Goal: Task Accomplishment & Management: Manage account settings

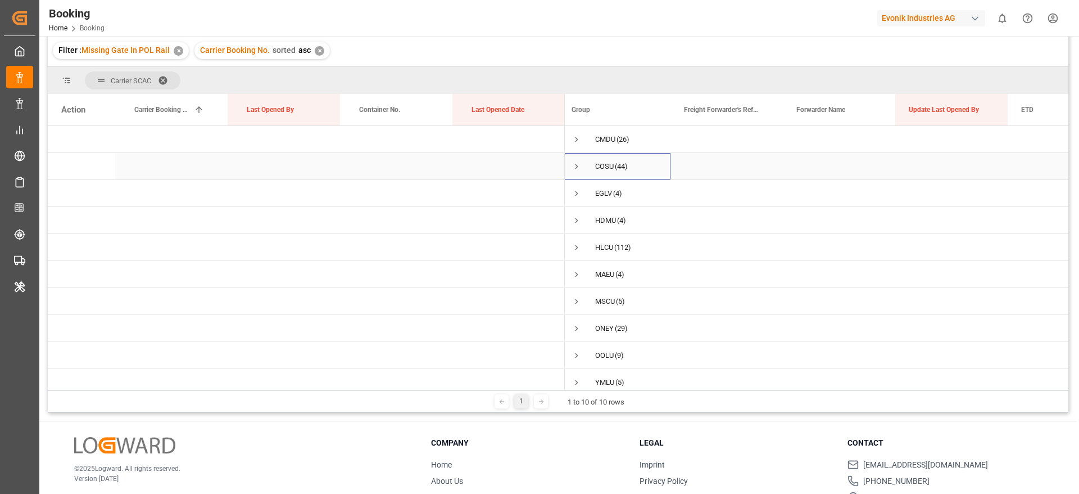
click at [576, 161] on span "Press SPACE to select this row." at bounding box center [577, 166] width 10 height 10
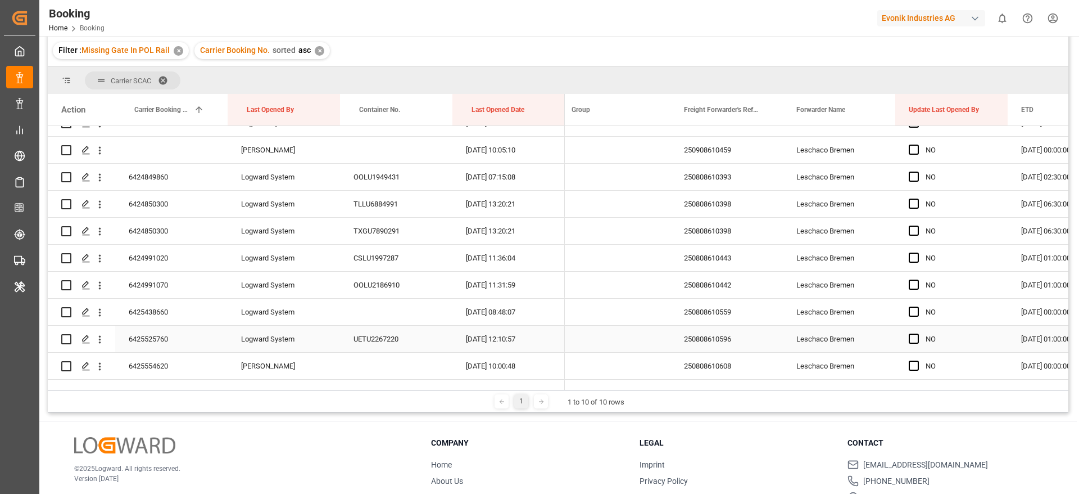
scroll to position [169, 0]
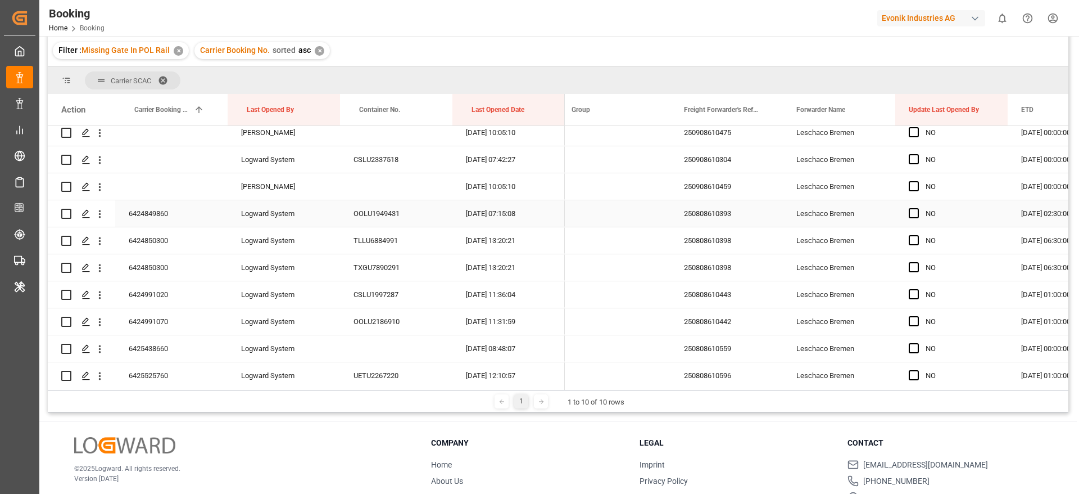
click at [170, 222] on div "6424849860" at bounding box center [171, 213] width 112 height 26
click at [917, 211] on span "Press SPACE to select this row." at bounding box center [914, 213] width 10 height 10
click at [918, 208] on input "Press SPACE to select this row." at bounding box center [918, 208] width 0 height 0
click at [165, 249] on div "6424850300" at bounding box center [171, 240] width 112 height 26
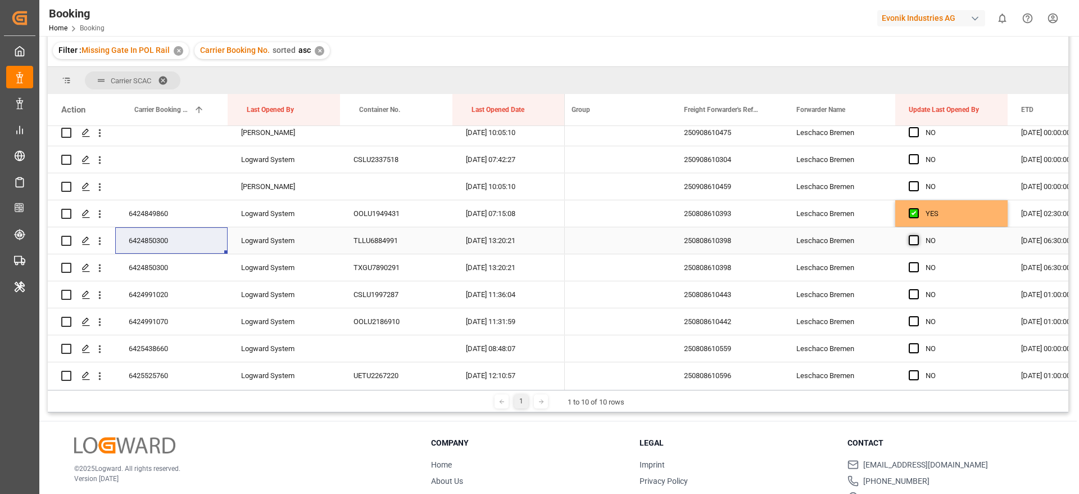
click at [915, 238] on span "Press SPACE to select this row." at bounding box center [914, 240] width 10 height 10
click at [918, 235] on input "Press SPACE to select this row." at bounding box center [918, 235] width 0 height 0
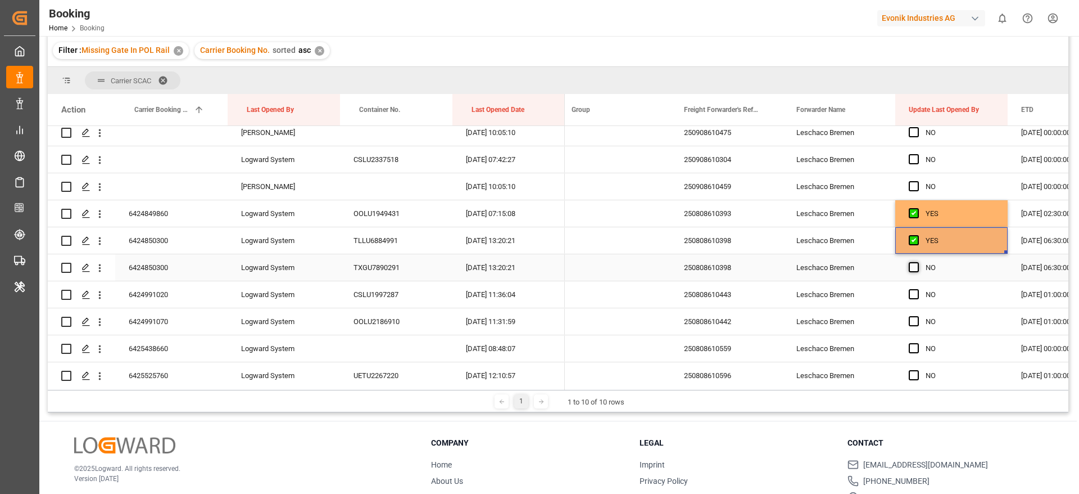
click at [914, 270] on span "Press SPACE to select this row." at bounding box center [914, 267] width 10 height 10
click at [918, 262] on input "Press SPACE to select this row." at bounding box center [918, 262] width 0 height 0
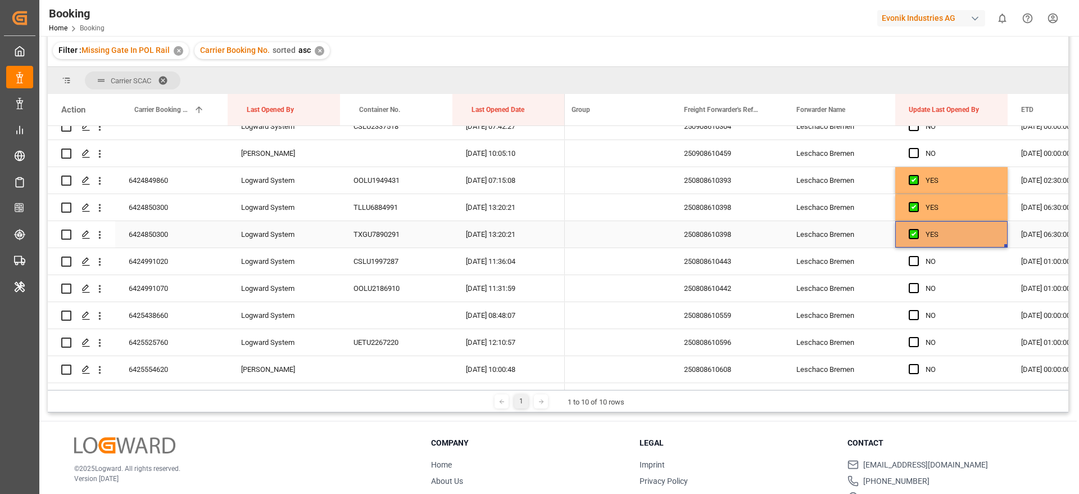
scroll to position [253, 0]
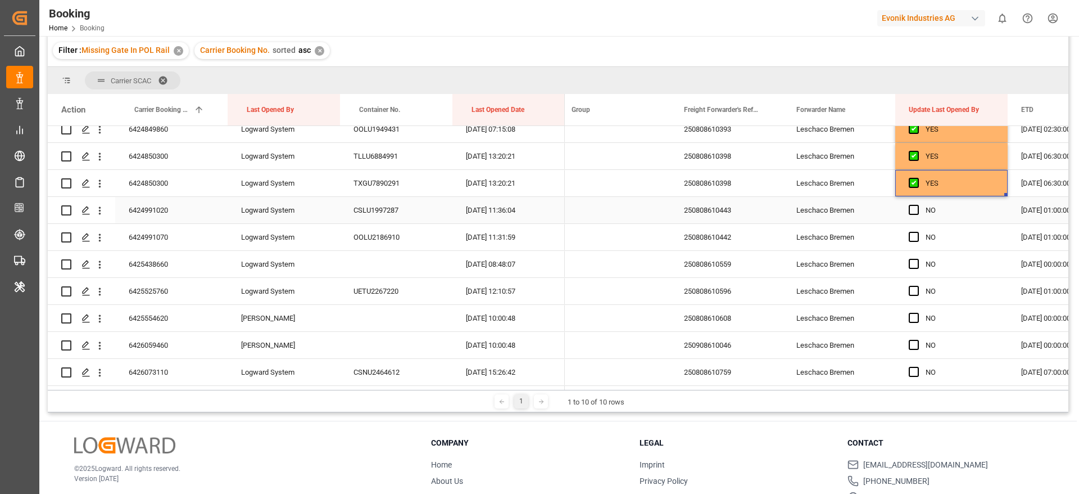
click at [132, 206] on div "6424991020" at bounding box center [171, 210] width 112 height 26
click at [916, 209] on span "Press SPACE to select this row." at bounding box center [914, 210] width 10 height 10
click at [918, 205] on input "Press SPACE to select this row." at bounding box center [918, 205] width 0 height 0
click at [913, 234] on span "Press SPACE to select this row." at bounding box center [914, 237] width 10 height 10
click at [918, 232] on input "Press SPACE to select this row." at bounding box center [918, 232] width 0 height 0
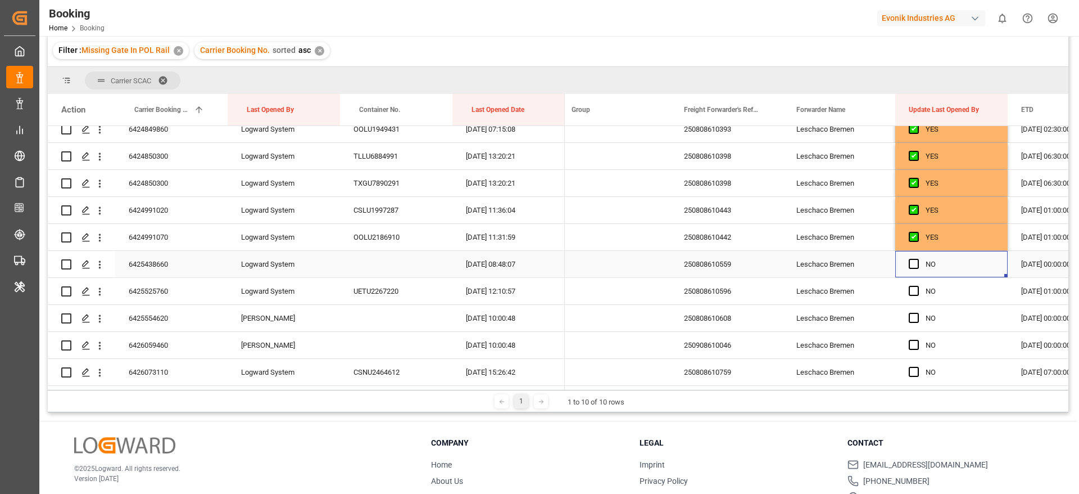
click at [910, 269] on div "Press SPACE to select this row." at bounding box center [917, 264] width 17 height 26
click at [912, 290] on span "Press SPACE to select this row." at bounding box center [914, 291] width 10 height 10
click at [918, 286] on input "Press SPACE to select this row." at bounding box center [918, 286] width 0 height 0
click at [914, 265] on span "Press SPACE to select this row." at bounding box center [914, 264] width 10 height 10
click at [918, 259] on input "Press SPACE to select this row." at bounding box center [918, 259] width 0 height 0
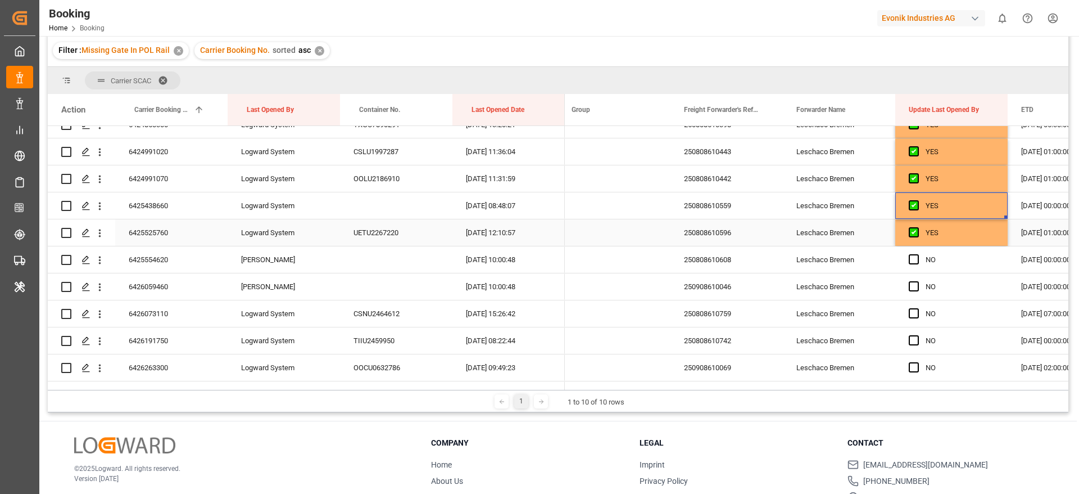
scroll to position [337, 0]
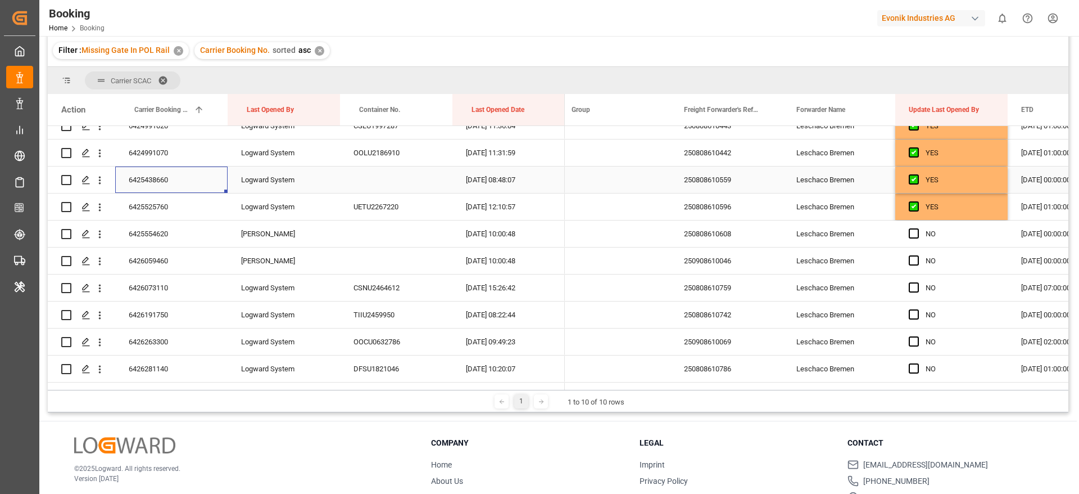
click at [187, 181] on div "6425438660" at bounding box center [171, 179] width 112 height 26
click at [97, 179] on icon "open menu" at bounding box center [100, 180] width 12 height 12
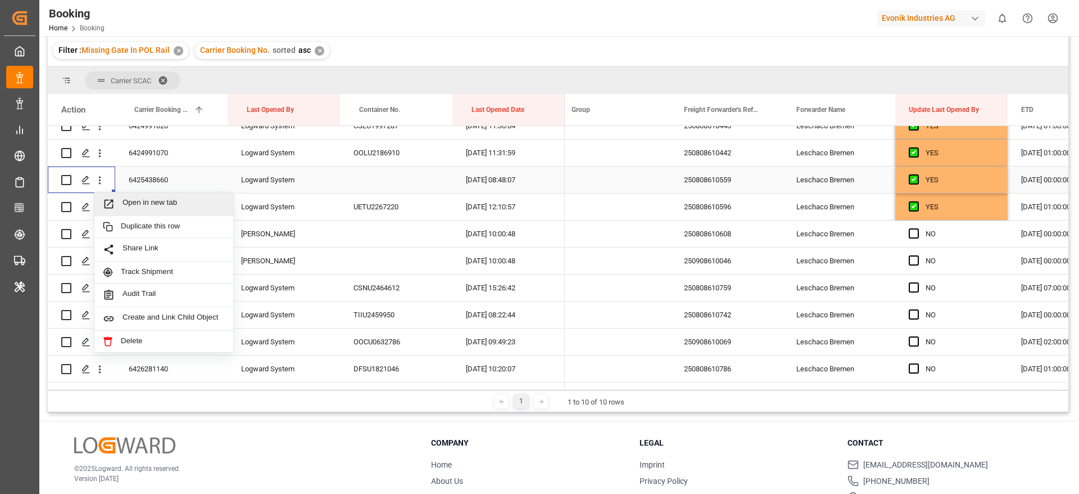
click at [160, 200] on span "Open in new tab" at bounding box center [174, 204] width 102 height 12
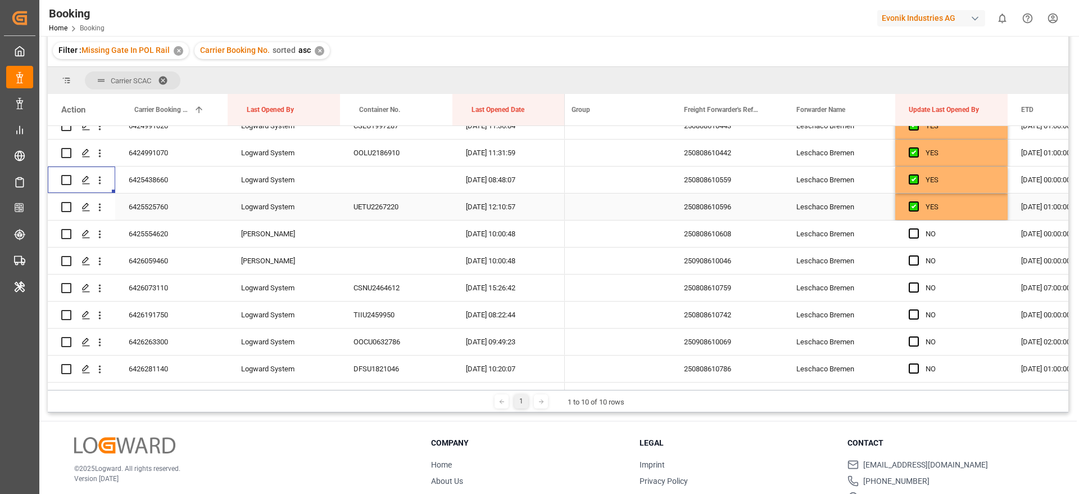
click at [162, 209] on div "6425525760" at bounding box center [171, 206] width 112 height 26
click at [187, 230] on div "6425554620" at bounding box center [171, 233] width 112 height 26
click at [103, 235] on icon "open menu" at bounding box center [100, 234] width 12 height 12
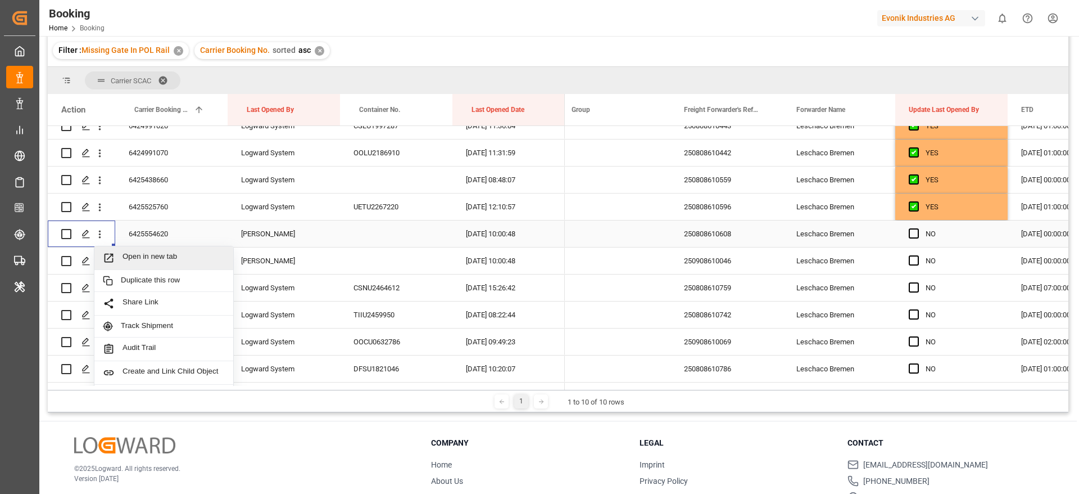
click at [166, 254] on span "Open in new tab" at bounding box center [174, 258] width 102 height 12
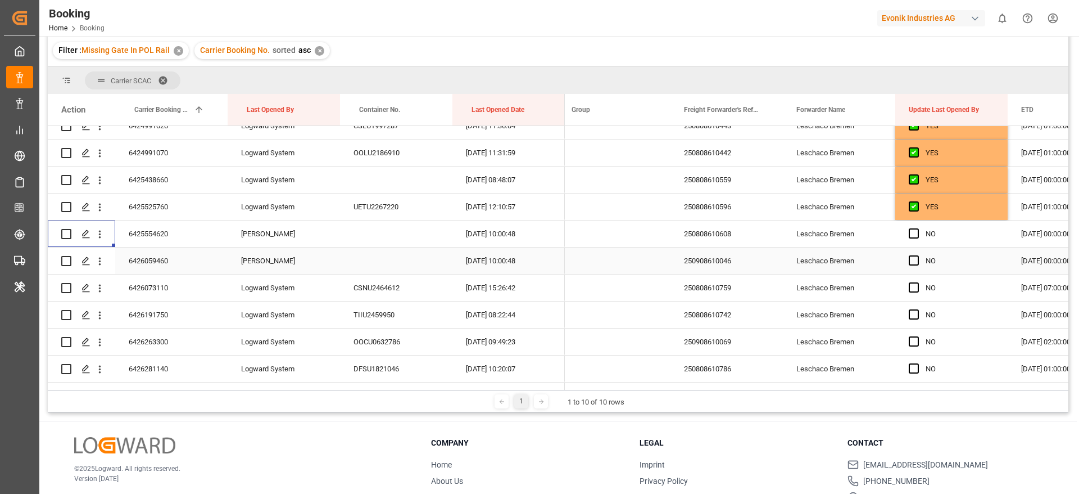
click at [157, 256] on div "6426059460" at bounding box center [171, 260] width 112 height 26
drag, startPoint x: 916, startPoint y: 260, endPoint x: 810, endPoint y: 250, distance: 106.7
click at [916, 260] on span "Press SPACE to select this row." at bounding box center [914, 260] width 10 height 10
click at [918, 255] on input "Press SPACE to select this row." at bounding box center [918, 255] width 0 height 0
click at [157, 286] on div "6426073110" at bounding box center [171, 287] width 112 height 26
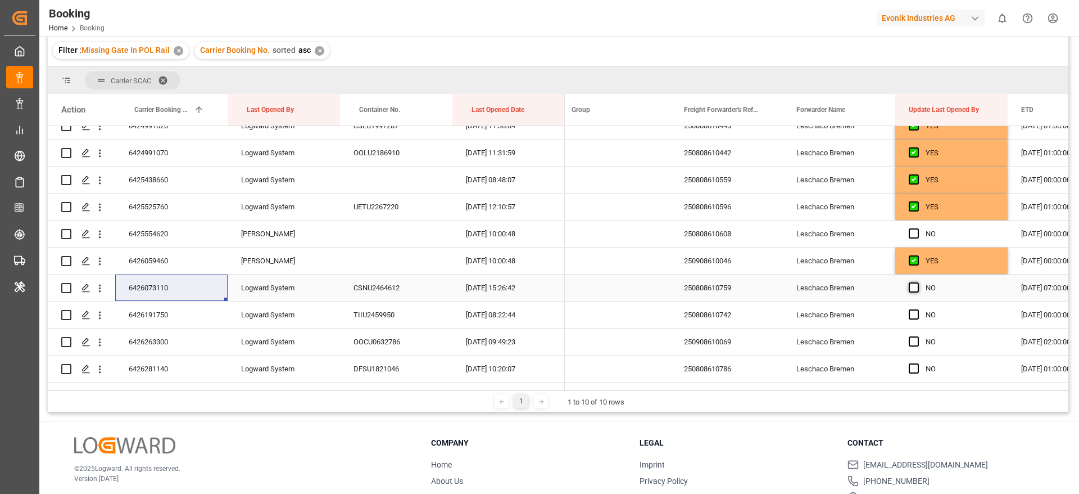
click at [915, 288] on span "Press SPACE to select this row." at bounding box center [914, 287] width 10 height 10
click at [918, 282] on input "Press SPACE to select this row." at bounding box center [918, 282] width 0 height 0
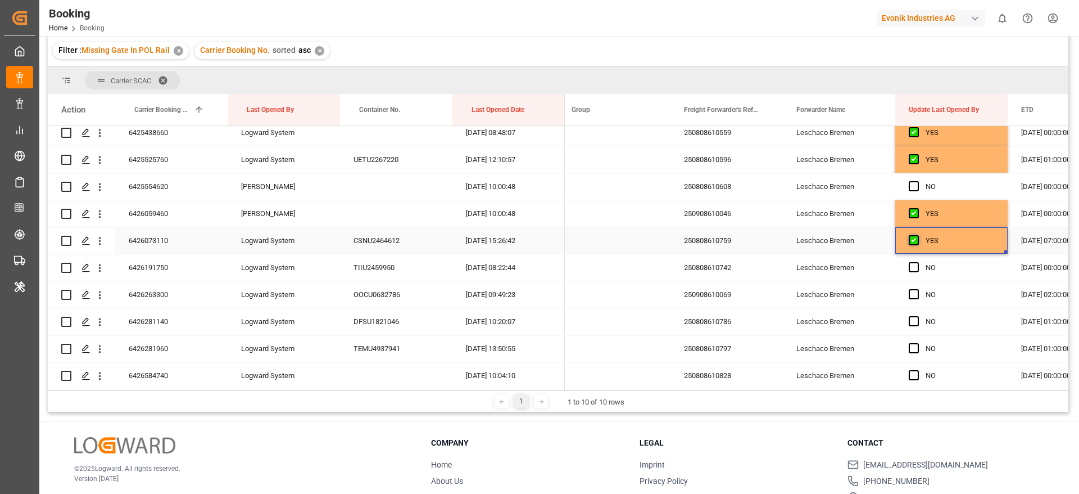
scroll to position [422, 0]
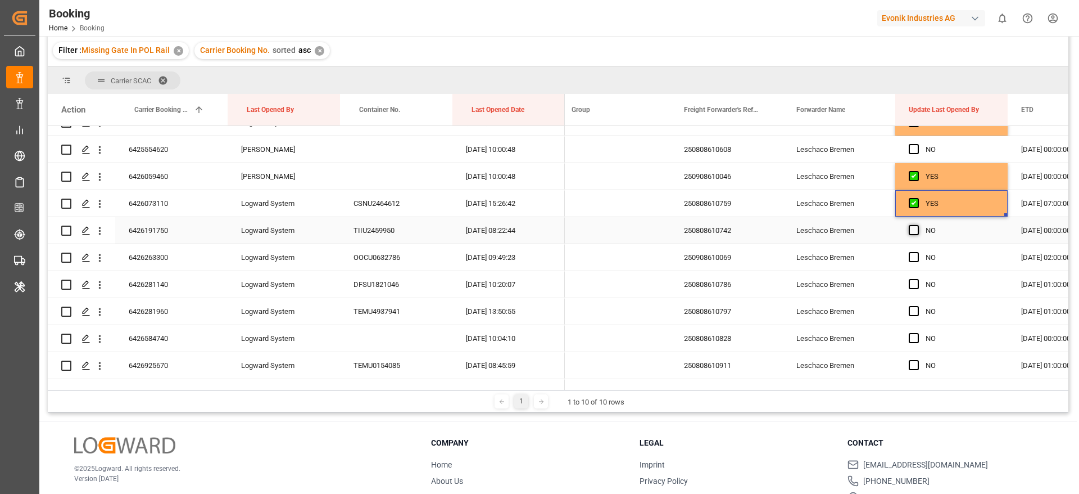
click at [915, 232] on span "Press SPACE to select this row." at bounding box center [914, 230] width 10 height 10
click at [918, 225] on input "Press SPACE to select this row." at bounding box center [918, 225] width 0 height 0
click at [914, 260] on span "Press SPACE to select this row." at bounding box center [914, 257] width 10 height 10
click at [918, 252] on input "Press SPACE to select this row." at bounding box center [918, 252] width 0 height 0
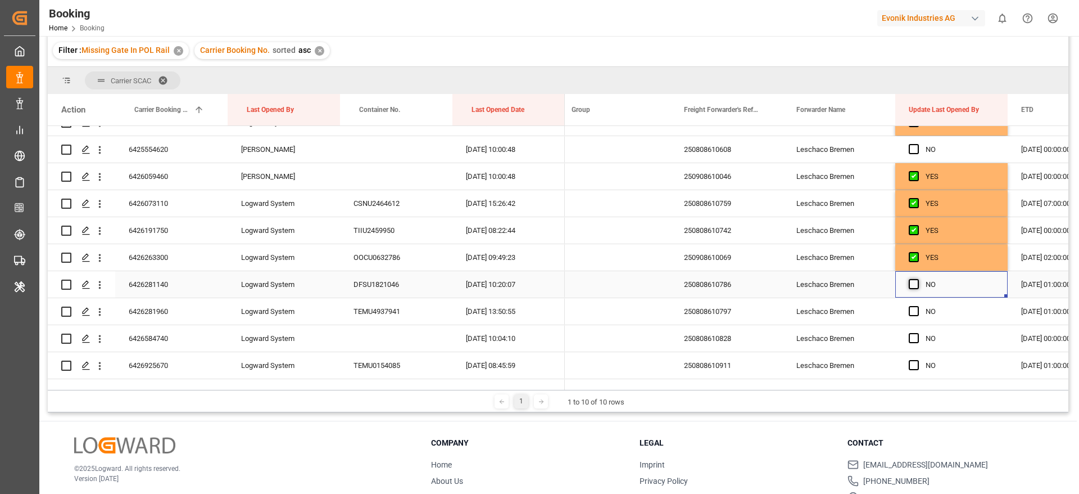
click at [917, 283] on span "Press SPACE to select this row." at bounding box center [914, 284] width 10 height 10
click at [918, 279] on input "Press SPACE to select this row." at bounding box center [918, 279] width 0 height 0
click at [918, 311] on span "Press SPACE to select this row." at bounding box center [914, 311] width 10 height 10
click at [918, 306] on input "Press SPACE to select this row." at bounding box center [918, 306] width 0 height 0
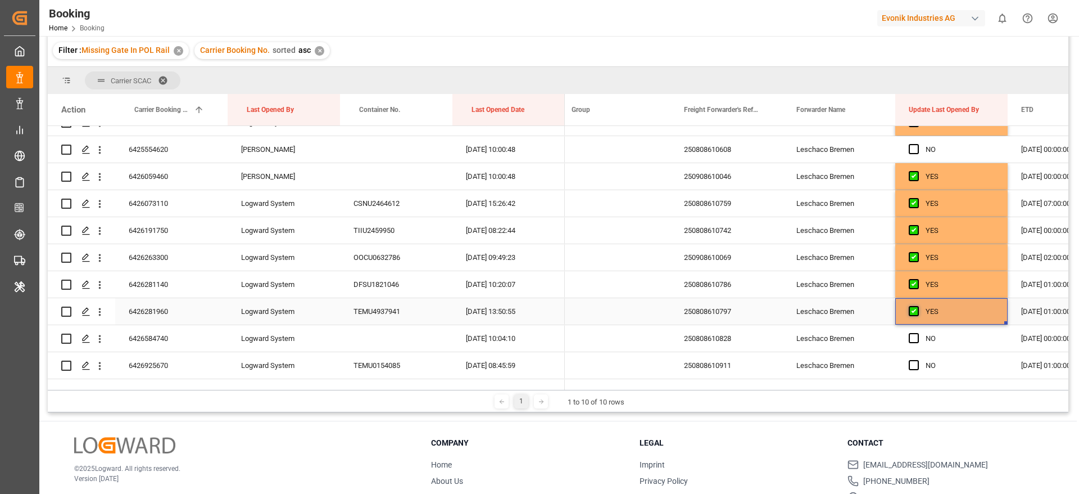
scroll to position [506, 0]
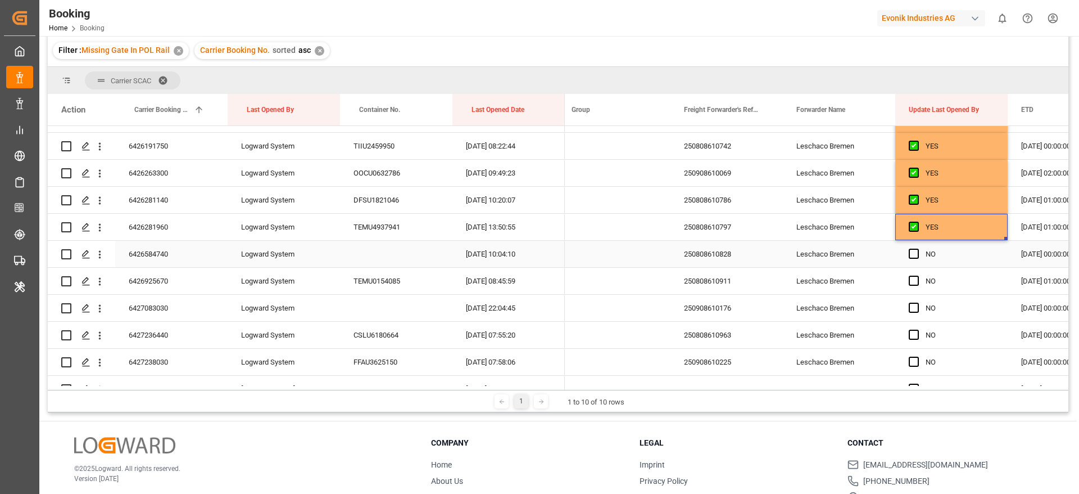
click at [916, 259] on div "Press SPACE to select this row." at bounding box center [917, 254] width 17 height 26
click at [916, 278] on span "Press SPACE to select this row." at bounding box center [914, 280] width 10 height 10
click at [918, 275] on input "Press SPACE to select this row." at bounding box center [918, 275] width 0 height 0
click at [910, 250] on span "Press SPACE to select this row." at bounding box center [914, 253] width 10 height 10
click at [918, 248] on input "Press SPACE to select this row." at bounding box center [918, 248] width 0 height 0
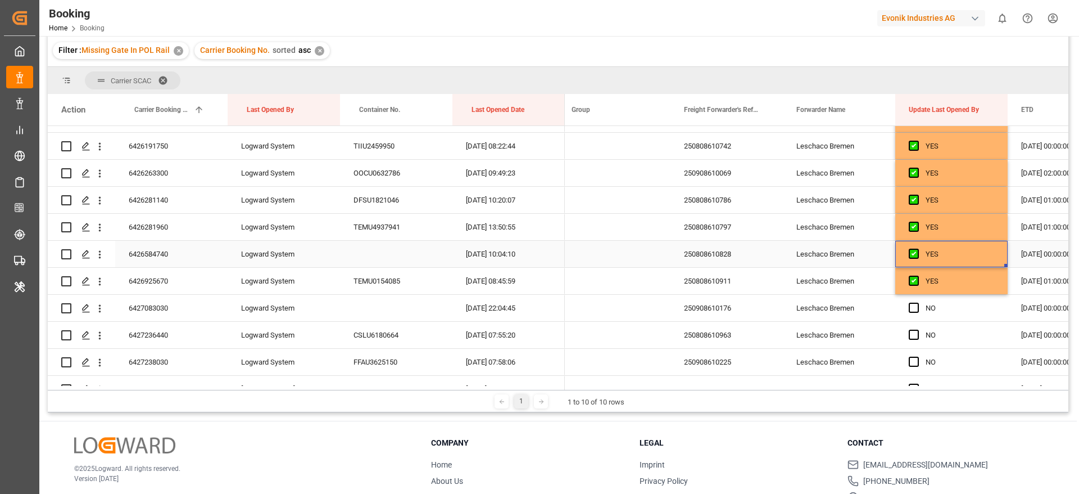
click at [159, 256] on div "6426584740" at bounding box center [171, 254] width 112 height 26
click at [916, 307] on span "Press SPACE to select this row." at bounding box center [914, 307] width 10 height 10
click at [918, 302] on input "Press SPACE to select this row." at bounding box center [918, 302] width 0 height 0
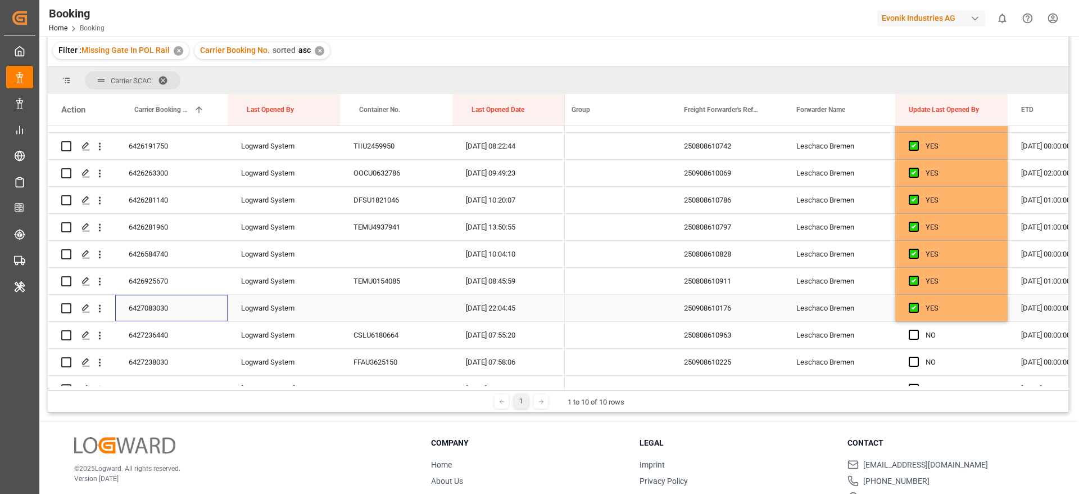
click at [151, 318] on div "6427083030" at bounding box center [171, 308] width 112 height 26
click at [919, 331] on span "Press SPACE to select this row." at bounding box center [914, 334] width 10 height 10
click at [918, 329] on input "Press SPACE to select this row." at bounding box center [918, 329] width 0 height 0
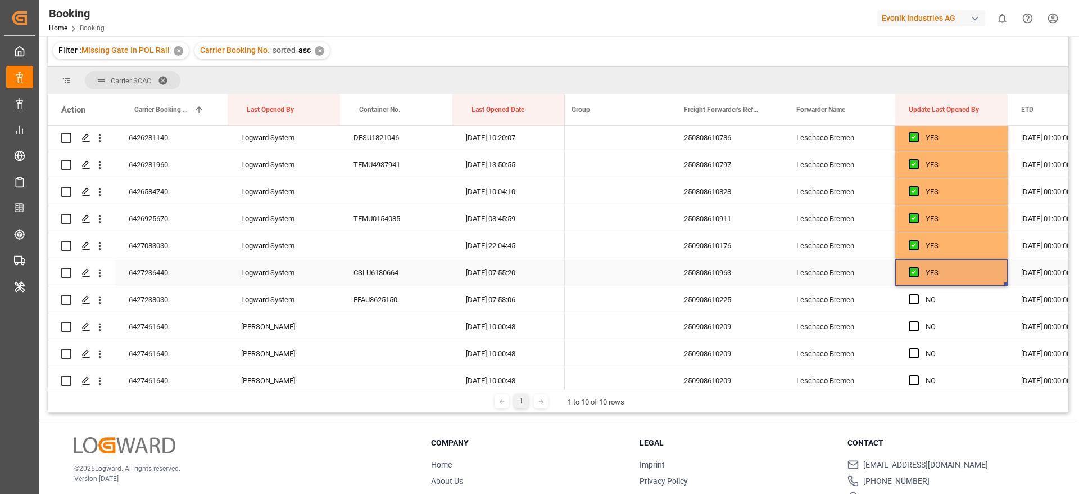
scroll to position [590, 0]
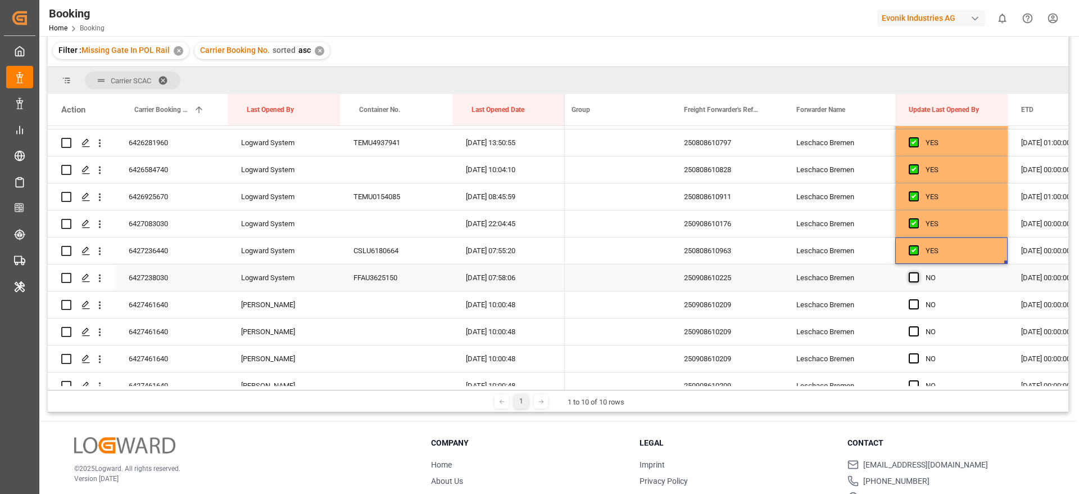
click at [916, 281] on span "Press SPACE to select this row." at bounding box center [914, 277] width 10 height 10
click at [918, 272] on input "Press SPACE to select this row." at bounding box center [918, 272] width 0 height 0
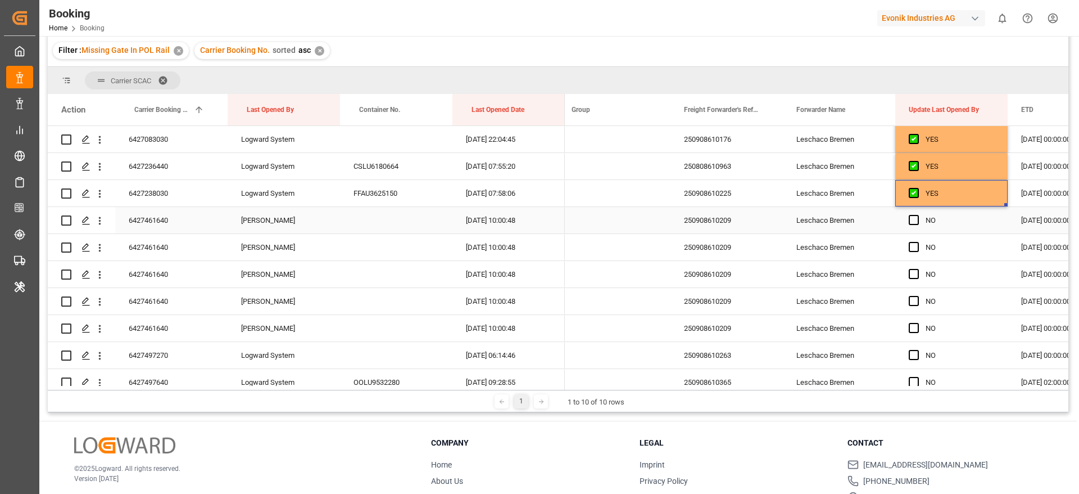
click at [178, 223] on div "6427461640" at bounding box center [171, 220] width 112 height 26
click at [914, 218] on span "Press SPACE to select this row." at bounding box center [914, 220] width 10 height 10
click at [918, 215] on input "Press SPACE to select this row." at bounding box center [918, 215] width 0 height 0
click at [915, 248] on span "Press SPACE to select this row." at bounding box center [914, 247] width 10 height 10
click at [918, 242] on input "Press SPACE to select this row." at bounding box center [918, 242] width 0 height 0
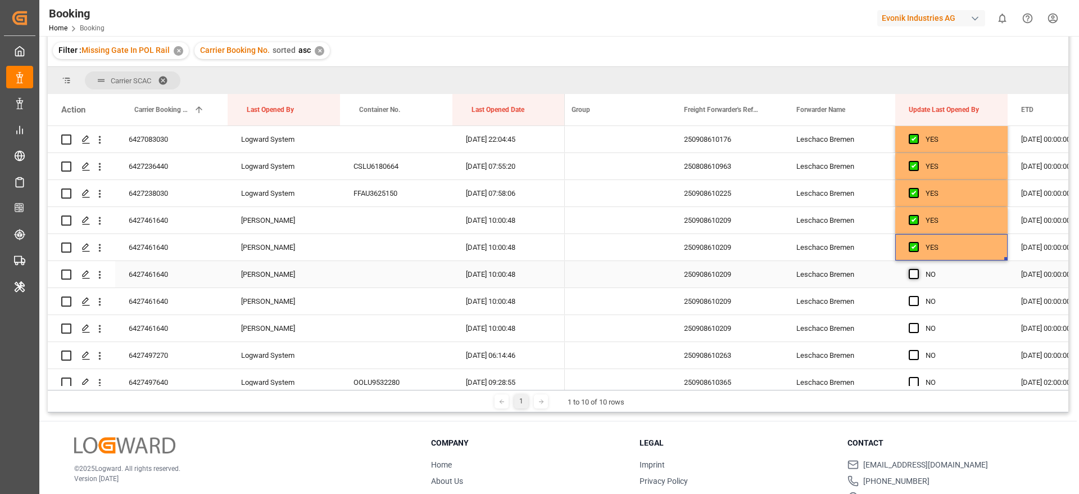
click at [915, 275] on span "Press SPACE to select this row." at bounding box center [914, 274] width 10 height 10
click at [918, 269] on input "Press SPACE to select this row." at bounding box center [918, 269] width 0 height 0
drag, startPoint x: 918, startPoint y: 301, endPoint x: 919, endPoint y: 309, distance: 8.6
click at [919, 301] on div "Press SPACE to select this row." at bounding box center [917, 301] width 17 height 26
click at [915, 330] on span "Press SPACE to select this row." at bounding box center [914, 328] width 10 height 10
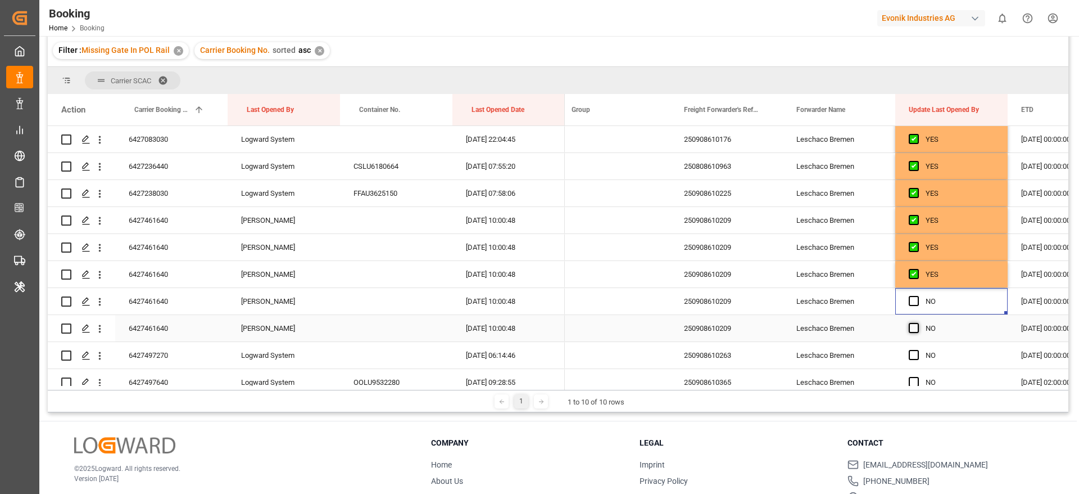
click at [918, 323] on input "Press SPACE to select this row." at bounding box center [918, 323] width 0 height 0
click at [914, 294] on div "Press SPACE to select this row." at bounding box center [917, 301] width 17 height 26
click at [914, 300] on span "Press SPACE to select this row." at bounding box center [914, 301] width 10 height 10
click at [918, 296] on input "Press SPACE to select this row." at bounding box center [918, 296] width 0 height 0
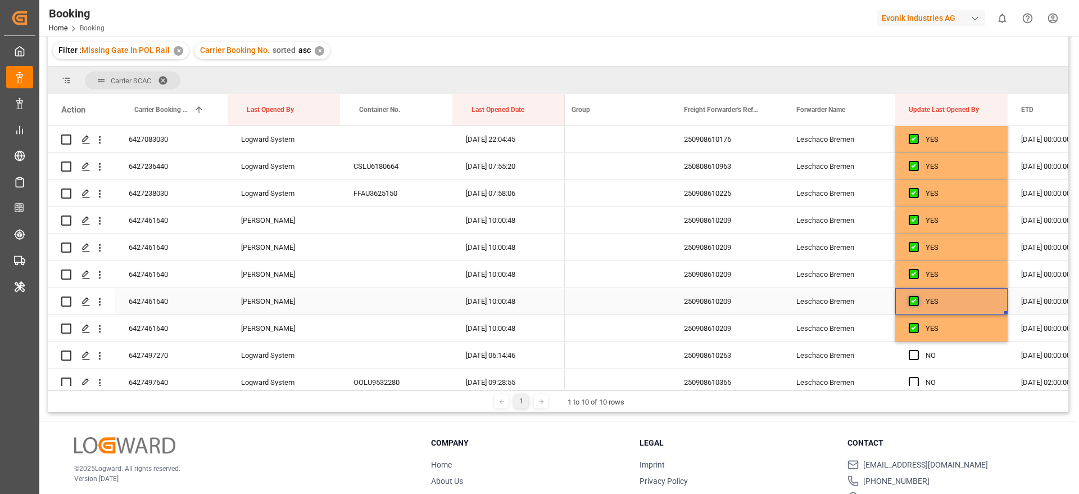
scroll to position [759, 0]
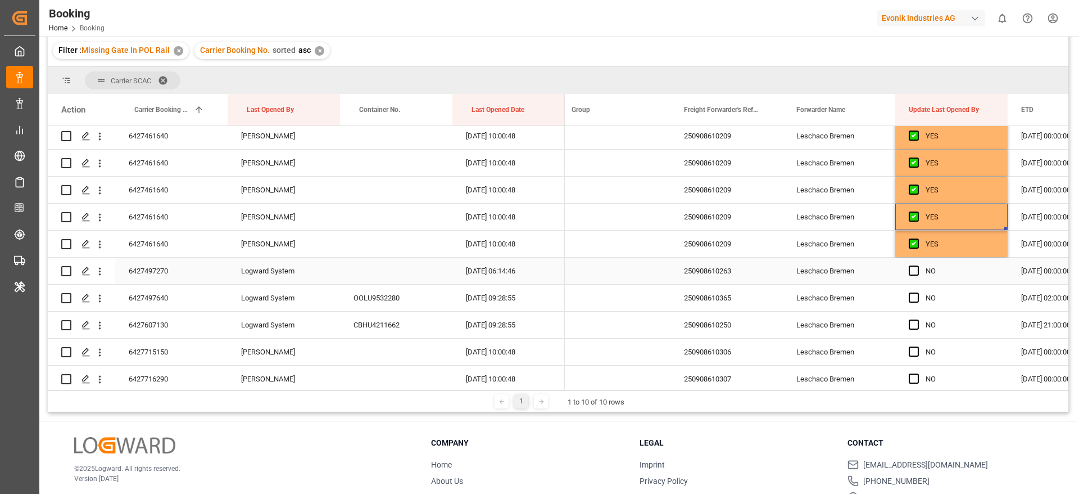
click at [167, 275] on div "6427497270" at bounding box center [171, 270] width 112 height 26
click at [913, 273] on span "Press SPACE to select this row." at bounding box center [914, 270] width 10 height 10
click at [918, 265] on input "Press SPACE to select this row." at bounding box center [918, 265] width 0 height 0
click at [916, 298] on span "Press SPACE to select this row." at bounding box center [914, 297] width 10 height 10
click at [918, 292] on input "Press SPACE to select this row." at bounding box center [918, 292] width 0 height 0
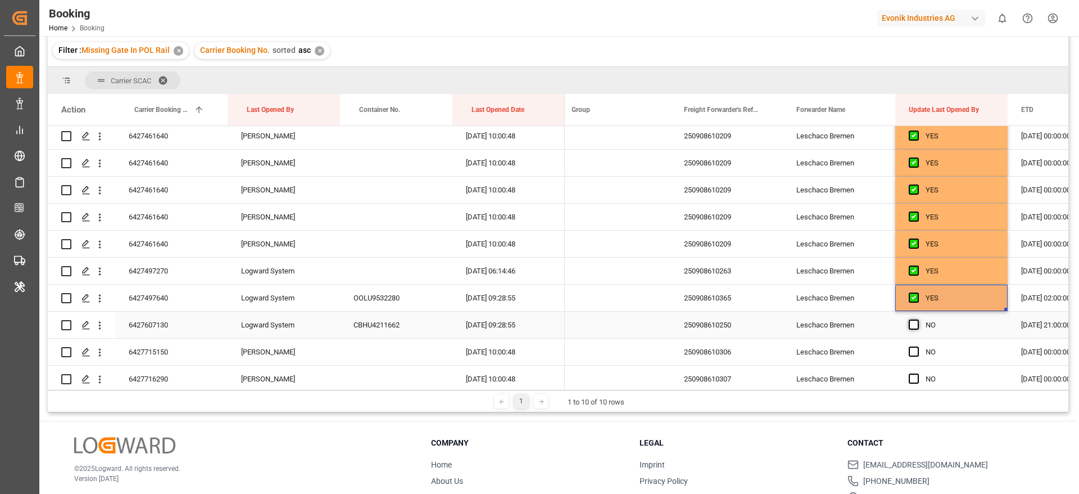
click at [917, 323] on span "Press SPACE to select this row." at bounding box center [914, 324] width 10 height 10
click at [918, 319] on input "Press SPACE to select this row." at bounding box center [918, 319] width 0 height 0
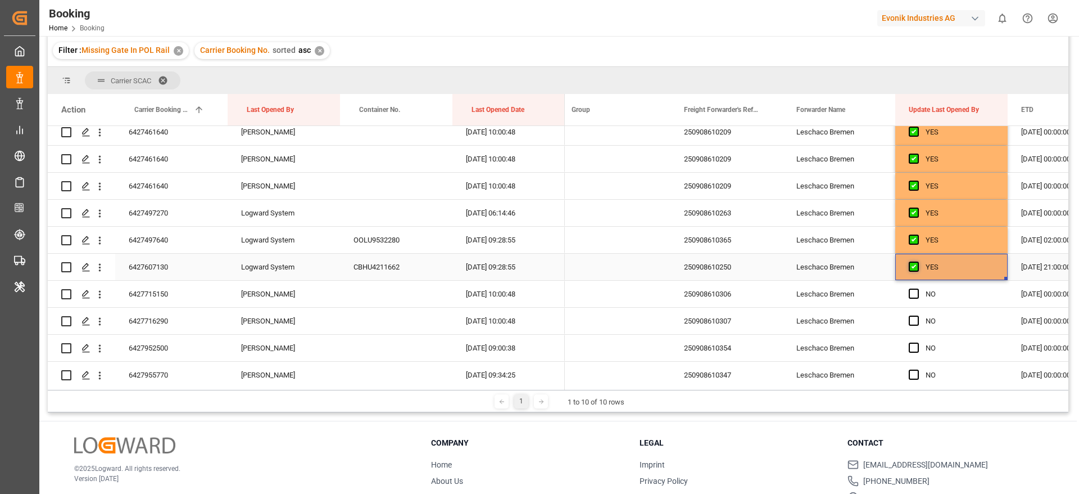
scroll to position [843, 0]
click at [909, 267] on span "Press SPACE to select this row." at bounding box center [914, 267] width 10 height 10
click at [918, 262] on input "Press SPACE to select this row." at bounding box center [918, 262] width 0 height 0
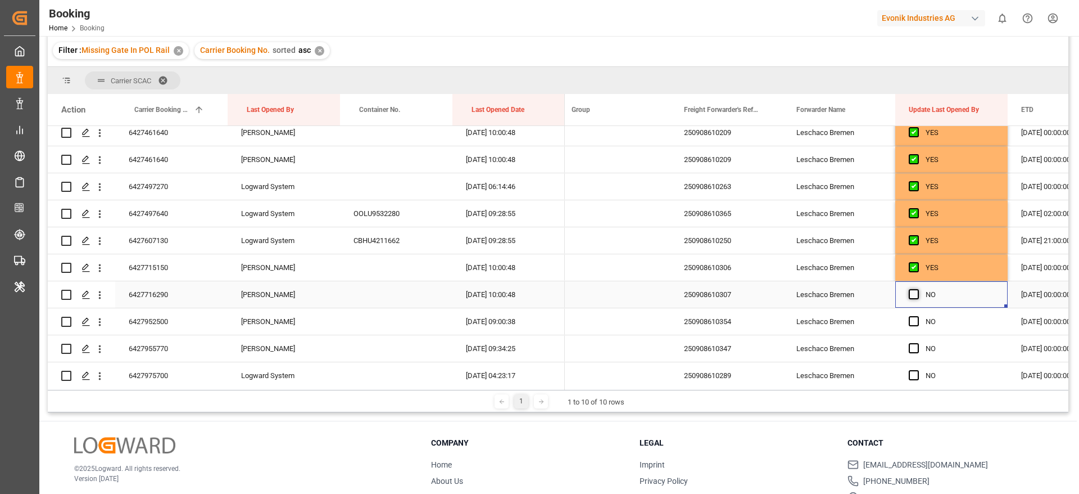
click at [912, 293] on span "Press SPACE to select this row." at bounding box center [914, 294] width 10 height 10
click at [918, 289] on input "Press SPACE to select this row." at bounding box center [918, 289] width 0 height 0
click at [913, 323] on span "Press SPACE to select this row." at bounding box center [914, 321] width 10 height 10
click at [918, 316] on input "Press SPACE to select this row." at bounding box center [918, 316] width 0 height 0
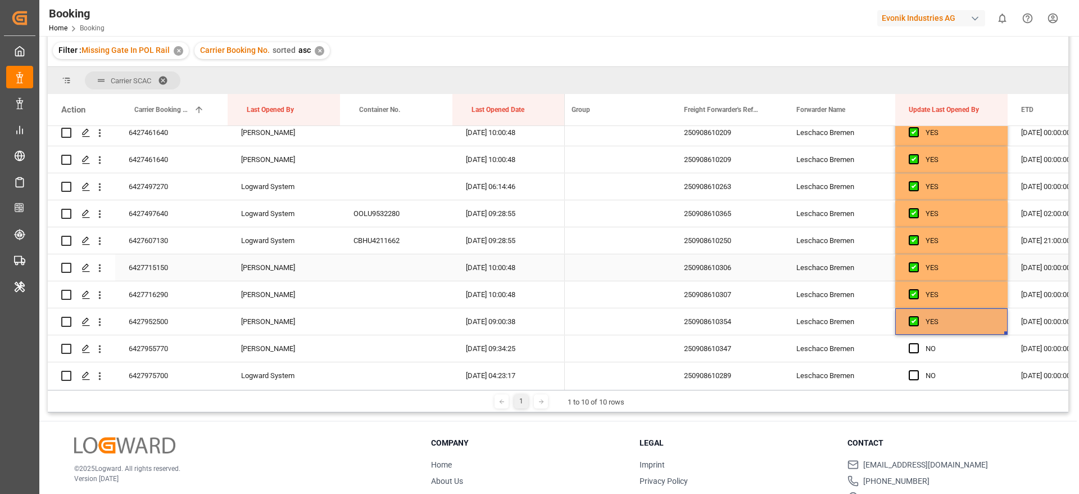
click at [171, 270] on div "6427715150" at bounding box center [171, 267] width 112 height 26
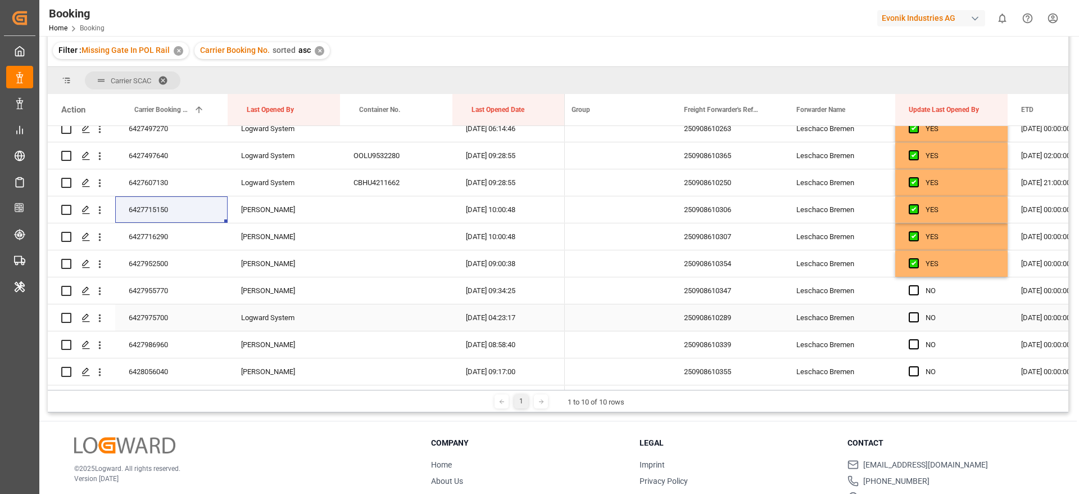
scroll to position [928, 0]
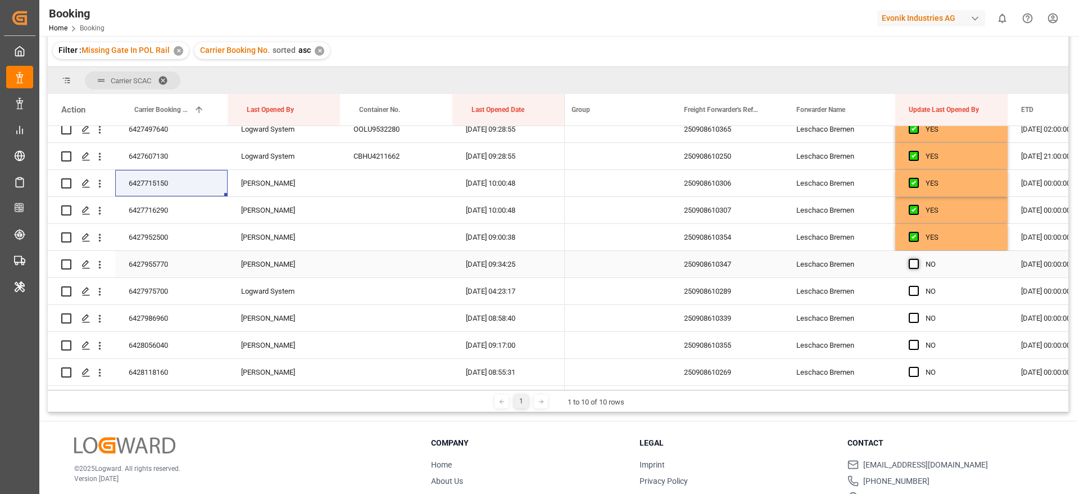
click at [911, 262] on span "Press SPACE to select this row." at bounding box center [914, 264] width 10 height 10
click at [918, 259] on input "Press SPACE to select this row." at bounding box center [918, 259] width 0 height 0
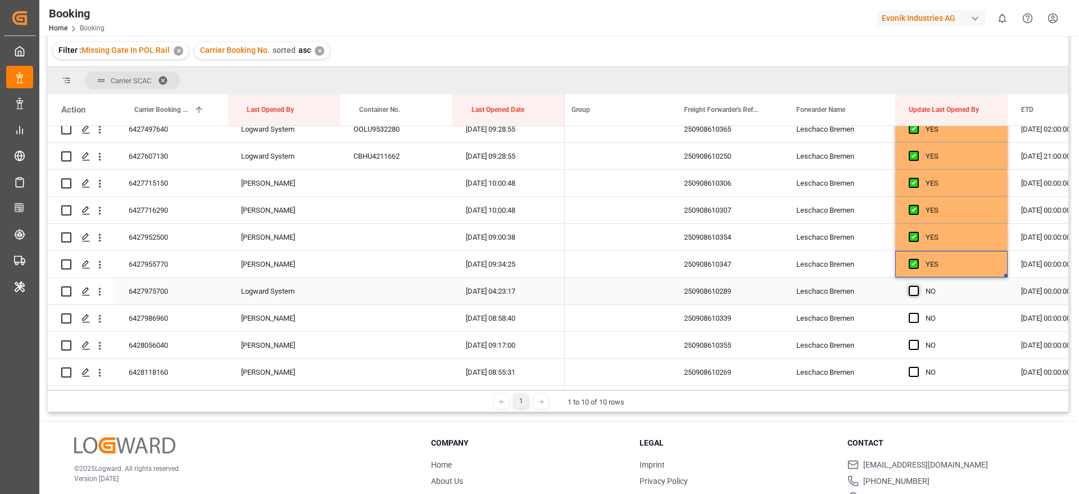
click at [917, 292] on span "Press SPACE to select this row." at bounding box center [914, 291] width 10 height 10
click at [918, 286] on input "Press SPACE to select this row." at bounding box center [918, 286] width 0 height 0
click at [919, 320] on span "Press SPACE to select this row." at bounding box center [914, 318] width 10 height 10
click at [918, 313] on input "Press SPACE to select this row." at bounding box center [918, 313] width 0 height 0
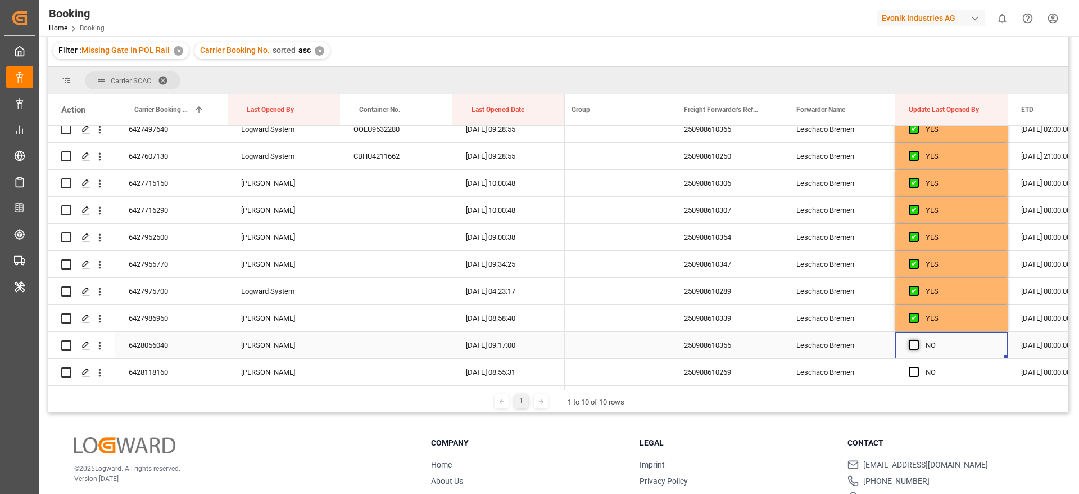
click at [919, 344] on span "Press SPACE to select this row." at bounding box center [914, 345] width 10 height 10
click at [918, 340] on input "Press SPACE to select this row." at bounding box center [918, 340] width 0 height 0
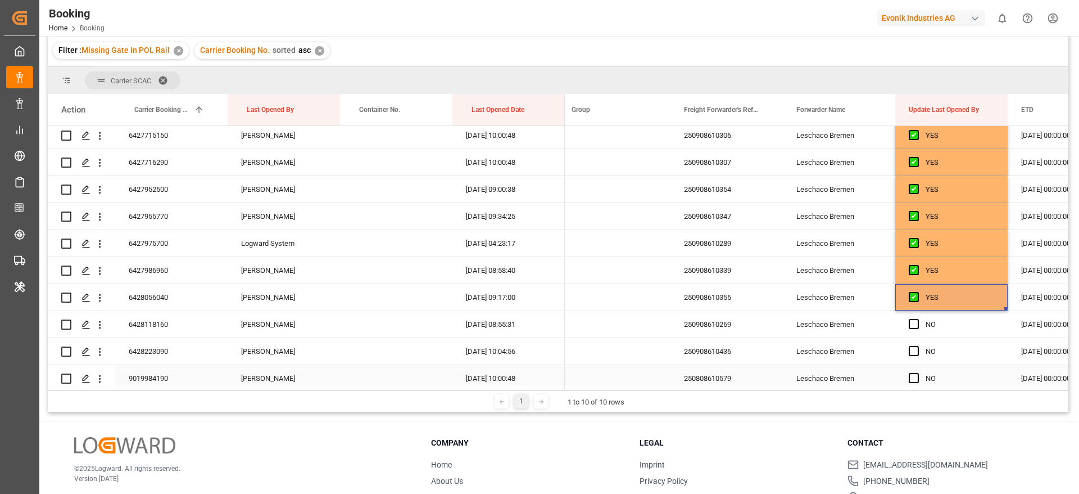
scroll to position [1012, 0]
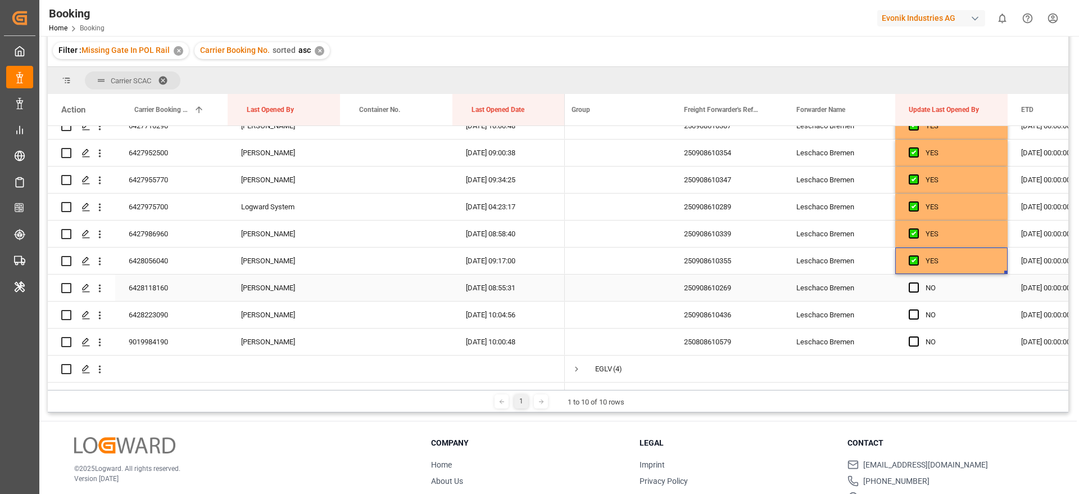
click at [914, 294] on div "Press SPACE to select this row." at bounding box center [917, 288] width 17 height 26
click at [915, 313] on span "Press SPACE to select this row." at bounding box center [914, 314] width 10 height 10
click at [918, 309] on input "Press SPACE to select this row." at bounding box center [918, 309] width 0 height 0
click at [912, 284] on span "Press SPACE to select this row." at bounding box center [914, 287] width 10 height 10
click at [918, 282] on input "Press SPACE to select this row." at bounding box center [918, 282] width 0 height 0
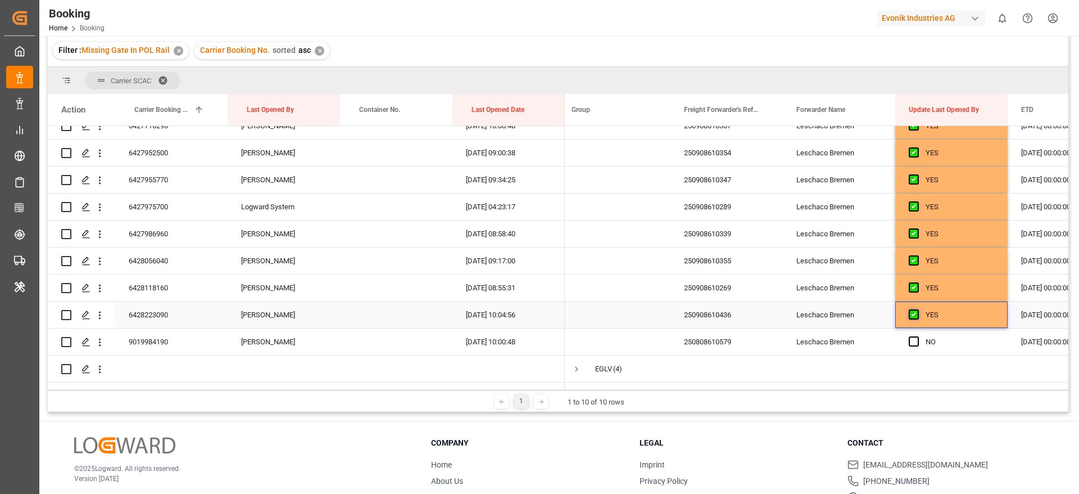
click at [914, 313] on span "Press SPACE to select this row." at bounding box center [914, 314] width 10 height 10
click at [918, 309] on input "Press SPACE to select this row." at bounding box center [918, 309] width 0 height 0
click at [920, 340] on div "Press SPACE to select this row." at bounding box center [917, 342] width 17 height 26
click at [914, 341] on span "Press SPACE to select this row." at bounding box center [914, 341] width 10 height 10
click at [918, 336] on input "Press SPACE to select this row." at bounding box center [918, 336] width 0 height 0
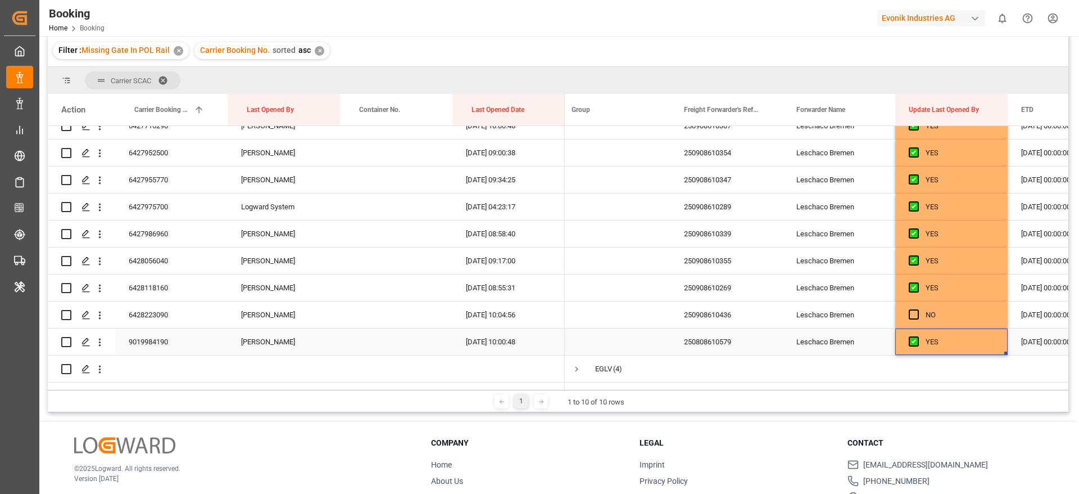
click at [188, 353] on div "9019984190" at bounding box center [171, 341] width 112 height 26
click at [104, 341] on icon "open menu" at bounding box center [100, 342] width 12 height 12
click at [165, 358] on div "Open in new tab" at bounding box center [163, 366] width 139 height 24
click at [175, 287] on div "6428118160" at bounding box center [171, 287] width 112 height 26
click at [913, 341] on span "Press SPACE to select this row." at bounding box center [914, 341] width 10 height 10
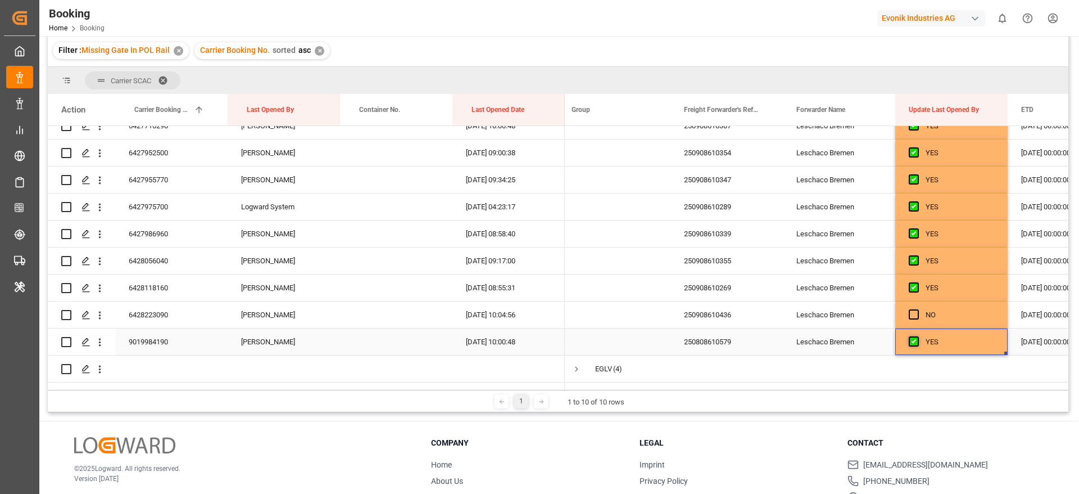
click at [918, 336] on input "Press SPACE to select this row." at bounding box center [918, 336] width 0 height 0
click at [158, 264] on div "6428056040" at bounding box center [171, 260] width 112 height 26
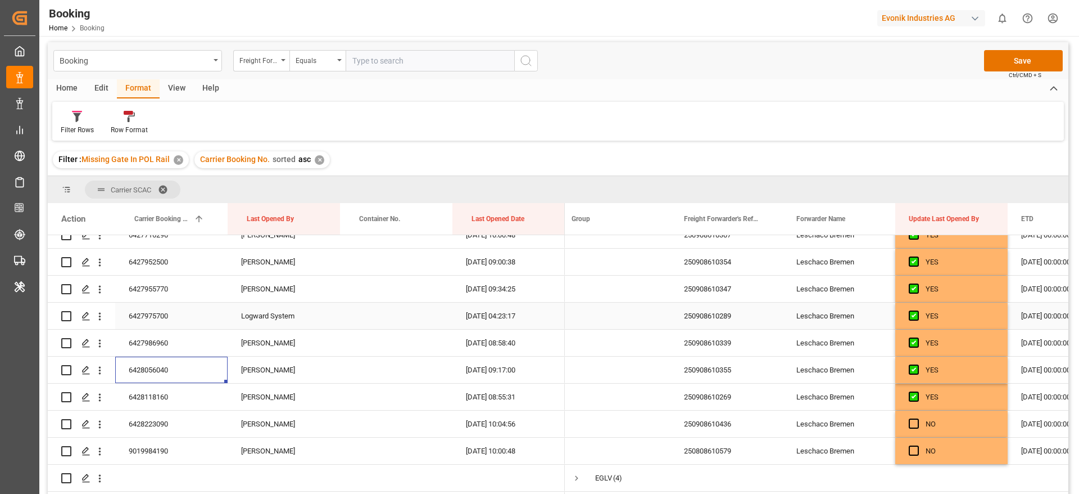
scroll to position [0, 0]
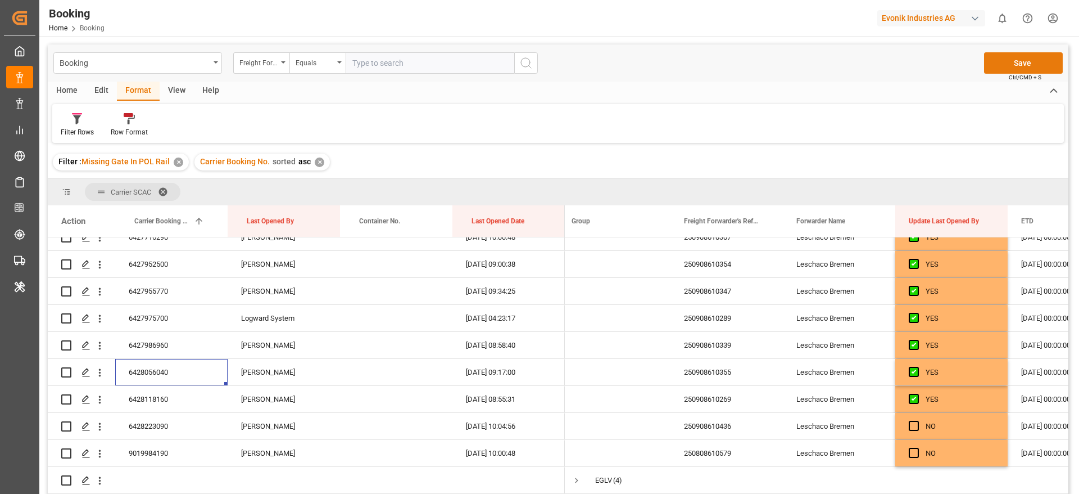
click at [992, 62] on button "Save" at bounding box center [1023, 62] width 79 height 21
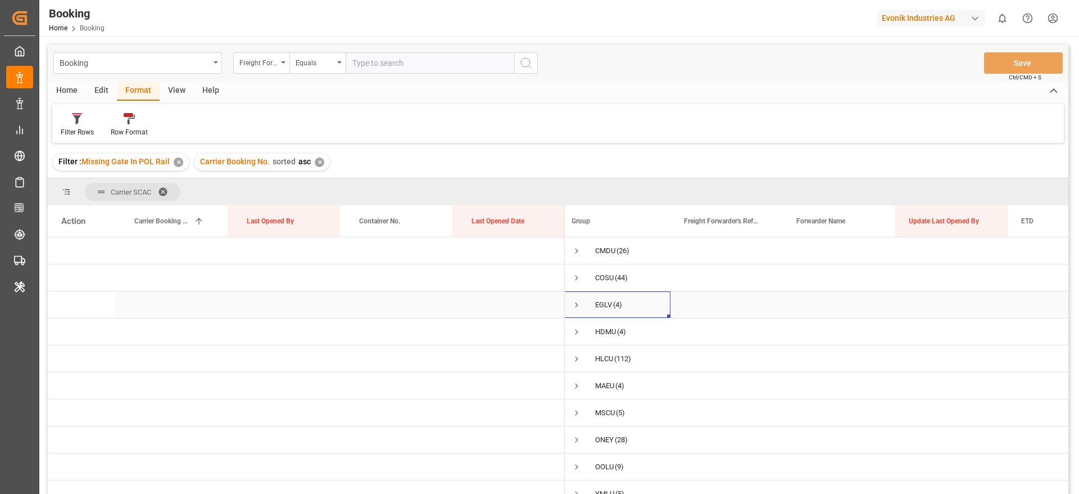
click at [579, 308] on span "Press SPACE to select this row." at bounding box center [577, 305] width 10 height 10
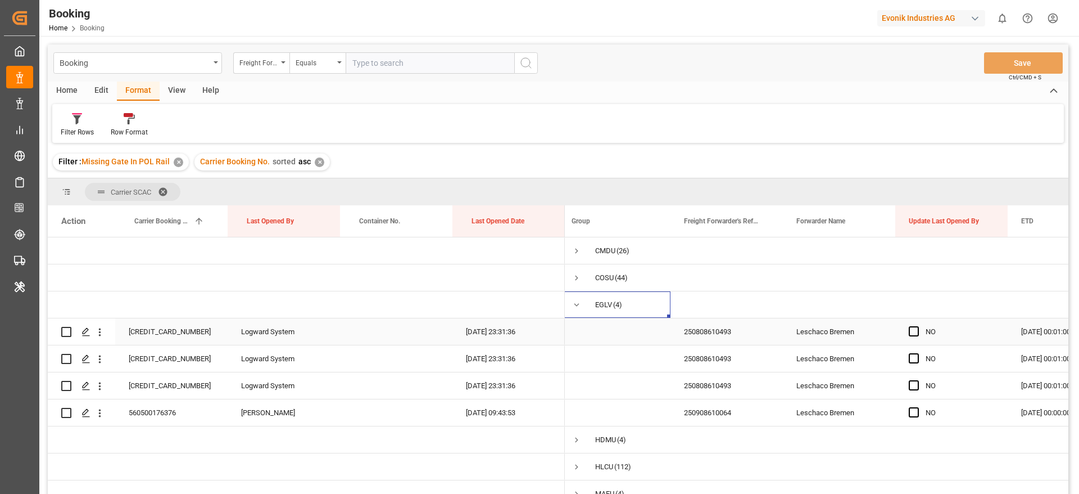
click at [188, 329] on div "560500170785" at bounding box center [171, 331] width 112 height 26
click at [917, 331] on span "Press SPACE to select this row." at bounding box center [914, 331] width 10 height 10
click at [918, 326] on input "Press SPACE to select this row." at bounding box center [918, 326] width 0 height 0
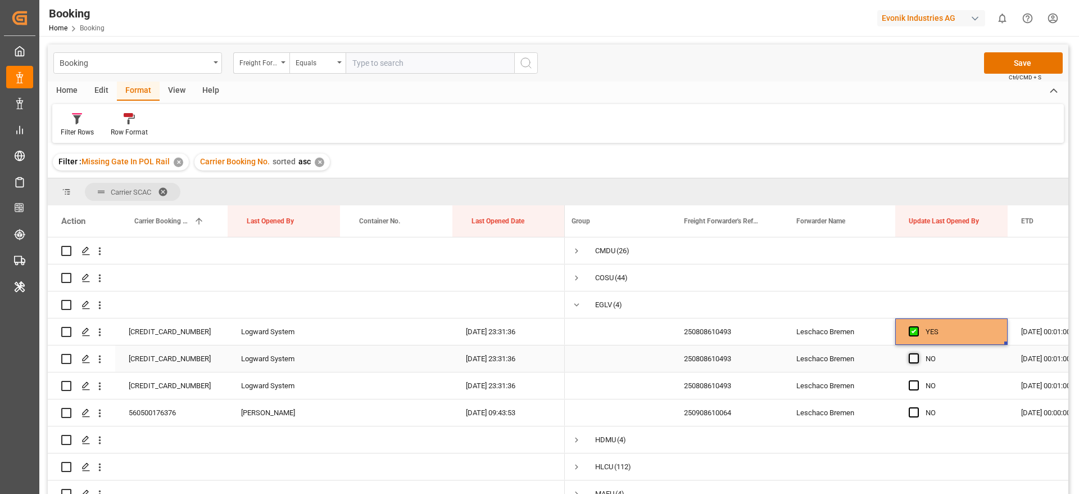
click at [911, 359] on span "Press SPACE to select this row." at bounding box center [914, 358] width 10 height 10
click at [918, 353] on input "Press SPACE to select this row." at bounding box center [918, 353] width 0 height 0
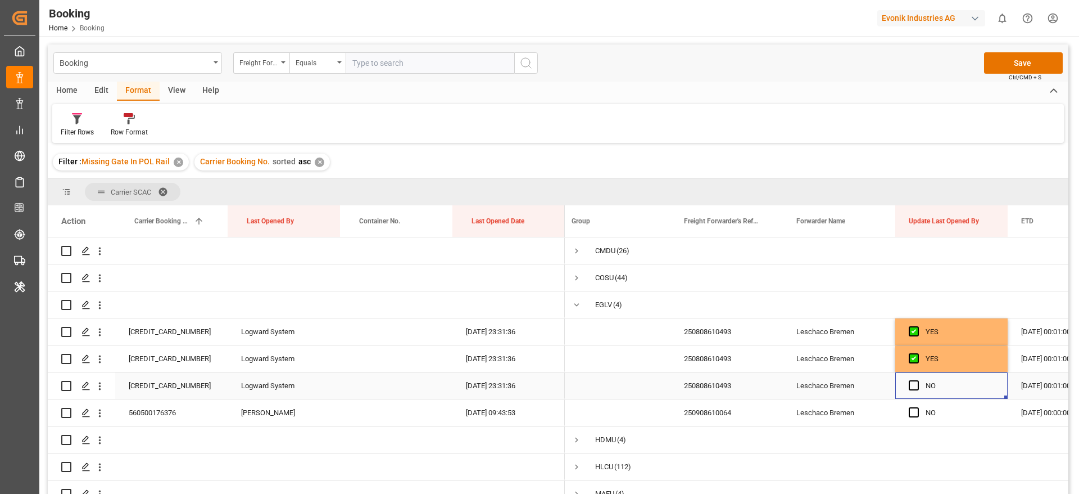
click at [919, 391] on div "Press SPACE to select this row." at bounding box center [917, 386] width 17 height 26
click at [914, 383] on span "Press SPACE to select this row." at bounding box center [914, 385] width 10 height 10
click at [918, 380] on input "Press SPACE to select this row." at bounding box center [918, 380] width 0 height 0
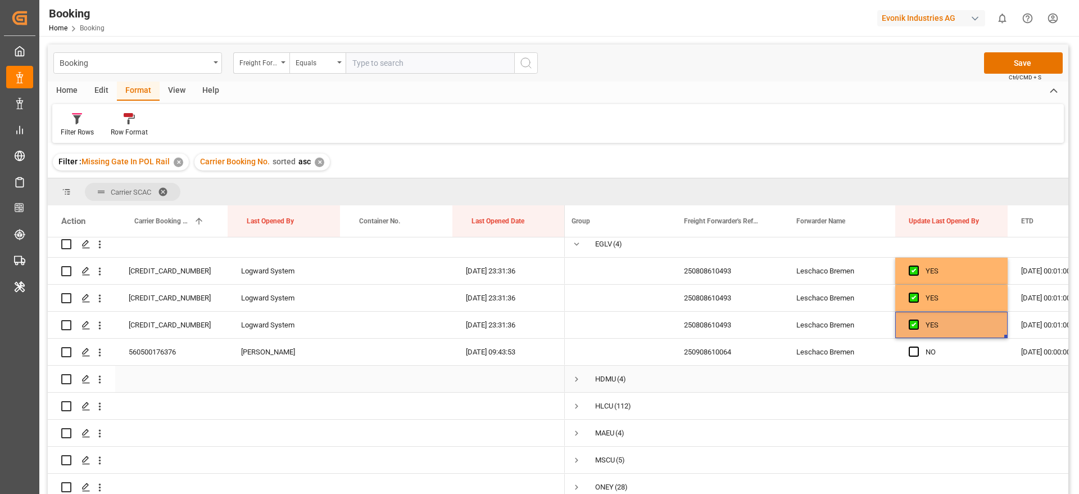
scroll to position [84, 0]
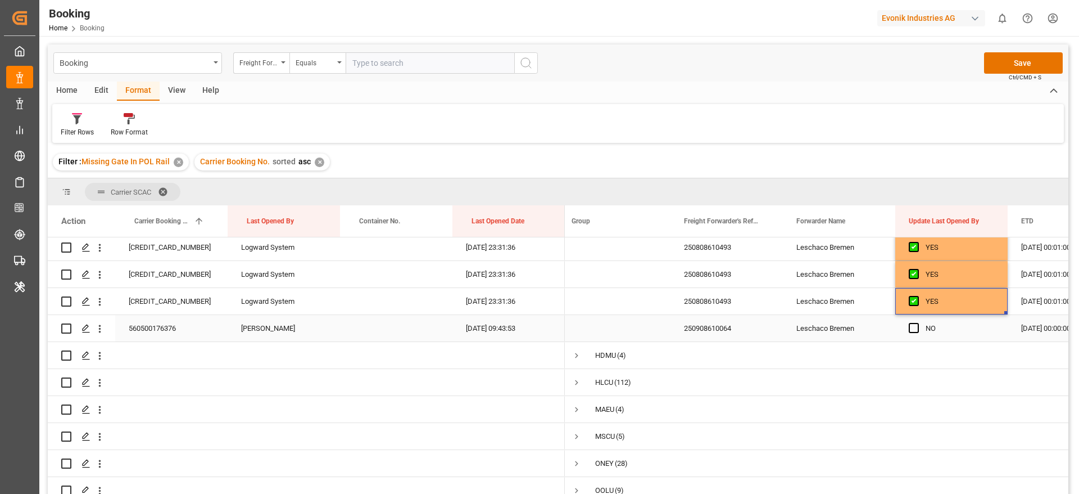
click at [153, 324] on div "560500176376" at bounding box center [171, 328] width 112 height 26
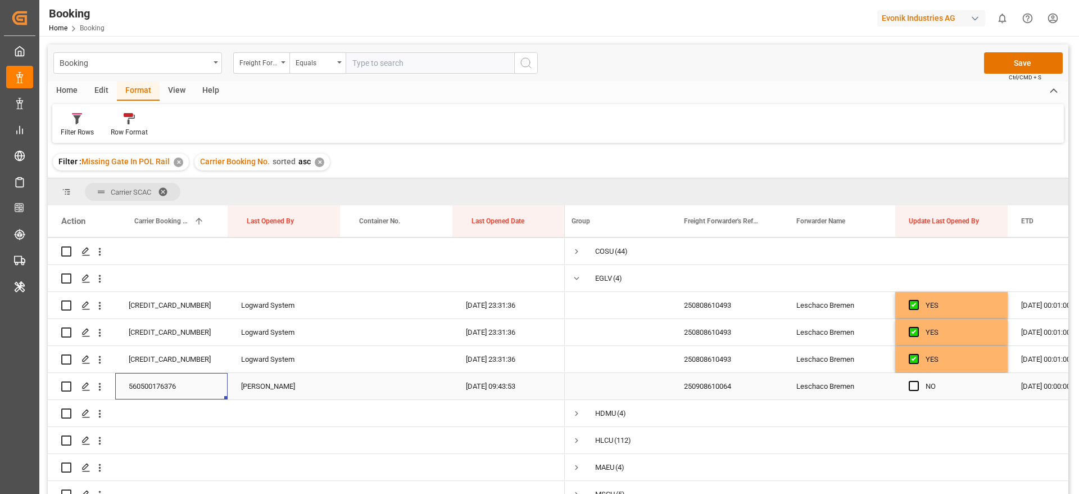
scroll to position [0, 0]
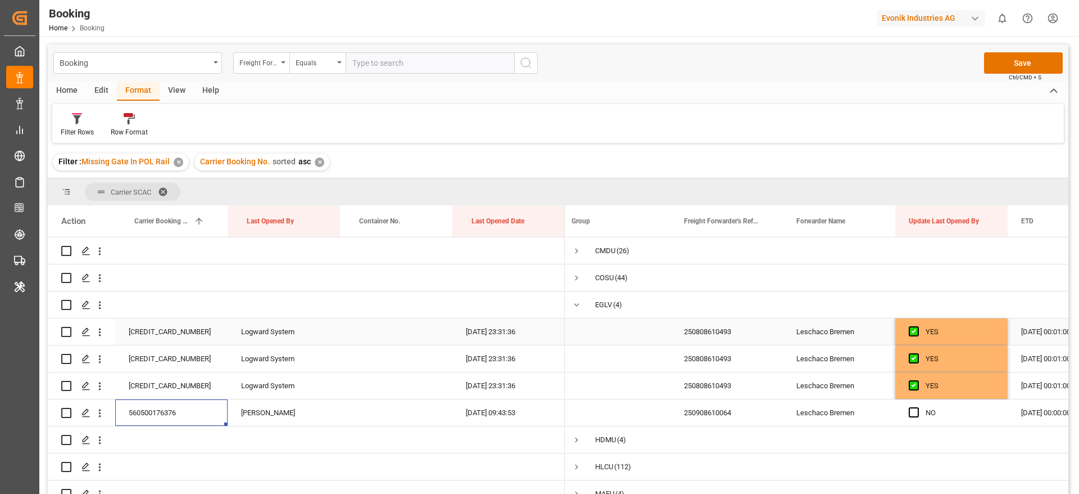
click at [180, 331] on div "560500170785" at bounding box center [171, 331] width 112 height 26
click at [709, 337] on div "250808610493" at bounding box center [727, 331] width 112 height 26
click at [103, 330] on icon "open menu" at bounding box center [100, 332] width 12 height 12
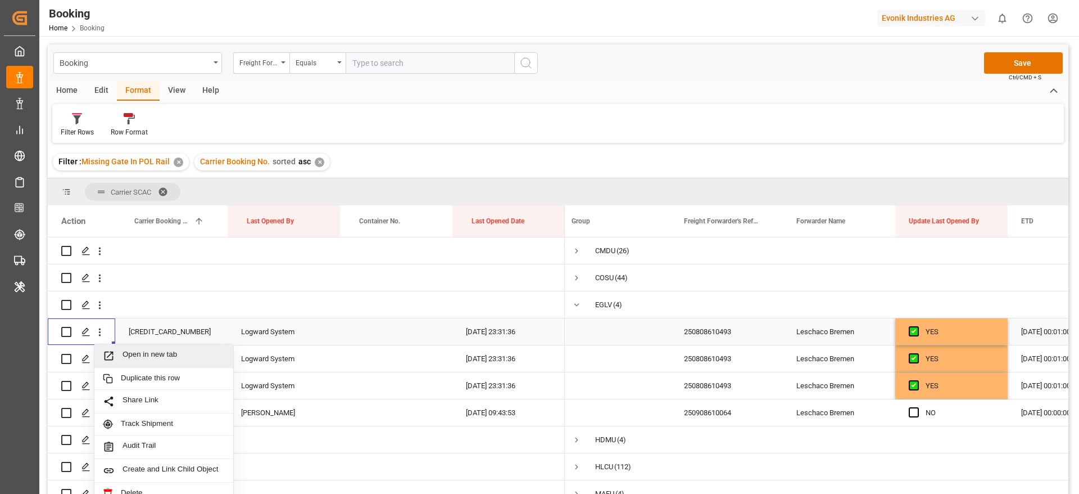
click at [162, 350] on span "Open in new tab" at bounding box center [174, 356] width 102 height 12
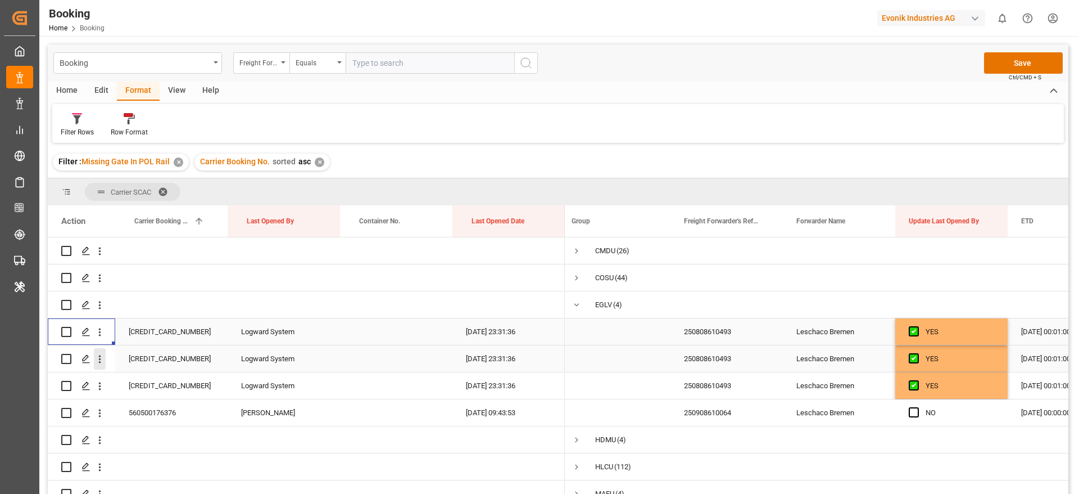
click at [100, 360] on icon "open menu" at bounding box center [100, 359] width 12 height 12
click at [155, 377] on span "Open in new tab" at bounding box center [174, 383] width 102 height 12
click at [103, 387] on icon "open menu" at bounding box center [100, 386] width 12 height 12
click at [163, 404] on span "Open in new tab" at bounding box center [174, 410] width 102 height 12
click at [916, 386] on span "Press SPACE to select this row." at bounding box center [914, 385] width 10 height 10
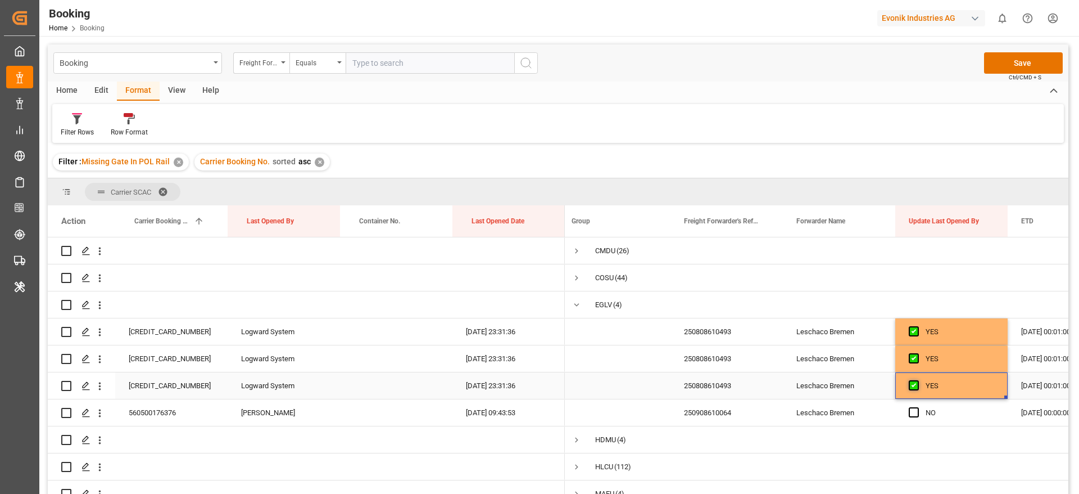
click at [918, 380] on input "Press SPACE to select this row." at bounding box center [918, 380] width 0 height 0
click at [915, 359] on span "Press SPACE to select this row." at bounding box center [914, 358] width 10 height 10
click at [918, 353] on input "Press SPACE to select this row." at bounding box center [918, 353] width 0 height 0
click at [912, 334] on span "Press SPACE to select this row." at bounding box center [914, 331] width 10 height 10
click at [918, 326] on input "Press SPACE to select this row." at bounding box center [918, 326] width 0 height 0
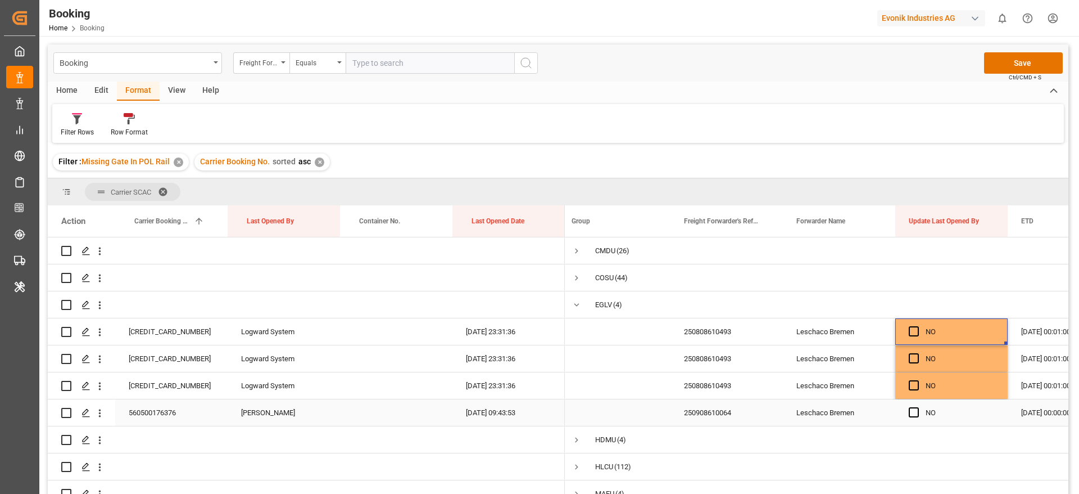
click at [173, 413] on div "560500176376" at bounding box center [171, 412] width 112 height 26
click at [914, 415] on span "Press SPACE to select this row." at bounding box center [914, 412] width 10 height 10
click at [918, 407] on input "Press SPACE to select this row." at bounding box center [918, 407] width 0 height 0
click at [1010, 66] on button "Save" at bounding box center [1023, 62] width 79 height 21
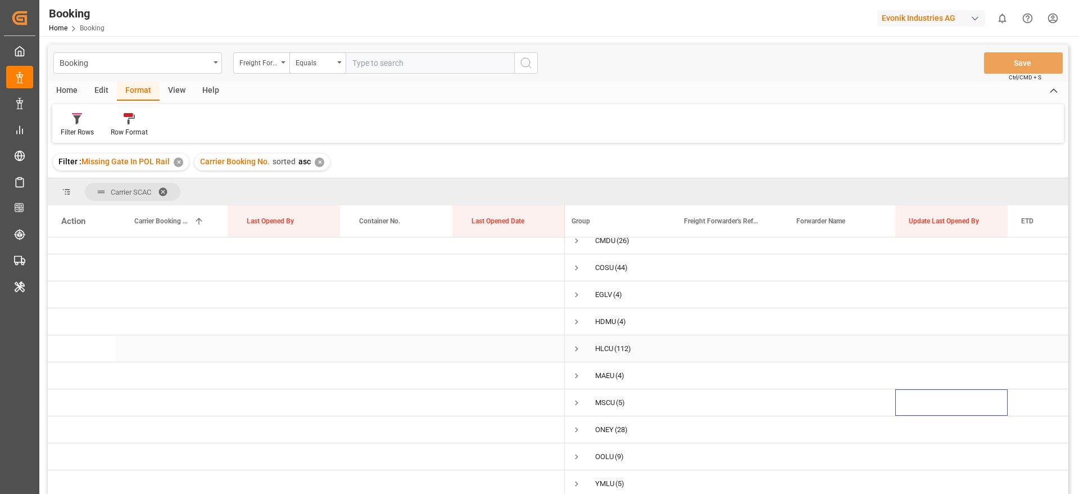
scroll to position [14, 0]
click at [576, 346] on span "Press SPACE to select this row." at bounding box center [577, 349] width 10 height 10
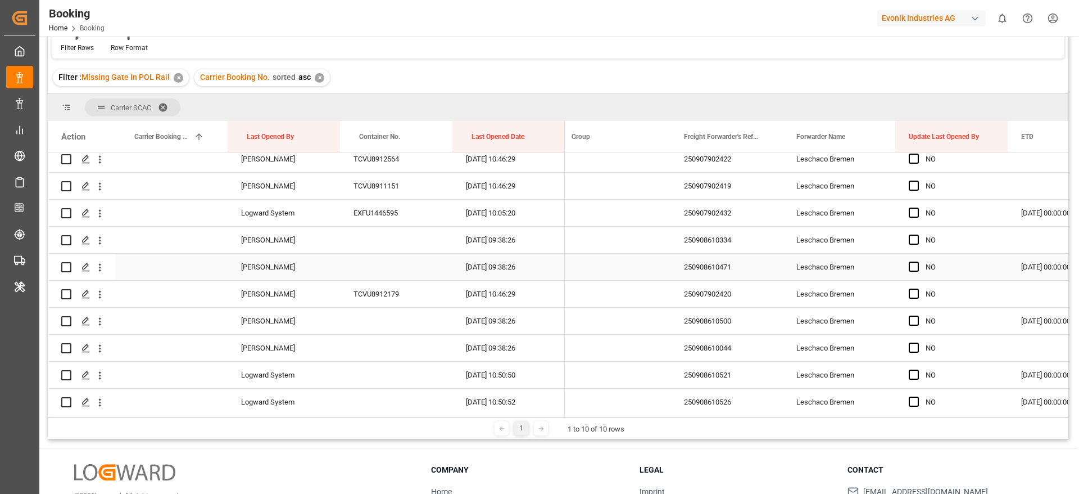
scroll to position [0, 0]
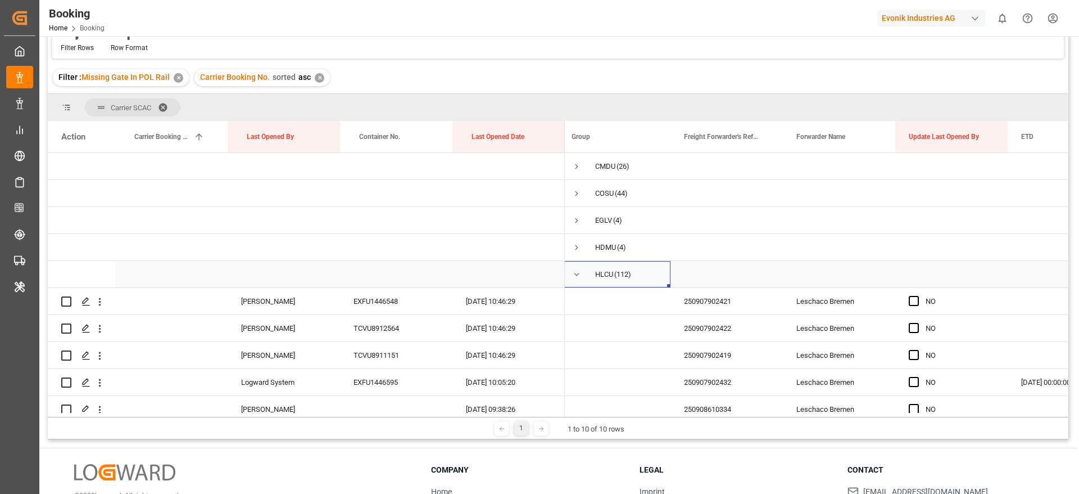
click at [579, 278] on span "Press SPACE to select this row." at bounding box center [577, 274] width 10 height 10
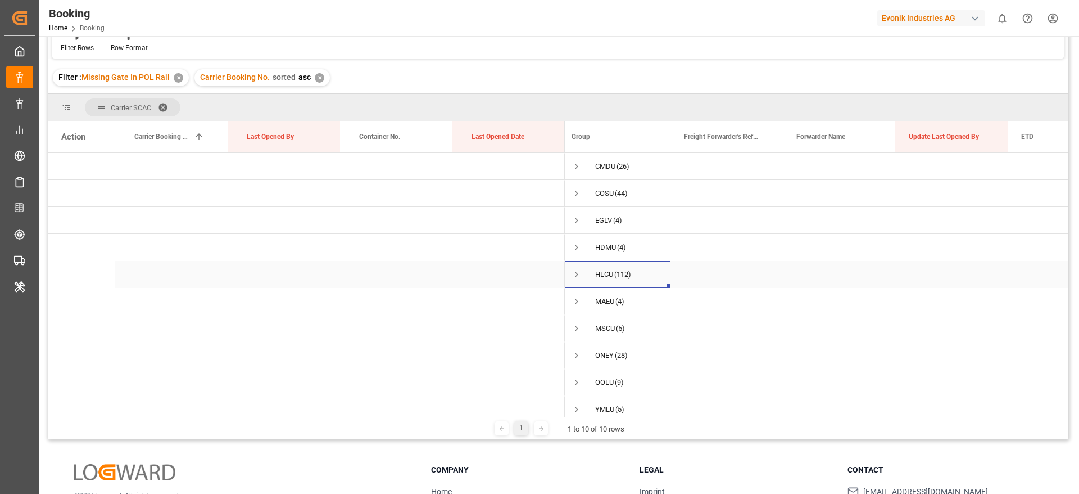
click at [578, 278] on span "Press SPACE to select this row." at bounding box center [577, 274] width 10 height 10
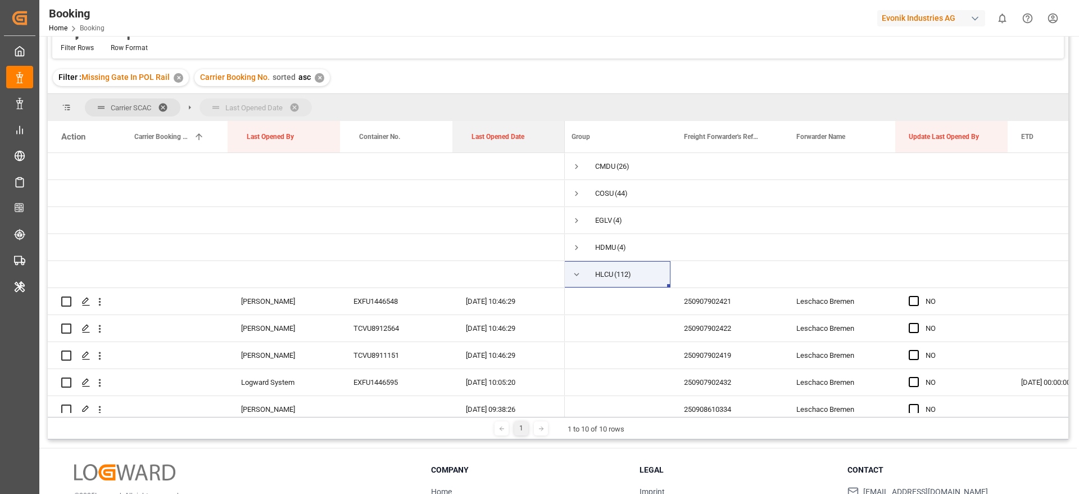
drag, startPoint x: 493, startPoint y: 137, endPoint x: 475, endPoint y: 113, distance: 29.7
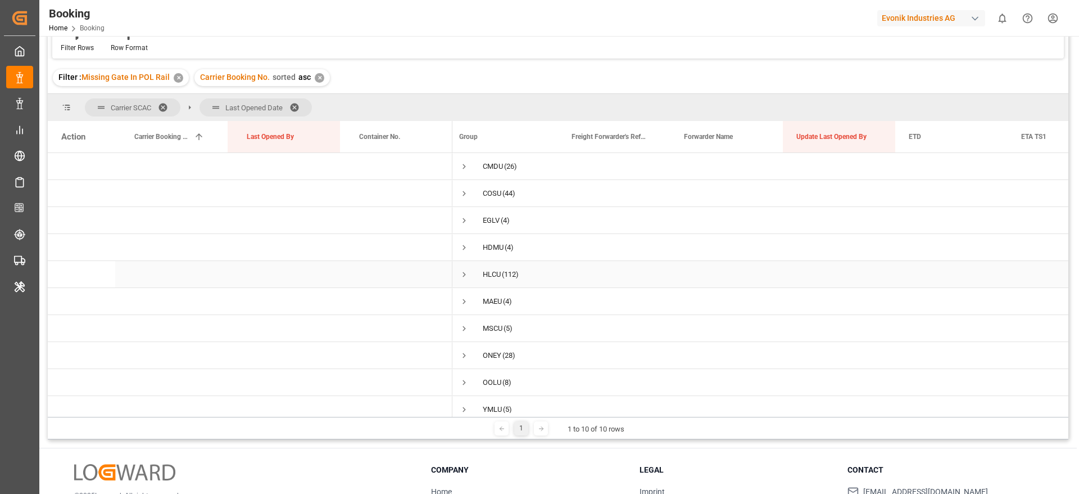
scroll to position [14, 0]
click at [466, 259] on span "Press SPACE to select this row." at bounding box center [464, 264] width 10 height 10
click at [486, 232] on span "Press SPACE to select this row." at bounding box center [488, 237] width 10 height 10
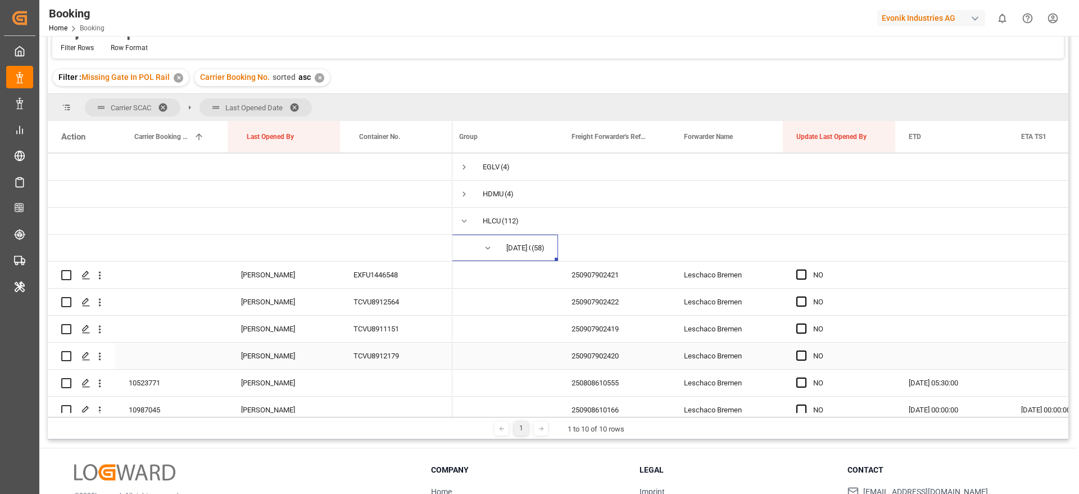
scroll to position [0, 0]
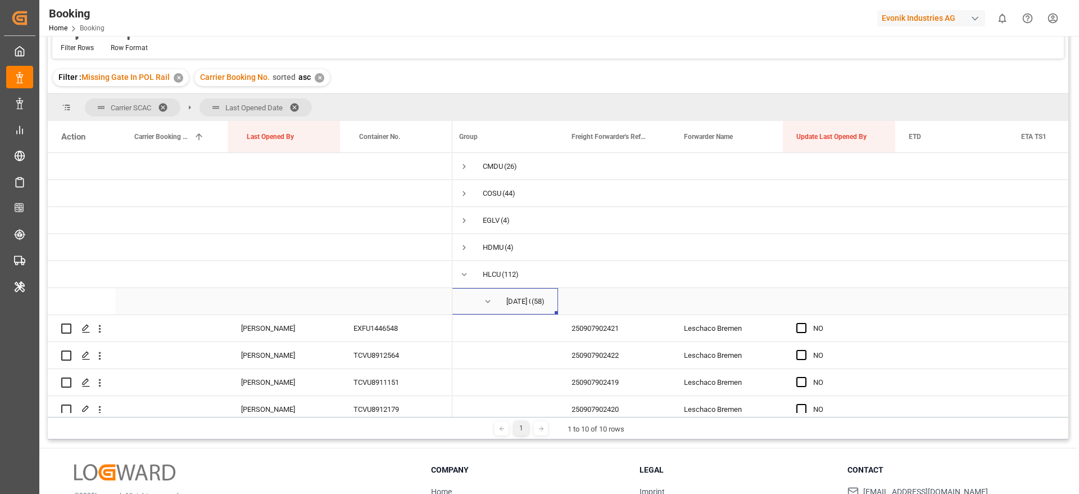
click at [490, 301] on span "Press SPACE to select this row." at bounding box center [488, 301] width 10 height 10
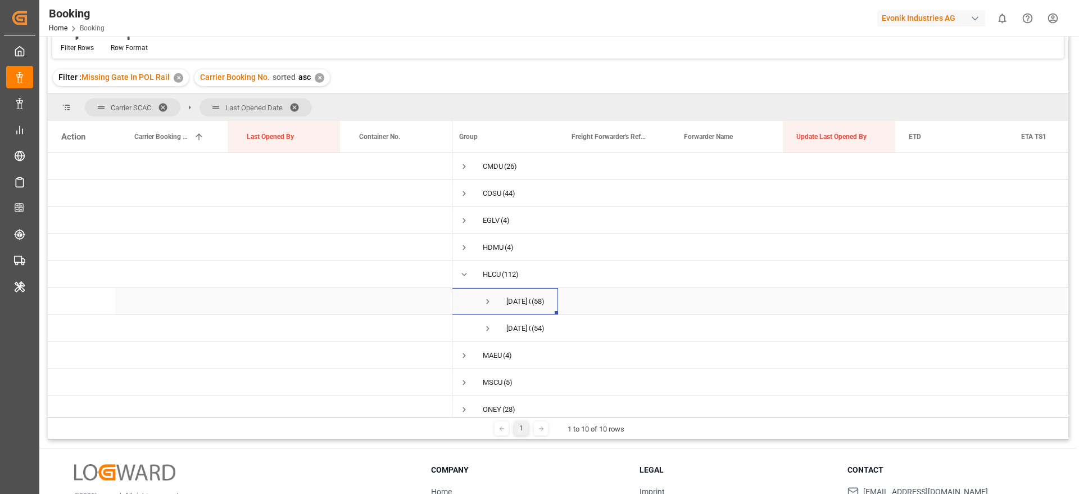
click at [492, 300] on span "Press SPACE to select this row." at bounding box center [488, 301] width 10 height 10
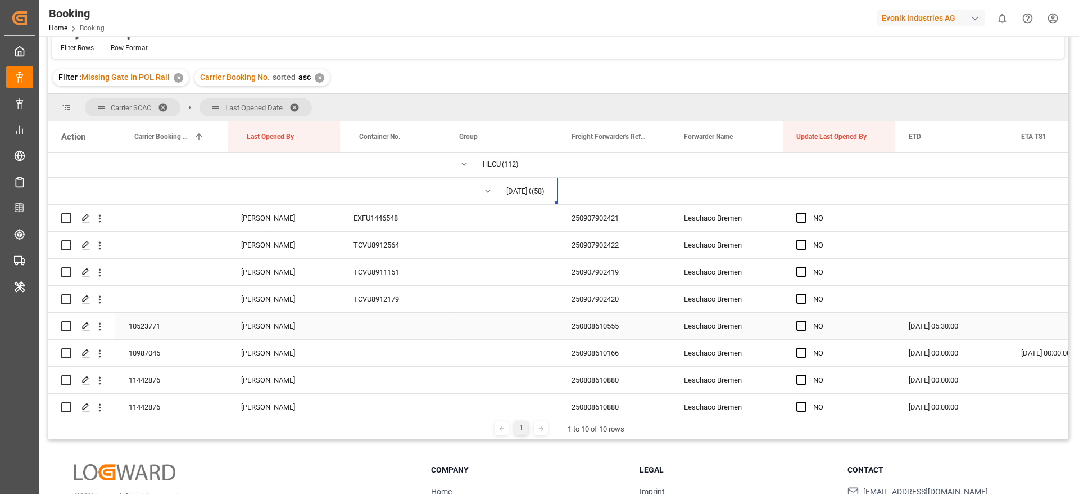
scroll to position [84, 0]
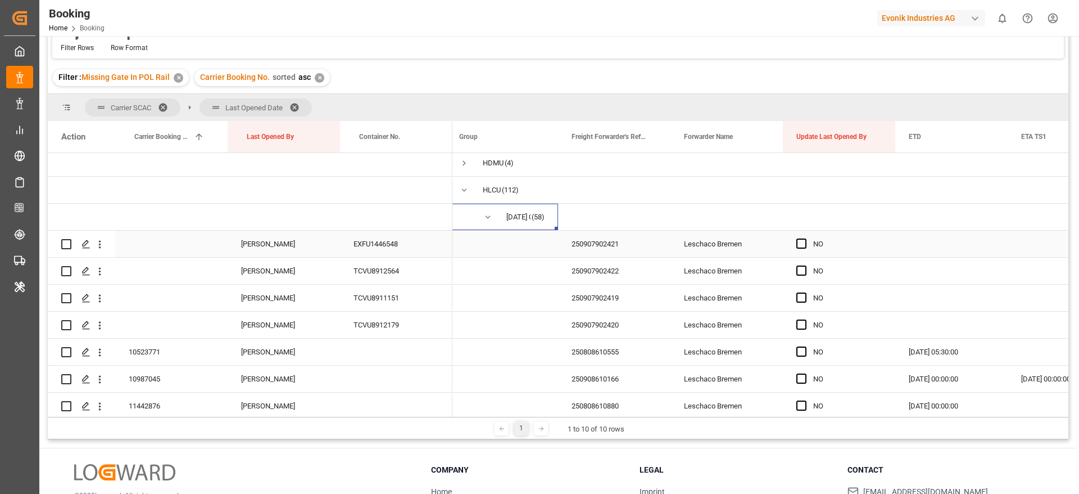
click at [610, 247] on div "250907902421" at bounding box center [614, 244] width 112 height 26
click at [98, 245] on icon "open menu" at bounding box center [100, 244] width 12 height 12
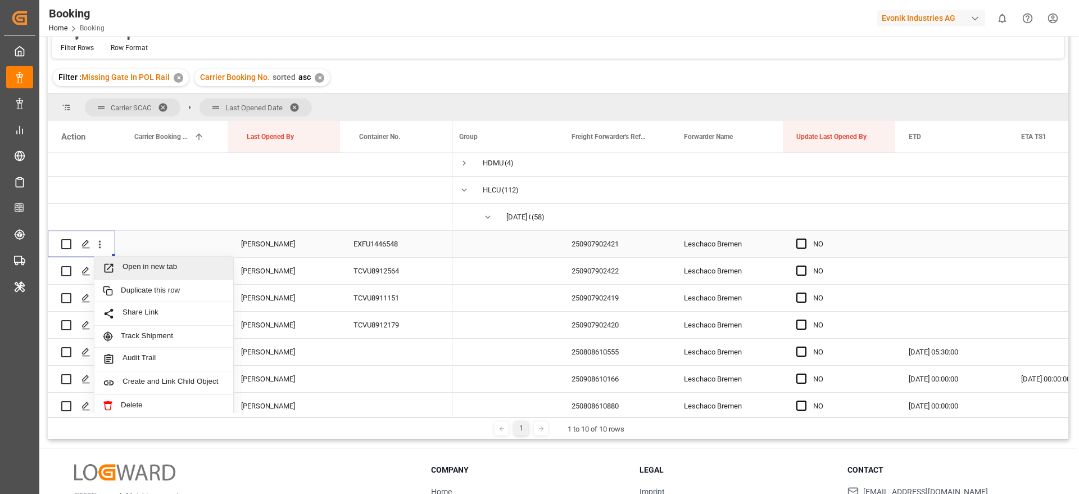
click at [173, 269] on span "Open in new tab" at bounding box center [174, 268] width 102 height 12
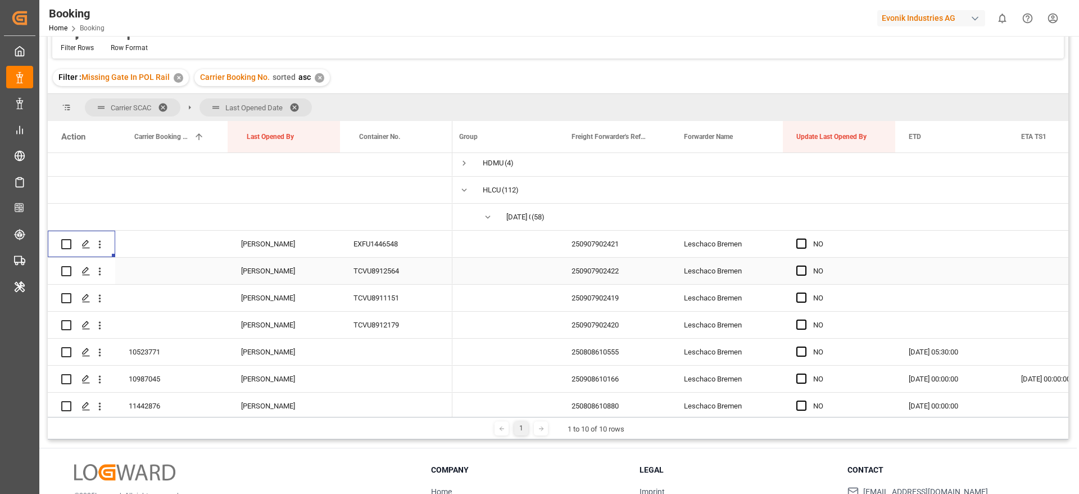
click at [625, 274] on div "250907902422" at bounding box center [614, 270] width 112 height 26
click at [102, 272] on icon "open menu" at bounding box center [100, 271] width 12 height 12
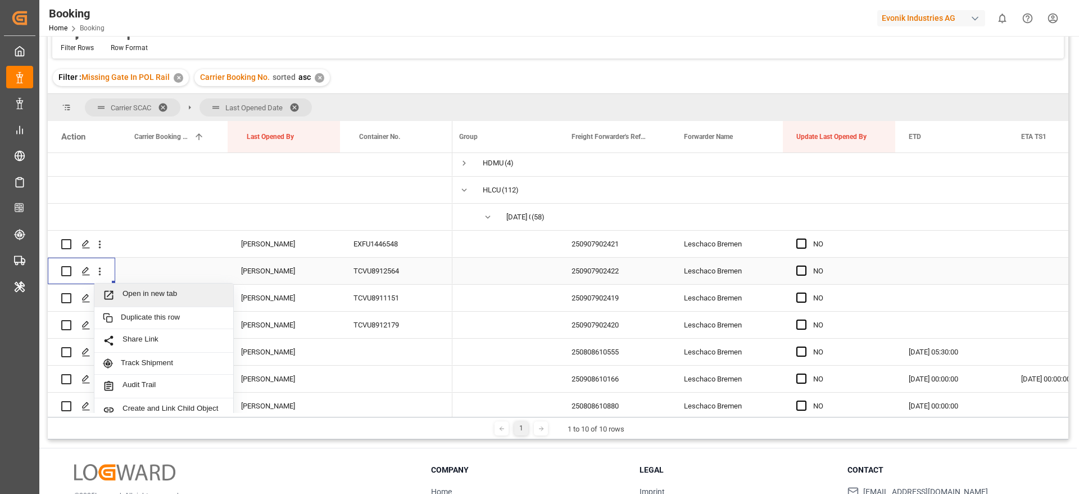
click at [155, 292] on span "Open in new tab" at bounding box center [174, 295] width 102 height 12
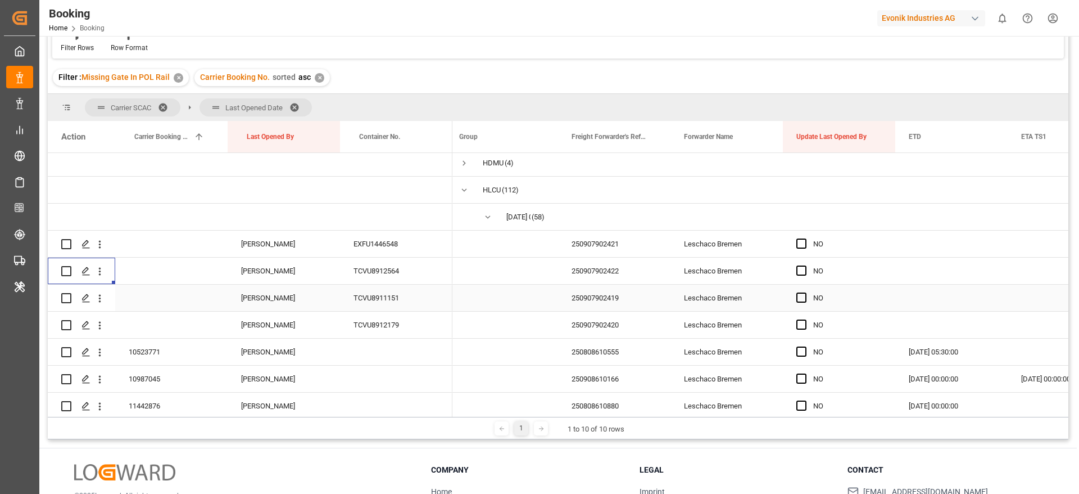
click at [626, 300] on div "250907902419" at bounding box center [614, 297] width 112 height 26
click at [103, 300] on icon "open menu" at bounding box center [100, 298] width 12 height 12
click at [163, 322] on span "Open in new tab" at bounding box center [174, 322] width 102 height 12
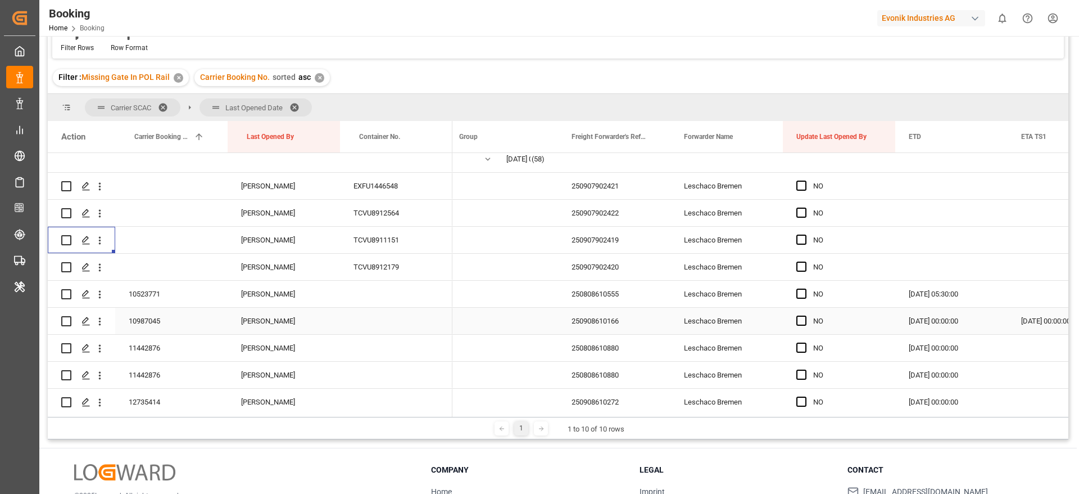
scroll to position [169, 0]
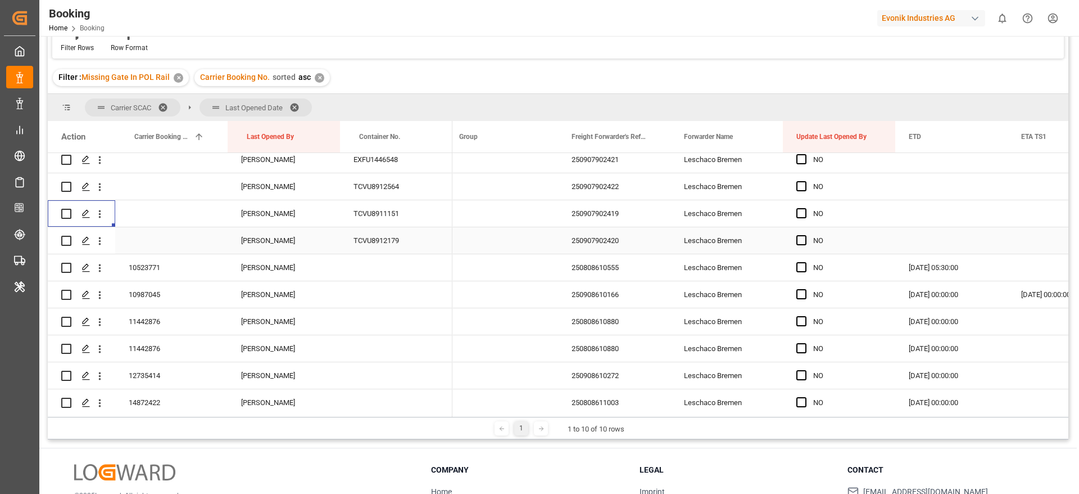
click at [593, 233] on div "250907902420" at bounding box center [614, 240] width 112 height 26
click at [104, 238] on icon "open menu" at bounding box center [100, 241] width 12 height 12
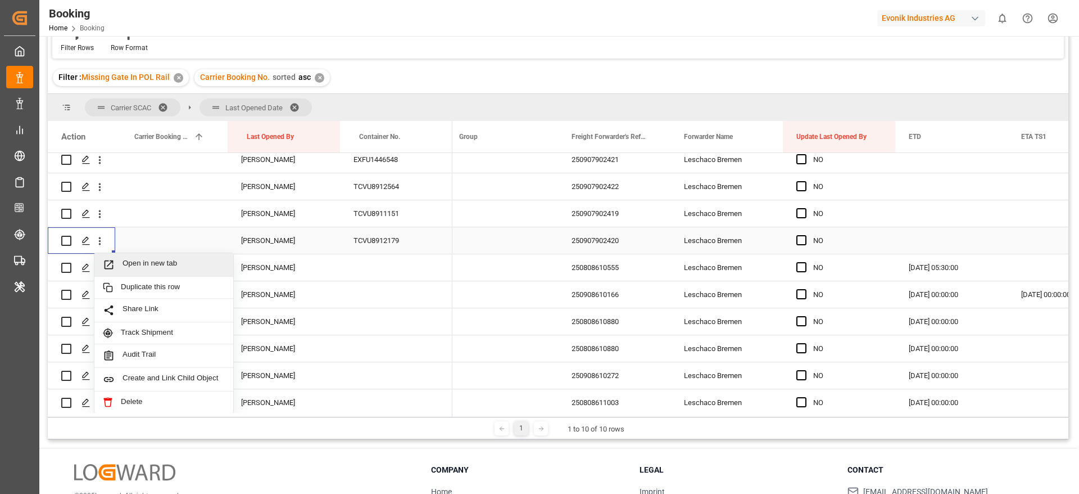
click at [174, 260] on span "Open in new tab" at bounding box center [174, 265] width 102 height 12
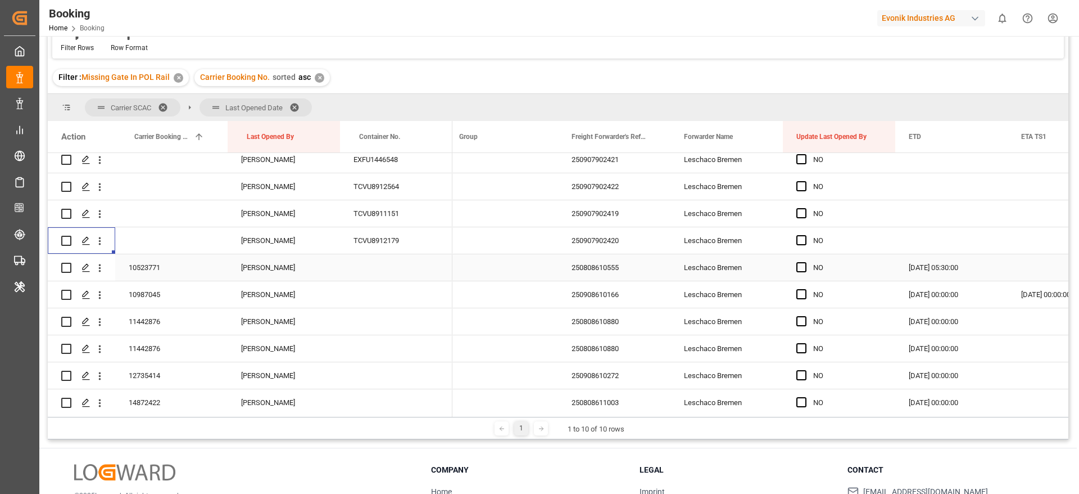
click at [182, 273] on div "10523771" at bounding box center [171, 267] width 112 height 26
click at [806, 266] on span "Press SPACE to select this row." at bounding box center [802, 267] width 10 height 10
click at [805, 262] on input "Press SPACE to select this row." at bounding box center [805, 262] width 0 height 0
click at [798, 294] on span "Press SPACE to select this row." at bounding box center [802, 294] width 10 height 10
click at [805, 289] on input "Press SPACE to select this row." at bounding box center [805, 289] width 0 height 0
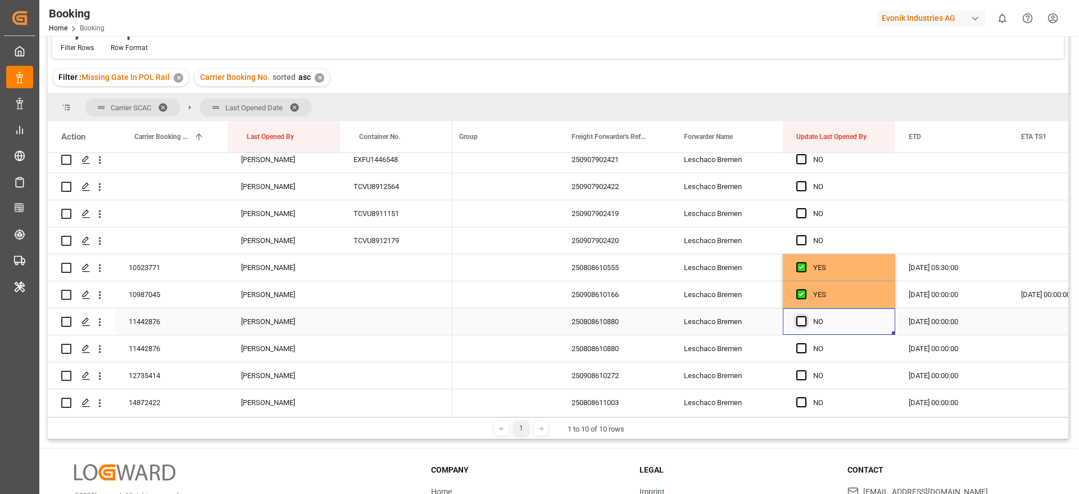
click at [799, 326] on span "Press SPACE to select this row." at bounding box center [802, 321] width 10 height 10
click at [805, 316] on input "Press SPACE to select this row." at bounding box center [805, 316] width 0 height 0
click at [799, 326] on span "Press SPACE to select this row." at bounding box center [802, 321] width 10 height 10
click at [805, 316] on input "Press SPACE to select this row." at bounding box center [805, 316] width 0 height 0
click at [804, 349] on span "Press SPACE to select this row." at bounding box center [802, 348] width 10 height 10
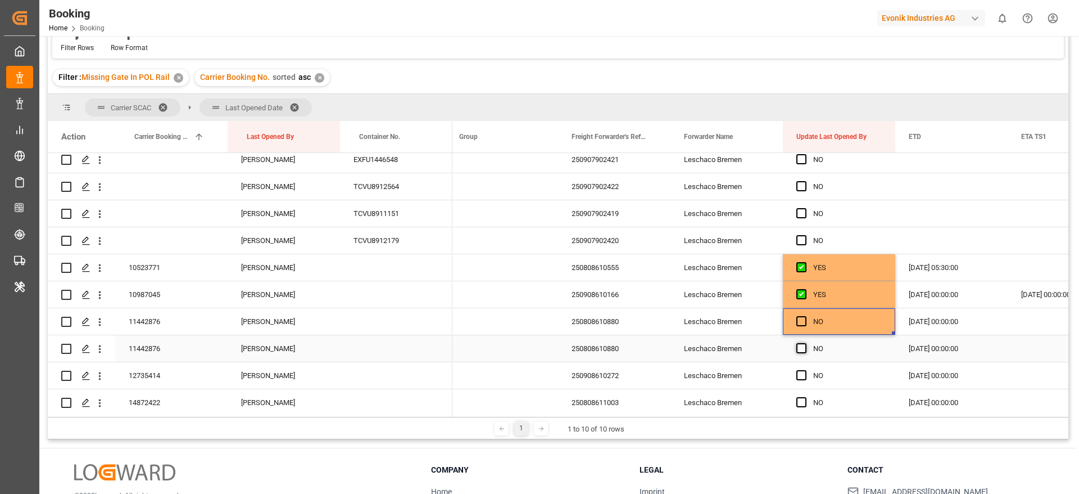
click at [805, 343] on input "Press SPACE to select this row." at bounding box center [805, 343] width 0 height 0
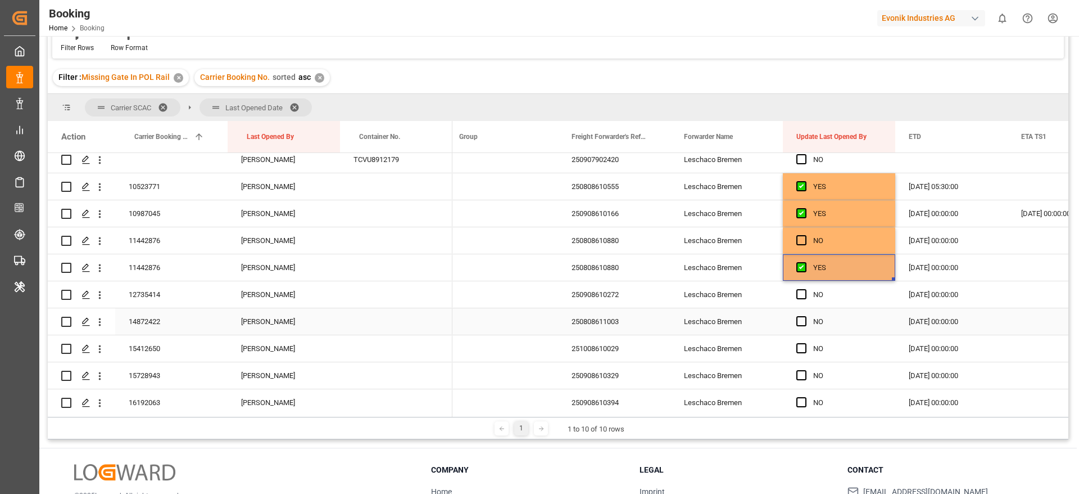
scroll to position [253, 0]
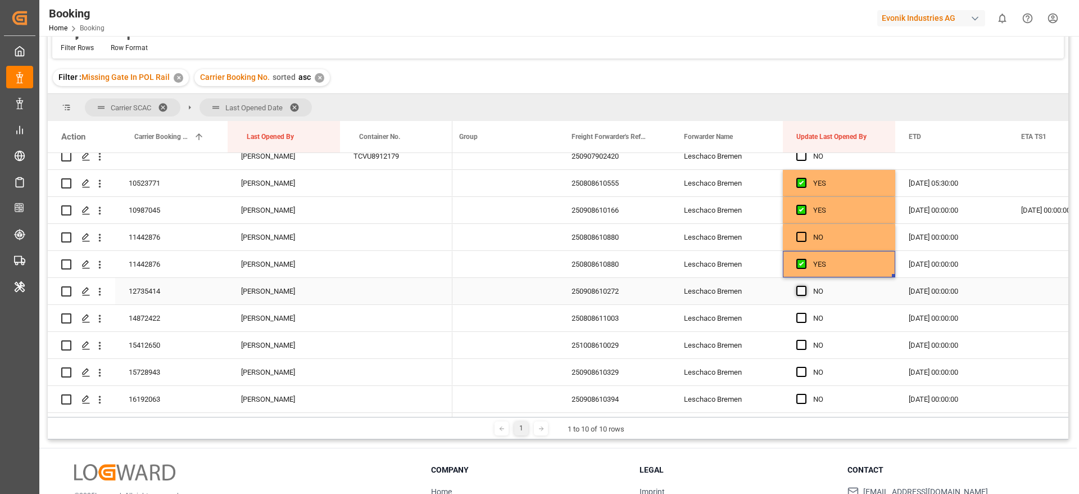
click at [805, 291] on span "Press SPACE to select this row." at bounding box center [802, 291] width 10 height 10
click at [805, 286] on input "Press SPACE to select this row." at bounding box center [805, 286] width 0 height 0
click at [807, 326] on div "Press SPACE to select this row." at bounding box center [805, 318] width 17 height 26
click at [805, 345] on span "Press SPACE to select this row." at bounding box center [802, 345] width 10 height 10
click at [805, 340] on input "Press SPACE to select this row." at bounding box center [805, 340] width 0 height 0
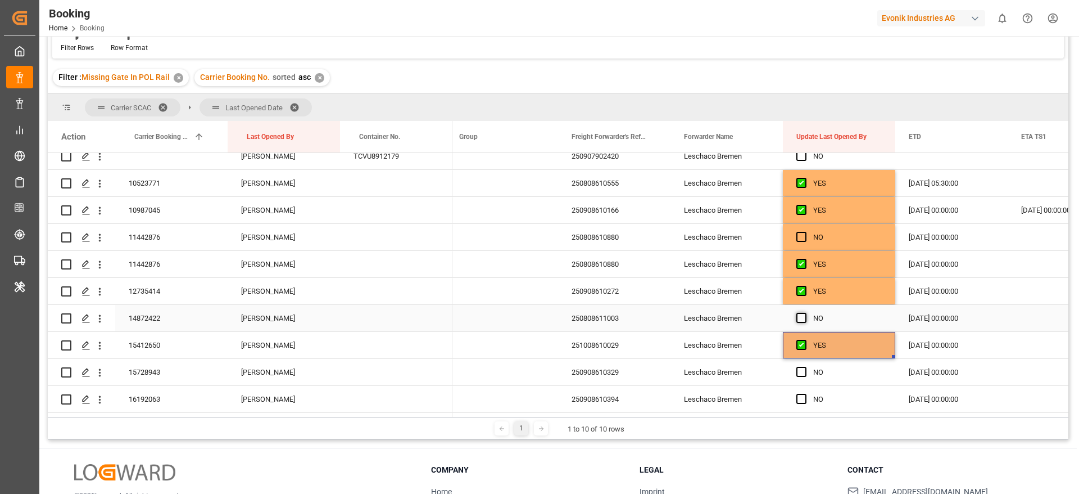
click at [804, 320] on span "Press SPACE to select this row." at bounding box center [802, 318] width 10 height 10
click at [805, 313] on input "Press SPACE to select this row." at bounding box center [805, 313] width 0 height 0
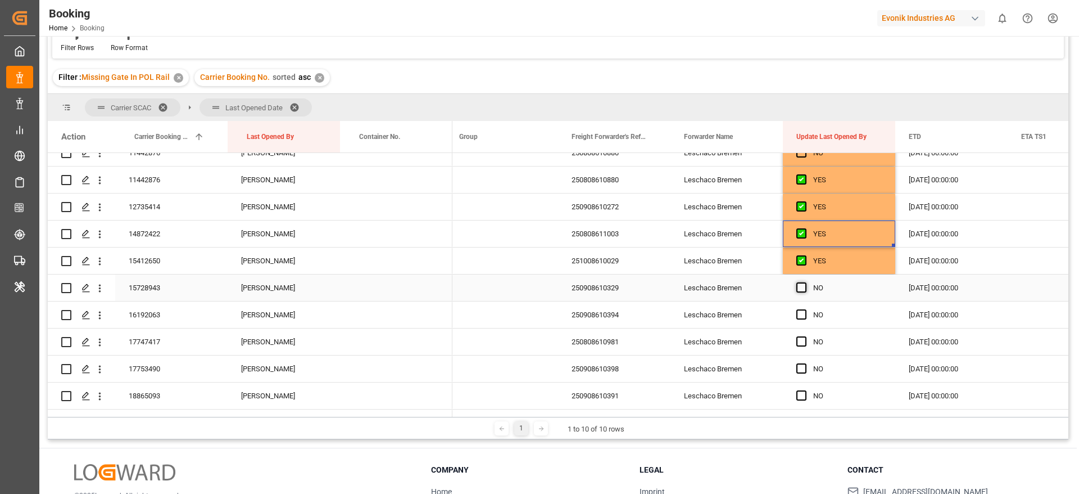
click at [798, 289] on span "Press SPACE to select this row." at bounding box center [802, 287] width 10 height 10
click at [805, 282] on input "Press SPACE to select this row." at bounding box center [805, 282] width 0 height 0
drag, startPoint x: 799, startPoint y: 312, endPoint x: 799, endPoint y: 320, distance: 7.9
click at [799, 312] on span "Press SPACE to select this row." at bounding box center [802, 314] width 10 height 10
click at [805, 309] on input "Press SPACE to select this row." at bounding box center [805, 309] width 0 height 0
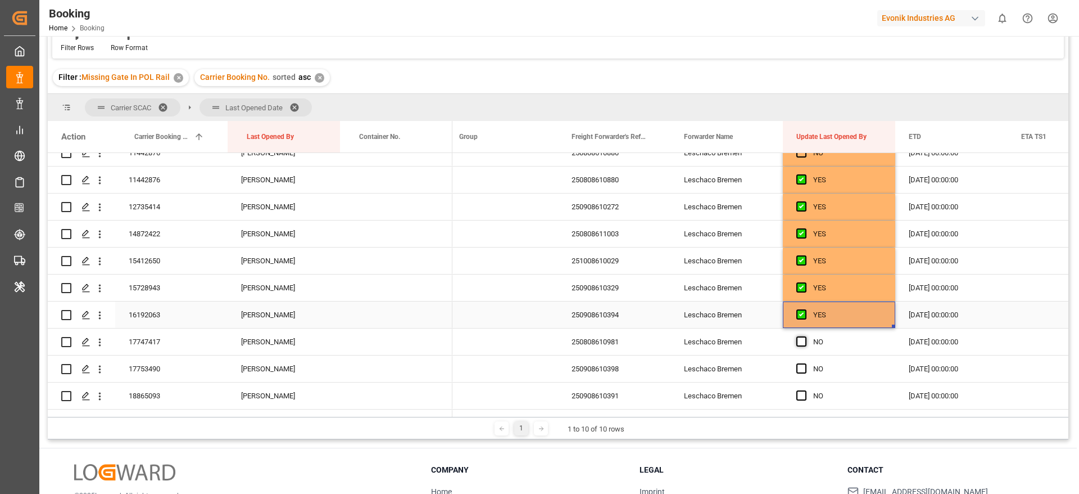
click at [799, 343] on span "Press SPACE to select this row." at bounding box center [802, 341] width 10 height 10
click at [805, 336] on input "Press SPACE to select this row." at bounding box center [805, 336] width 0 height 0
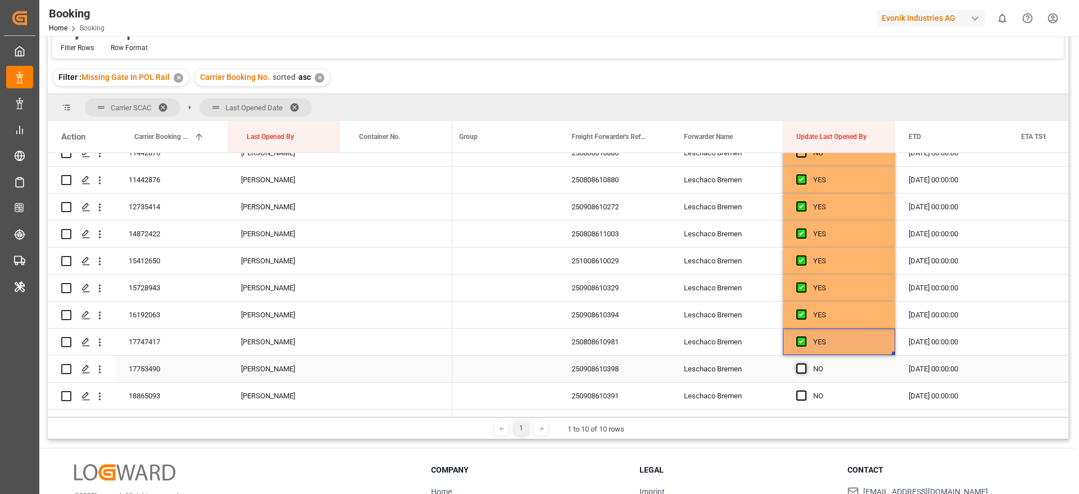
click at [797, 370] on span "Press SPACE to select this row." at bounding box center [802, 368] width 10 height 10
click at [805, 363] on input "Press SPACE to select this row." at bounding box center [805, 363] width 0 height 0
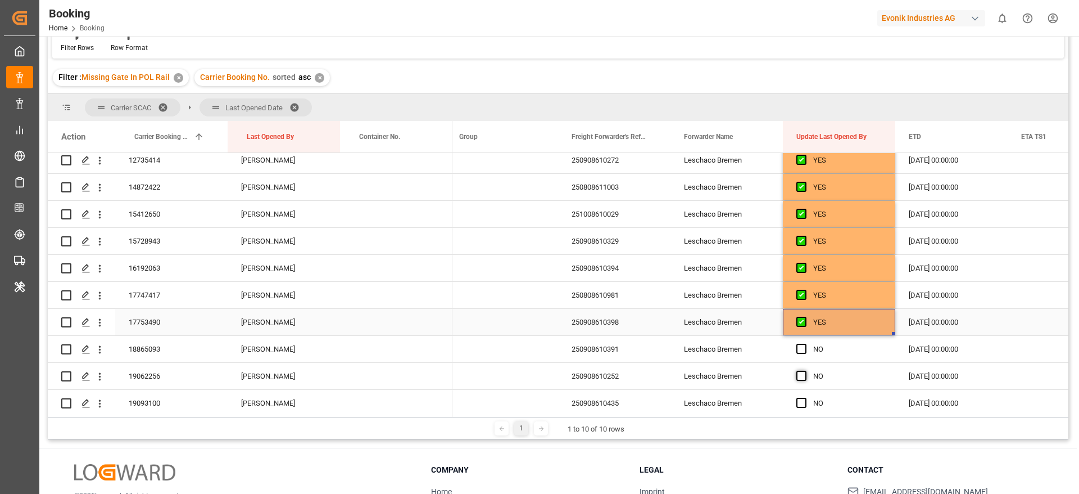
scroll to position [422, 0]
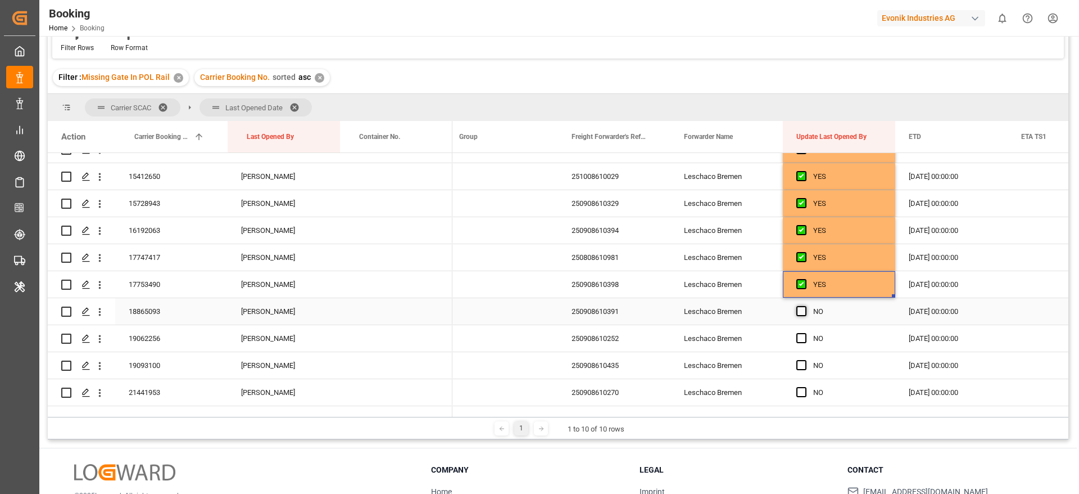
click at [802, 311] on span "Press SPACE to select this row." at bounding box center [802, 311] width 10 height 10
click at [805, 306] on input "Press SPACE to select this row." at bounding box center [805, 306] width 0 height 0
click at [801, 331] on div "Press SPACE to select this row." at bounding box center [805, 339] width 17 height 26
click at [801, 339] on span "Press SPACE to select this row." at bounding box center [802, 338] width 10 height 10
click at [805, 333] on input "Press SPACE to select this row." at bounding box center [805, 333] width 0 height 0
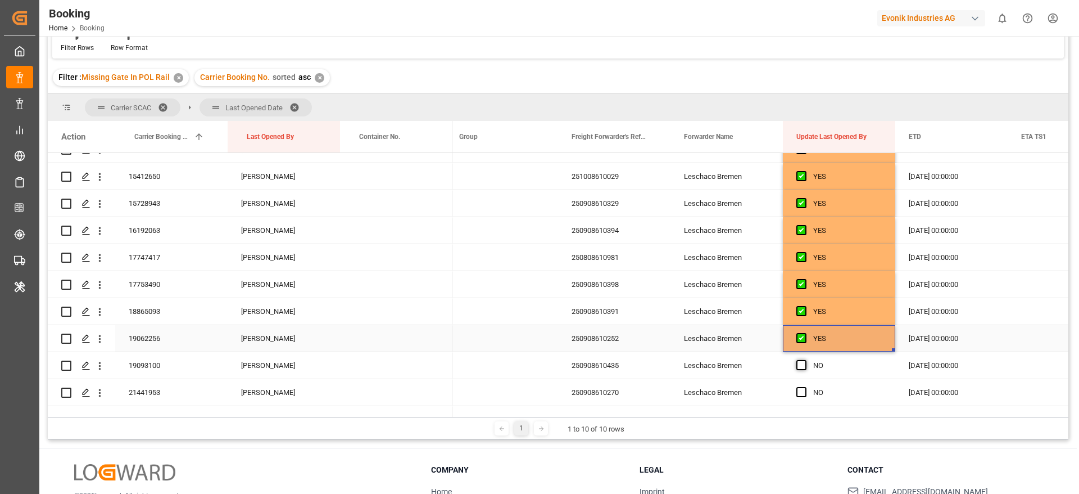
click at [802, 366] on span "Press SPACE to select this row." at bounding box center [802, 365] width 10 height 10
click at [805, 360] on input "Press SPACE to select this row." at bounding box center [805, 360] width 0 height 0
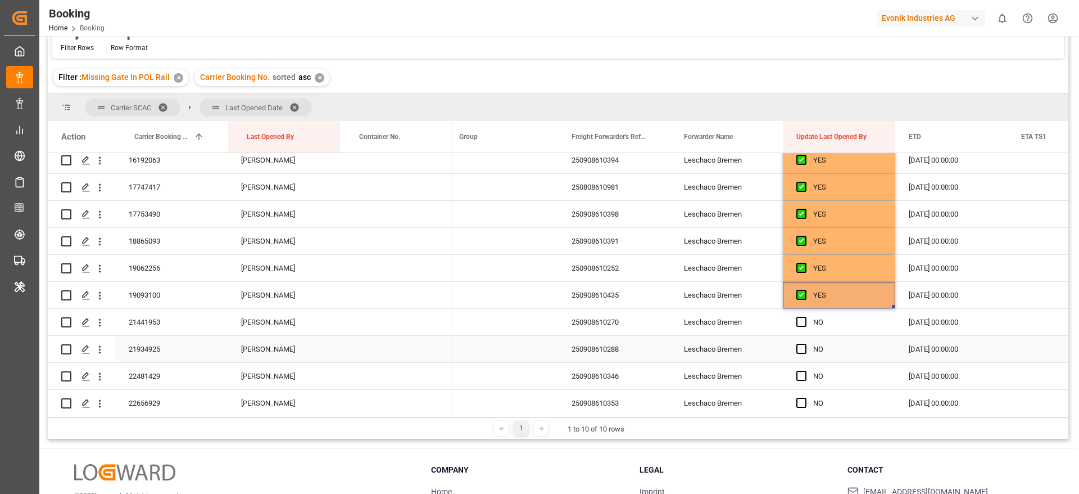
scroll to position [506, 0]
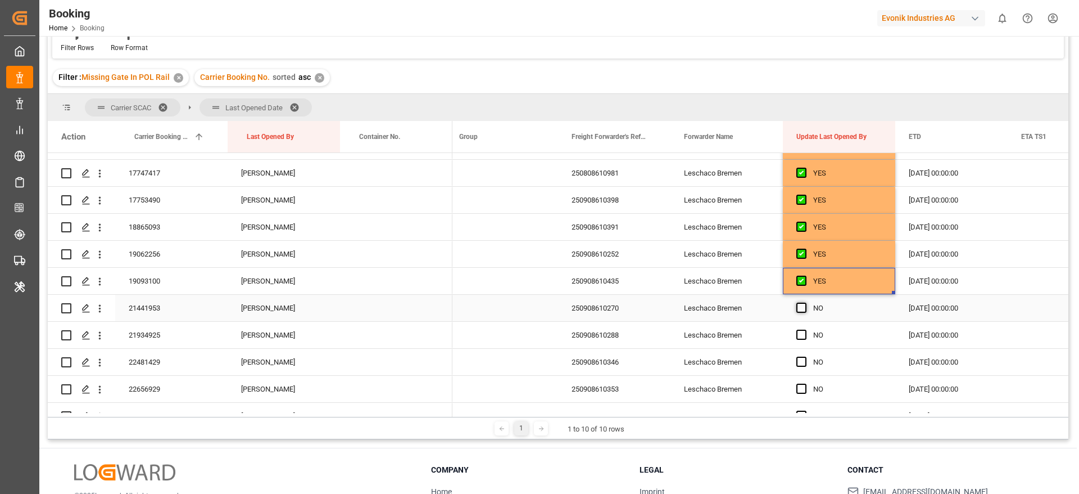
click at [805, 309] on span "Press SPACE to select this row." at bounding box center [802, 307] width 10 height 10
click at [805, 302] on input "Press SPACE to select this row." at bounding box center [805, 302] width 0 height 0
click at [807, 328] on div "Press SPACE to select this row." at bounding box center [805, 335] width 17 height 26
click at [807, 337] on div "Press SPACE to select this row." at bounding box center [805, 335] width 17 height 26
click at [805, 359] on span "Press SPACE to select this row." at bounding box center [802, 361] width 10 height 10
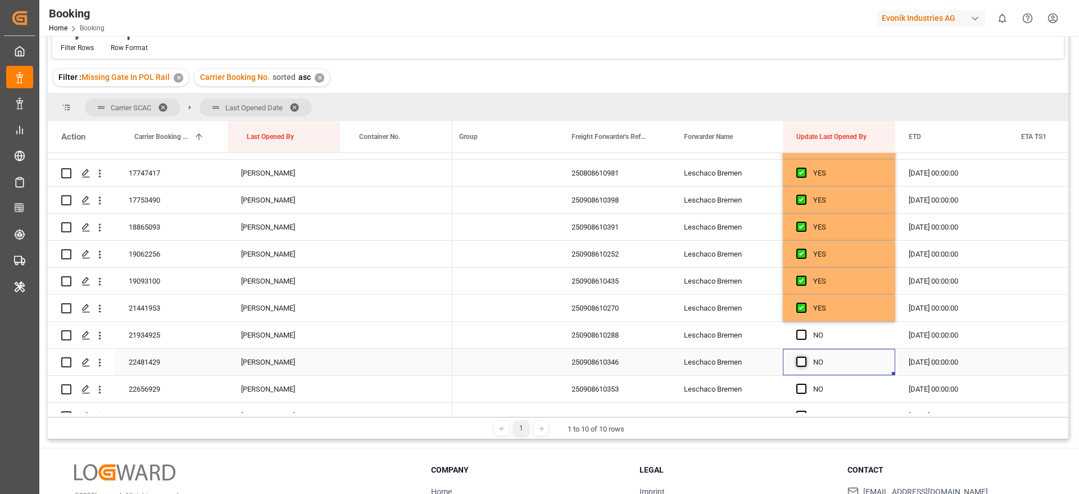
click at [805, 356] on input "Press SPACE to select this row." at bounding box center [805, 356] width 0 height 0
click at [805, 333] on span "Press SPACE to select this row." at bounding box center [802, 334] width 10 height 10
click at [805, 329] on input "Press SPACE to select this row." at bounding box center [805, 329] width 0 height 0
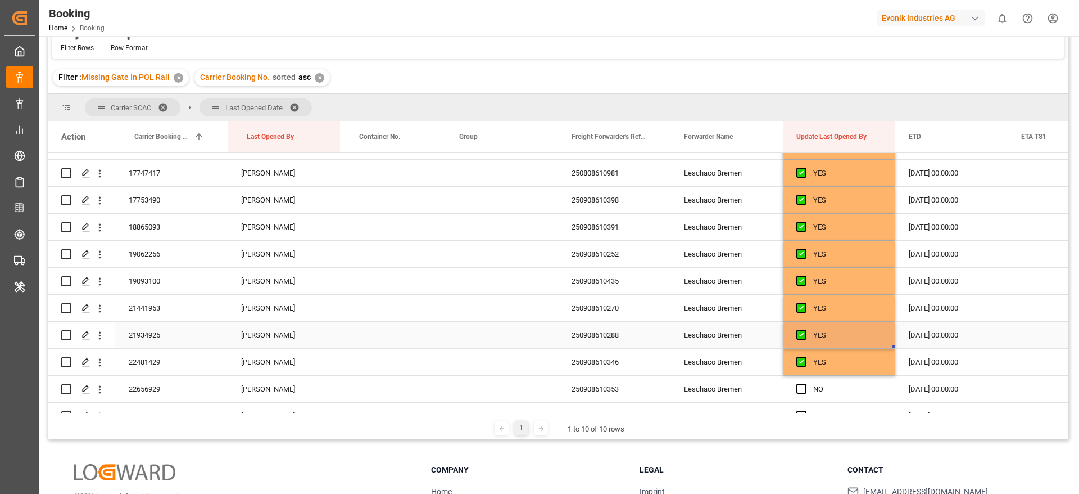
scroll to position [590, 0]
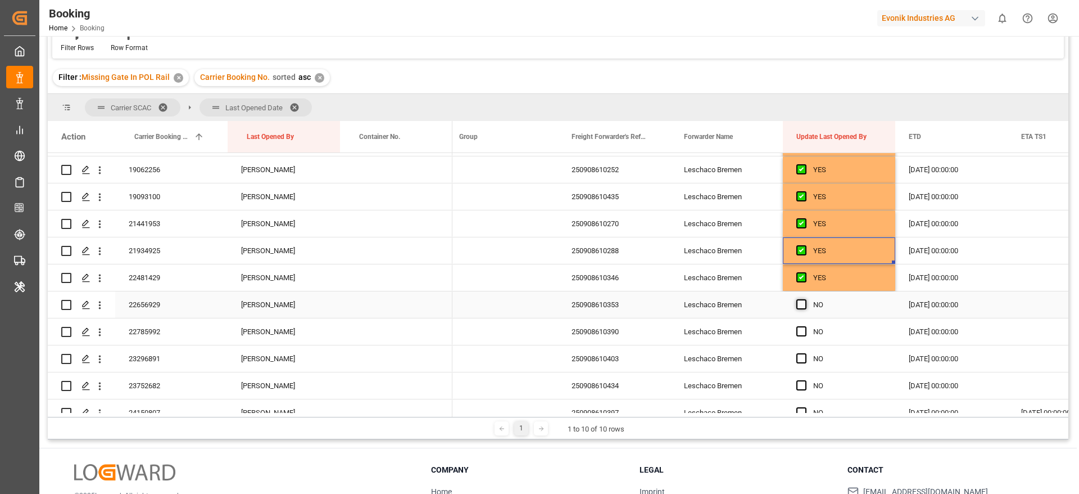
click at [802, 306] on span "Press SPACE to select this row." at bounding box center [802, 304] width 10 height 10
click at [805, 299] on input "Press SPACE to select this row." at bounding box center [805, 299] width 0 height 0
click at [801, 342] on div "Press SPACE to select this row." at bounding box center [805, 332] width 17 height 26
drag, startPoint x: 802, startPoint y: 358, endPoint x: 801, endPoint y: 338, distance: 20.3
click at [802, 359] on span "Press SPACE to select this row." at bounding box center [802, 358] width 10 height 10
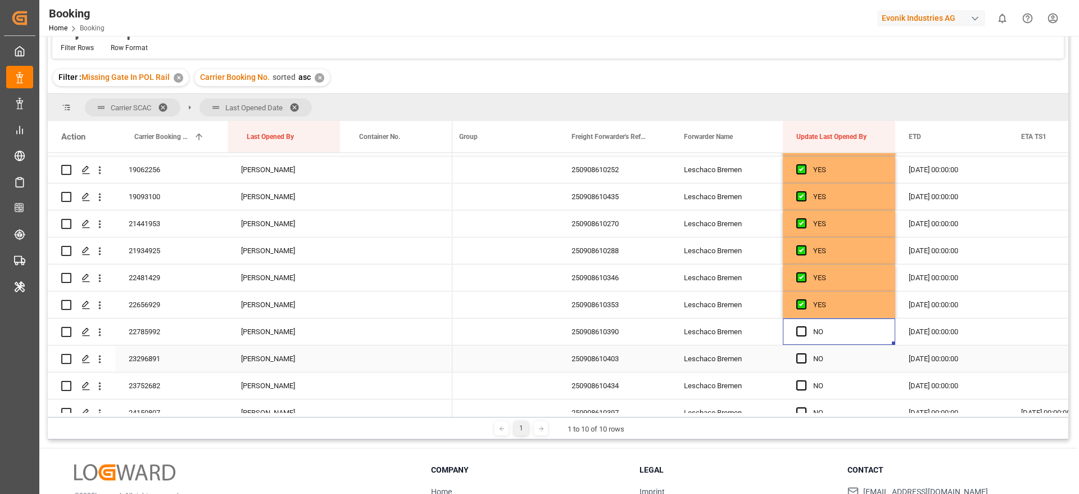
click at [805, 353] on input "Press SPACE to select this row." at bounding box center [805, 353] width 0 height 0
click at [799, 328] on span "Press SPACE to select this row." at bounding box center [802, 331] width 10 height 10
click at [805, 326] on input "Press SPACE to select this row." at bounding box center [805, 326] width 0 height 0
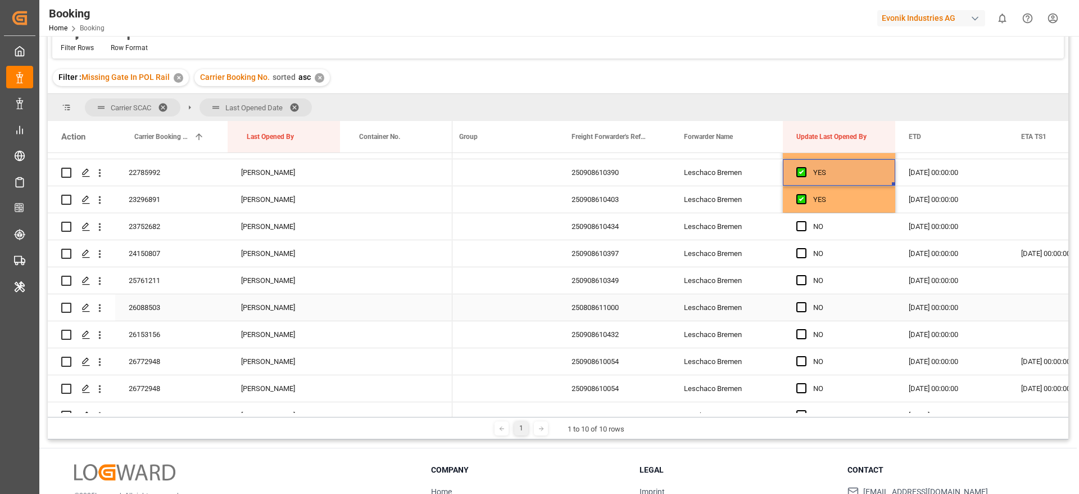
scroll to position [759, 0]
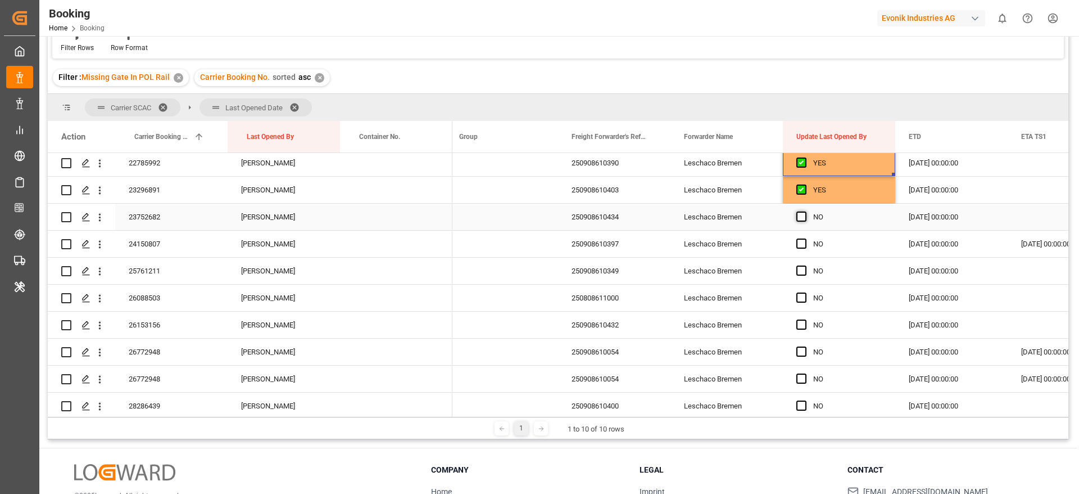
click at [806, 219] on span "Press SPACE to select this row." at bounding box center [802, 216] width 10 height 10
click at [805, 211] on input "Press SPACE to select this row." at bounding box center [805, 211] width 0 height 0
click at [802, 243] on span "Press SPACE to select this row." at bounding box center [802, 243] width 10 height 10
click at [805, 238] on input "Press SPACE to select this row." at bounding box center [805, 238] width 0 height 0
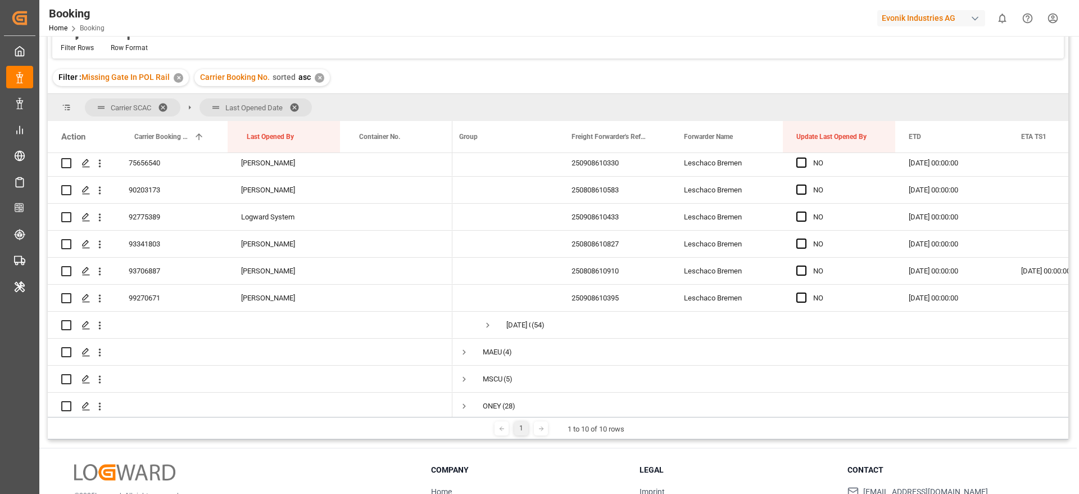
scroll to position [1633, 0]
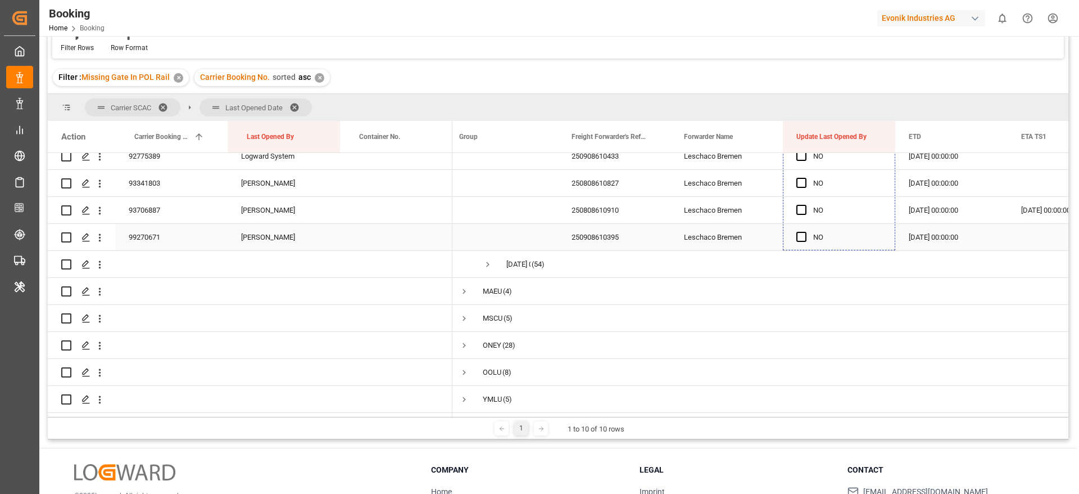
drag, startPoint x: 893, startPoint y: 254, endPoint x: 845, endPoint y: 233, distance: 52.3
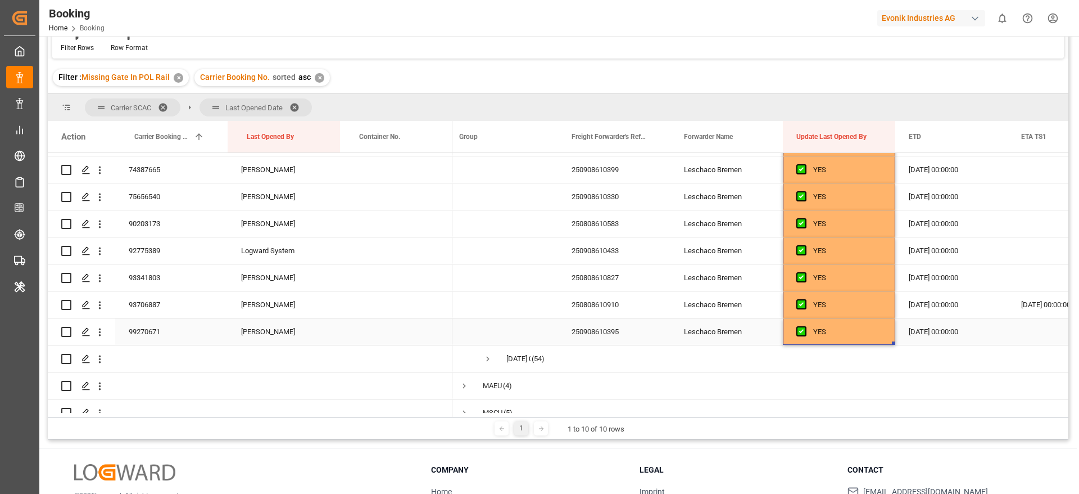
scroll to position [1465, 0]
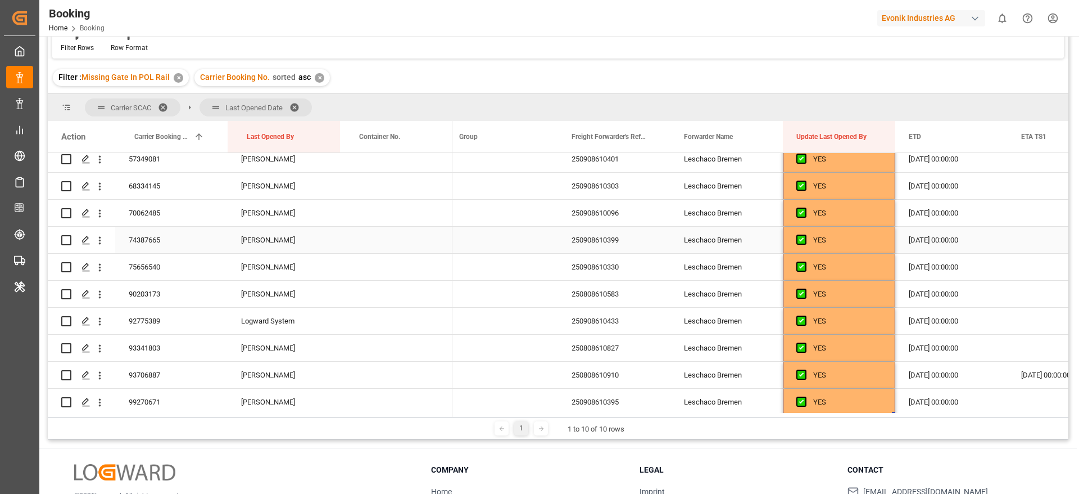
click at [142, 237] on div "74387665" at bounding box center [171, 240] width 112 height 26
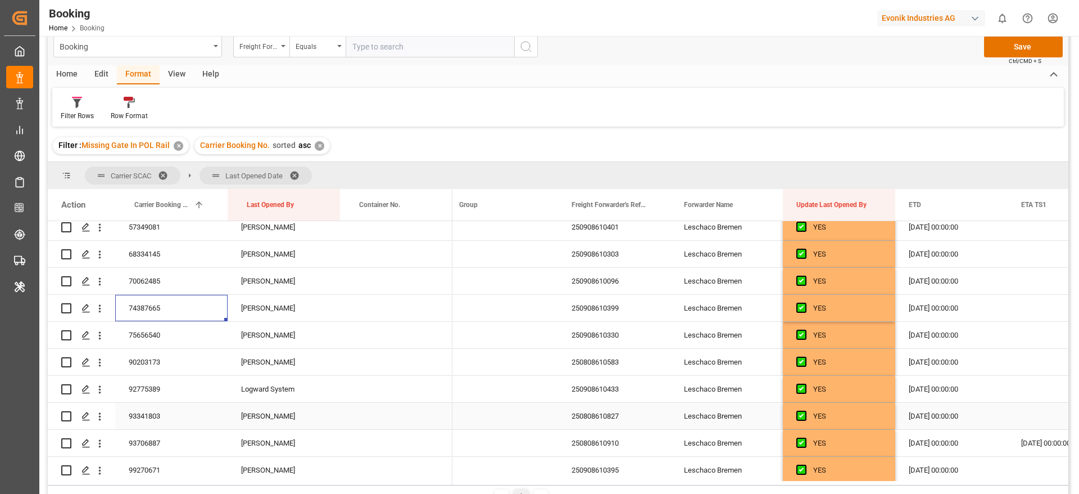
scroll to position [0, 0]
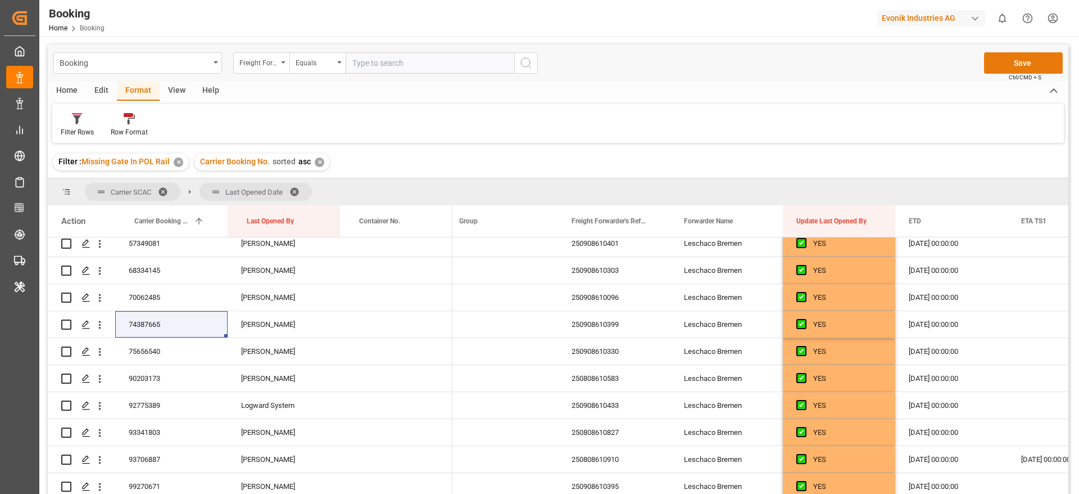
click at [1042, 64] on button "Save" at bounding box center [1023, 62] width 79 height 21
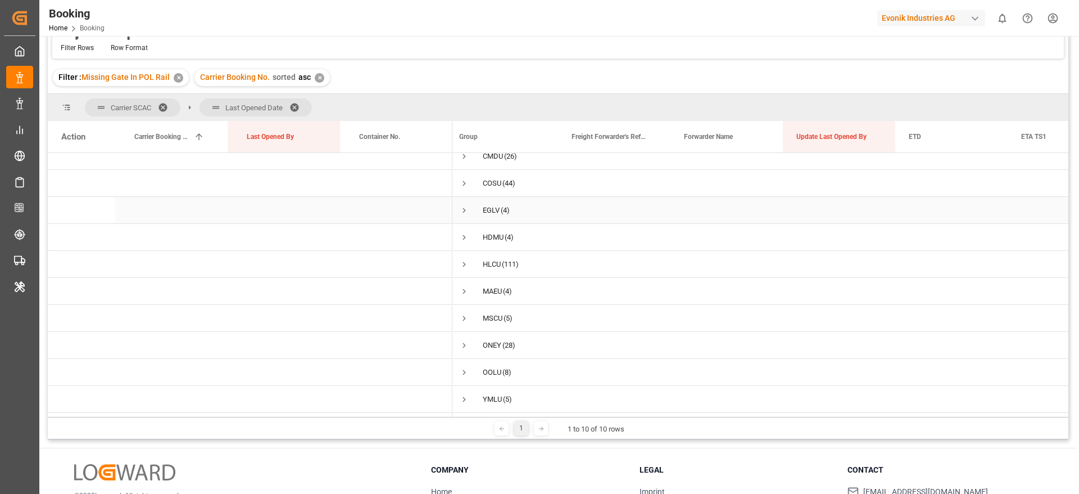
scroll to position [14, 0]
click at [467, 259] on span "Press SPACE to select this row." at bounding box center [464, 264] width 10 height 10
click at [491, 286] on span "Press SPACE to select this row." at bounding box center [488, 287] width 10 height 10
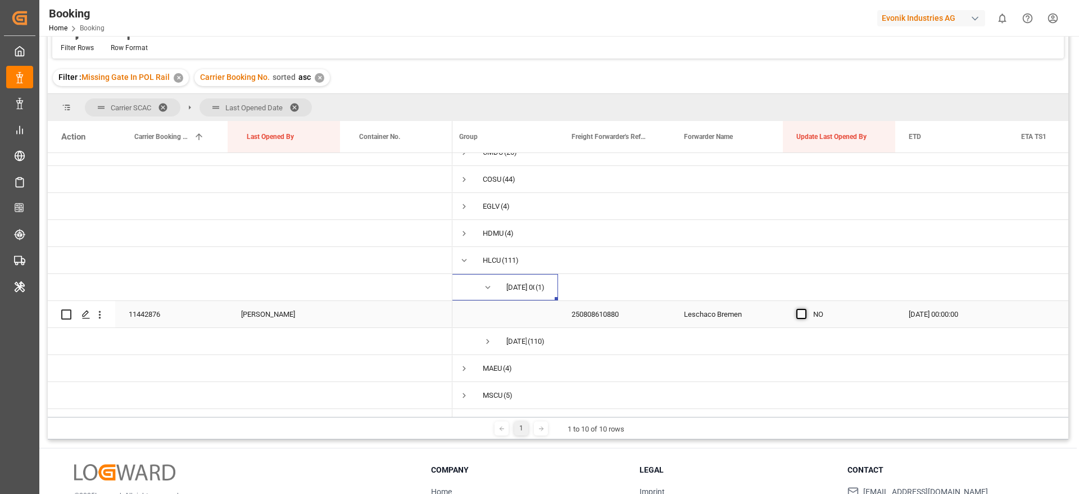
click at [800, 315] on span "Press SPACE to select this row." at bounding box center [802, 314] width 10 height 10
click at [805, 309] on input "Press SPACE to select this row." at bounding box center [805, 309] width 0 height 0
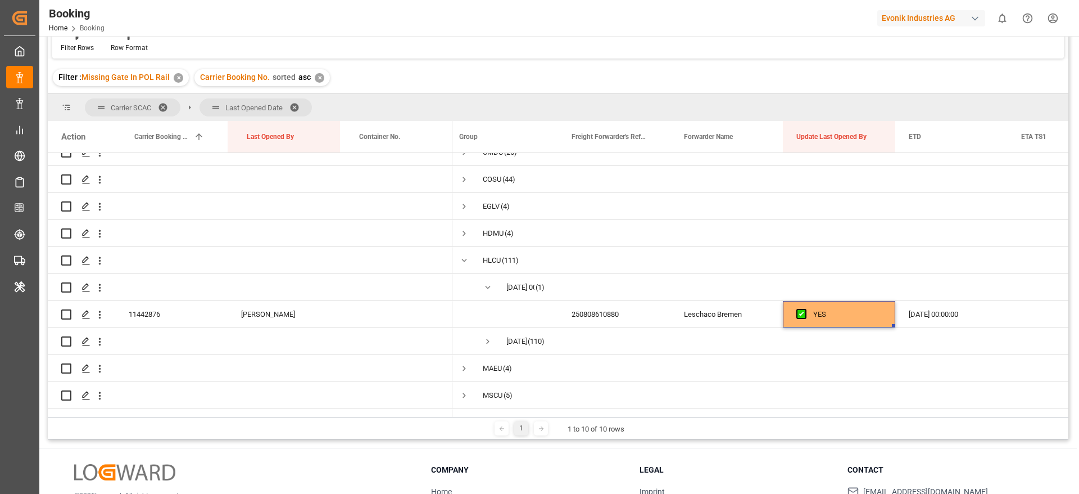
scroll to position [0, 0]
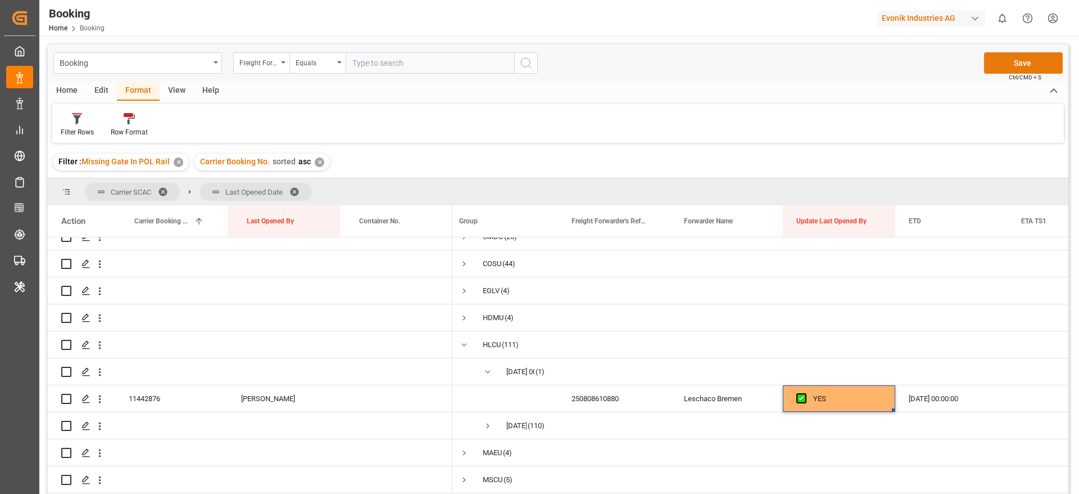
click at [1026, 54] on button "Save" at bounding box center [1023, 62] width 79 height 21
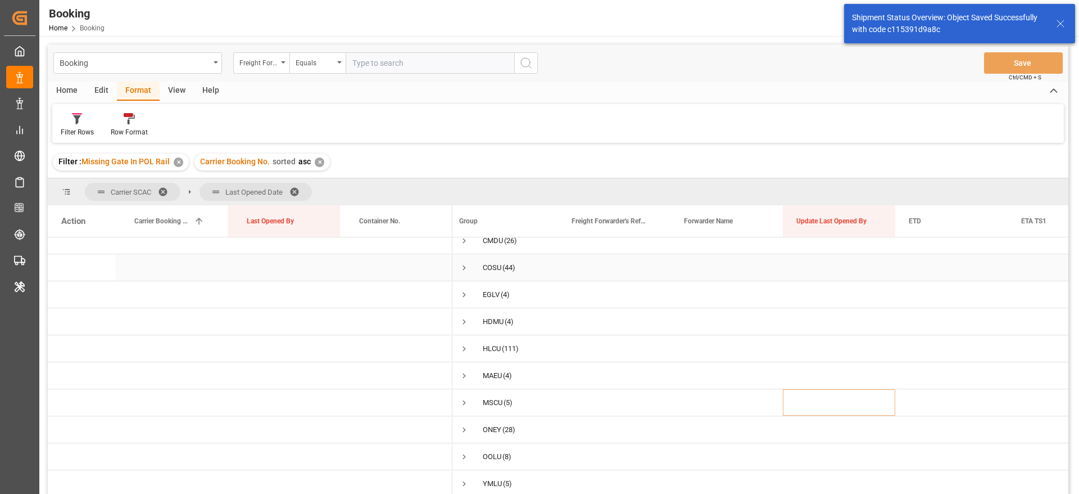
click at [464, 257] on span "Press SPACE to select this row." at bounding box center [464, 268] width 10 height 26
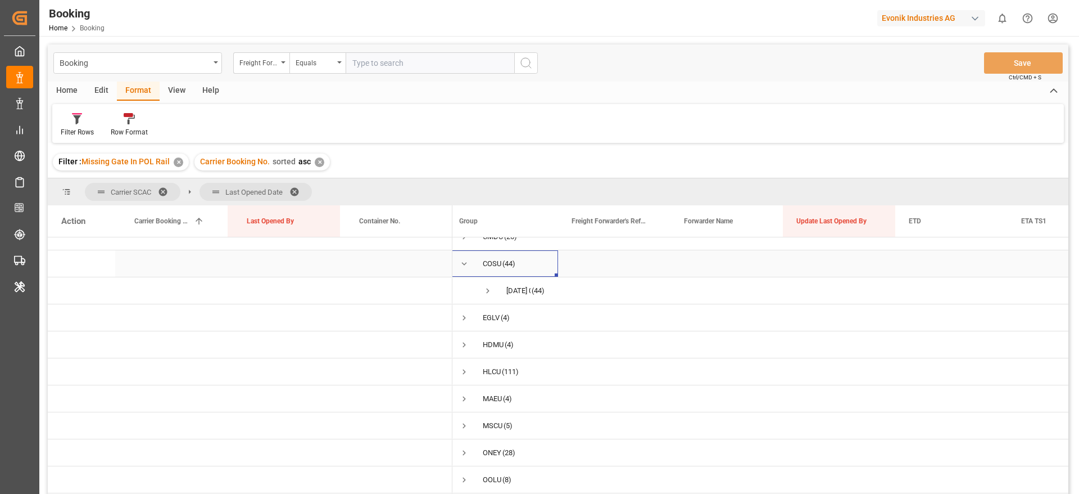
click at [464, 257] on span "Press SPACE to select this row." at bounding box center [464, 264] width 10 height 26
click at [460, 300] on span "Press SPACE to select this row." at bounding box center [464, 295] width 10 height 26
click at [486, 317] on span "Press SPACE to select this row." at bounding box center [488, 318] width 10 height 10
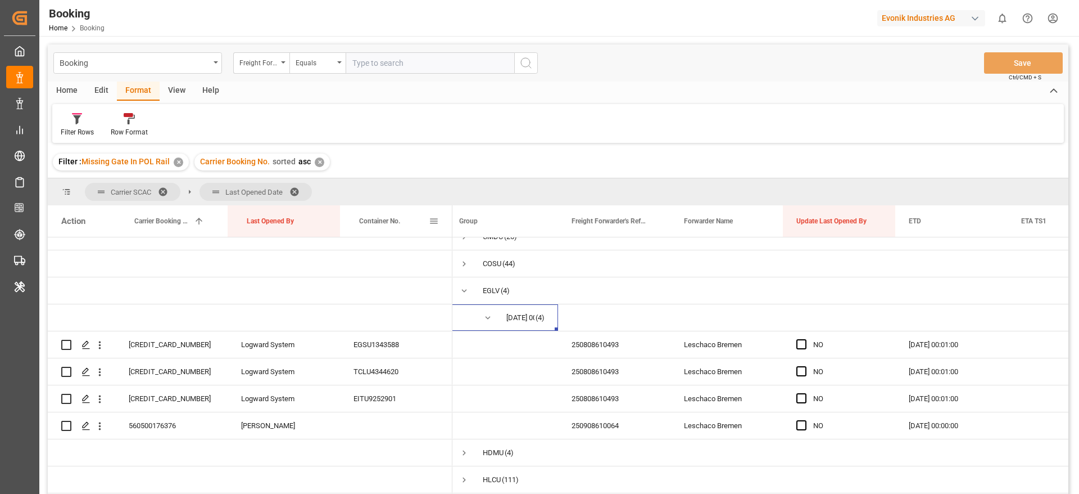
click at [435, 224] on span at bounding box center [434, 221] width 10 height 10
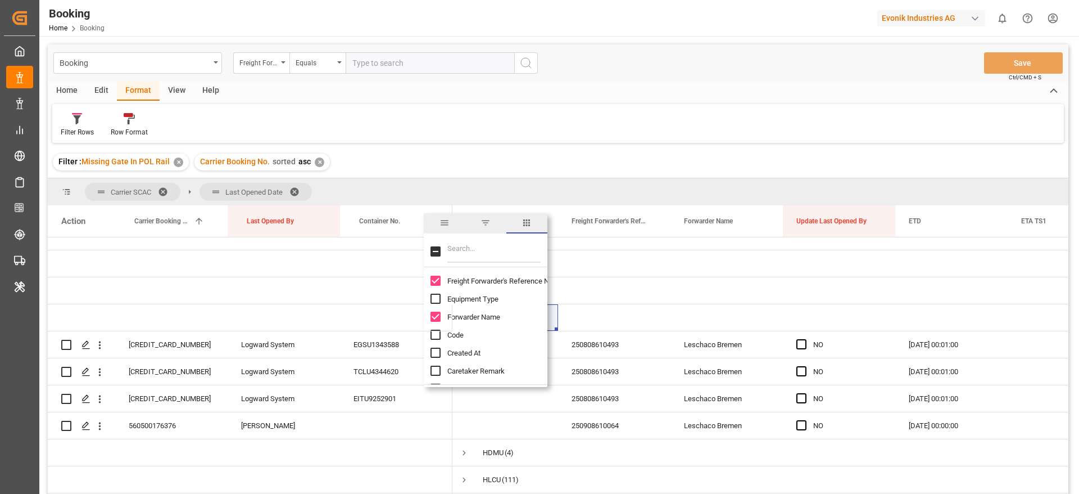
click at [468, 246] on input "Filter Columns Input" at bounding box center [494, 251] width 93 height 22
type input "sum"
click at [467, 281] on span "Sum of Events" at bounding box center [471, 281] width 46 height 8
checkbox input "true"
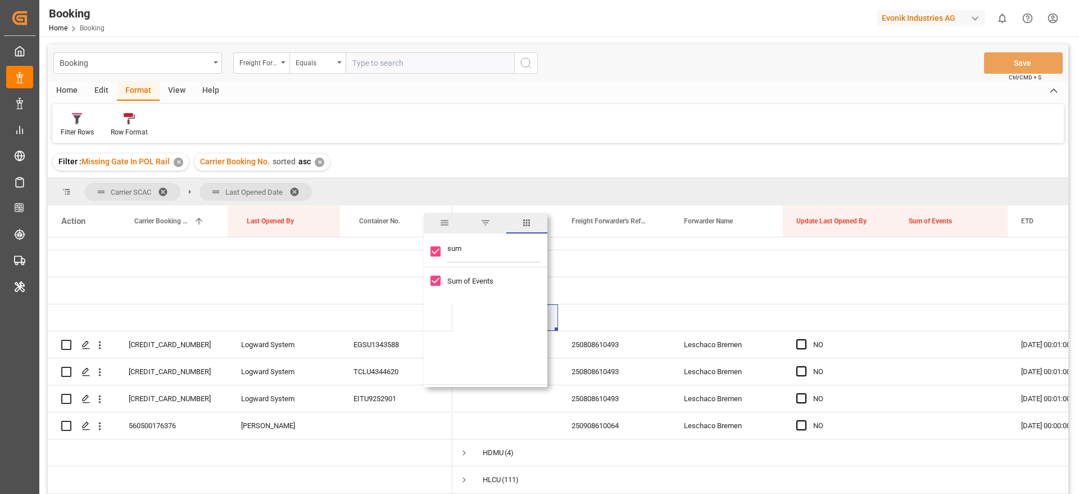
click at [755, 146] on div "Filter : Missing Gate In POL Rail ✕ Carrier Booking No. sorted asc ✕" at bounding box center [558, 161] width 1021 height 31
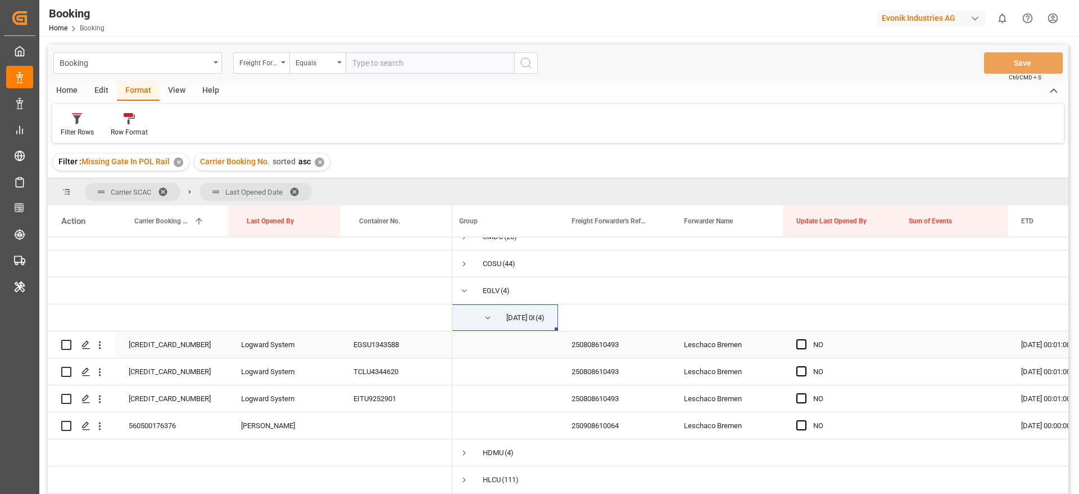
click at [920, 345] on div "Press SPACE to select this row." at bounding box center [952, 344] width 112 height 26
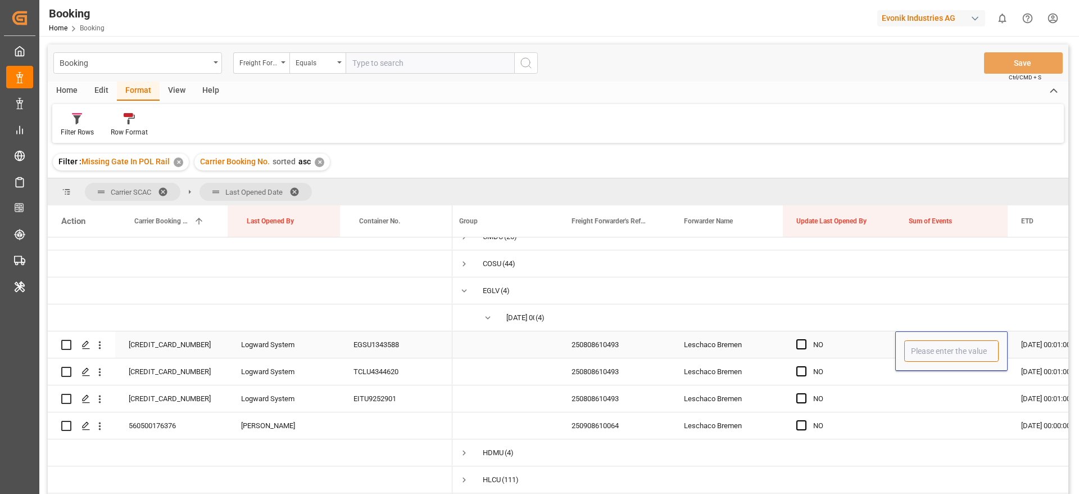
click at [920, 345] on input "Press SPACE to select this row." at bounding box center [952, 350] width 94 height 21
type input "0"
click at [922, 392] on div "Press SPACE to select this row." at bounding box center [952, 398] width 112 height 26
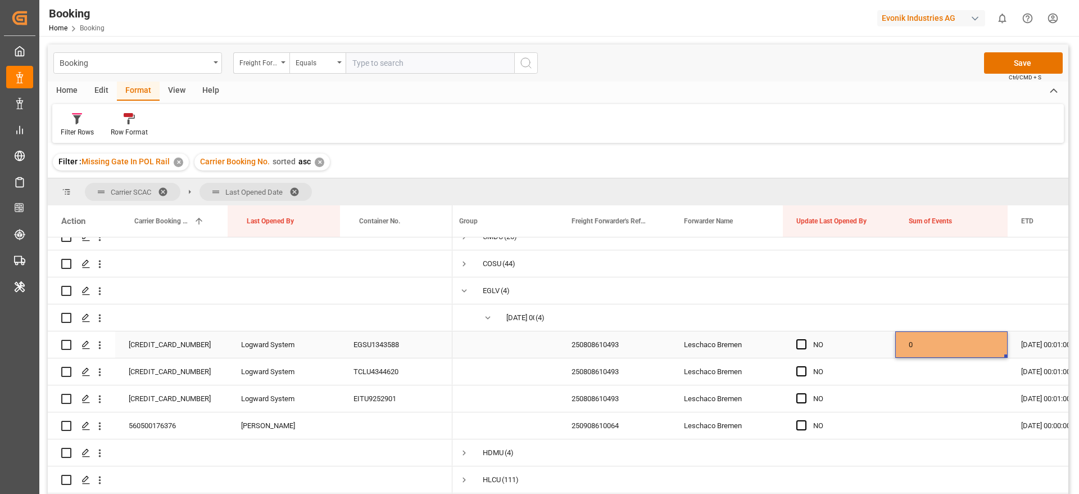
click at [922, 344] on div "0" at bounding box center [952, 344] width 112 height 26
click at [927, 360] on div "Press SPACE to select this row." at bounding box center [952, 371] width 112 height 26
click at [933, 391] on div "Press SPACE to select this row." at bounding box center [952, 398] width 112 height 26
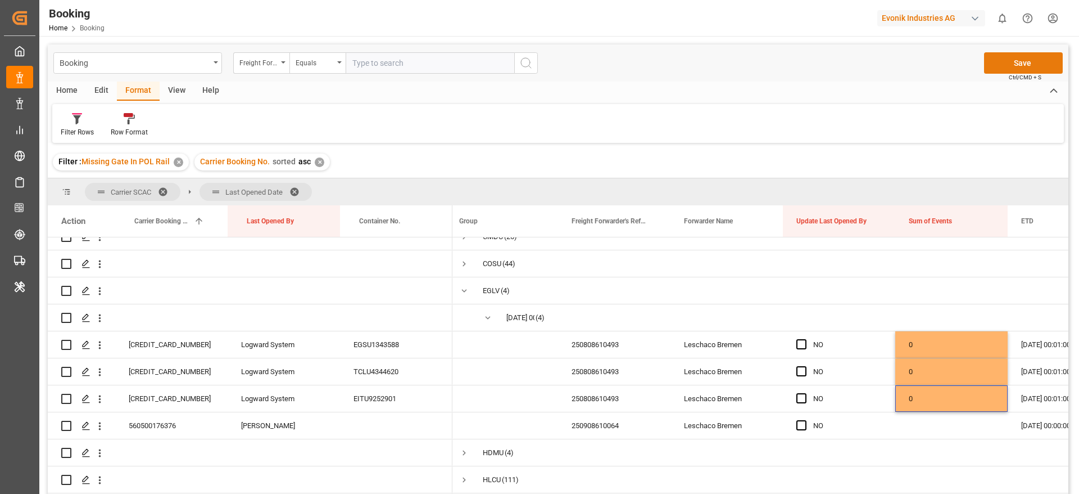
click at [1001, 65] on button "Save" at bounding box center [1023, 62] width 79 height 21
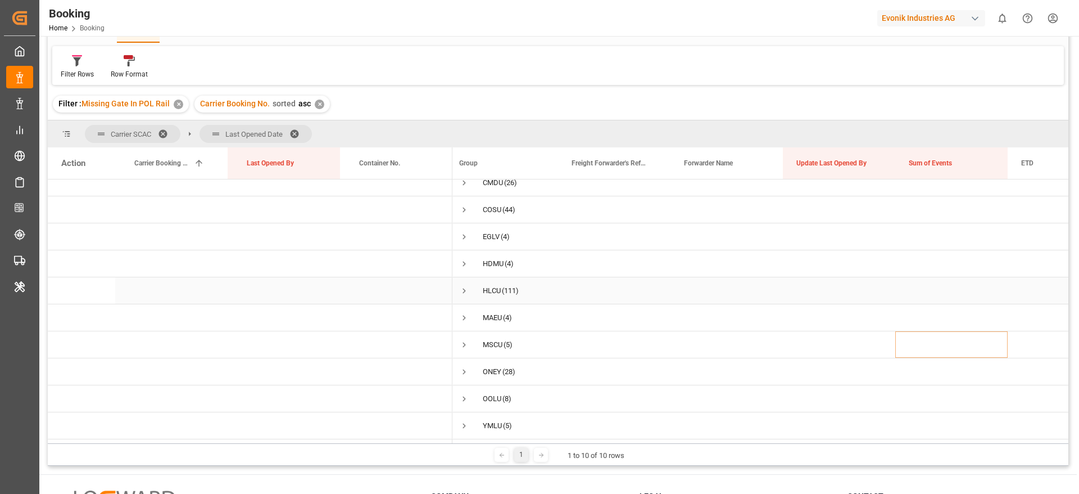
scroll to position [84, 0]
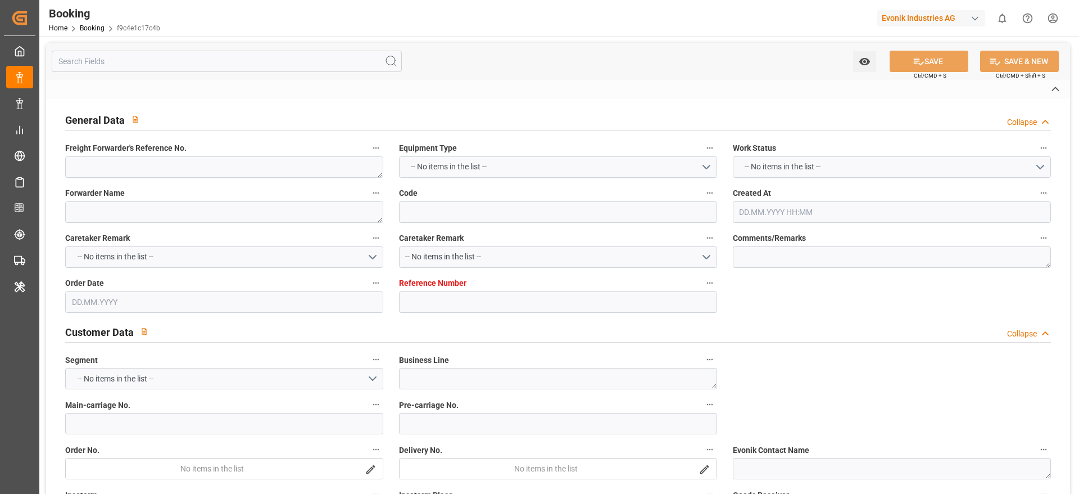
type textarea "250808610559"
type textarea "Leschaco Bremen"
type input "f9c4e1c17c4b"
type input "4006674453"
type textarea "CU-CAD"
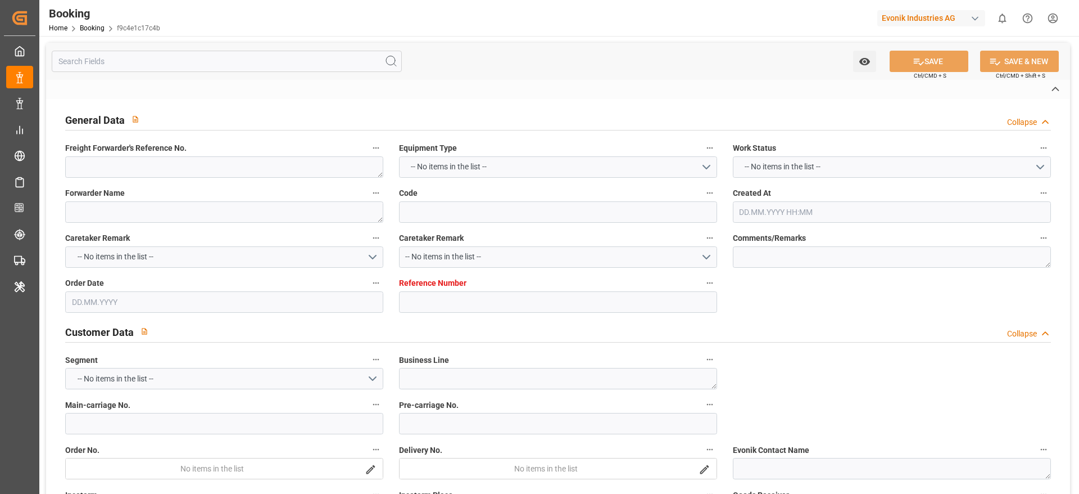
type input "4006674447"
type textarea "christina.deckert@evonik.com"
type textarea "CIF"
type textarea "Shanghai"
type textarea "Evonik Plant 0000501309"
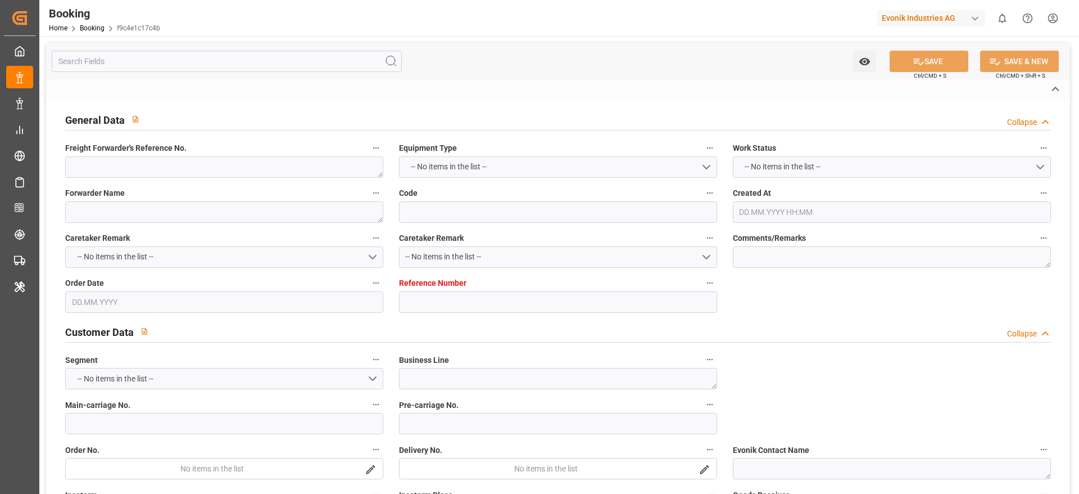
type textarea "Hombourg"
type input "COSCO SHIPPING ARIES"
type input "COSCO Shipping Aries"
type input "COSU"
type textarea "6425438660"
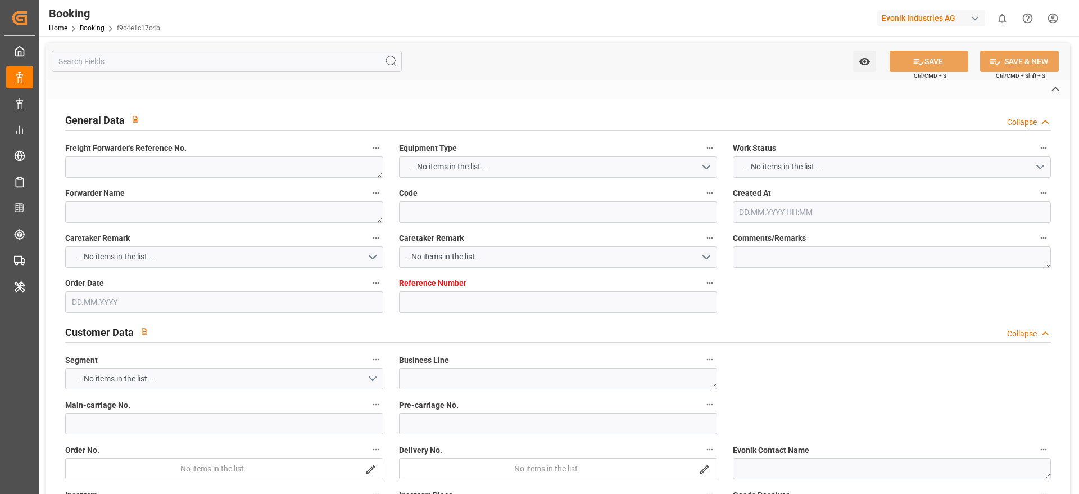
type input "Hamburg"
type input "Shanghai"
type textarea "vesselName etd eta"
type textarea "INPUT_Evonik_Seeburger_LoadTenderOcean_1003000966_20250729124036205.xml"
type textarea "NWC/UK North West Continent / UK_CNSGH_COSU_CU-CAD"
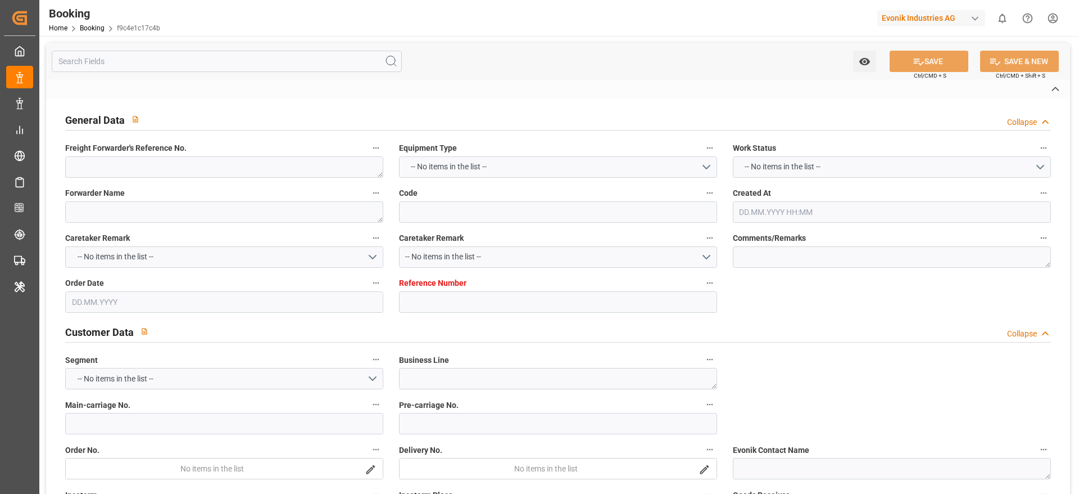
type textarea "INPUT_Evonik_Seeburger_LoadTenderOcean_1002980756_20250722172514374.xml,INPUT_E…"
type textarea "1003000966"
type textarea "Logward System"
type textarea "Pod-PodRegionName-businessDivision-businessLine-"
type textarea "IFTSTA"
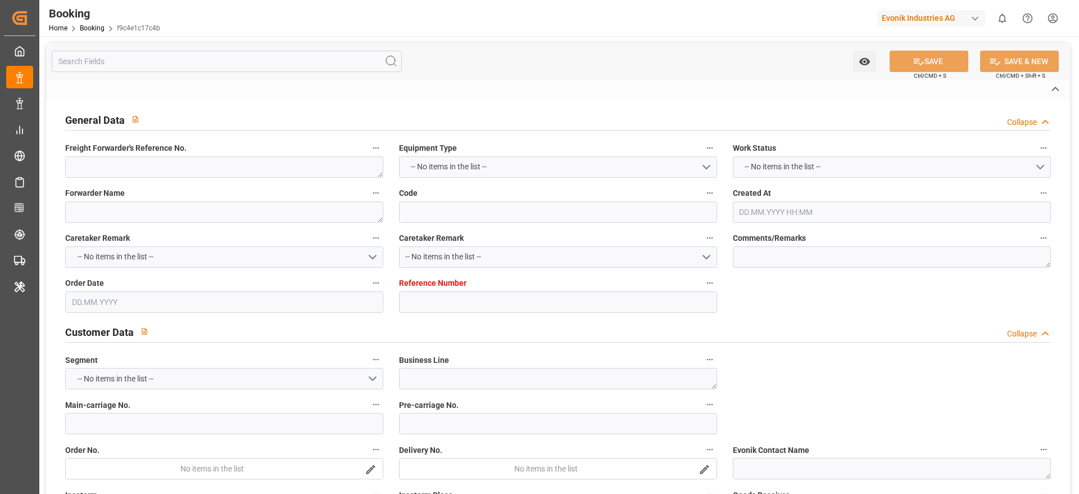
type textarea "a011t00000LcJC5AAN"
type textarea "No"
type input "HAMBURG"
type input "SHANGHAI PT"
type input "AEU3"
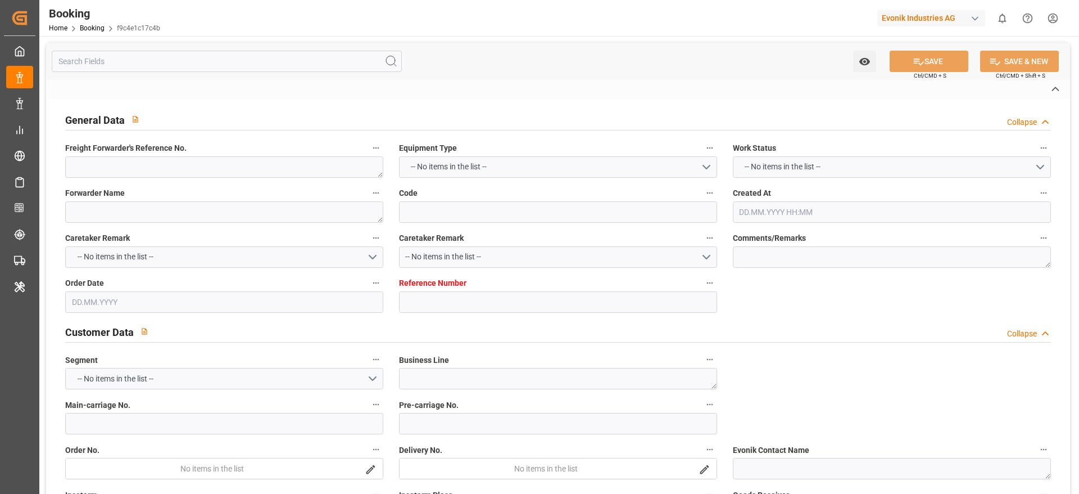
type input "034E"
type input "VESSEL"
type input "COSCO SHIPPING ARIES"
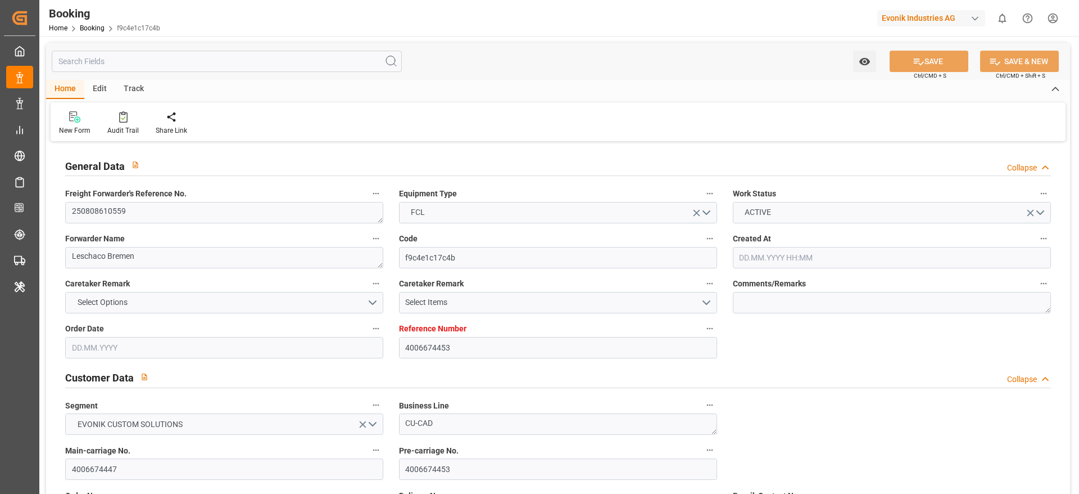
type input "4006674453"
type input "9783497"
type input "Cosco"
type input "COSCO Shipping Co. Ltd."
type input "DEHAM"
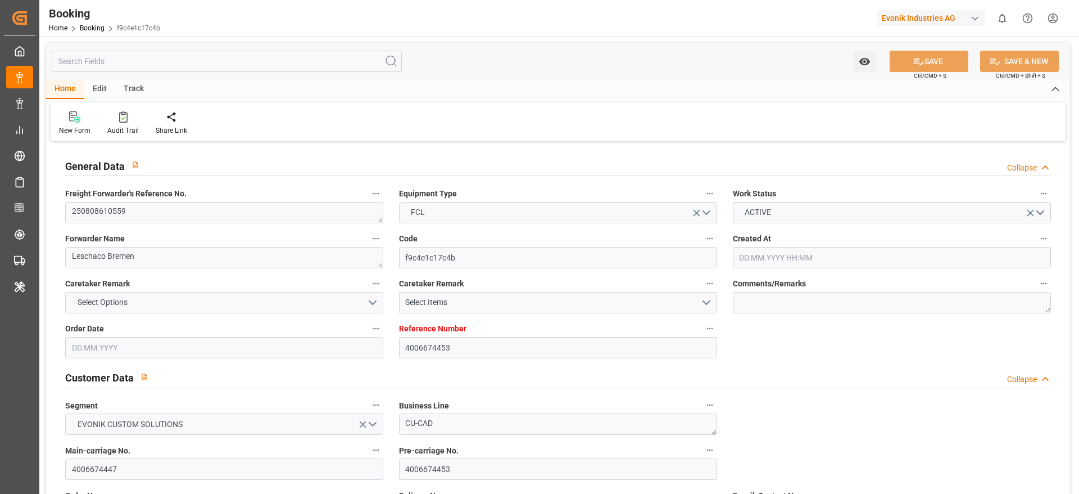
type input "CNSGH"
type input "DEHAM"
type input "CNSHG"
type input "9783497"
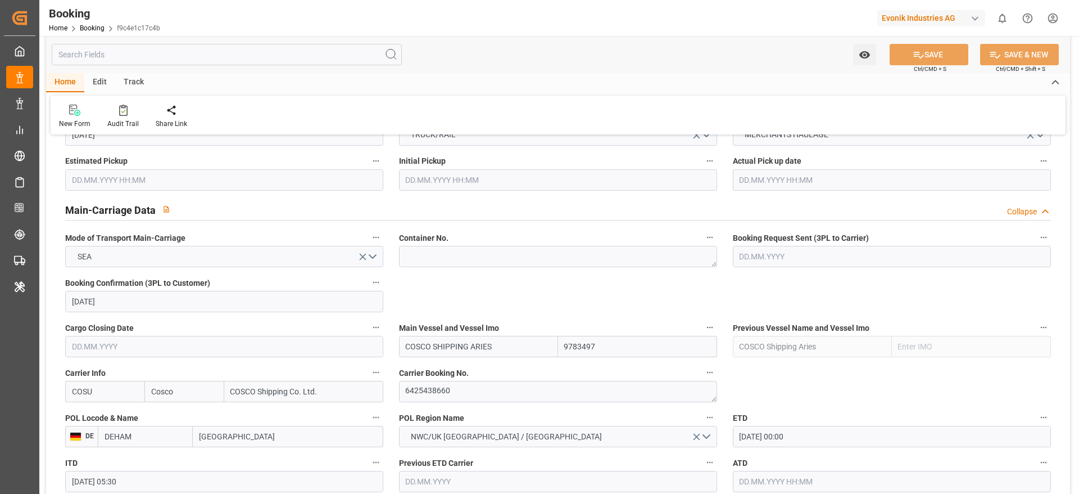
type input "22.07.2025 15:27"
type input "22.07.2025"
type input "20.10.2025"
type input "19.08.2025"
type input "29.07.2025"
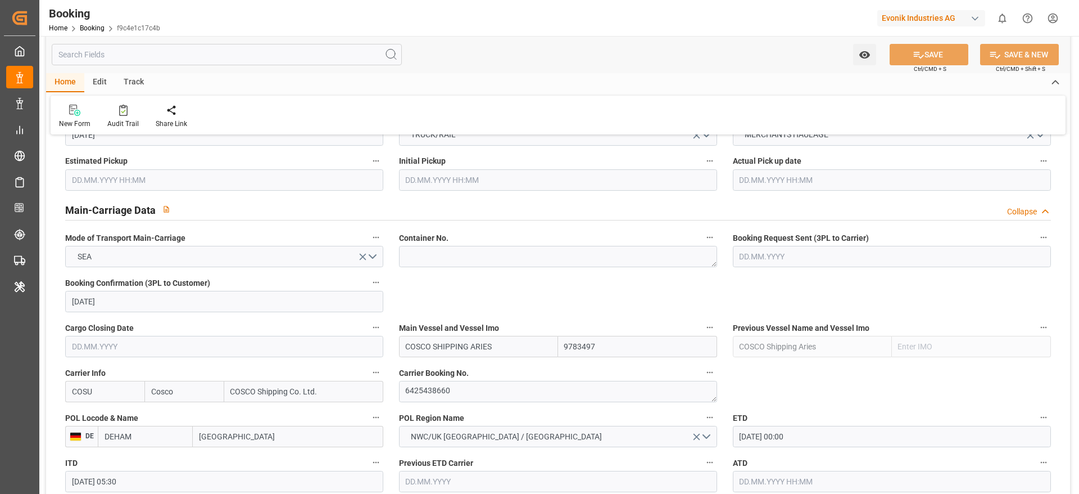
type input "04.09.2025 00:00"
type input "04.09.2025 05:30"
type input "14.10.2025 08:00"
type input "14.10.2025 05:30"
type input "29.07.2025"
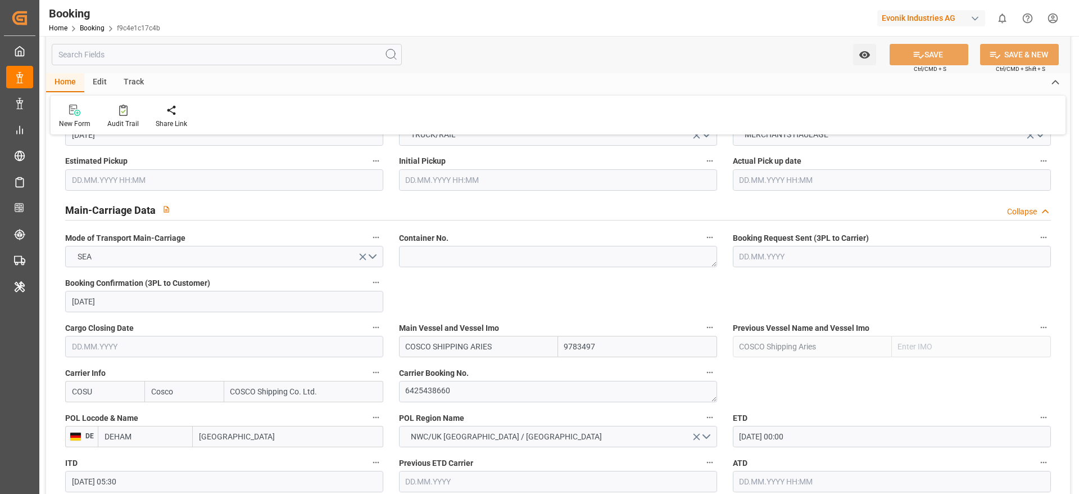
type input "25.08.2025 08:48"
type input "25.08.2025"
type input "04.09.2025 00:00"
type input "14.10.2025 08:00"
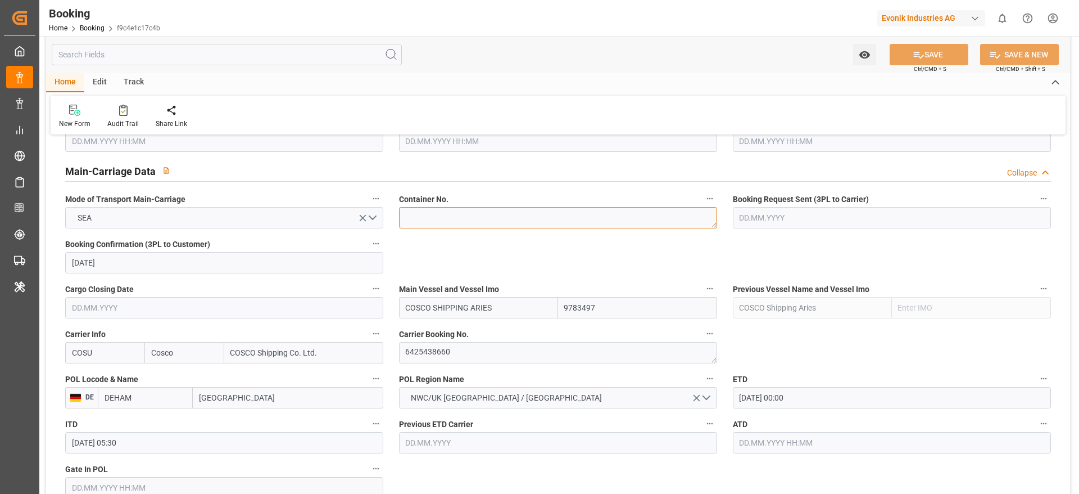
click at [442, 210] on textarea at bounding box center [558, 217] width 318 height 21
paste textarea "TXGU7874623"
type textarea "TXGU7874623"
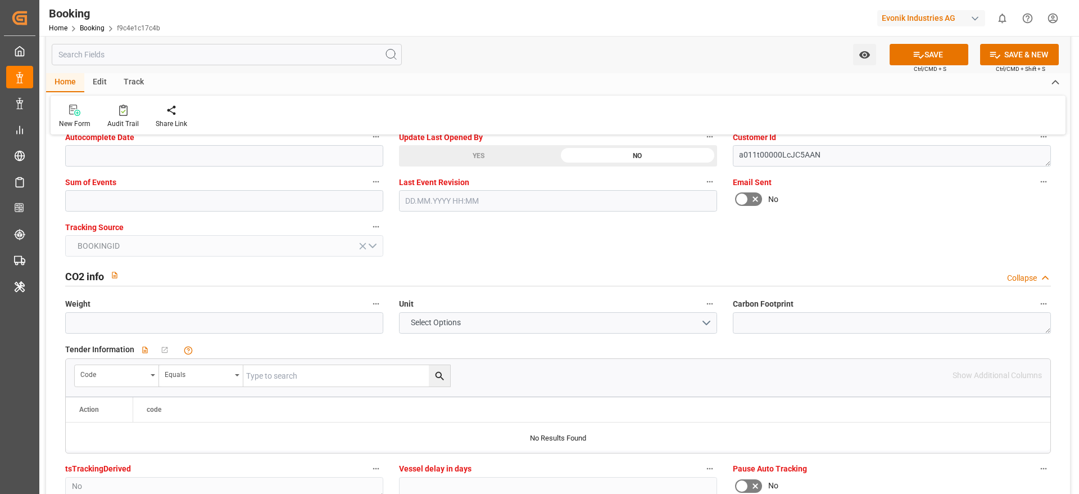
scroll to position [2277, 0]
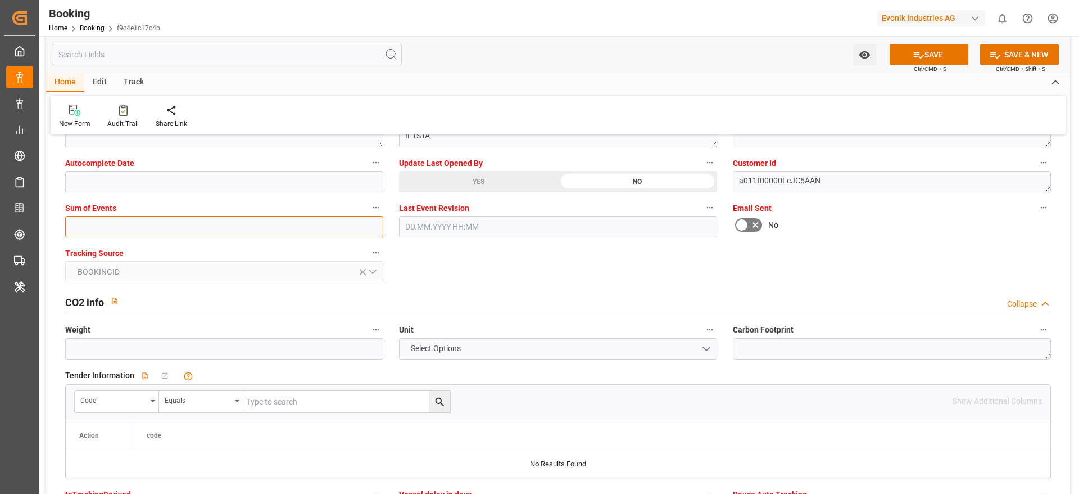
click at [125, 225] on input "text" at bounding box center [224, 226] width 318 height 21
type input "0"
click at [914, 56] on icon at bounding box center [919, 55] width 10 height 7
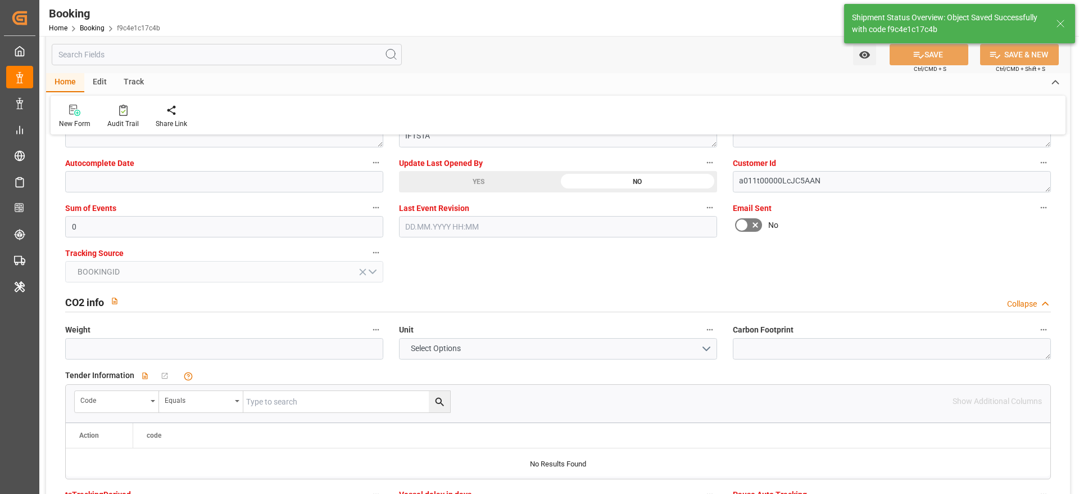
type input "9783497"
type textarea "[PERSON_NAME]"
type input "25.08.2025 10:46"
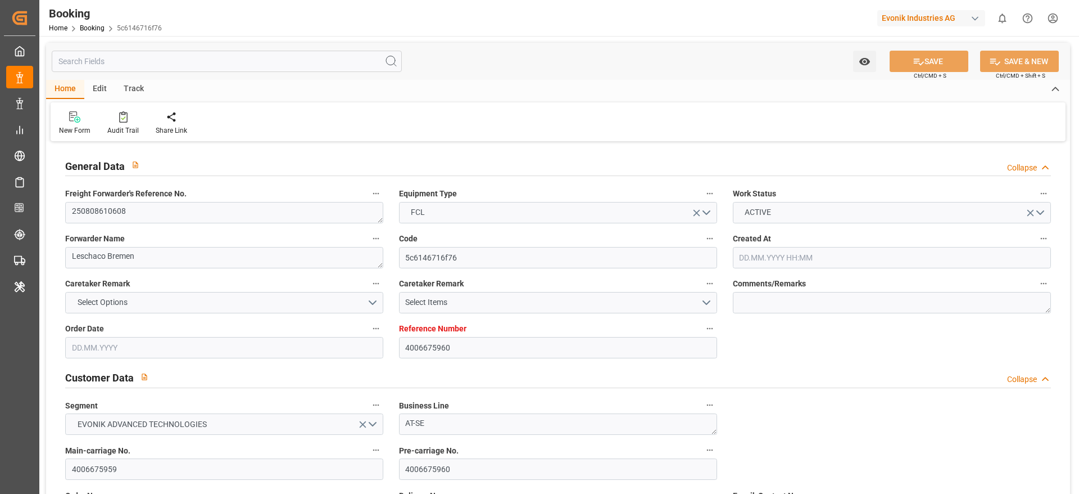
type input "4006675960"
type input "9783497"
type input "Cosco"
type input "COSCO Shipping Co. Ltd."
type input "DEHAM"
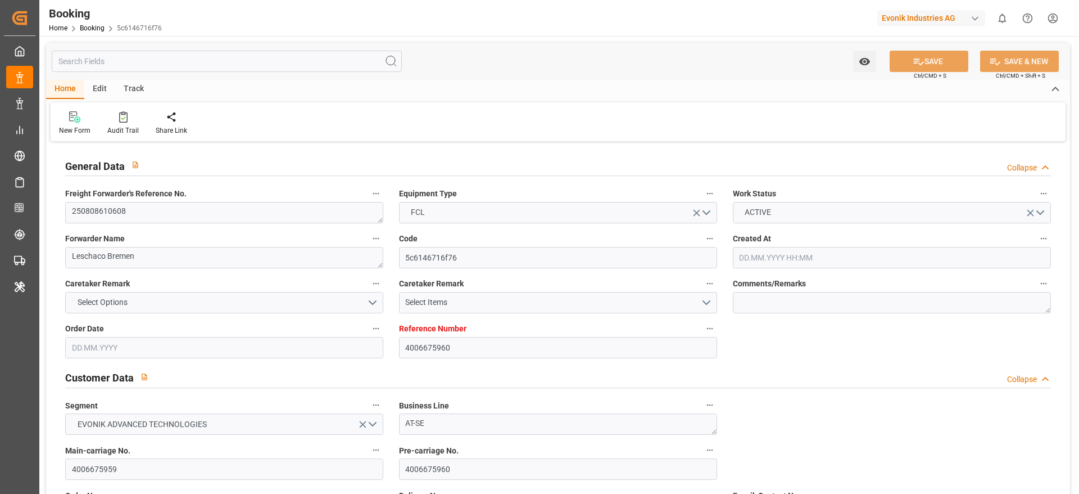
type input "CNSGH"
type input "23.07.2025 12:48"
type input "23.07.2025"
type input "20.10.2025"
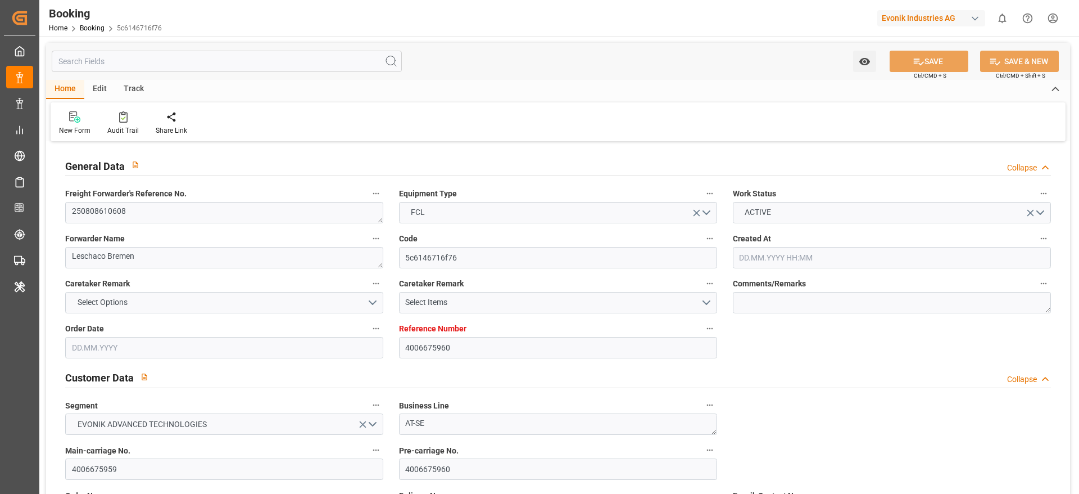
type input "20.08.2025"
type input "29.07.2025"
type input "04.09.2025 00:00"
type input "14.10.2025 00:00"
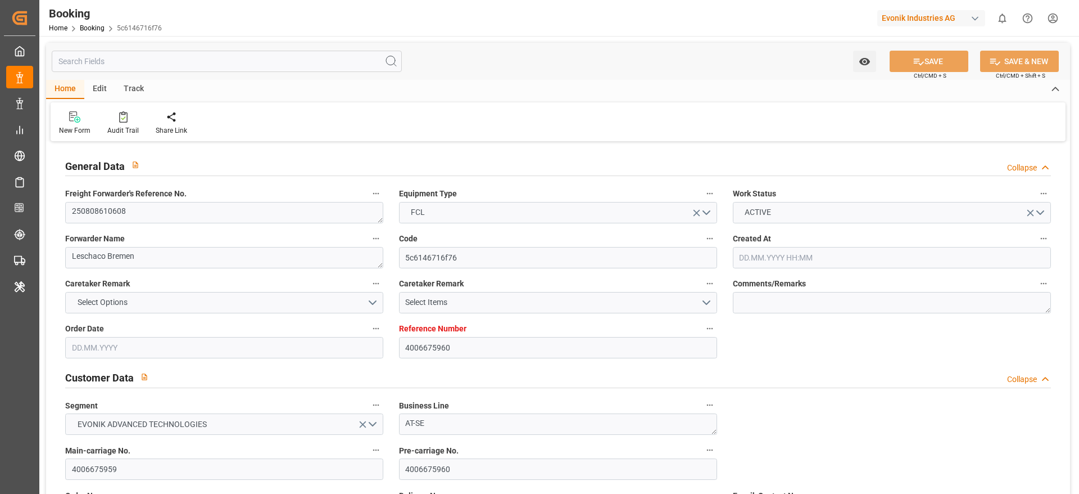
type input "14.10.2025 00:00"
type input "29.07.2025"
type input "22.08.2025 10:00"
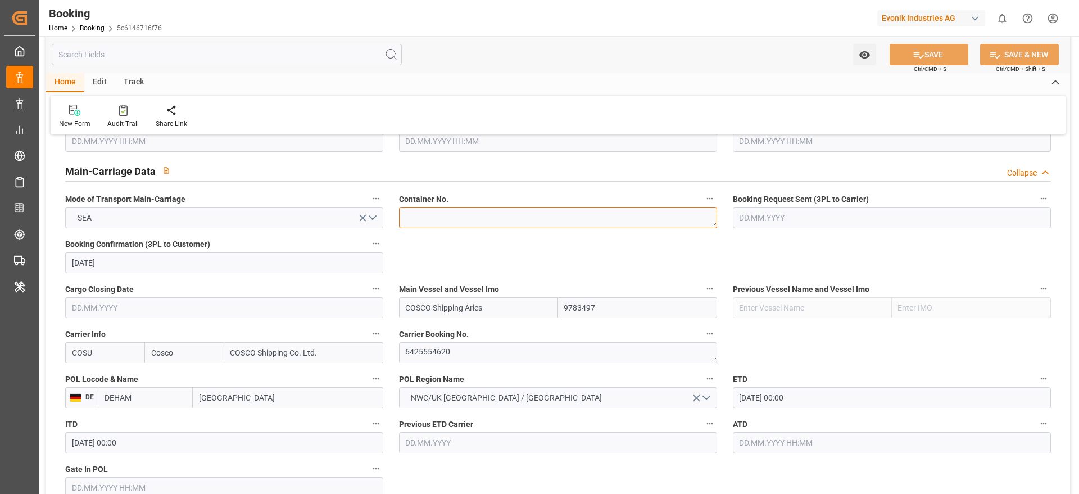
paste textarea "OOCU9796190"
type textarea "OOCU9796190"
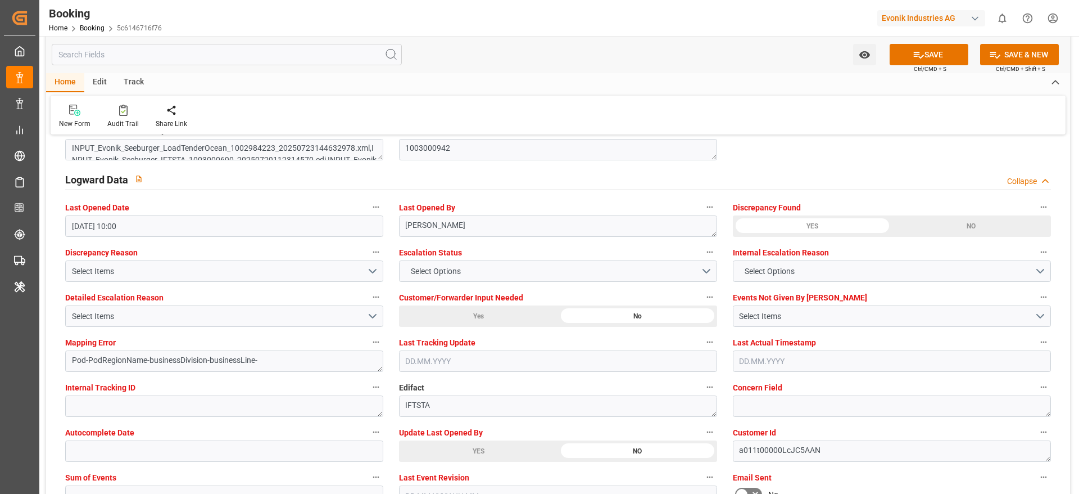
scroll to position [2108, 0]
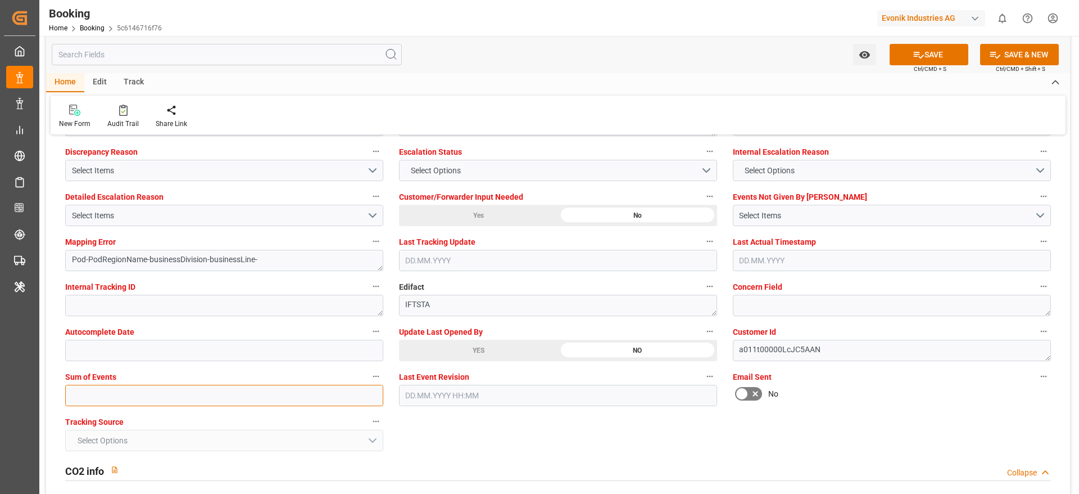
click at [122, 389] on input "text" at bounding box center [224, 395] width 318 height 21
type input "0"
click at [947, 56] on button "SAVE" at bounding box center [929, 54] width 79 height 21
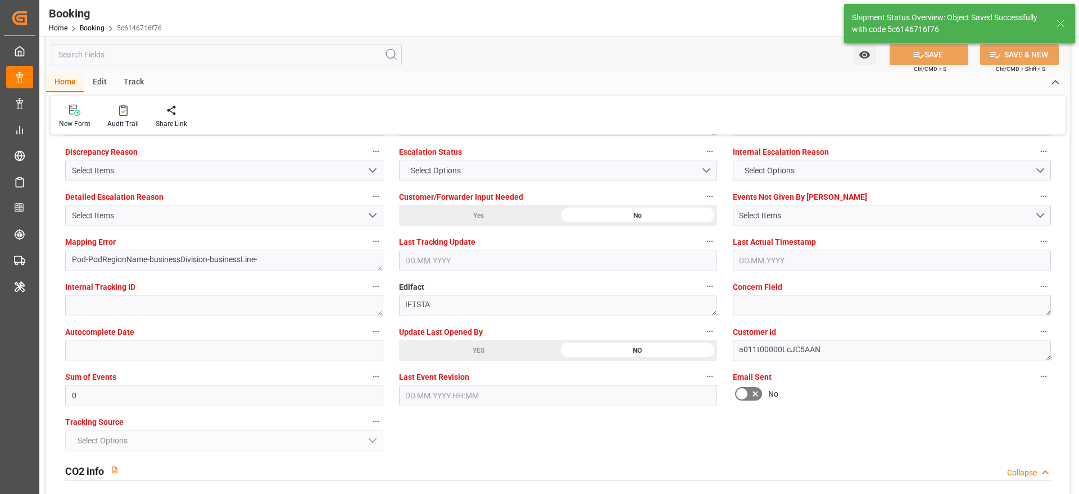
type textarea "[PERSON_NAME]"
type input "25.08.2025 10:47"
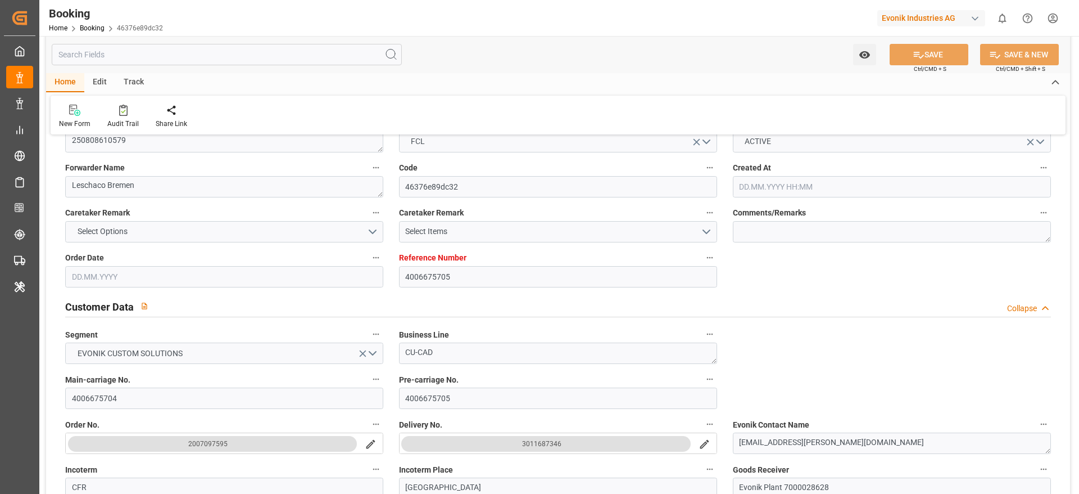
type input "4006675705"
type input "9627904"
type input "Cosco"
type input "COSCO Shipping Co. Ltd."
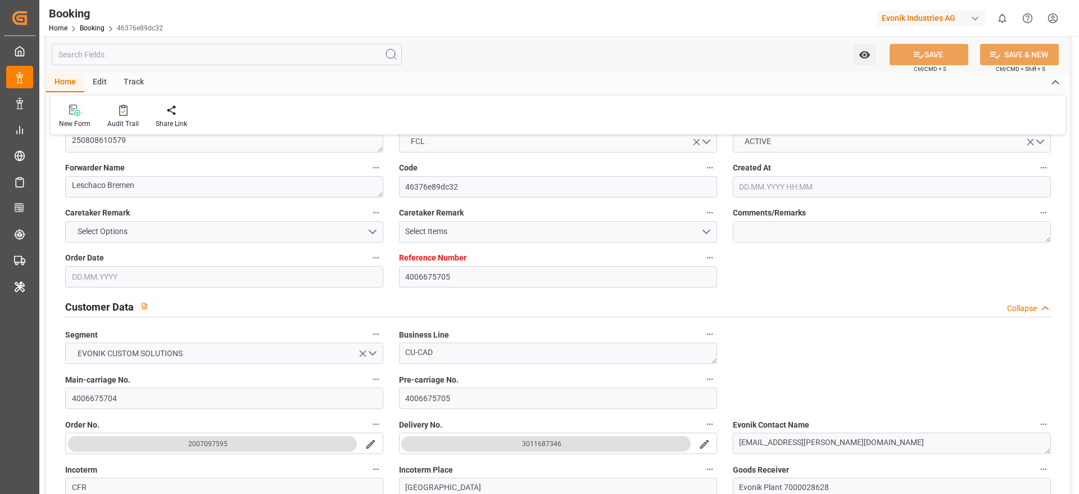
type input "DEBRV"
type input "ILASH"
type input "GRPIR"
type input "23.07.2025 14:04"
type input "23.07.2025"
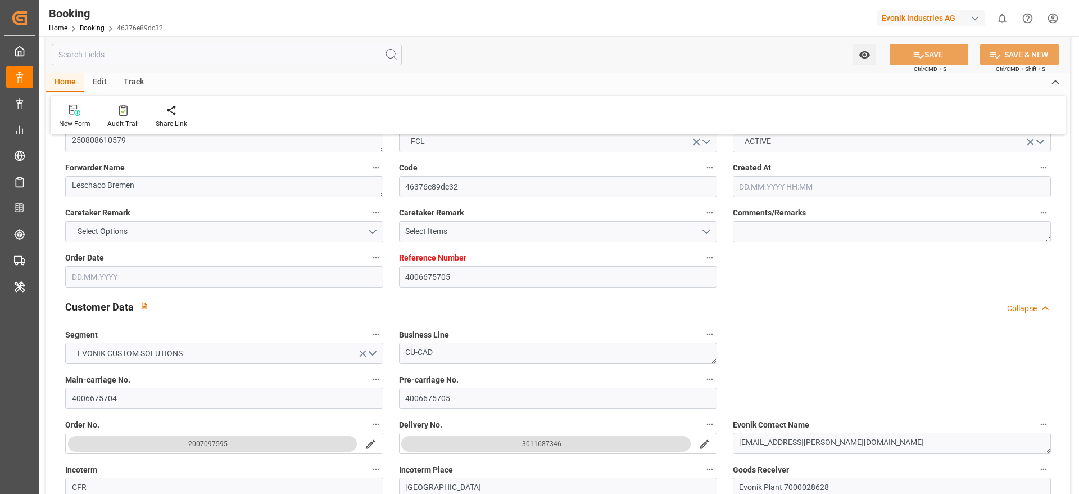
type input "20.09.2025"
type input "22.08.2025"
type input "18.08.2025"
type input "04.09.2025 00:00"
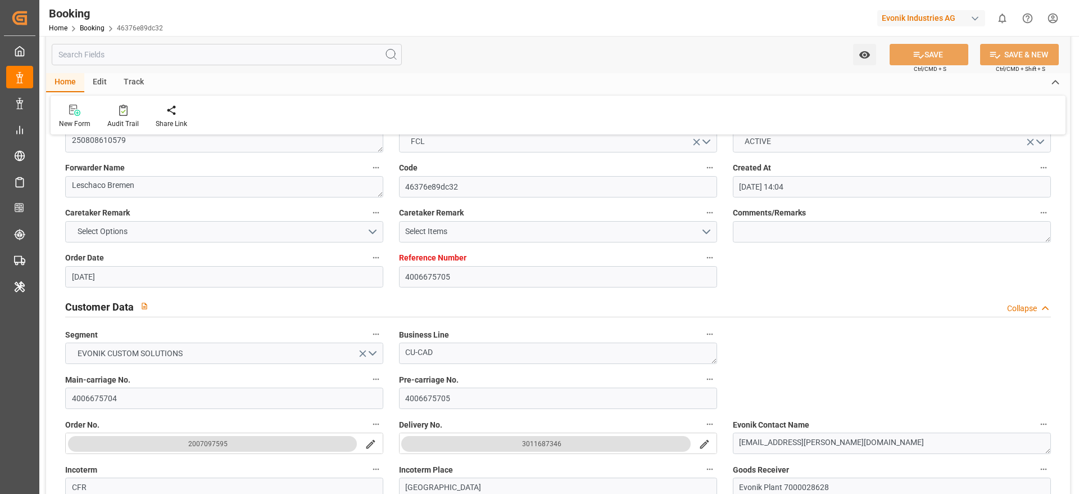
type input "25.09.2025 00:00"
type input "13.09.2025 00:00"
type input "14.09.2025 00:00"
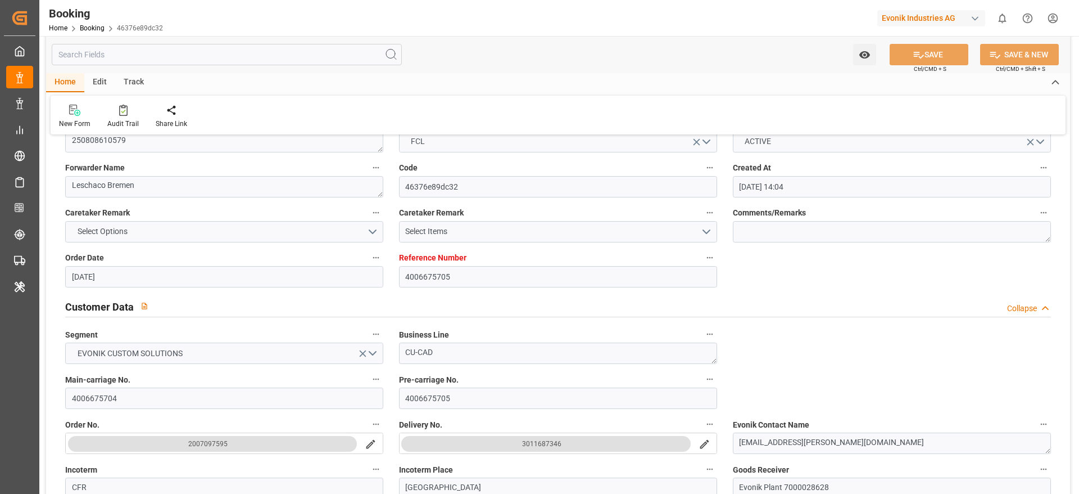
type input "14.09.2025 00:00"
type input "18.08.2025"
type input "22.08.2025 10:00"
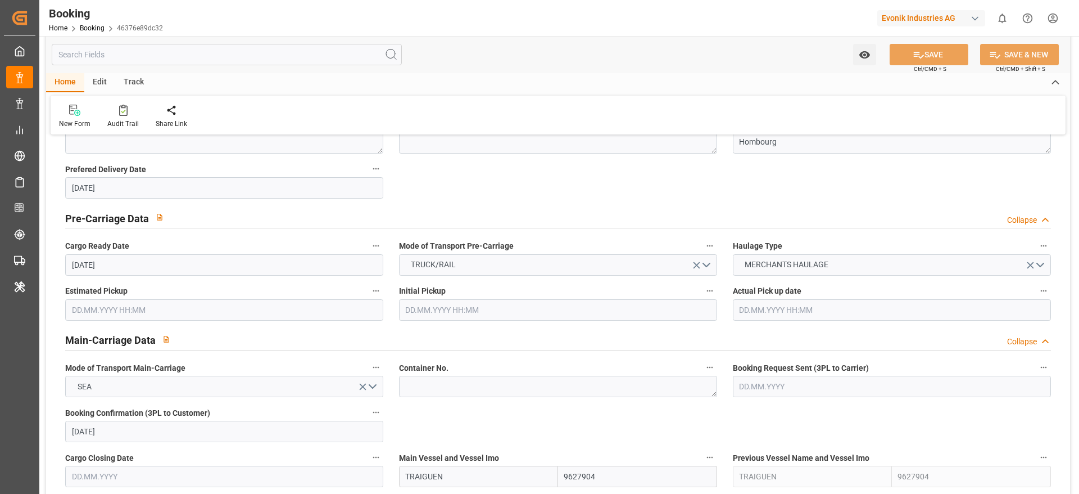
scroll to position [675, 0]
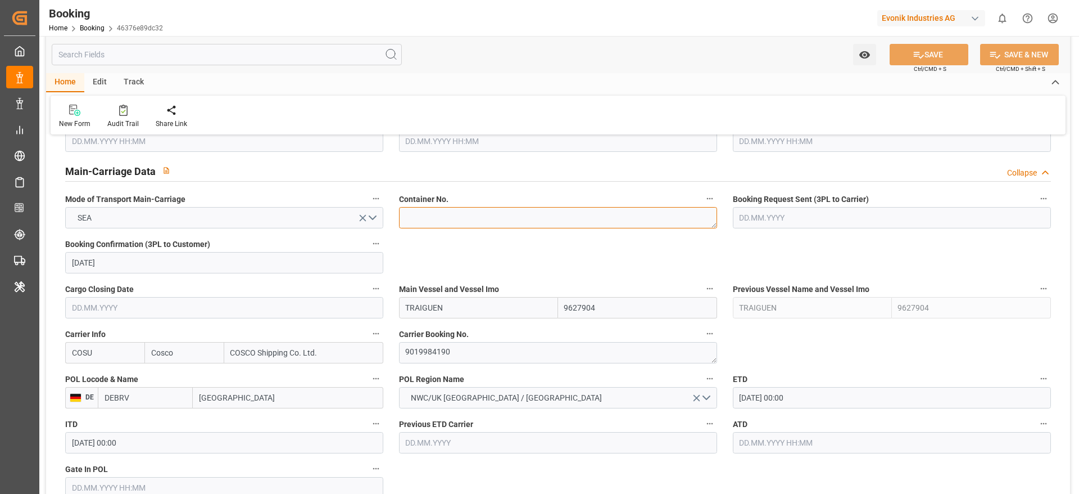
click at [432, 222] on textarea at bounding box center [558, 217] width 318 height 21
paste textarea "CSLU2388428"
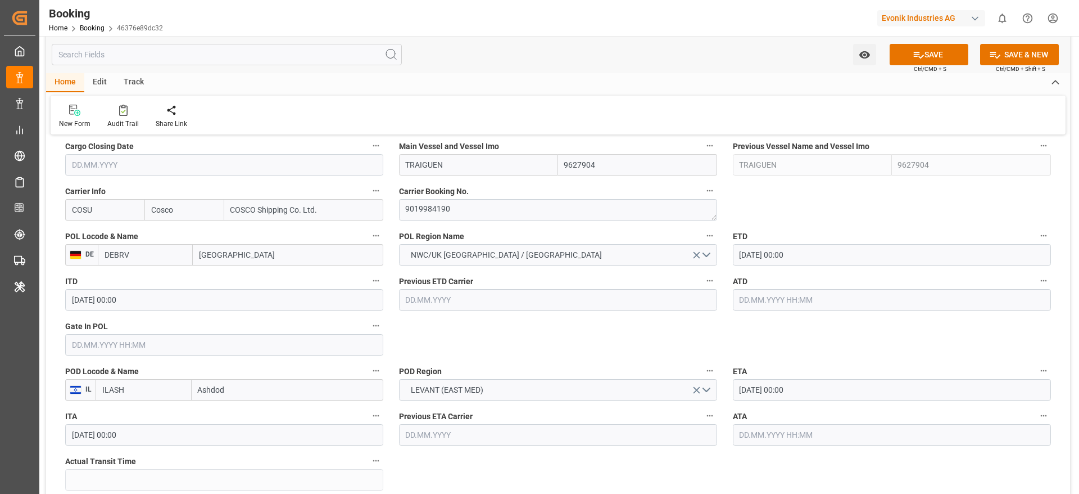
scroll to position [843, 0]
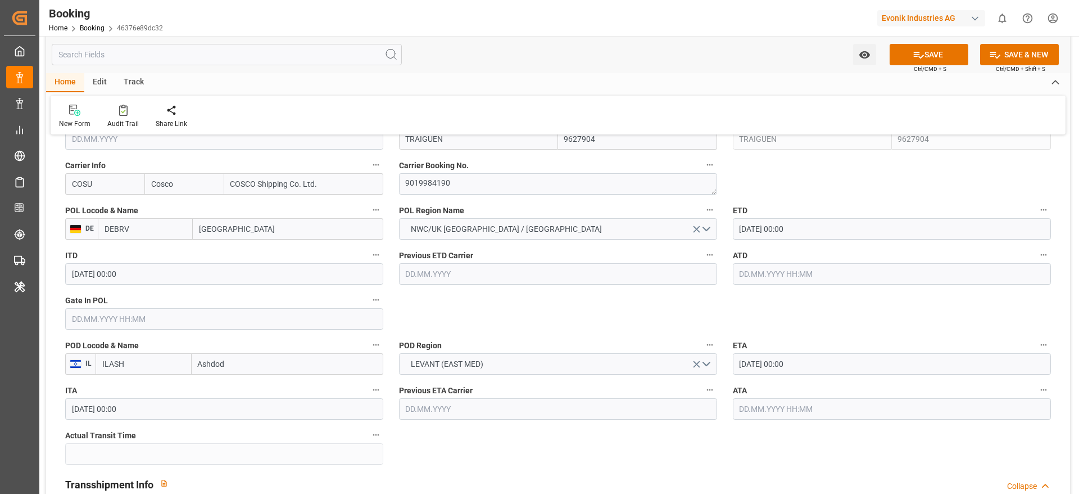
type textarea "CSLU2388428"
click at [934, 52] on button "SAVE" at bounding box center [929, 54] width 79 height 21
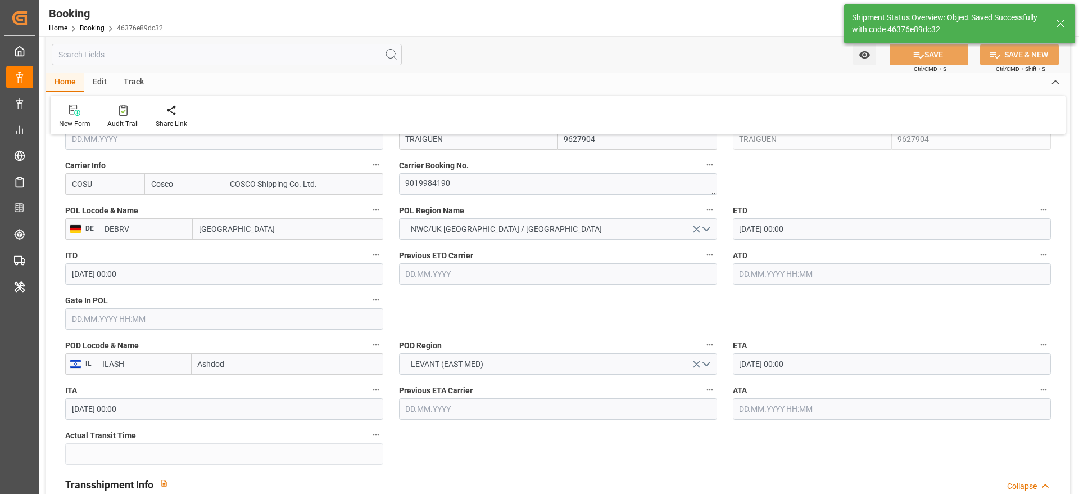
type textarea "[PERSON_NAME]"
type input "25.08.2025 10:49"
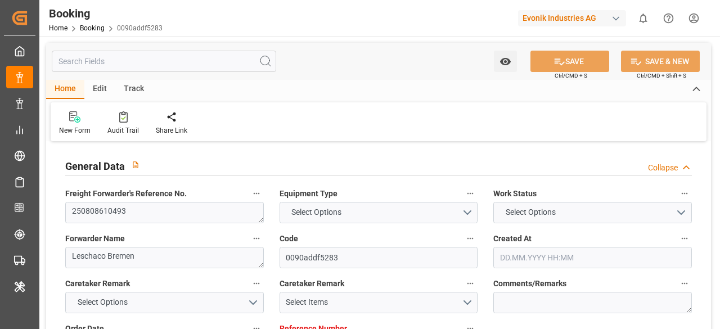
type input "4006672939"
type input "9850575"
type input "Evergreen"
type input "Evergreen Marine Corp."
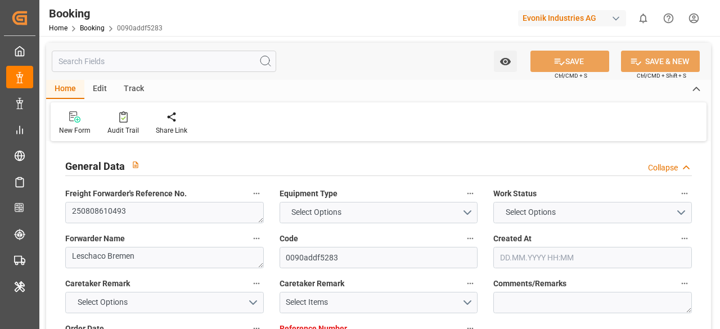
type input "DEBRV"
type input "USNYC"
type input "DEBRV"
type input "USNYC"
type input "9850575"
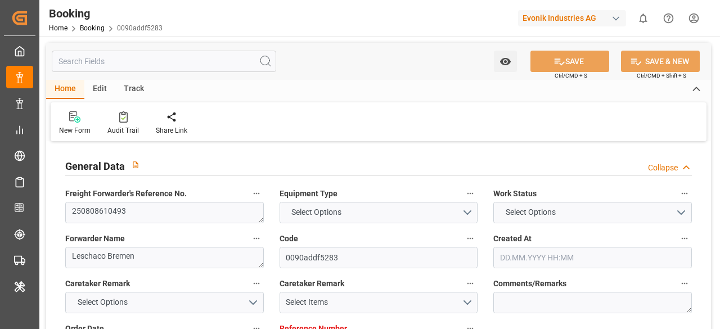
type input "[DATE] 08:59"
type input "[DATE]"
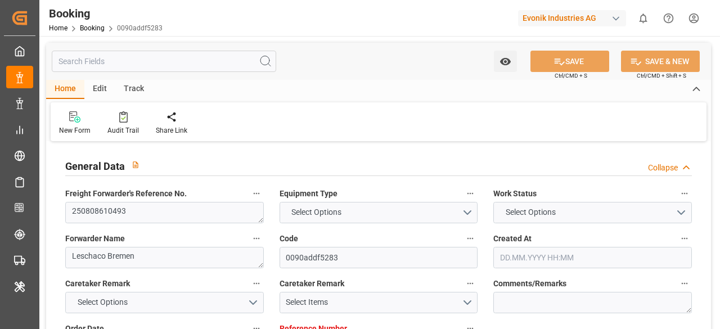
type input "[DATE]"
type input "[DATE] 00:01"
type input "[DATE] 00:00"
type input "[DATE] 12:00"
type input "[DATE] 00:00"
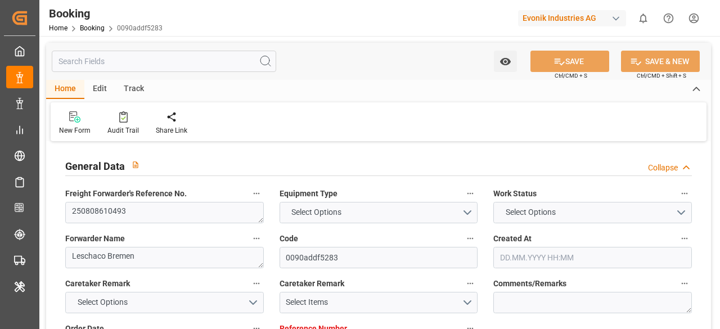
type input "[DATE]"
type input "[DATE] 23:31"
type input "[DATE]"
type input "[DATE] 00:01"
type input "[DATE] 12:00"
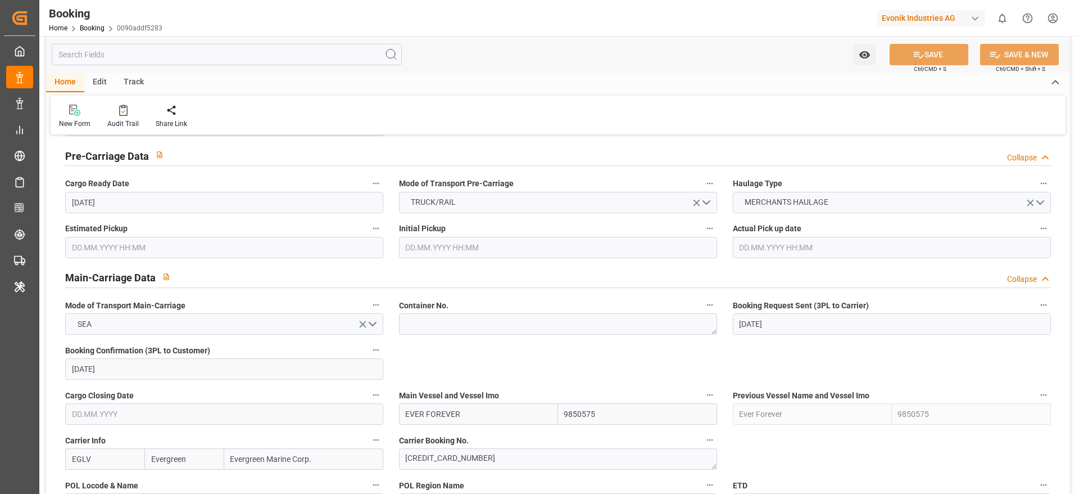
scroll to position [590, 0]
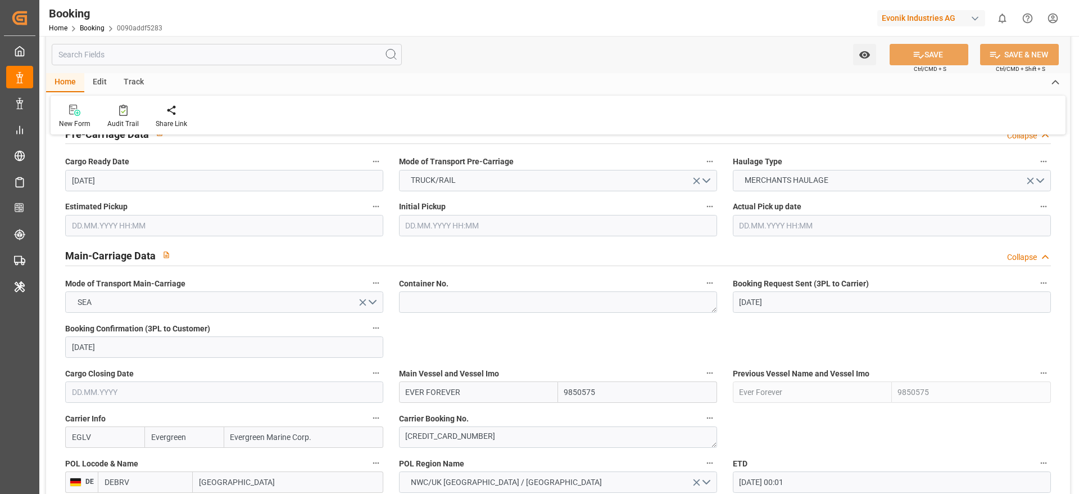
click at [440, 314] on div "Container No." at bounding box center [558, 294] width 334 height 45
click at [435, 297] on textarea at bounding box center [558, 301] width 318 height 21
paste textarea "EGSU1343588"
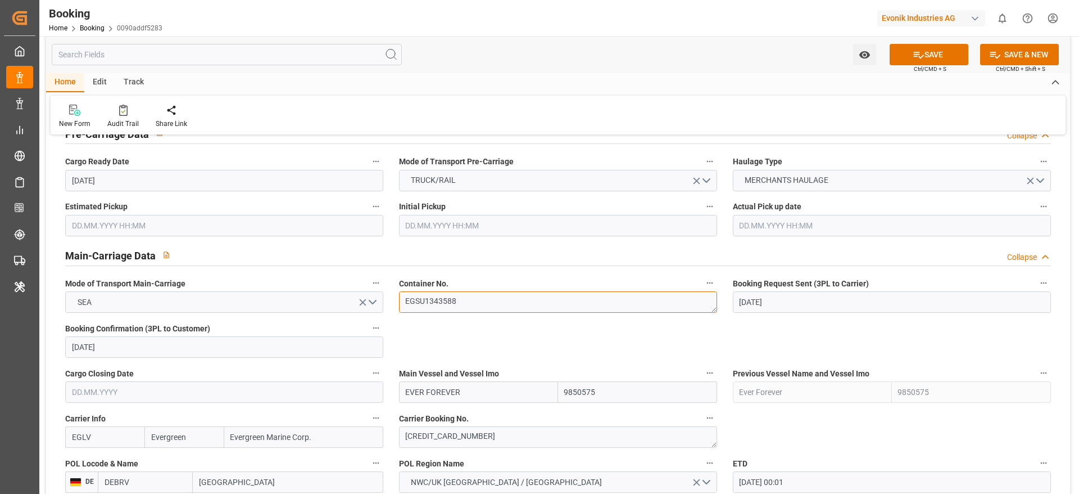
type textarea "EGSU1343588"
click at [484, 328] on span "Main Vessel and Vessel Imo" at bounding box center [449, 374] width 100 height 12
click at [703, 328] on button "Main Vessel and Vessel Imo" at bounding box center [710, 372] width 15 height 15
click at [531, 328] on div at bounding box center [539, 247] width 1079 height 494
click at [719, 60] on button "SAVE" at bounding box center [929, 54] width 79 height 21
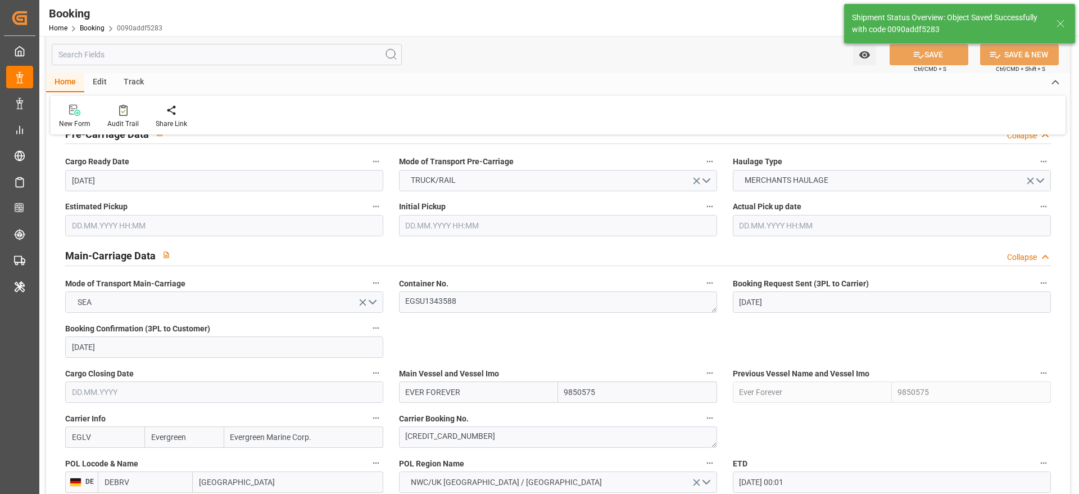
type input "[DATE] 10:55"
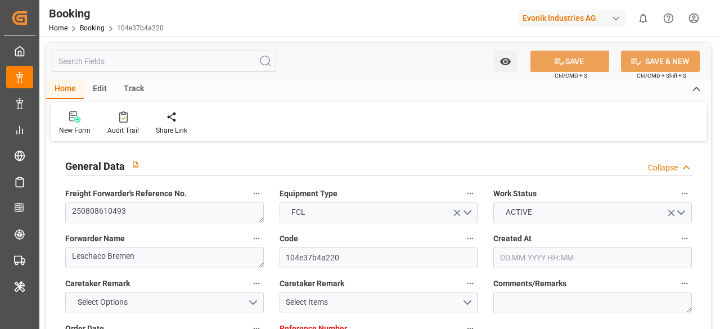
type input "[DATE] 08:59"
type input "[DATE]"
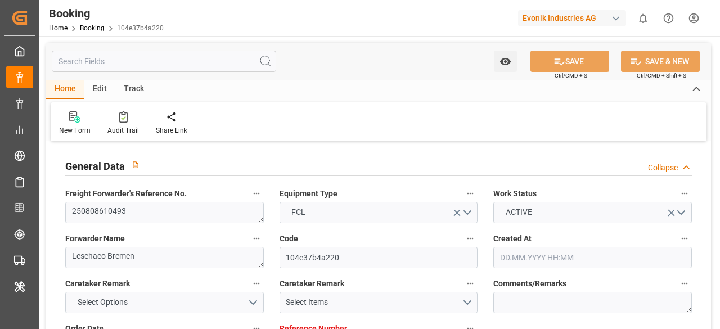
type input "[DATE]"
type input "[DATE] 00:01"
type input "30.08.2025 00:00"
type input "13.09.2025 12:00"
type input "11.09.2025 00:00"
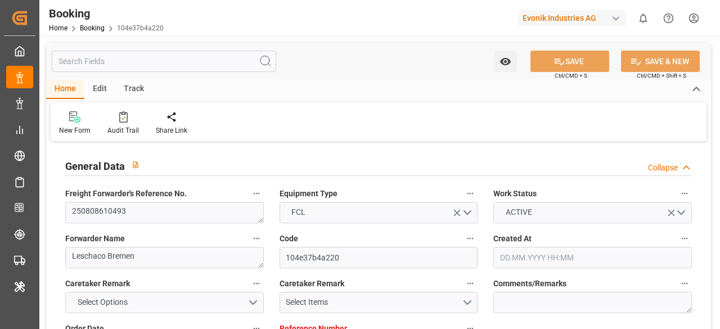
type input "[DATE]"
type input "24.08.2025 23:31"
type input "24.08.2025"
type input "02.09.2025 00:01"
type input "13.09.2025 12:00"
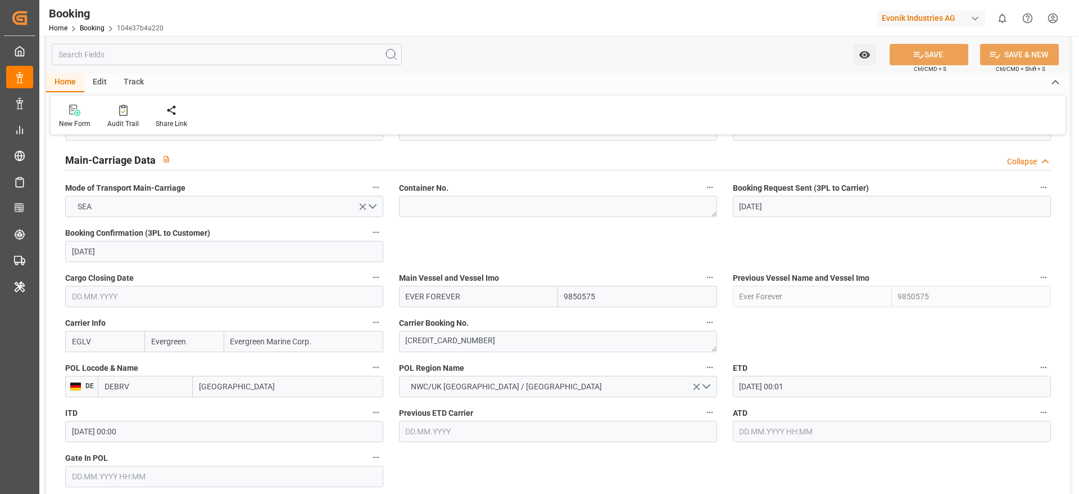
scroll to position [590, 0]
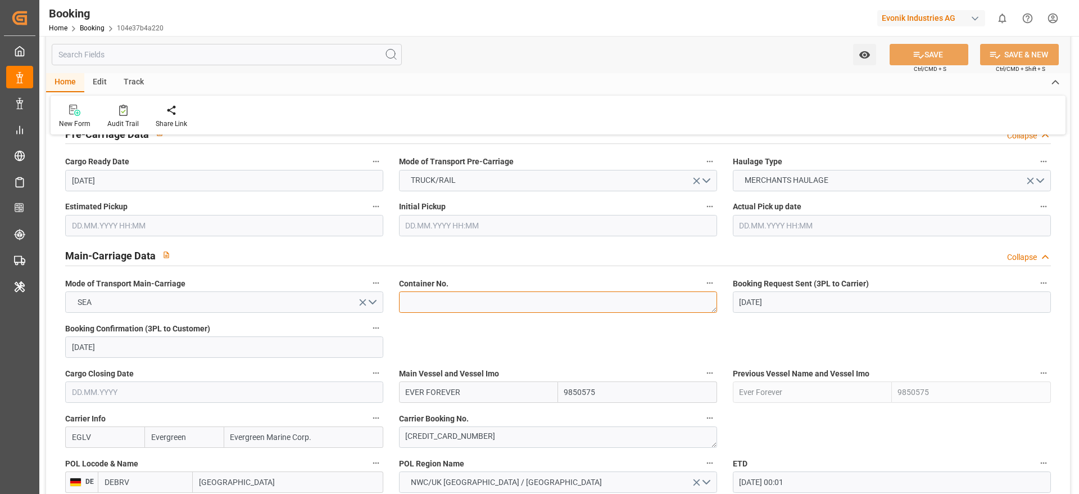
click at [459, 305] on textarea at bounding box center [558, 301] width 318 height 21
paste textarea "TCLU4344620"
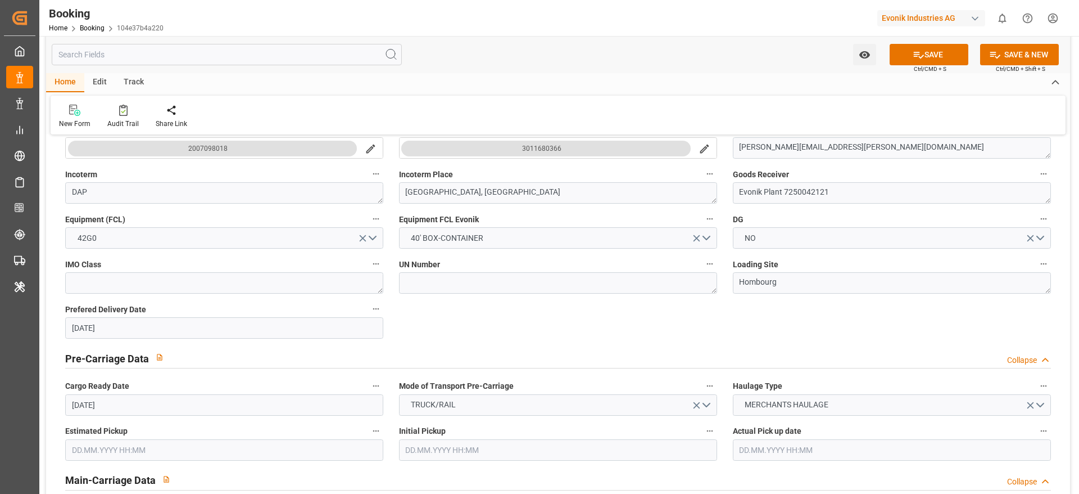
scroll to position [337, 0]
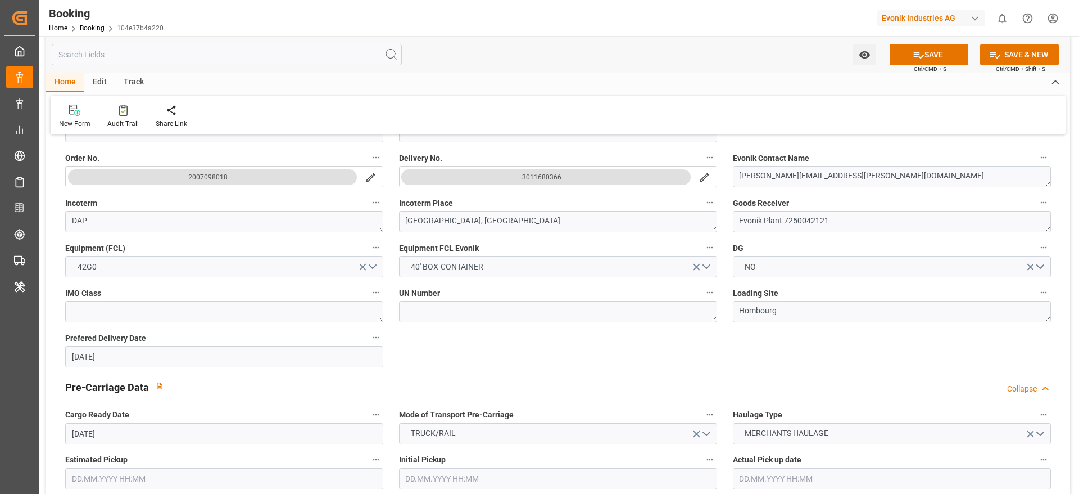
type textarea "TCLU4344620"
click at [719, 58] on icon at bounding box center [919, 55] width 12 height 12
type textarea "[PERSON_NAME]"
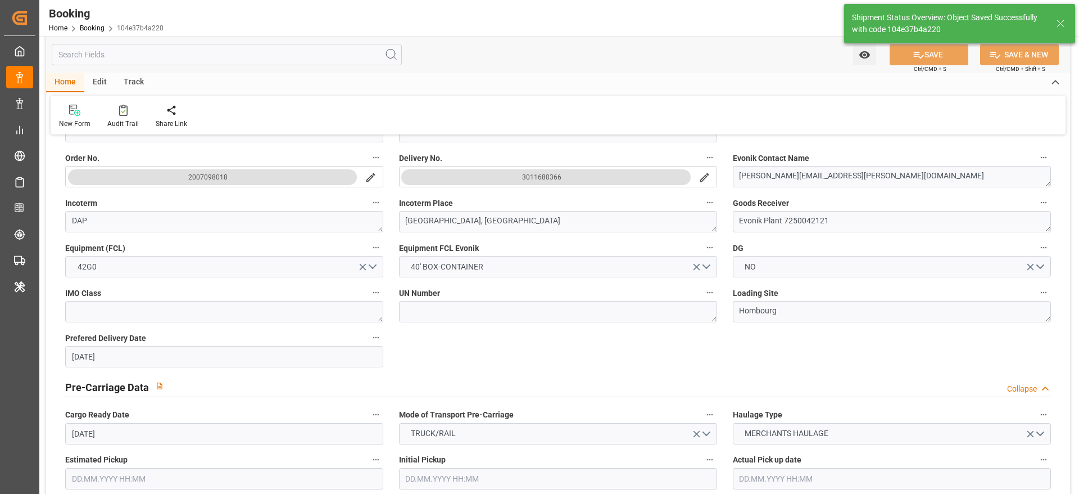
type input "25.08.2025 10:55"
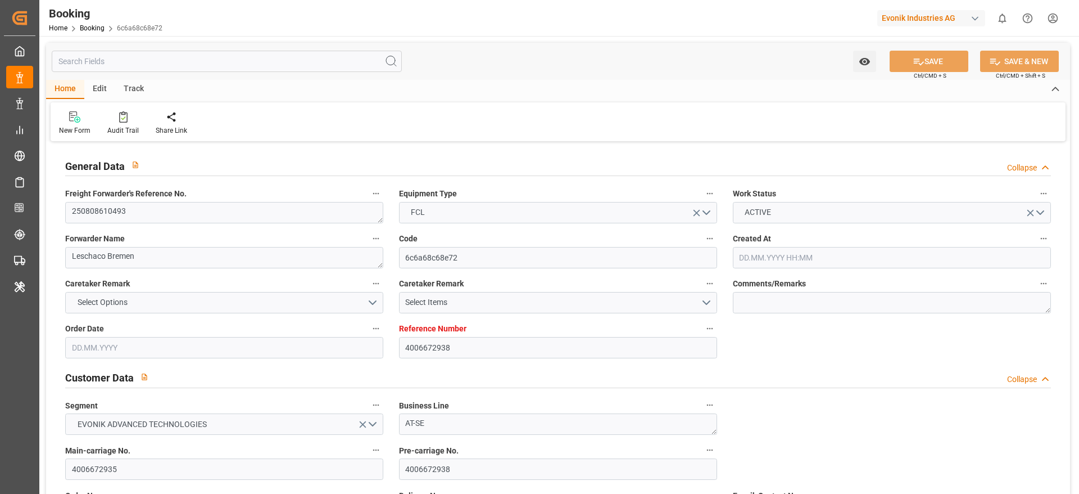
type input "4006672938"
type input "9850575"
type input "Evergreen"
type input "Evergreen Marine Corp."
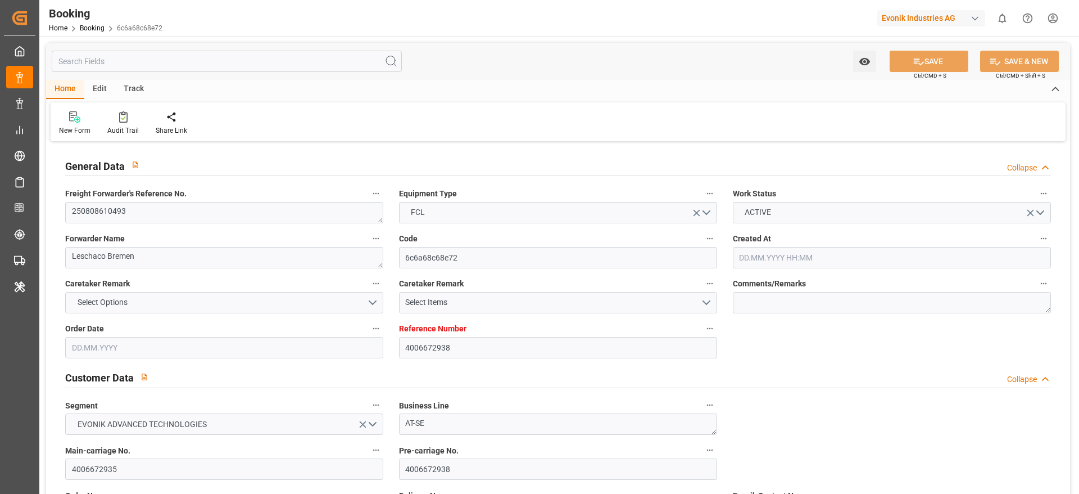
type input "DEBRV"
type input "USNYC"
type input "DEBRV"
type input "USNYC"
type input "9850575"
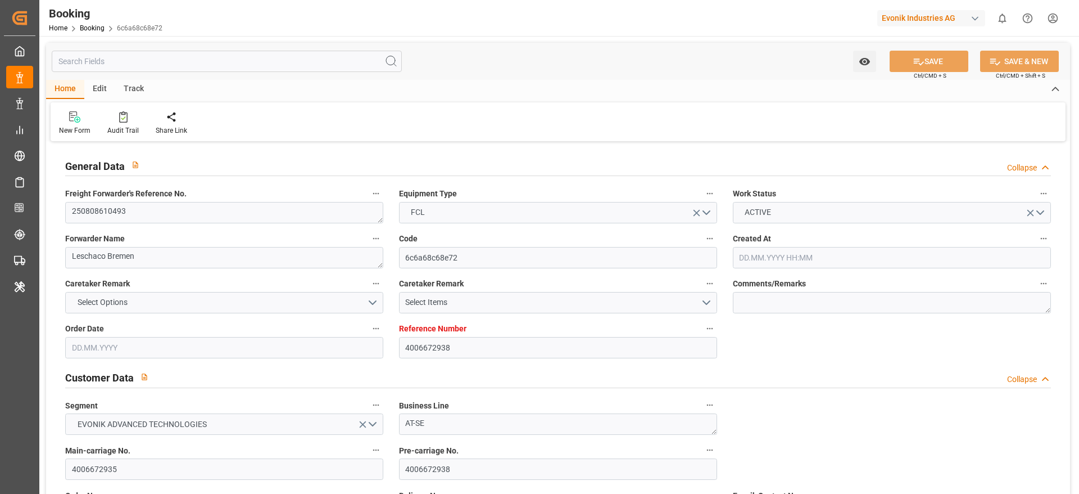
type input "21.07.2025 08:59"
type input "21.07.2025"
type input "24.09.2025"
type input "[DATE]"
type input "23.07.2025"
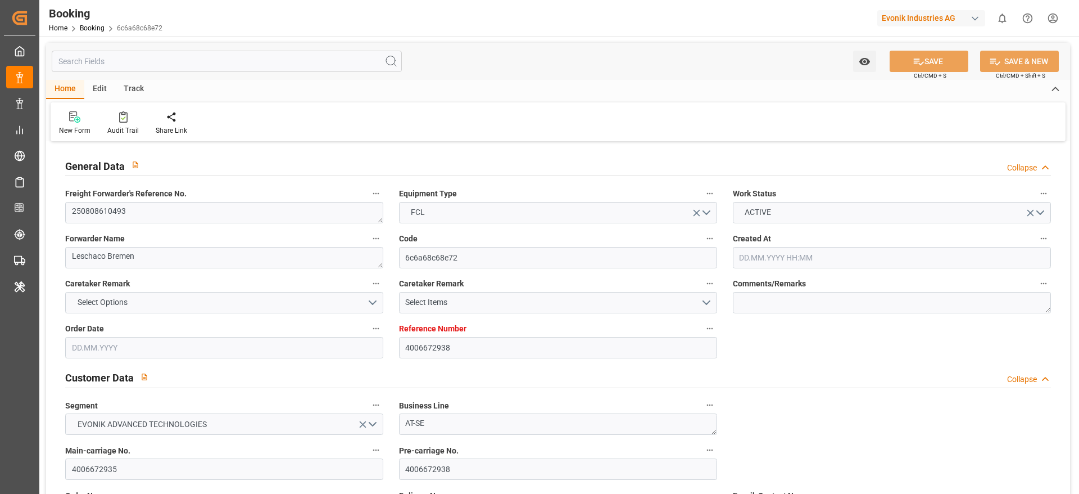
type input "28.07.2025"
type input "02.09.2025 00:01"
type input "30.08.2025 00:00"
type input "13.09.2025 12:00"
type input "11.09.2025 00:00"
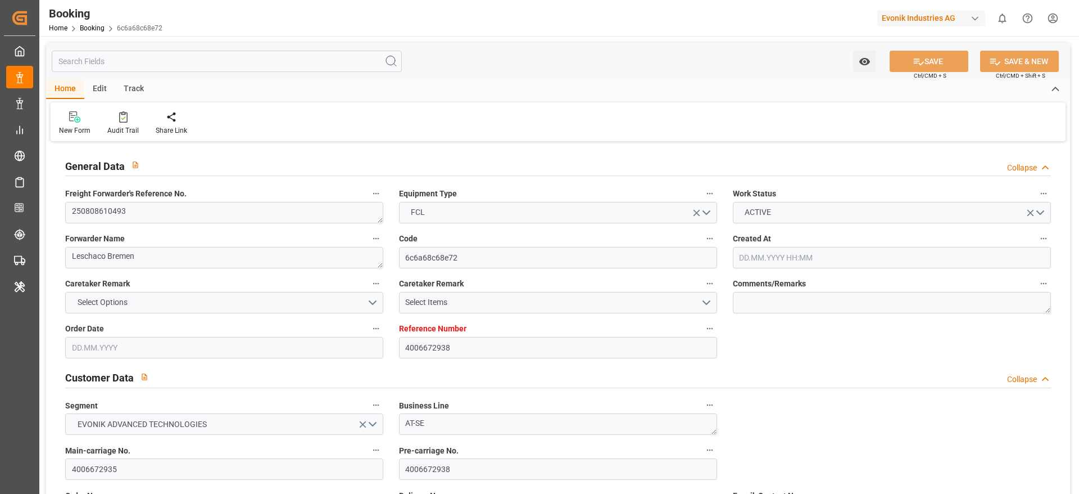
type input "[DATE]"
type input "24.08.2025 23:31"
type input "24.08.2025"
type input "02.09.2025 00:01"
type input "13.09.2025 12:00"
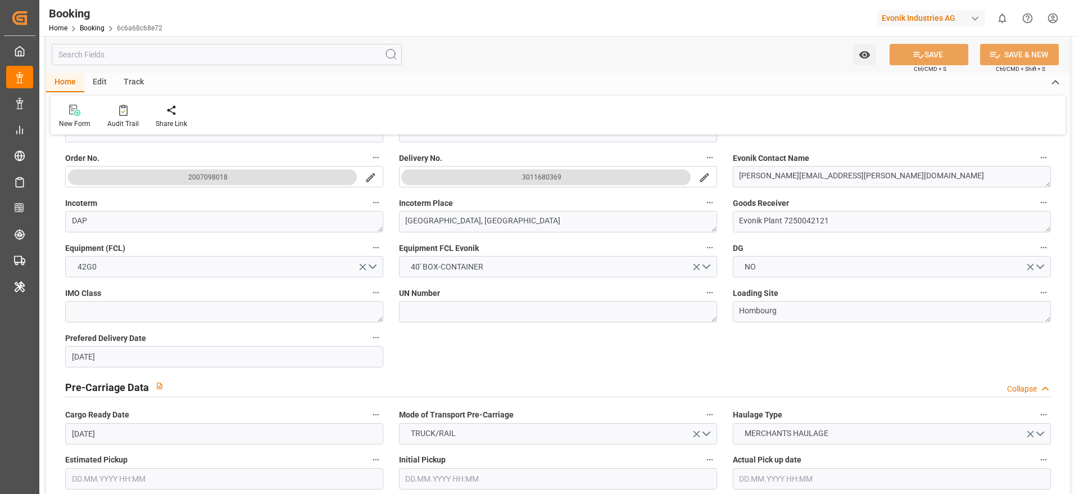
scroll to position [675, 0]
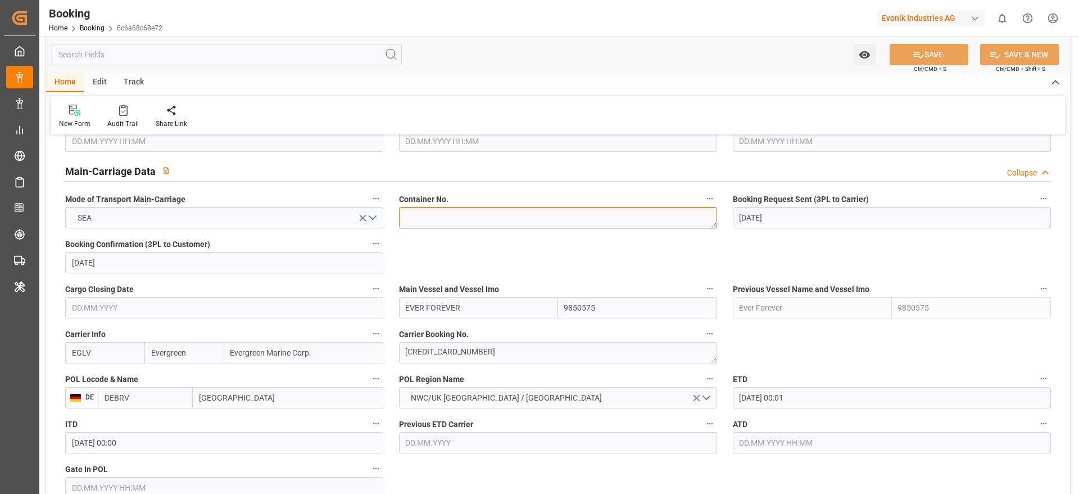
click at [438, 217] on textarea at bounding box center [558, 217] width 318 height 21
paste textarea "EITU9252901"
type textarea "EITU9252901"
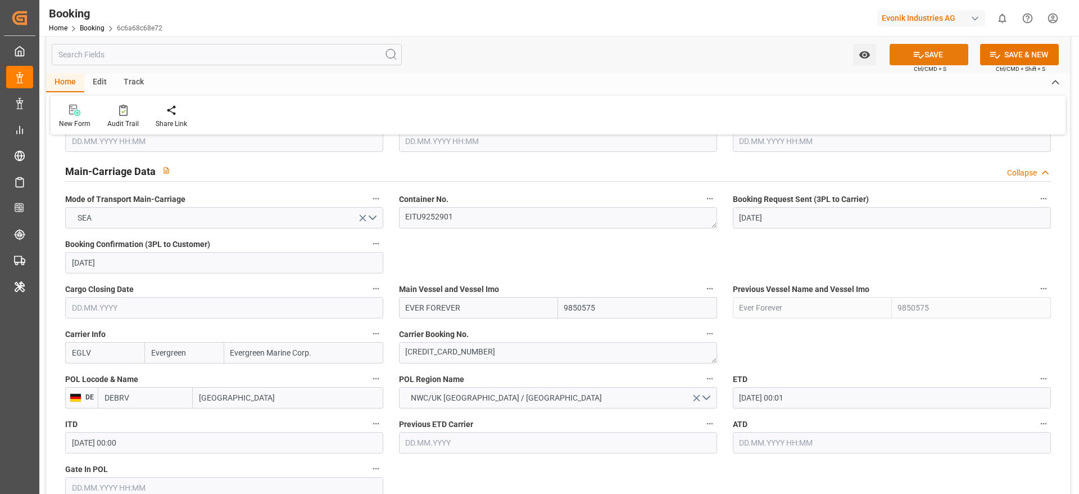
click at [913, 58] on icon at bounding box center [919, 55] width 12 height 12
type textarea "[PERSON_NAME]"
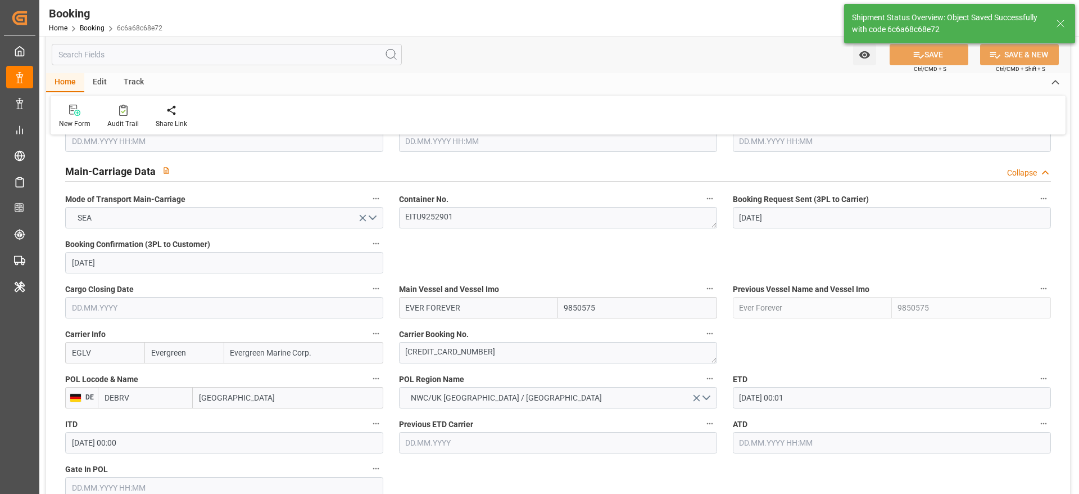
type input "25.08.2025 10:56"
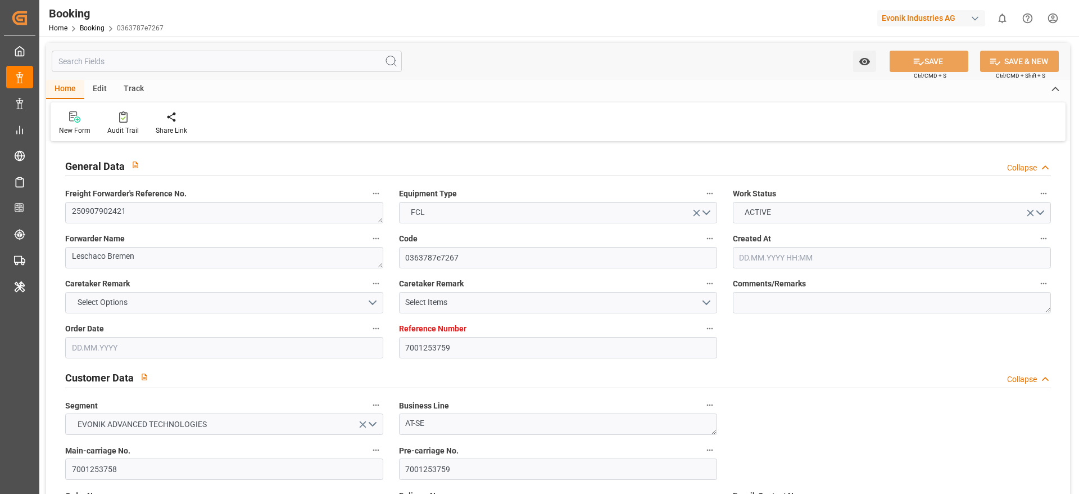
type input "7001253759"
type input "Hapag [PERSON_NAME]"
type input "Hapag [PERSON_NAME] Aktiengesellschaft"
type input "EUNWC"
type input "USCHS"
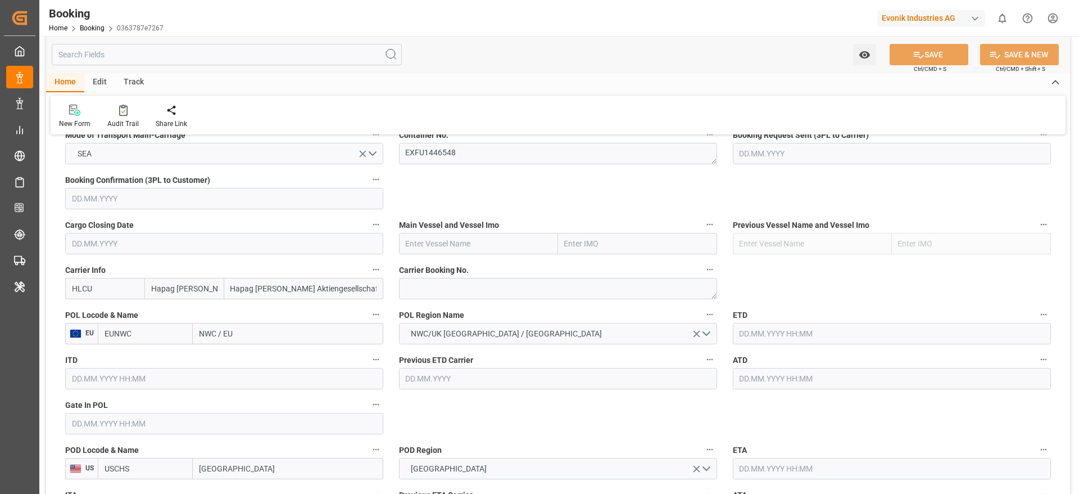
type input "[DATE] 11:15"
type input "[DATE]"
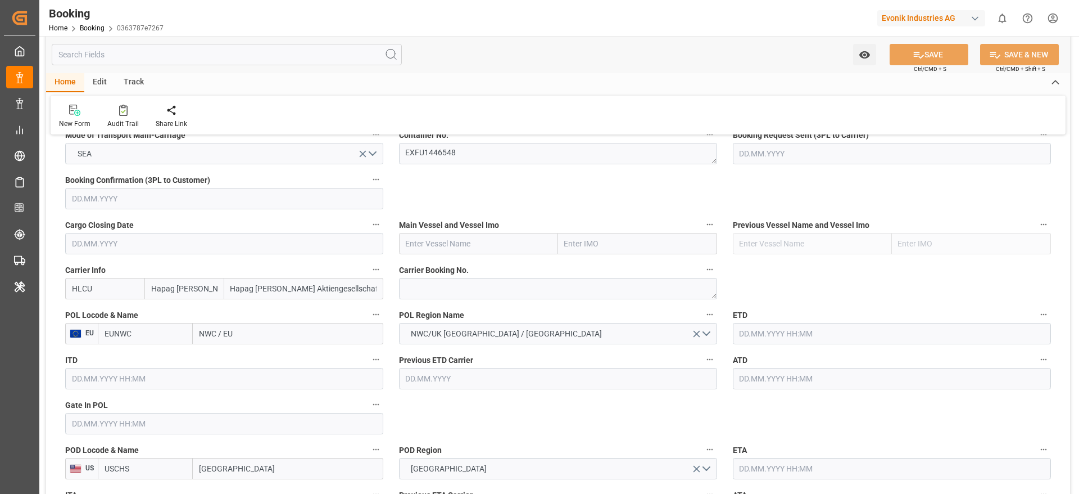
type input "[DATE]"
type input "[DATE] 10:46"
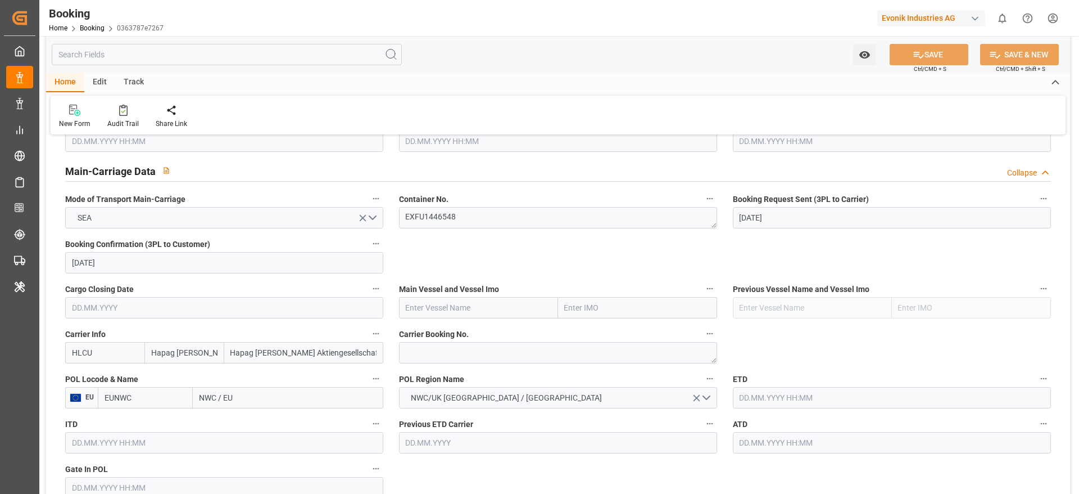
scroll to position [759, 0]
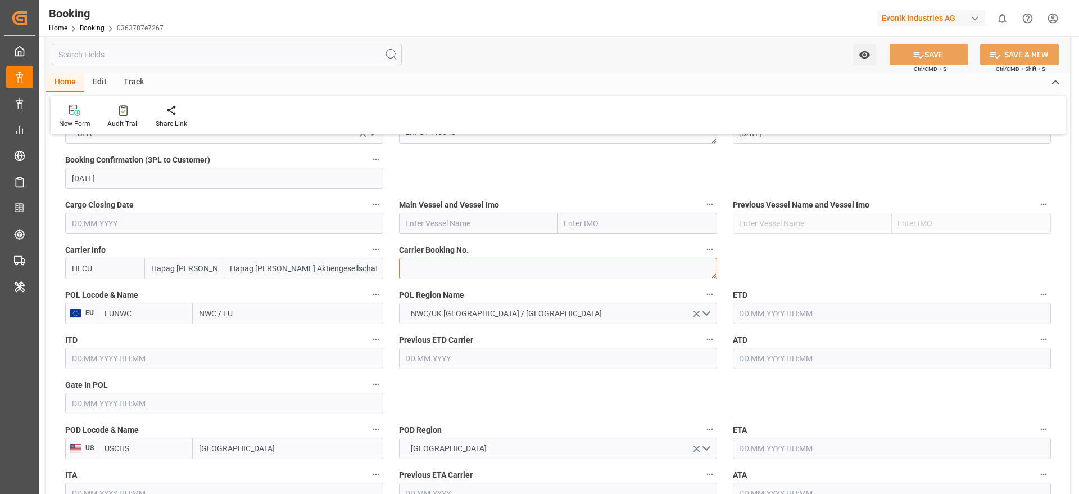
click at [444, 274] on textarea at bounding box center [558, 267] width 318 height 21
paste textarea "22271399"
type textarea "22271399"
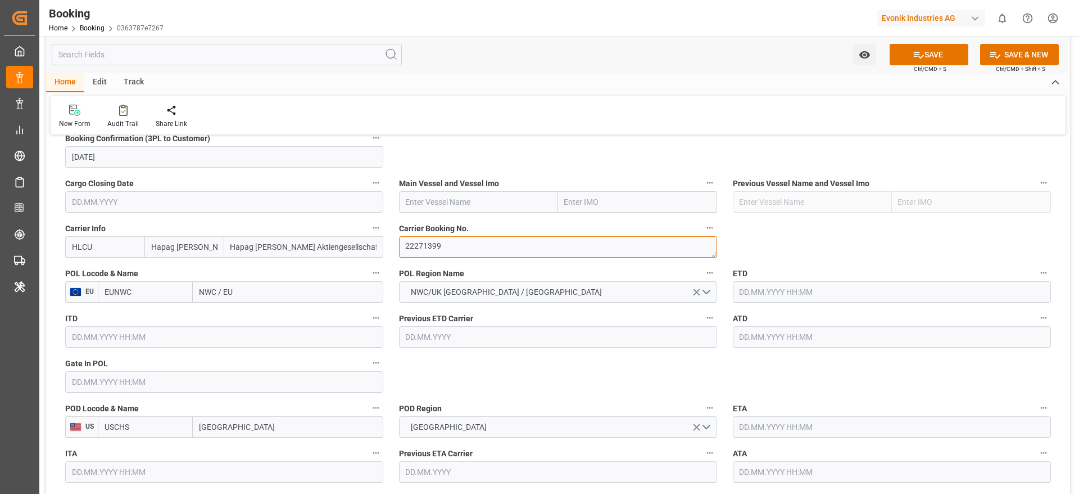
scroll to position [843, 0]
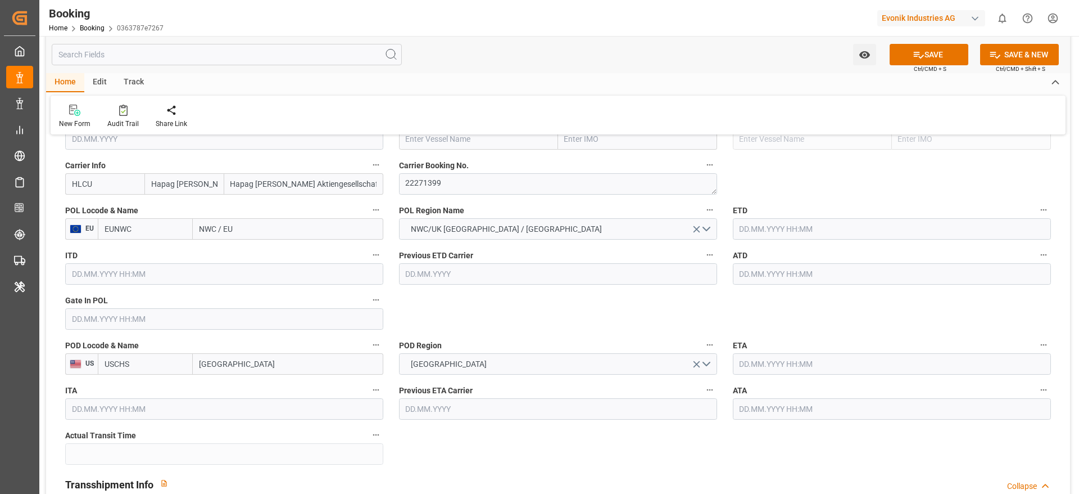
click at [254, 235] on input "NWC / EU" at bounding box center [288, 228] width 191 height 21
paste input "[GEOGRAPHIC_DATA]"
type input "[GEOGRAPHIC_DATA]"
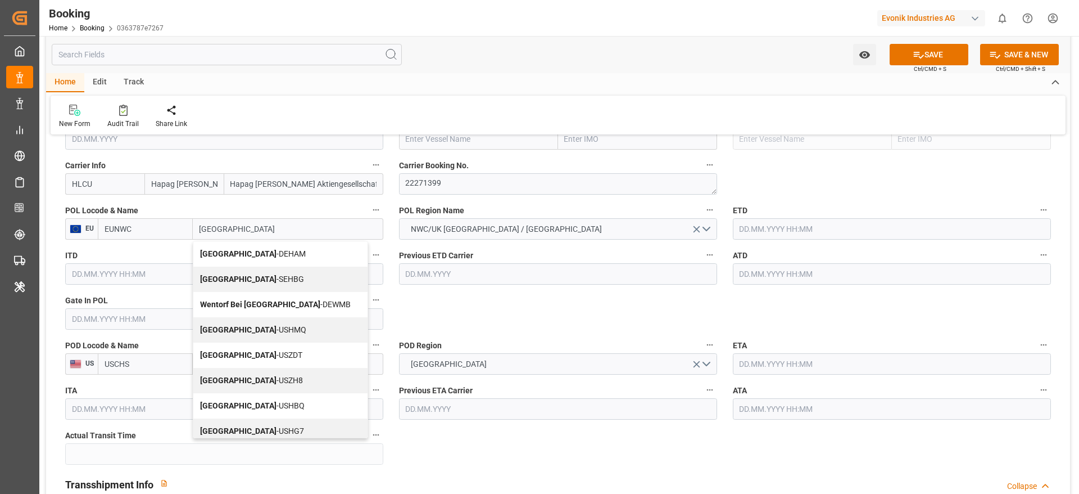
click at [257, 252] on span "Hamburg - DEHAM" at bounding box center [253, 253] width 106 height 9
type input "DEHAM"
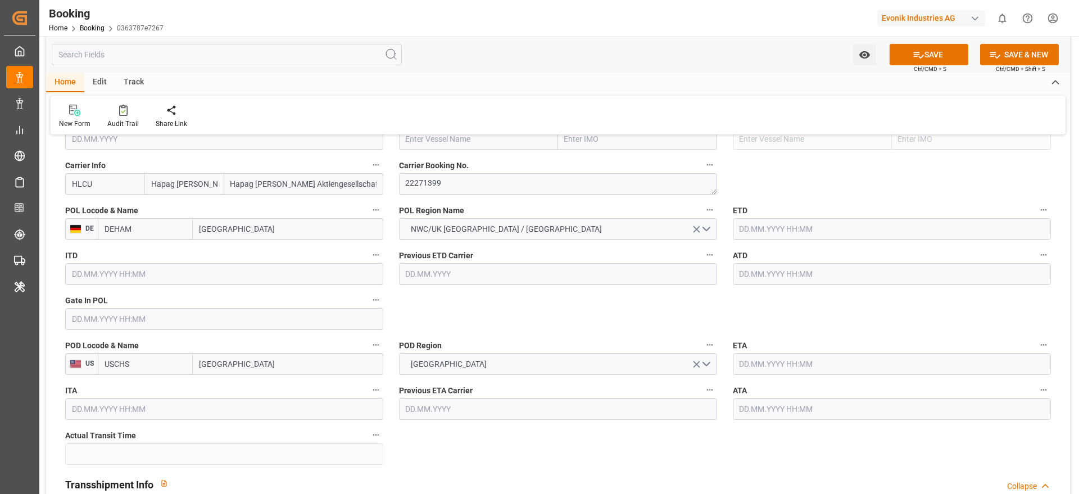
type input "Hamburg"
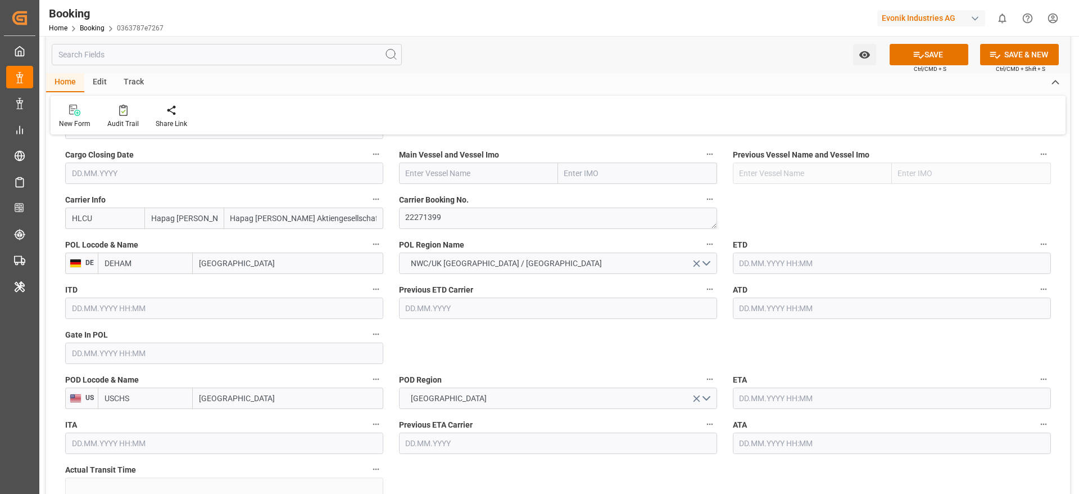
scroll to position [759, 0]
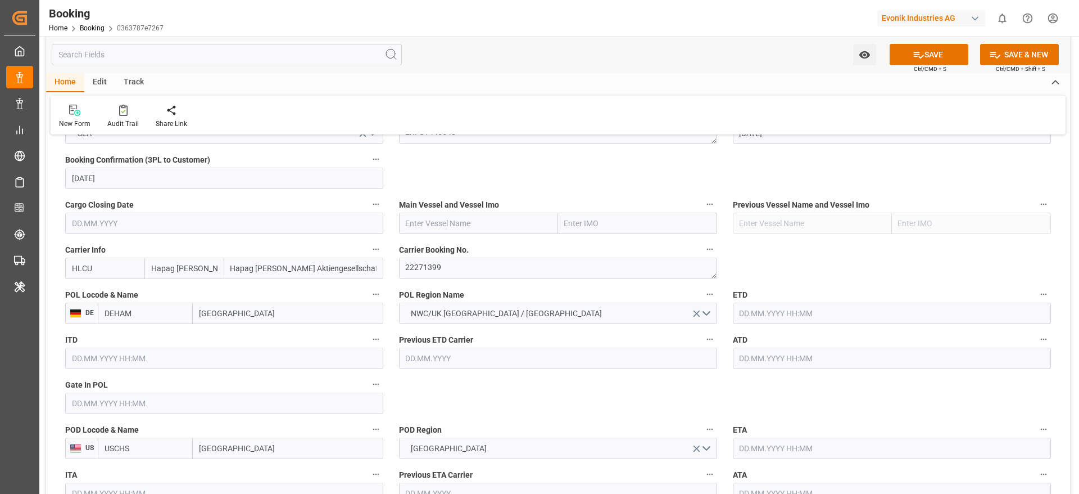
click at [456, 232] on input "text" at bounding box center [478, 223] width 159 height 21
paste input "YANTIAN EXPRESS"
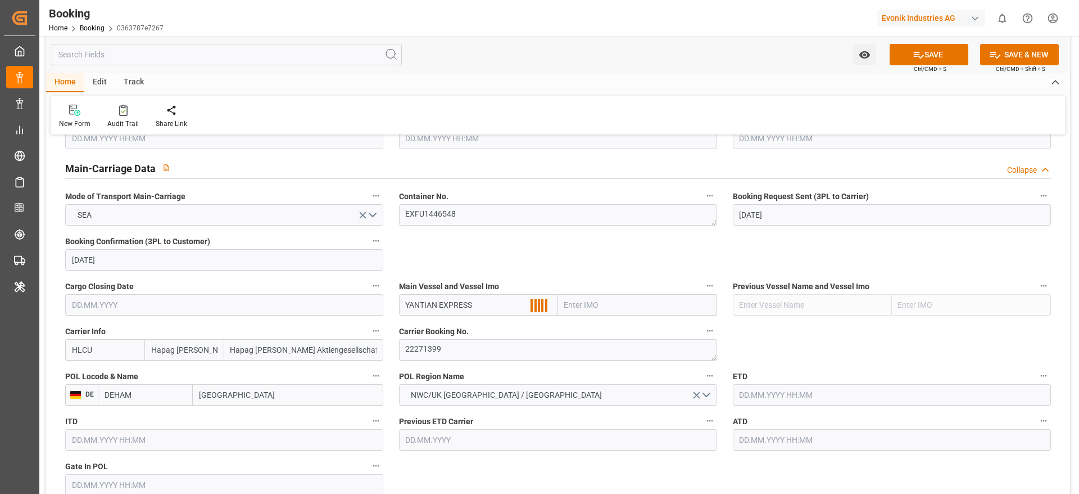
scroll to position [675, 0]
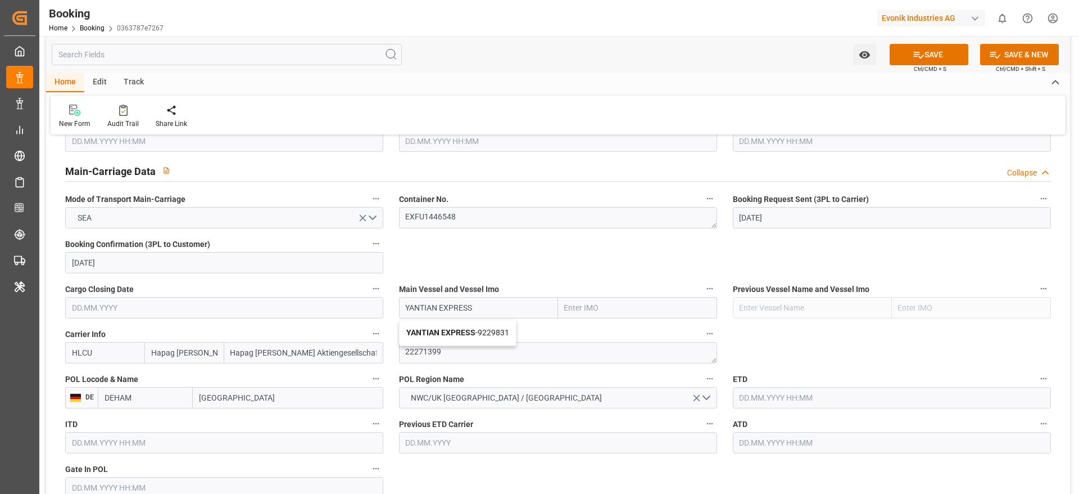
click at [467, 336] on b "YANTIAN EXPRESS" at bounding box center [440, 332] width 69 height 9
type input "YANTIAN EXPRESS"
type input "9229831"
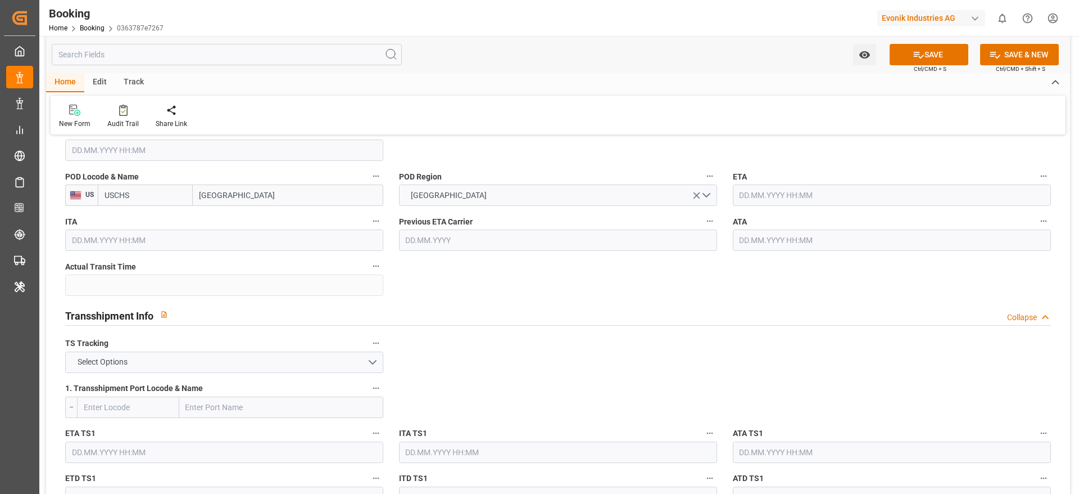
type input "YANTIAN EXPRESS"
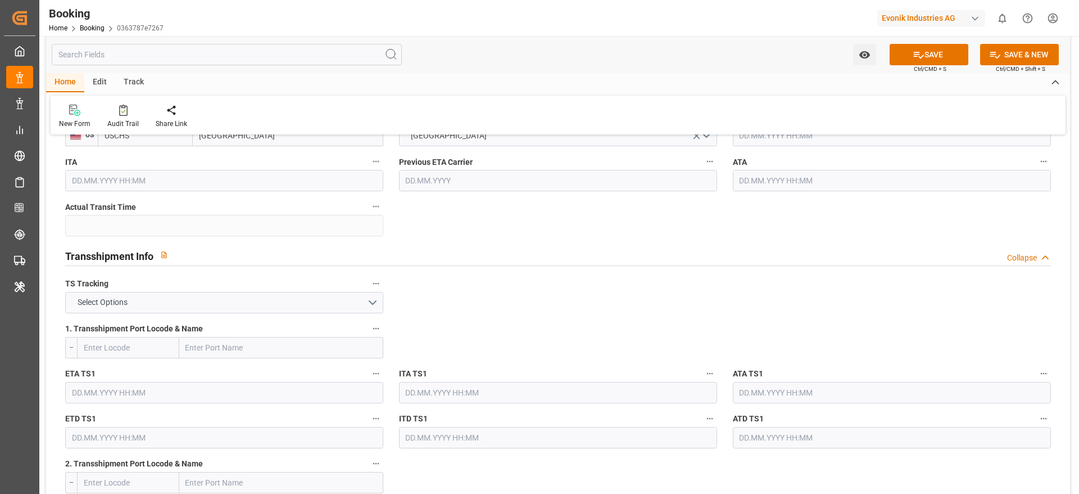
scroll to position [1096, 0]
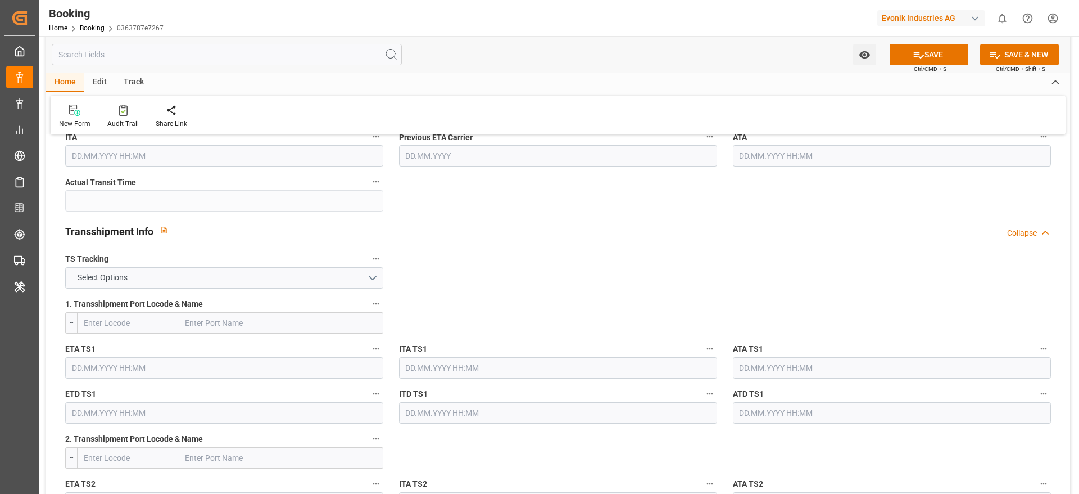
click at [171, 288] on div "TS Tracking Select Options" at bounding box center [224, 269] width 334 height 45
click at [171, 277] on button "Select Options" at bounding box center [224, 277] width 318 height 21
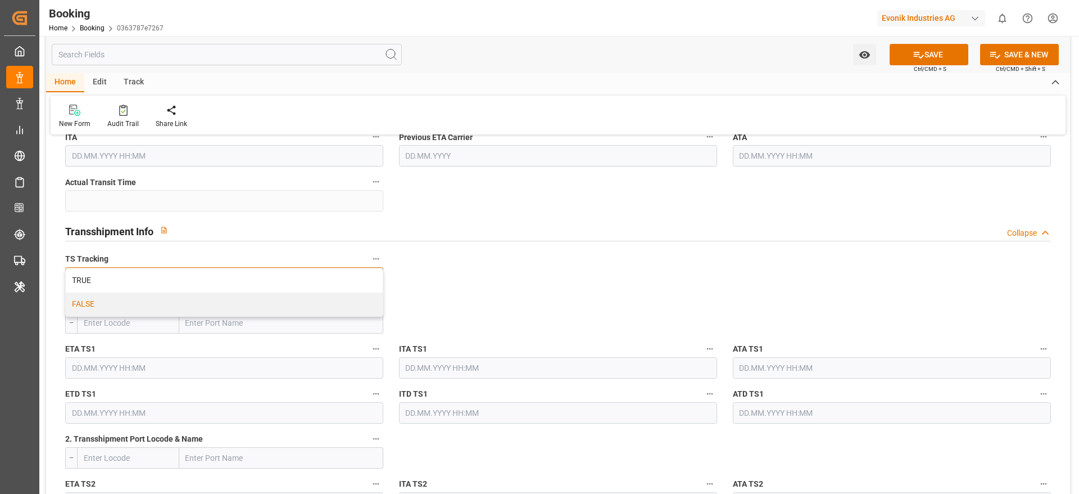
click at [159, 311] on div "FALSE" at bounding box center [224, 304] width 317 height 24
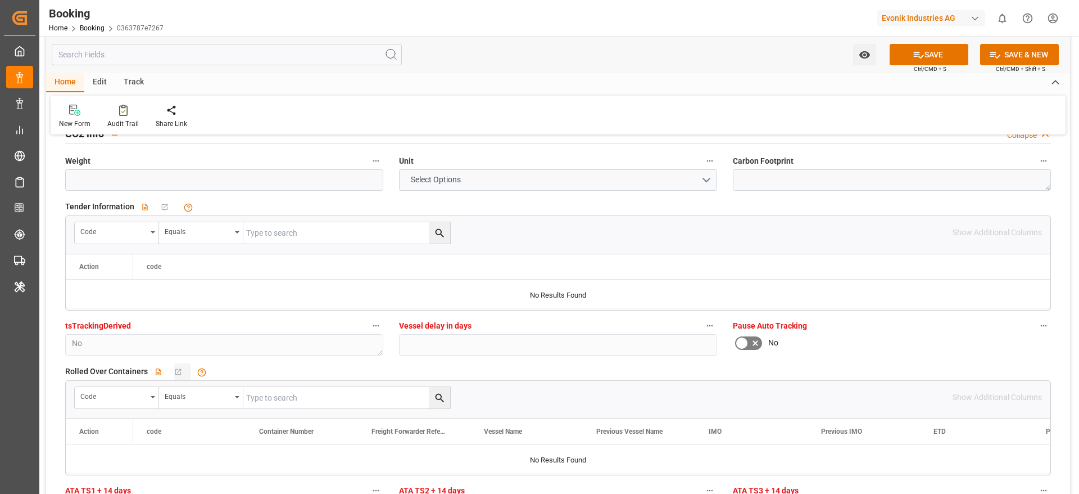
scroll to position [2277, 0]
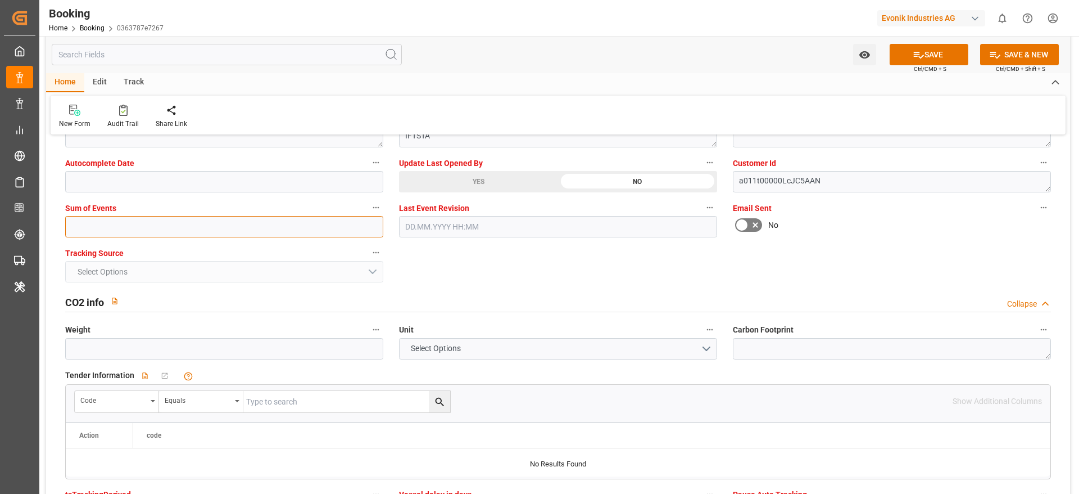
click at [95, 233] on input "text" at bounding box center [224, 226] width 318 height 21
type input "0"
click at [925, 56] on button "SAVE" at bounding box center [929, 54] width 79 height 21
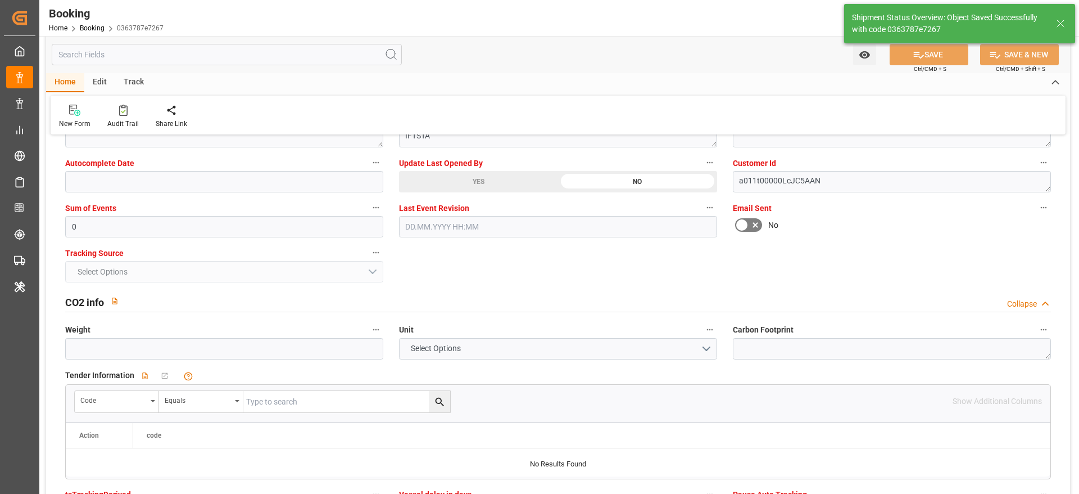
type textarea "[PERSON_NAME]"
type textarea "businessDivision-businessLine-"
type input "25.08.2025 11:04"
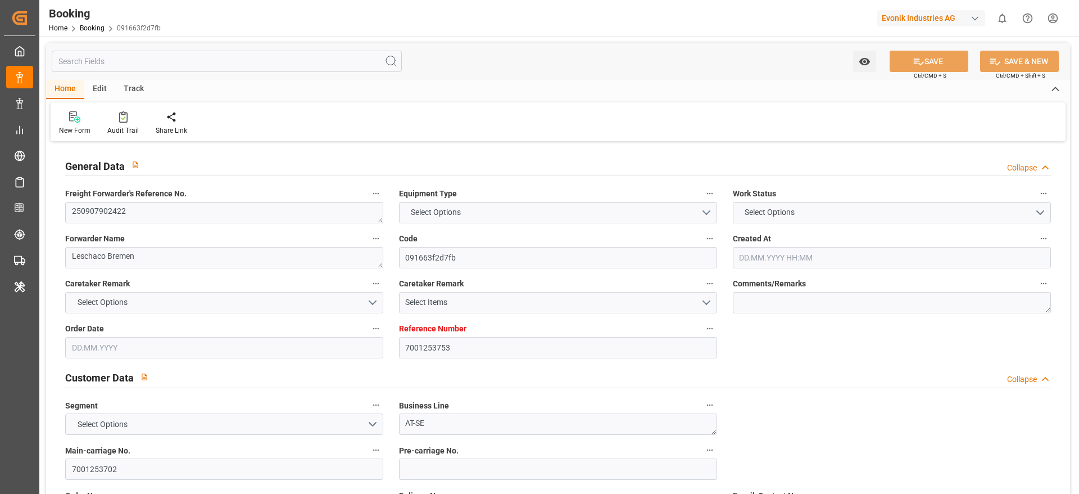
type input "7001253753"
type input "Hapag [PERSON_NAME]"
type input "Hapag [PERSON_NAME] Aktiengesellschaft"
type input "EUNWC"
type input "USCHS"
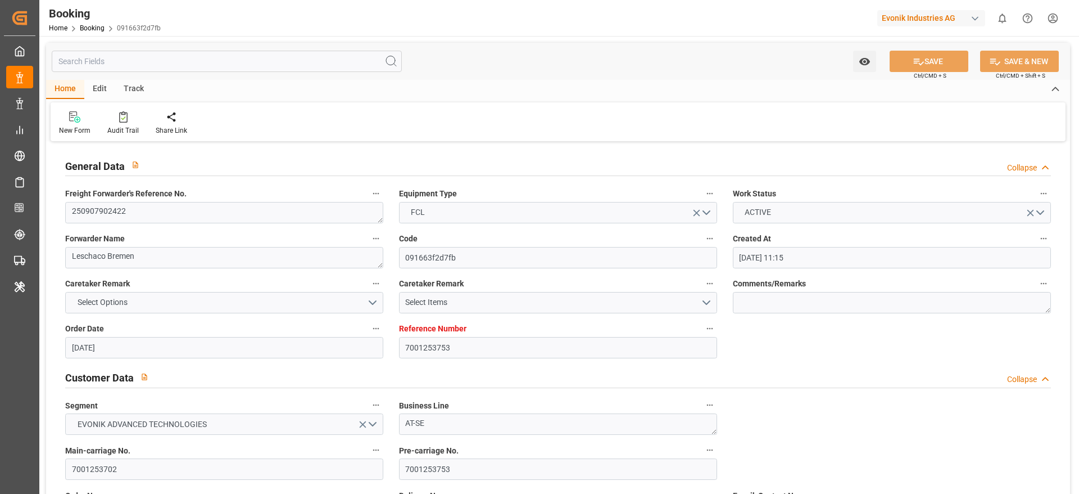
type input "[DATE] 11:15"
type input "[DATE]"
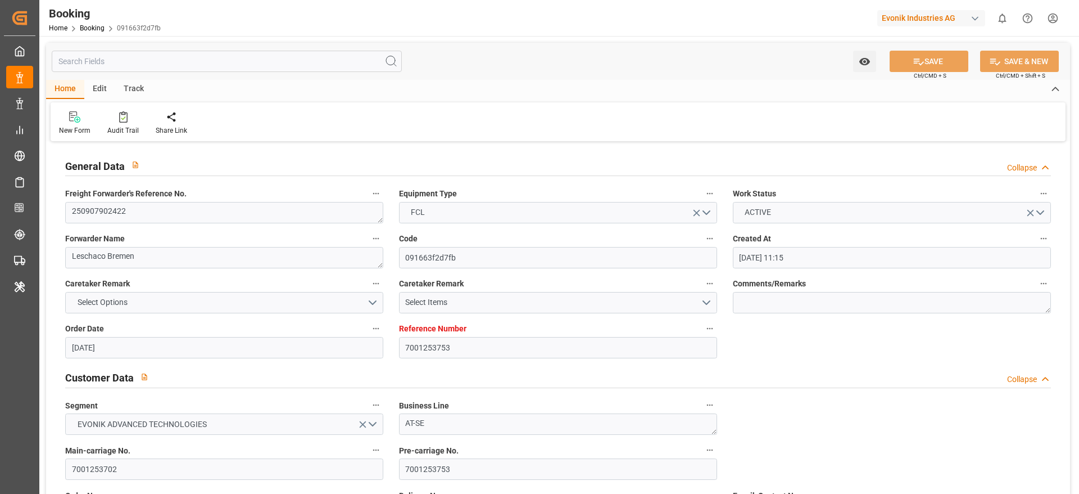
type input "[DATE]"
type input "[DATE] 10:46"
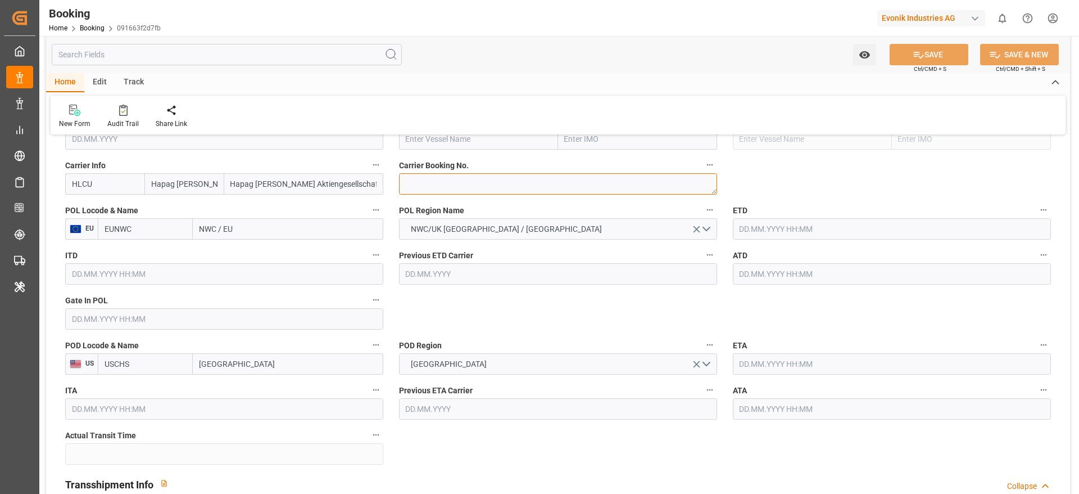
click at [448, 183] on textarea at bounding box center [558, 183] width 318 height 21
paste textarea "20634869"
type textarea "20634869"
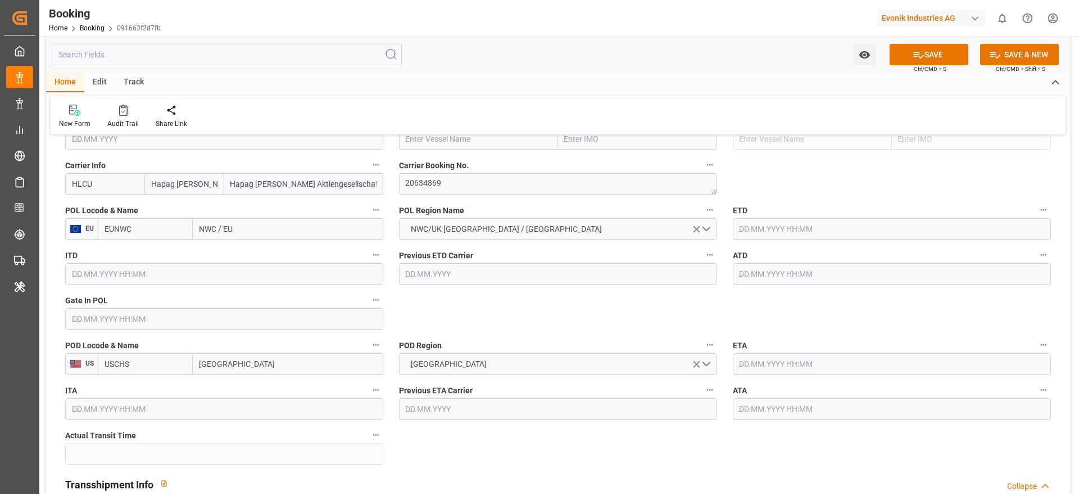
click at [237, 237] on input "NWC / EU" at bounding box center [288, 228] width 191 height 21
paste input "HAMBURG"
type input "HAMBURG"
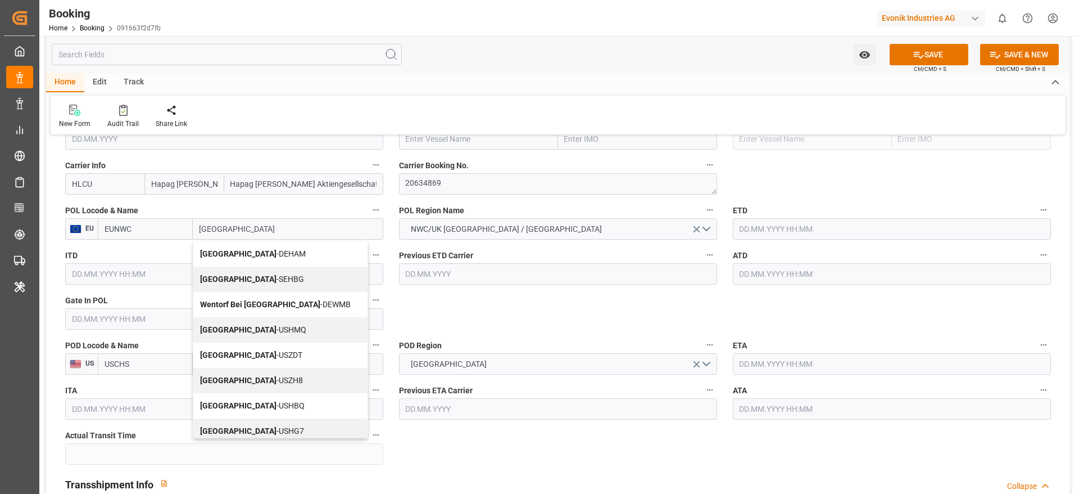
click at [249, 259] on div "Hamburg - DEHAM" at bounding box center [280, 253] width 174 height 25
type input "DEHAM"
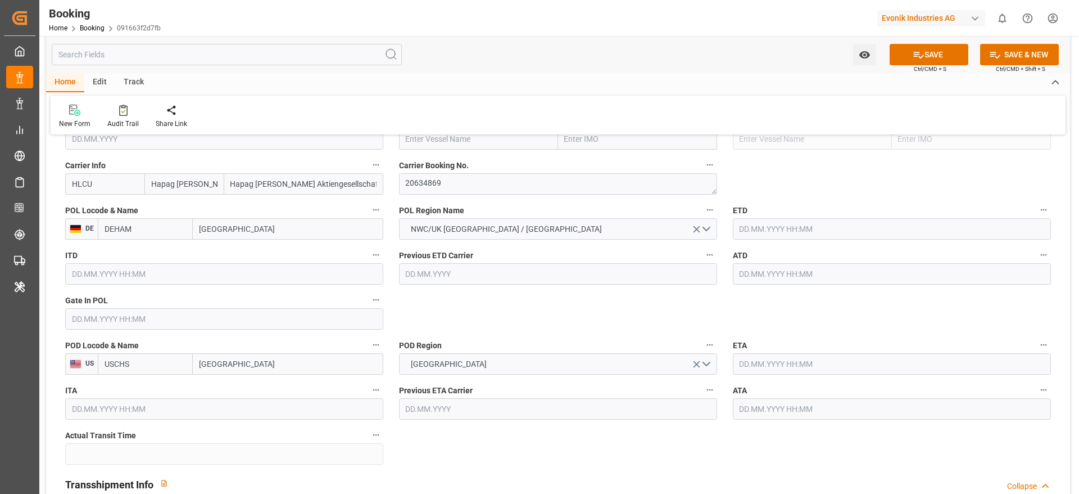
type input "Hamburg"
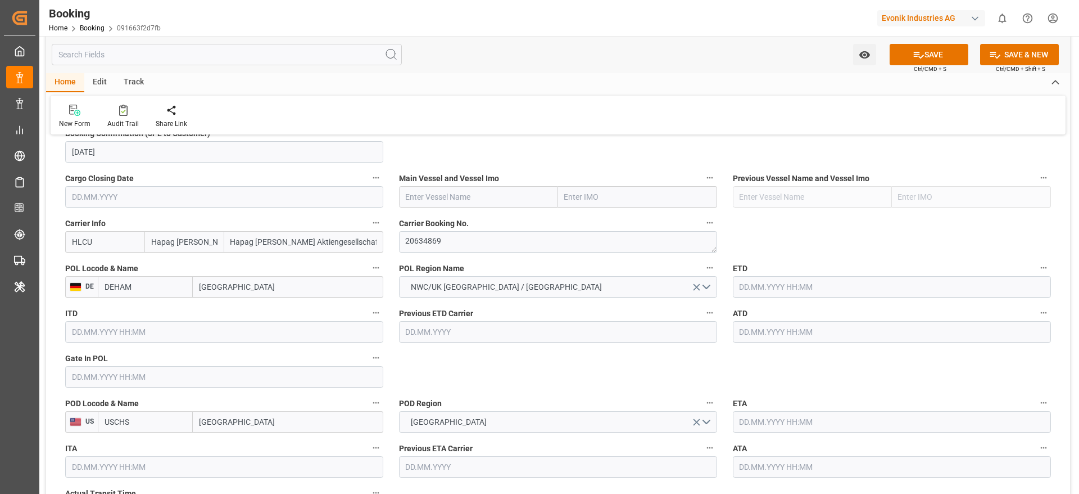
scroll to position [759, 0]
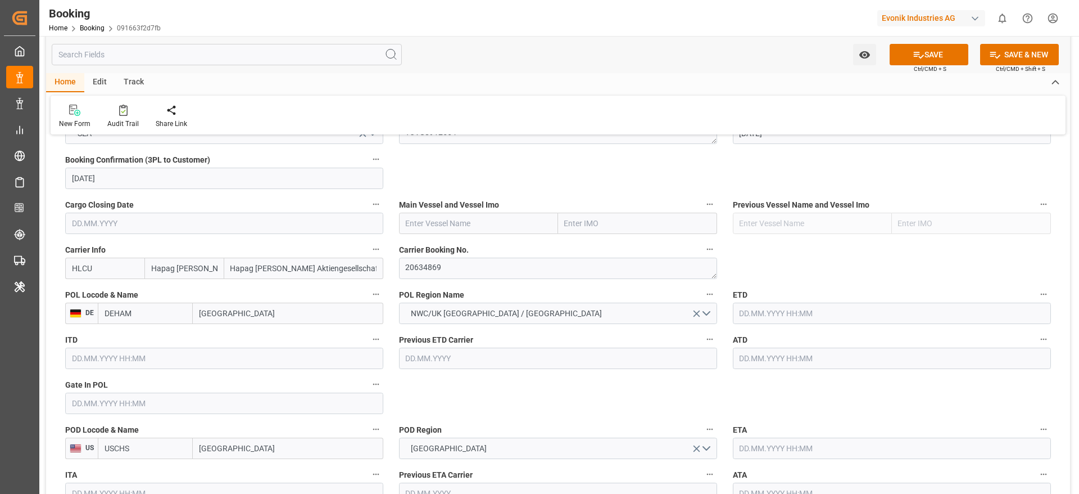
click at [474, 222] on input "text" at bounding box center [478, 223] width 159 height 21
paste input "YANTIAN EXPRESS"
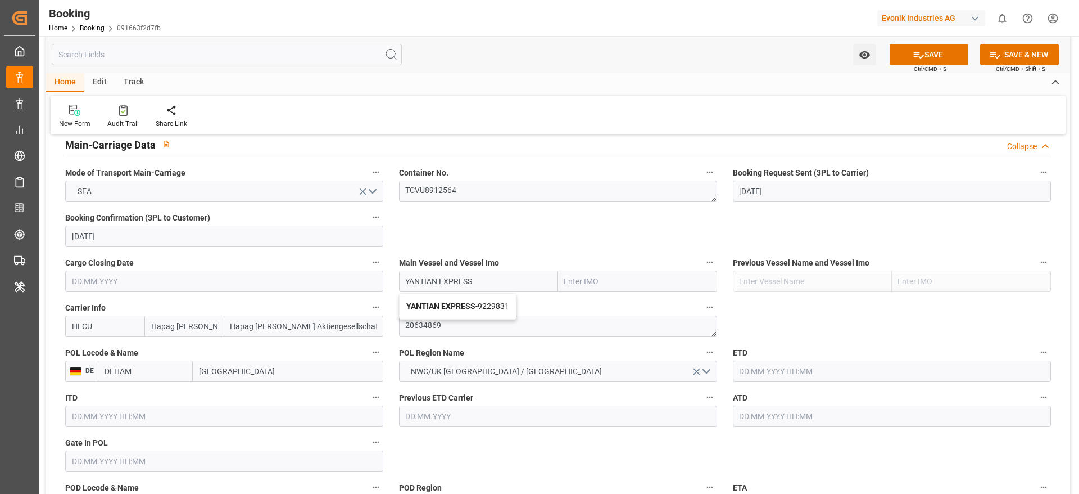
scroll to position [675, 0]
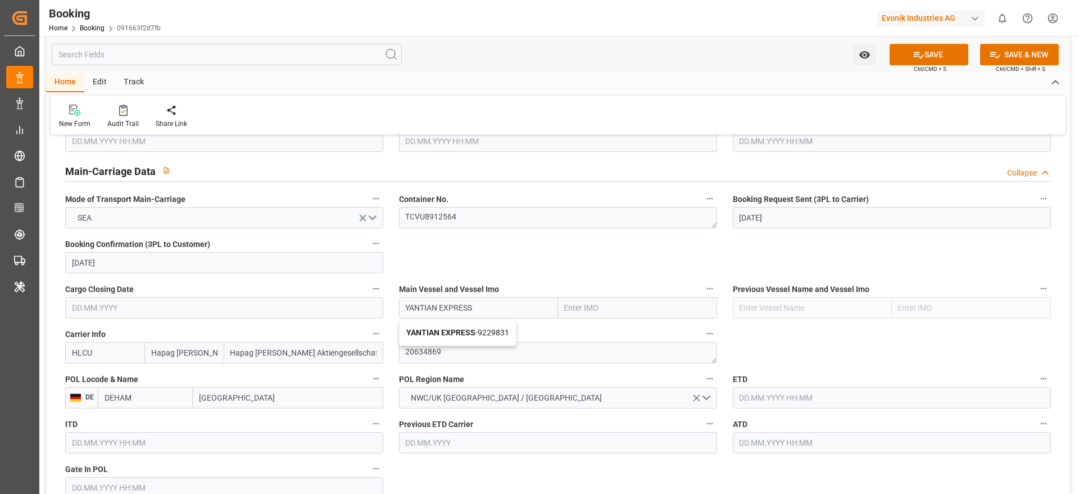
click at [460, 329] on b "YANTIAN EXPRESS" at bounding box center [440, 332] width 69 height 9
type input "YANTIAN EXPRESS"
type input "9229831"
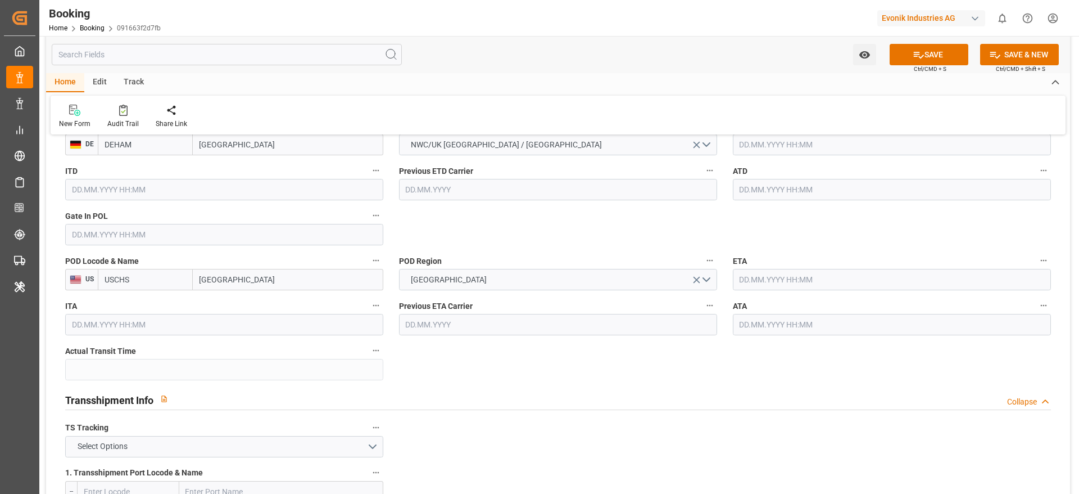
scroll to position [1012, 0]
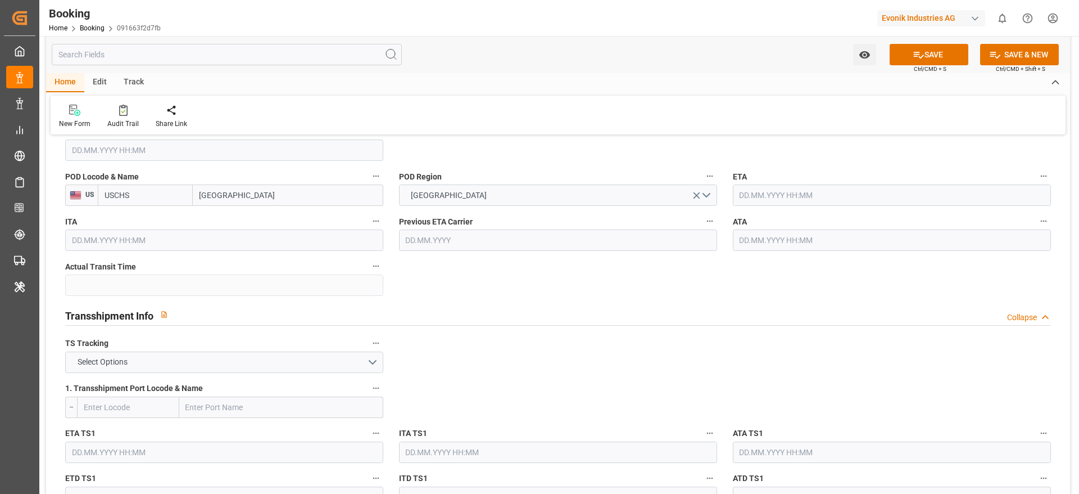
type input "YANTIAN EXPRESS"
click at [174, 363] on button "Select Options" at bounding box center [224, 361] width 318 height 21
click at [142, 392] on div "FALSE" at bounding box center [224, 389] width 317 height 24
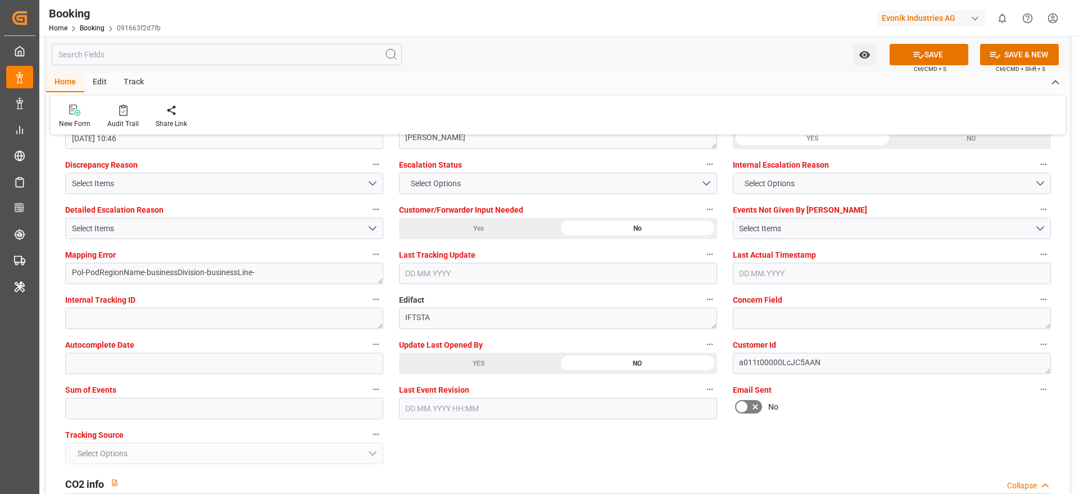
scroll to position [2193, 0]
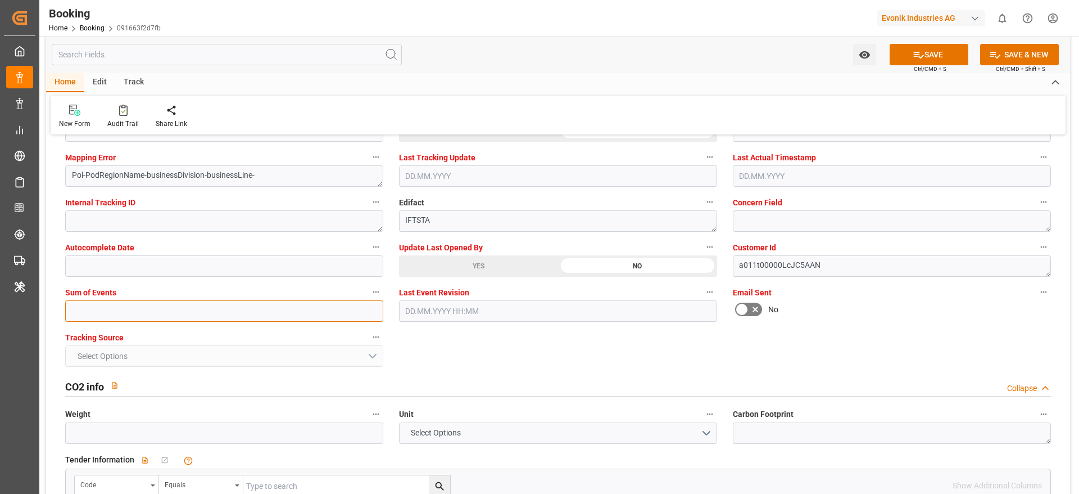
click at [107, 313] on input "text" at bounding box center [224, 310] width 318 height 21
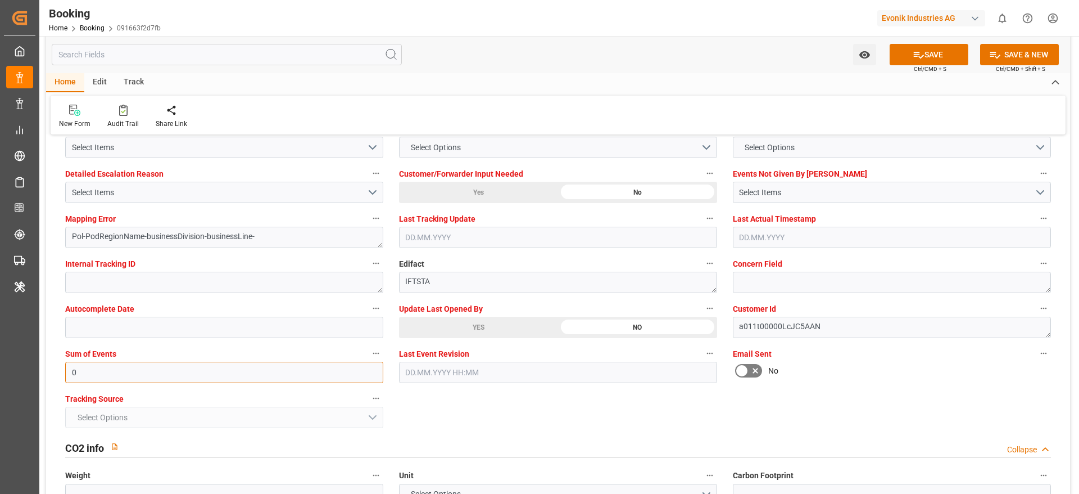
scroll to position [2108, 0]
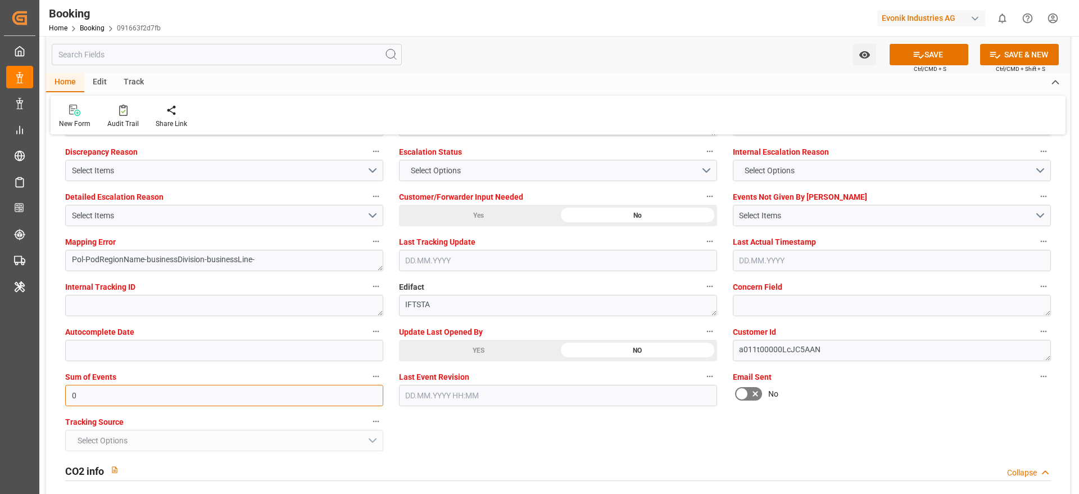
type input "0"
click at [914, 48] on button "SAVE" at bounding box center [929, 54] width 79 height 21
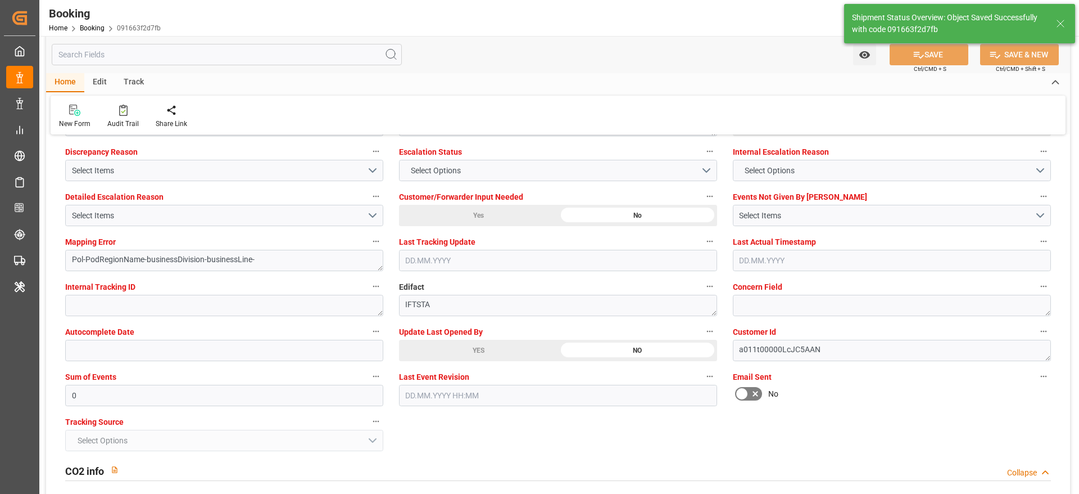
type textarea "[PERSON_NAME]"
type textarea "businessDivision-businessLine-"
type input "25.08.2025 11:05"
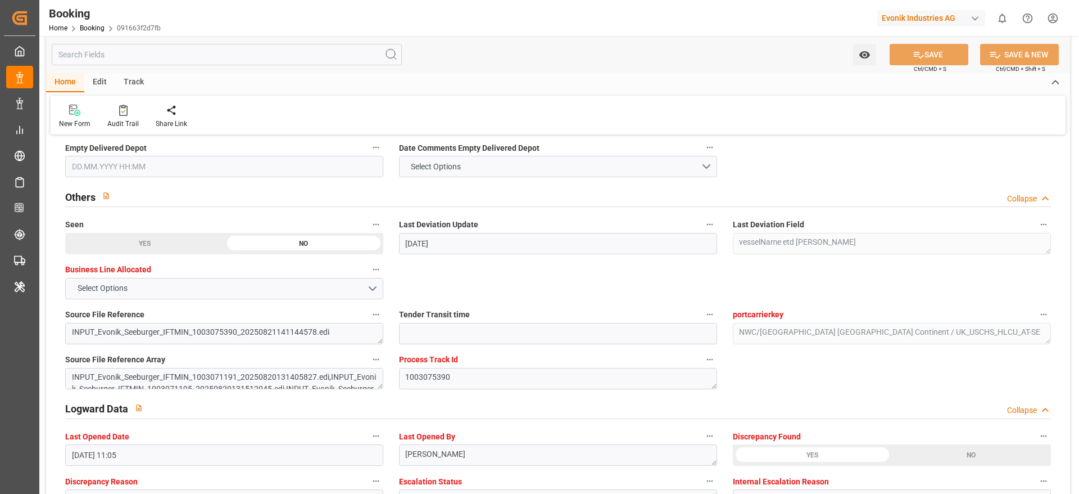
scroll to position [1771, 0]
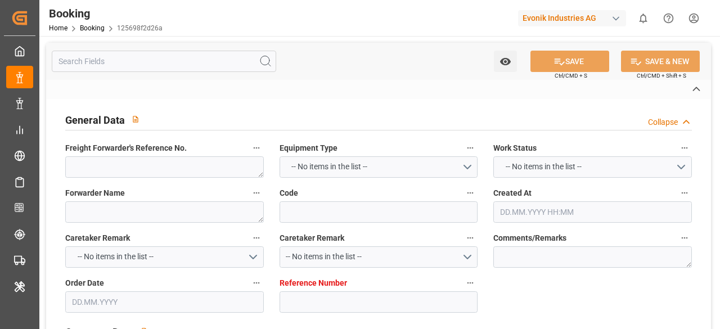
type textarea "250907902419"
type textarea "Leschaco Bremen"
type input "125698f2d26a"
type input "7001253757"
type textarea "AT-SE"
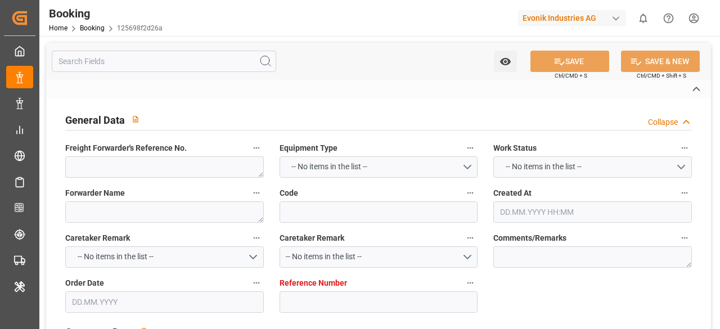
type input "7001253756"
type textarea "CFR"
type textarea "[GEOGRAPHIC_DATA]"
type textarea "8"
type textarea "Bitterfeld"
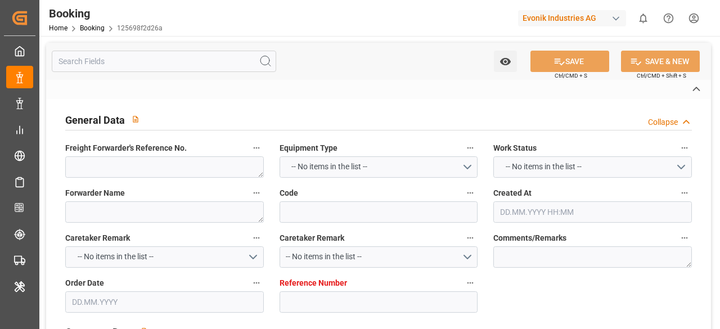
type textarea "TCVU8911151"
type input "HLCU"
type input "NWC / EU"
type textarea "vesselName etd [PERSON_NAME]"
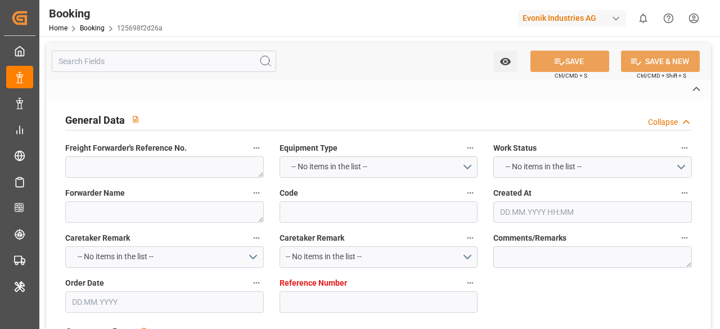
type textarea "INPUT_Evonik_Seeburger_IFTMIN_1003075388_20250821141144205.edi"
type textarea "NWC/[GEOGRAPHIC_DATA] [GEOGRAPHIC_DATA] / [GEOGRAPHIC_DATA]-SE"
type textarea "INPUT_Evonik_Seeburger_IFTMIN_1003071189_20250820131405557.edi,INPUT_Evonik_See…"
type textarea "1003075388"
type textarea "[PERSON_NAME]"
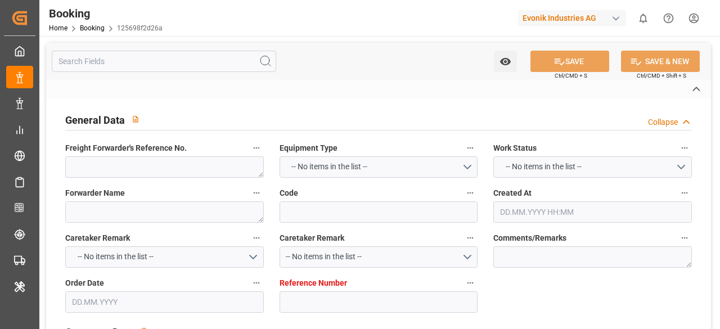
type textarea "Pod-PodRegionName-Pol-PodRegionName-businessDivision-businessLine-"
type textarea "IFTSTA"
type textarea "a011t00000LcJC5AAN"
type textarea "No"
type input "7001253757"
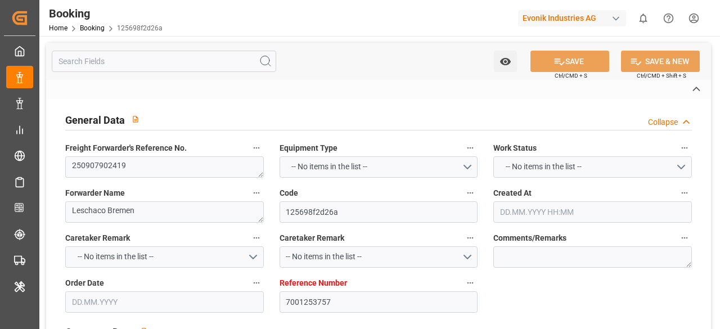
type input "Hapag [PERSON_NAME]"
type input "Hapag [PERSON_NAME] Aktiengesellschaft"
type input "EUNWC"
type input "[DATE] 11:15"
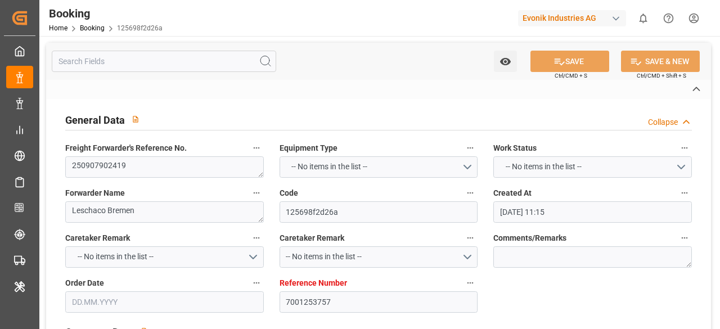
type input "[DATE]"
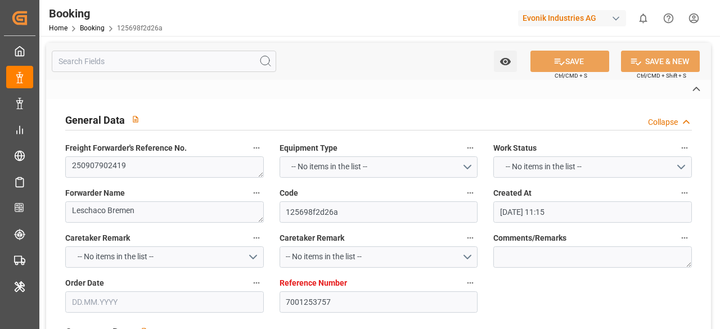
type input "[DATE]"
type input "[DATE] 10:46"
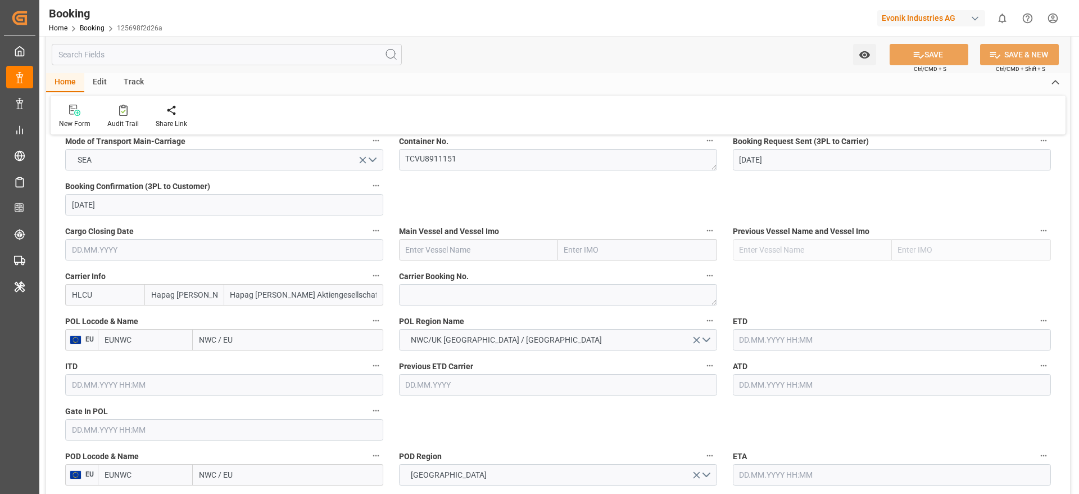
scroll to position [759, 0]
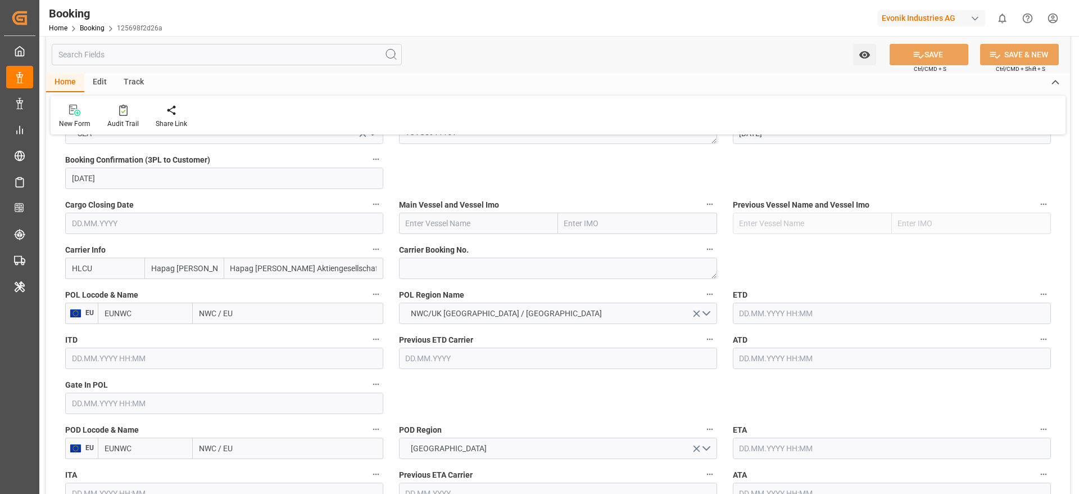
click at [252, 322] on input "NWC / EU" at bounding box center [288, 312] width 191 height 21
paste input "[GEOGRAPHIC_DATA]"
type input "[GEOGRAPHIC_DATA]"
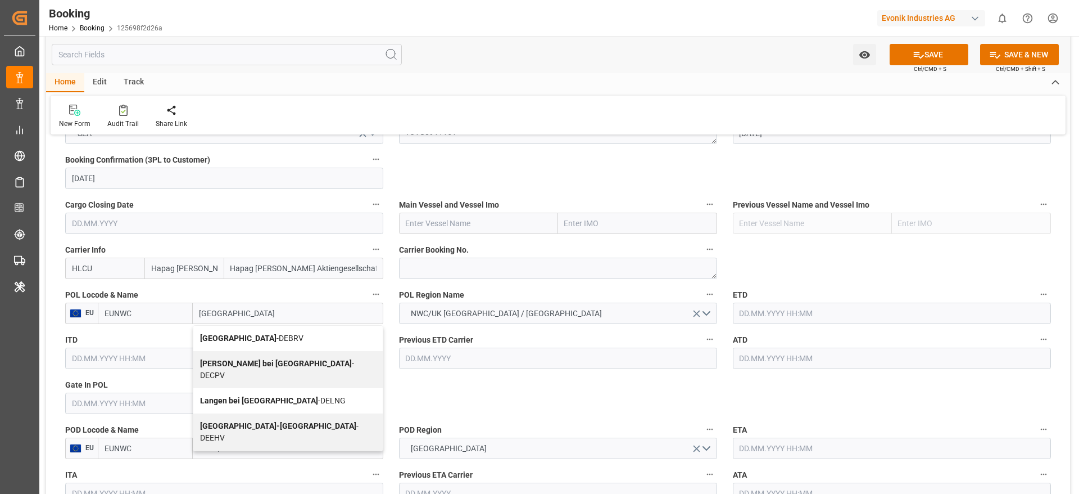
click at [262, 328] on span "[GEOGRAPHIC_DATA] - DEBRV" at bounding box center [251, 337] width 103 height 9
type input "DEBRV"
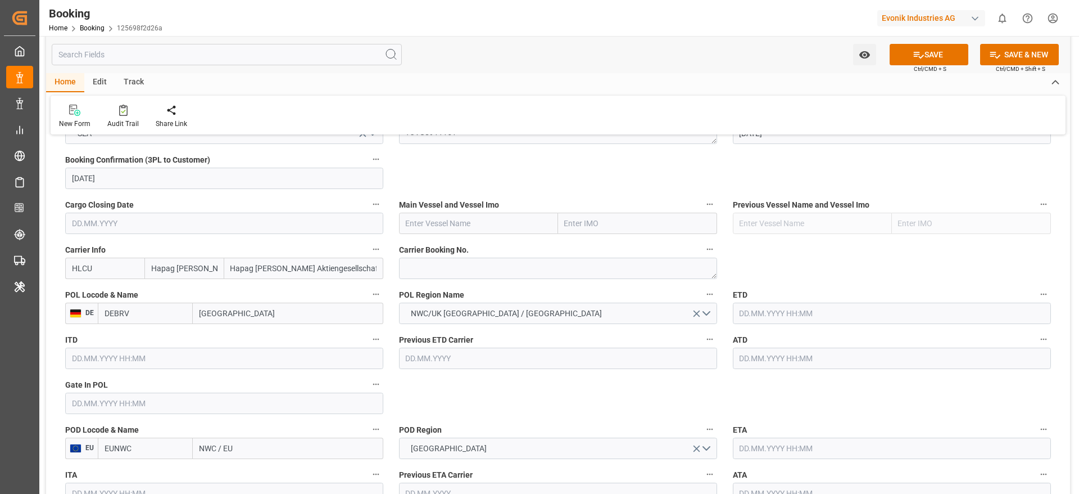
type input "[GEOGRAPHIC_DATA]"
click at [454, 224] on input "text" at bounding box center [478, 223] width 159 height 21
paste input "GDANSK EXPRESS"
click at [454, 252] on b "GDANSK EXPRESS" at bounding box center [439, 247] width 67 height 9
type input "GDANSK EXPRESS"
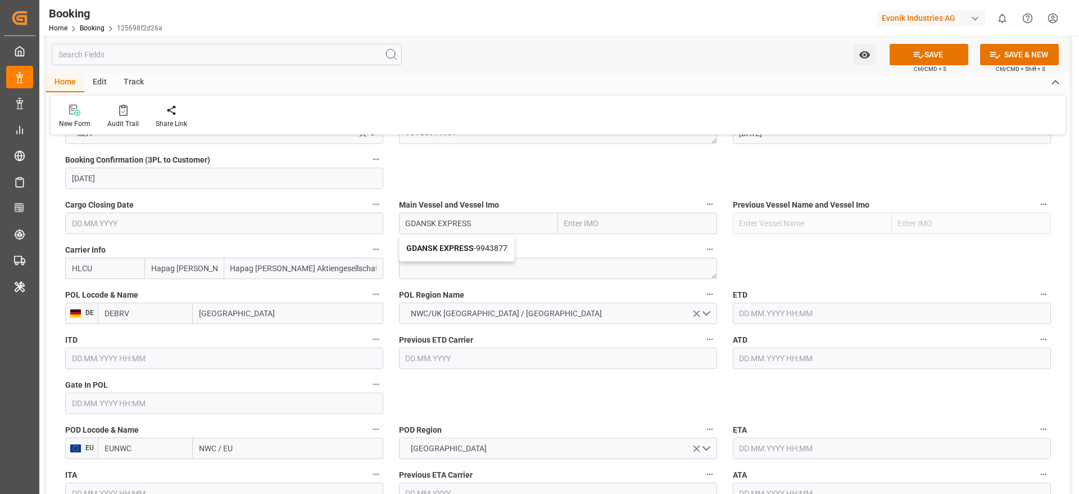
type input "9943877"
type input "GDANSK EXPRESS"
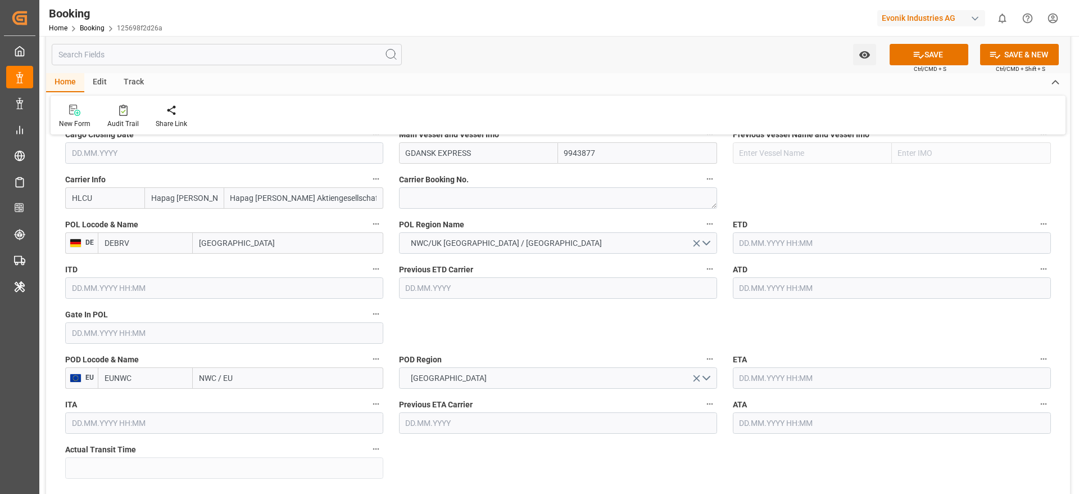
scroll to position [928, 0]
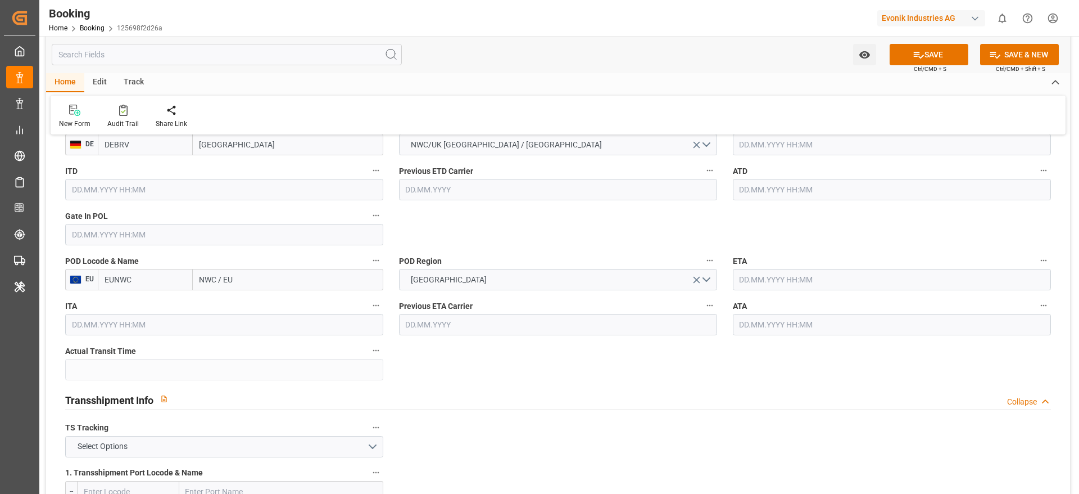
click at [256, 286] on input "NWC / EU" at bounding box center [288, 279] width 191 height 21
click at [256, 285] on input "NWC / EU" at bounding box center [288, 279] width 191 height 21
paste input "AGOYA"
type input "[GEOGRAPHIC_DATA]"
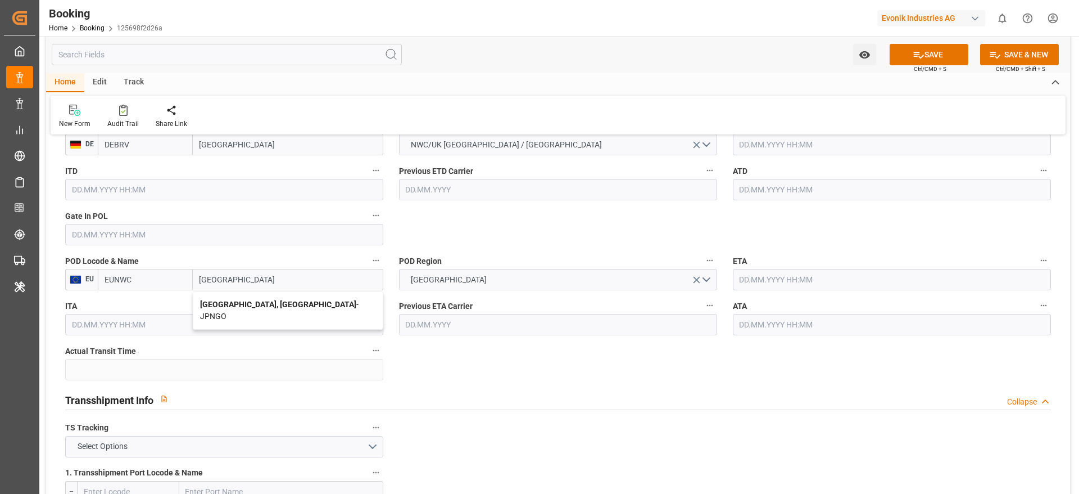
click at [246, 308] on b "Nagoya, Aichi" at bounding box center [278, 304] width 156 height 9
type input "JPNGO"
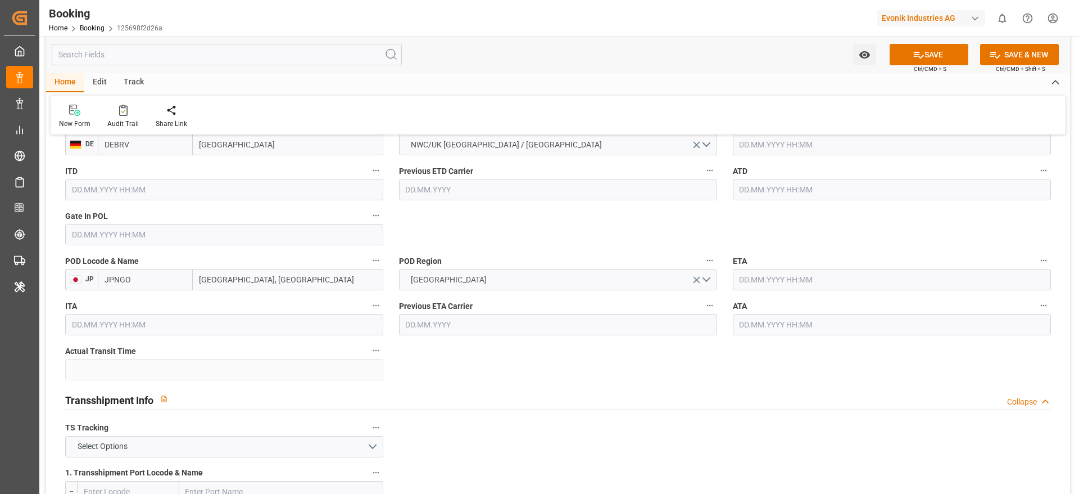
type input "Nagoya, Aichi"
click at [492, 283] on button "FAR EAST" at bounding box center [558, 279] width 318 height 21
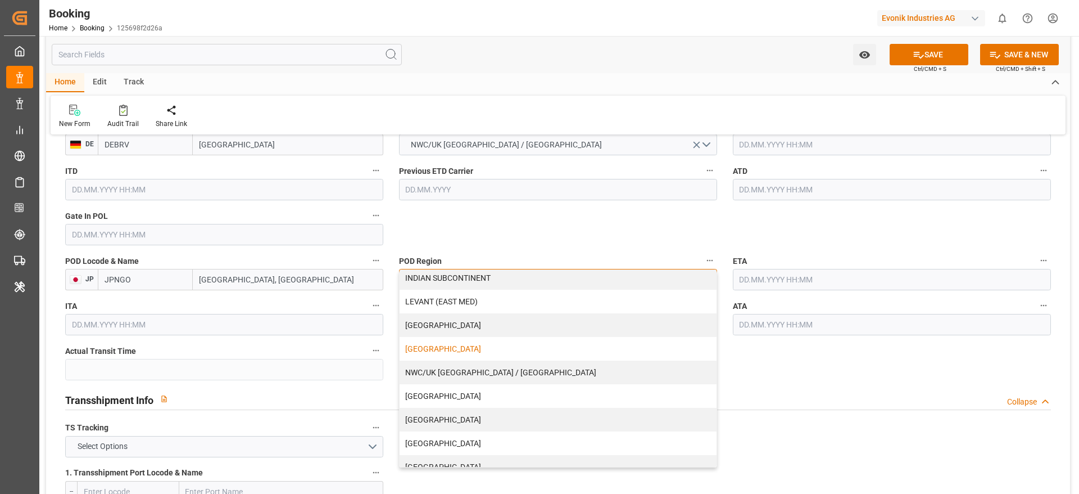
scroll to position [229, 0]
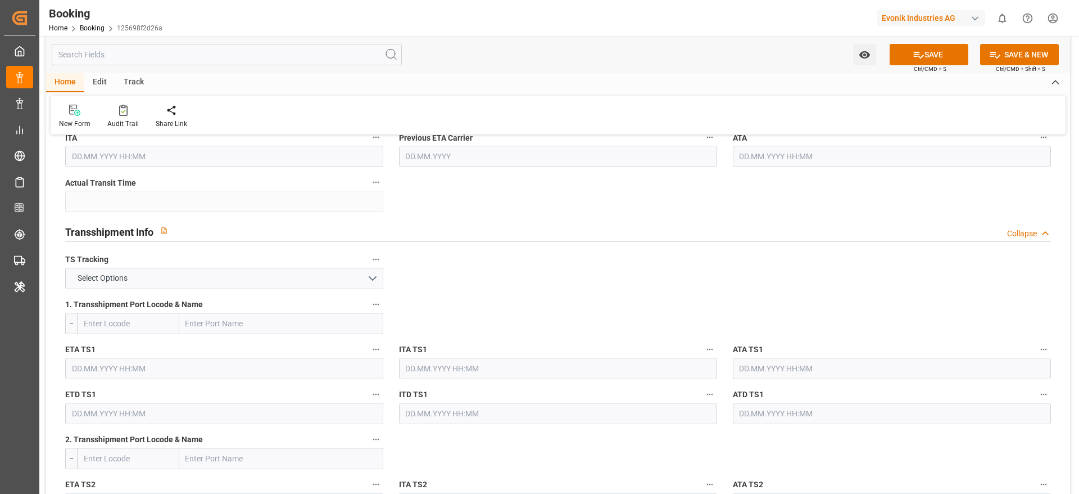
scroll to position [1096, 0]
click at [136, 269] on button "Select Options" at bounding box center [224, 277] width 318 height 21
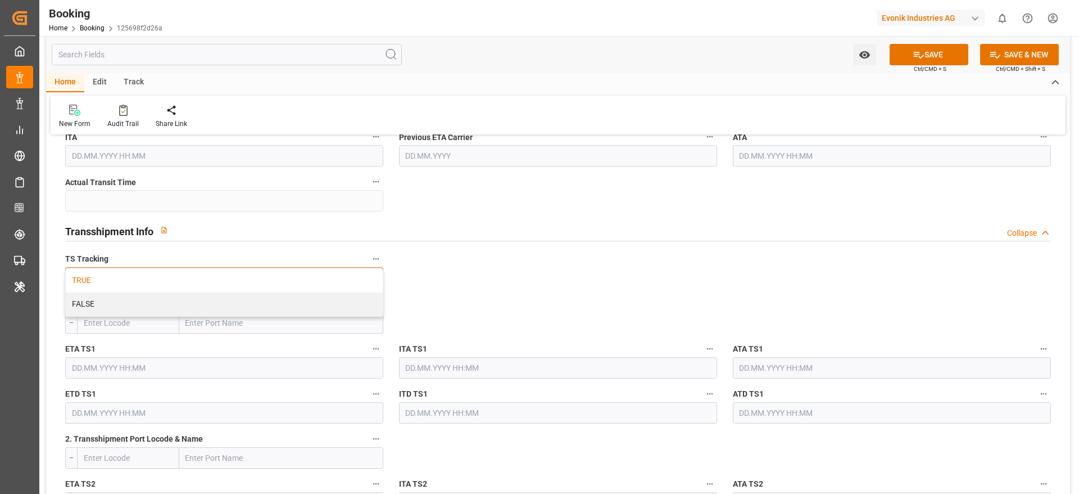
click at [129, 278] on div "TRUE" at bounding box center [224, 281] width 317 height 24
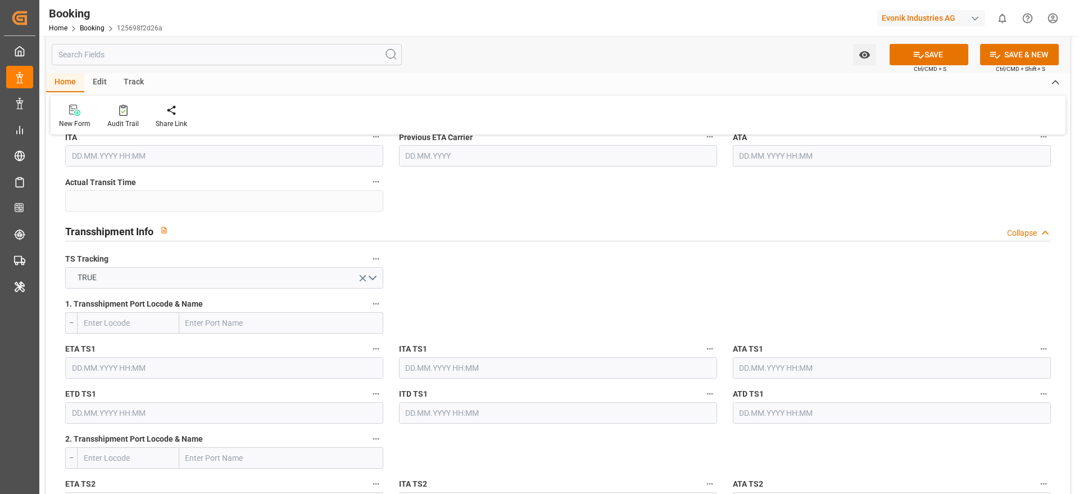
click at [180, 328] on input "text" at bounding box center [281, 322] width 204 height 21
paste input "SHANGHAI"
type input "SHANGHAI"
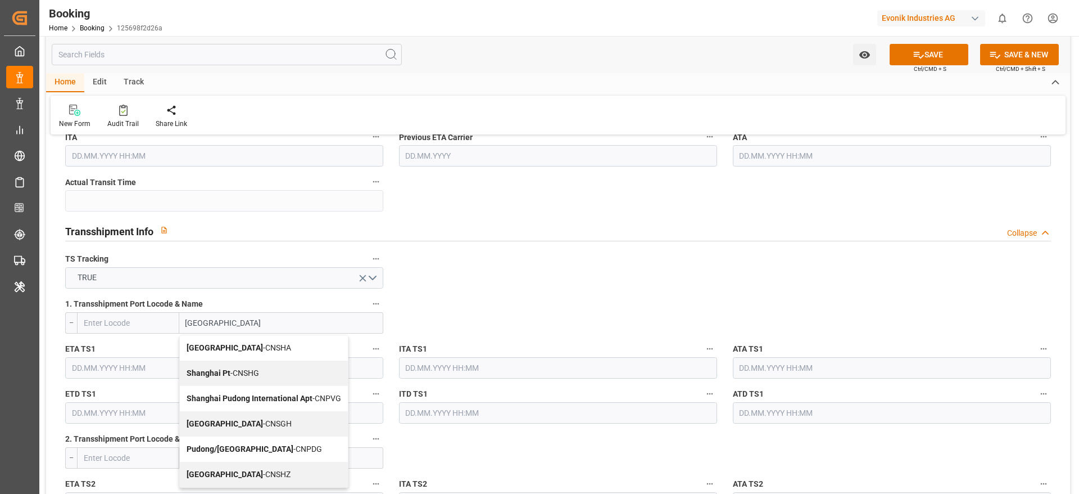
click at [245, 328] on span "Shanghai - CNSHA" at bounding box center [239, 347] width 105 height 9
type input "CNSHA"
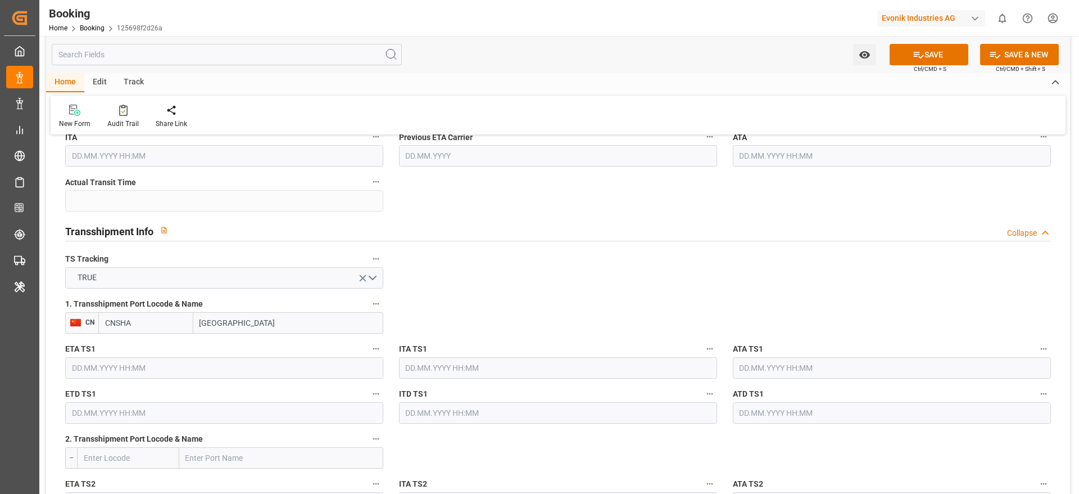
click at [270, 328] on input "Shanghai" at bounding box center [288, 322] width 190 height 21
type input "Shanghai"
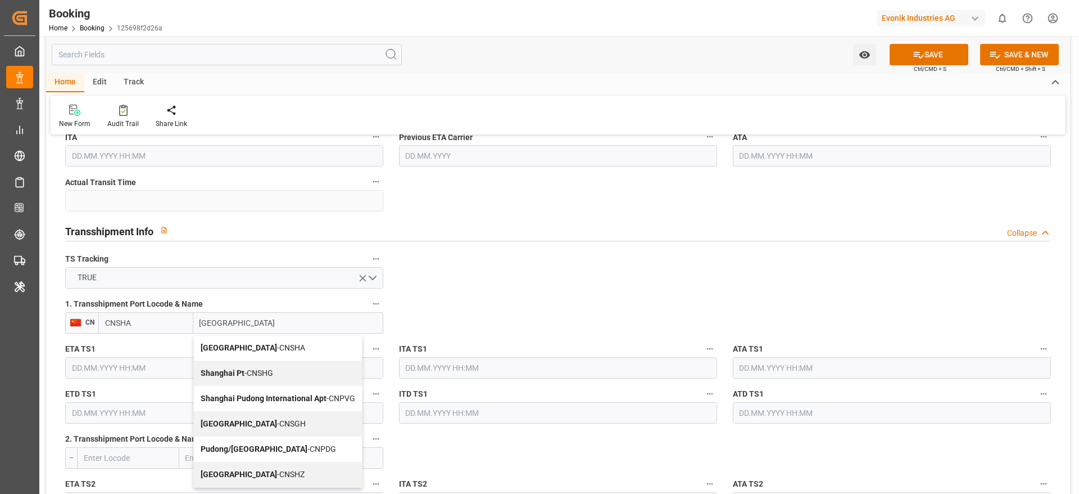
drag, startPoint x: 250, startPoint y: 426, endPoint x: 322, endPoint y: 365, distance: 94.6
click at [251, 328] on span "Shanghai - CNSGH" at bounding box center [253, 423] width 105 height 9
type input "CNSGH"
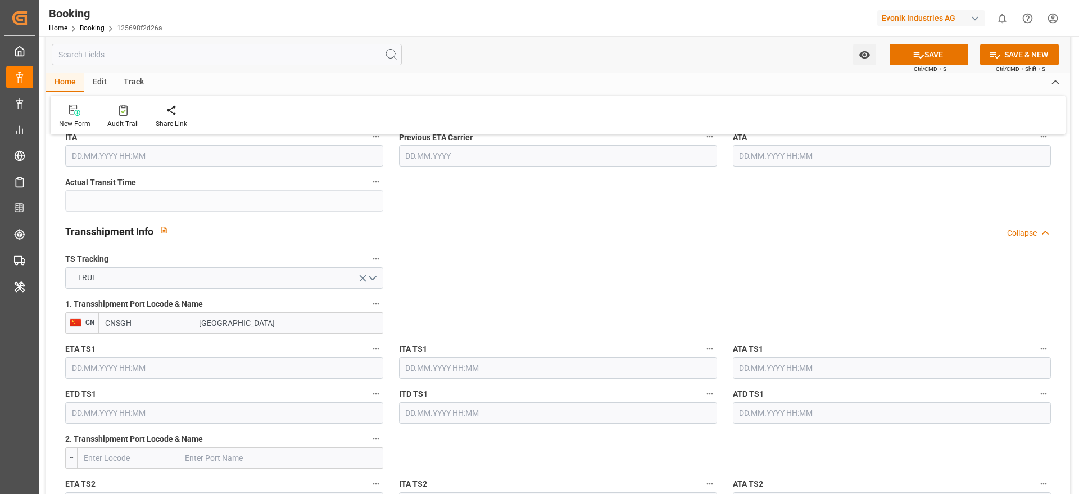
type input "Shanghai"
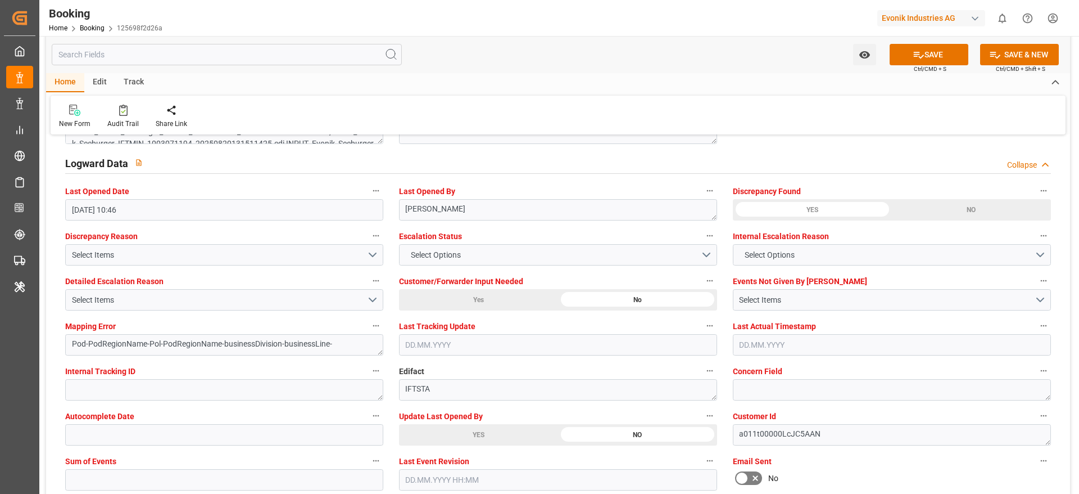
scroll to position [2193, 0]
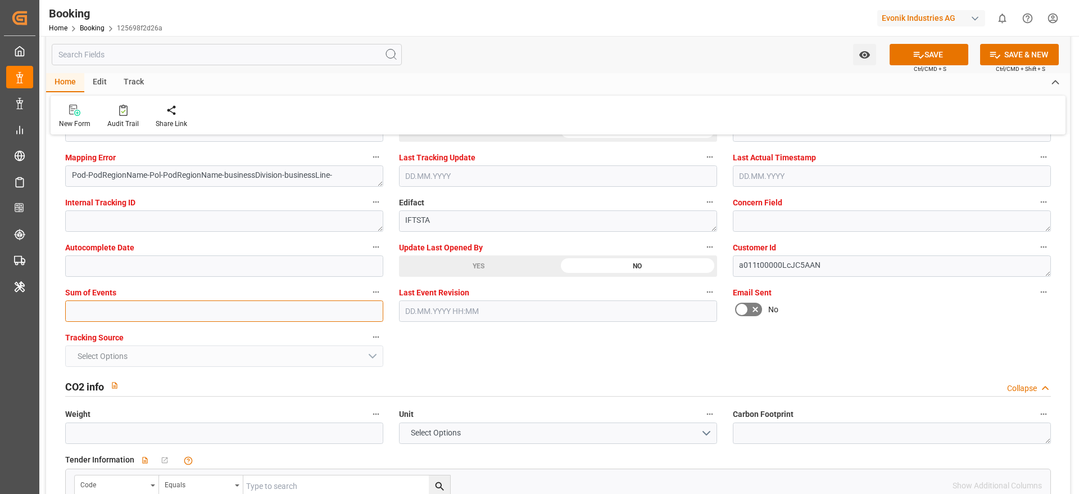
click at [100, 308] on input "text" at bounding box center [224, 310] width 318 height 21
type input "0"
click at [719, 48] on button "SAVE" at bounding box center [929, 54] width 79 height 21
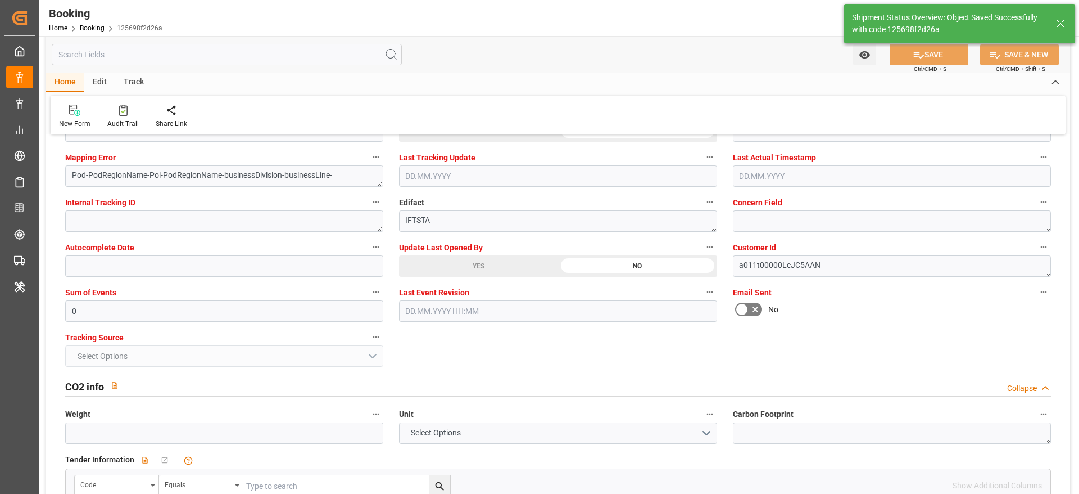
type textarea "NWC/UK North West Continent / UK_JPNGO_HLCU_AT-SE"
type textarea "[PERSON_NAME]"
type textarea "businessDivision-businessLine-"
type textarea "Yes"
type input "25.08.2025 11:06"
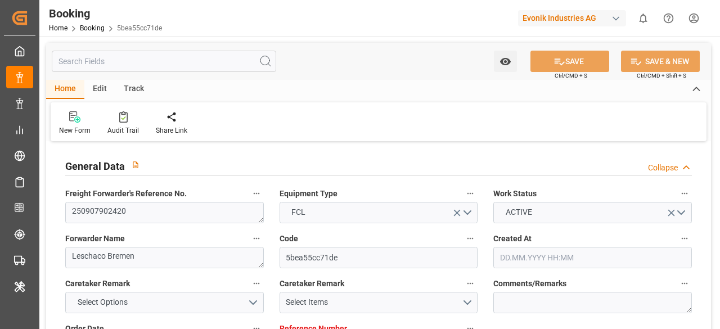
type input "7001253755"
type input "Hapag [PERSON_NAME]"
type input "Hapag [PERSON_NAME] Aktiengesellschaft"
type input "EUNWC"
type input "USCHS"
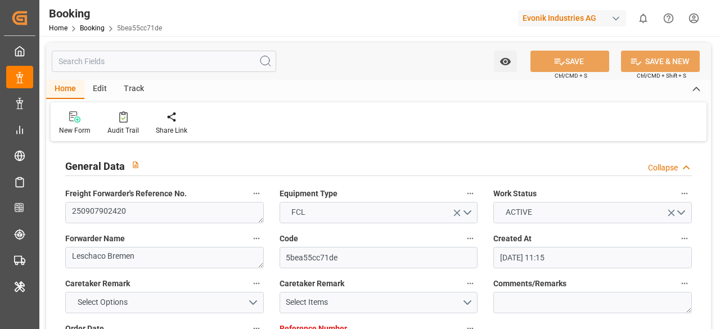
type input "[DATE] 11:15"
type input "[DATE]"
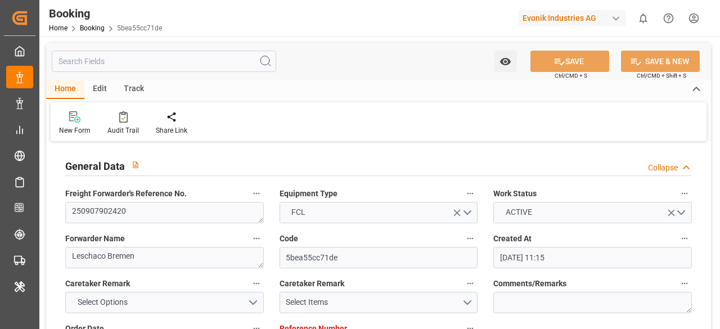
type input "[DATE]"
type input "[DATE] 10:46"
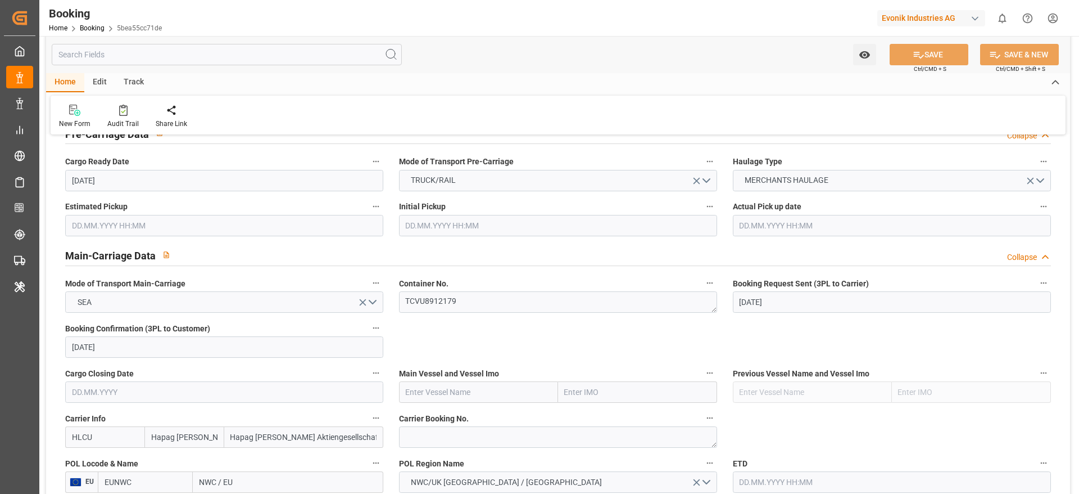
scroll to position [675, 0]
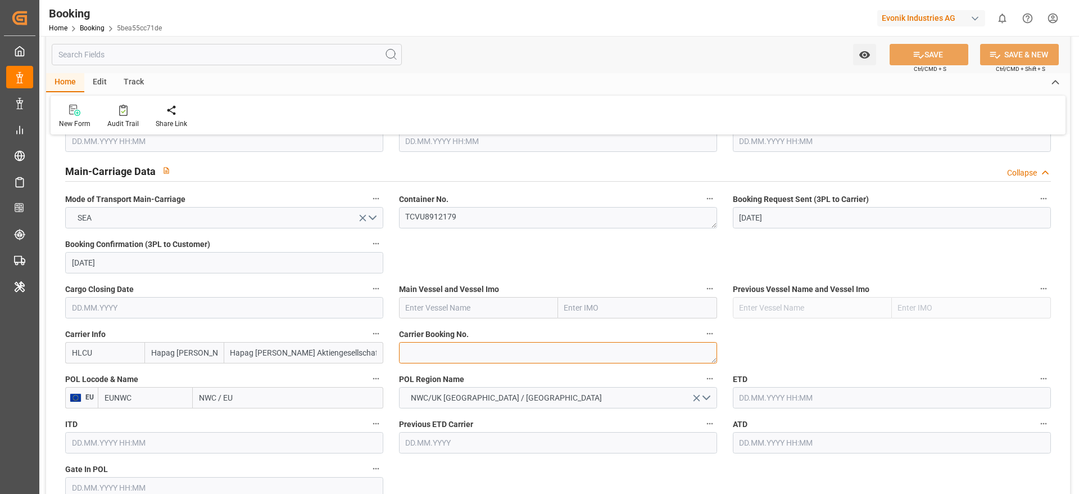
click at [434, 328] on textarea at bounding box center [558, 352] width 318 height 21
paste textarea "21451984"
type textarea "21451984"
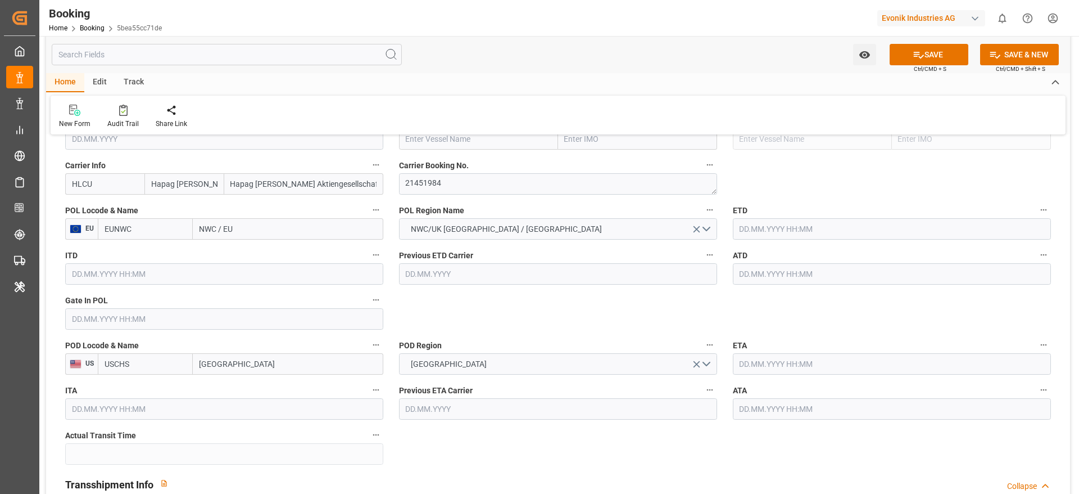
click at [244, 224] on input "NWC / EU" at bounding box center [288, 228] width 191 height 21
paste input "[GEOGRAPHIC_DATA]"
type input "[GEOGRAPHIC_DATA]"
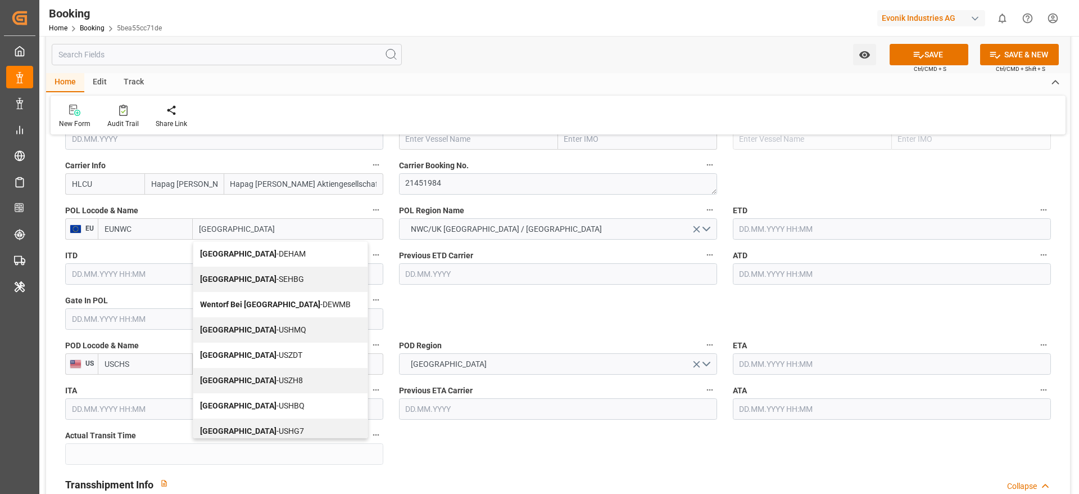
click at [260, 260] on div "Hamburg - DEHAM" at bounding box center [280, 253] width 174 height 25
type input "DEHAM"
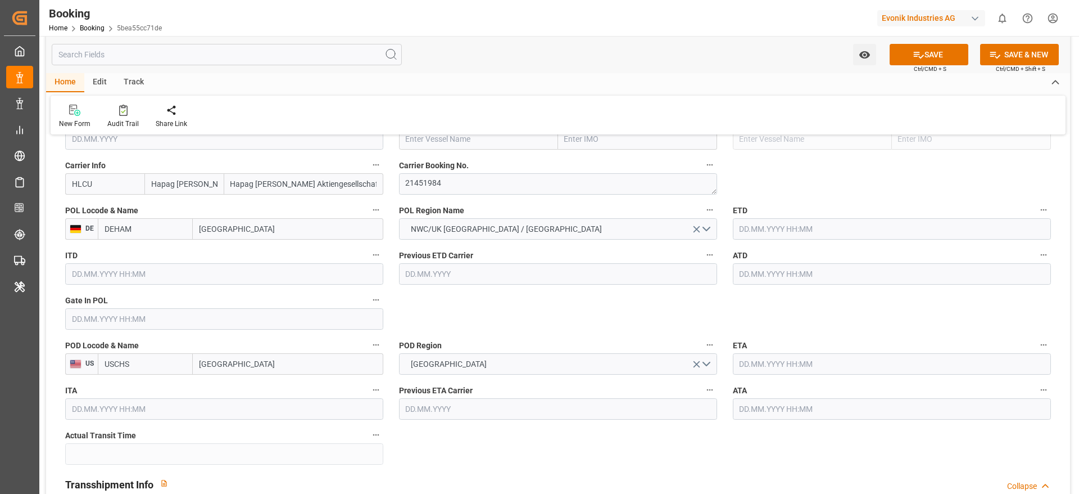
type input "Hamburg"
click at [719, 231] on input "text" at bounding box center [892, 228] width 318 height 21
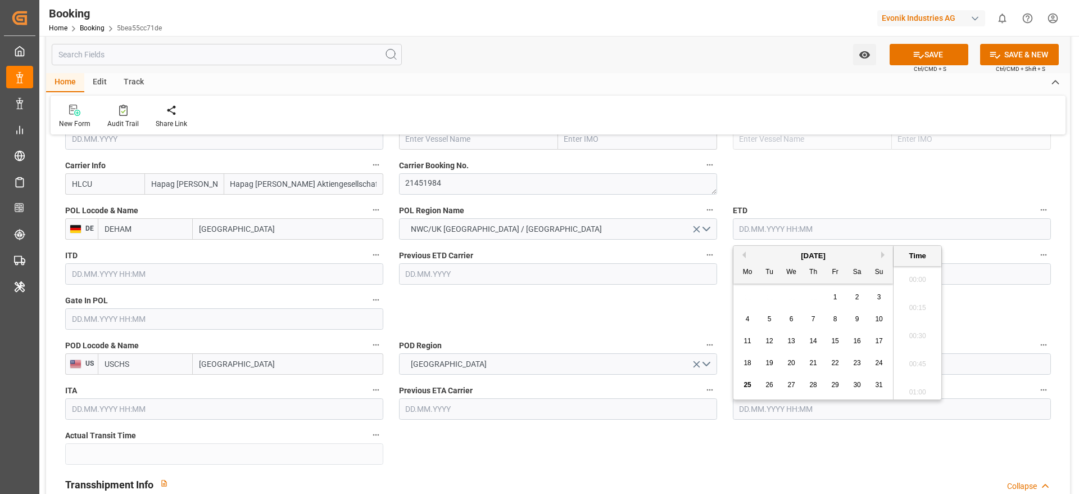
scroll to position [1803, 0]
click at [719, 256] on button "Next Month" at bounding box center [885, 254] width 7 height 7
click at [719, 328] on div "17" at bounding box center [792, 341] width 14 height 13
type input "17.09.2025 00:00"
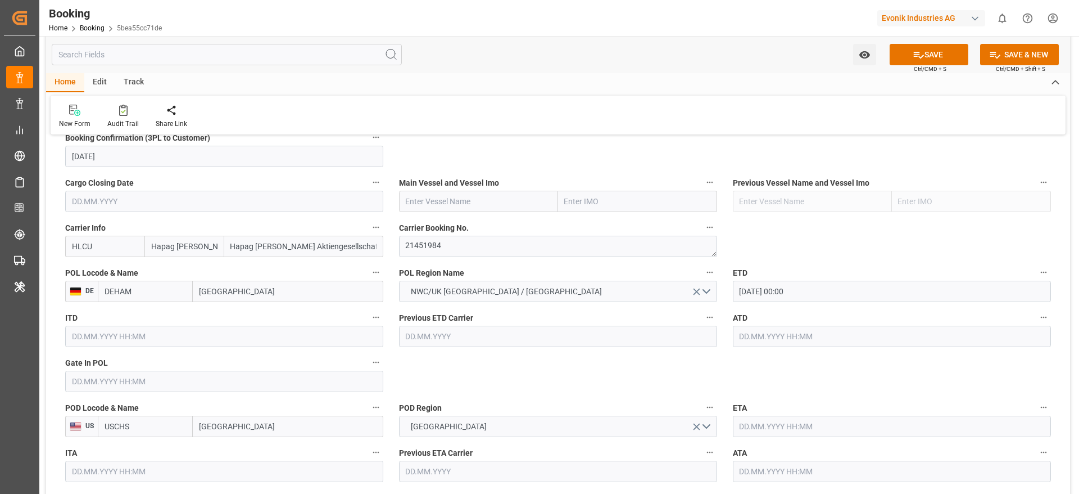
scroll to position [759, 0]
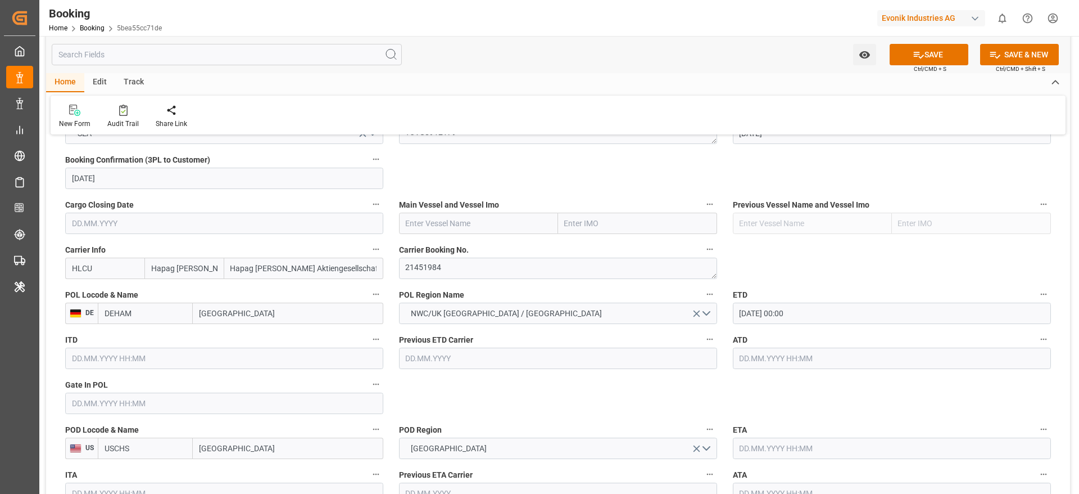
click at [448, 231] on input "text" at bounding box center [478, 223] width 159 height 21
paste input "YANTIAN EXPRESS"
click at [466, 251] on b "YANTIAN EXPRESS" at bounding box center [440, 247] width 69 height 9
type input "YANTIAN EXPRESS"
type input "9229831"
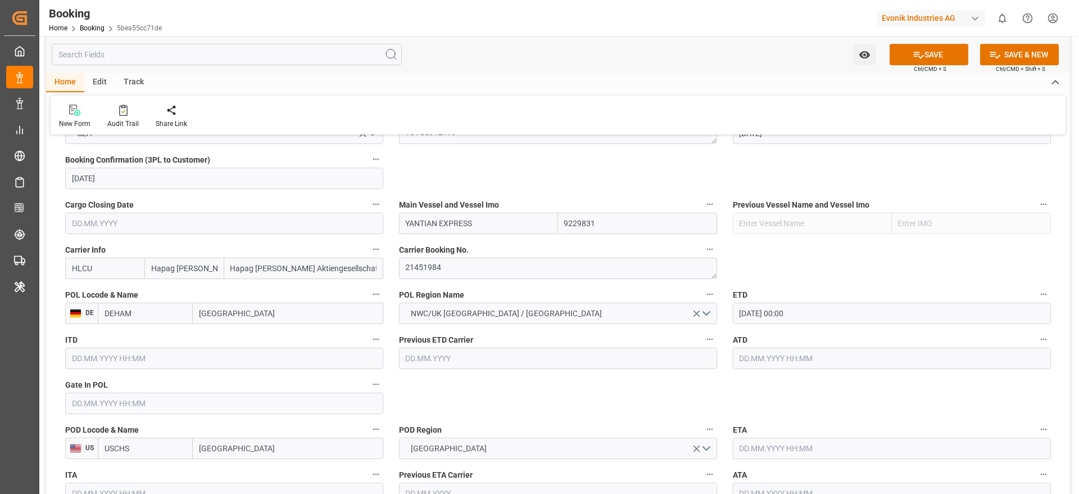
type input "YANTIAN EXPRESS"
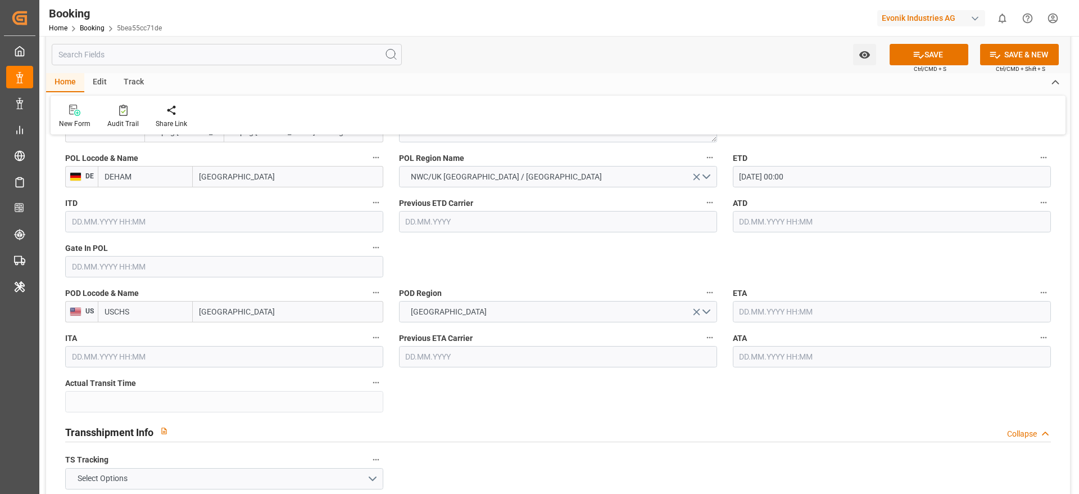
scroll to position [928, 0]
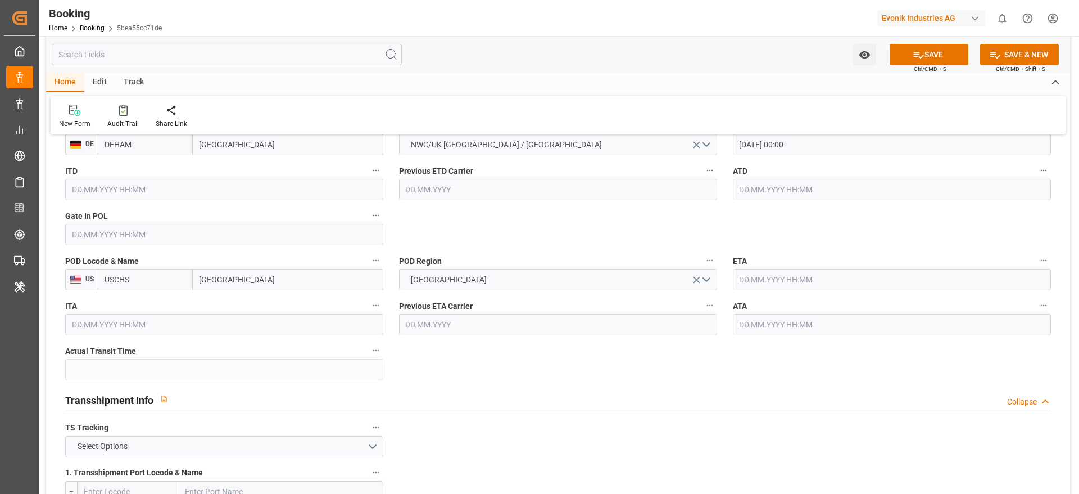
click at [719, 288] on input "text" at bounding box center [892, 279] width 318 height 21
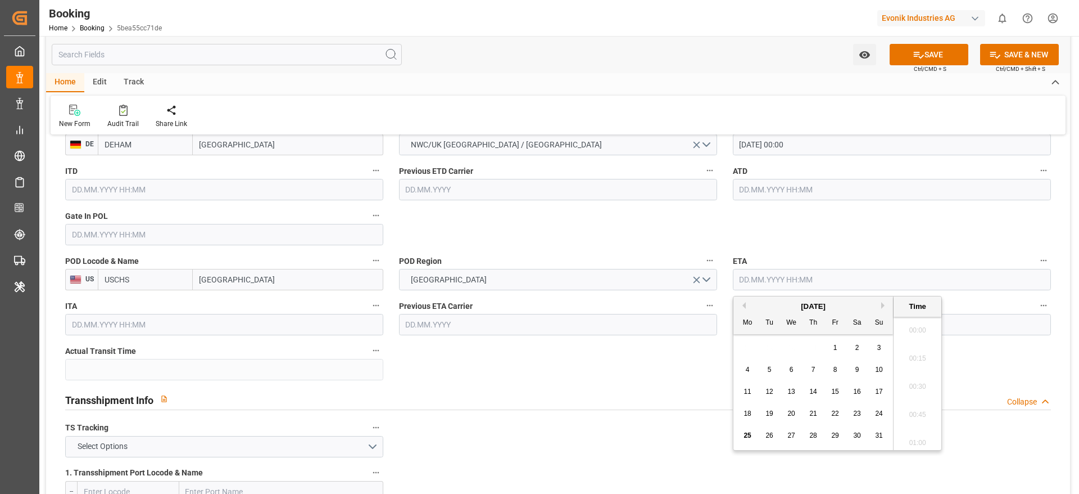
scroll to position [1803, 0]
click at [719, 308] on button "Next Month" at bounding box center [885, 305] width 7 height 7
click at [719, 328] on div "1" at bounding box center [792, 347] width 14 height 13
type input "[DATE] 00:00"
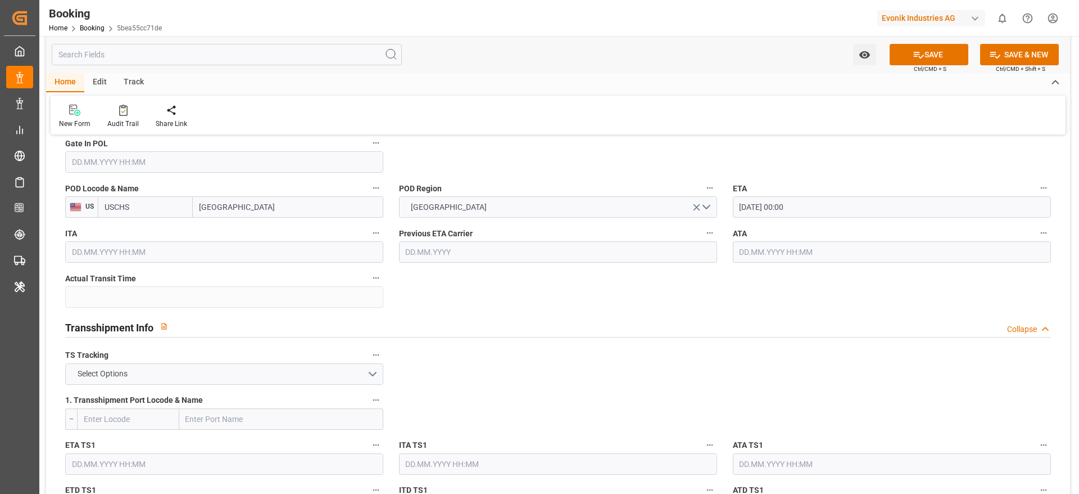
scroll to position [1096, 0]
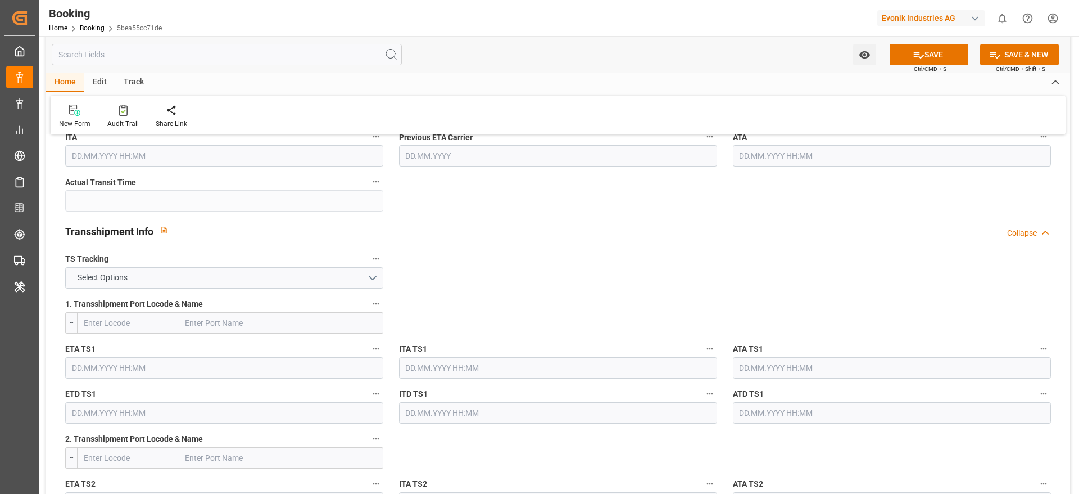
click at [229, 290] on div "TS Tracking Select Options" at bounding box center [224, 269] width 334 height 45
click at [231, 280] on button "Select Options" at bounding box center [224, 277] width 318 height 21
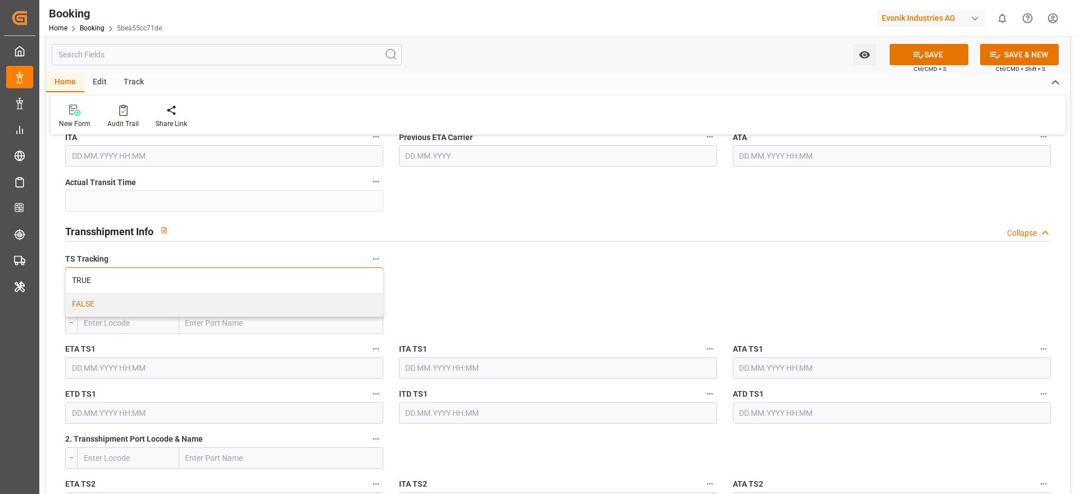
click at [217, 309] on div "FALSE" at bounding box center [224, 304] width 317 height 24
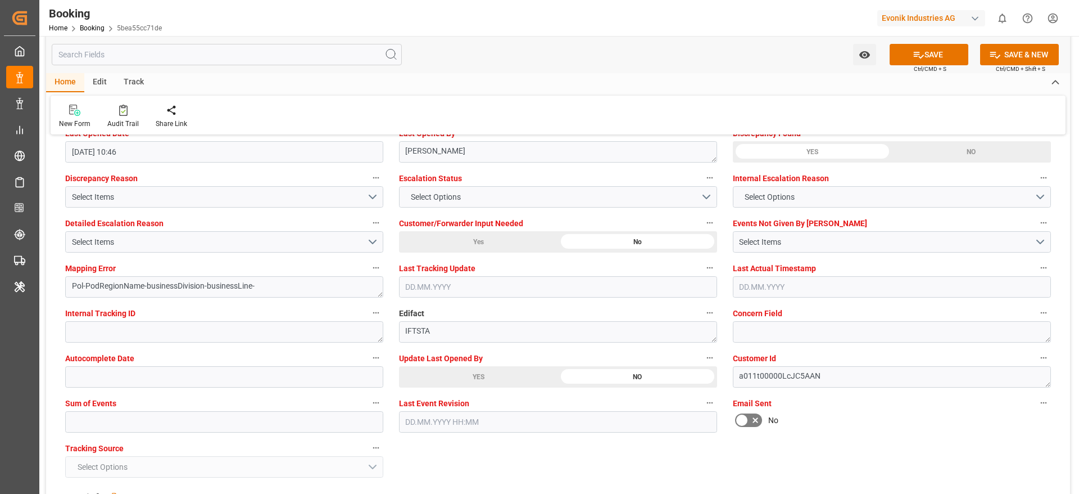
scroll to position [2108, 0]
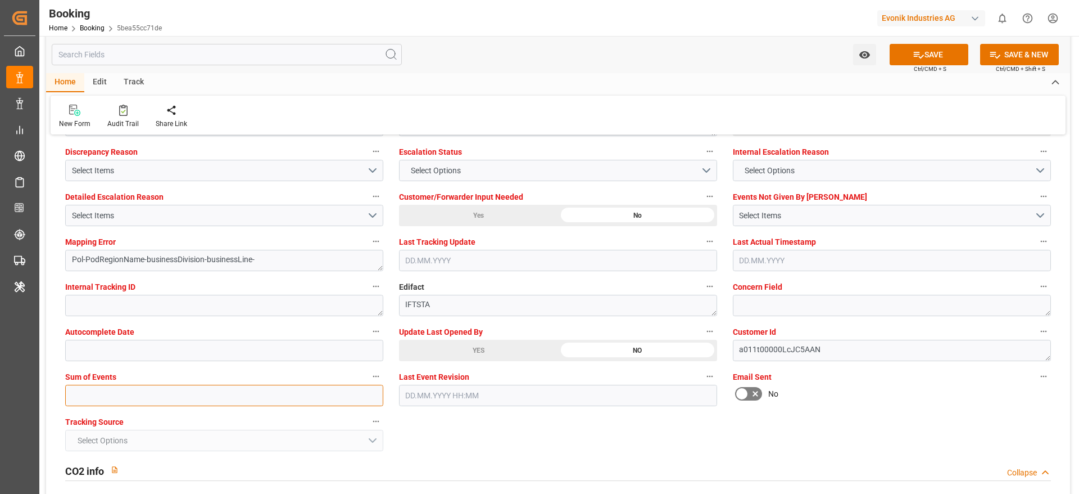
click at [114, 328] on input "text" at bounding box center [224, 395] width 318 height 21
type input "0"
click at [719, 60] on button "SAVE" at bounding box center [929, 54] width 79 height 21
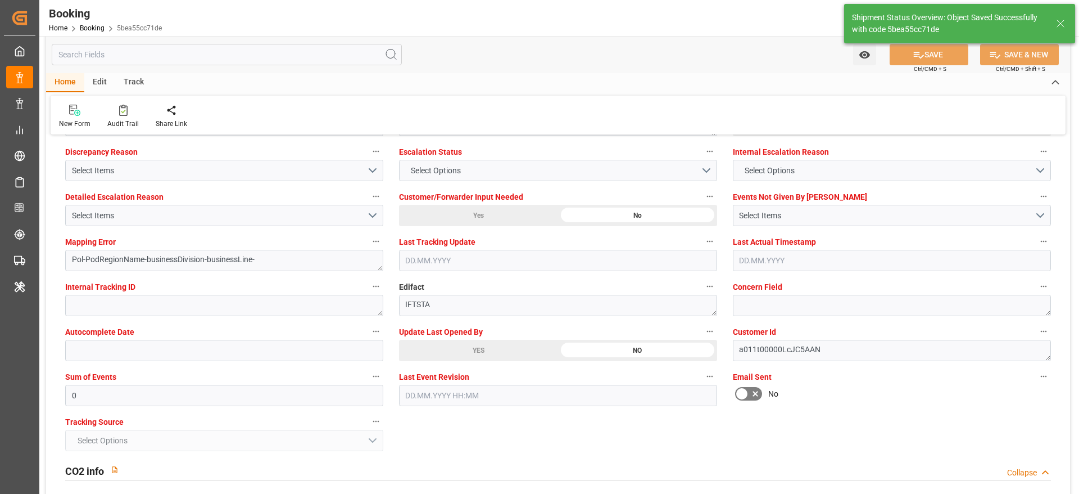
type textarea "[PERSON_NAME]"
type textarea "businessDivision-businessLine-"
type input "17.09.2025 00:00"
type input "[DATE] 00:00"
type input "25.08.2025 11:08"
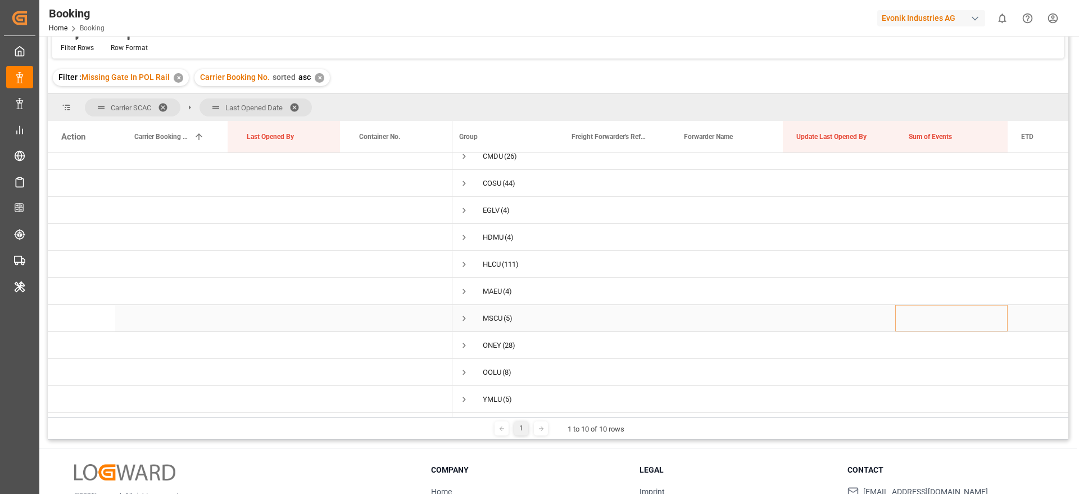
scroll to position [14, 0]
click at [468, 367] on span "Press SPACE to select this row." at bounding box center [464, 372] width 10 height 10
click at [486, 367] on span "Press SPACE to select this row." at bounding box center [488, 372] width 10 height 10
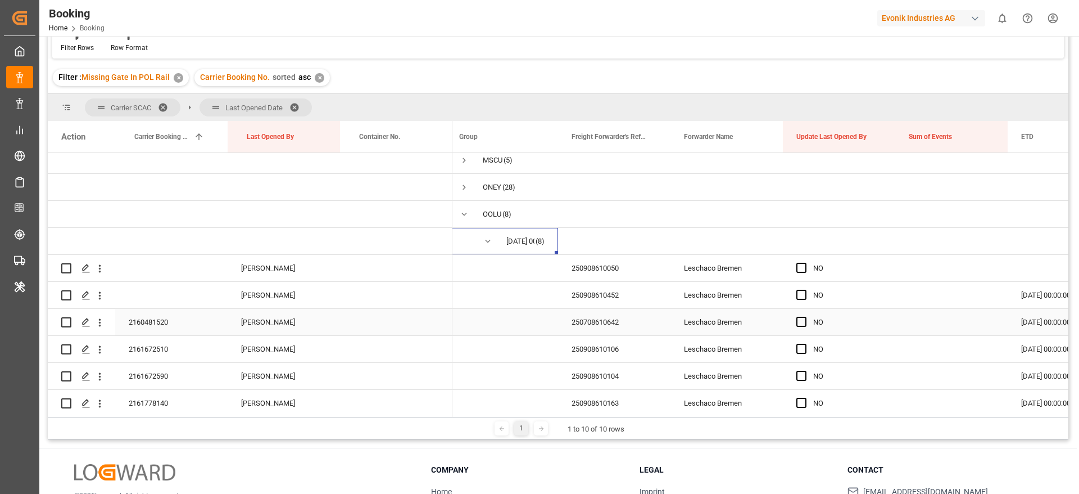
scroll to position [88, 0]
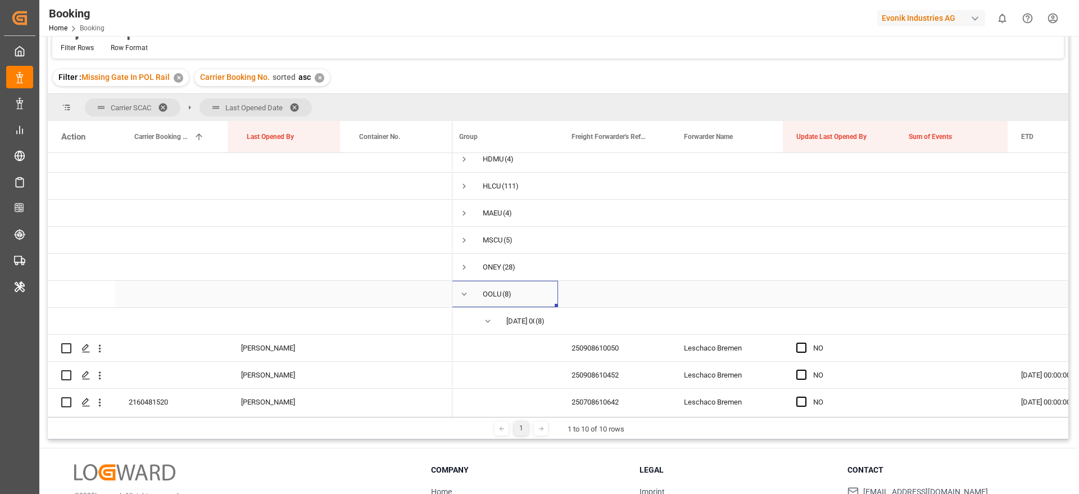
click at [467, 296] on span "Press SPACE to select this row." at bounding box center [464, 294] width 10 height 10
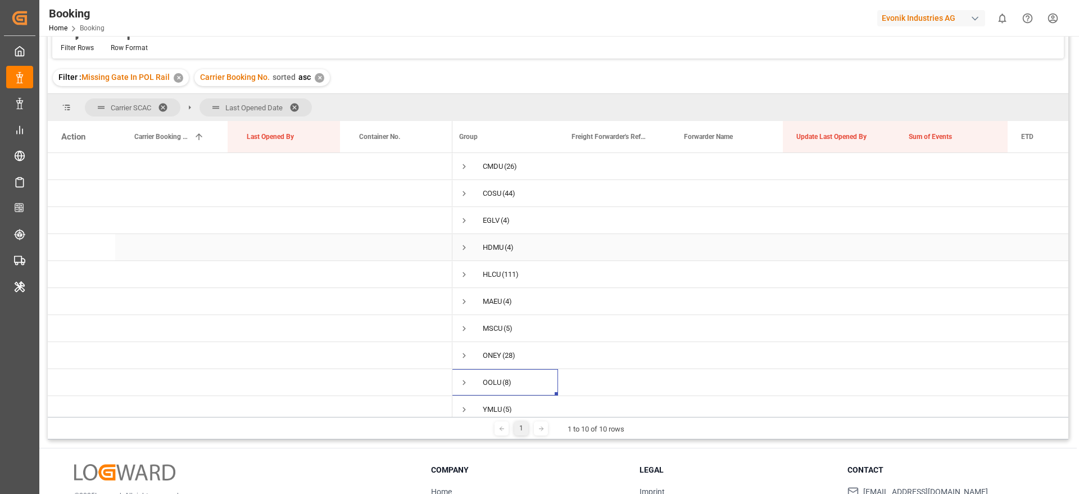
scroll to position [14, 0]
click at [468, 367] on span "Press SPACE to select this row." at bounding box center [464, 372] width 10 height 10
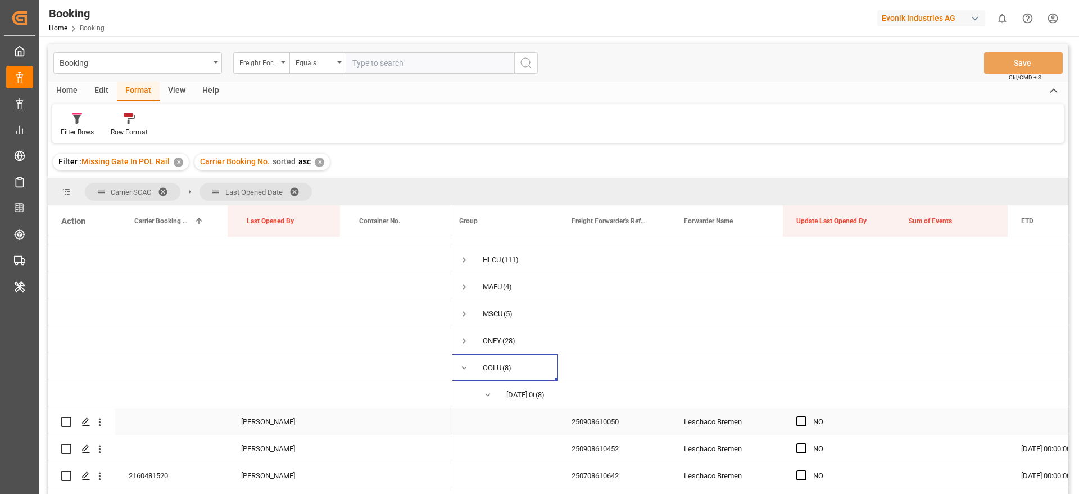
scroll to position [88, 0]
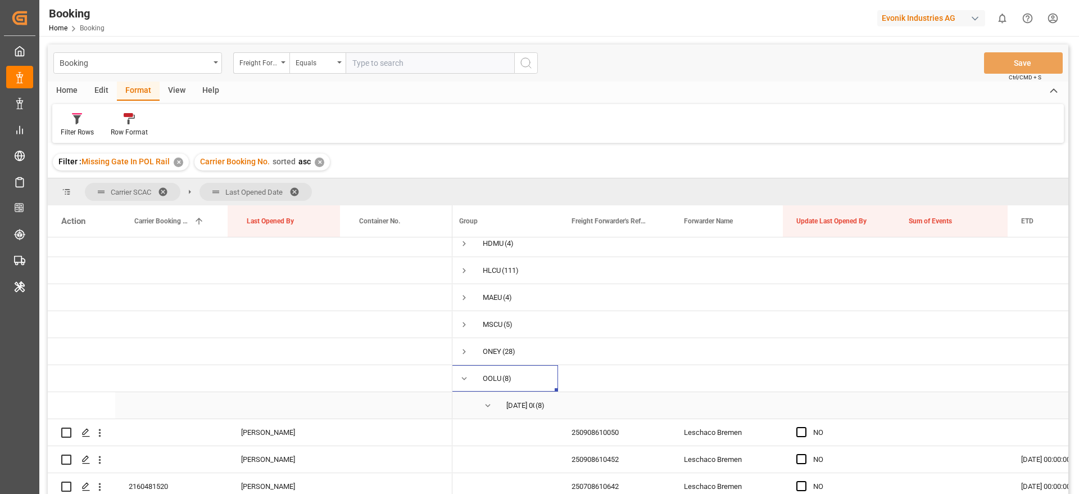
click at [489, 406] on span "Press SPACE to select this row." at bounding box center [488, 405] width 10 height 10
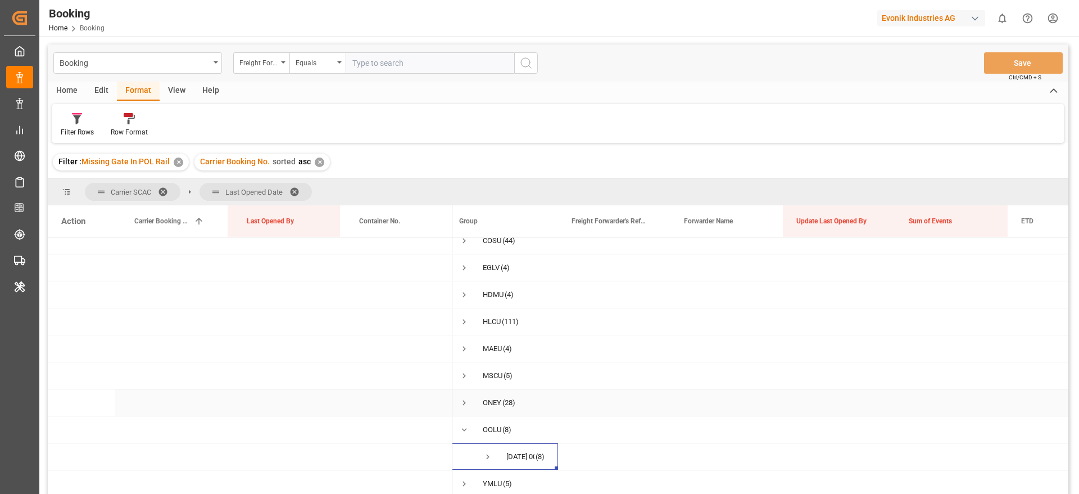
scroll to position [41, 0]
click at [463, 418] on span "Press SPACE to select this row." at bounding box center [464, 430] width 10 height 26
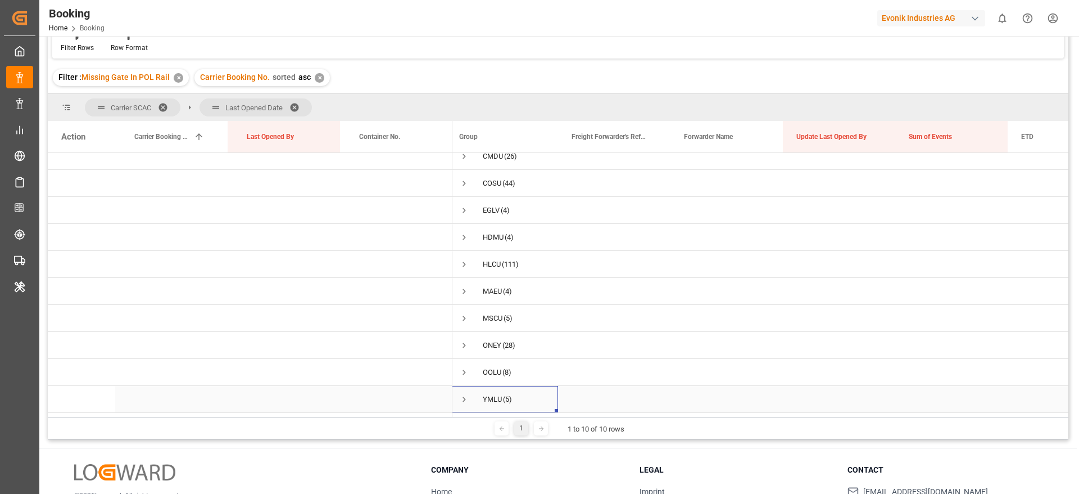
click at [467, 395] on span "Press SPACE to select this row." at bounding box center [464, 399] width 10 height 10
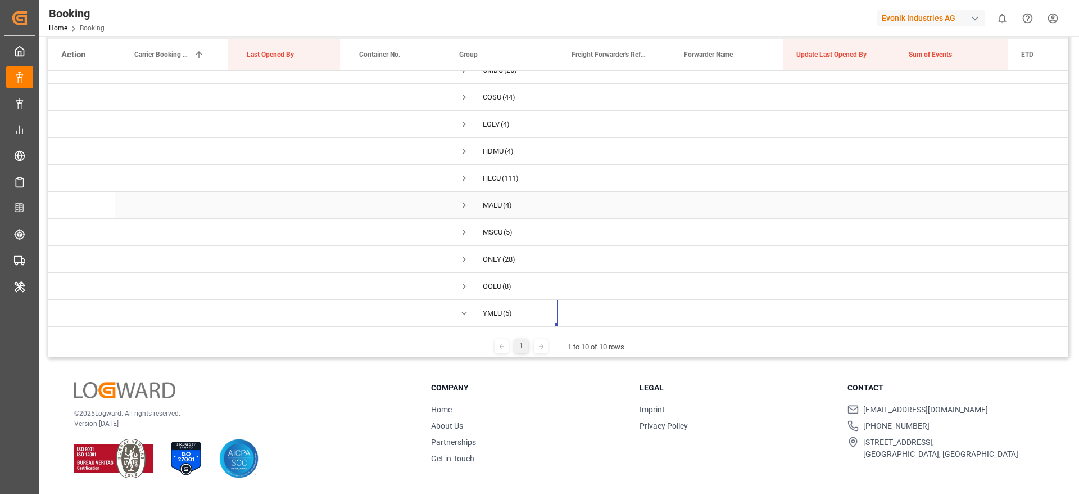
scroll to position [41, 0]
click at [488, 312] on span "Press SPACE to select this row." at bounding box center [488, 317] width 10 height 10
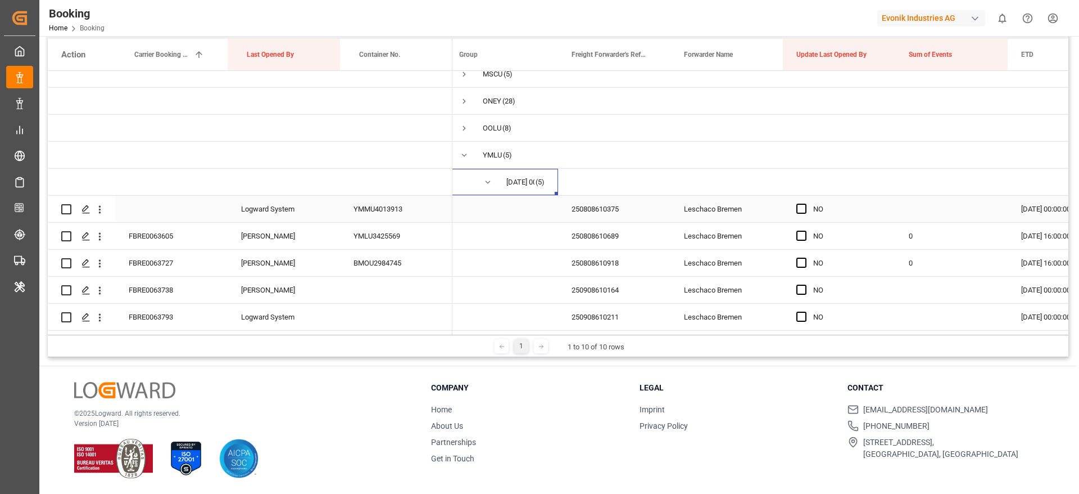
click at [600, 208] on div "250808610375" at bounding box center [614, 209] width 112 height 26
click at [104, 204] on icon "open menu" at bounding box center [100, 210] width 12 height 12
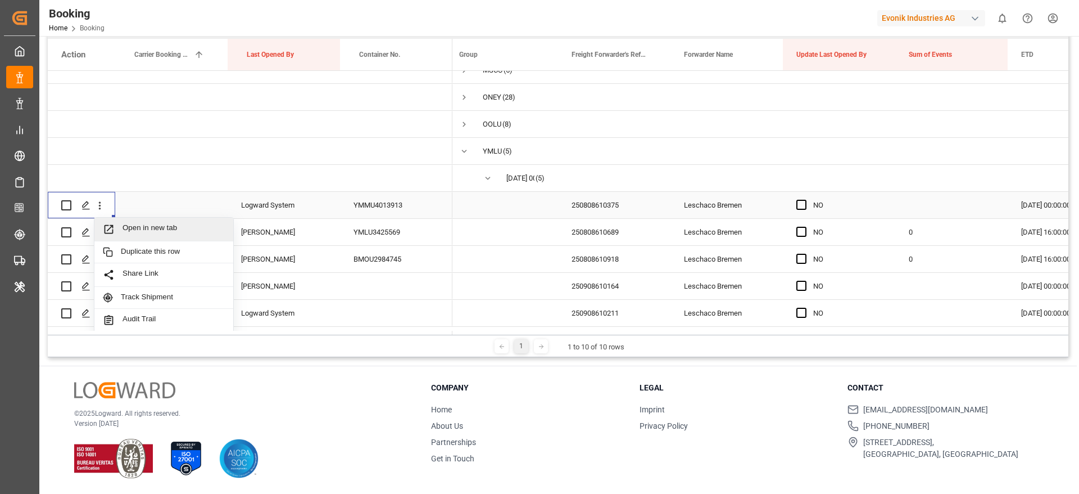
click at [164, 229] on span "Open in new tab" at bounding box center [174, 229] width 102 height 12
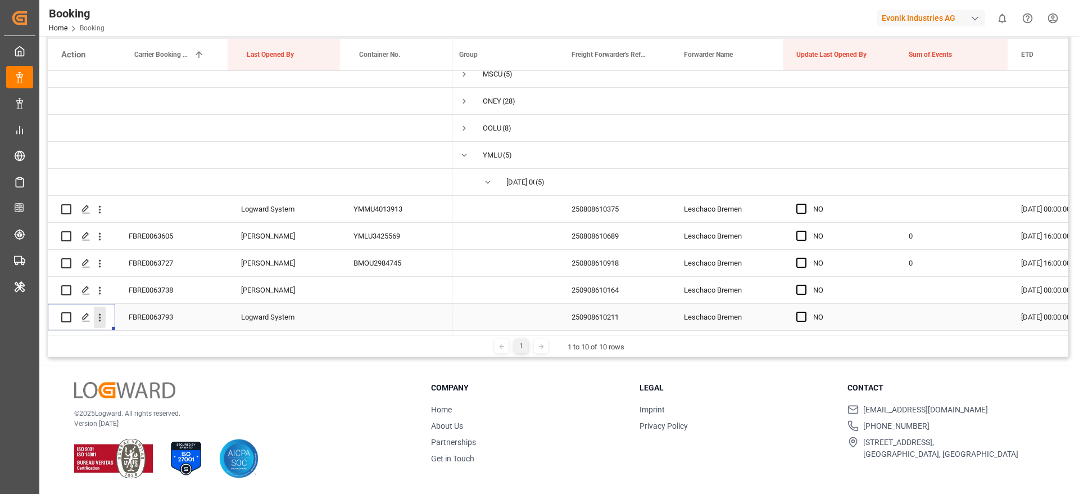
click at [99, 318] on icon "open menu" at bounding box center [100, 317] width 12 height 12
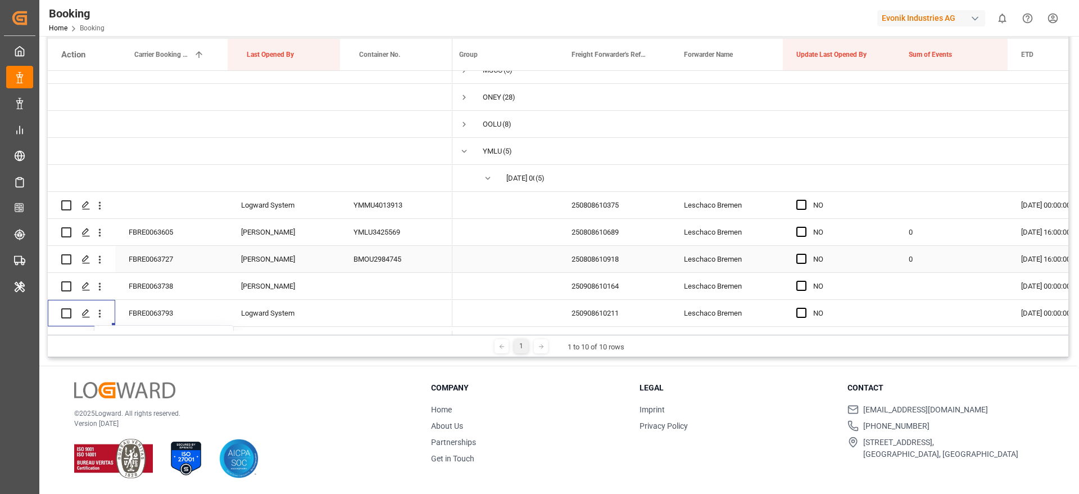
scroll to position [260, 0]
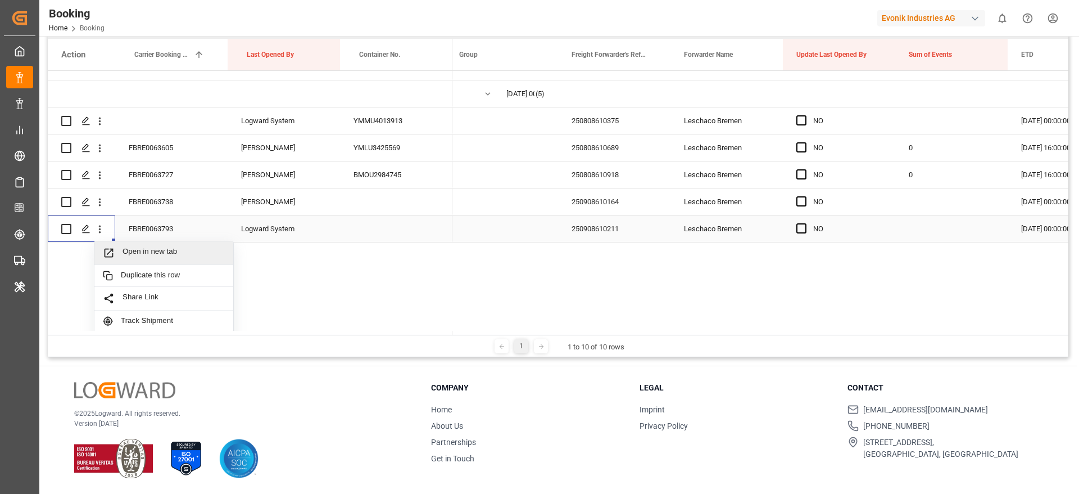
click at [173, 246] on div "Open in new tab" at bounding box center [163, 253] width 139 height 24
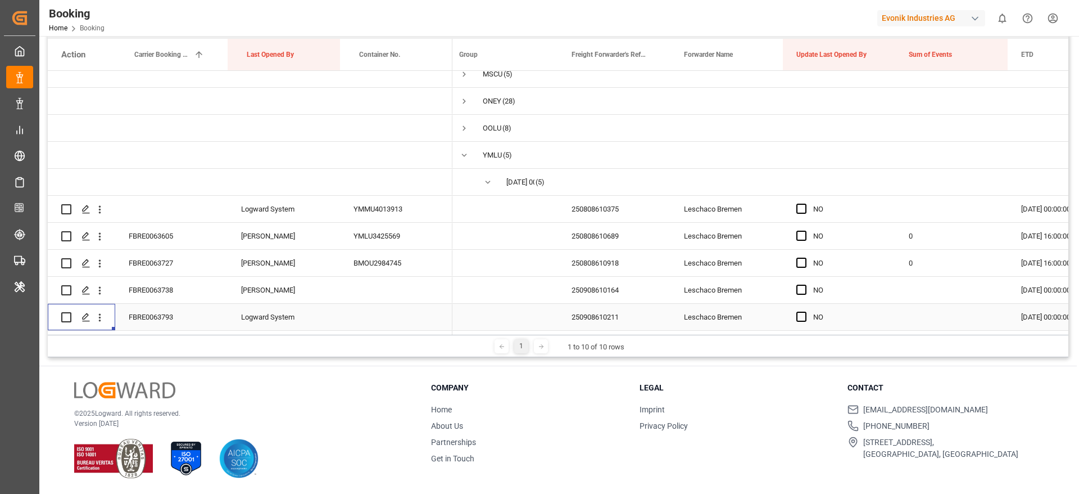
scroll to position [176, 0]
click at [146, 317] on div "FBRE0063793" at bounding box center [171, 317] width 112 height 26
click at [805, 313] on span "Press SPACE to select this row." at bounding box center [802, 316] width 10 height 10
click at [805, 311] on input "Press SPACE to select this row." at bounding box center [805, 311] width 0 height 0
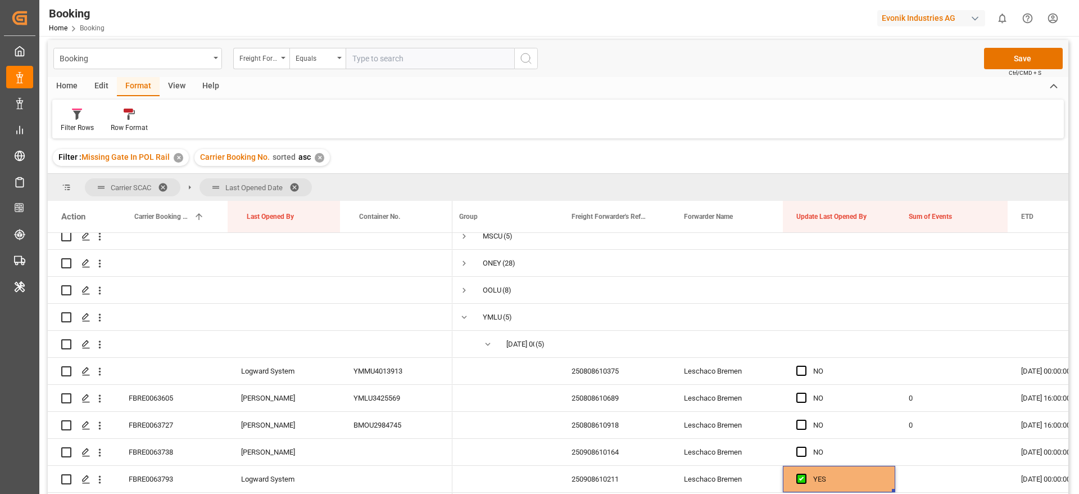
scroll to position [0, 0]
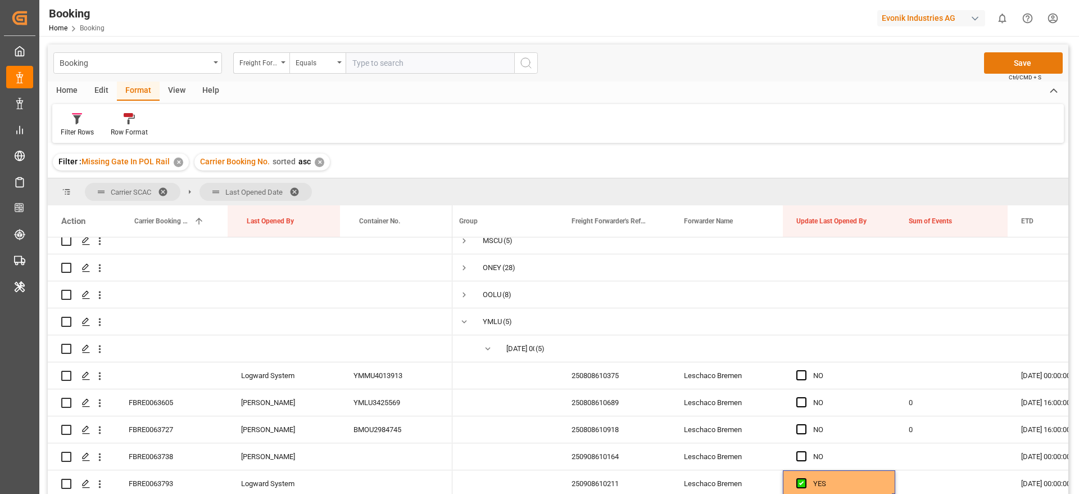
click at [1009, 65] on button "Save" at bounding box center [1023, 62] width 79 height 21
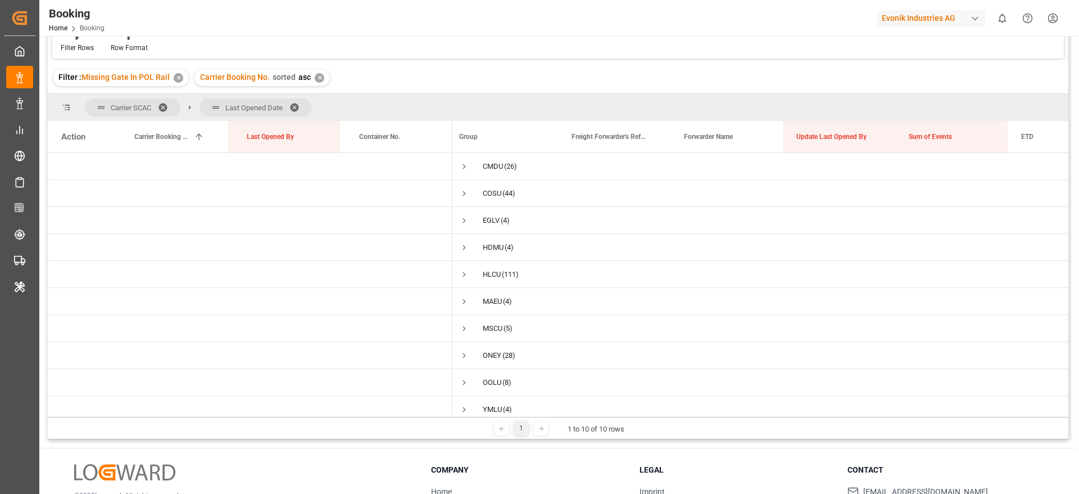
click at [302, 110] on span at bounding box center [299, 107] width 18 height 10
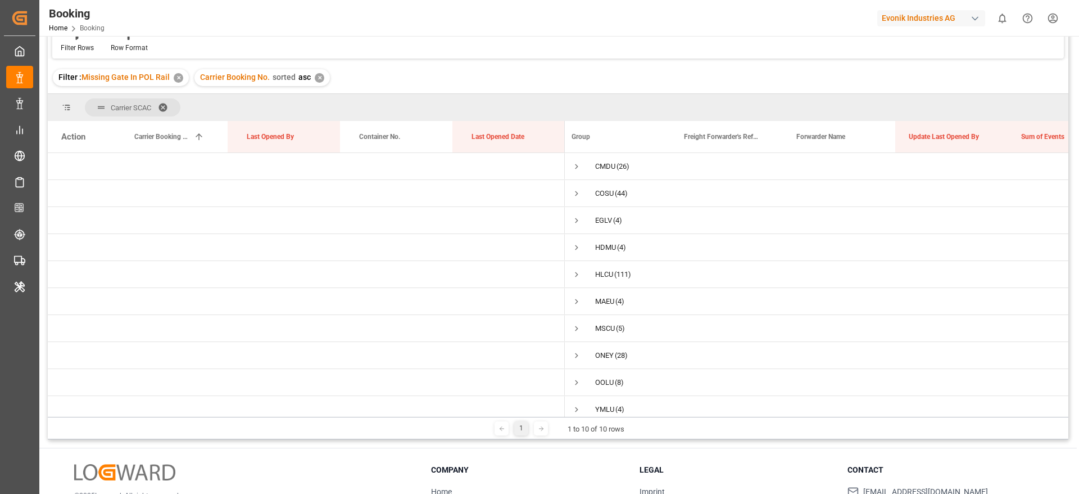
click at [320, 78] on div "✕" at bounding box center [320, 78] width 10 height 10
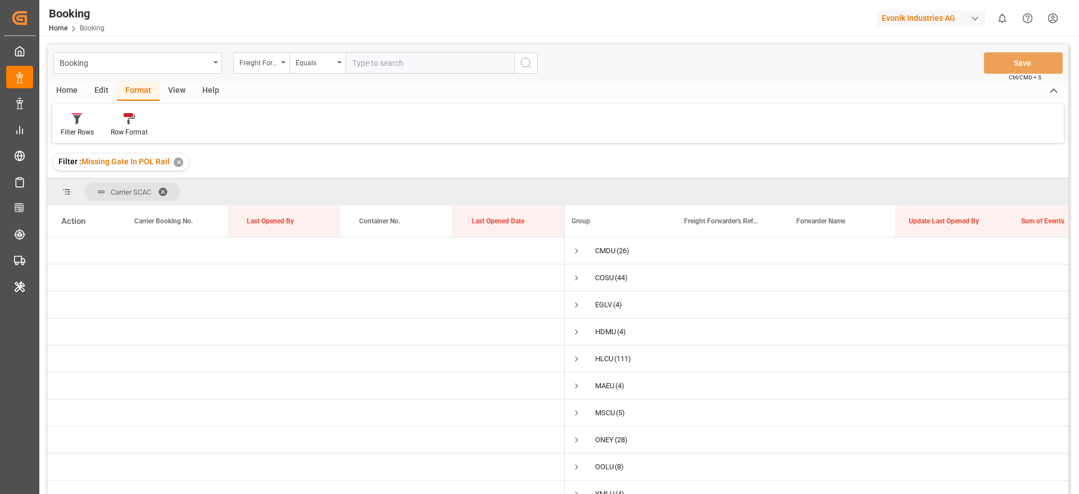
click at [163, 187] on span at bounding box center [167, 192] width 18 height 10
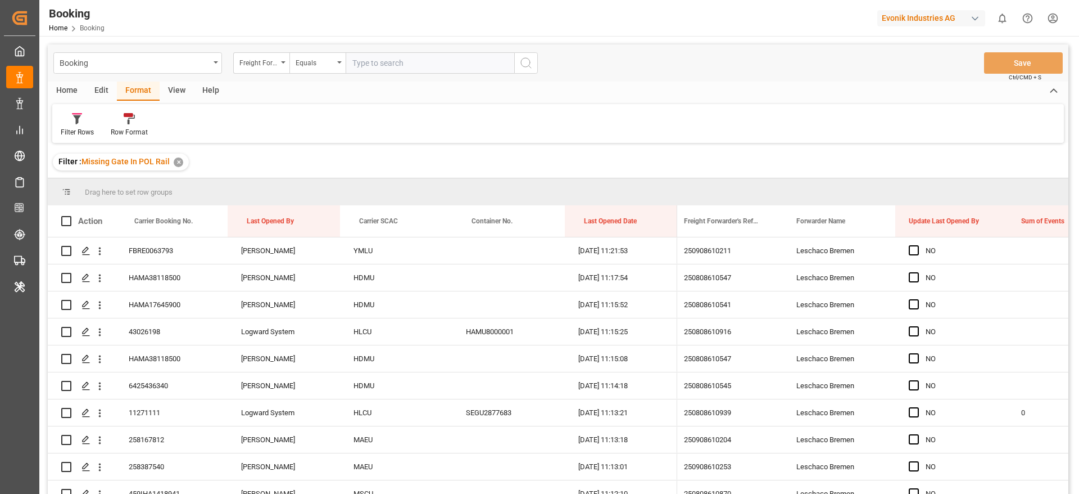
click at [182, 161] on div "✕" at bounding box center [179, 162] width 10 height 10
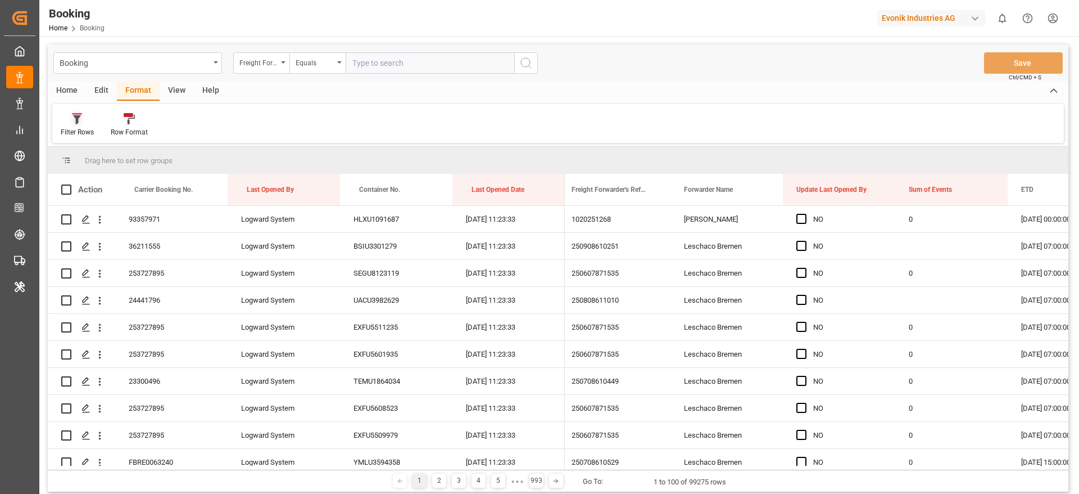
click at [67, 122] on div at bounding box center [77, 118] width 33 height 12
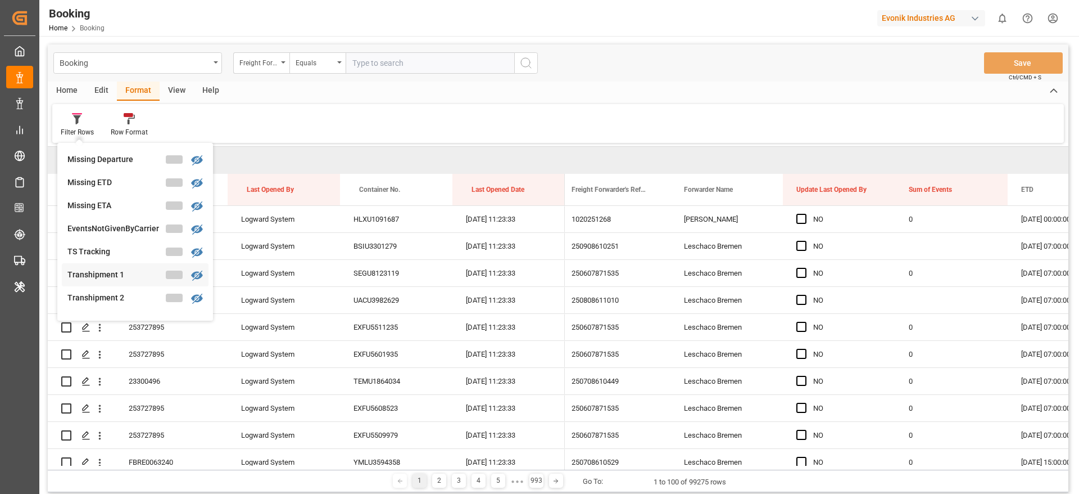
scroll to position [259, 0]
click at [127, 273] on div "Transhipment 1" at bounding box center [116, 279] width 98 height 12
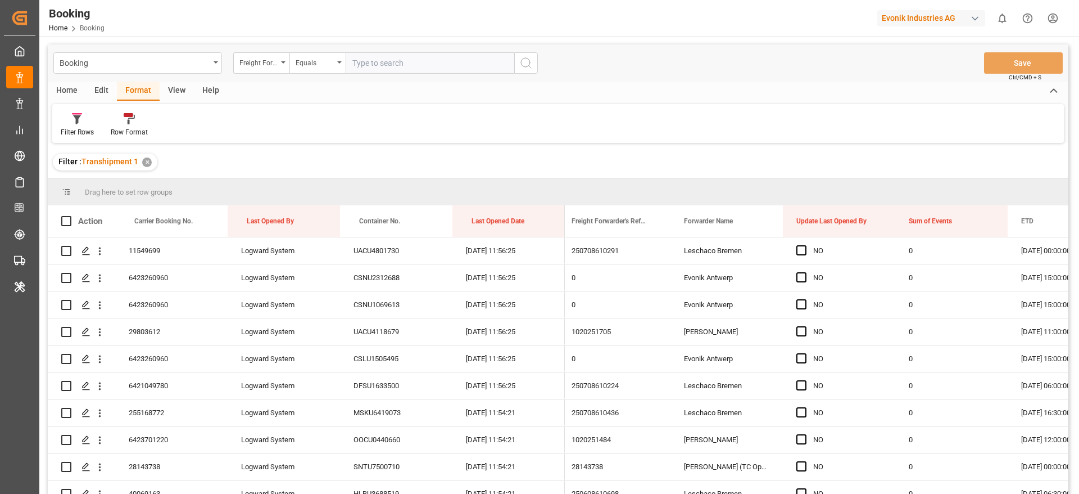
click at [173, 89] on div "View" at bounding box center [177, 91] width 34 height 19
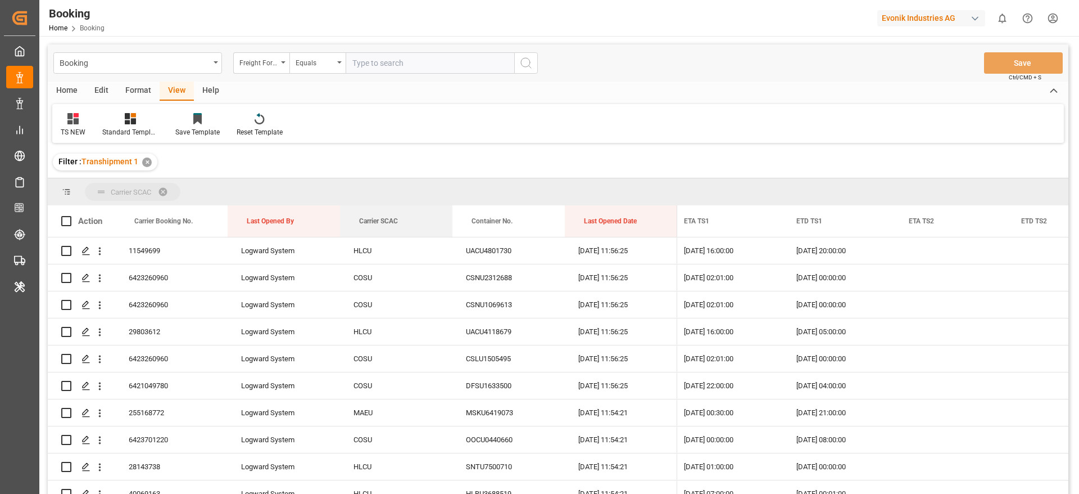
drag, startPoint x: 369, startPoint y: 214, endPoint x: 356, endPoint y: 188, distance: 28.9
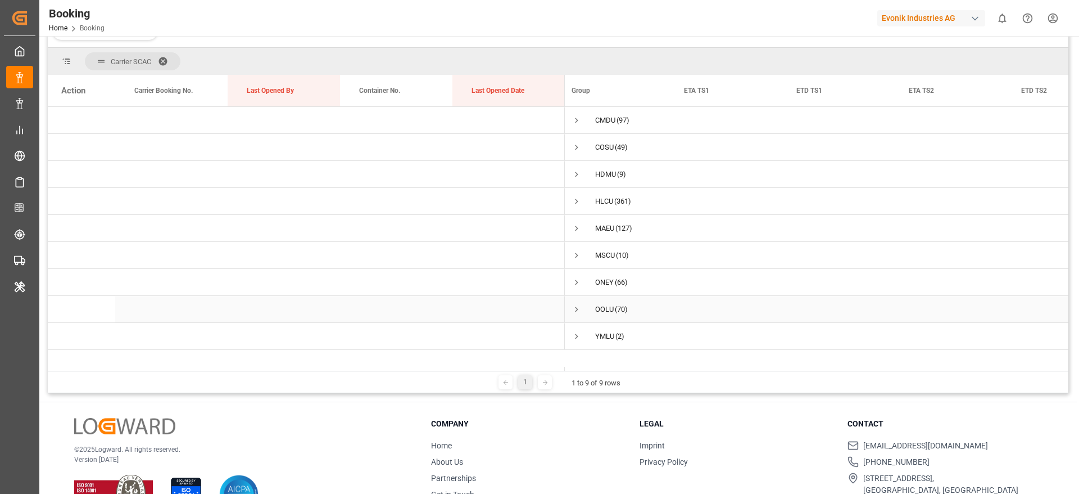
scroll to position [166, 0]
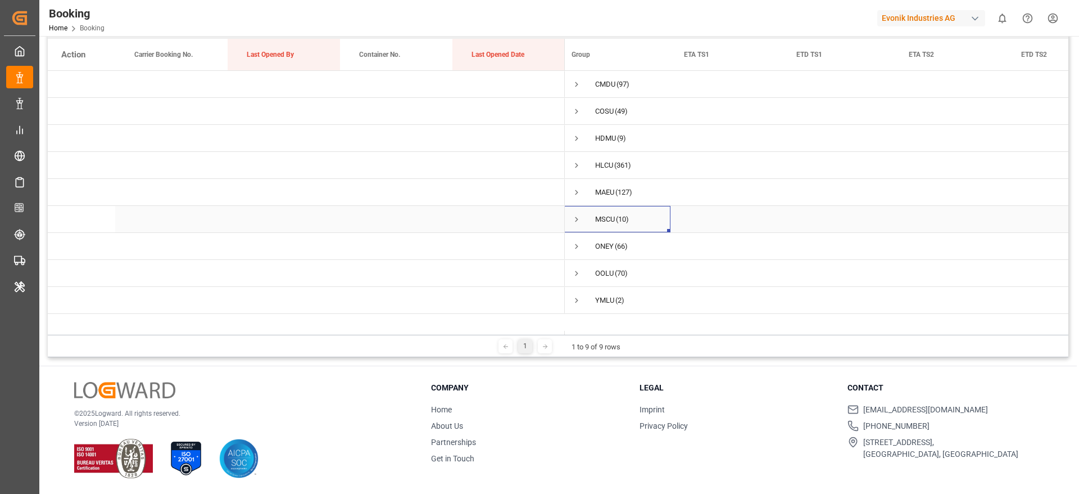
click at [580, 221] on span "Press SPACE to select this row." at bounding box center [577, 219] width 10 height 10
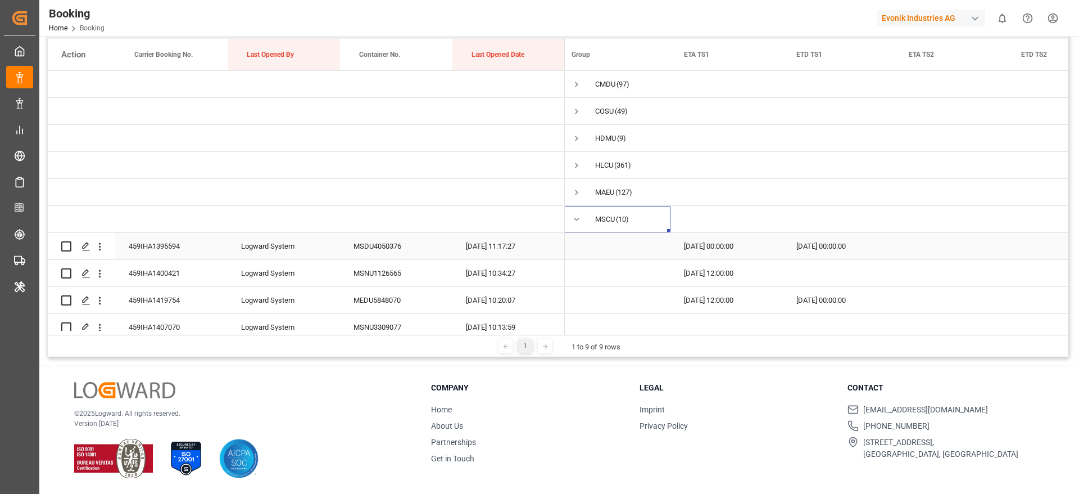
scroll to position [84, 0]
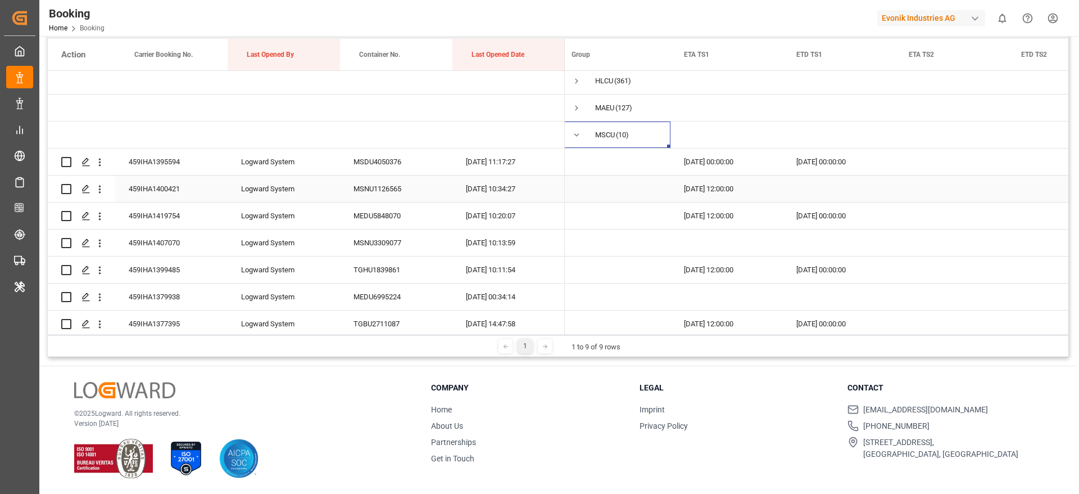
click at [187, 193] on div "459IHA1400421" at bounding box center [171, 188] width 112 height 26
click at [103, 191] on icon "open menu" at bounding box center [100, 189] width 12 height 12
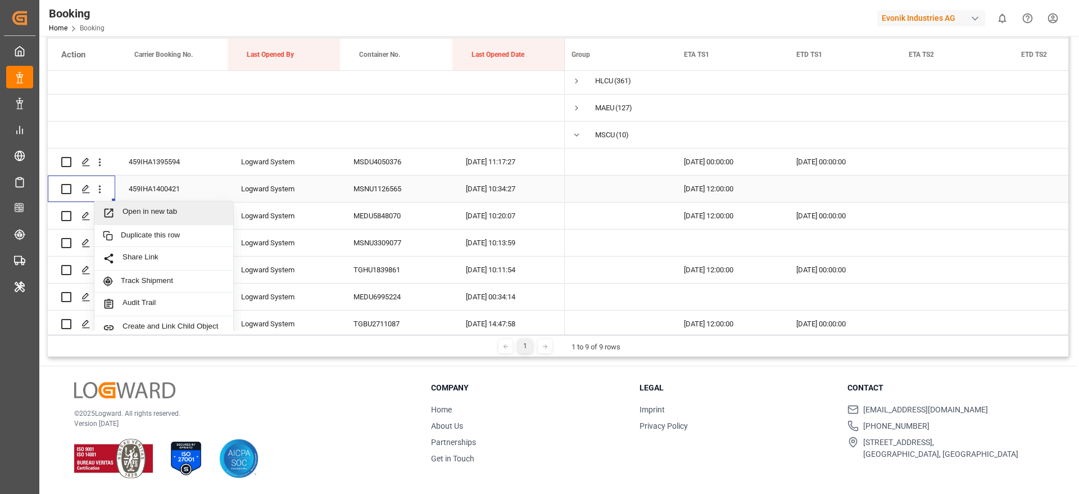
click at [153, 212] on span "Open in new tab" at bounding box center [174, 213] width 102 height 12
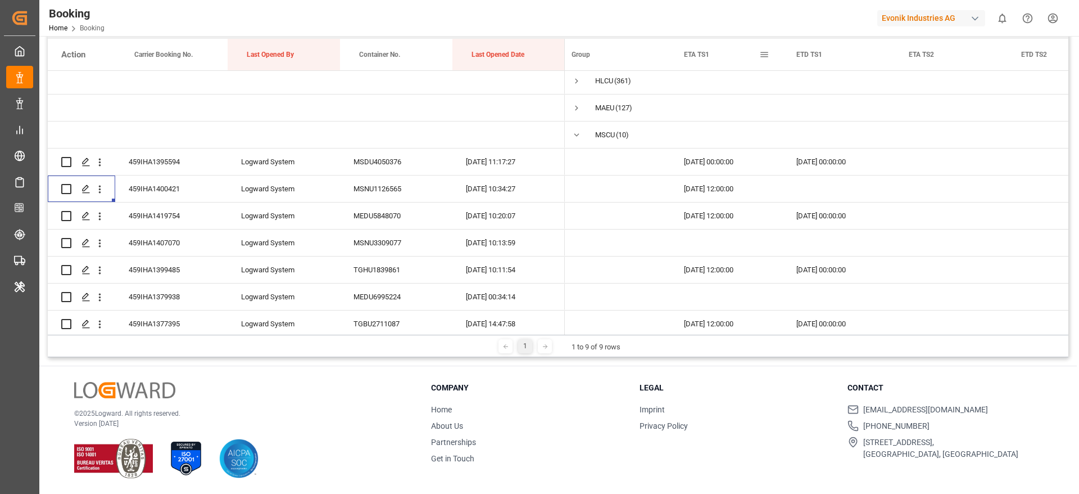
click at [765, 57] on span at bounding box center [765, 54] width 10 height 10
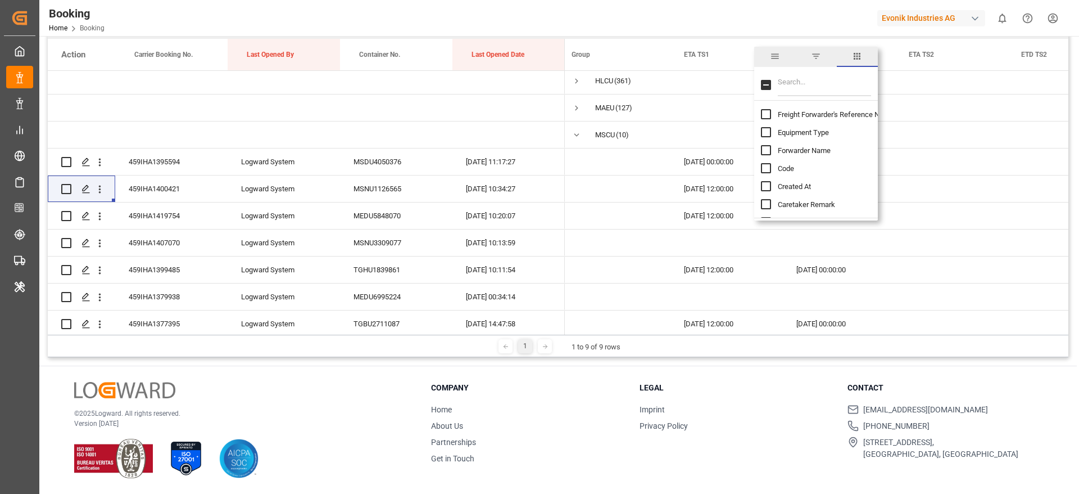
click at [802, 96] on div at bounding box center [816, 84] width 124 height 31
click at [805, 85] on input "Filter Columns Input" at bounding box center [824, 85] width 93 height 22
type input "up"
click at [840, 147] on span "Update Last Opened By" at bounding box center [815, 150] width 74 height 8
checkbox input "false"
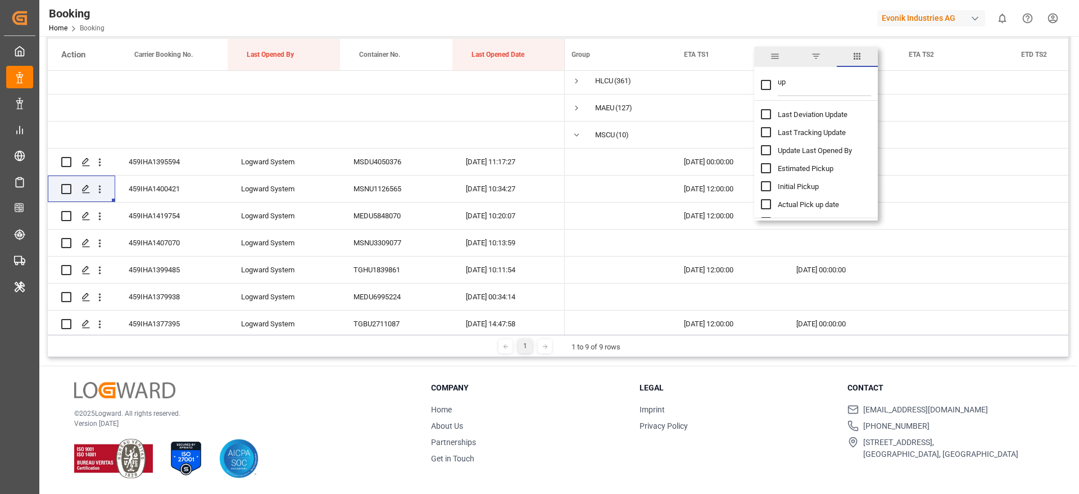
checkbox input "true"
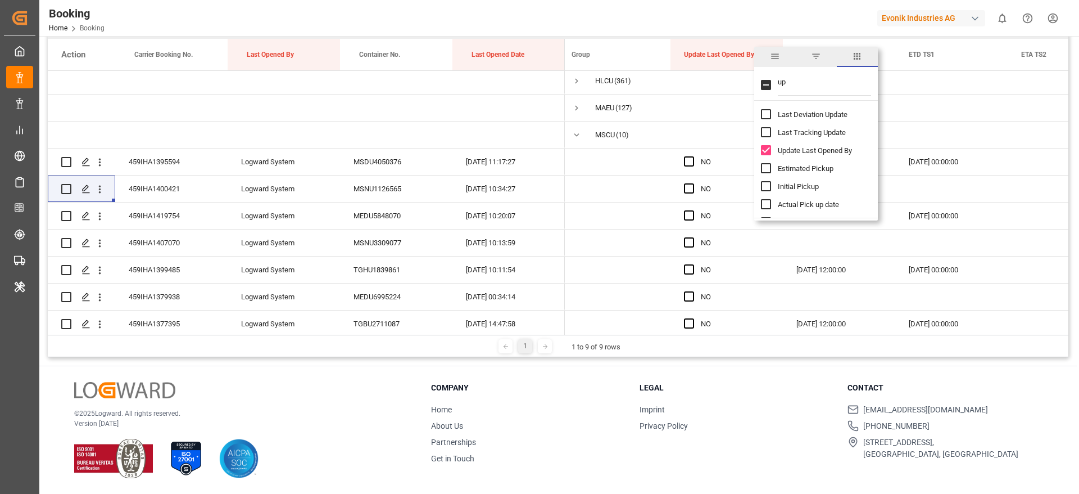
click at [790, 20] on div at bounding box center [822, 18] width 94 height 20
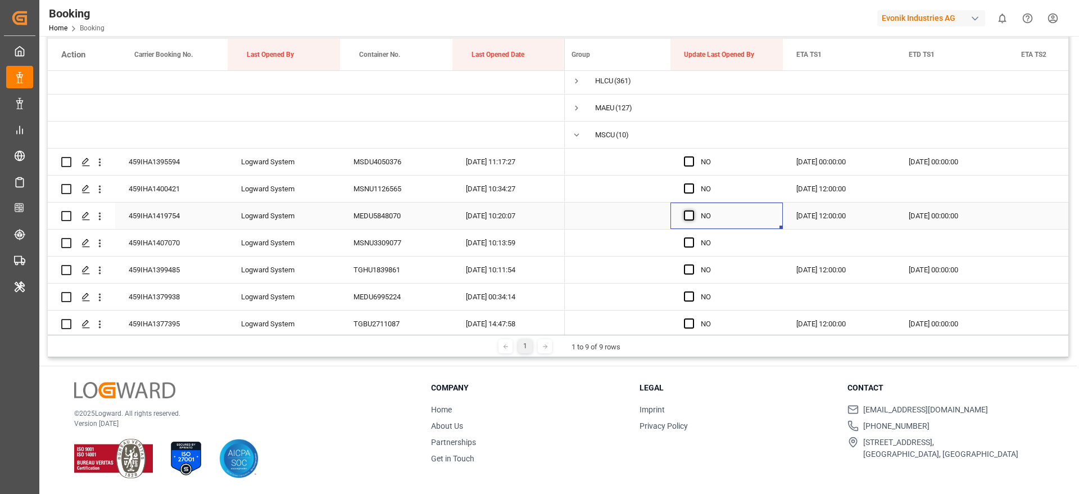
click at [694, 214] on span "Press SPACE to select this row." at bounding box center [689, 215] width 10 height 10
click at [693, 210] on input "Press SPACE to select this row." at bounding box center [693, 210] width 0 height 0
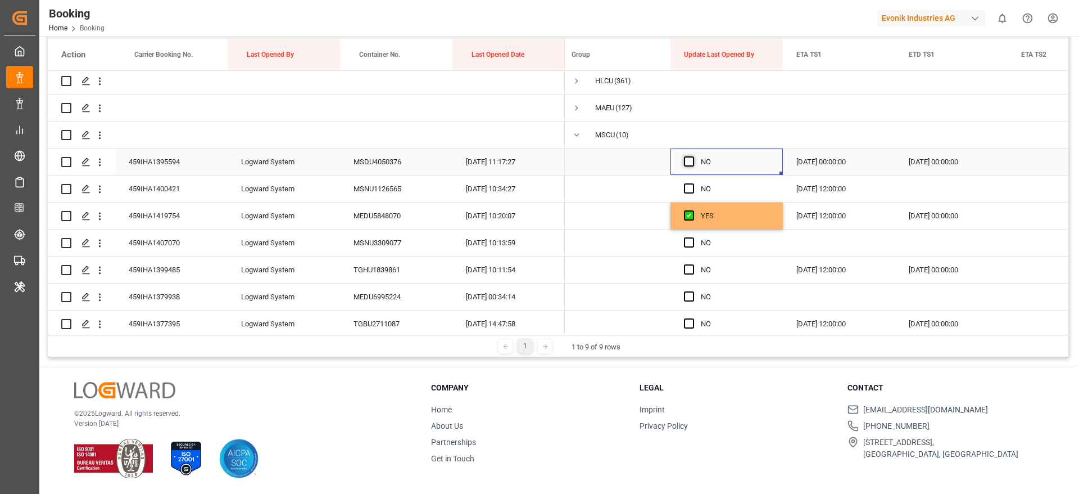
click at [688, 162] on span "Press SPACE to select this row." at bounding box center [689, 161] width 10 height 10
click at [693, 156] on input "Press SPACE to select this row." at bounding box center [693, 156] width 0 height 0
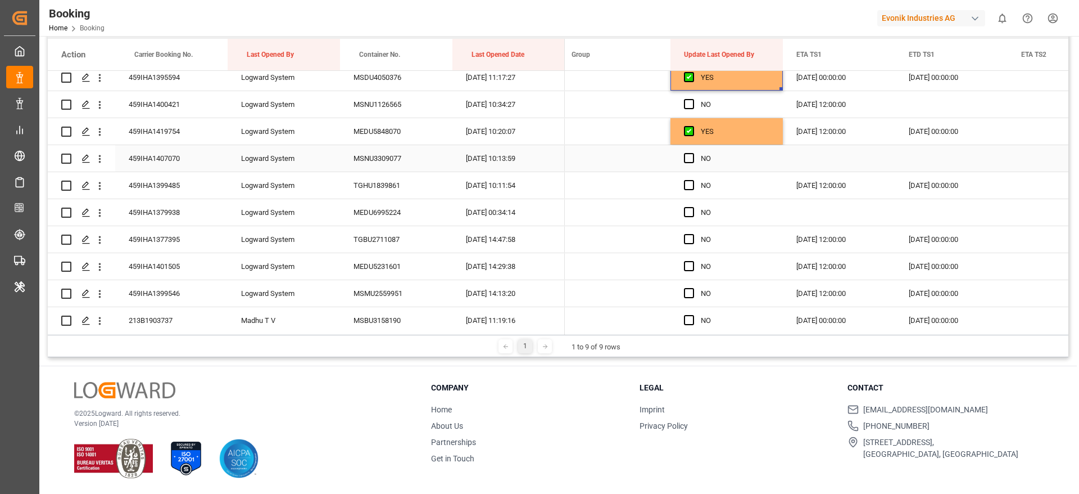
click at [177, 162] on div "459IHA1407070" at bounding box center [171, 158] width 112 height 26
click at [682, 153] on div "NO" at bounding box center [727, 158] width 112 height 26
click at [685, 157] on span "Press SPACE to select this row." at bounding box center [689, 158] width 10 height 10
click at [693, 153] on input "Press SPACE to select this row." at bounding box center [693, 153] width 0 height 0
click at [687, 186] on span "Press SPACE to select this row." at bounding box center [689, 185] width 10 height 10
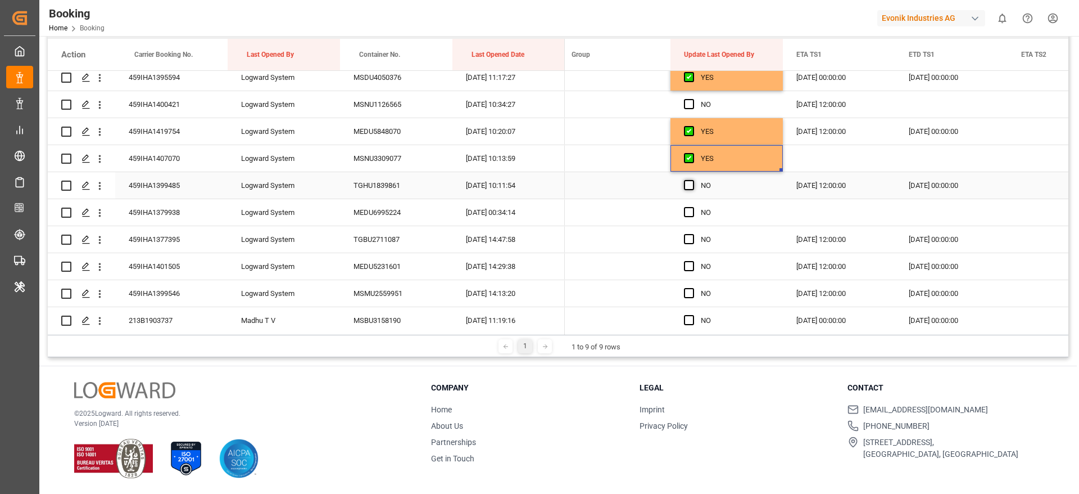
click at [693, 180] on input "Press SPACE to select this row." at bounding box center [693, 180] width 0 height 0
click at [172, 218] on div "459IHA1379938" at bounding box center [171, 212] width 112 height 26
click at [101, 211] on icon "open menu" at bounding box center [100, 213] width 12 height 12
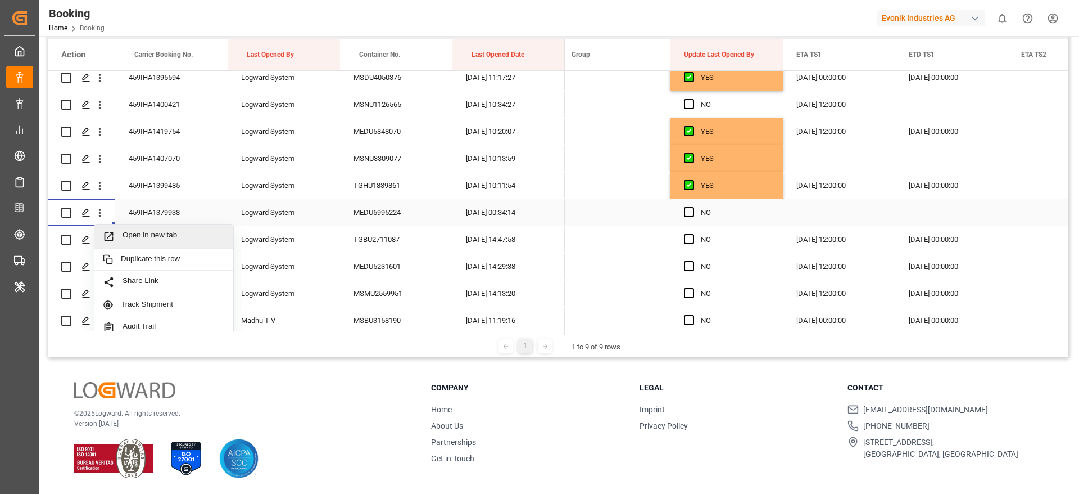
click at [174, 236] on span "Open in new tab" at bounding box center [174, 237] width 102 height 12
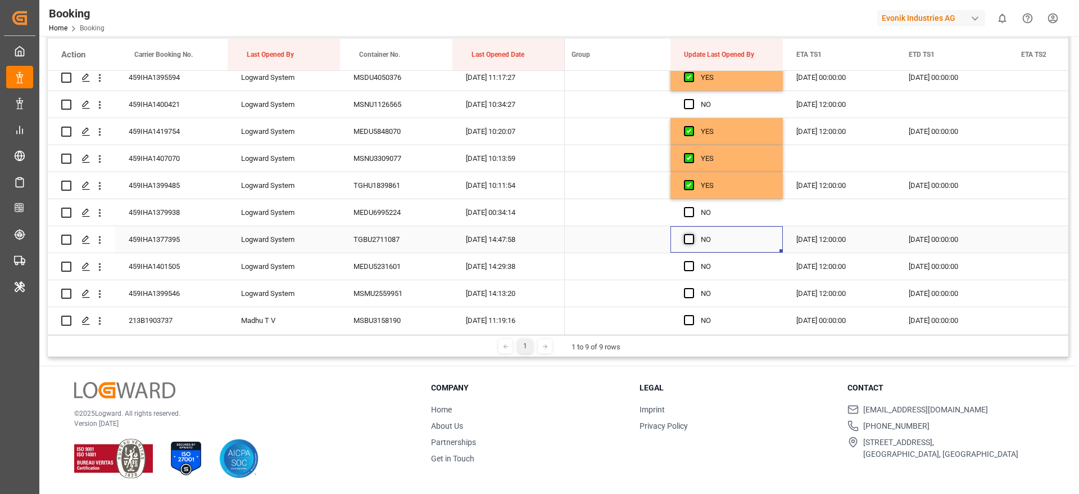
click at [685, 236] on span "Press SPACE to select this row." at bounding box center [689, 239] width 10 height 10
click at [693, 234] on input "Press SPACE to select this row." at bounding box center [693, 234] width 0 height 0
click at [690, 265] on span "Press SPACE to select this row." at bounding box center [689, 266] width 10 height 10
click at [693, 261] on input "Press SPACE to select this row." at bounding box center [693, 261] width 0 height 0
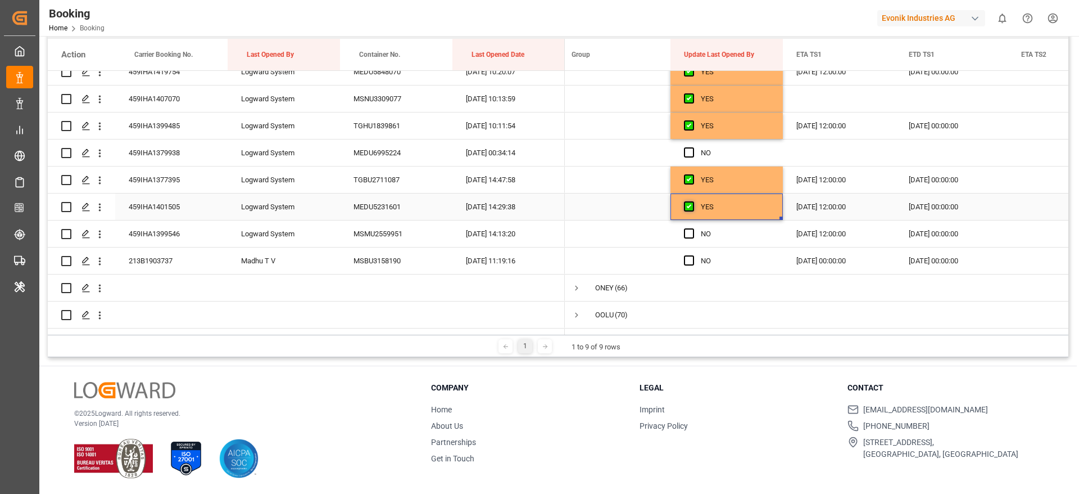
scroll to position [253, 0]
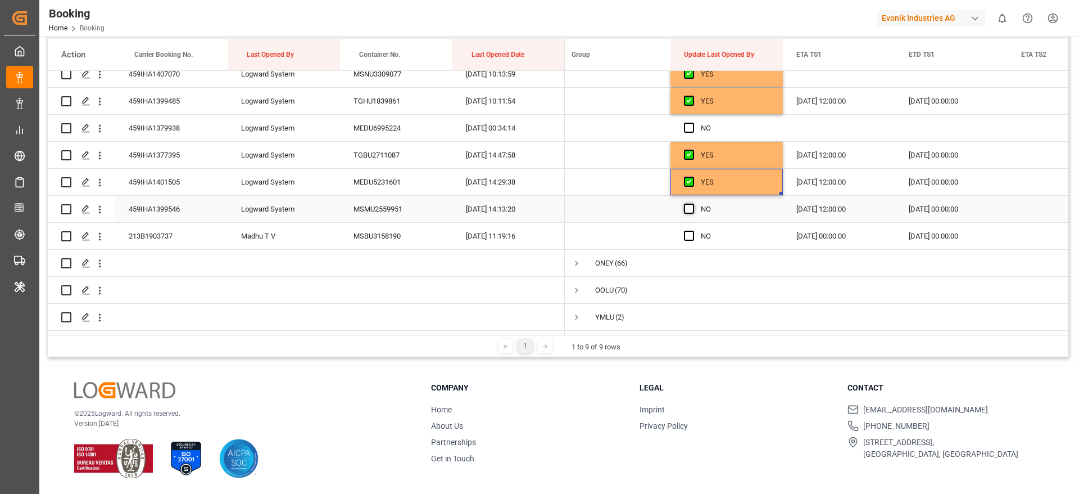
click at [690, 211] on span "Press SPACE to select this row." at bounding box center [689, 209] width 10 height 10
click at [693, 204] on input "Press SPACE to select this row." at bounding box center [693, 204] width 0 height 0
click at [161, 229] on div "213B1903737" at bounding box center [171, 236] width 112 height 26
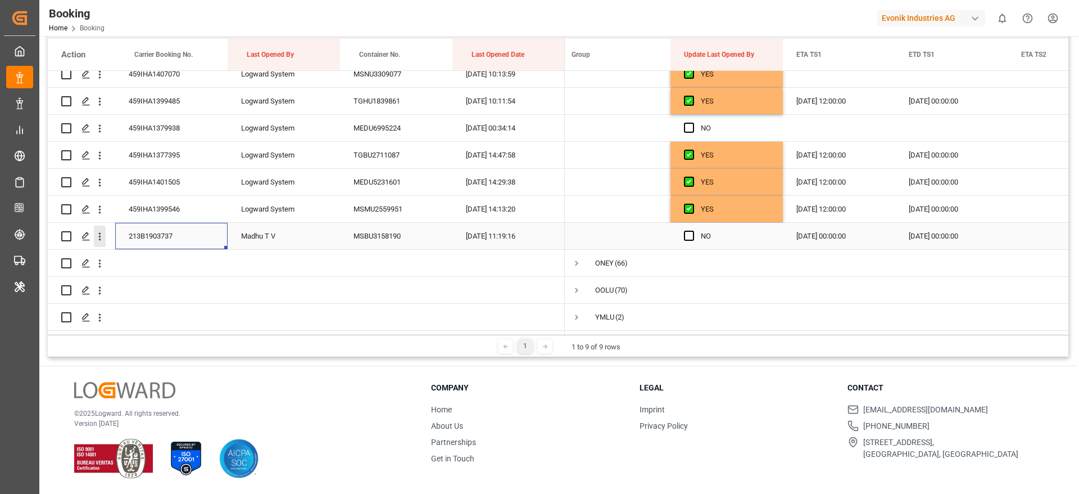
click at [102, 235] on icon "open menu" at bounding box center [100, 237] width 12 height 12
click at [179, 262] on span "Open in new tab" at bounding box center [174, 260] width 102 height 12
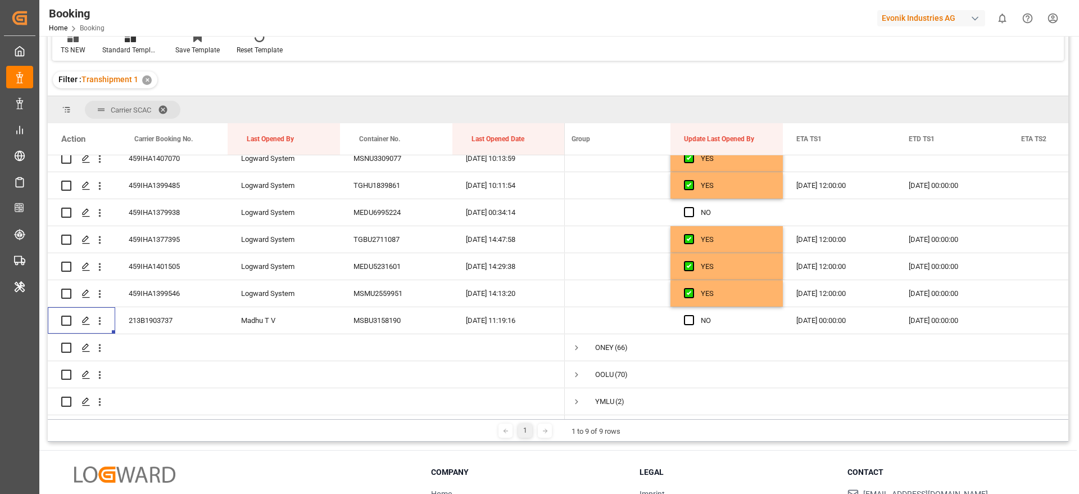
scroll to position [0, 0]
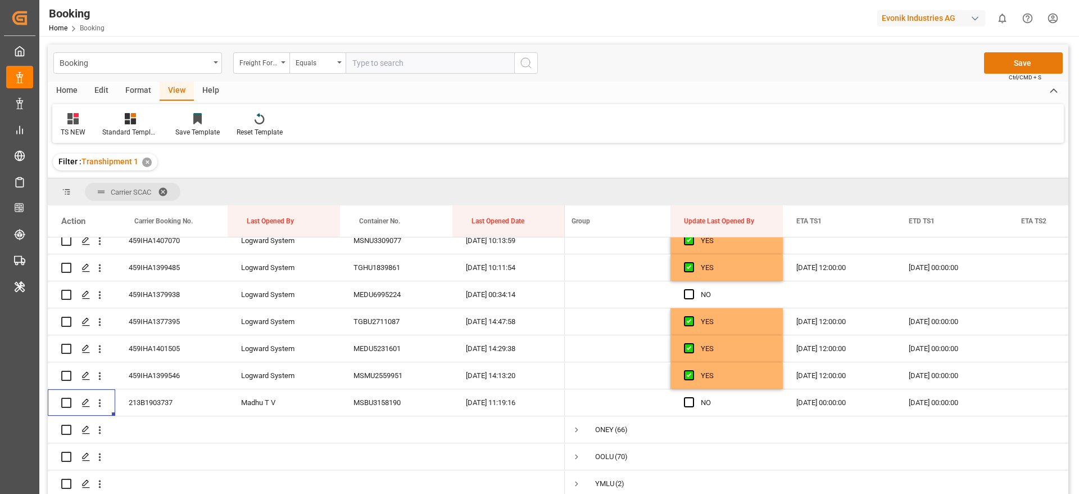
click at [1001, 63] on button "Save" at bounding box center [1023, 62] width 79 height 21
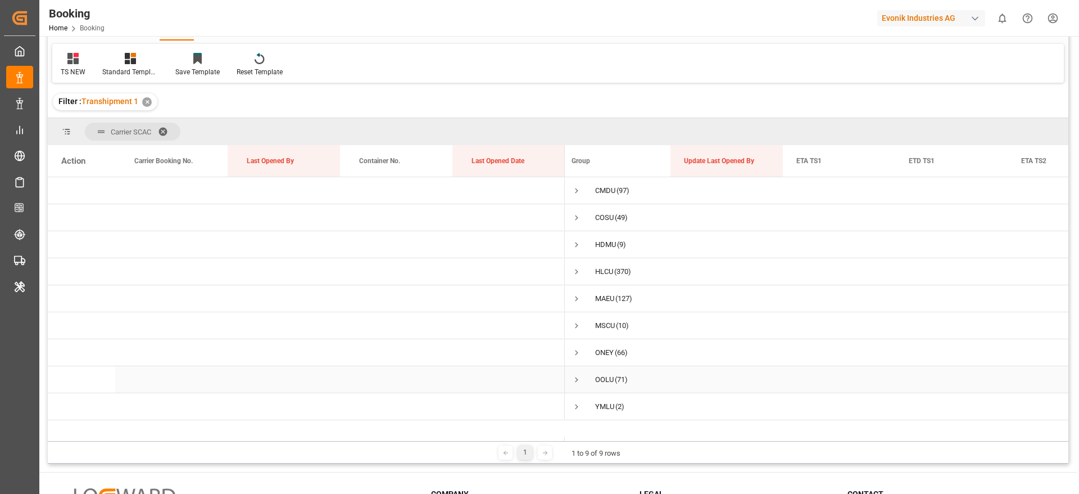
scroll to position [84, 0]
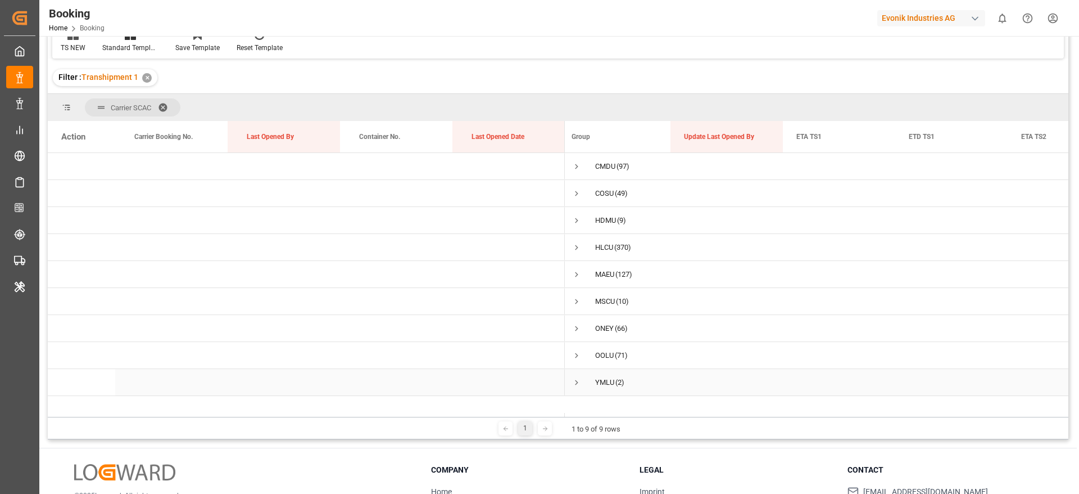
click at [584, 379] on span "YMLU (2)" at bounding box center [614, 381] width 85 height 25
click at [575, 386] on span "Press SPACE to select this row." at bounding box center [577, 382] width 10 height 10
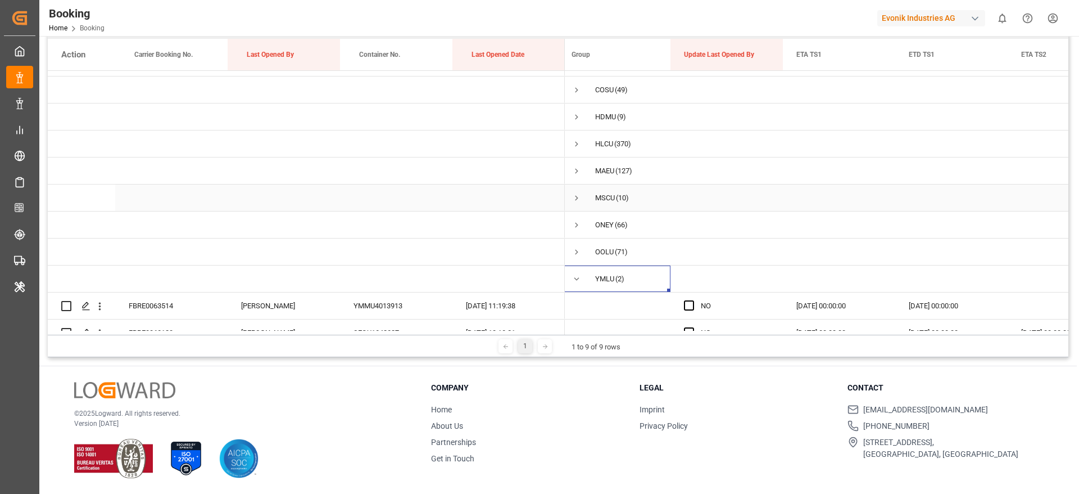
scroll to position [41, 0]
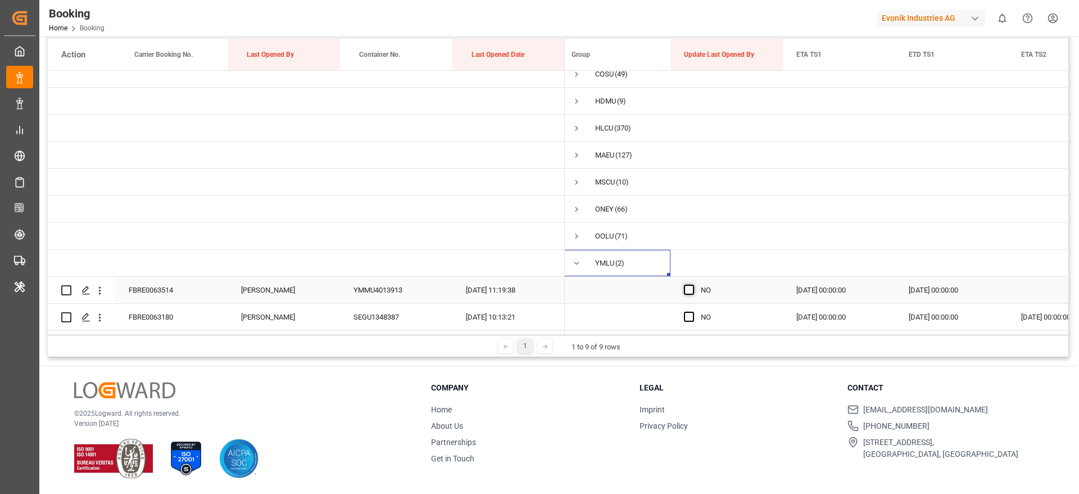
click at [691, 284] on span "Press SPACE to select this row." at bounding box center [689, 289] width 10 height 10
click at [693, 284] on input "Press SPACE to select this row." at bounding box center [693, 284] width 0 height 0
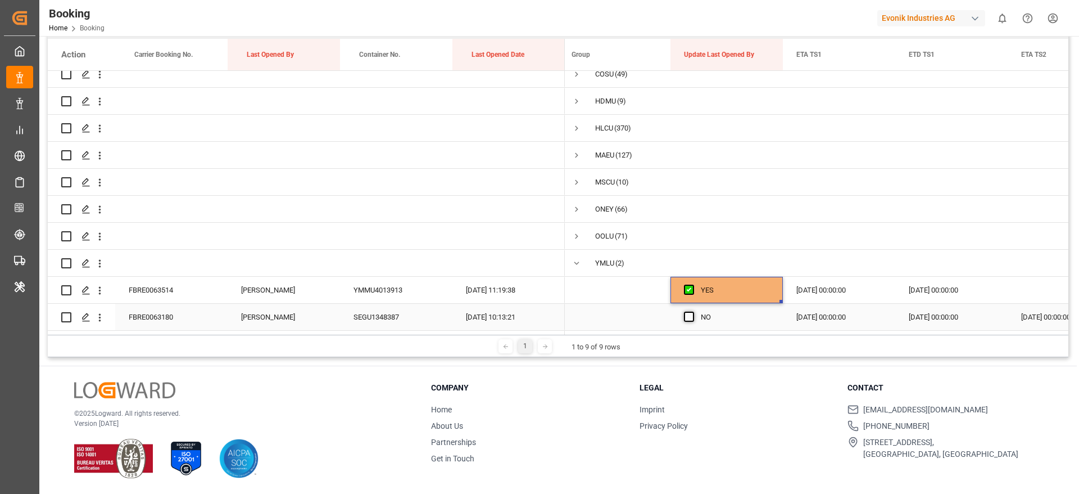
click at [688, 311] on span "Press SPACE to select this row." at bounding box center [689, 316] width 10 height 10
click at [693, 311] on input "Press SPACE to select this row." at bounding box center [693, 311] width 0 height 0
click at [694, 311] on span "Press SPACE to select this row." at bounding box center [689, 316] width 10 height 10
click at [693, 311] on input "Press SPACE to select this row." at bounding box center [693, 311] width 0 height 0
click at [687, 284] on span "Press SPACE to select this row." at bounding box center [689, 289] width 10 height 10
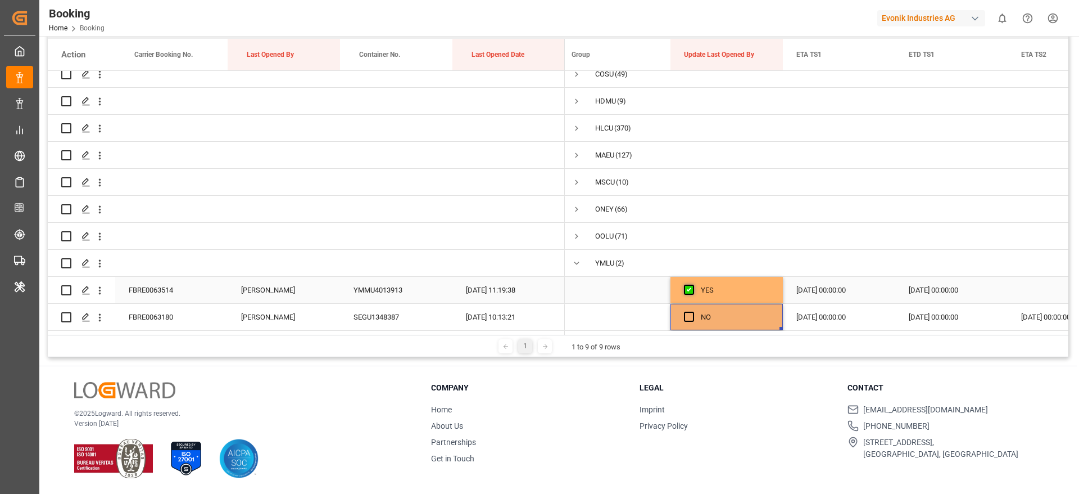
click at [693, 284] on input "Press SPACE to select this row." at bounding box center [693, 284] width 0 height 0
click at [580, 260] on span "Press SPACE to select this row." at bounding box center [577, 263] width 10 height 10
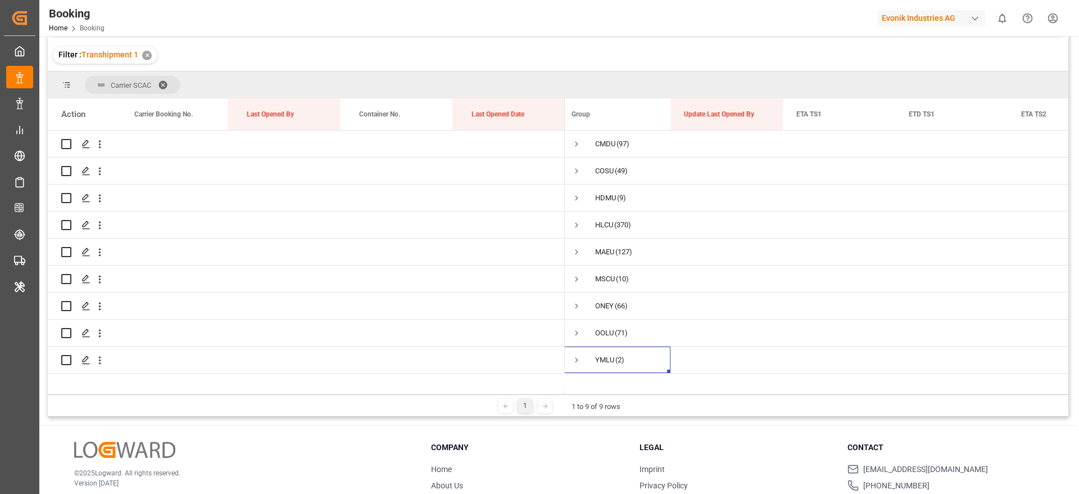
scroll to position [82, 0]
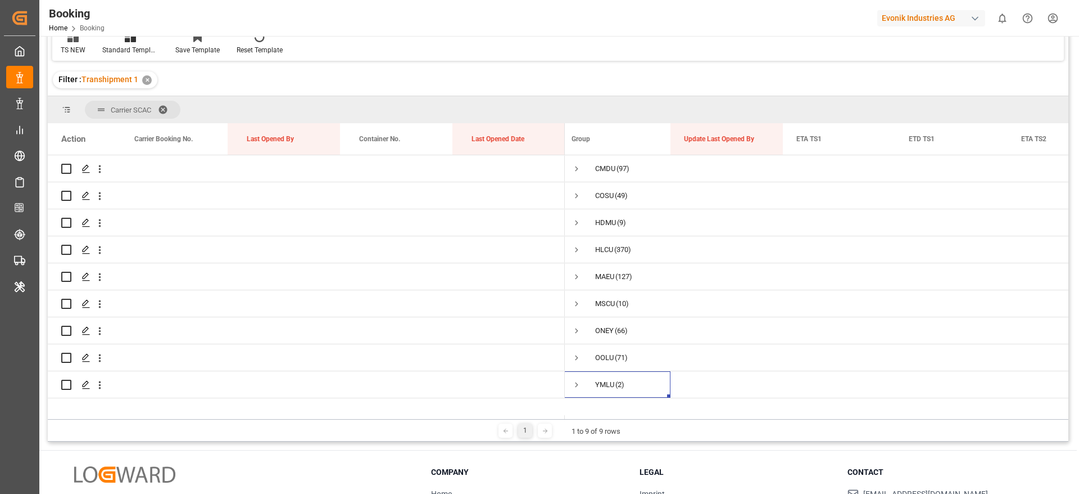
click at [146, 76] on div "✕" at bounding box center [147, 80] width 10 height 10
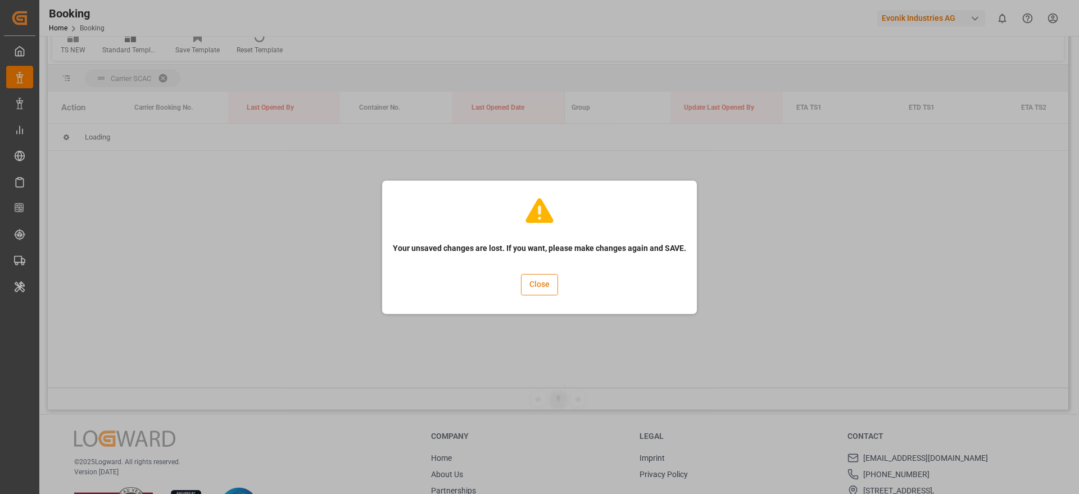
click at [549, 283] on button "Close" at bounding box center [539, 284] width 37 height 21
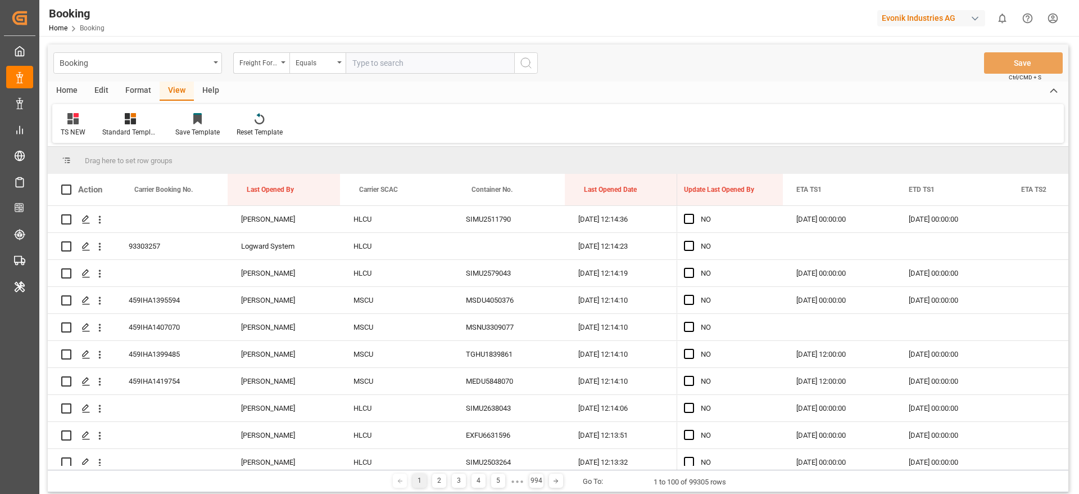
click at [132, 85] on div "Format" at bounding box center [138, 91] width 43 height 19
click at [88, 117] on div at bounding box center [77, 118] width 33 height 12
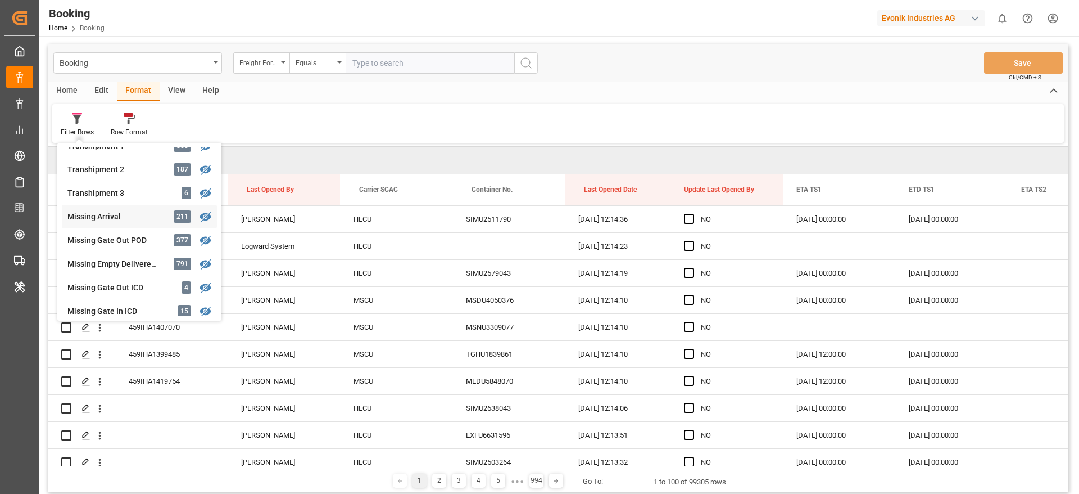
scroll to position [427, 0]
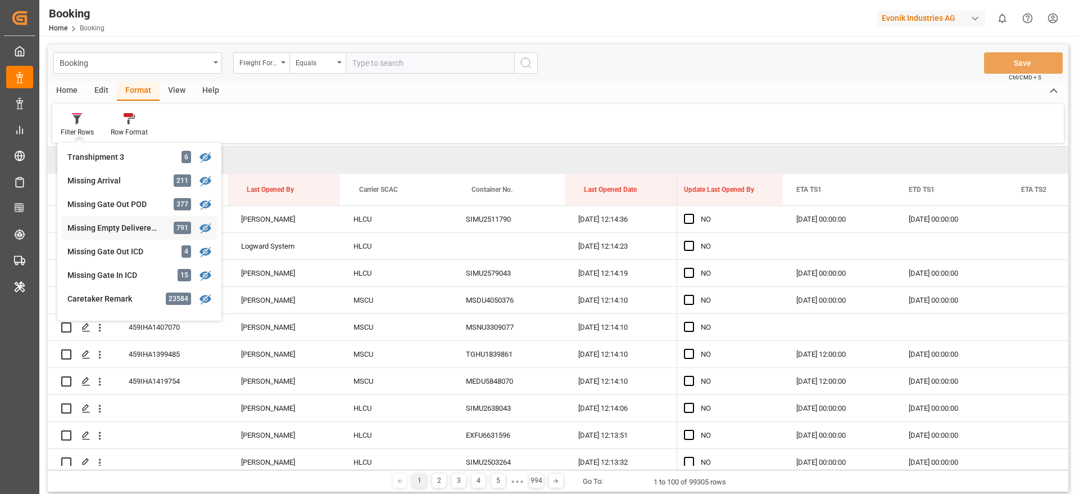
click at [149, 228] on div "Missing Empty Delivered Depot" at bounding box center [116, 228] width 98 height 12
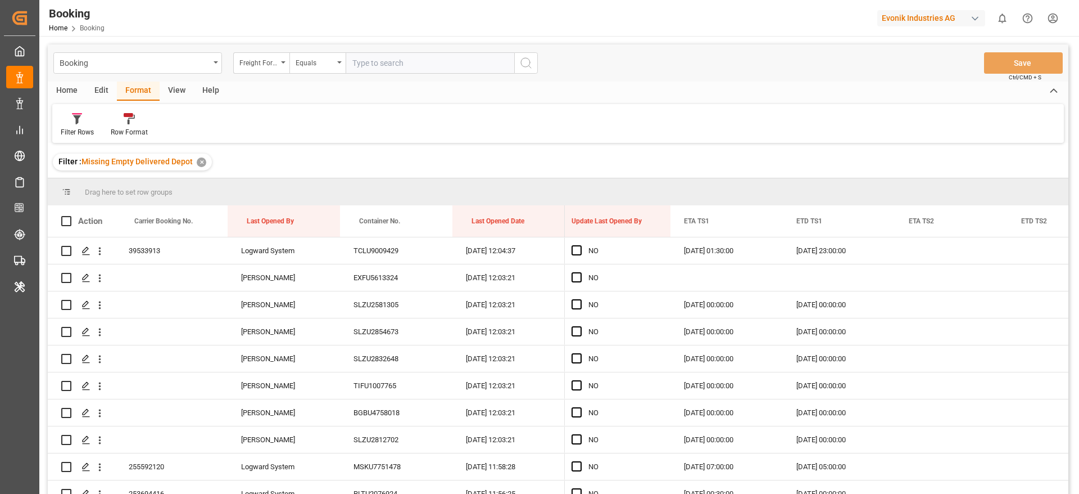
click at [165, 96] on div "View" at bounding box center [177, 91] width 34 height 19
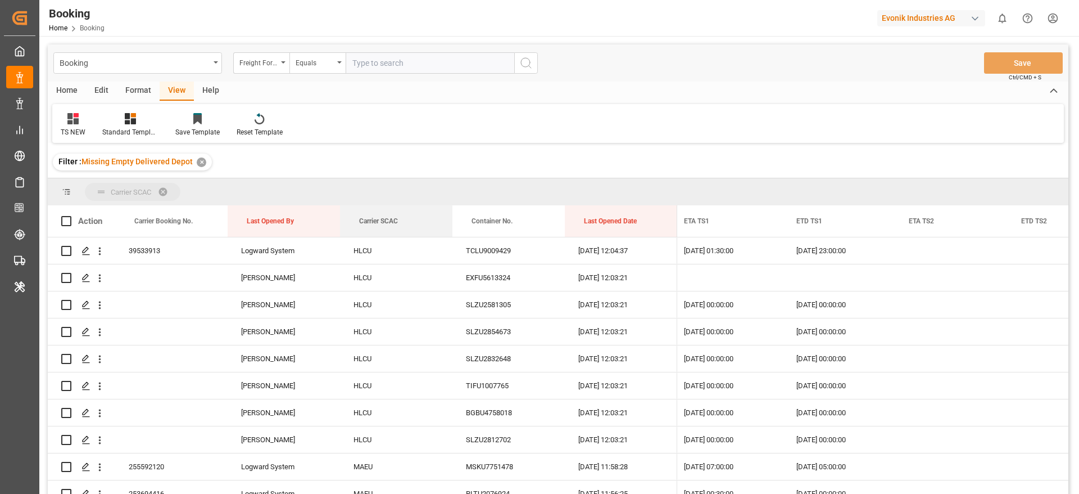
drag, startPoint x: 366, startPoint y: 226, endPoint x: 367, endPoint y: 198, distance: 27.6
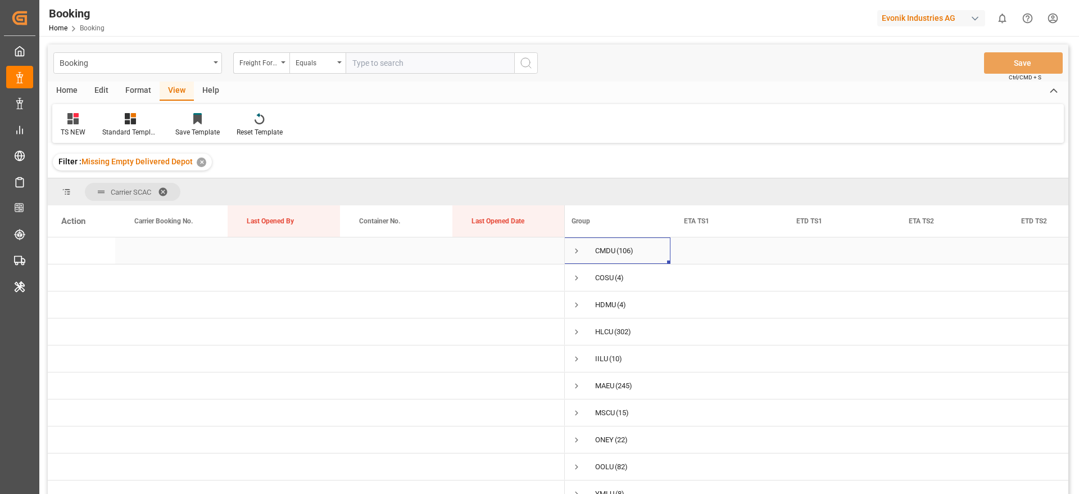
click at [573, 254] on span "Press SPACE to select this row." at bounding box center [577, 251] width 10 height 10
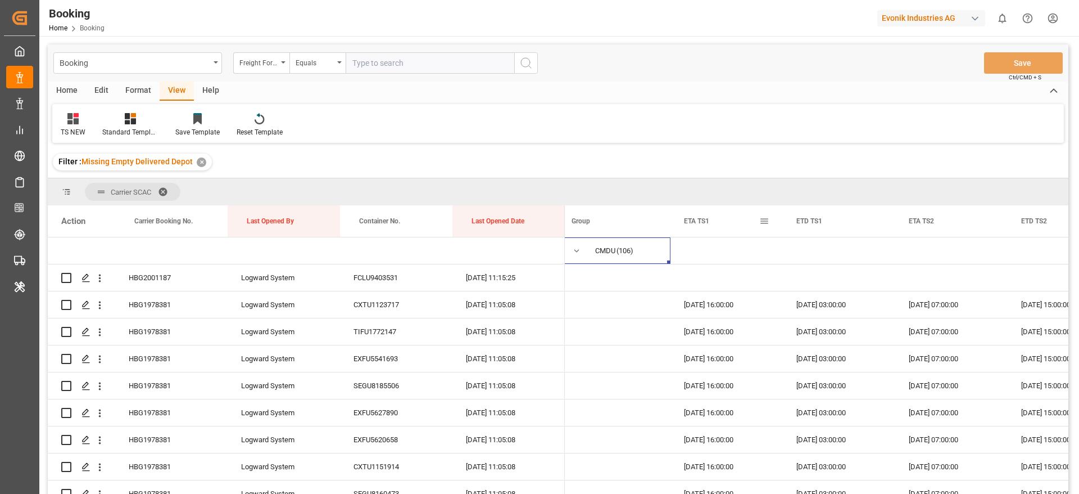
click at [758, 221] on div "ETA TS1" at bounding box center [721, 220] width 75 height 31
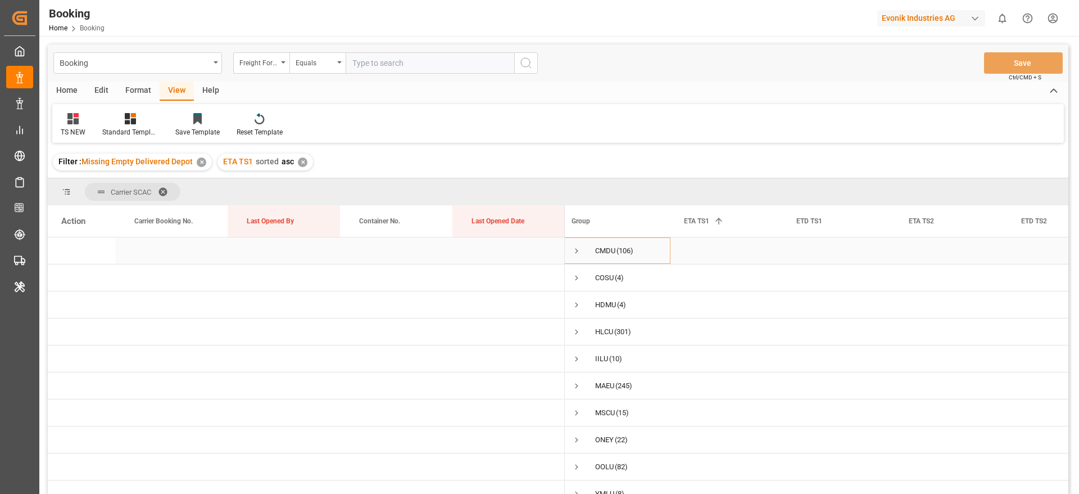
click at [576, 251] on span "Press SPACE to select this row." at bounding box center [577, 251] width 10 height 10
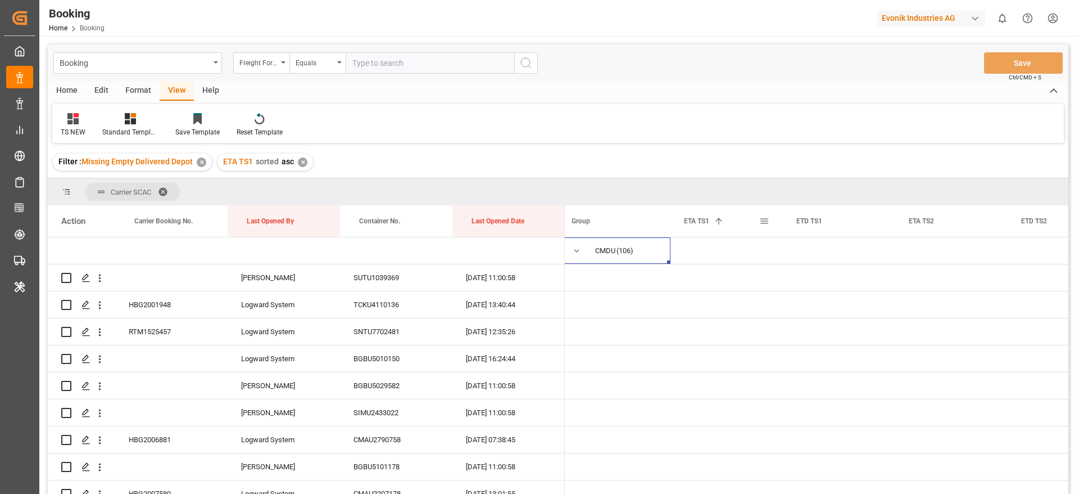
click at [767, 219] on span at bounding box center [765, 221] width 10 height 10
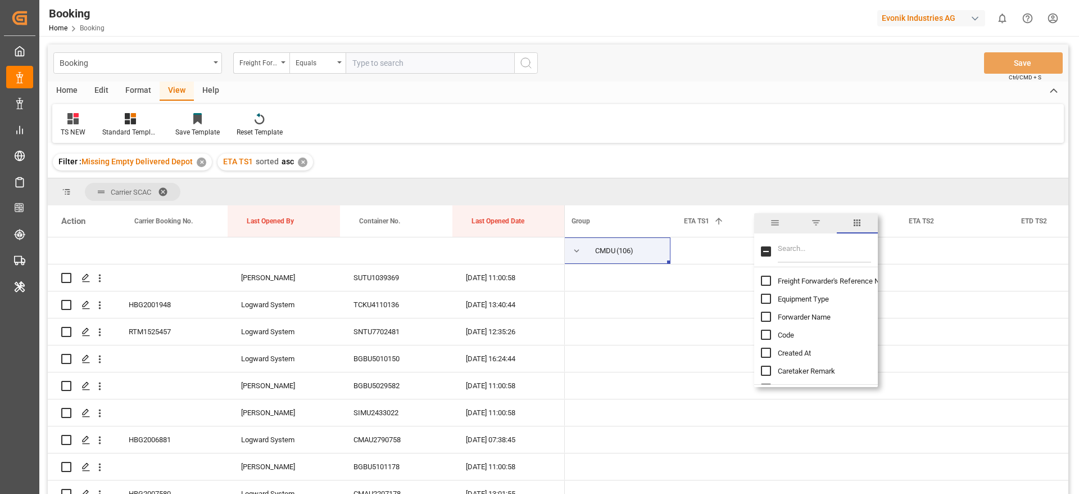
click at [796, 251] on input "Filter Columns Input" at bounding box center [824, 251] width 93 height 22
type input "et"
click at [765, 340] on input "ETA TS1 column toggle visibility (visible)" at bounding box center [766, 340] width 10 height 10
checkbox input "false"
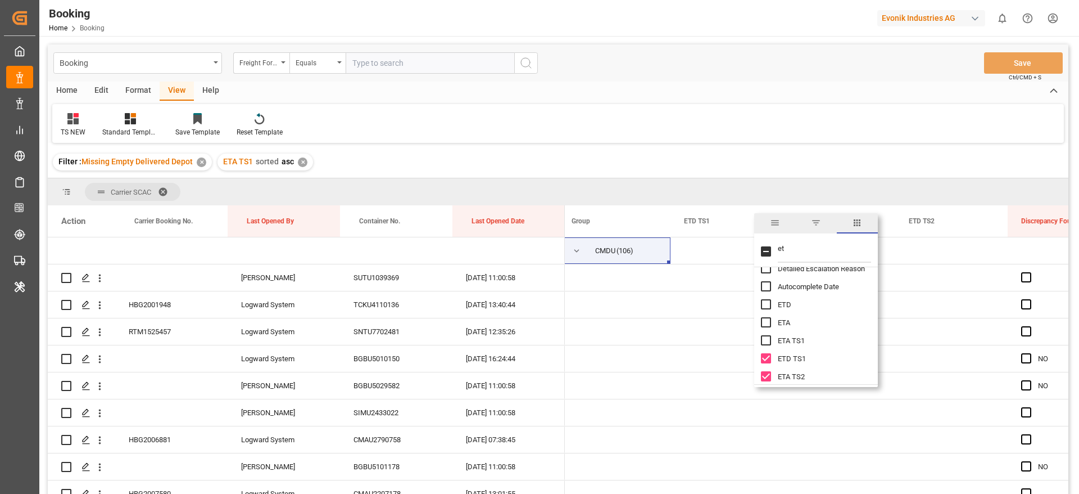
click at [770, 359] on input "ETD TS1 column toggle visibility (visible)" at bounding box center [766, 358] width 10 height 10
checkbox input "false"
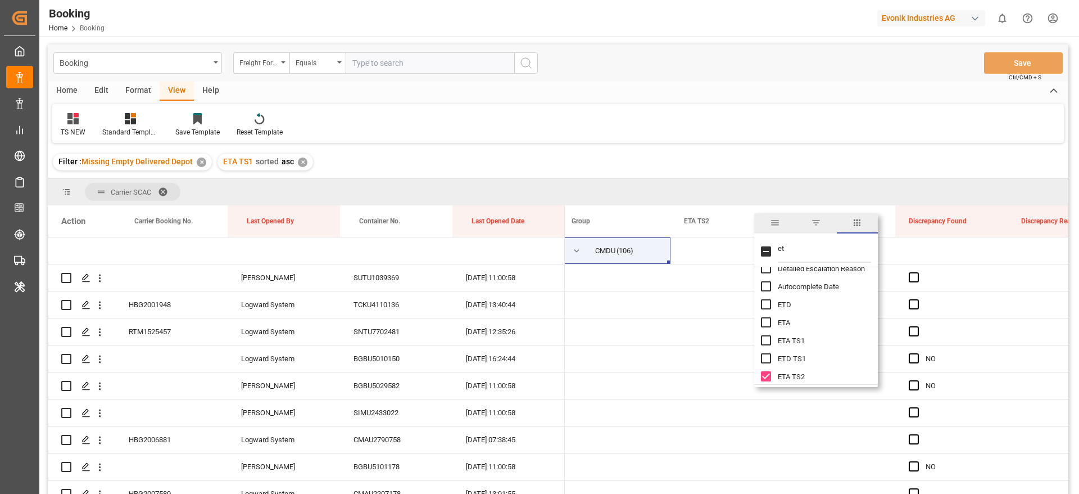
click at [764, 377] on input "ETA TS2 column toggle visibility (visible)" at bounding box center [766, 376] width 10 height 10
checkbox input "false"
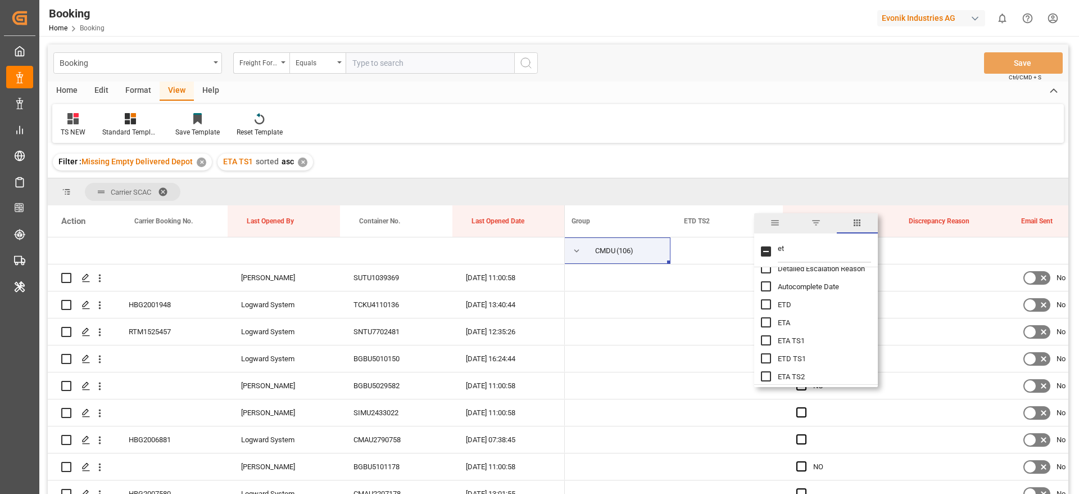
scroll to position [169, 0]
click at [766, 310] on input "ETD TS2 column toggle visibility (visible)" at bounding box center [766, 310] width 10 height 10
checkbox input "false"
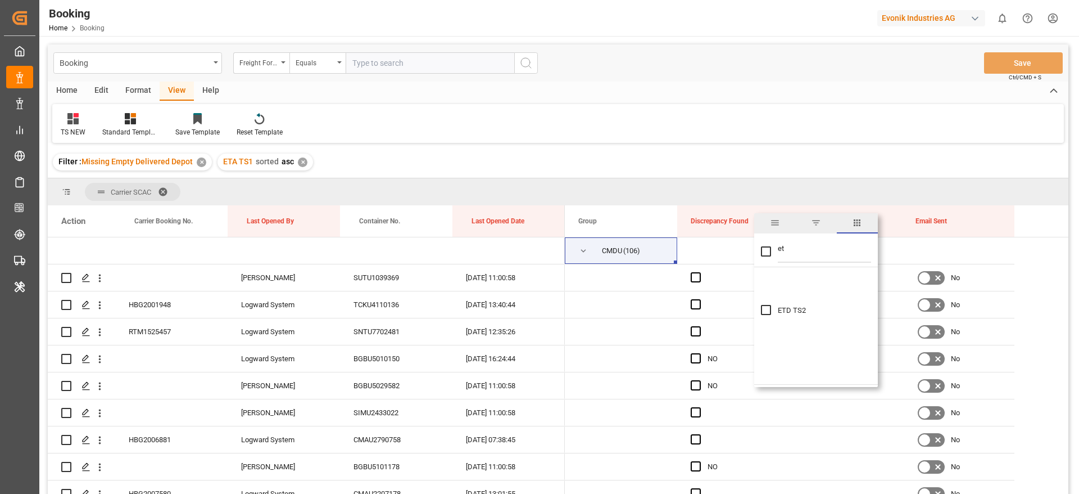
scroll to position [337, 0]
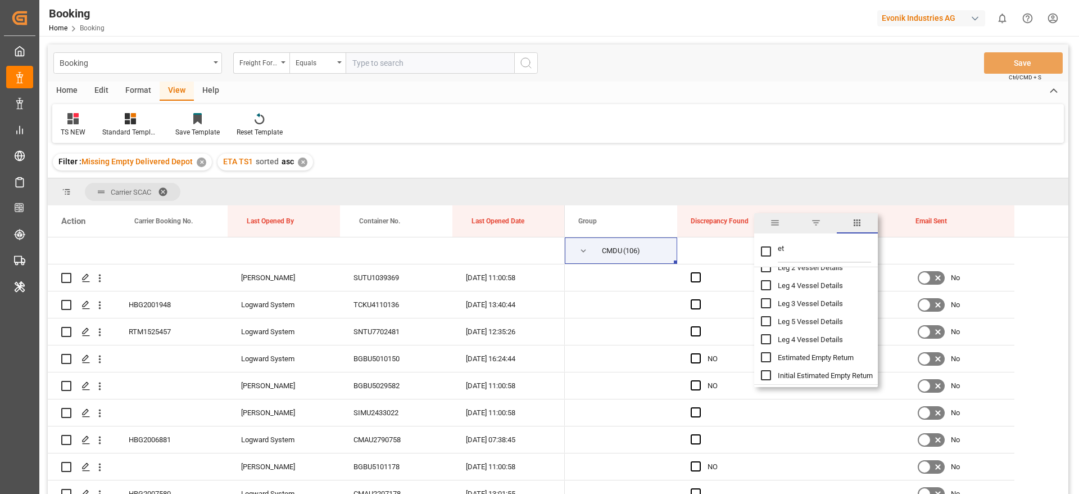
click at [798, 250] on input "et" at bounding box center [824, 251] width 93 height 22
type input "e"
checkbox input "false"
type input "gate out"
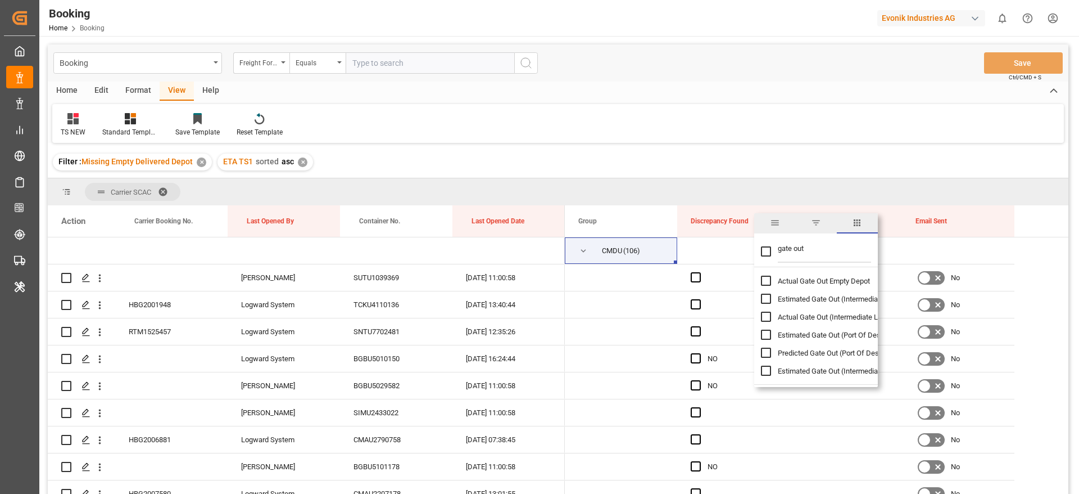
click at [844, 279] on span "Actual Gate Out Empty Depot" at bounding box center [824, 281] width 92 height 8
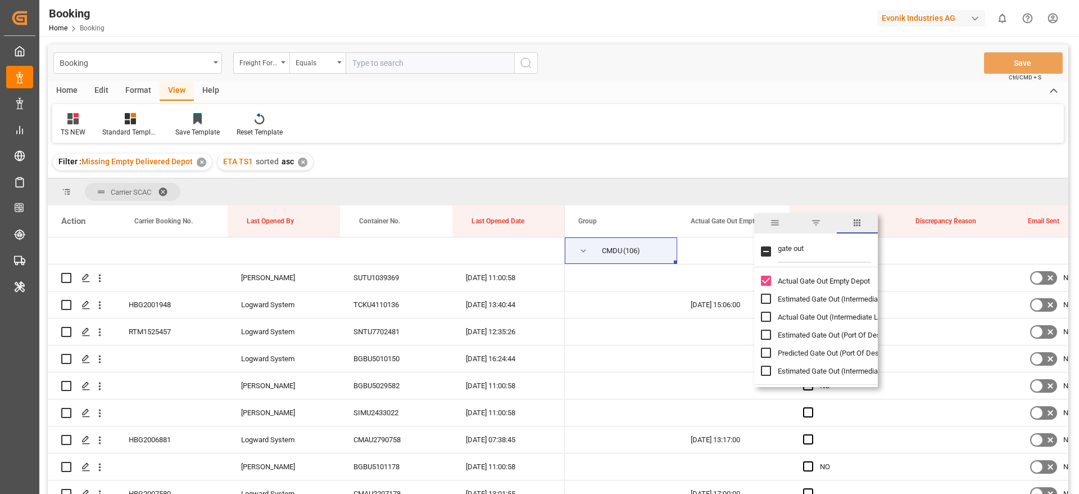
checkbox input "false"
checkbox input "true"
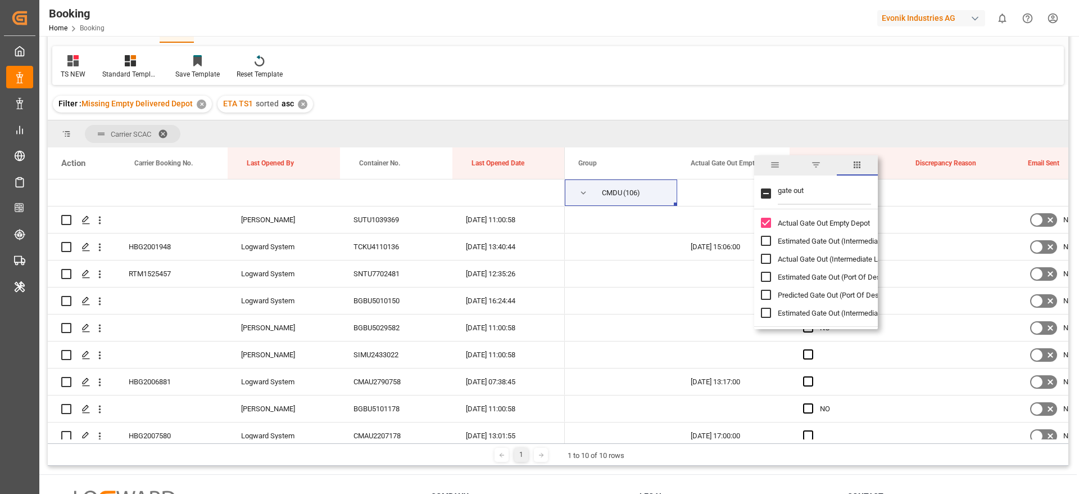
scroll to position [84, 0]
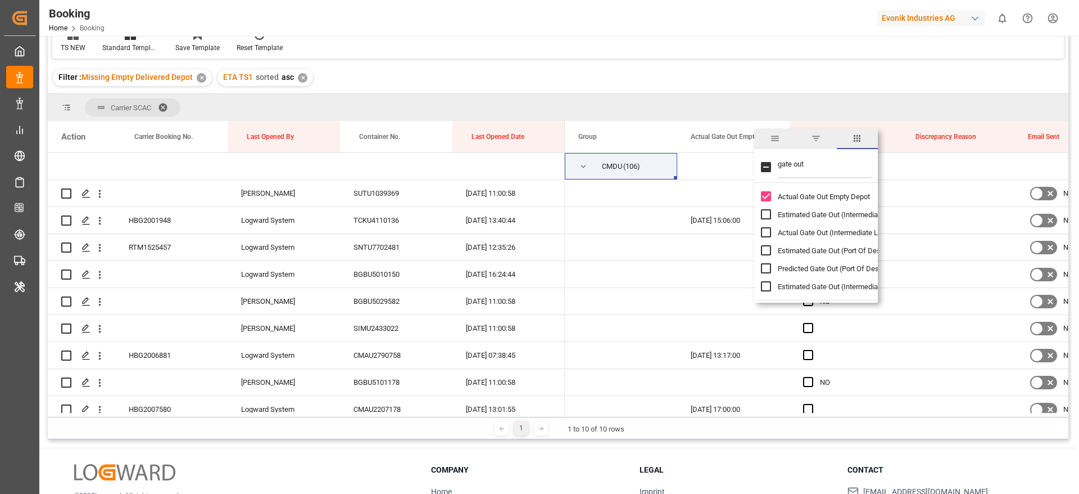
click at [829, 94] on div "Carrier SCAC" at bounding box center [558, 107] width 1021 height 27
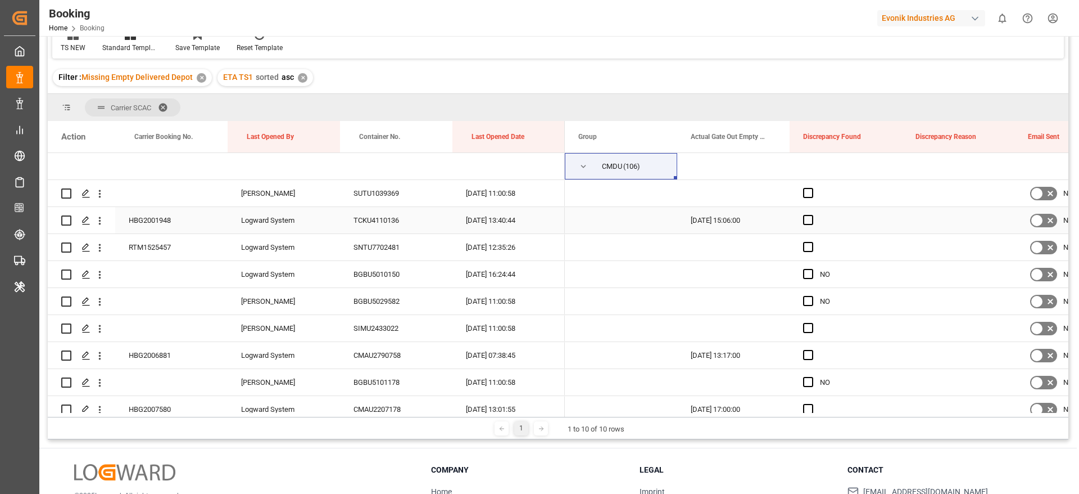
click at [376, 190] on div "SUTU1039369" at bounding box center [396, 193] width 112 height 26
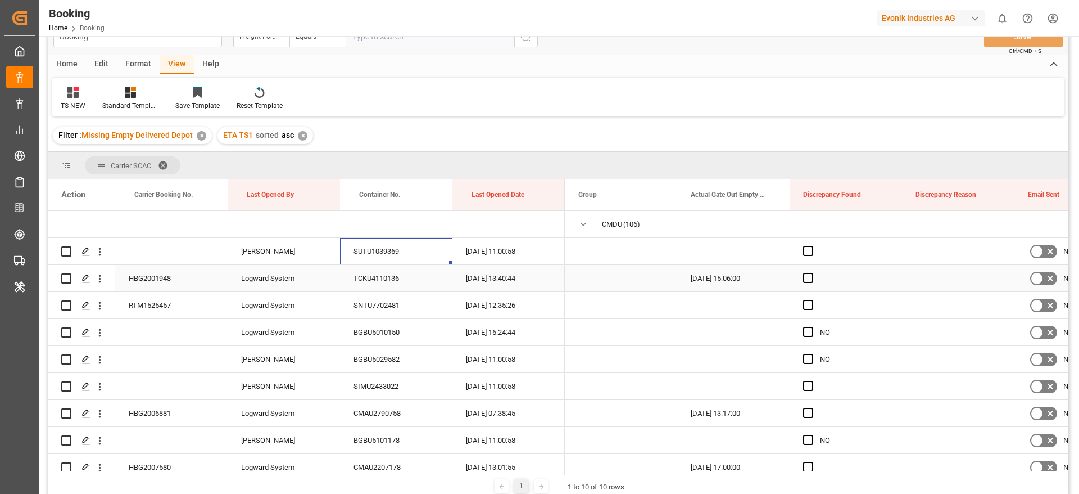
scroll to position [0, 0]
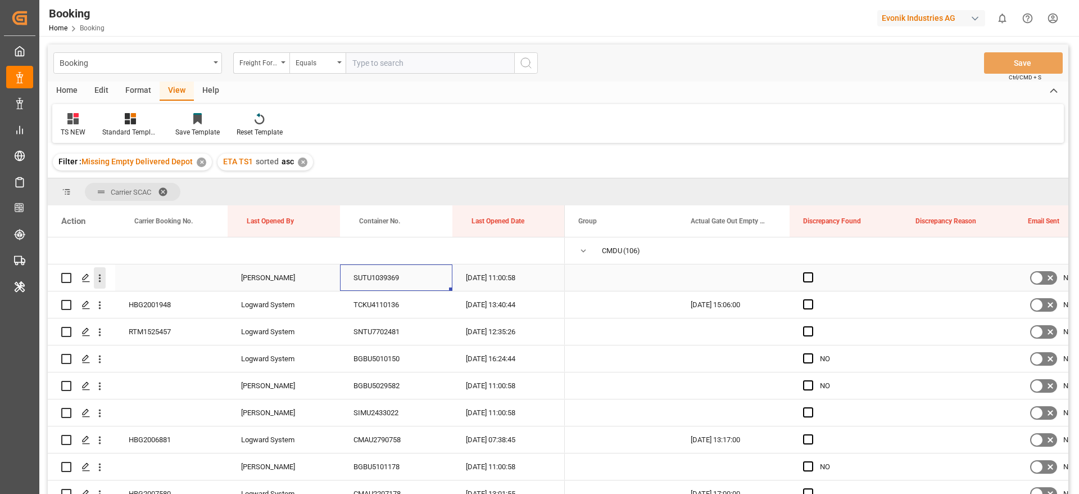
click at [101, 278] on icon "open menu" at bounding box center [100, 278] width 2 height 8
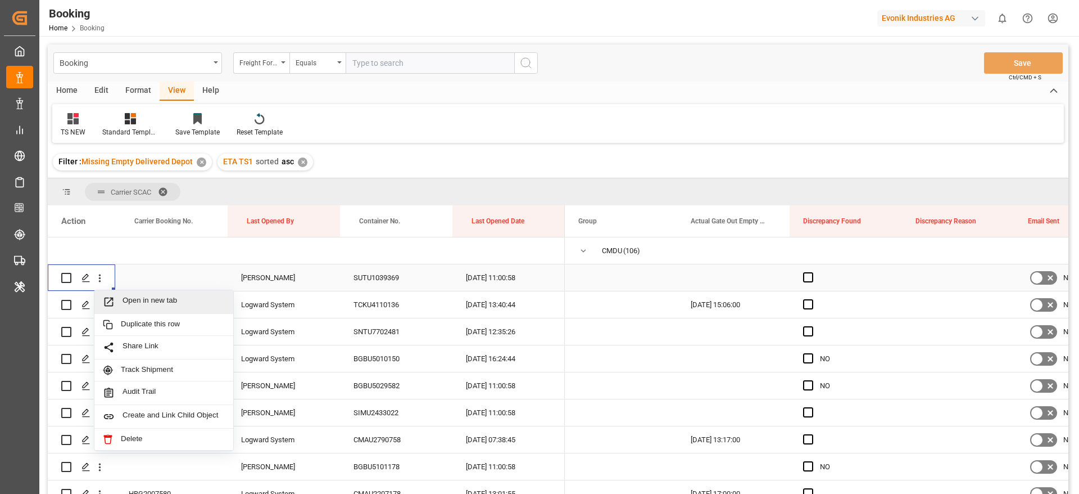
click at [177, 298] on span "Open in new tab" at bounding box center [174, 302] width 102 height 12
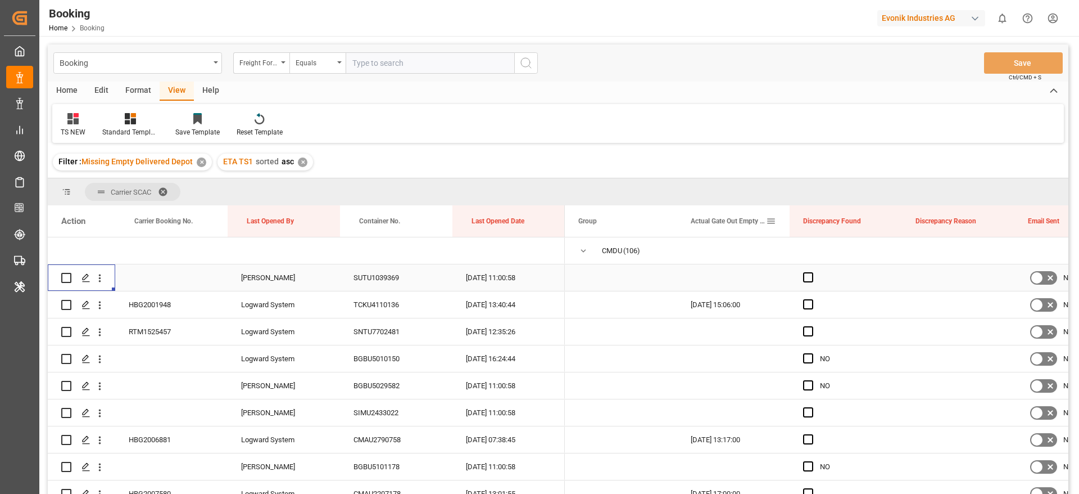
click at [769, 223] on span at bounding box center [771, 221] width 10 height 10
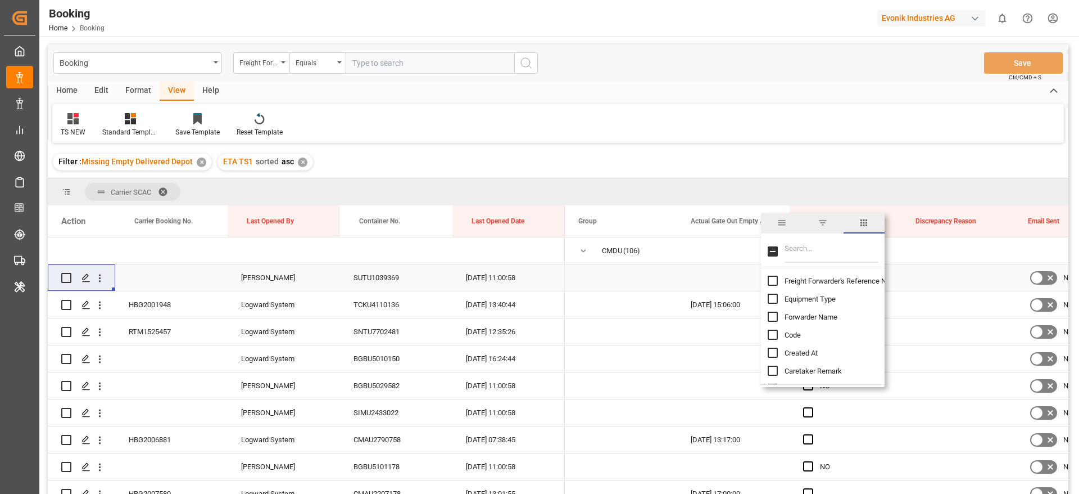
click at [805, 247] on input "Filter Columns Input" at bounding box center [831, 251] width 93 height 22
type input "gate"
click at [819, 315] on span "Gate Out Full Terminal" at bounding box center [820, 317] width 70 height 8
checkbox input "true"
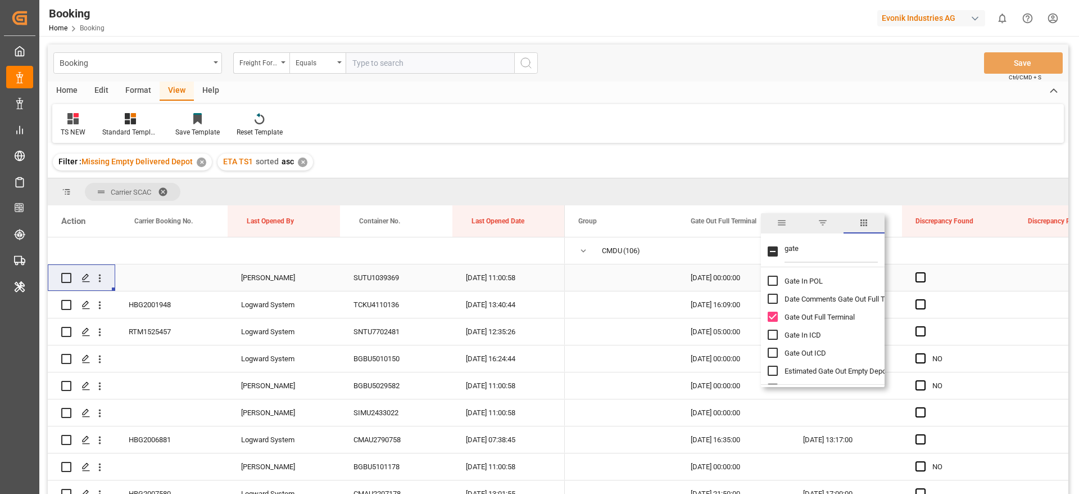
click at [839, 244] on input "gate" at bounding box center [831, 251] width 93 height 22
type input "g"
type input "update"
click at [849, 314] on span "Update Last Opened By" at bounding box center [822, 317] width 74 height 8
checkbox input "false"
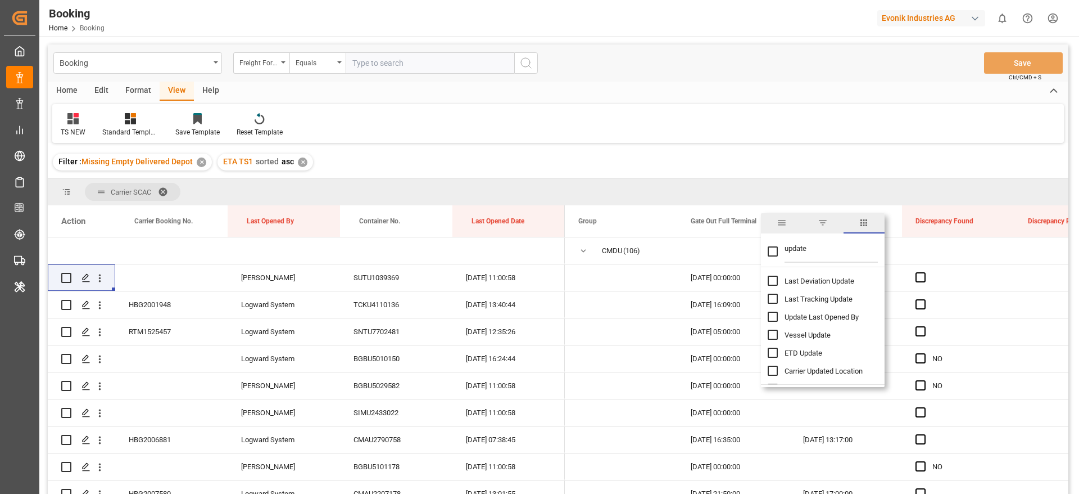
checkbox input "true"
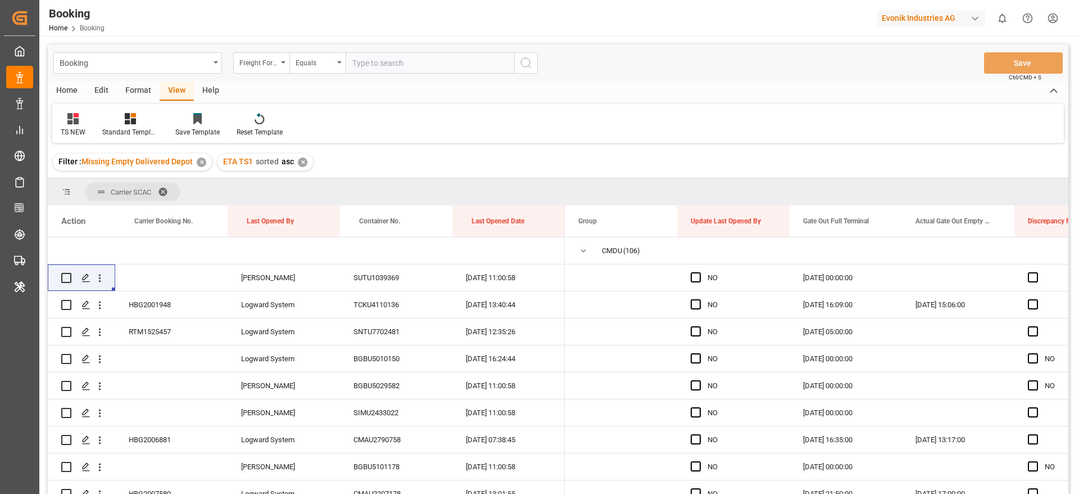
click at [812, 169] on div "Filter : Missing Empty Delivered Depot ✕ ETA TS1 sorted asc ✕" at bounding box center [558, 161] width 1021 height 31
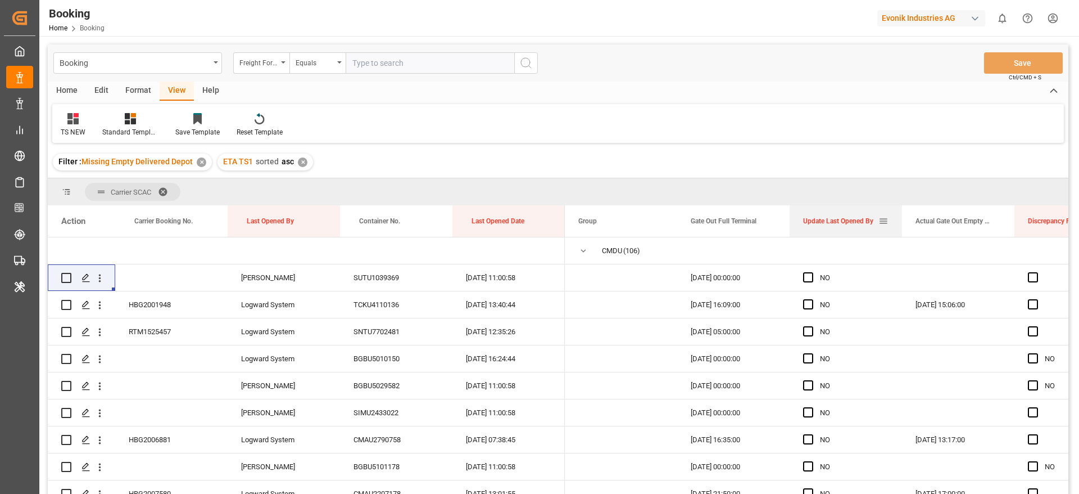
drag, startPoint x: 812, startPoint y: 219, endPoint x: 861, endPoint y: 224, distance: 48.6
click at [861, 224] on span "Update Last Opened By" at bounding box center [838, 221] width 70 height 8
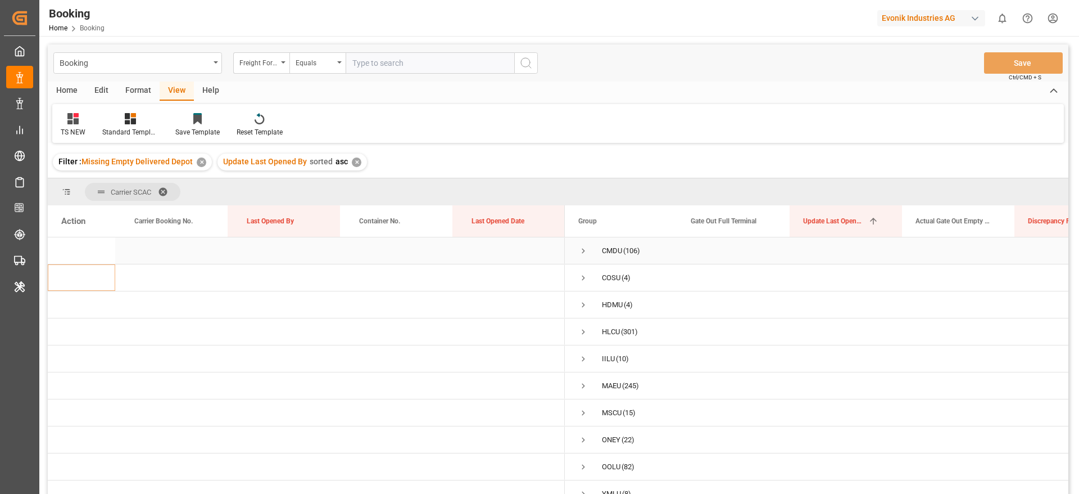
click at [587, 254] on span "Press SPACE to select this row." at bounding box center [584, 251] width 10 height 10
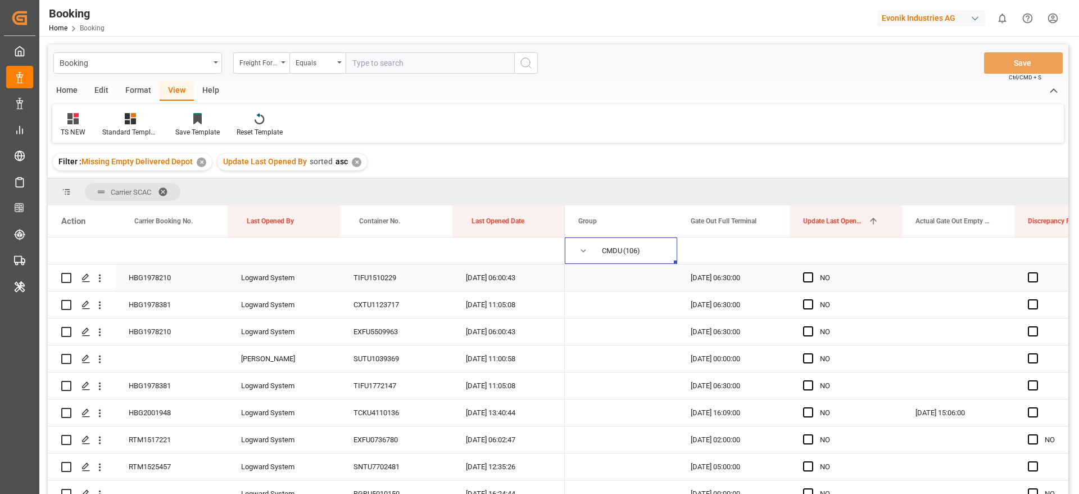
click at [169, 274] on div "HBG1978210" at bounding box center [171, 277] width 112 height 26
click at [811, 277] on span "Press SPACE to select this row." at bounding box center [808, 277] width 10 height 10
click at [812, 272] on input "Press SPACE to select this row." at bounding box center [812, 272] width 0 height 0
click at [807, 300] on span "Press SPACE to select this row." at bounding box center [808, 304] width 10 height 10
click at [812, 299] on input "Press SPACE to select this row." at bounding box center [812, 299] width 0 height 0
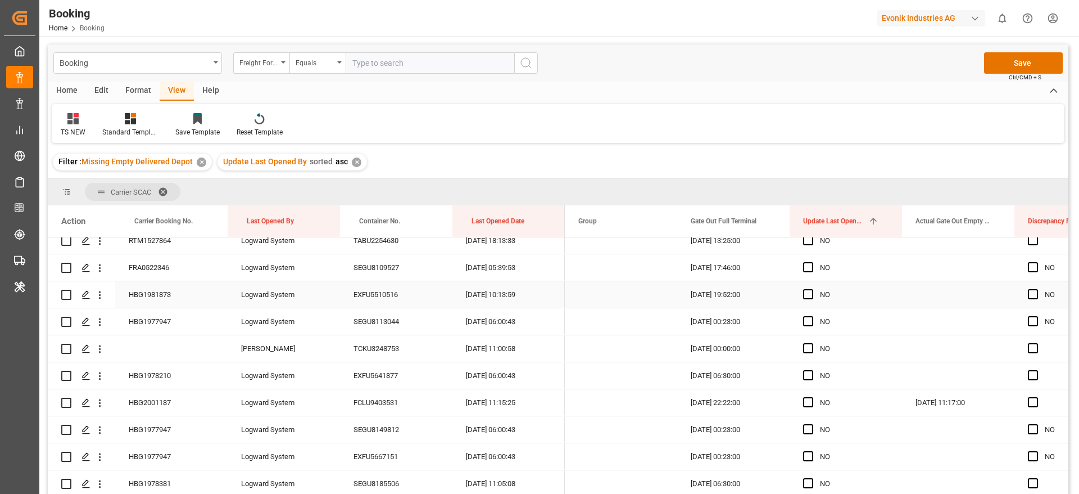
scroll to position [1012, 0]
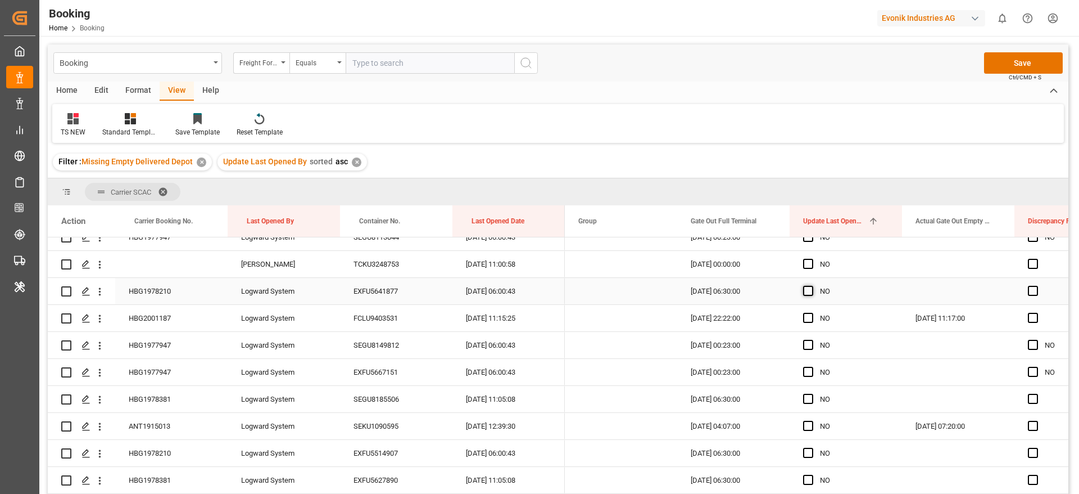
click at [808, 290] on span "Press SPACE to select this row." at bounding box center [808, 291] width 10 height 10
click at [812, 286] on input "Press SPACE to select this row." at bounding box center [812, 286] width 0 height 0
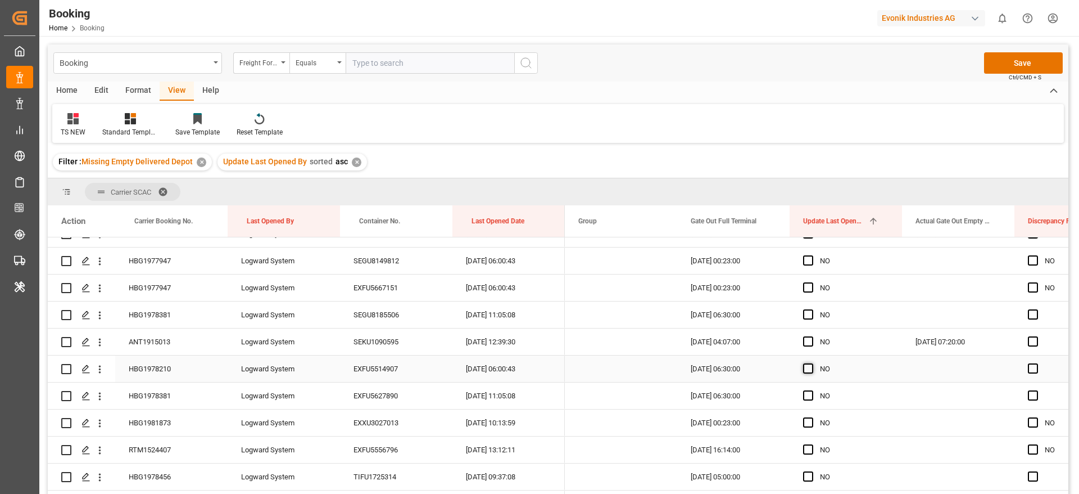
click at [805, 366] on span "Press SPACE to select this row." at bounding box center [808, 368] width 10 height 10
click at [812, 363] on input "Press SPACE to select this row." at bounding box center [812, 363] width 0 height 0
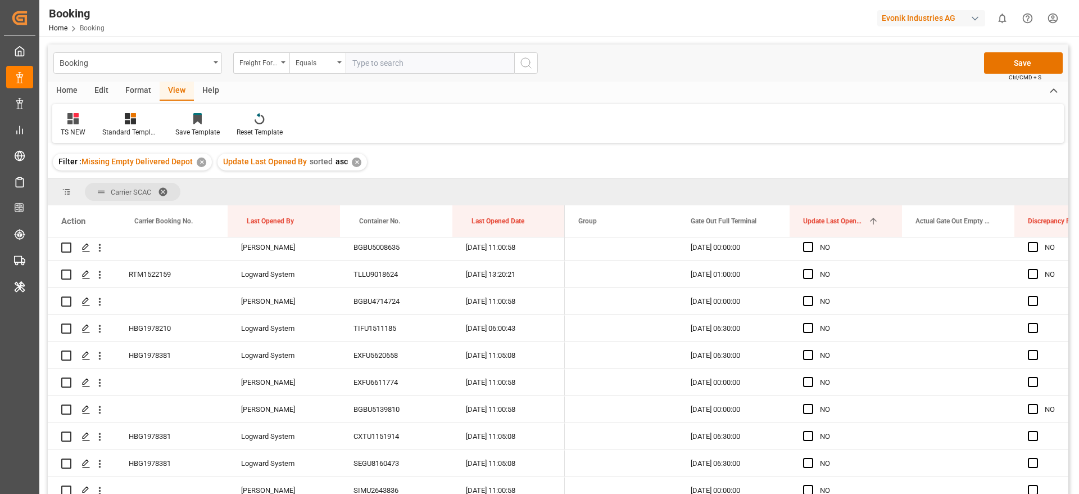
scroll to position [1434, 0]
click at [804, 302] on span "Press SPACE to select this row." at bounding box center [808, 301] width 10 height 10
click at [812, 296] on input "Press SPACE to select this row." at bounding box center [812, 296] width 0 height 0
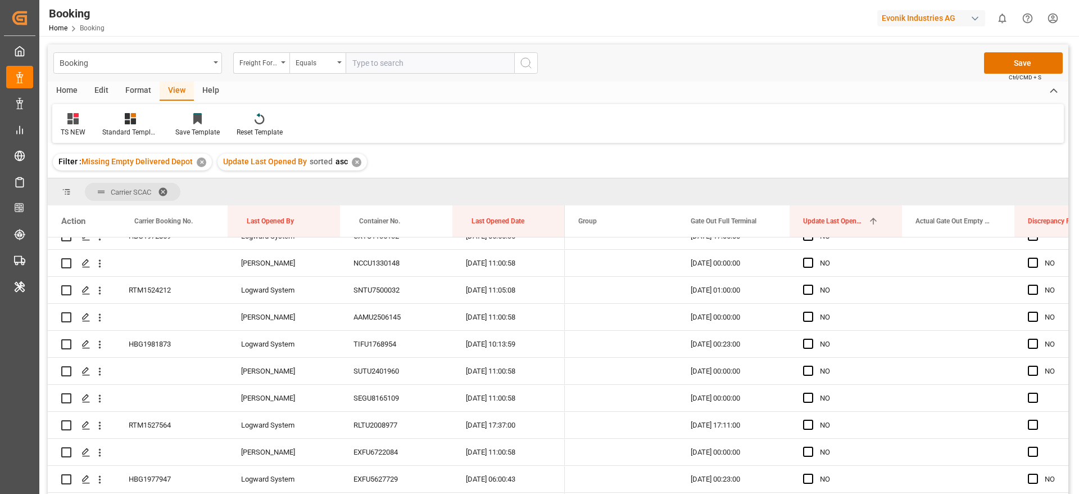
scroll to position [1940, 0]
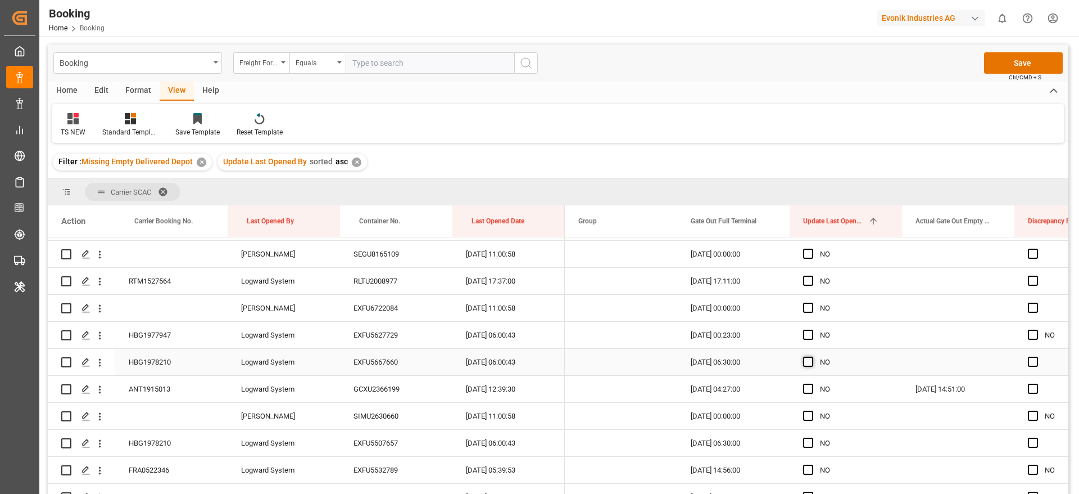
click at [812, 358] on span "Press SPACE to select this row." at bounding box center [808, 361] width 10 height 10
click at [812, 356] on input "Press SPACE to select this row." at bounding box center [812, 356] width 0 height 0
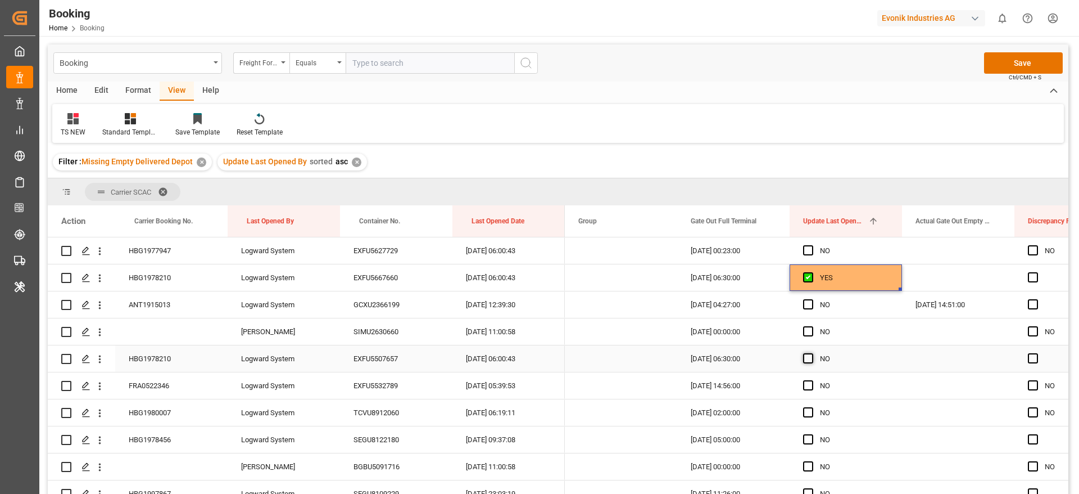
click at [808, 358] on span "Press SPACE to select this row." at bounding box center [808, 358] width 10 height 10
click at [812, 353] on input "Press SPACE to select this row." at bounding box center [812, 353] width 0 height 0
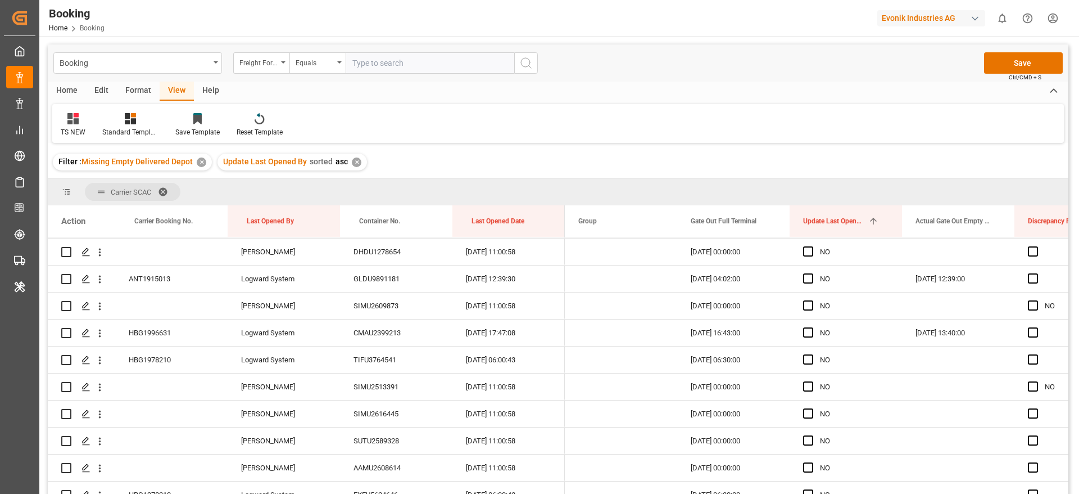
scroll to position [2446, 0]
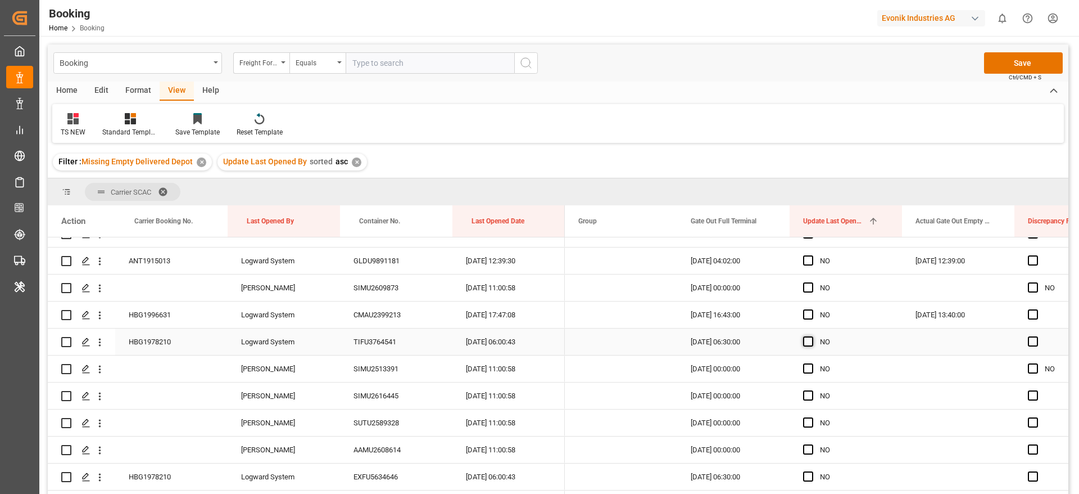
click at [811, 340] on span "Press SPACE to select this row." at bounding box center [808, 341] width 10 height 10
click at [812, 336] on input "Press SPACE to select this row." at bounding box center [812, 336] width 0 height 0
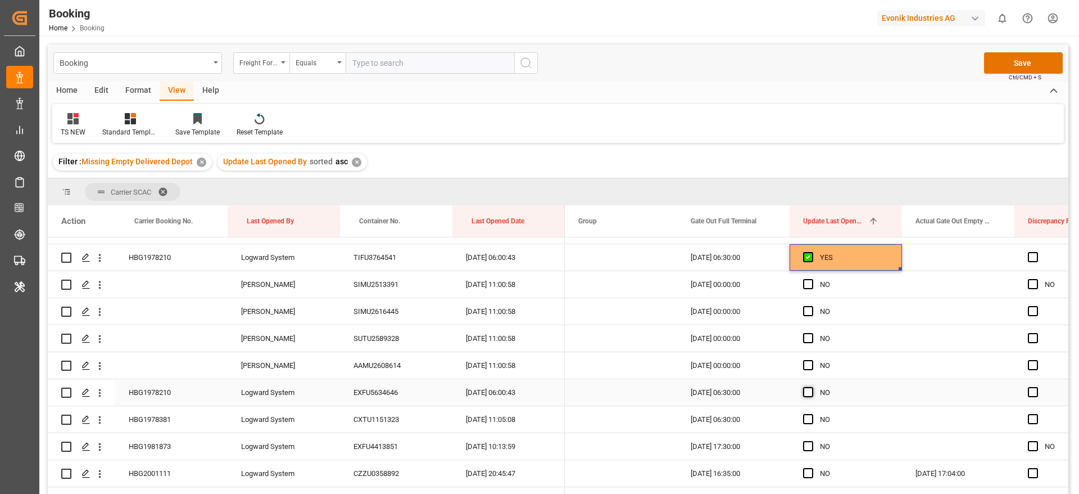
click at [810, 390] on span "Press SPACE to select this row." at bounding box center [808, 392] width 10 height 10
click at [812, 387] on input "Press SPACE to select this row." at bounding box center [812, 387] width 0 height 0
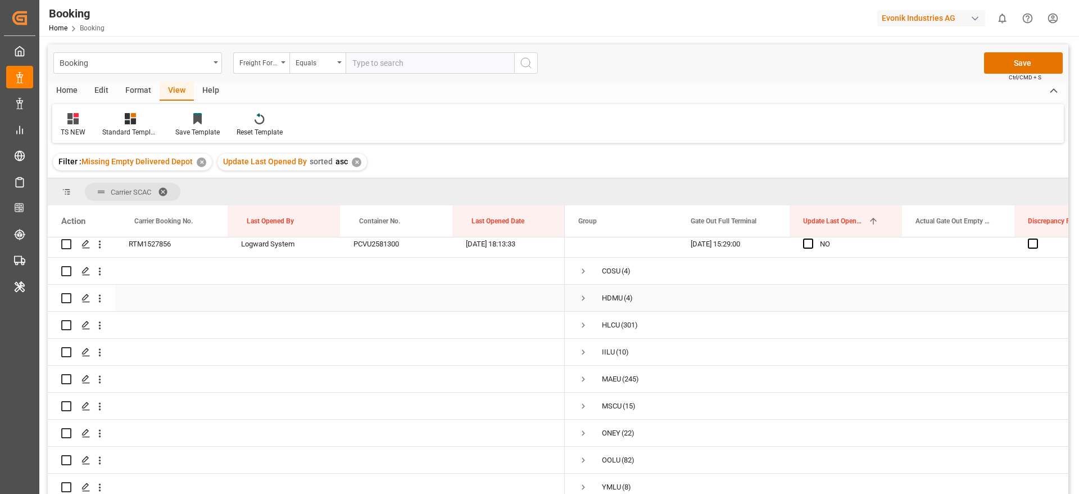
scroll to position [2783, 0]
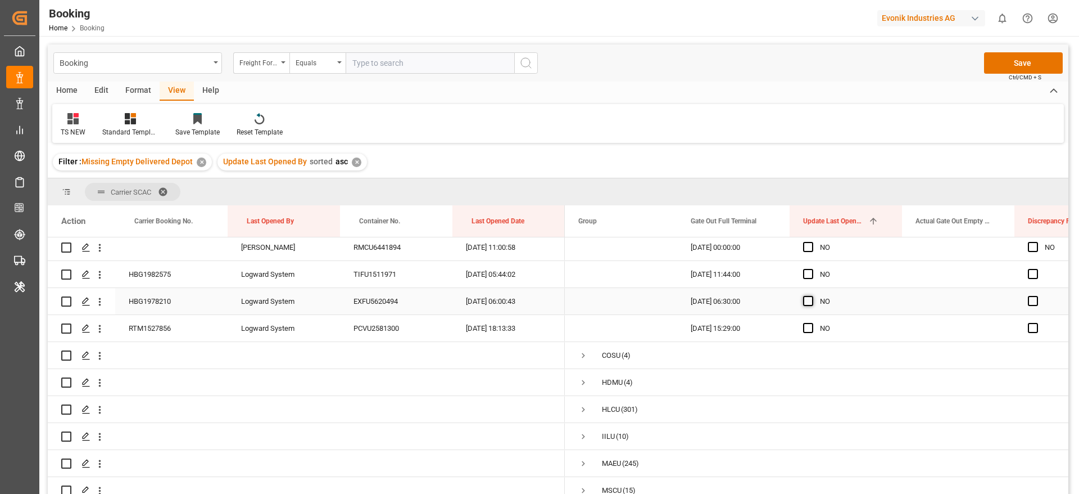
click at [808, 305] on span "Press SPACE to select this row." at bounding box center [808, 301] width 10 height 10
click at [812, 296] on input "Press SPACE to select this row." at bounding box center [812, 296] width 0 height 0
click at [170, 321] on div "RTM1527856" at bounding box center [171, 328] width 112 height 26
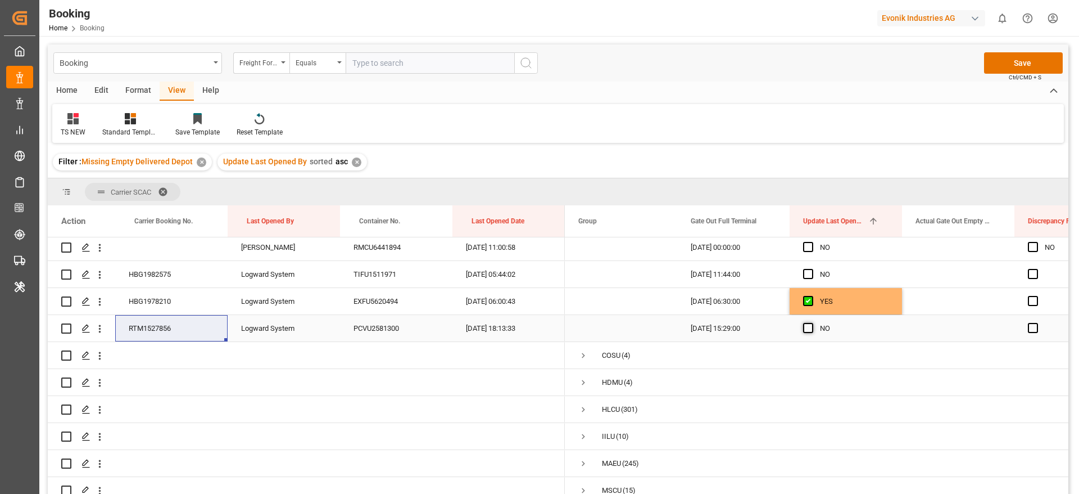
click at [807, 331] on span "Press SPACE to select this row." at bounding box center [808, 328] width 10 height 10
click at [812, 323] on input "Press SPACE to select this row." at bounding box center [812, 323] width 0 height 0
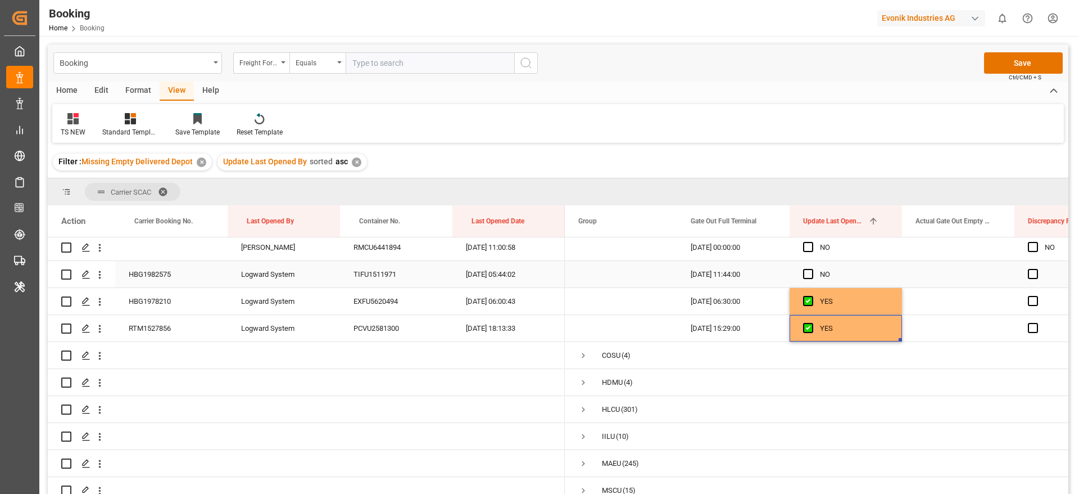
click at [166, 282] on div "HBG1982575" at bounding box center [171, 274] width 112 height 26
click at [811, 273] on span "Press SPACE to select this row." at bounding box center [808, 274] width 10 height 10
click at [812, 269] on input "Press SPACE to select this row." at bounding box center [812, 269] width 0 height 0
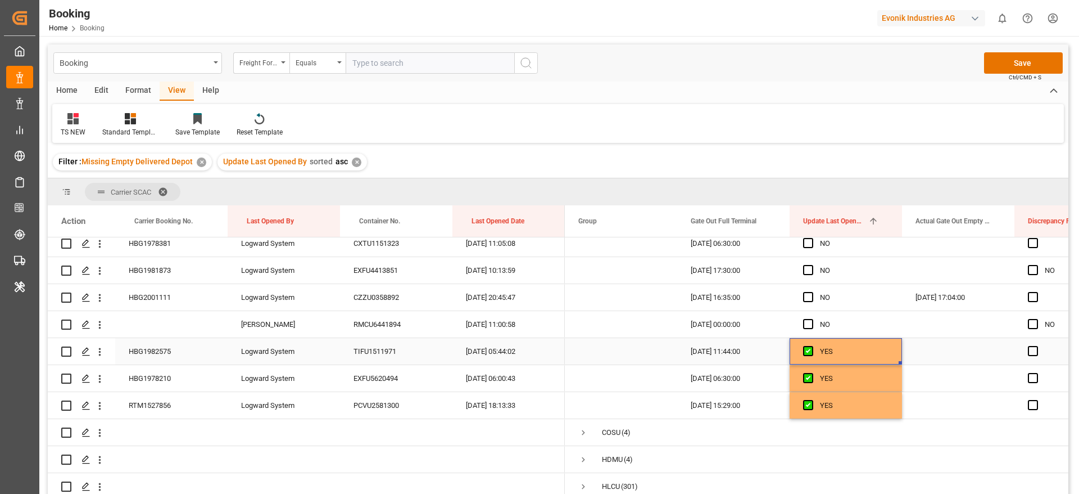
scroll to position [2699, 0]
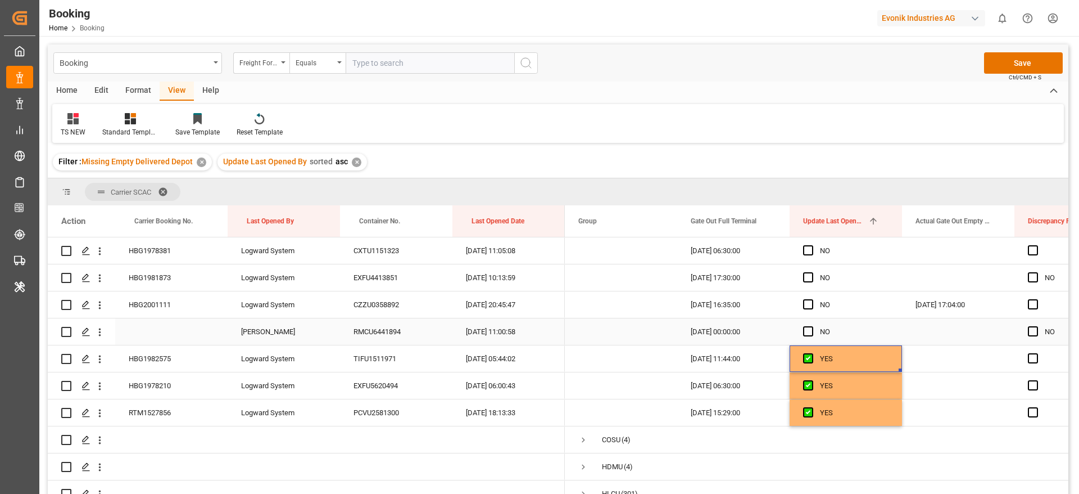
click at [395, 336] on div "RMCU6441894" at bounding box center [396, 331] width 112 height 26
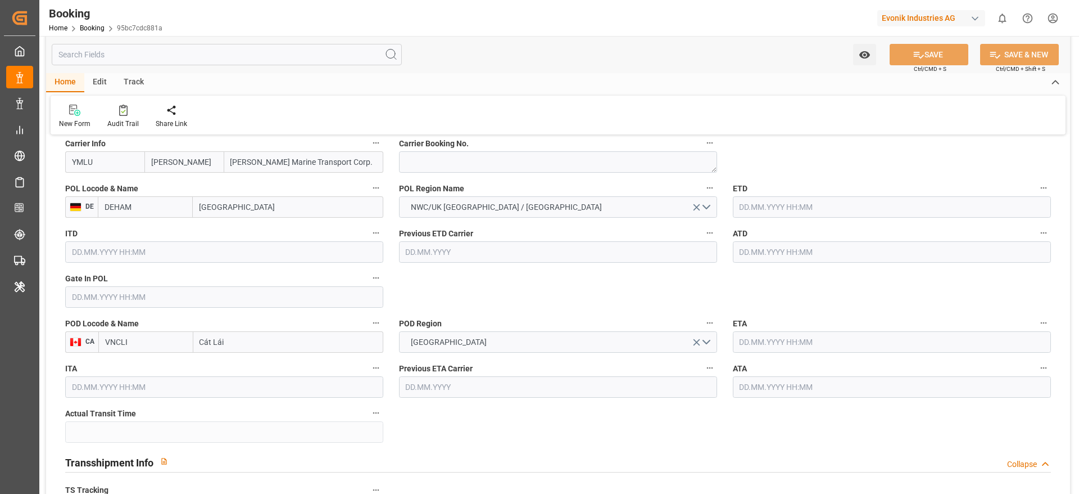
type input "4006667609"
type input "9302152"
type input "[PERSON_NAME]"
type input "[PERSON_NAME] Marine Transport Corp."
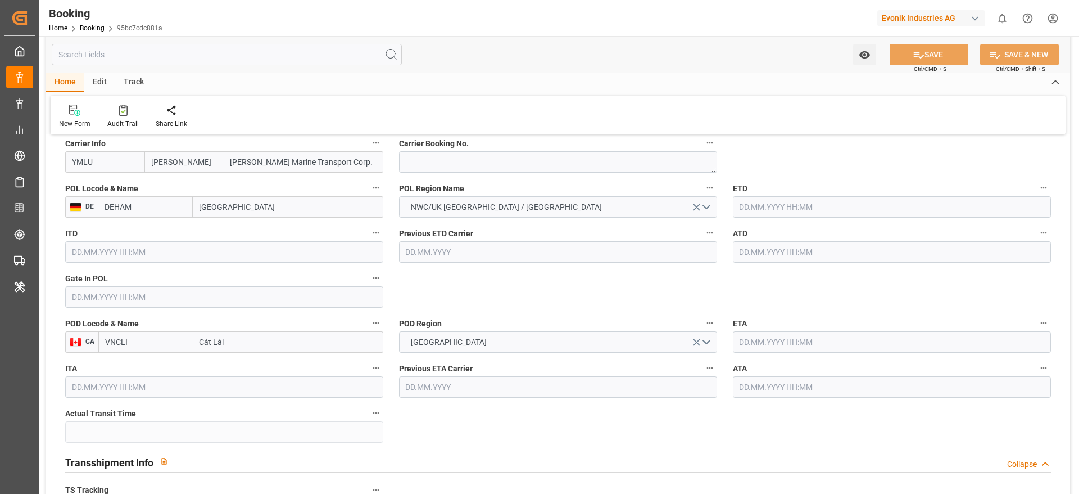
type input "DEHAM"
type input "VNCLI"
type input "[DATE] 09:14"
type input "[DATE]"
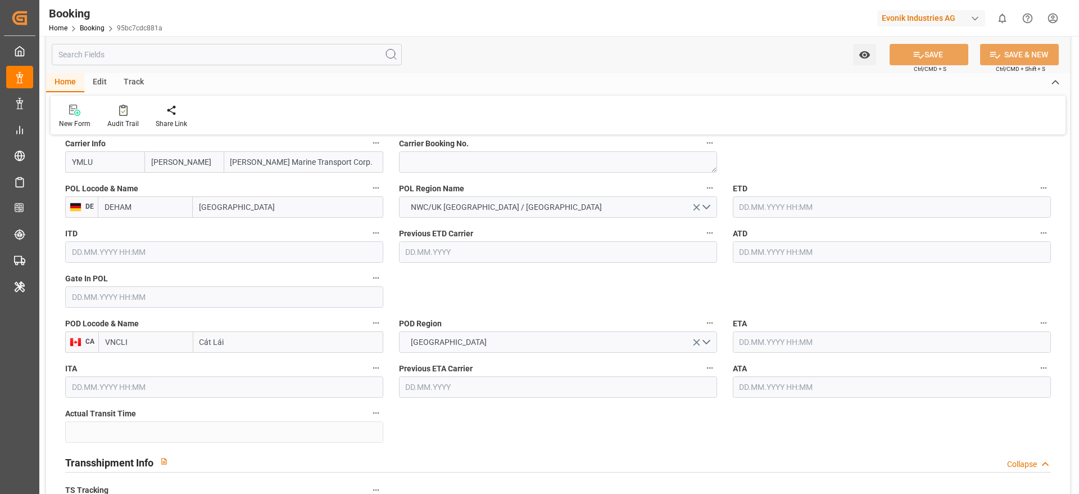
type input "[DATE]"
type input "24.08.2025 00:00"
type input "[DATE] 00:00"
type input "08.10.2025 00:00"
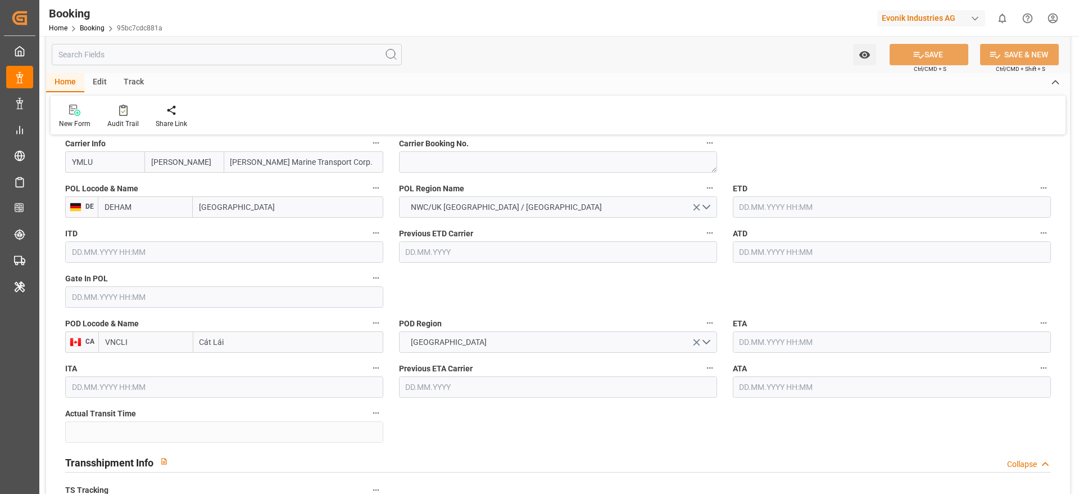
type input "08.10.2025 00:00"
type input "18.08.2025"
type input "25.08.2025 09:56"
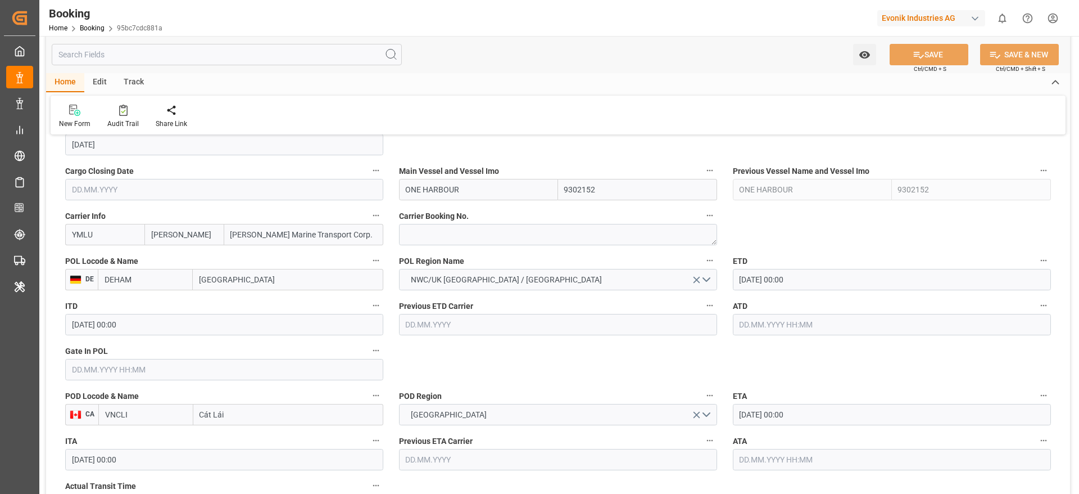
scroll to position [759, 0]
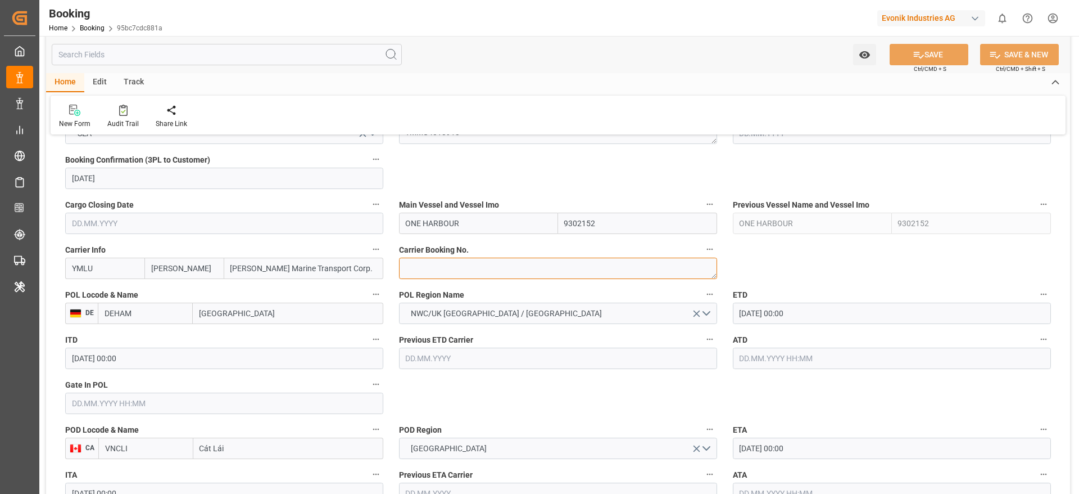
click at [437, 271] on textarea at bounding box center [558, 267] width 318 height 21
paste textarea "FBRE0063514"
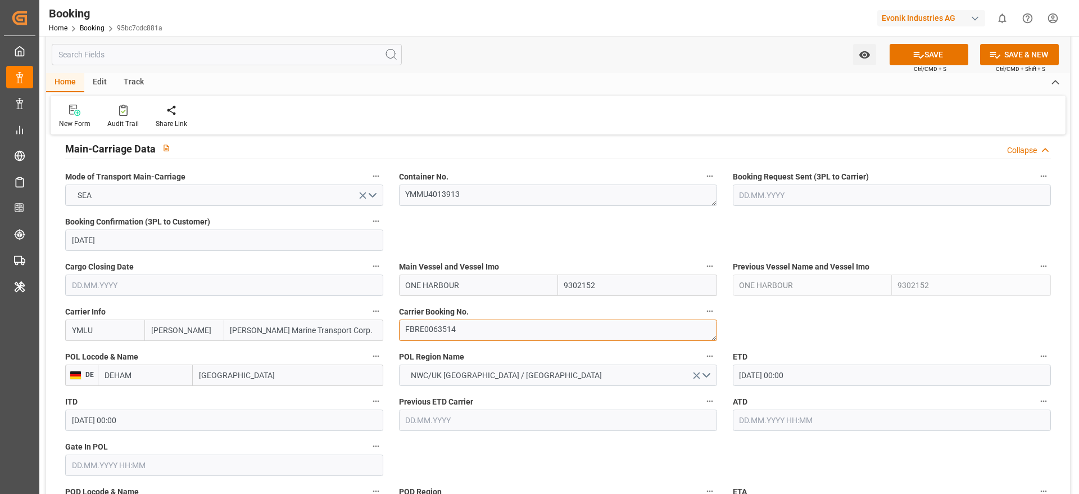
scroll to position [675, 0]
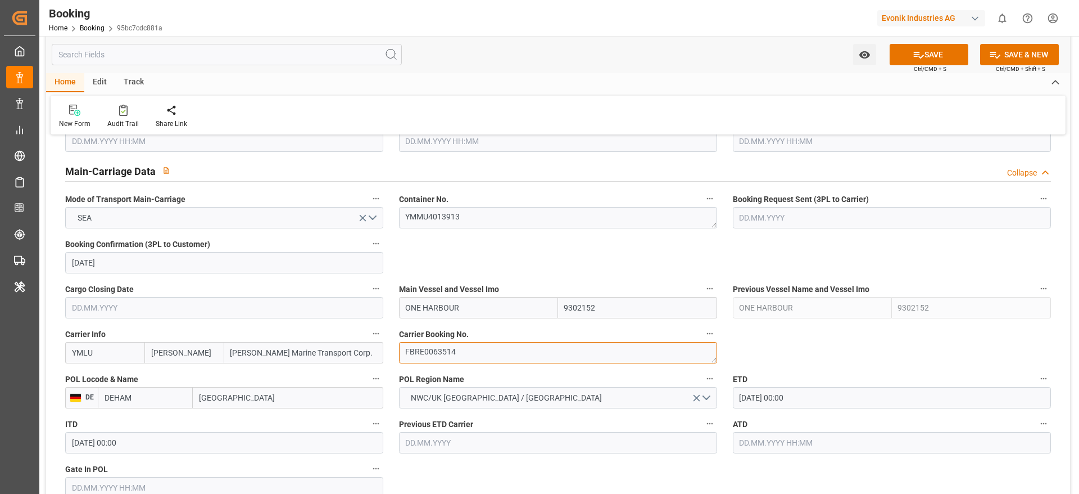
type textarea "FBRE0063514"
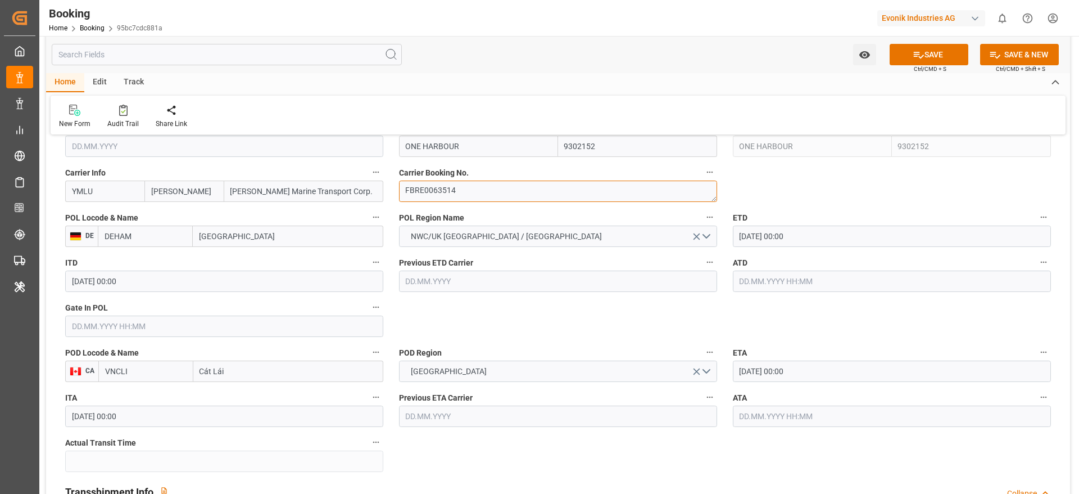
scroll to position [843, 0]
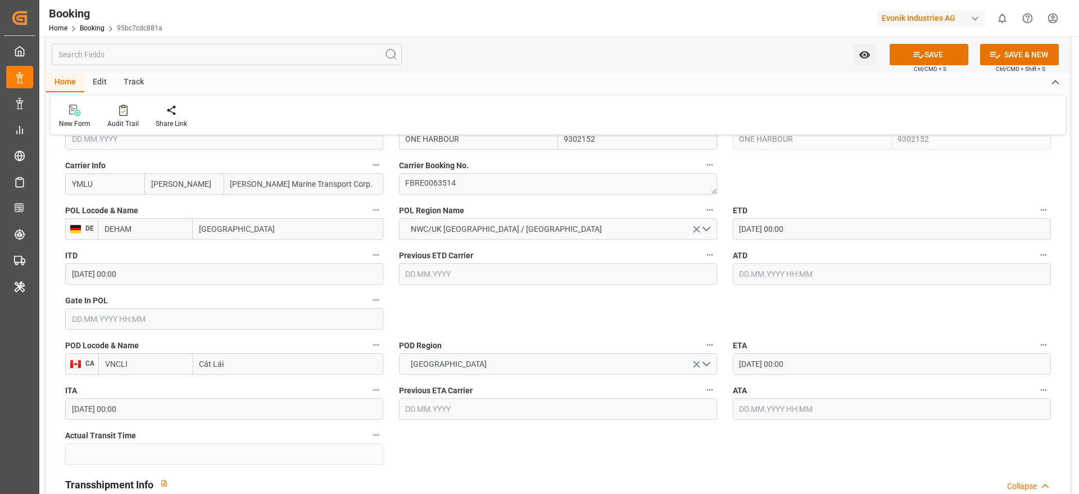
click at [833, 271] on input "text" at bounding box center [892, 273] width 318 height 21
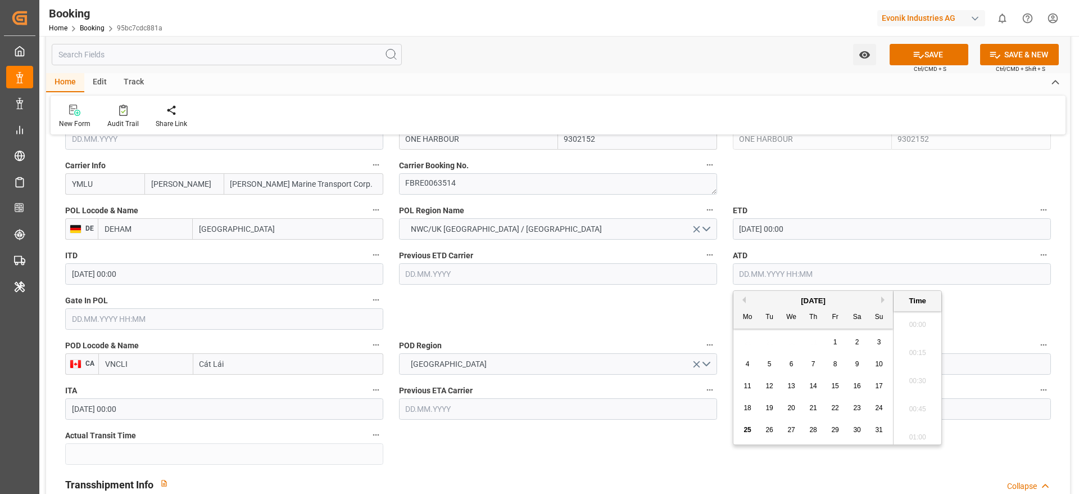
scroll to position [1831, 0]
click at [873, 408] on div "24" at bounding box center [880, 407] width 14 height 13
type input "[DATE] 00:00"
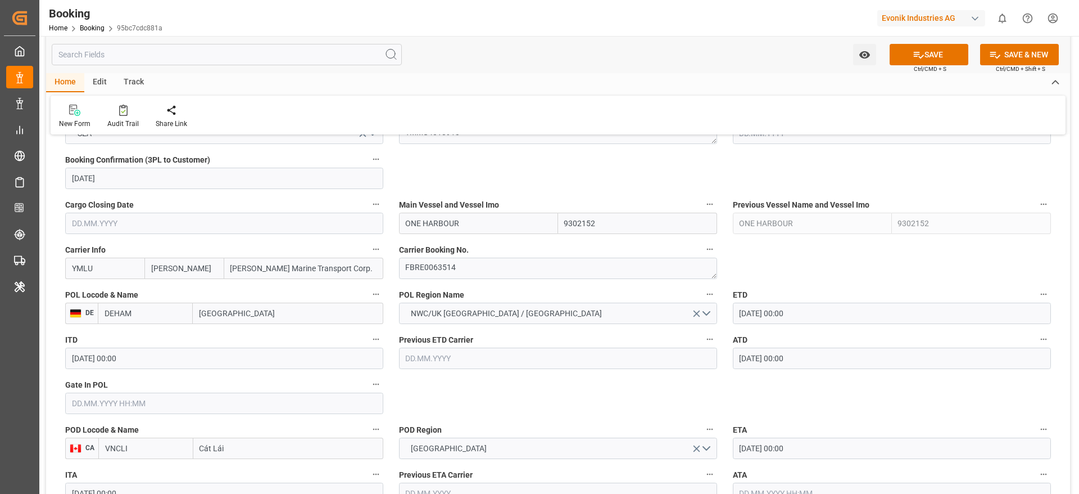
scroll to position [843, 0]
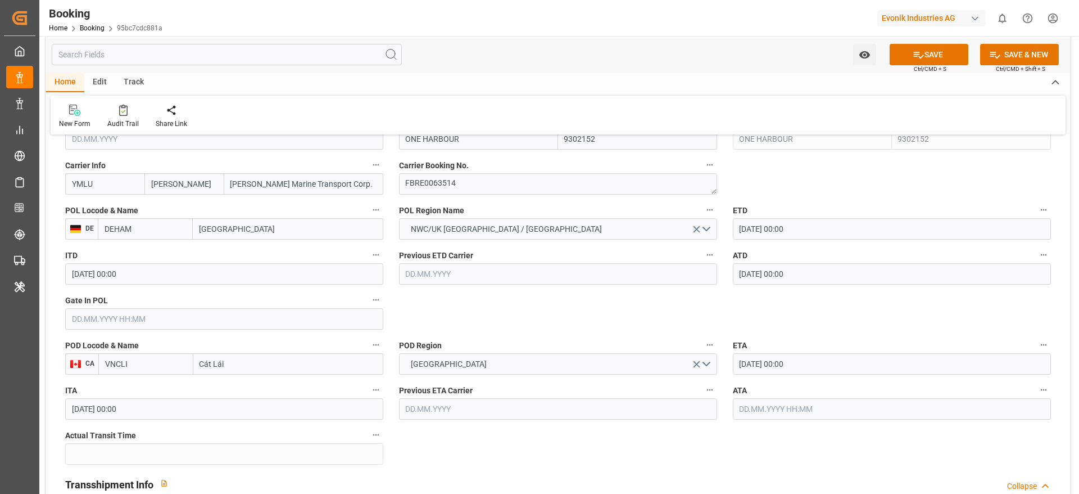
click at [138, 326] on input "text" at bounding box center [224, 318] width 318 height 21
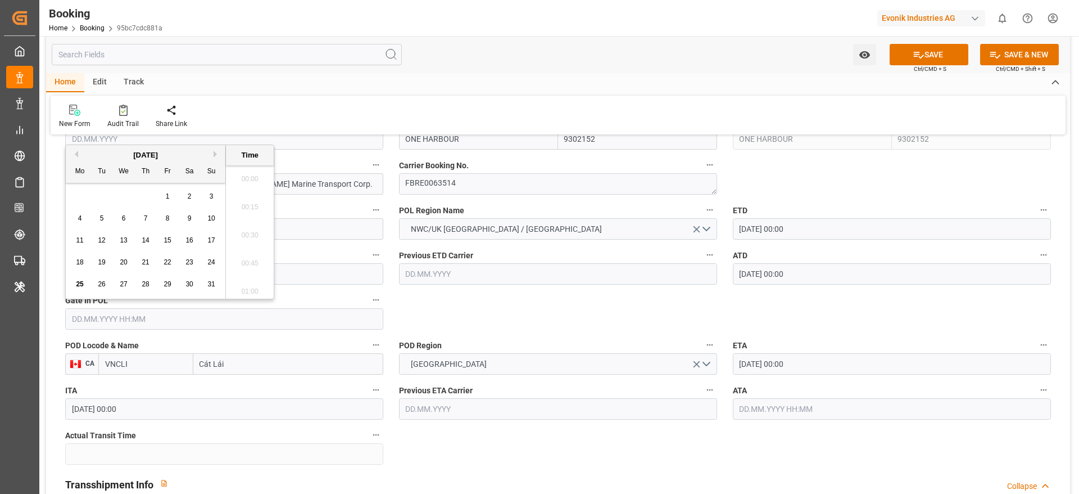
scroll to position [1831, 0]
click at [121, 262] on span "20" at bounding box center [123, 262] width 7 height 8
type input "20.08.2025 00:00"
click at [570, 345] on label "POD Region" at bounding box center [558, 345] width 318 height 16
click at [703, 345] on button "POD Region" at bounding box center [710, 344] width 15 height 15
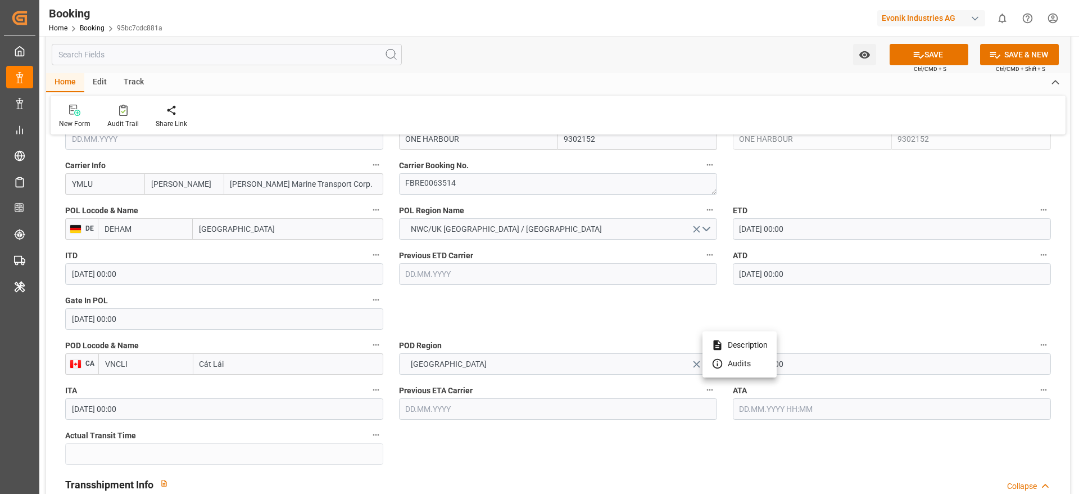
click at [490, 314] on div at bounding box center [539, 247] width 1079 height 494
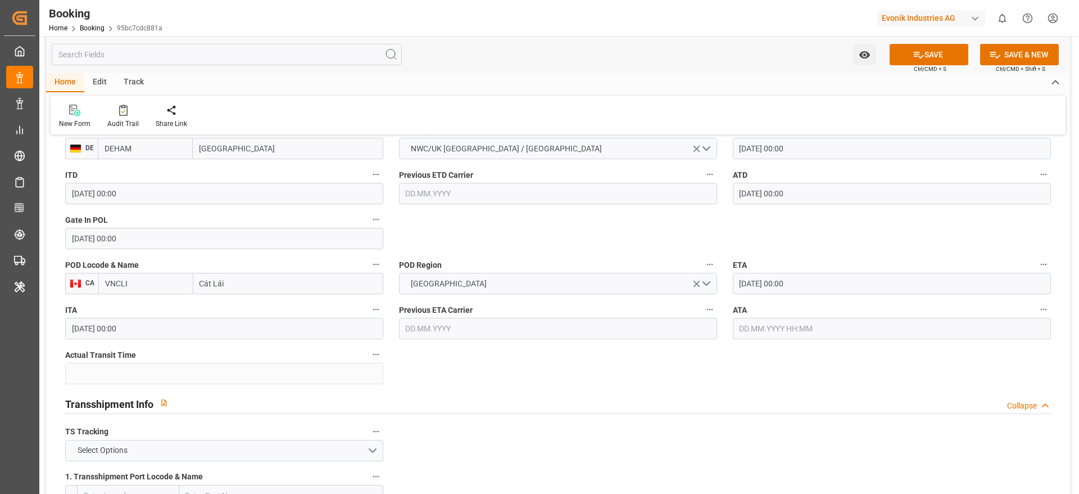
scroll to position [1012, 0]
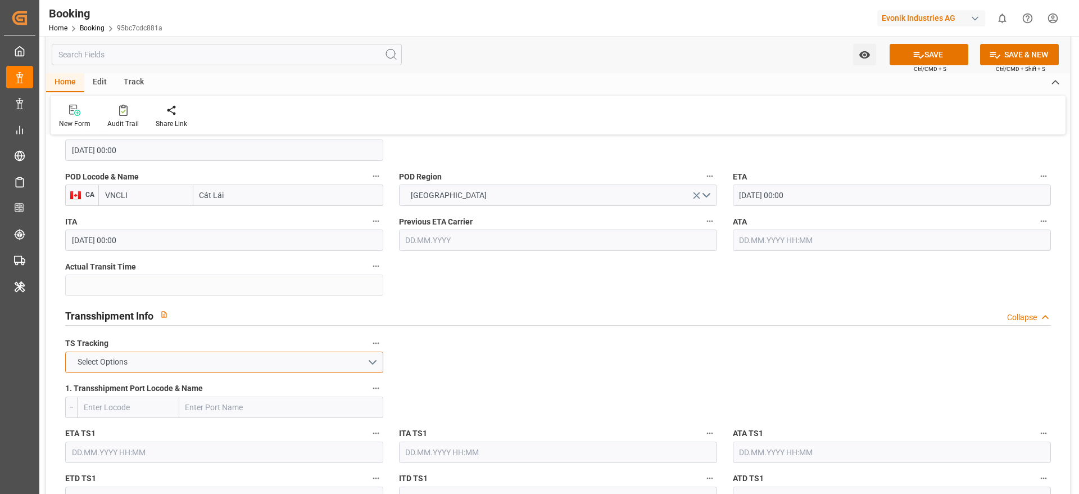
click at [160, 361] on button "Select Options" at bounding box center [224, 361] width 318 height 21
click at [160, 361] on div "TRUE" at bounding box center [224, 365] width 317 height 24
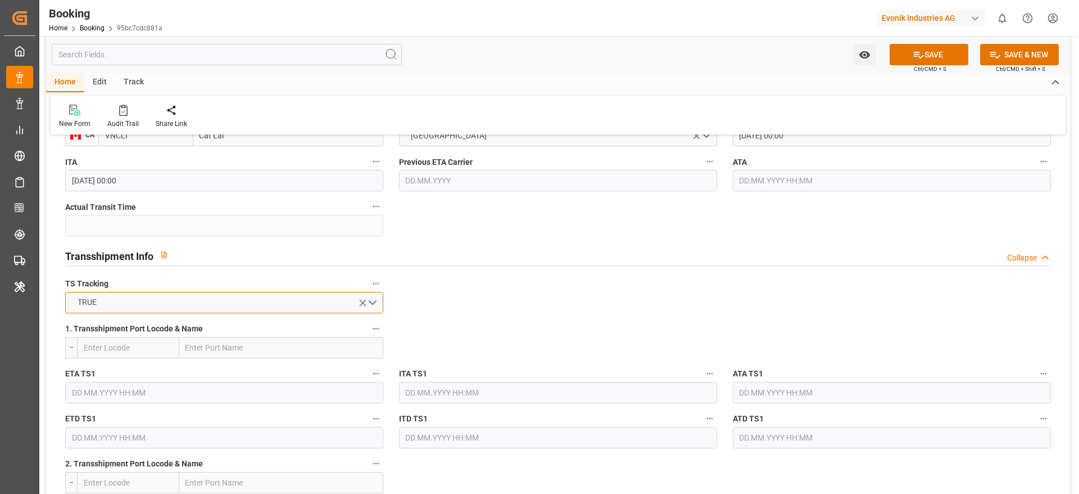
scroll to position [1096, 0]
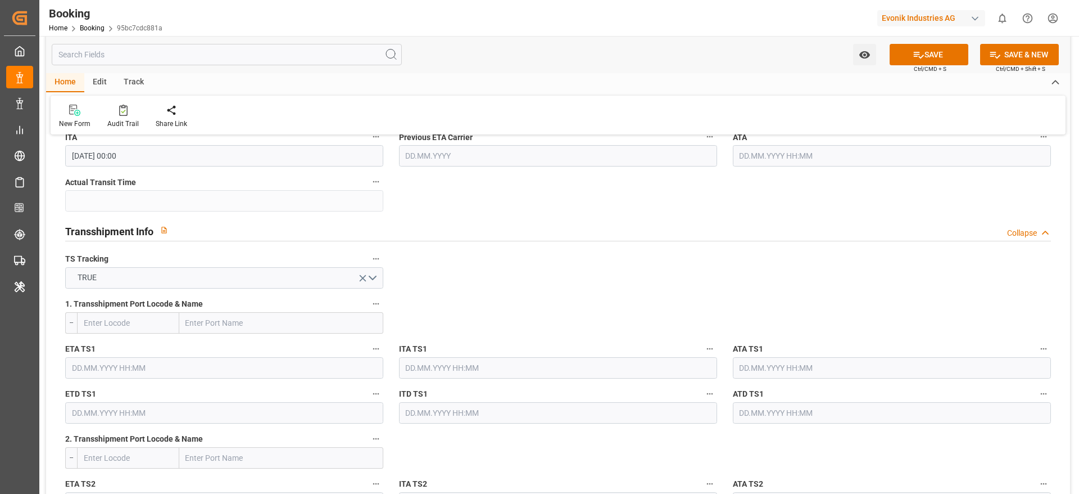
click at [237, 318] on input "text" at bounding box center [281, 322] width 204 height 21
paste input "SINGAPORE"
type input "SINGAPORE"
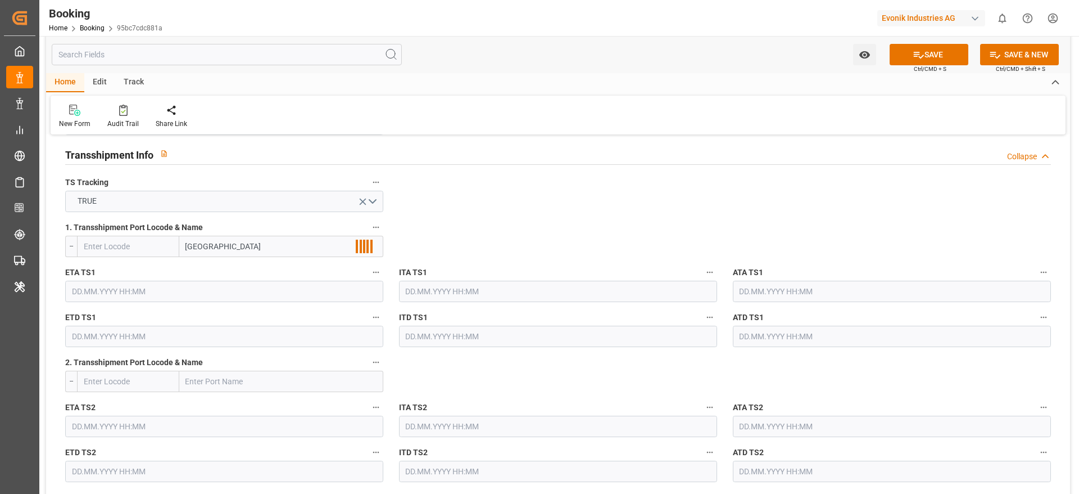
scroll to position [1181, 0]
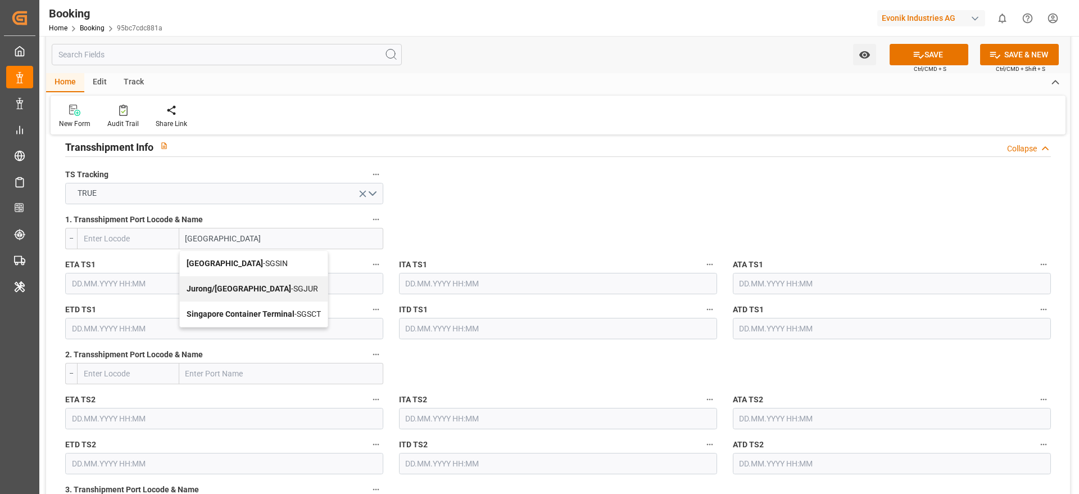
click at [247, 262] on span "Singapore - SGSIN" at bounding box center [237, 263] width 101 height 9
type input "SGSIN"
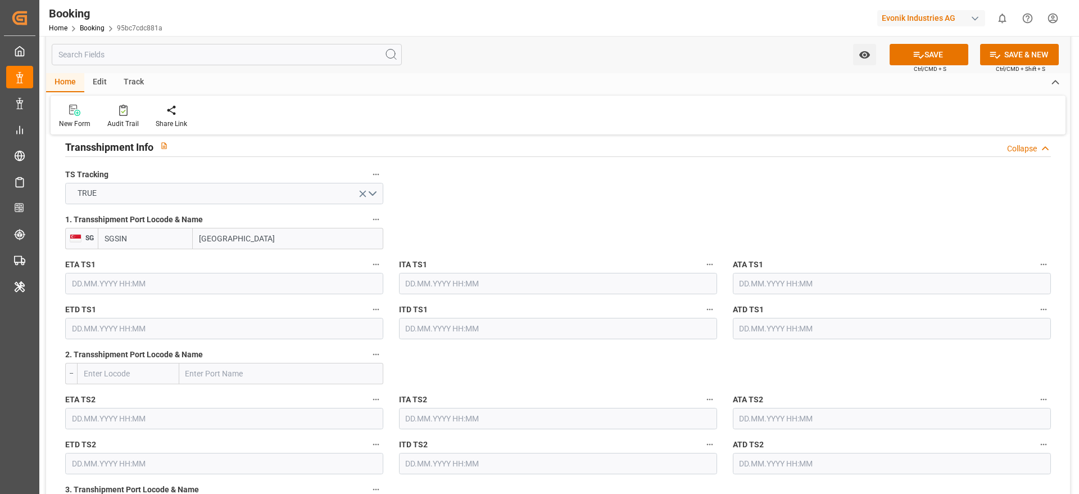
type input "Singapore"
click at [785, 284] on input "text" at bounding box center [892, 283] width 318 height 21
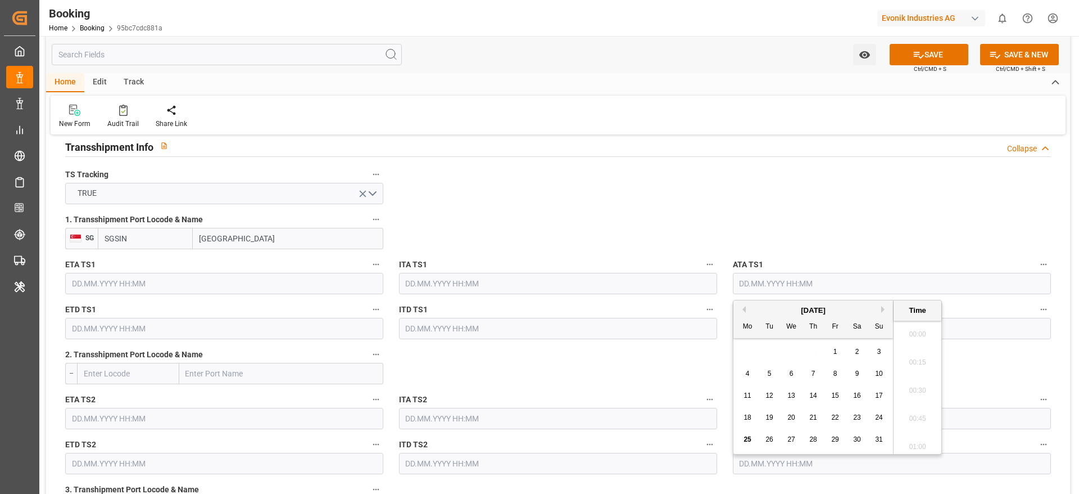
scroll to position [1831, 0]
click at [142, 278] on input "text" at bounding box center [224, 283] width 318 height 21
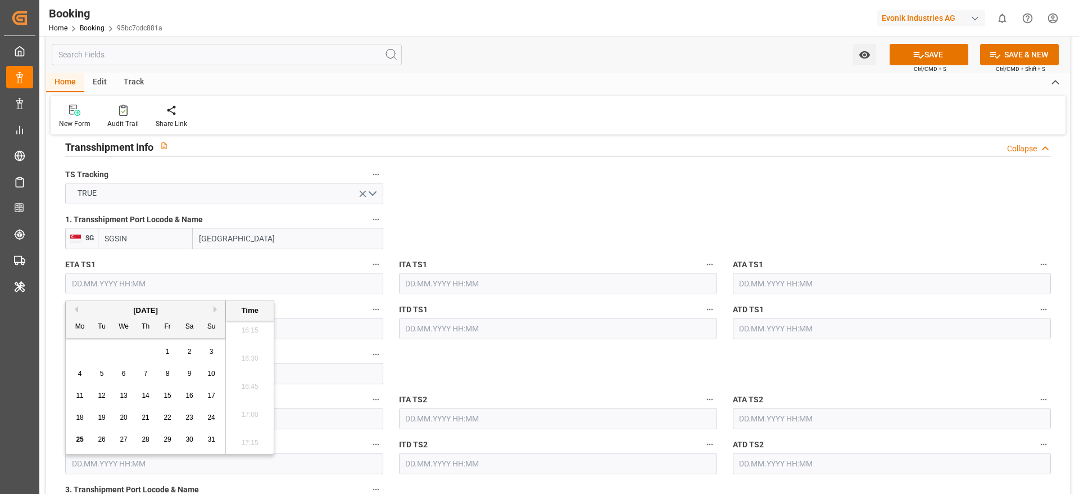
click at [219, 307] on button "Next Month" at bounding box center [217, 309] width 7 height 7
click at [118, 348] on div "1" at bounding box center [124, 351] width 14 height 13
type input "01.10.2025 00:00"
click at [122, 350] on span "1" at bounding box center [124, 351] width 4 height 8
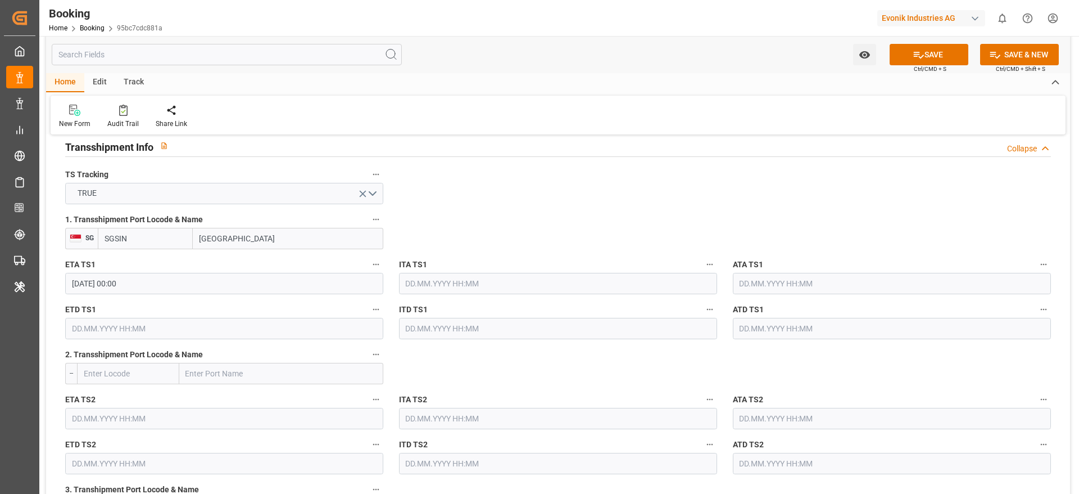
click at [182, 329] on input "text" at bounding box center [224, 328] width 318 height 21
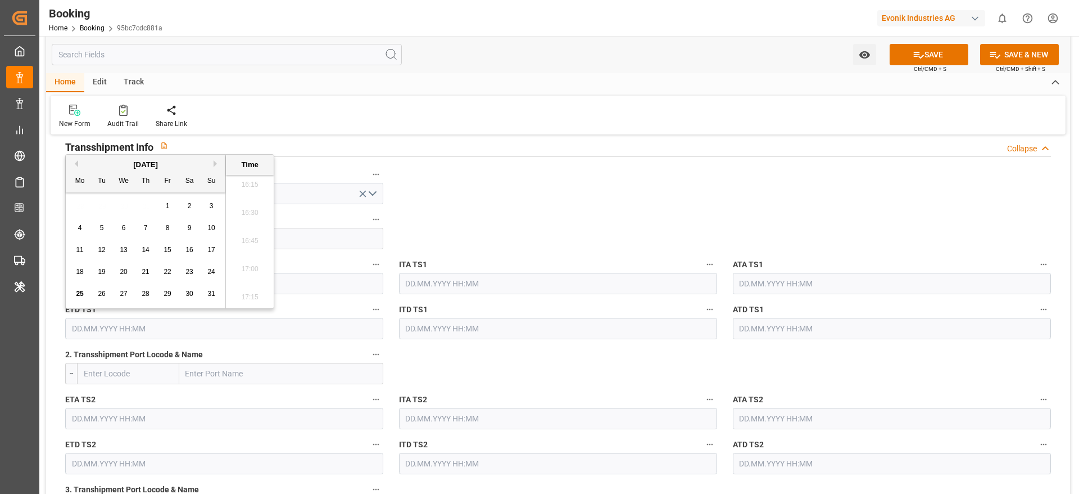
click at [215, 165] on button "Next Month" at bounding box center [217, 163] width 7 height 7
click at [219, 207] on div "29 30 1 2 3 4 5" at bounding box center [145, 206] width 153 height 22
click at [206, 206] on div "5" at bounding box center [212, 206] width 14 height 13
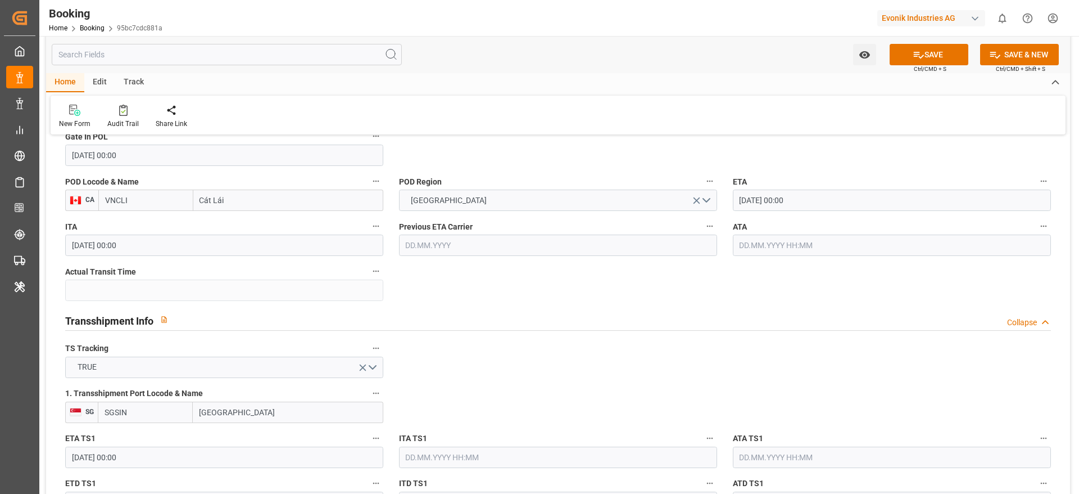
scroll to position [1181, 0]
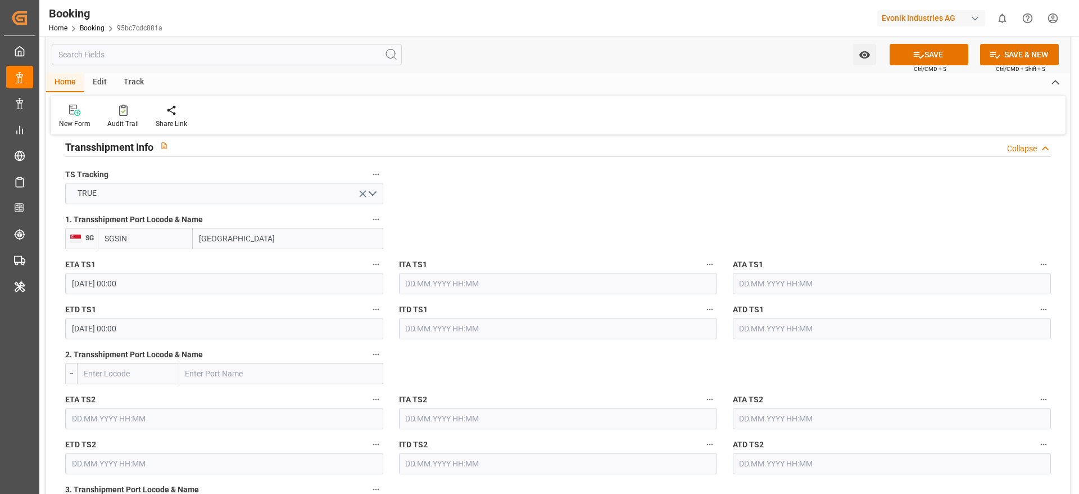
click at [197, 321] on input "05.10.2025 00:00" at bounding box center [224, 328] width 318 height 21
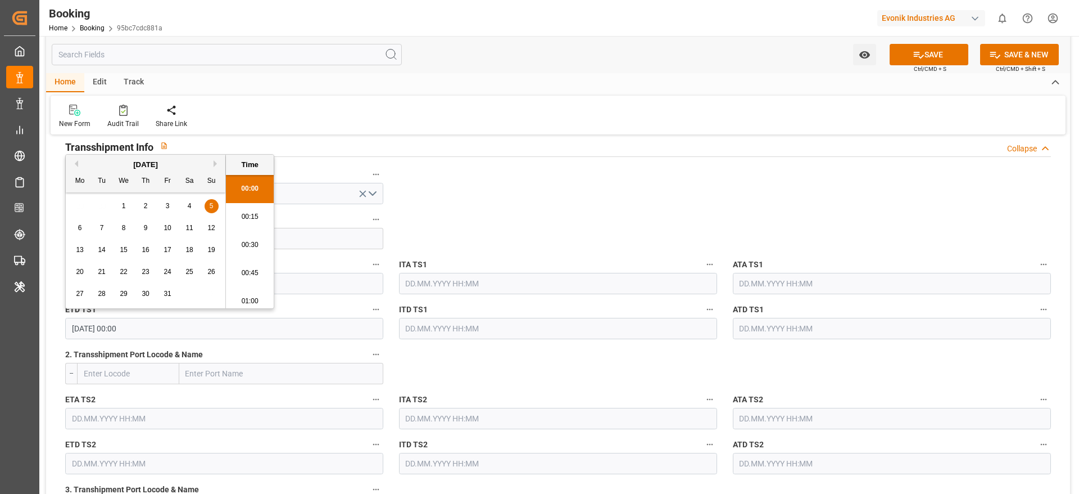
click at [148, 205] on div "2" at bounding box center [146, 206] width 14 height 13
type input "02.10.2025 00:00"
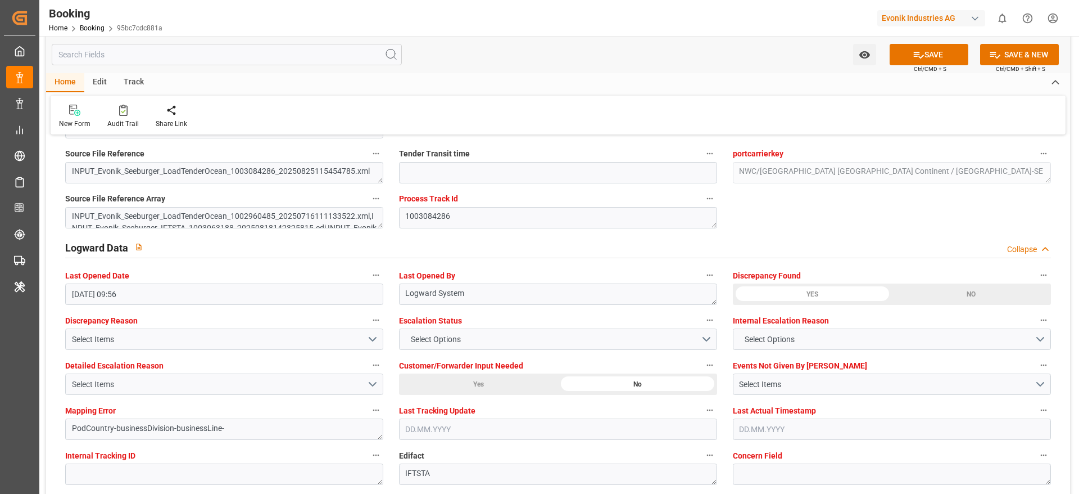
scroll to position [2277, 0]
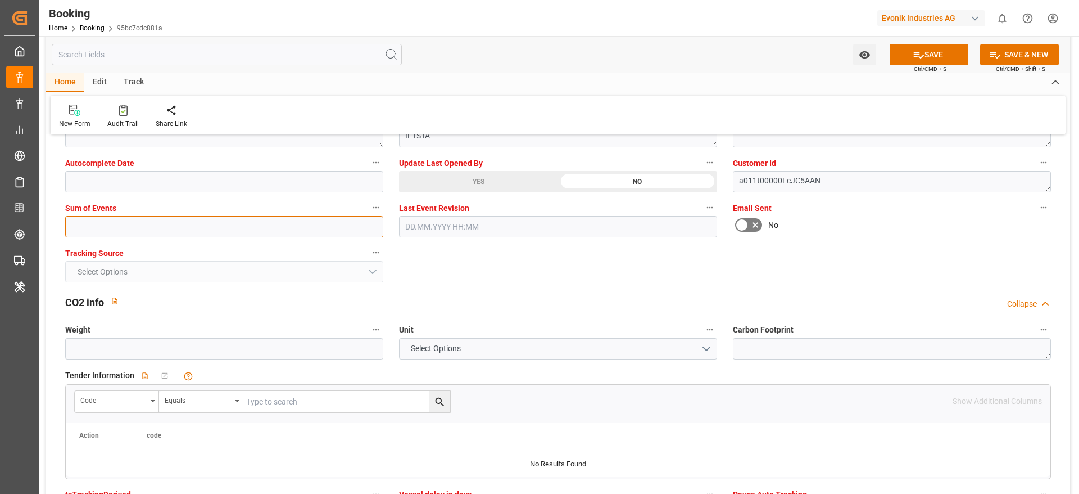
click at [107, 224] on input "text" at bounding box center [224, 226] width 318 height 21
type input "0"
click at [915, 58] on icon at bounding box center [919, 55] width 12 height 12
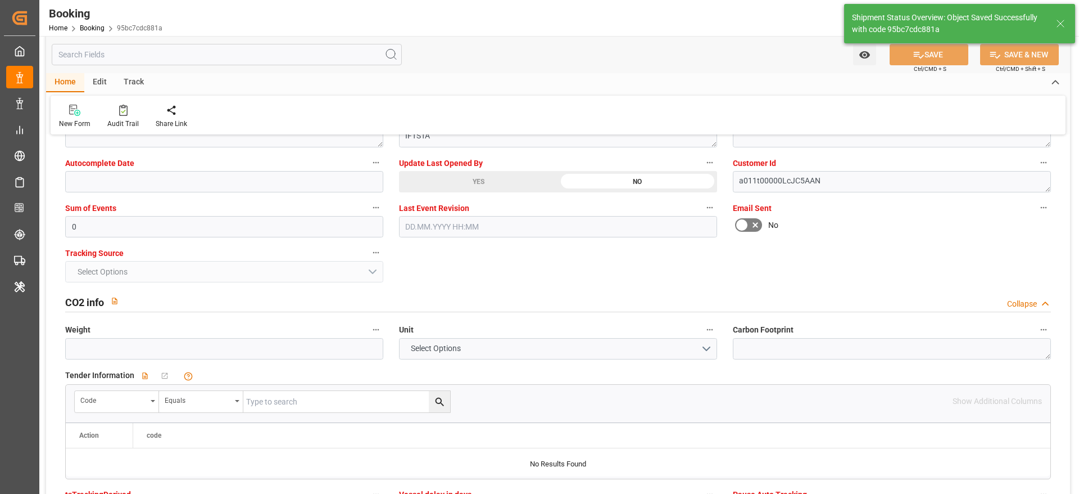
type textarea "[PERSON_NAME]"
type textarea "Yes"
type input "01.10.2025 00:00"
type input "02.10.2025 00:00"
type input "25.08.2025 11:19"
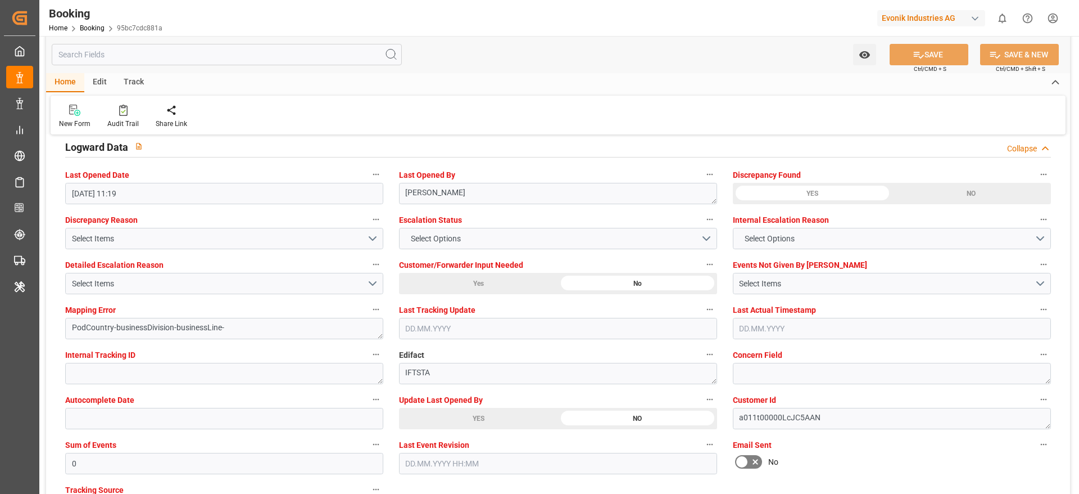
scroll to position [1940, 0]
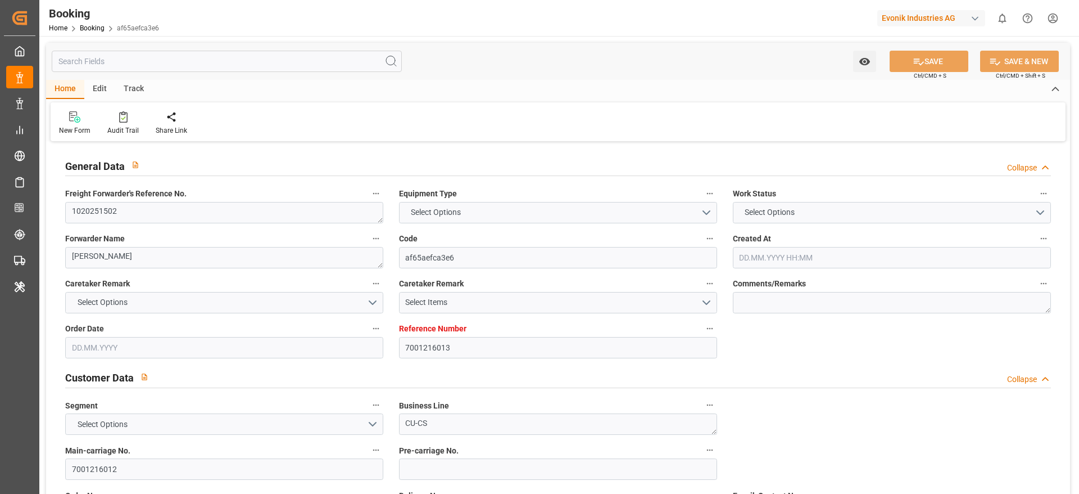
type textarea "1020251502"
type textarea "[PERSON_NAME]"
type input "af65aefca3e6"
type input "7001216013"
type textarea "CU-CS"
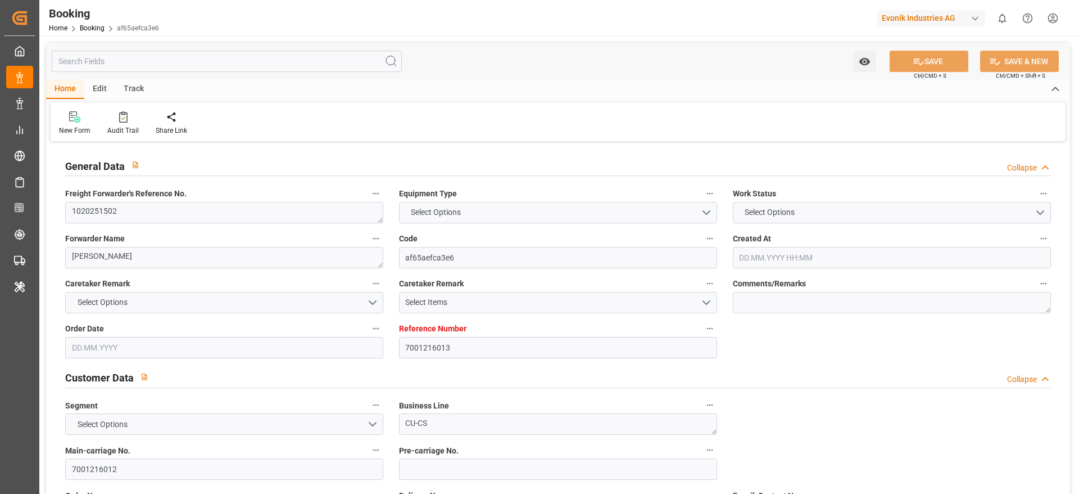
type input "7001216012"
type textarea "mark.huebel@evonik.com"
type textarea "CFR"
type textarea "LAGOS - APAP"
type textarea "Essen"
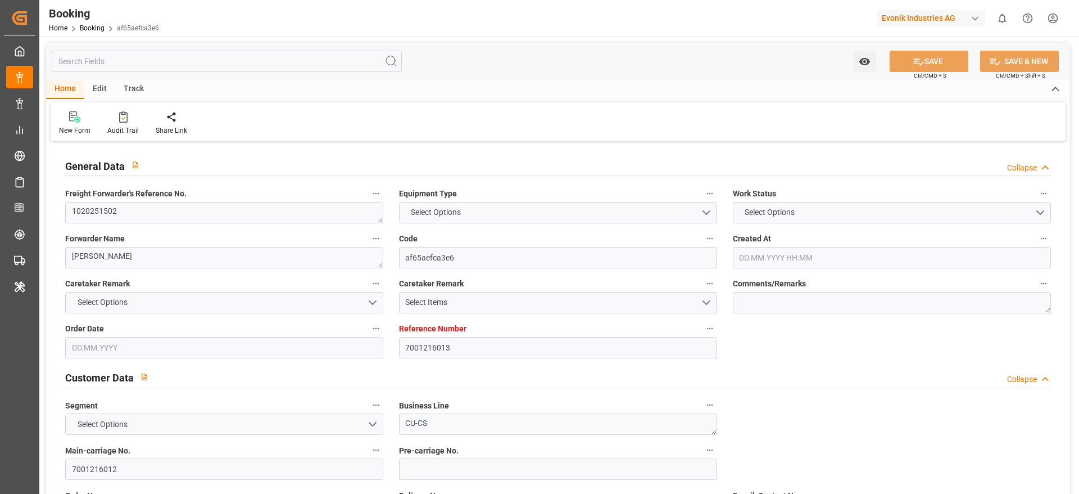
type textarea "MSNU1126565"
type input "MSC IKARIA VI"
type input "MSCU"
type textarea "459IHA1400421"
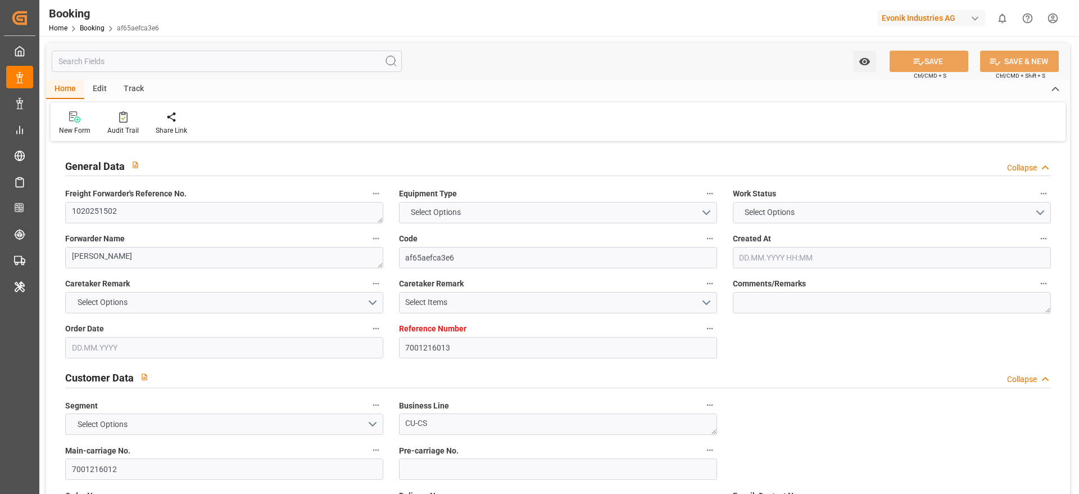
type input "[GEOGRAPHIC_DATA]"
type input "Apapa"
type input "LOME"
type textarea "vesselName etd [PERSON_NAME]"
type textarea "INPUT_Evonik_Seeburger_IFTMIN_1003068584_20250819232103141.edi"
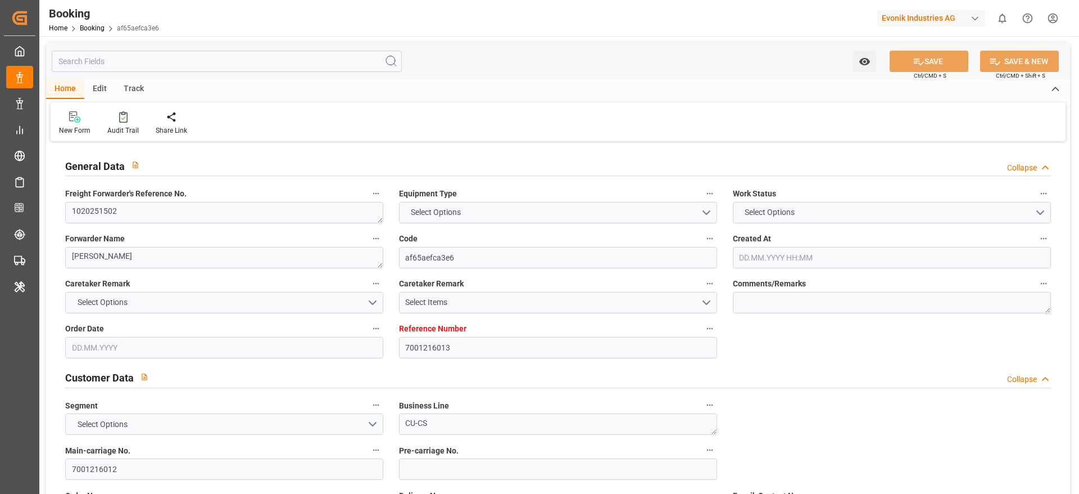
type textarea "NWC/UK North West Continent / UK_NGAPP_MSCU_CU-CS"
type textarea "INPUT_Evonik_Seeburger_IFTMIN_1002932116_20250708095224792.edi,INPUT_Evonik_See…"
type textarea "1003068584"
type textarea "Logward System"
type textarea "businessDivision-businessLine-"
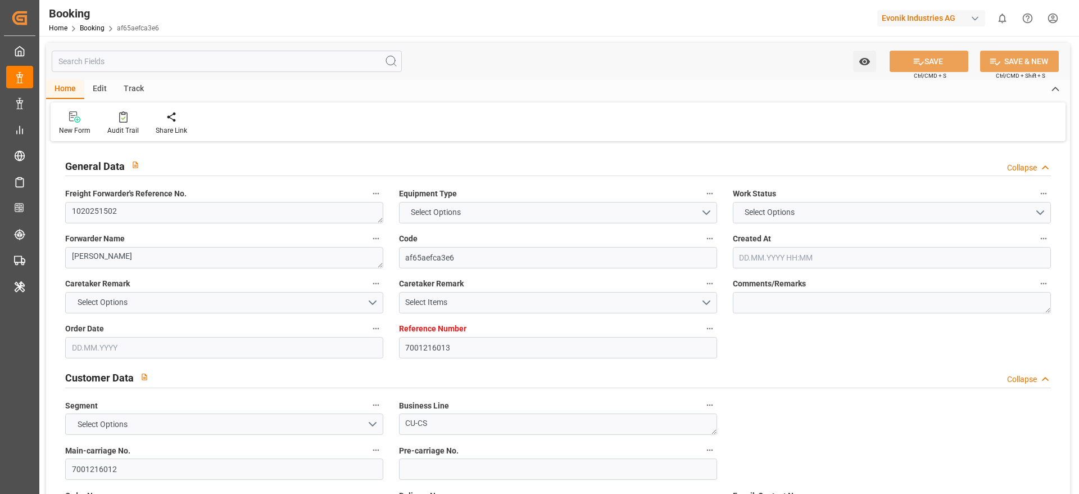
type textarea "IFTMIN"
type textarea "a011t00000LcJC5AAN"
type textarea "Yes"
type input "ANTWERPEN"
type input "APAPA"
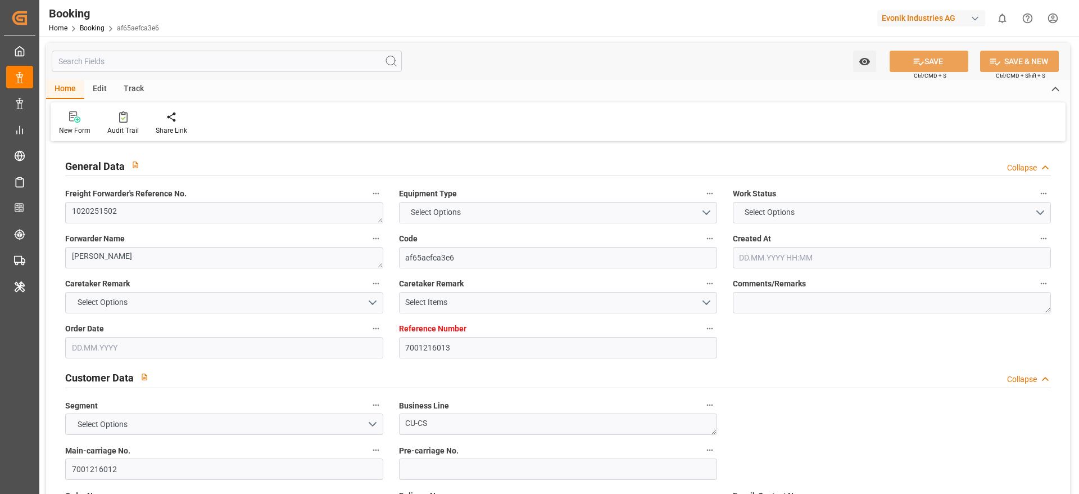
type input "NEUSS"
type input "DE"
type input "TRUCK"
type input "NEUSS"
type input "DE"
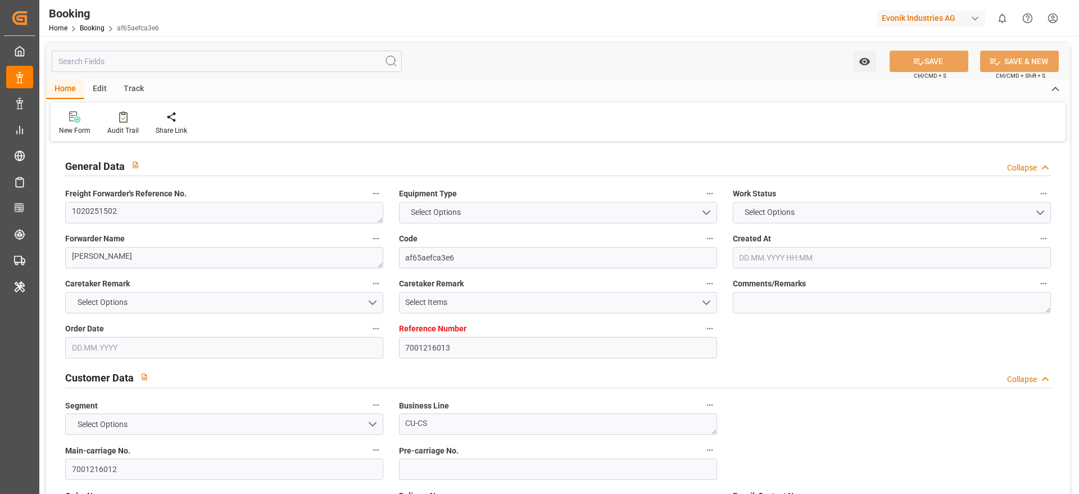
type input "RAIL"
type input "NY531A"
type input "VESSEL"
type input "MSC GEORGIA II"
type input "WP534A"
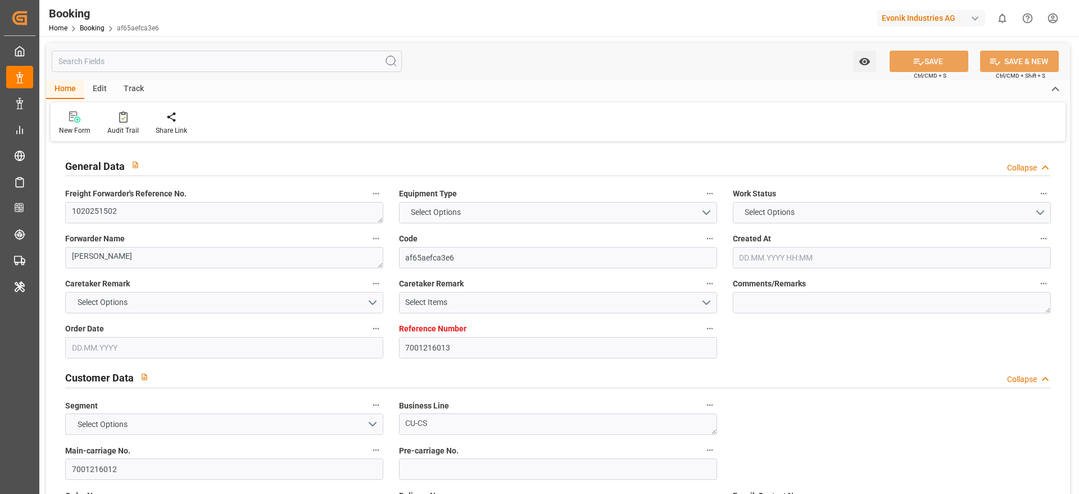
type input "MSC GEORGIA II"
type input "TRUCK"
type input "7001216013"
type input "9261449"
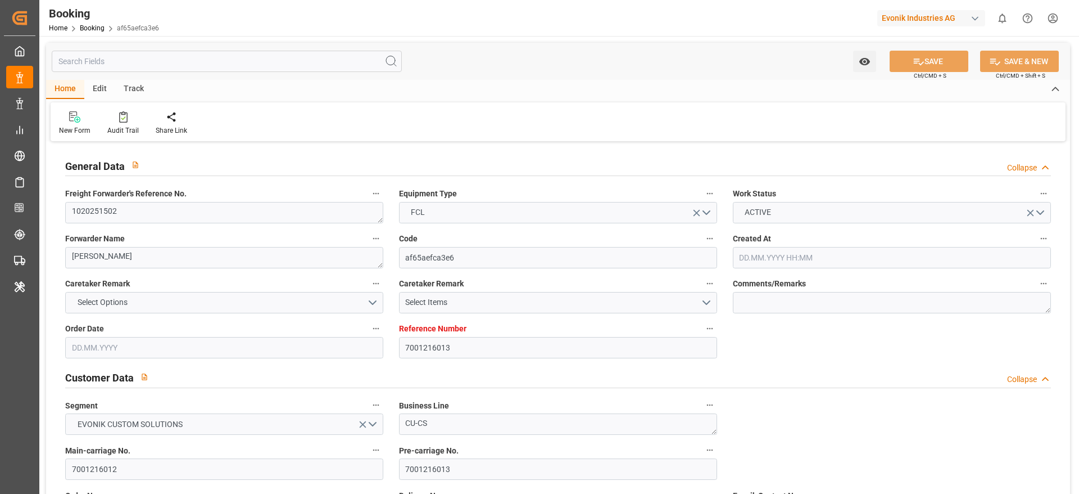
type input "MSC"
type input "Mediterranean Shipping Company"
type input "BEANR"
type input "NGAPP"
type input "TGLFW"
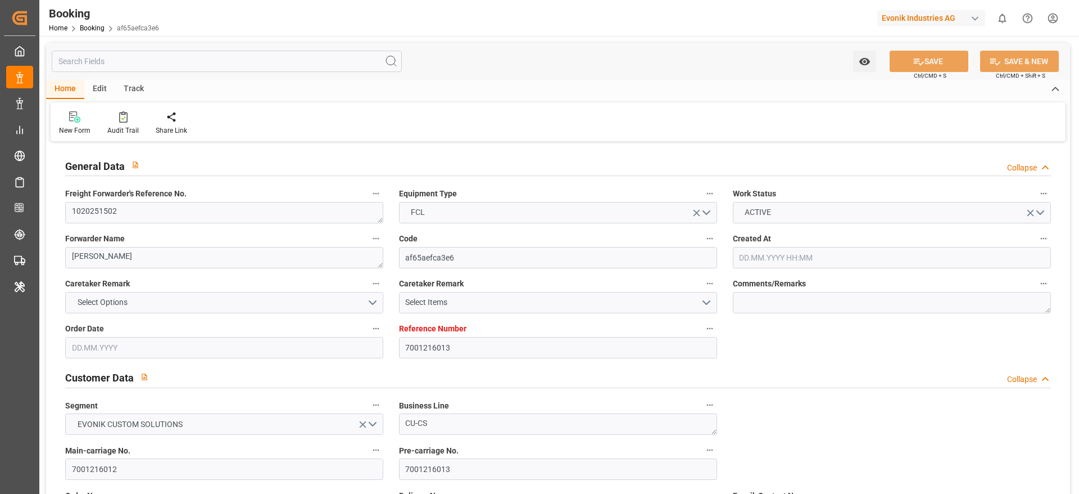
type input "0"
type input "BEANR"
type input "NGAPP"
type input "9357107"
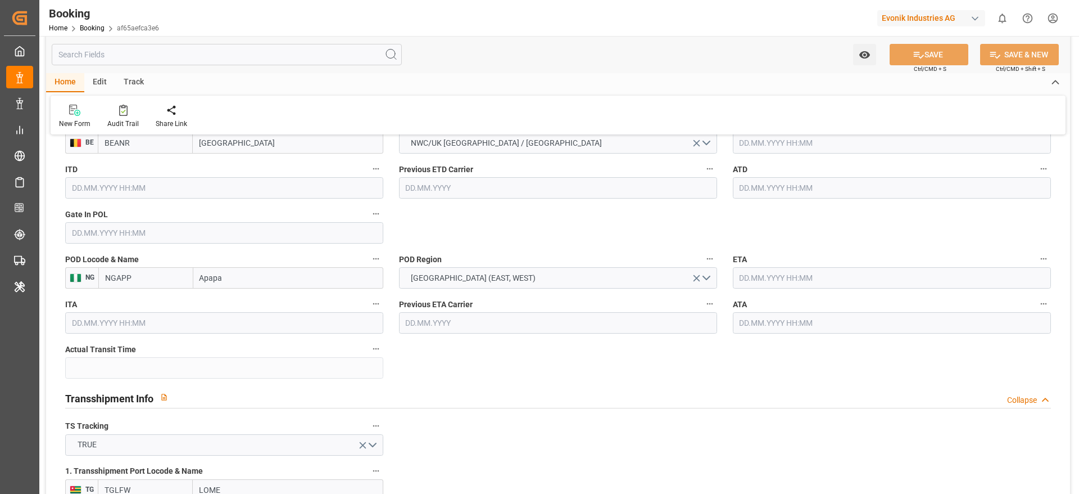
type input "08.07.2025 07:54"
type input "08.07.2025"
type input "04.09.2025"
type input "21.07.2025"
type input "26.07.2025 00:01"
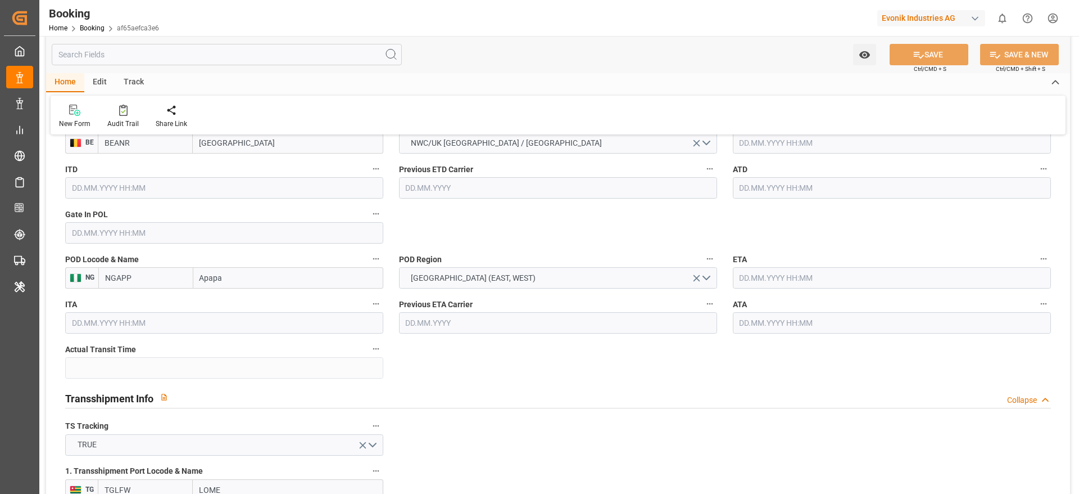
type input "05.08.2025 00:00"
type input "28.07.2025 23:59"
type input "27.08.2025 12:00"
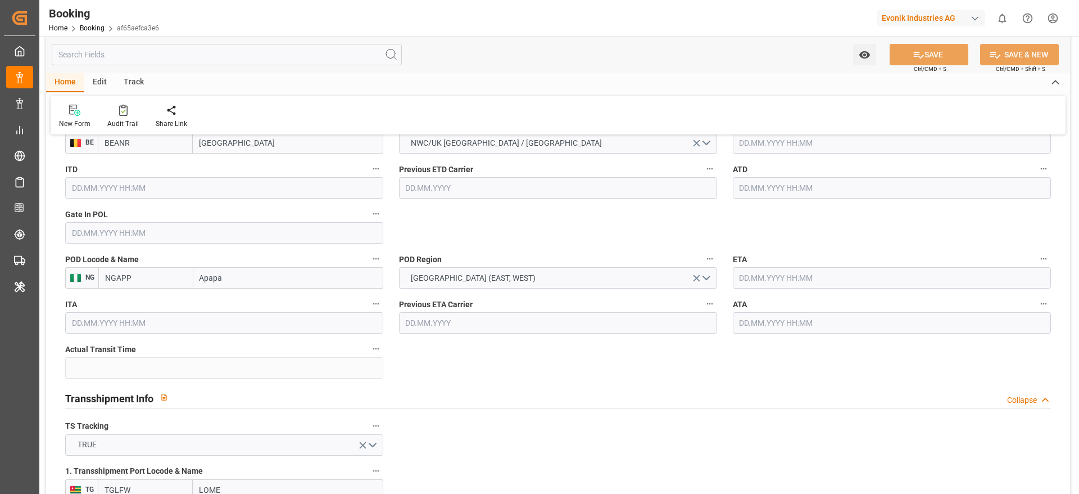
type input "25.08.2025 12:00"
type input "24.08.2025 12:00"
type input "23.08.2025 12:00"
type input "19.08.2025"
type input "25.08.2025 10:34"
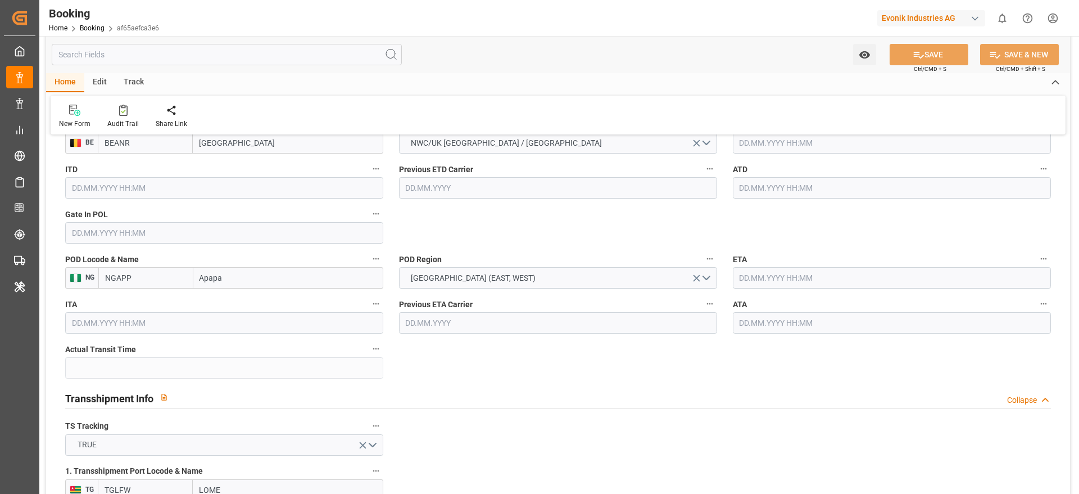
type input "[DATE]"
type input "24.07.2025 12:00"
type input "05.08.2025 00:01"
type input "06.08.2025 11:20"
type input "24.08.2025 12:00"
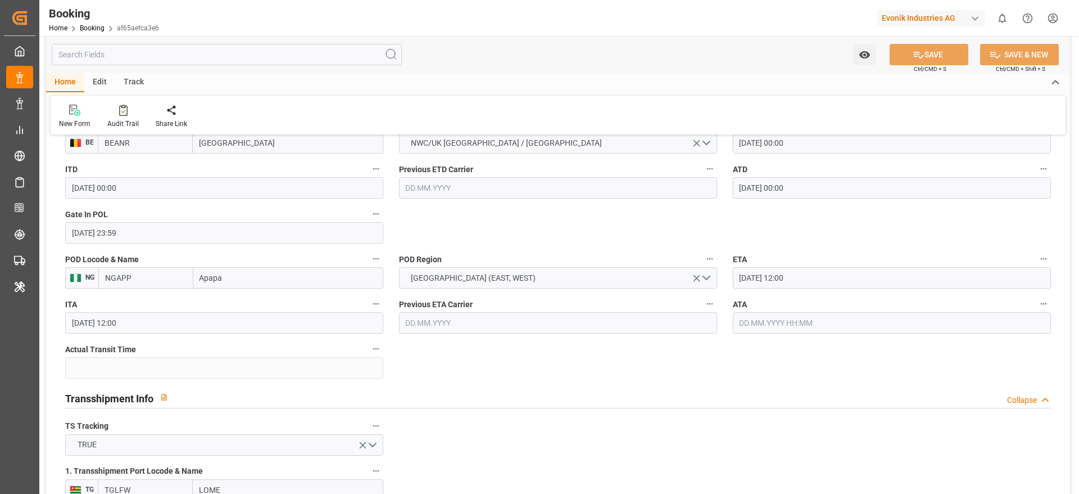
type input "24.08.2025 08:11"
type input "[DATE] 23:59"
type input "25.08.2025 02:37"
type input "[DATE] 23:59"
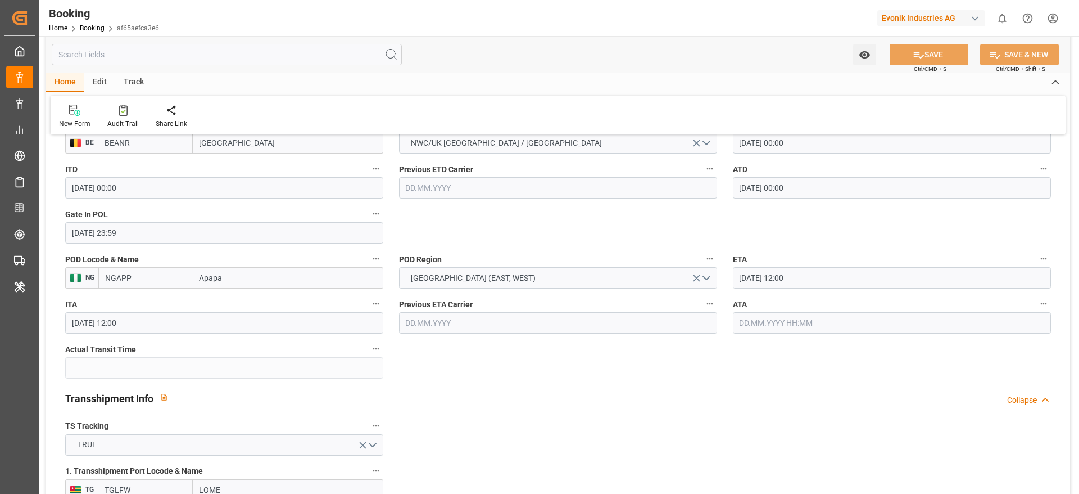
type input "26.08.2025 00:02"
type input "27.08.2025 00:02"
type input "27.08.2025 12:00"
type input "28.08.2025 19:30"
type input "01.09.2025 19:30"
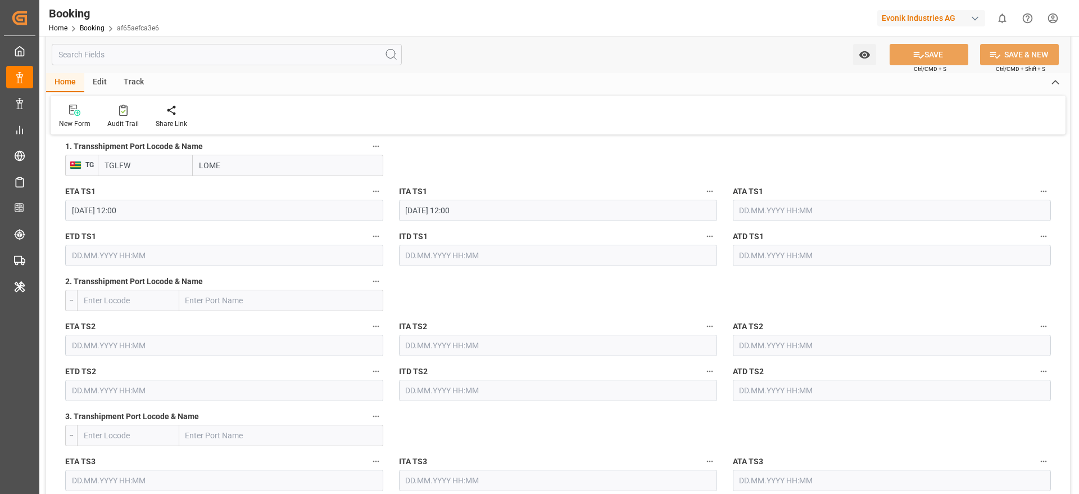
scroll to position [1265, 0]
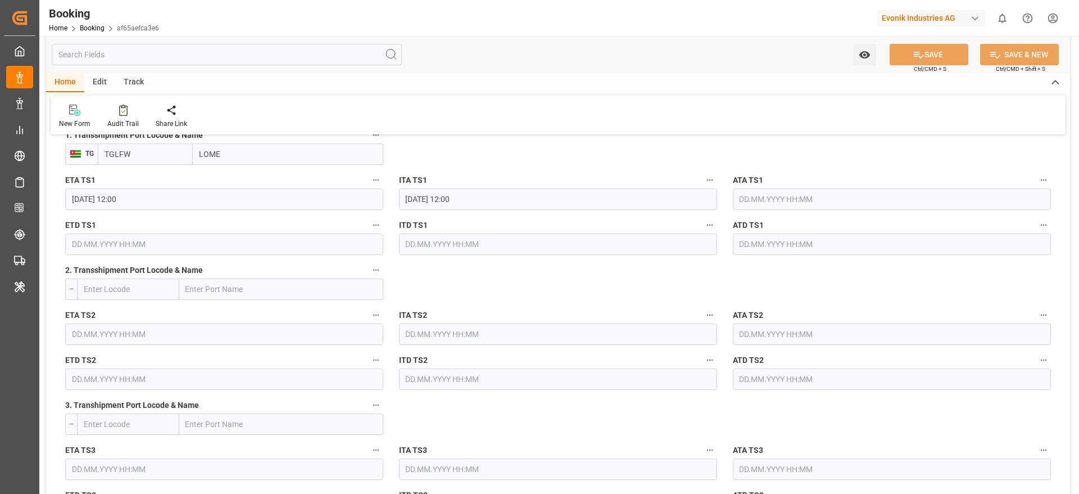
click at [789, 198] on input "text" at bounding box center [892, 198] width 318 height 21
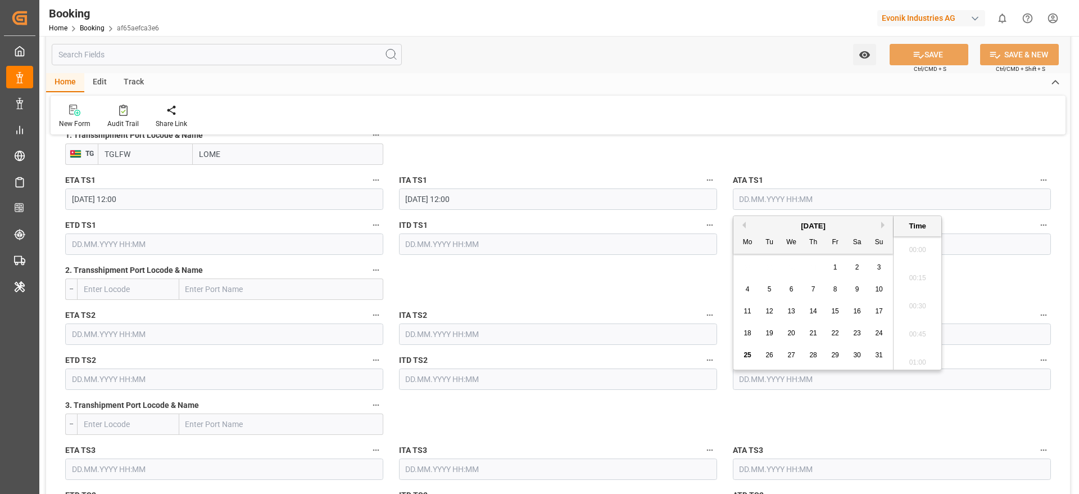
scroll to position [1887, 0]
click at [877, 334] on span "24" at bounding box center [878, 333] width 7 height 8
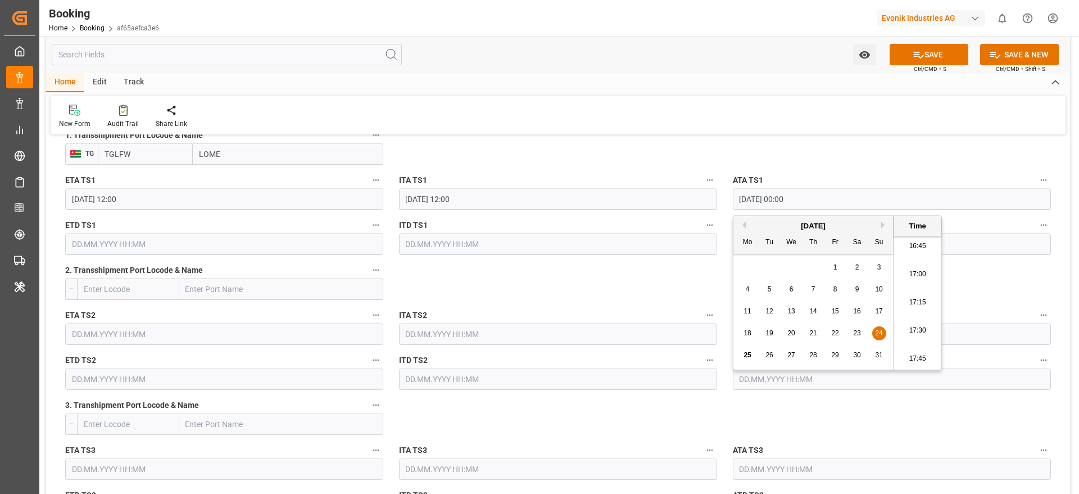
type input "24.08.2025 00:00"
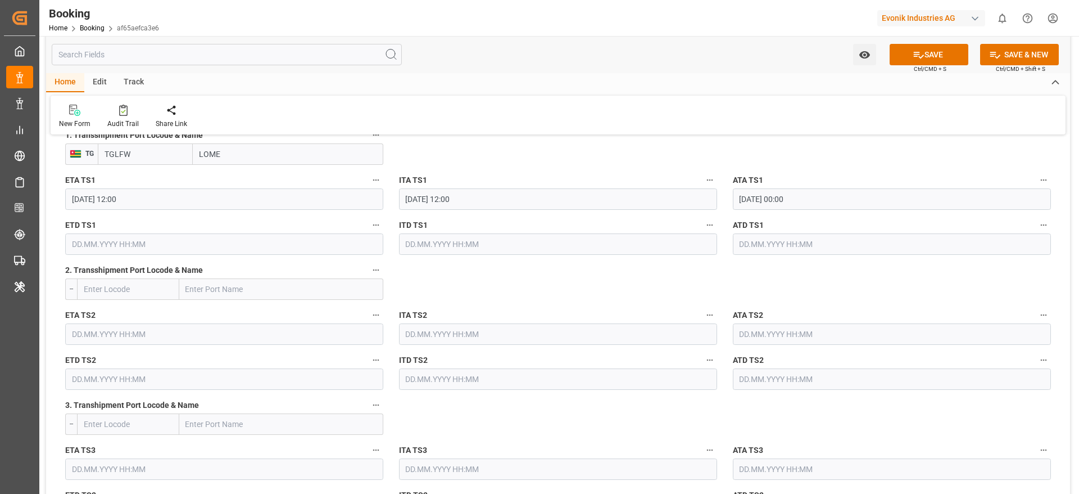
click at [100, 250] on input "text" at bounding box center [224, 243] width 318 height 21
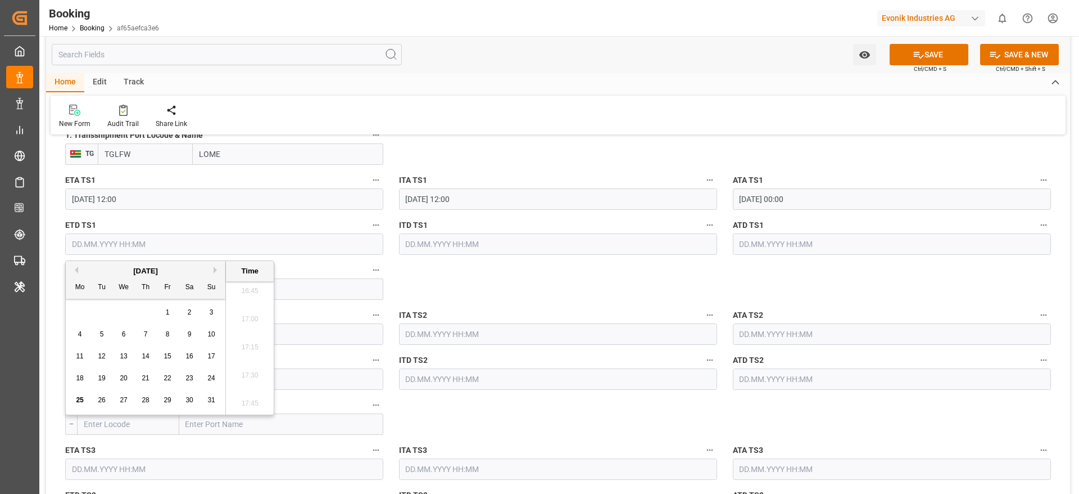
click at [98, 401] on span "26" at bounding box center [101, 400] width 7 height 8
type input "26.08.2025 00:00"
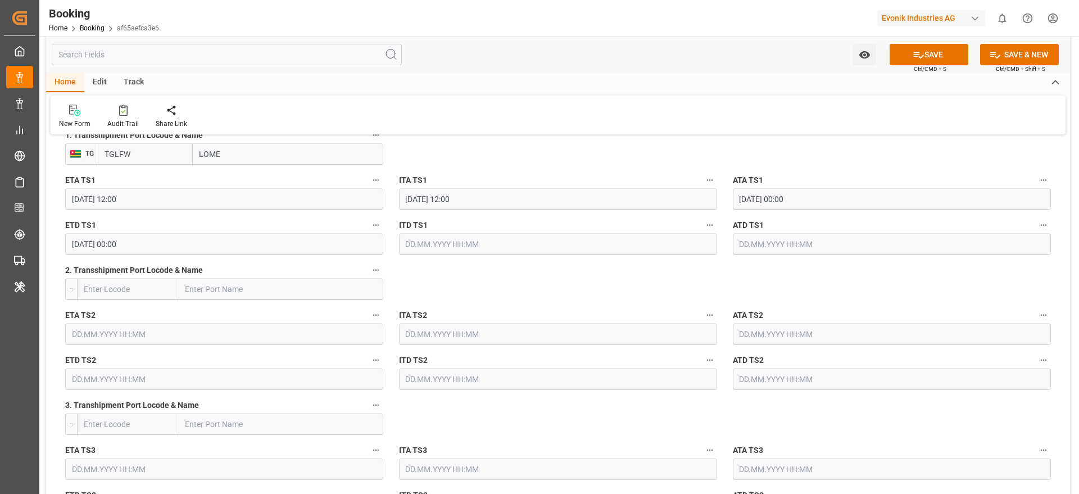
click at [553, 310] on label "ITA TS2" at bounding box center [558, 316] width 318 height 16
click at [703, 310] on button "ITA TS2" at bounding box center [710, 315] width 15 height 15
click at [548, 281] on div at bounding box center [539, 247] width 1079 height 494
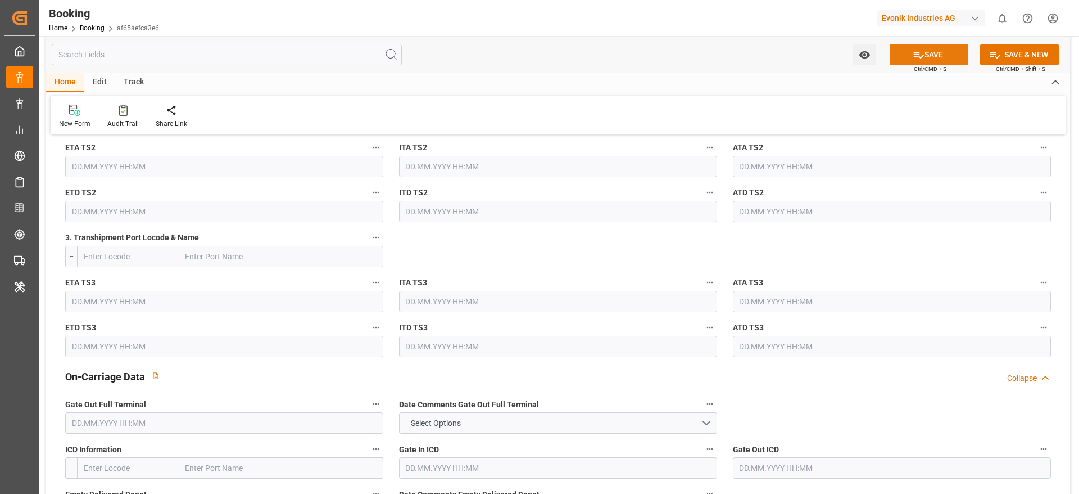
scroll to position [2193, 0]
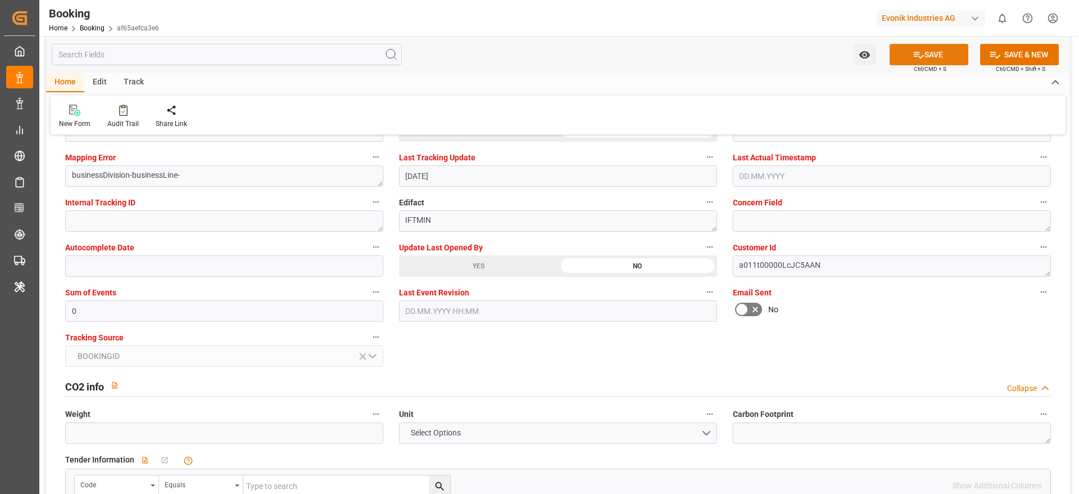
click at [921, 60] on button "SAVE" at bounding box center [929, 54] width 79 height 21
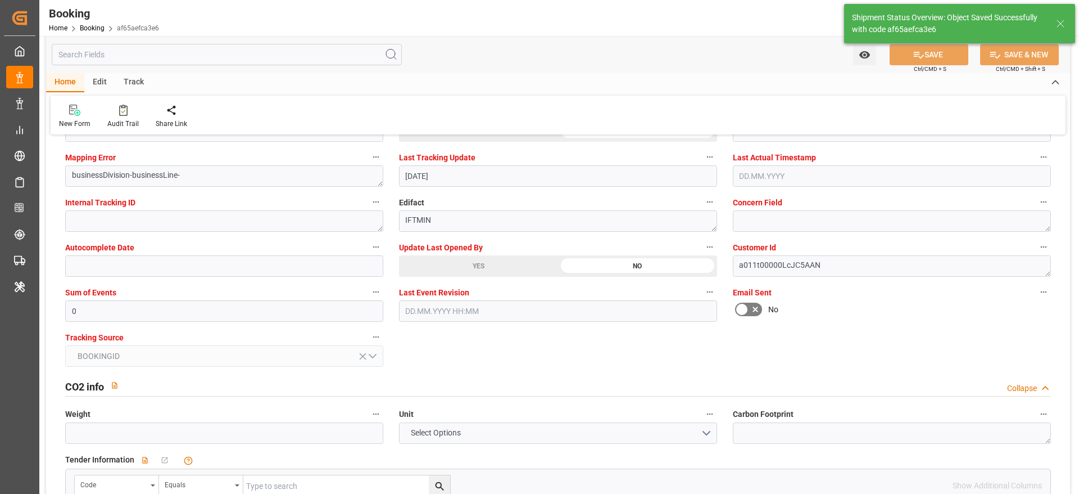
type textarea "[PERSON_NAME]"
type input "26.08.2025 00:00"
type input "25.08.2025 11:59"
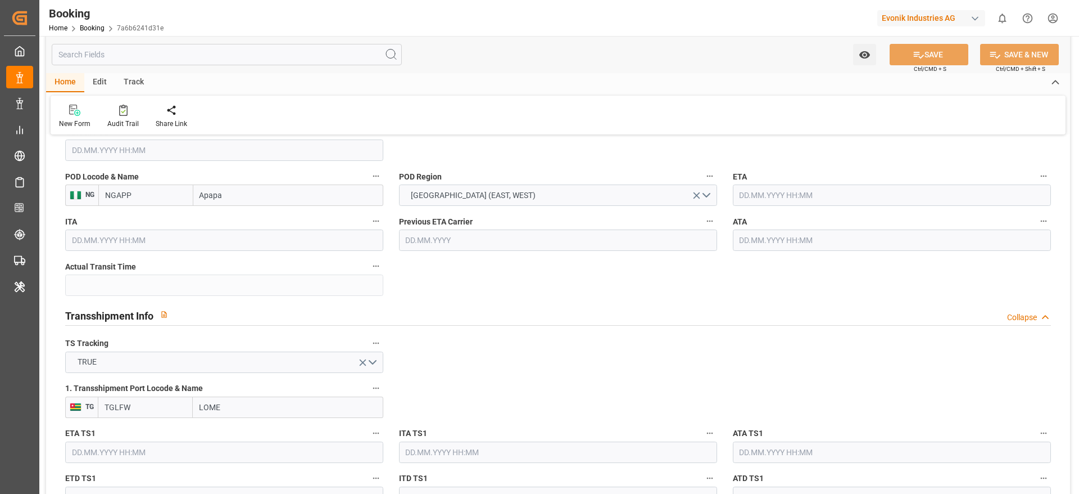
type input "7001186715"
type input "9261449"
type input "MSC"
type input "Mediterranean Shipping Company"
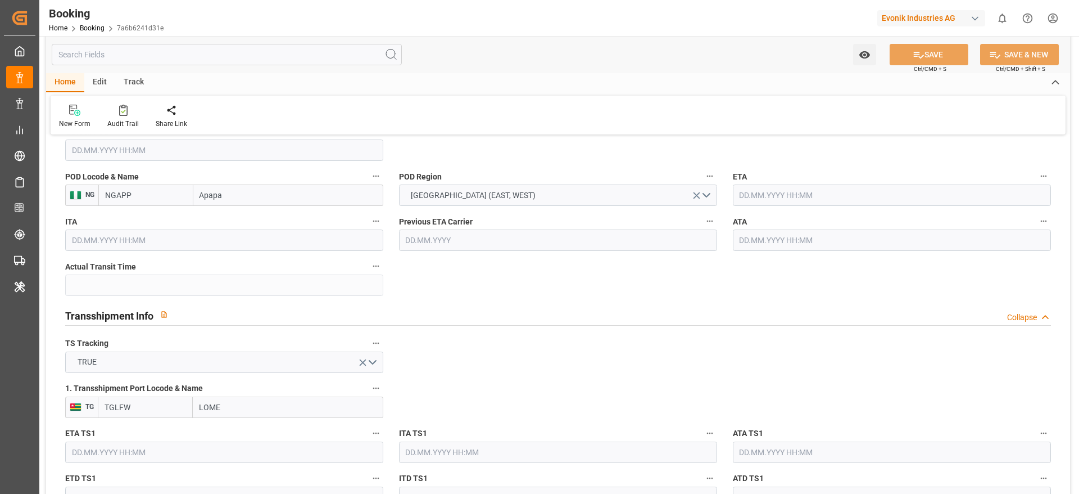
type input "BEANR"
type input "NGAPP"
type input "TGLFW"
type input "0"
type input "BEANR"
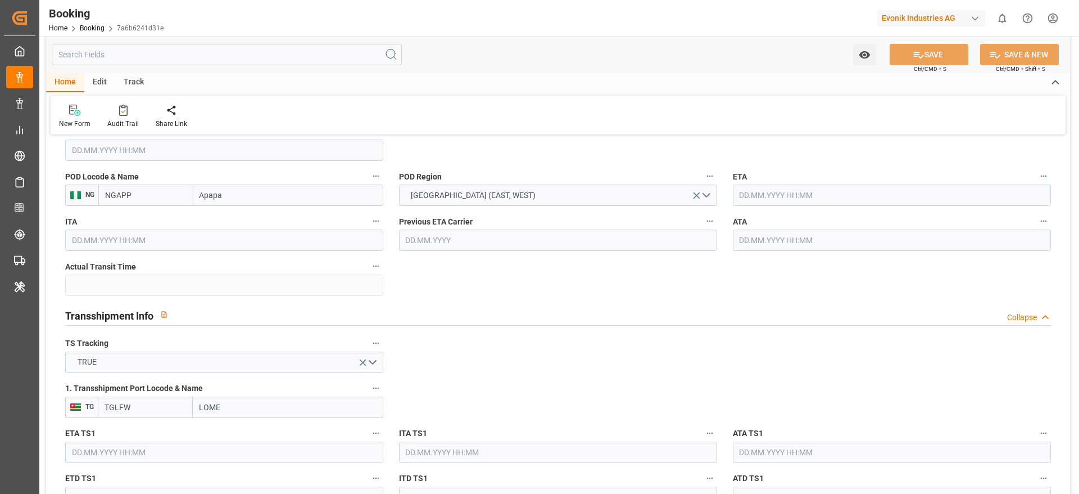
type input "NGAPP"
type input "9261449"
type input "[DATE] 08:27"
type input "[DATE]"
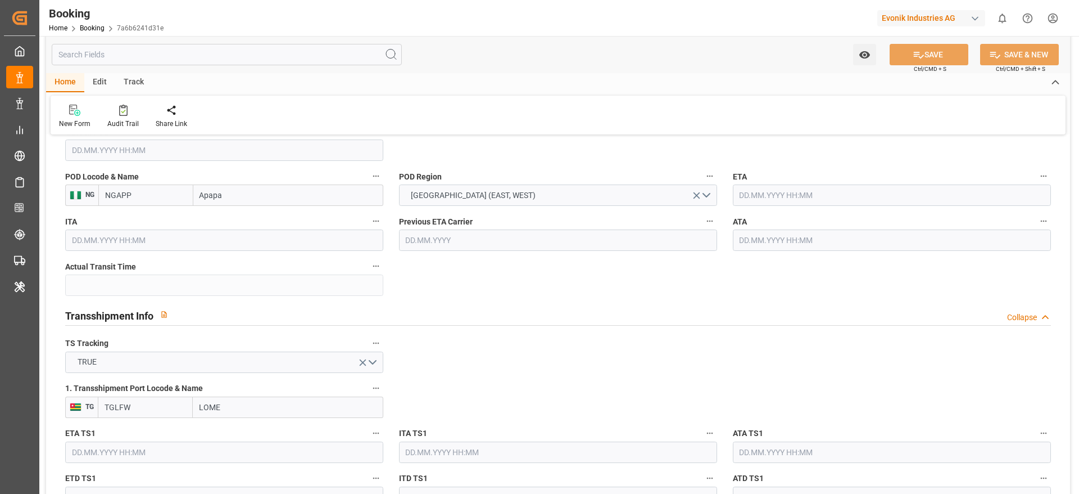
type input "[DATE]"
type input "[DATE] 12:00"
type input "[DATE] 00:00"
type input "[DATE] 12:00"
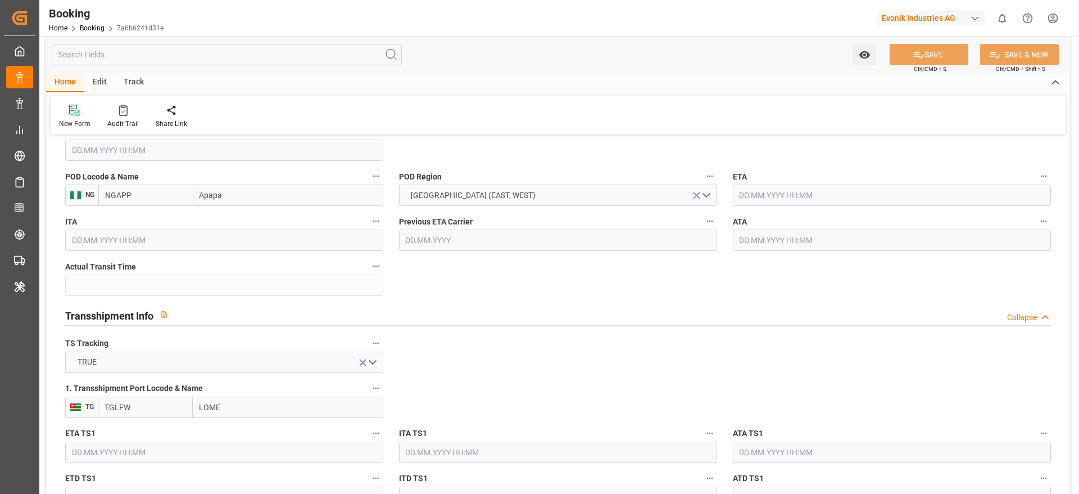
type input "[DATE] 12:00"
type input "[DATE] 00:00"
type input "[DATE]"
type input "[DATE] 00:34"
type input "[DATE]"
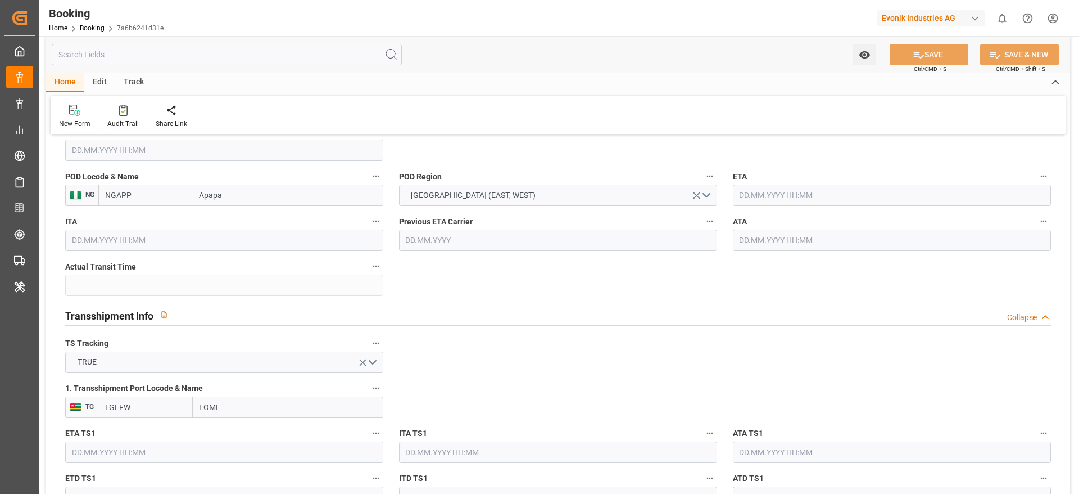
type input "[DATE] 12:00"
type input "[DATE] 00:02"
type input "[DATE] 00:01"
type input "[DATE] 11:45"
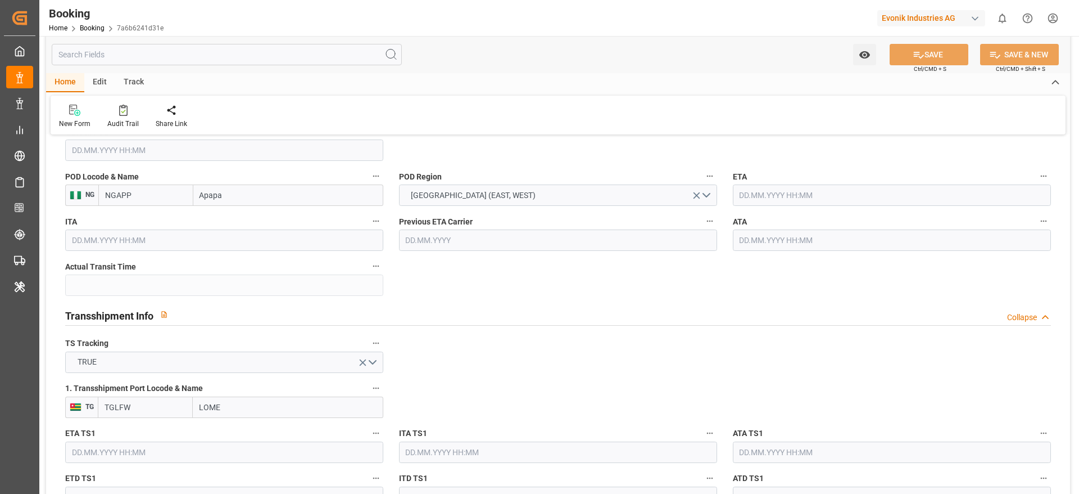
type input "[DATE] 11:20"
type input "[DATE] 08:11"
type input "[DATE] 23:59"
type input "[DATE] 12:00"
type input "[DATE] 19:30"
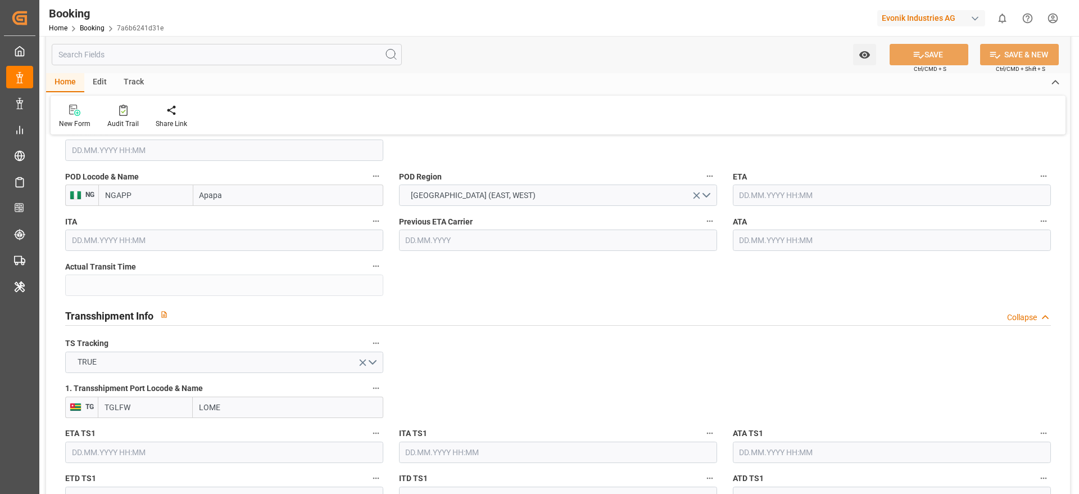
type input "[DATE] 19:30"
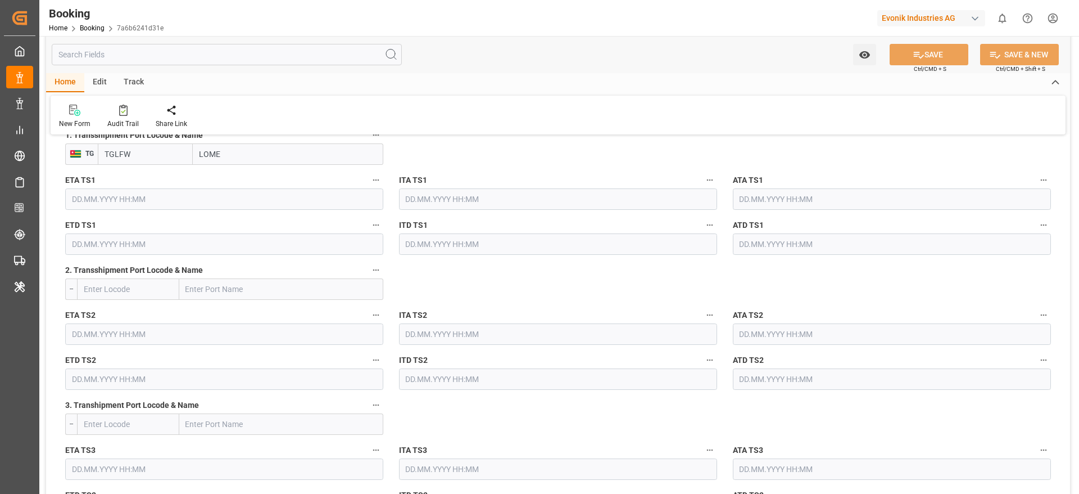
scroll to position [1181, 0]
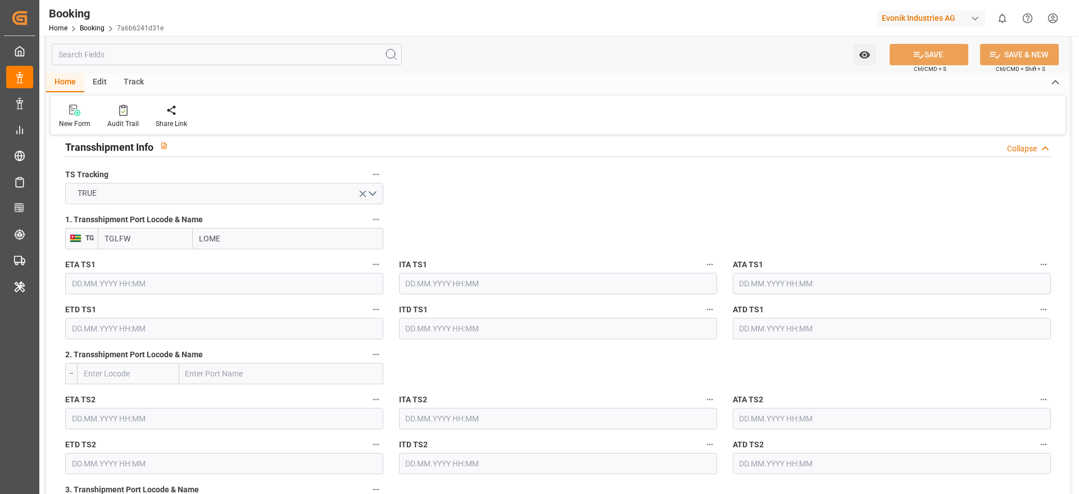
click at [768, 279] on input "text" at bounding box center [892, 283] width 318 height 21
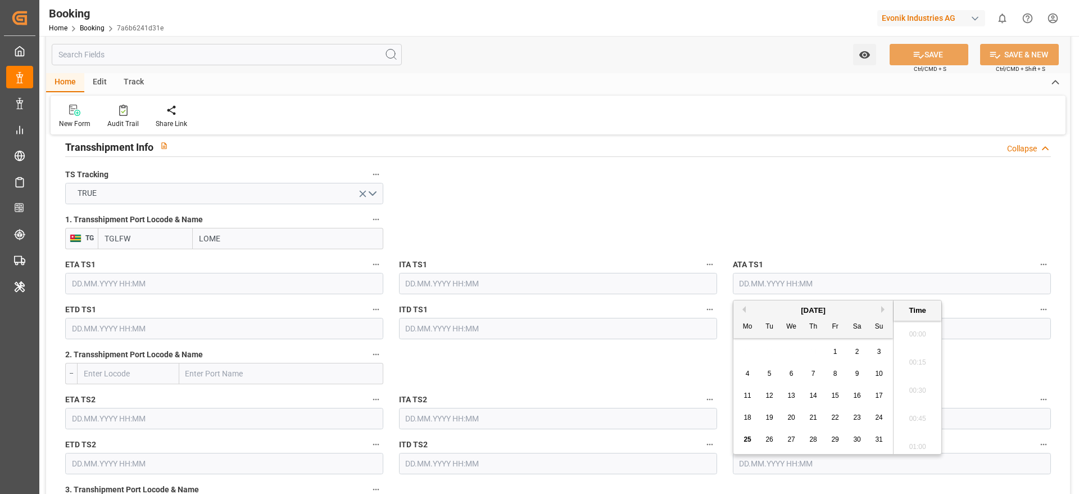
scroll to position [1915, 0]
click at [884, 415] on div "24" at bounding box center [880, 417] width 14 height 13
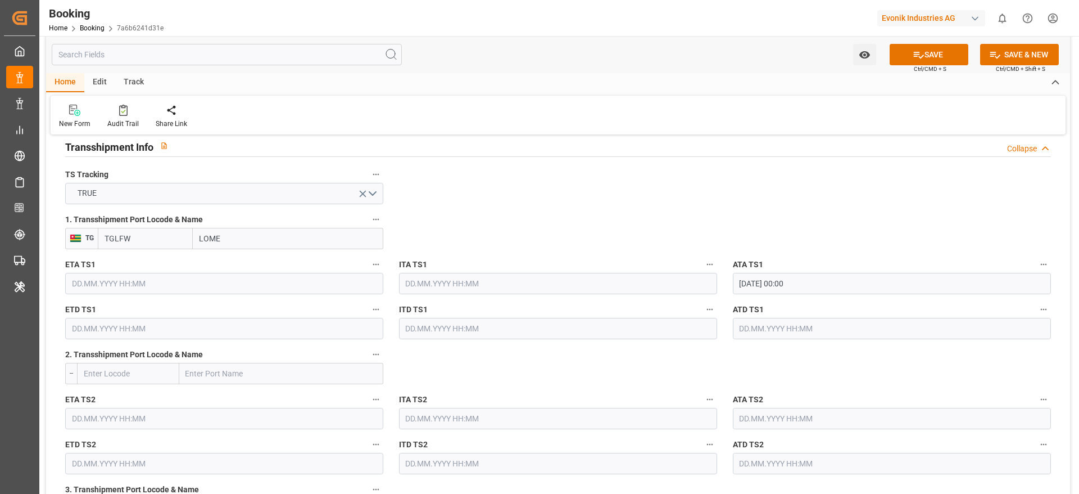
type input "[DATE] 00:00"
click at [926, 49] on button "SAVE" at bounding box center [929, 54] width 79 height 21
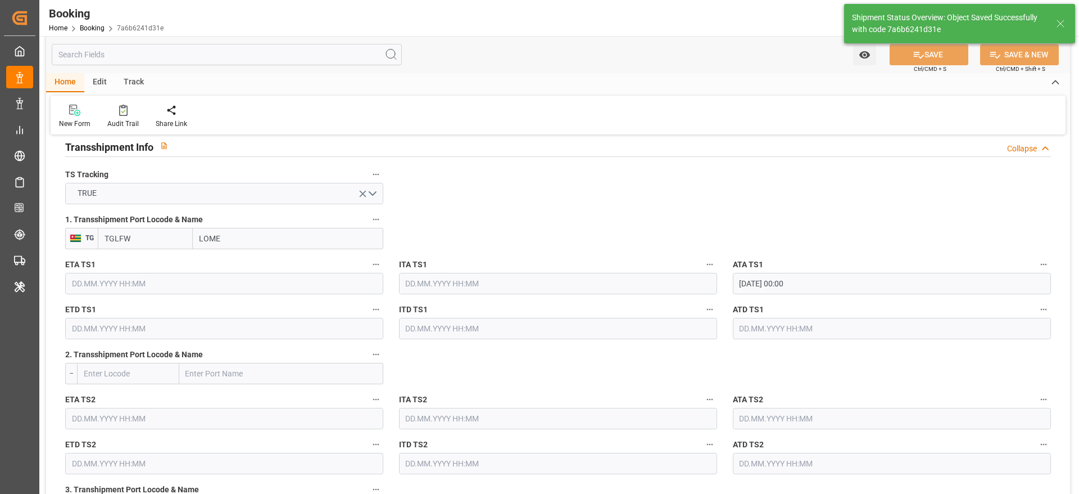
type textarea "[PERSON_NAME]"
type input "[DATE] 12:01"
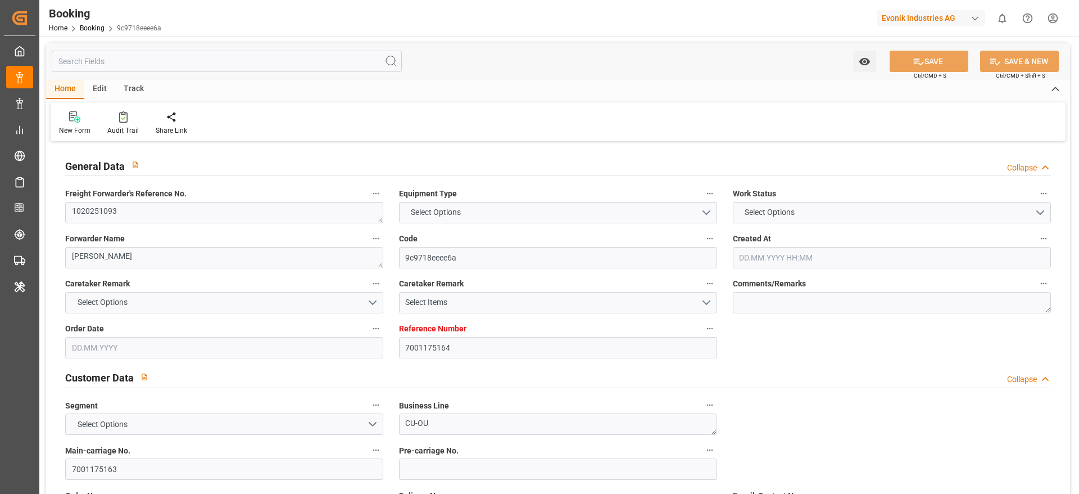
type input "7001175164"
type input "9404675"
type input "MSC"
type input "Mediterranean Shipping Company"
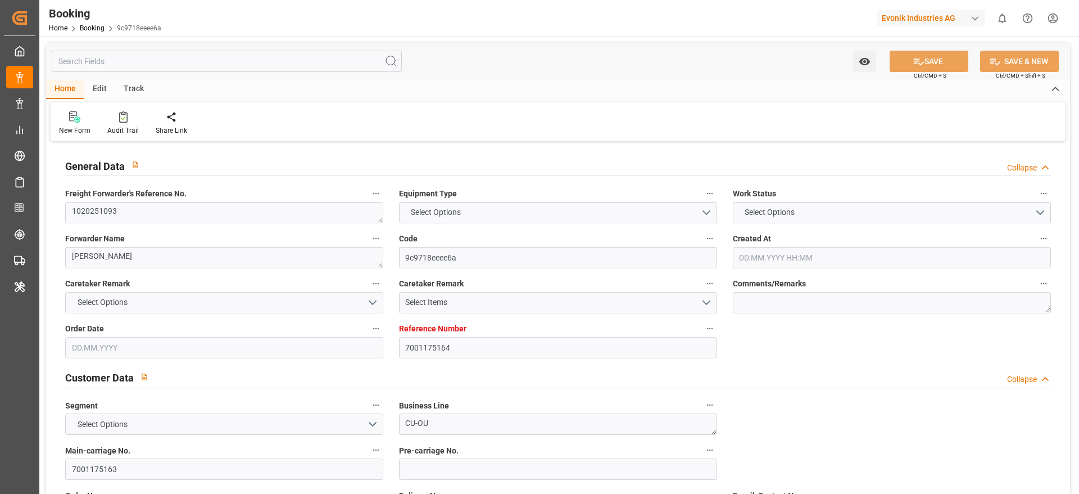
type input "BEANR"
type input "SADMM"
type input "AEAUH"
type input "0"
type input "25"
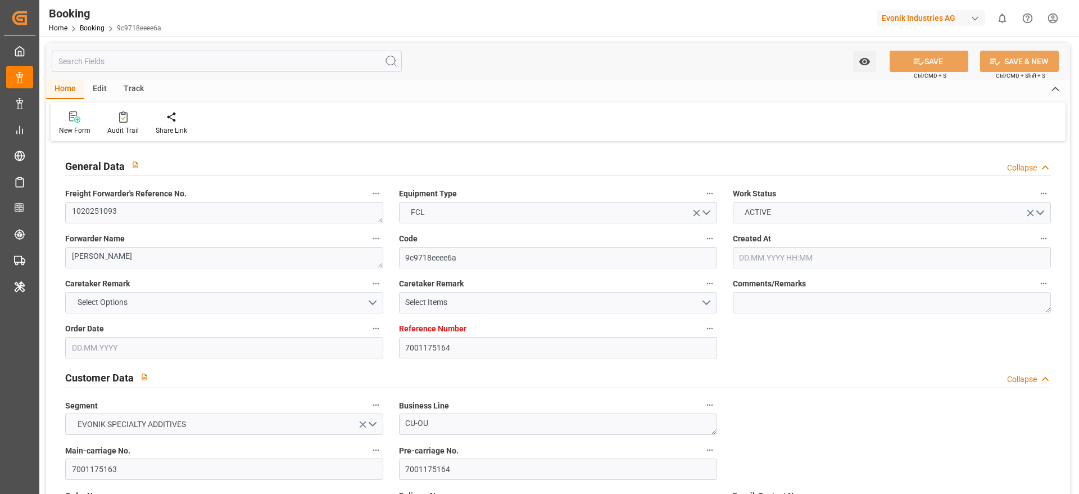
scroll to position [1181, 0]
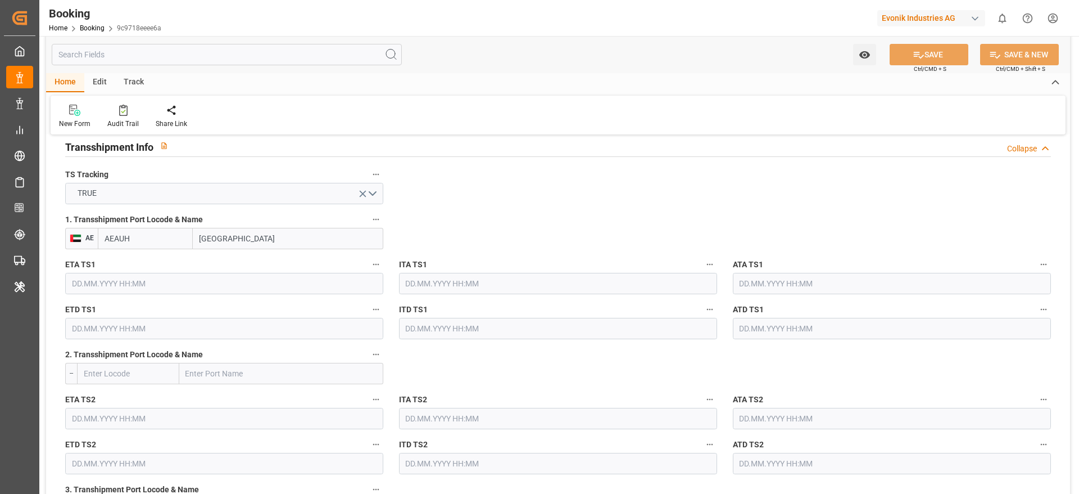
type input "[DATE] 12:15"
type input "[DATE]"
type input "[DATE] 00:00"
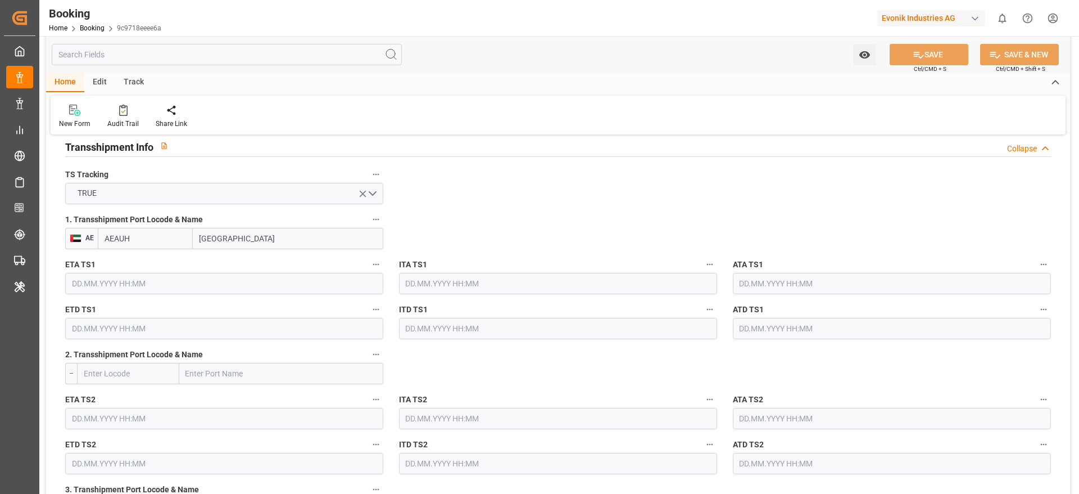
type input "[DATE] 00:00"
type input "[DATE]"
type input "[DATE] 00:00"
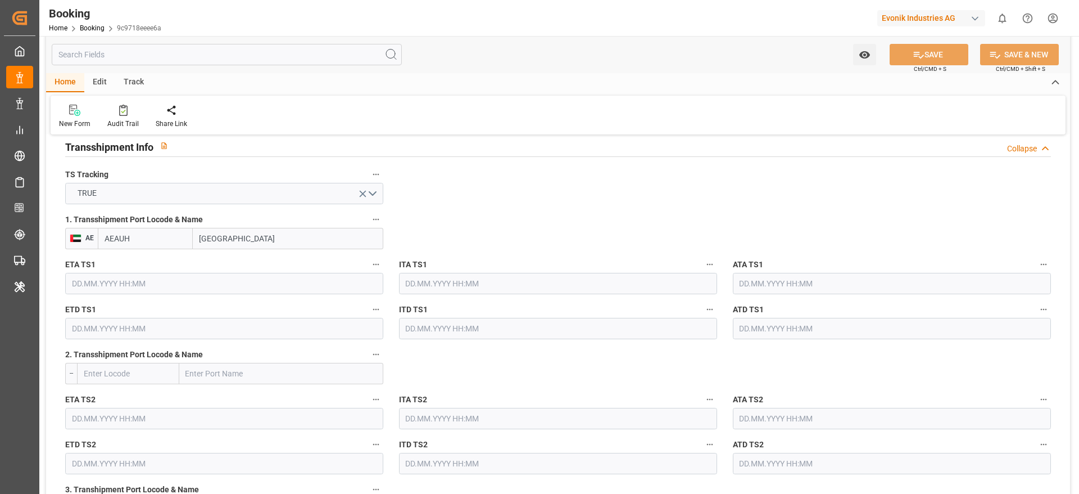
type input "[DATE] 00:00"
type input "[DATE]"
type input "[DATE] 00:00"
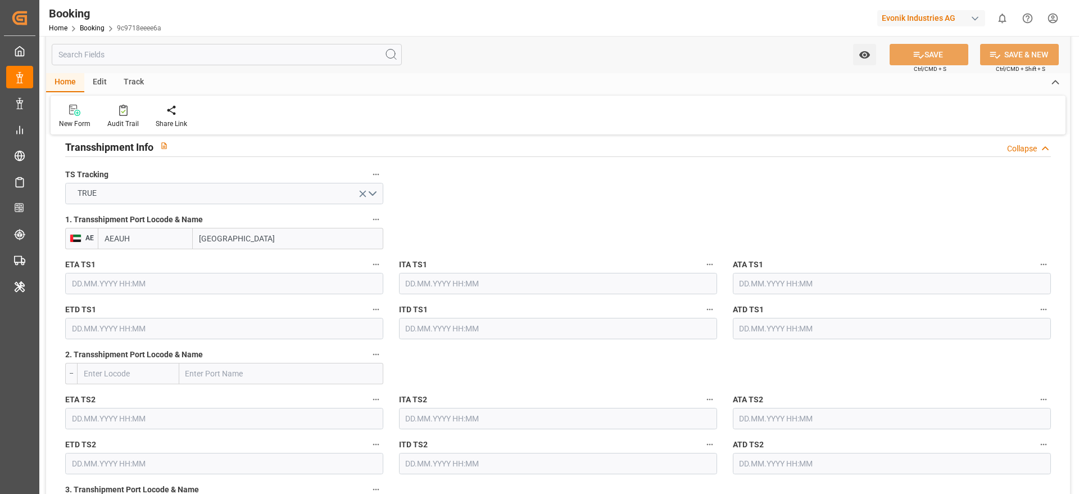
type input "[DATE] 00:00"
type input "[DATE]"
type input "[DATE] 11:19"
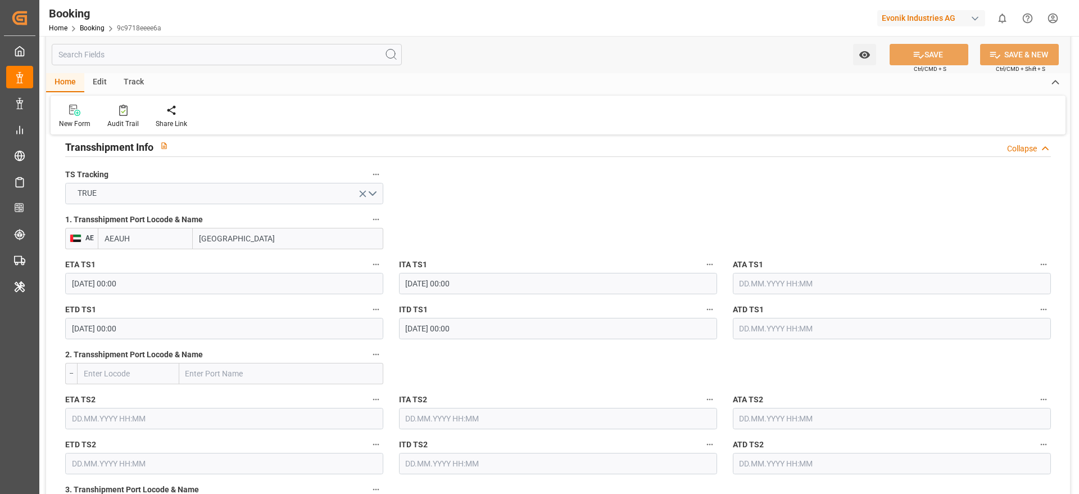
click at [761, 287] on input "text" at bounding box center [892, 283] width 318 height 21
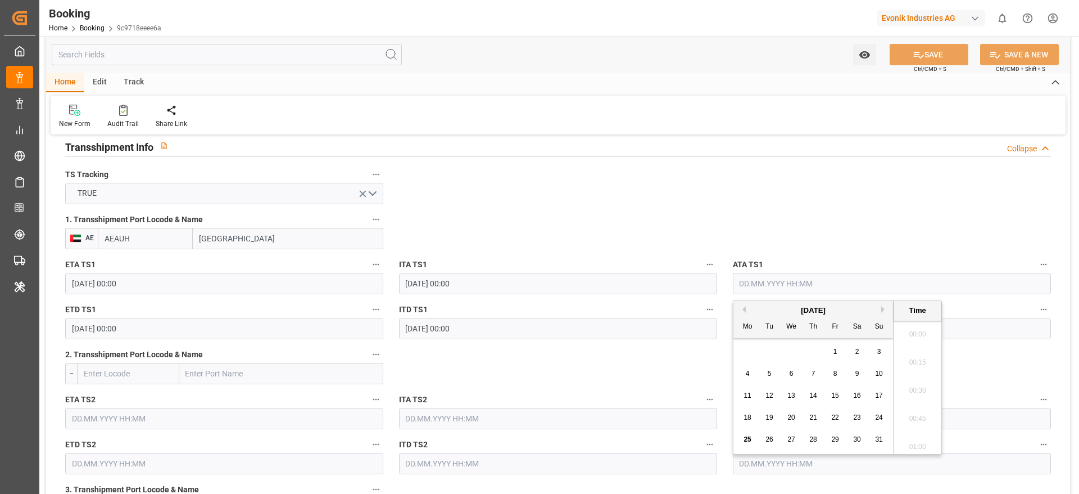
scroll to position [1915, 0]
drag, startPoint x: 852, startPoint y: 418, endPoint x: 806, endPoint y: 218, distance: 204.8
click at [853, 418] on div "23" at bounding box center [858, 417] width 14 height 13
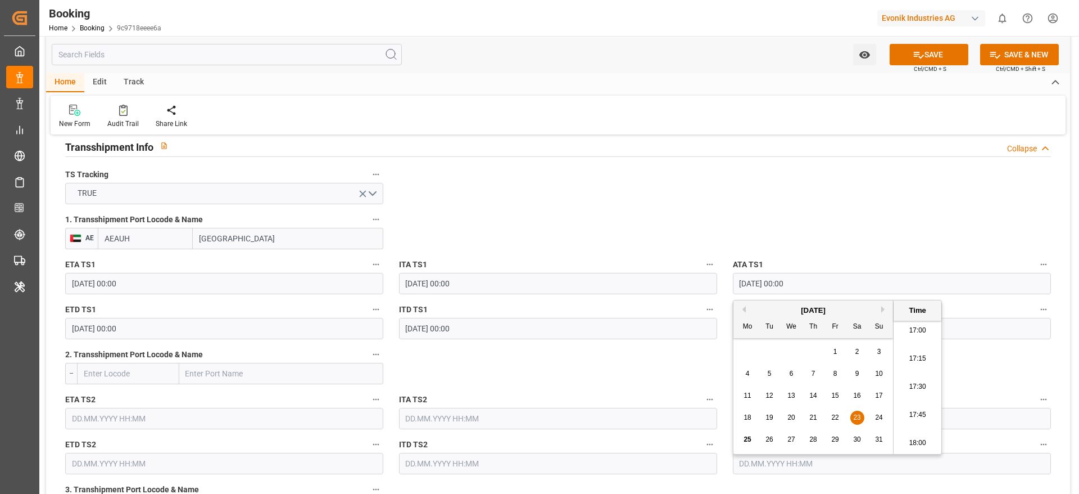
type input "[DATE] 00:00"
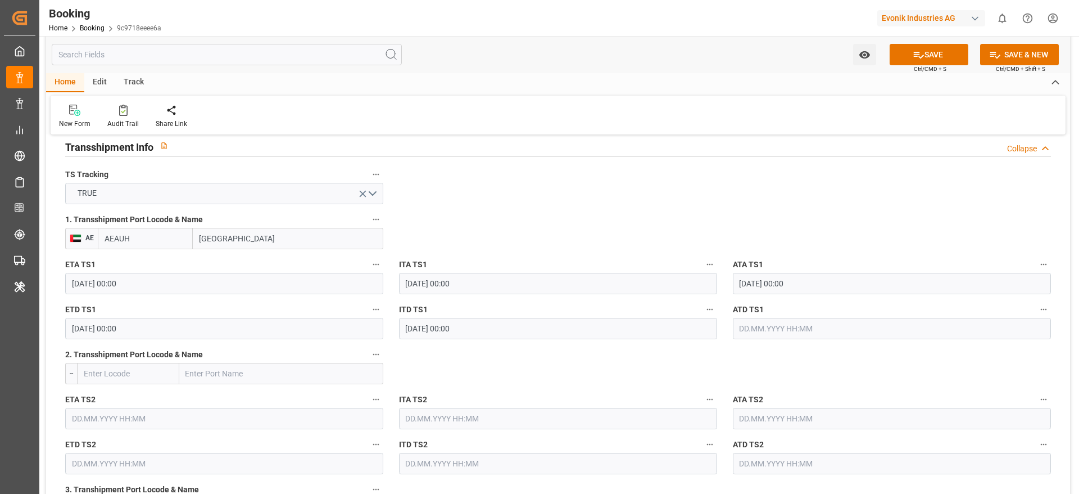
click at [920, 55] on icon at bounding box center [919, 55] width 12 height 12
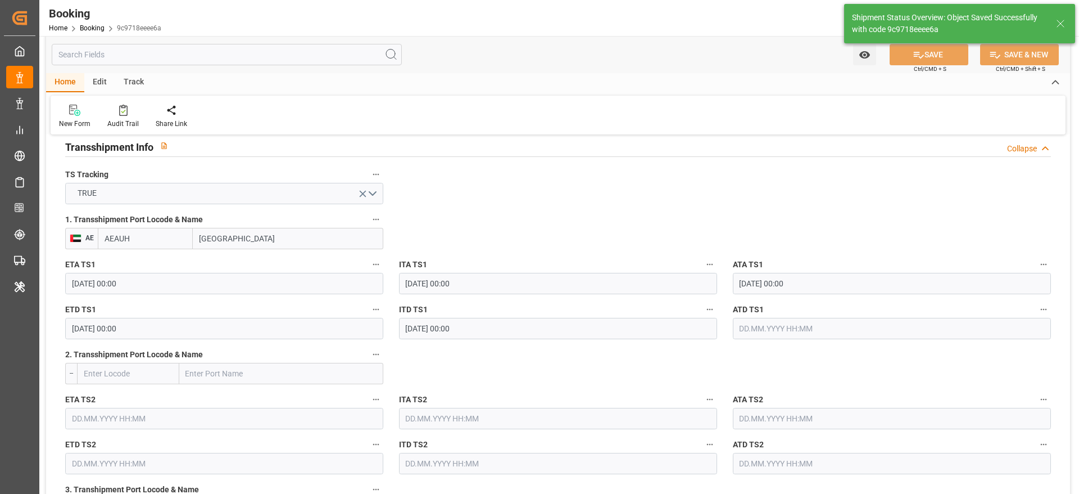
type textarea "[PERSON_NAME]"
type input "[DATE] 12:01"
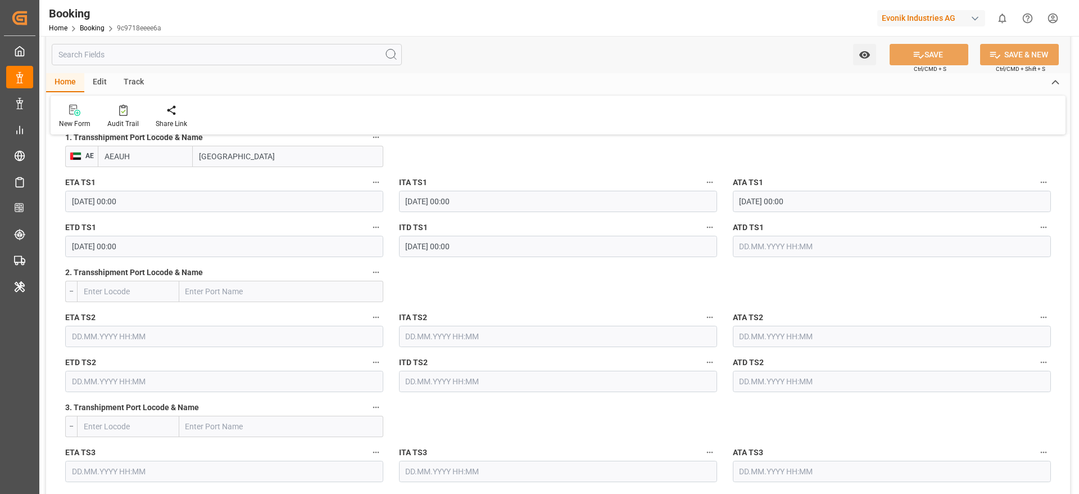
scroll to position [1265, 0]
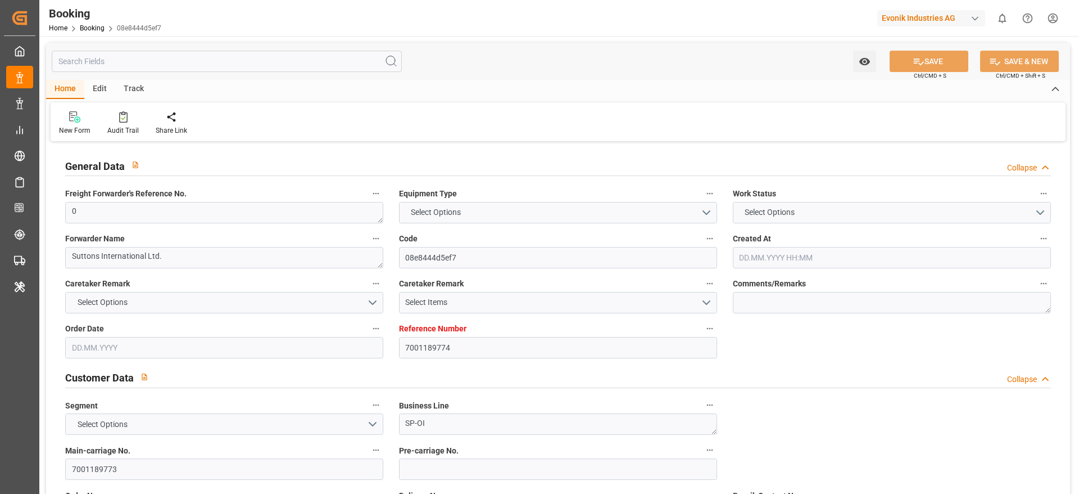
type input "7001189774"
type input "9350018"
type input "CMACGM"
type input "CMA CGM Group"
type input "NLRTM"
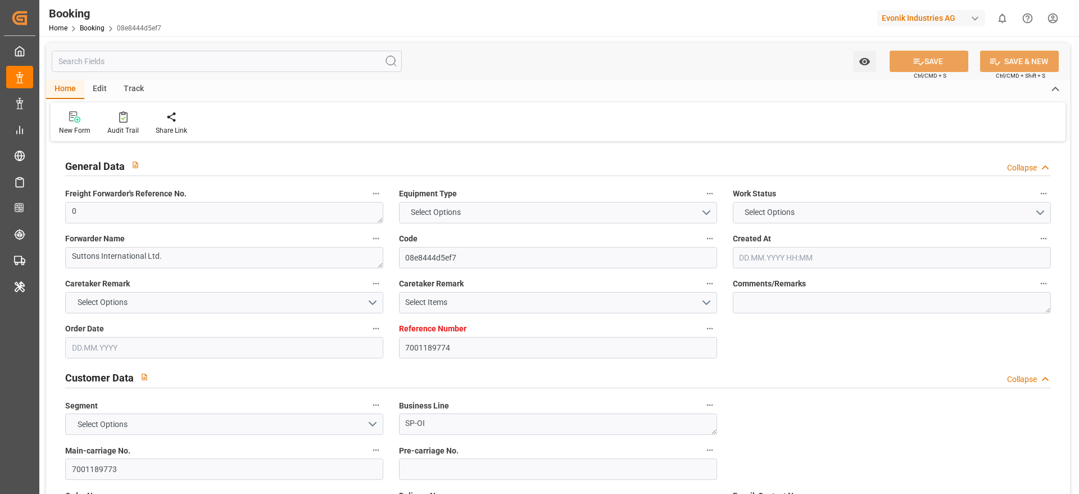
type input "USHOU"
type input "33"
type input "24"
type input "0"
type input "[DATE] 12:04"
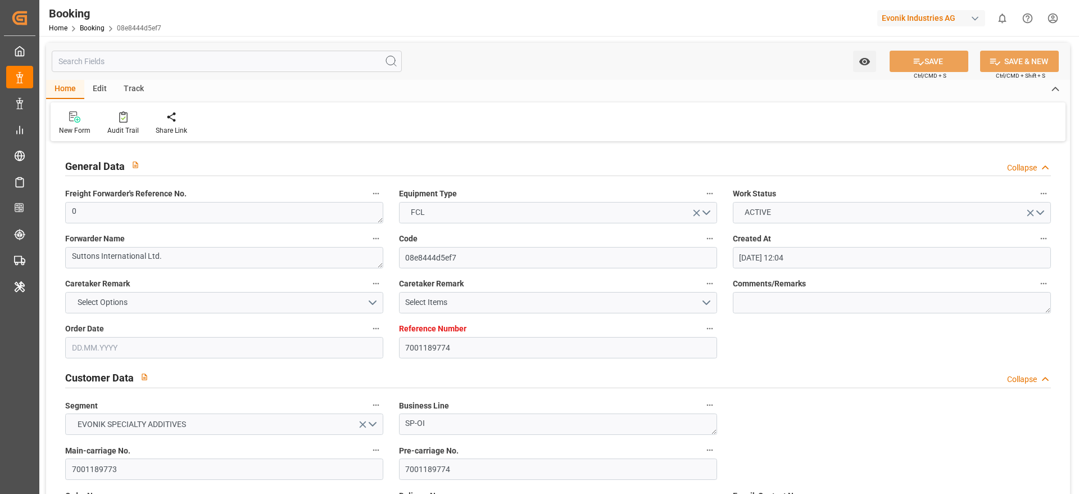
type input "[DATE]"
type input "[DATE] 00:00"
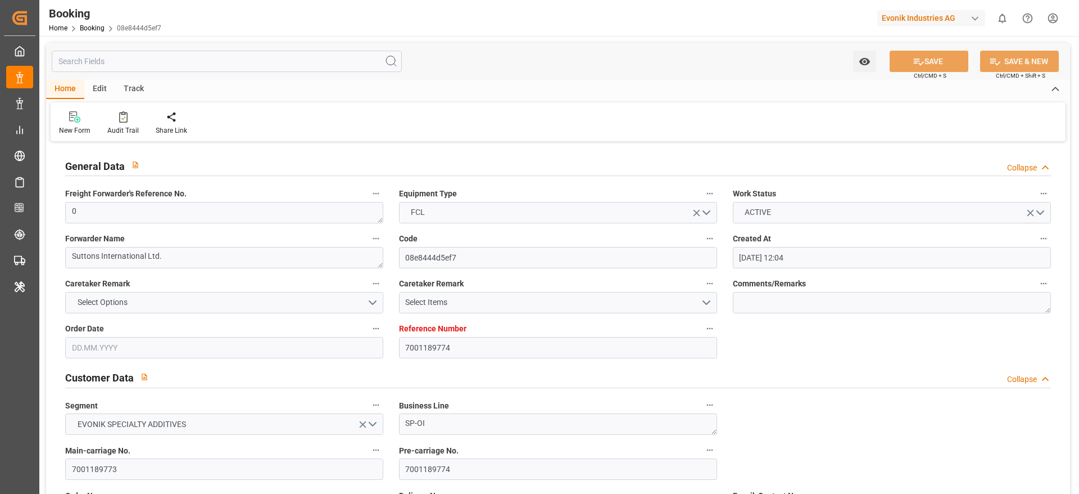
type input "[DATE] 00:00"
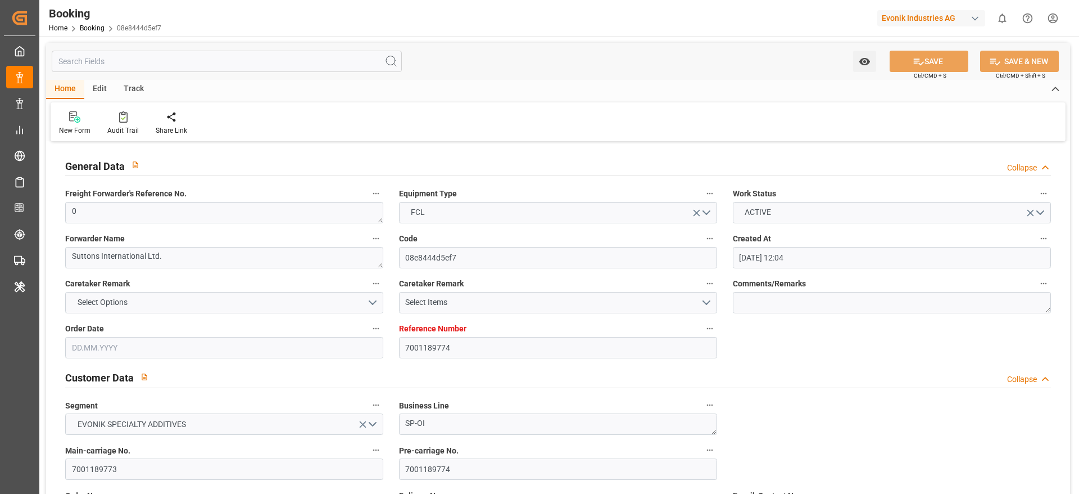
type input "[DATE] 00:00"
type input "[DATE]"
type input "[DATE] 11:00"
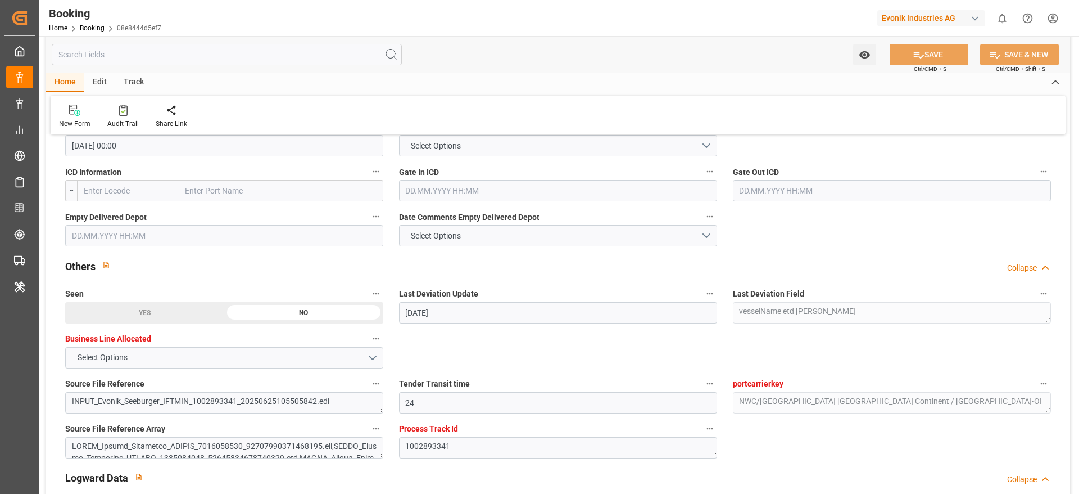
scroll to position [1687, 0]
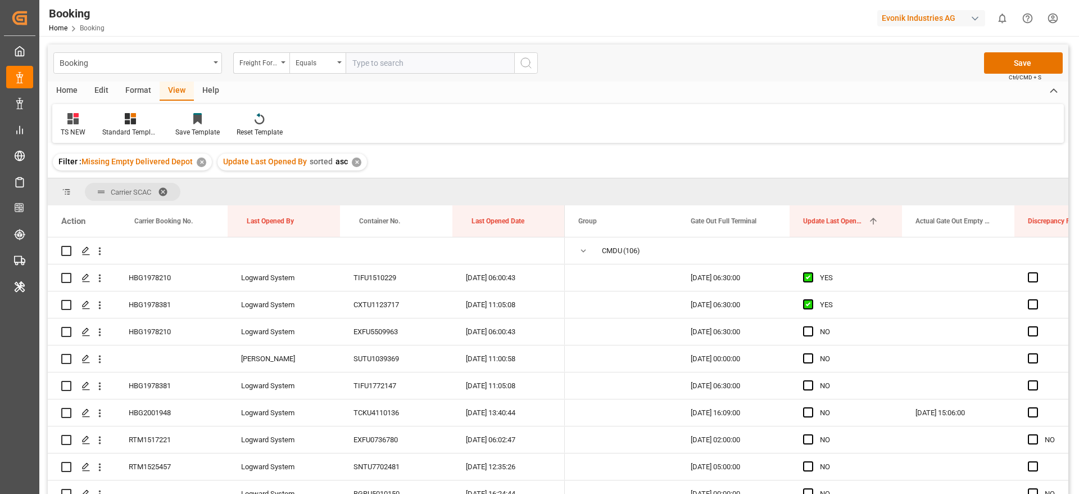
scroll to position [2699, 0]
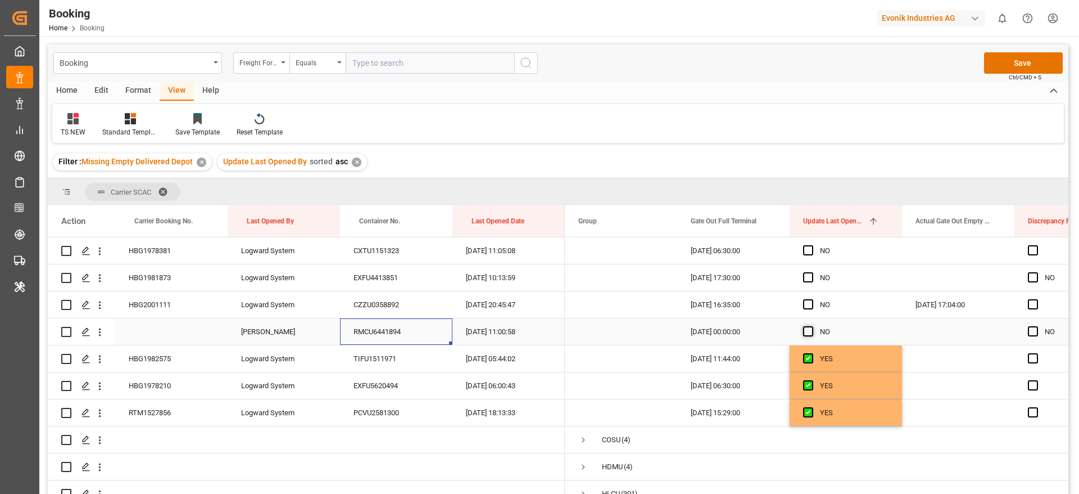
click at [808, 331] on span "Press SPACE to select this row." at bounding box center [808, 331] width 10 height 10
click at [812, 326] on input "Press SPACE to select this row." at bounding box center [812, 326] width 0 height 0
click at [189, 302] on div "HBG2001111" at bounding box center [171, 304] width 112 height 26
click at [812, 302] on span "Press SPACE to select this row." at bounding box center [808, 304] width 10 height 10
click at [812, 299] on input "Press SPACE to select this row." at bounding box center [812, 299] width 0 height 0
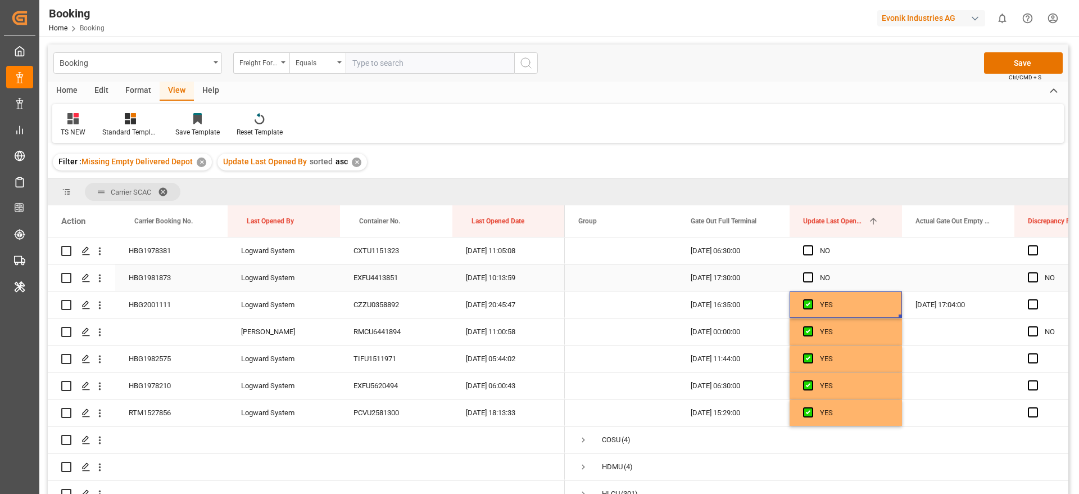
click at [147, 269] on div "HBG1981873" at bounding box center [171, 277] width 112 height 26
click at [811, 277] on span "Press SPACE to select this row." at bounding box center [808, 277] width 10 height 10
click at [812, 272] on input "Press SPACE to select this row." at bounding box center [812, 272] width 0 height 0
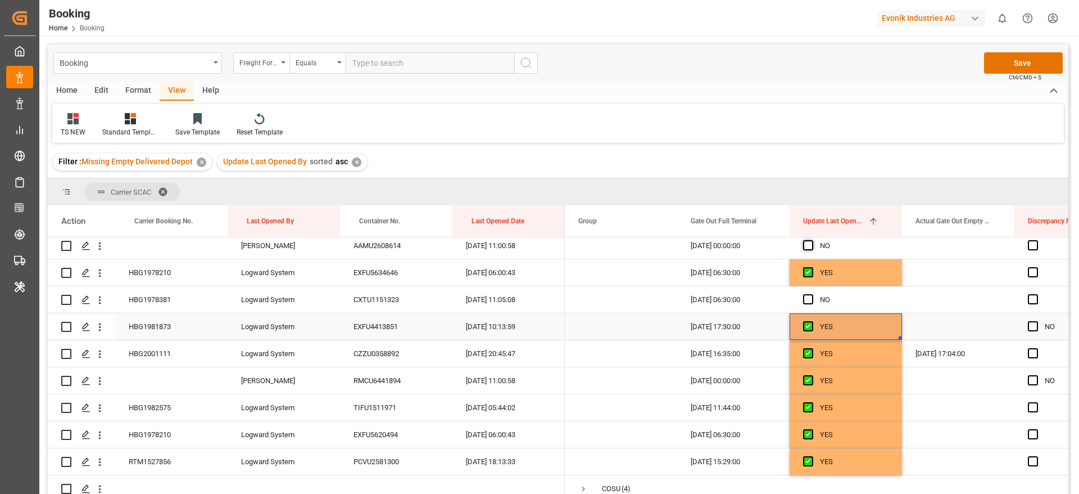
scroll to position [2614, 0]
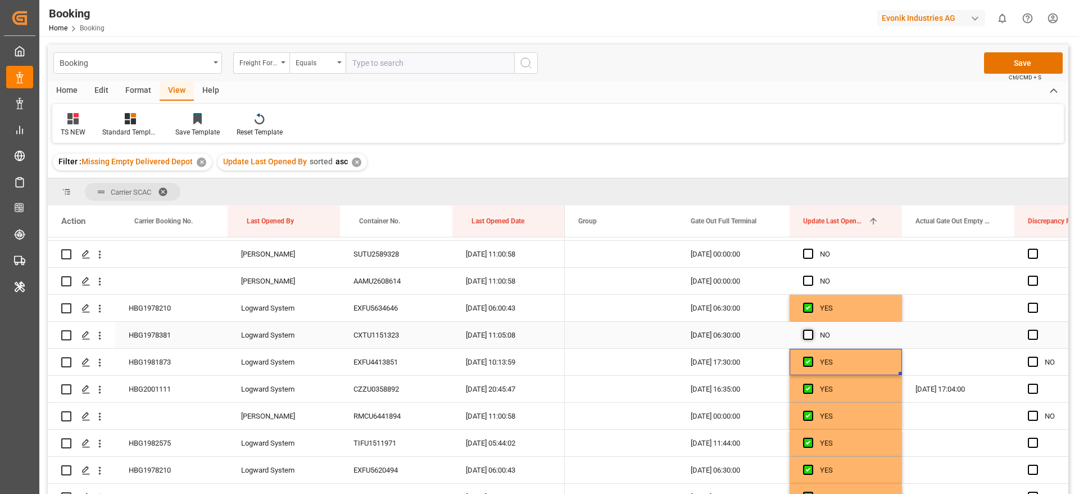
click at [807, 335] on span "Press SPACE to select this row." at bounding box center [808, 334] width 10 height 10
click at [812, 329] on input "Press SPACE to select this row." at bounding box center [812, 329] width 0 height 0
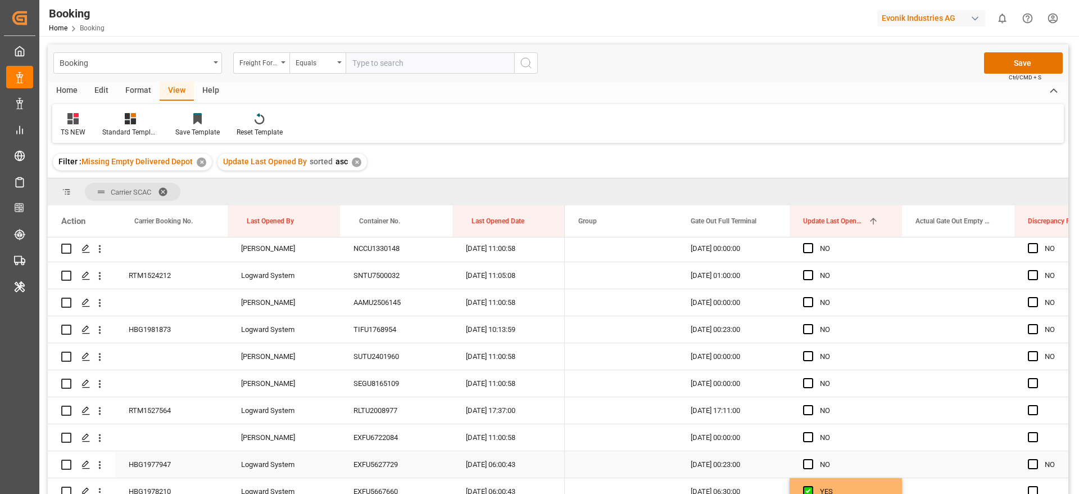
scroll to position [1771, 0]
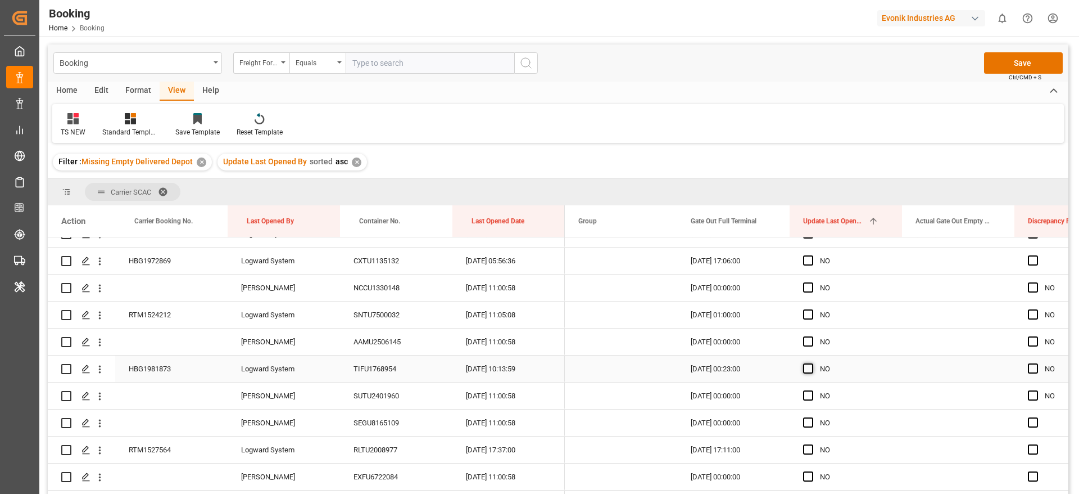
click at [811, 365] on span "Press SPACE to select this row." at bounding box center [808, 368] width 10 height 10
click at [812, 363] on input "Press SPACE to select this row." at bounding box center [812, 363] width 0 height 0
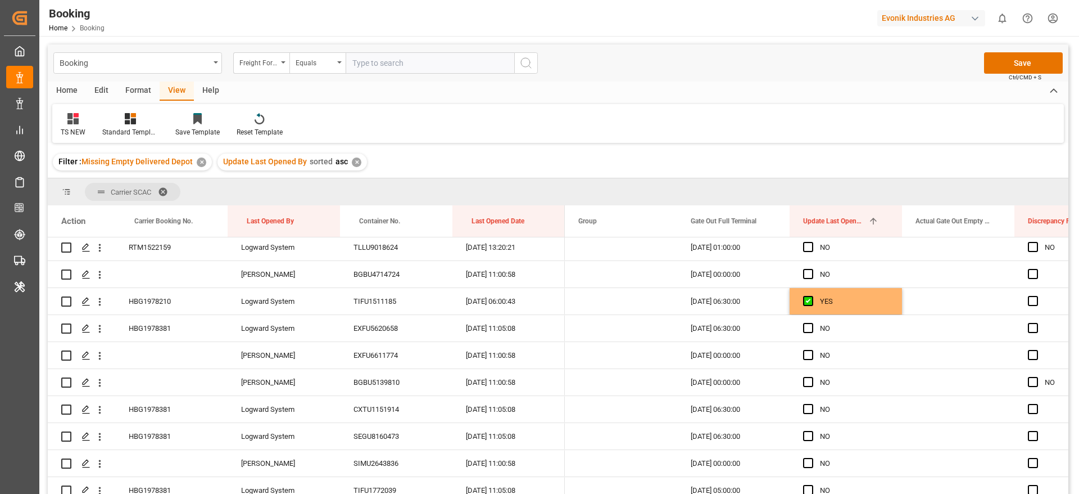
scroll to position [1349, 0]
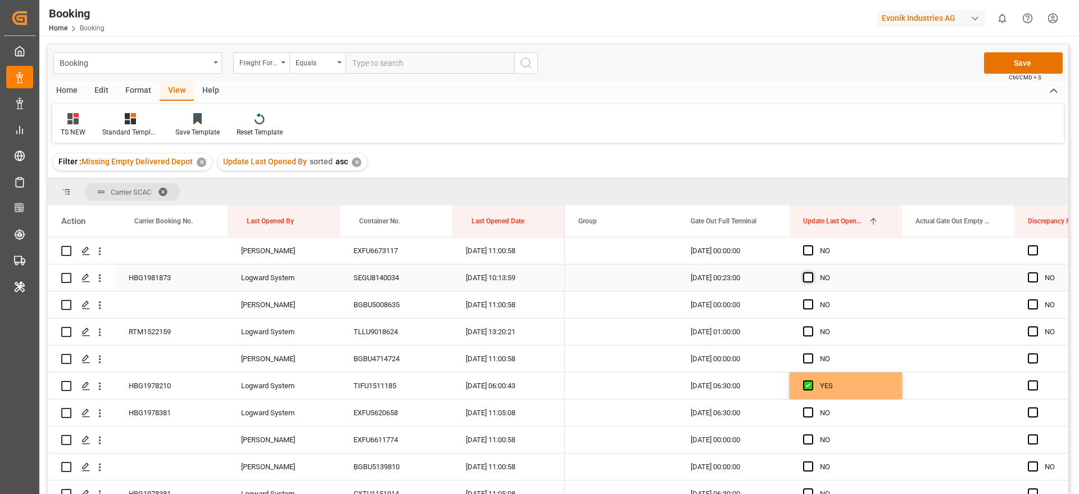
click at [806, 277] on span "Press SPACE to select this row." at bounding box center [808, 277] width 10 height 10
click at [812, 272] on input "Press SPACE to select this row." at bounding box center [812, 272] width 0 height 0
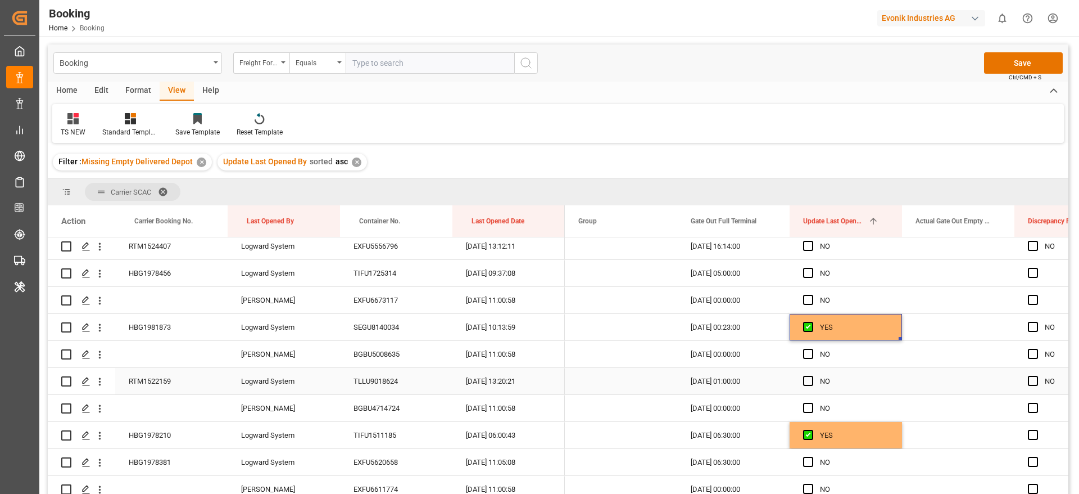
scroll to position [1265, 0]
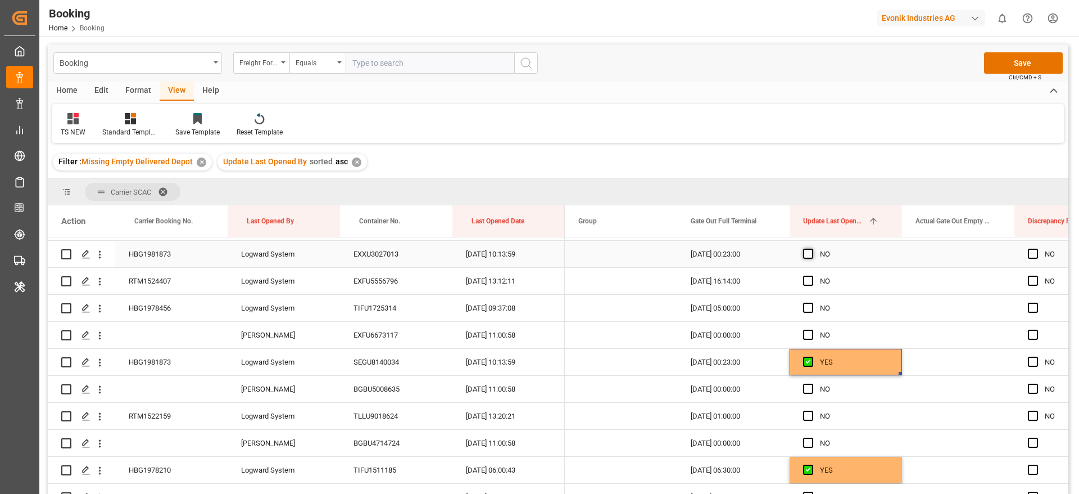
click at [808, 250] on span "Press SPACE to select this row." at bounding box center [808, 253] width 10 height 10
click at [812, 248] on input "Press SPACE to select this row." at bounding box center [812, 248] width 0 height 0
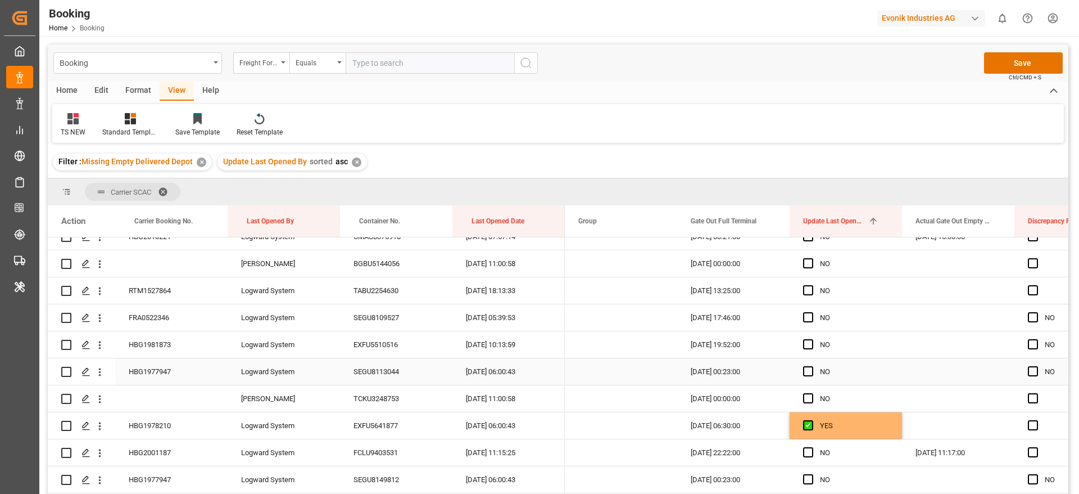
scroll to position [843, 0]
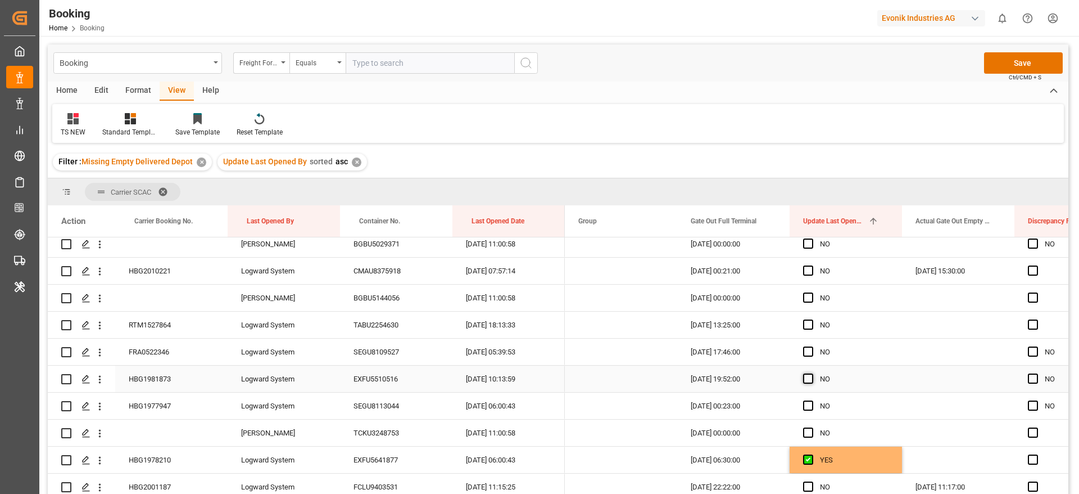
click at [809, 376] on span "Press SPACE to select this row." at bounding box center [808, 378] width 10 height 10
click at [812, 373] on input "Press SPACE to select this row." at bounding box center [812, 373] width 0 height 0
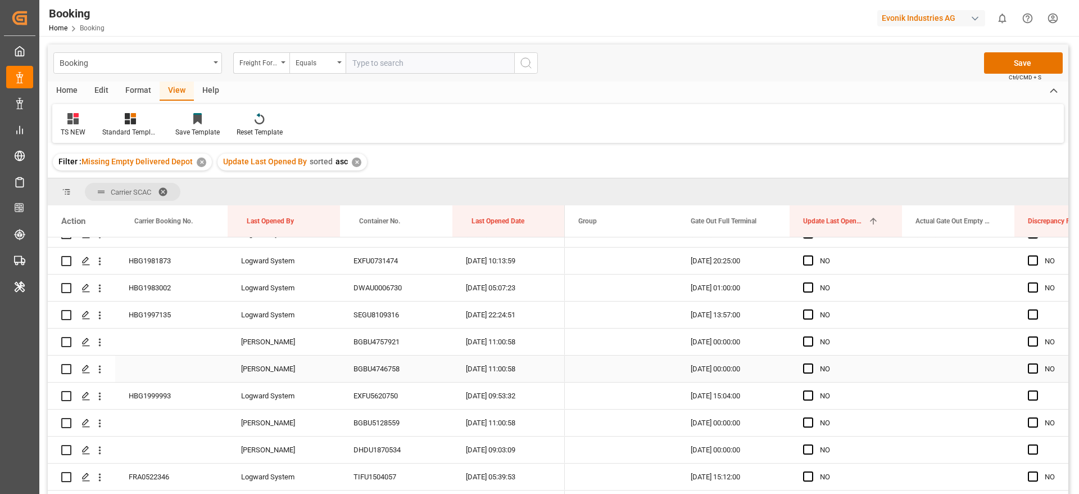
scroll to position [337, 0]
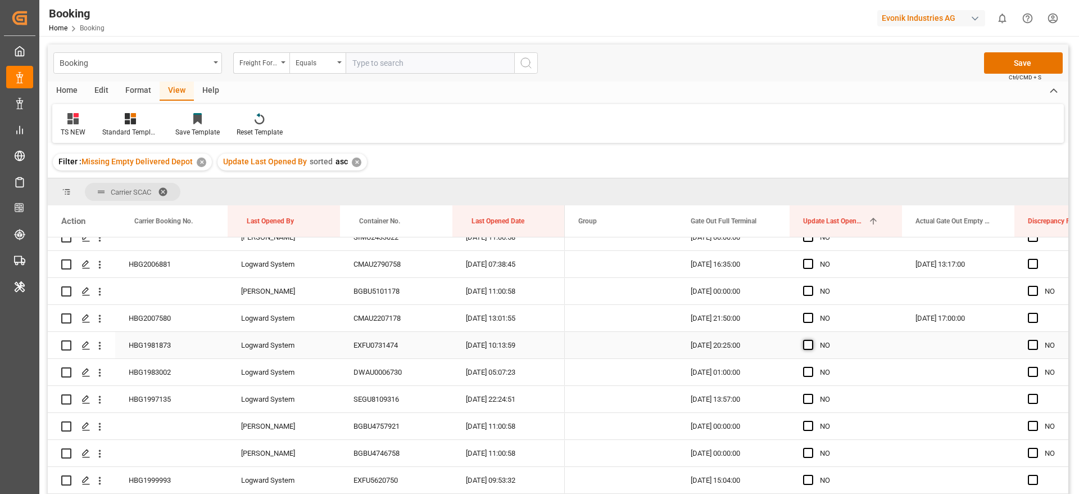
click at [804, 345] on span "Press SPACE to select this row." at bounding box center [808, 345] width 10 height 10
click at [812, 340] on input "Press SPACE to select this row." at bounding box center [812, 340] width 0 height 0
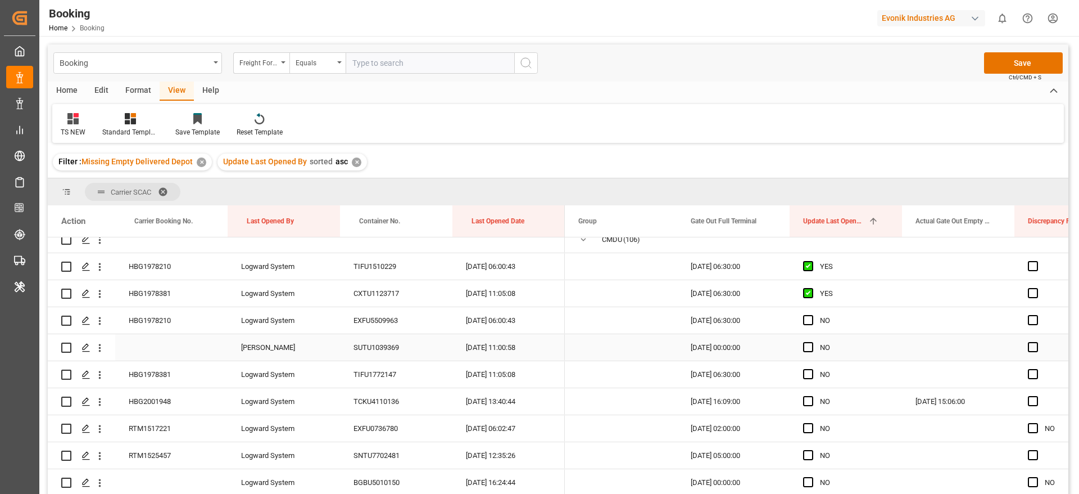
scroll to position [0, 0]
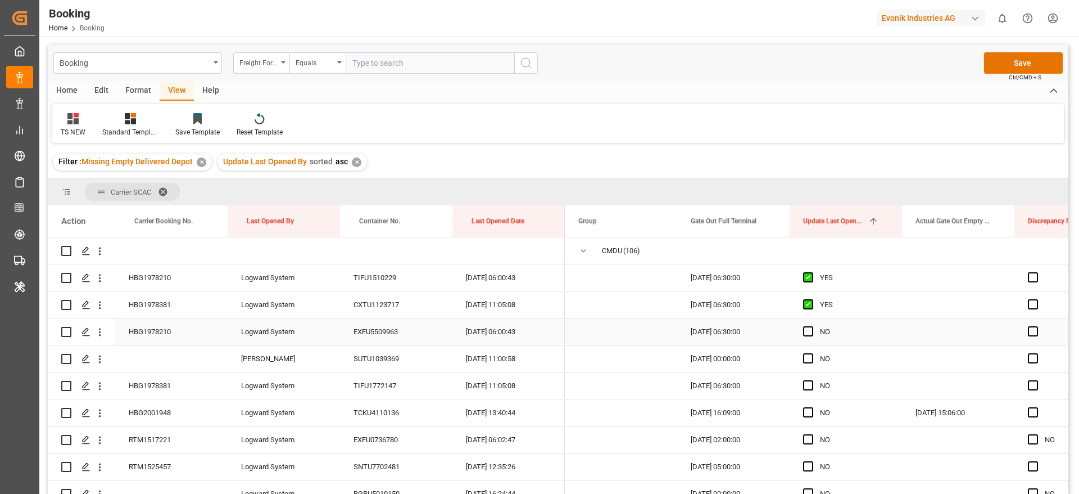
click at [202, 331] on div "HBG1978210" at bounding box center [171, 331] width 112 height 26
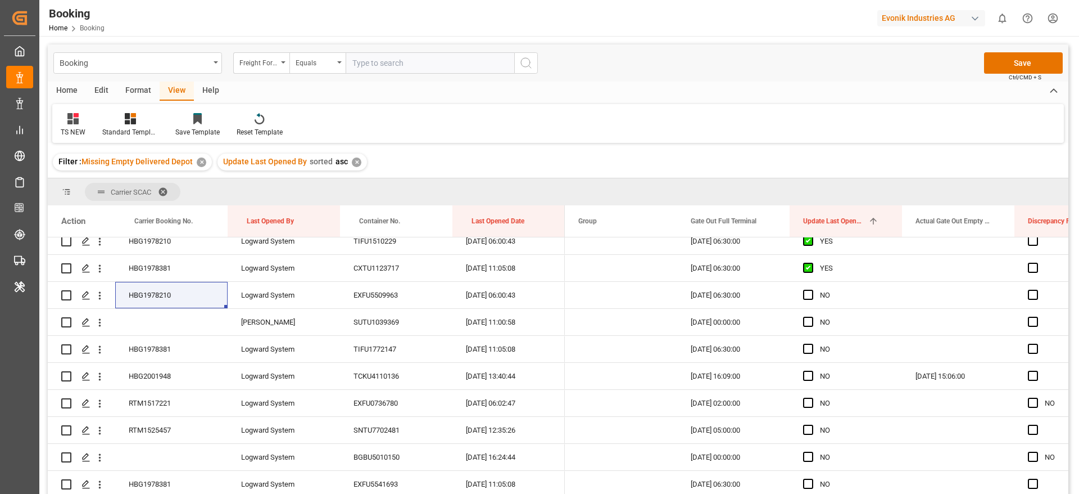
scroll to position [10, 0]
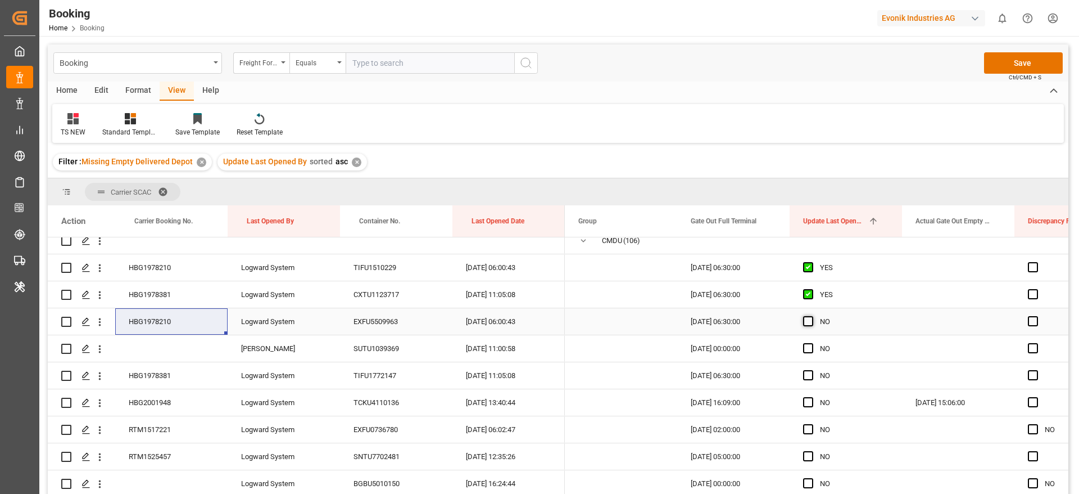
click at [811, 322] on span "Press SPACE to select this row." at bounding box center [808, 321] width 10 height 10
click at [812, 316] on input "Press SPACE to select this row." at bounding box center [812, 316] width 0 height 0
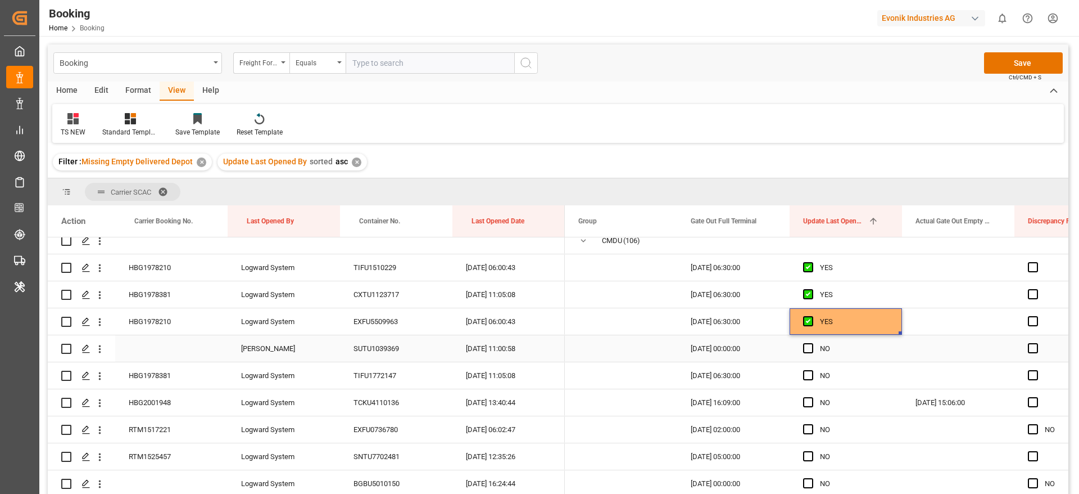
click at [403, 345] on div "SUTU1039369" at bounding box center [396, 348] width 112 height 26
click at [805, 346] on span "Press SPACE to select this row." at bounding box center [808, 348] width 10 height 10
click at [812, 343] on input "Press SPACE to select this row." at bounding box center [812, 343] width 0 height 0
click at [810, 372] on span "Press SPACE to select this row." at bounding box center [808, 375] width 10 height 10
click at [812, 370] on input "Press SPACE to select this row." at bounding box center [812, 370] width 0 height 0
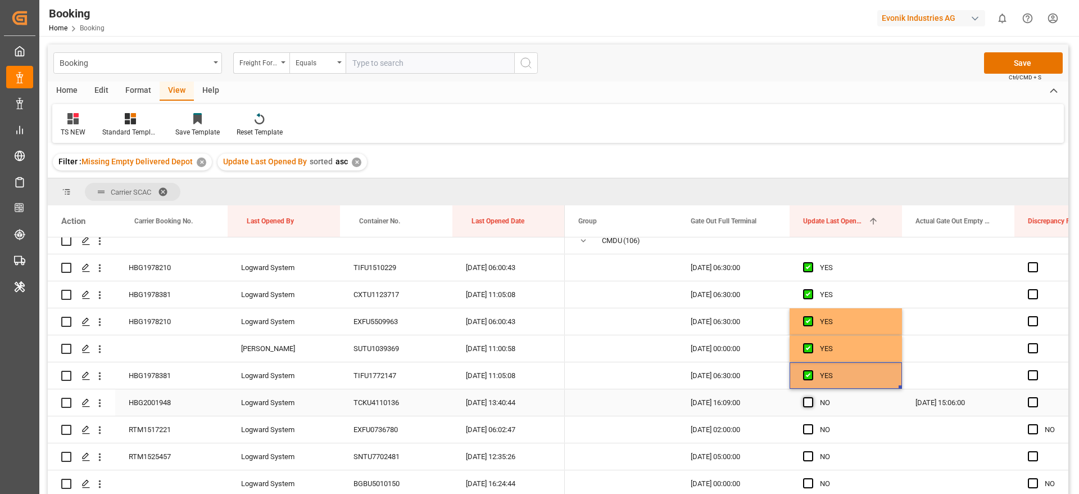
click at [810, 395] on div "Press SPACE to select this row." at bounding box center [811, 403] width 17 height 26
click at [810, 425] on span "Press SPACE to select this row." at bounding box center [808, 429] width 10 height 10
click at [812, 424] on input "Press SPACE to select this row." at bounding box center [812, 424] width 0 height 0
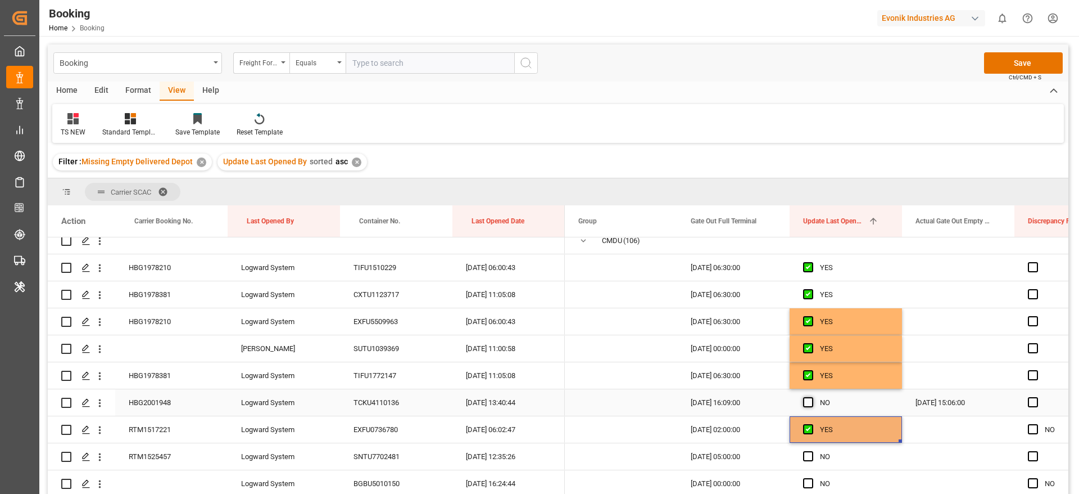
click at [808, 401] on span "Press SPACE to select this row." at bounding box center [808, 402] width 10 height 10
click at [812, 397] on input "Press SPACE to select this row." at bounding box center [812, 397] width 0 height 0
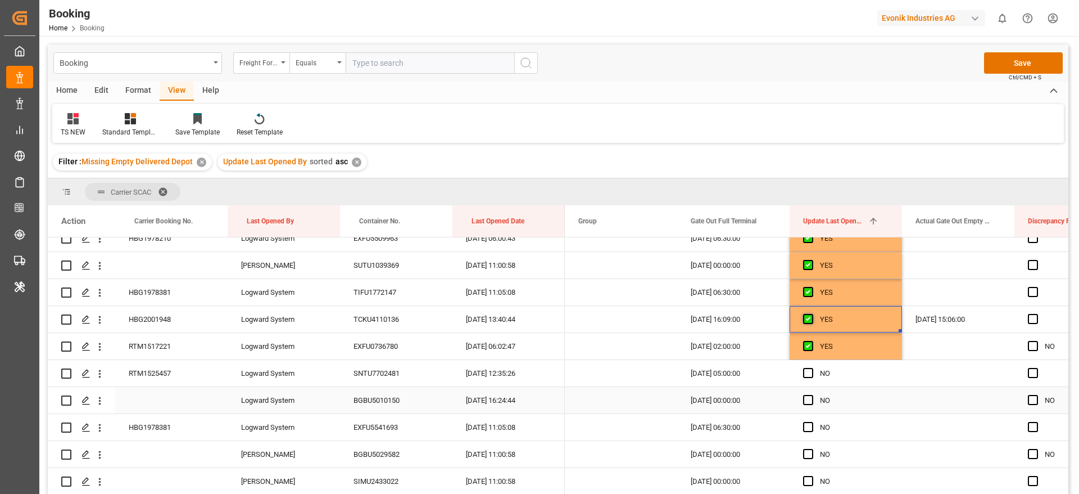
scroll to position [94, 0]
click at [808, 371] on span "Press SPACE to select this row." at bounding box center [808, 372] width 10 height 10
click at [812, 367] on input "Press SPACE to select this row." at bounding box center [812, 367] width 0 height 0
click at [806, 397] on span "Press SPACE to select this row." at bounding box center [808, 399] width 10 height 10
click at [812, 394] on input "Press SPACE to select this row." at bounding box center [812, 394] width 0 height 0
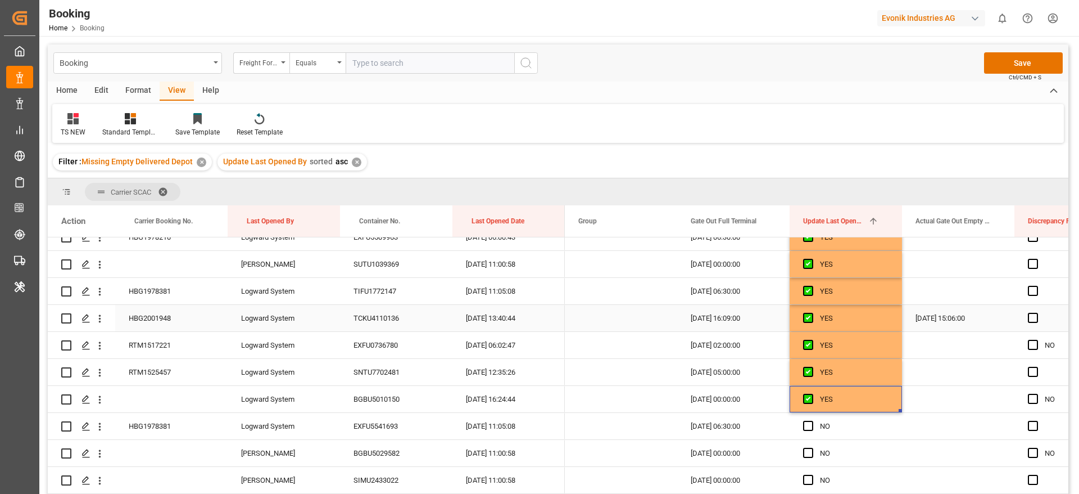
click at [198, 323] on div "HBG2001948" at bounding box center [171, 318] width 112 height 26
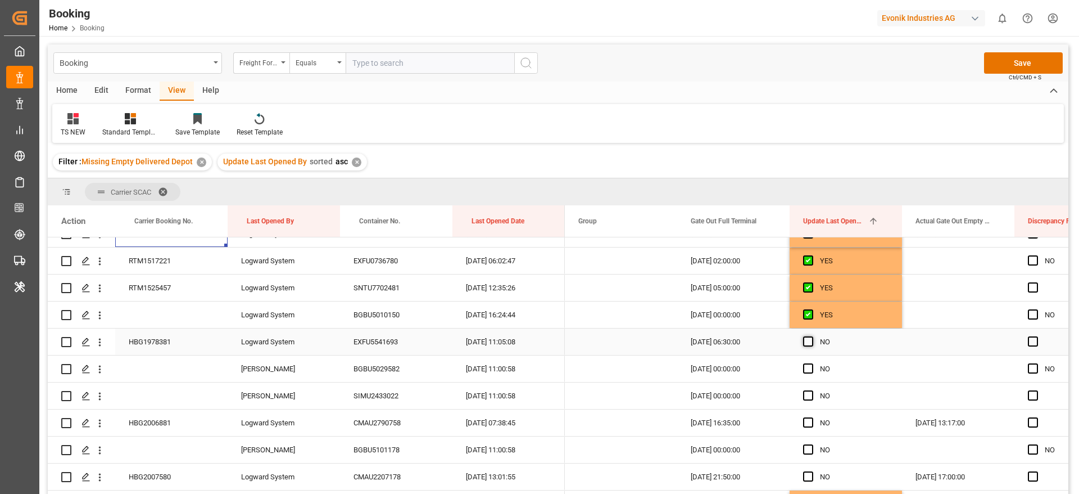
click at [809, 343] on span "Press SPACE to select this row." at bounding box center [808, 341] width 10 height 10
click at [812, 336] on input "Press SPACE to select this row." at bounding box center [812, 336] width 0 height 0
click at [405, 370] on div "BGBU5029582" at bounding box center [396, 368] width 112 height 26
click at [810, 369] on span "Press SPACE to select this row." at bounding box center [808, 368] width 10 height 10
click at [812, 363] on input "Press SPACE to select this row." at bounding box center [812, 363] width 0 height 0
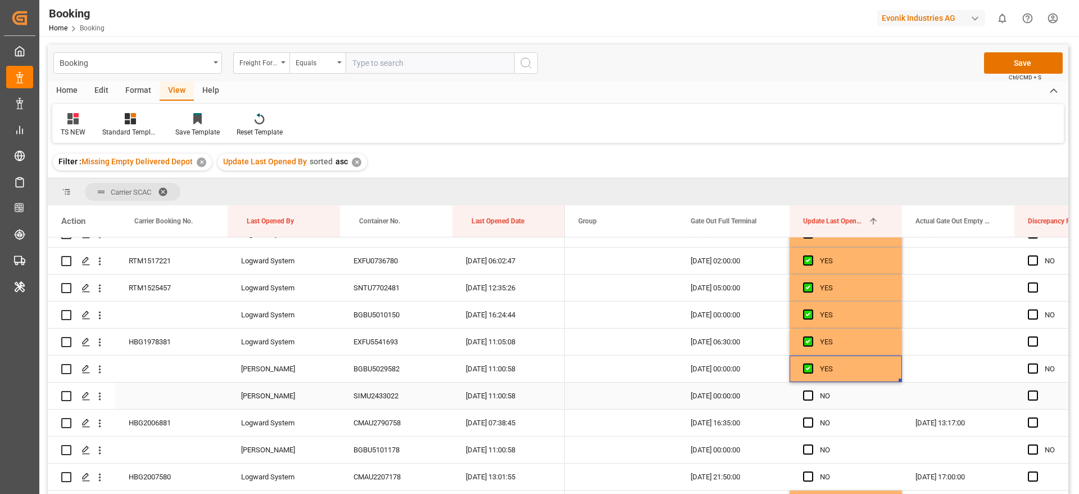
click at [809, 397] on span "Press SPACE to select this row." at bounding box center [808, 395] width 10 height 10
click at [812, 390] on input "Press SPACE to select this row." at bounding box center [812, 390] width 0 height 0
click at [810, 417] on span "Press SPACE to select this row." at bounding box center [808, 422] width 10 height 10
click at [812, 417] on input "Press SPACE to select this row." at bounding box center [812, 417] width 0 height 0
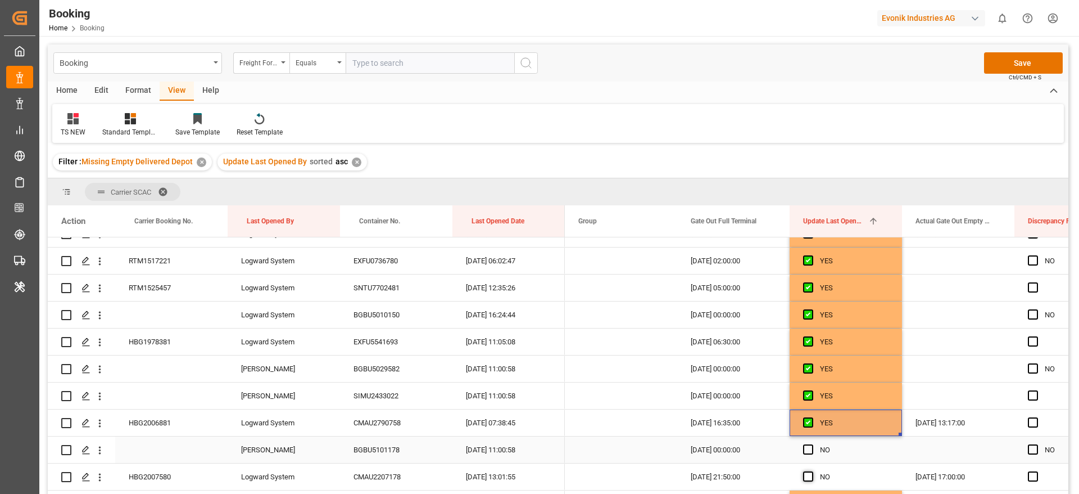
click at [808, 446] on span "Press SPACE to select this row." at bounding box center [808, 449] width 10 height 10
click at [812, 444] on input "Press SPACE to select this row." at bounding box center [812, 444] width 0 height 0
click at [810, 481] on div "Press SPACE to select this row." at bounding box center [811, 477] width 17 height 26
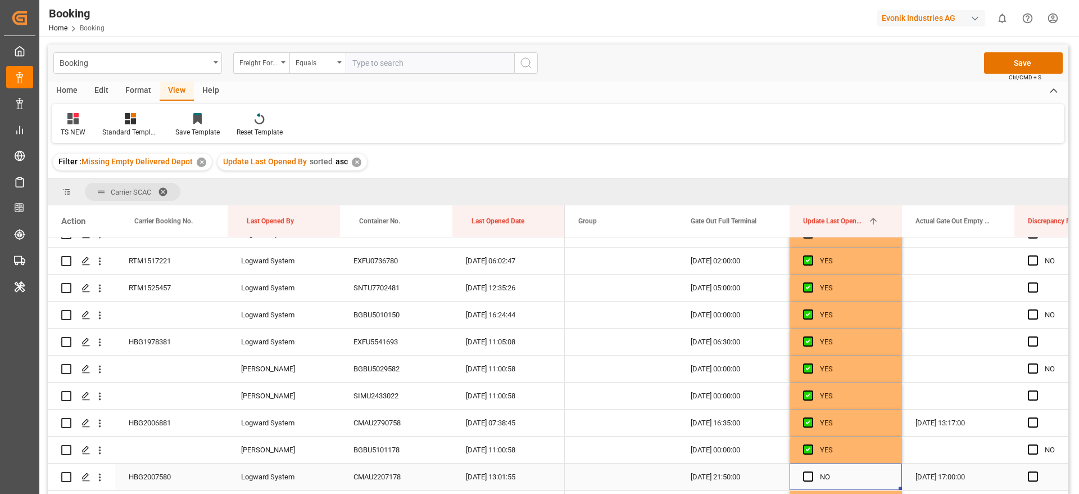
click at [809, 476] on span "Press SPACE to select this row." at bounding box center [808, 476] width 10 height 10
click at [812, 471] on input "Press SPACE to select this row." at bounding box center [812, 471] width 0 height 0
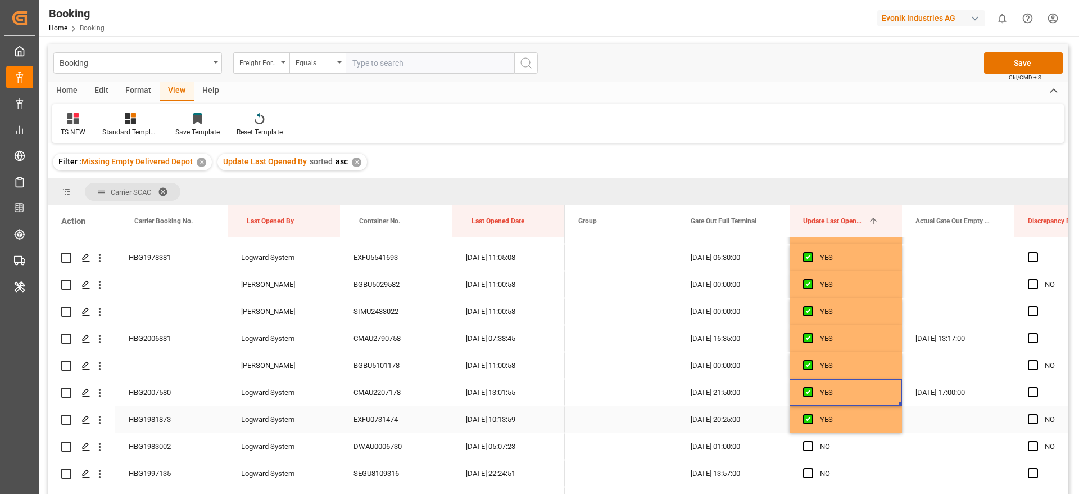
scroll to position [347, 0]
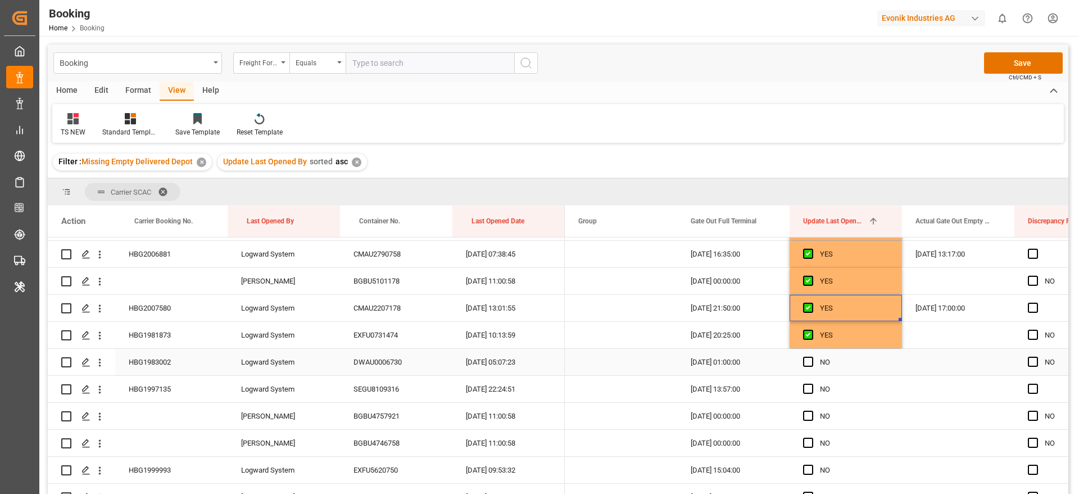
click at [808, 367] on div "Press SPACE to select this row." at bounding box center [811, 362] width 17 height 26
click at [809, 389] on span "Press SPACE to select this row." at bounding box center [808, 388] width 10 height 10
click at [812, 383] on input "Press SPACE to select this row." at bounding box center [812, 383] width 0 height 0
click at [808, 366] on span "Press SPACE to select this row." at bounding box center [808, 361] width 10 height 10
click at [812, 356] on input "Press SPACE to select this row." at bounding box center [812, 356] width 0 height 0
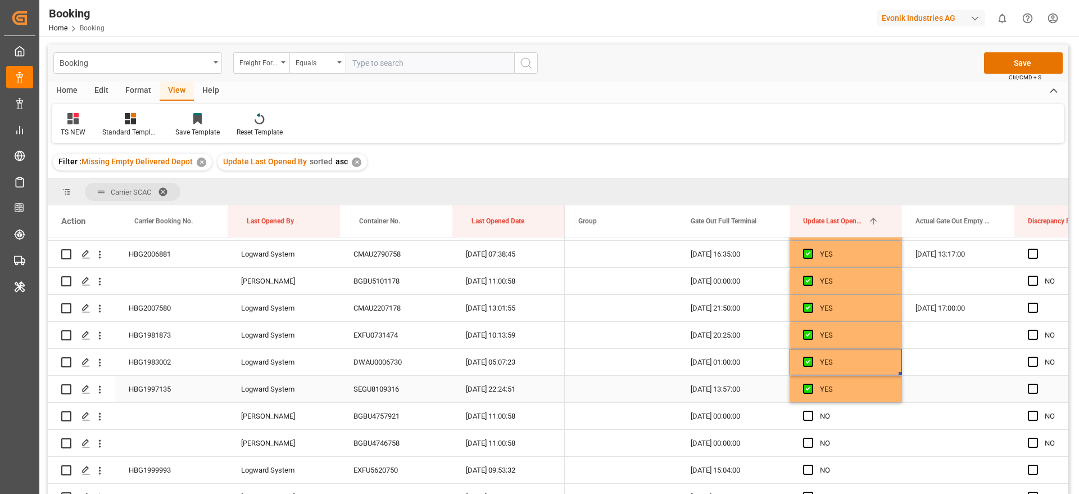
click at [187, 377] on div "HBG1997135" at bounding box center [171, 389] width 112 height 26
click at [1045, 63] on button "Save" at bounding box center [1023, 62] width 79 height 21
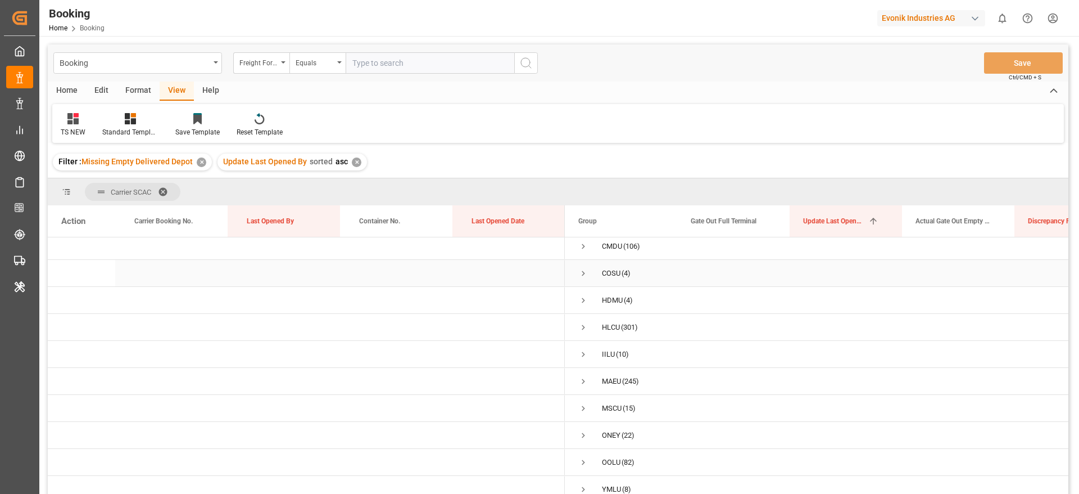
scroll to position [0, 0]
drag, startPoint x: 507, startPoint y: 219, endPoint x: 440, endPoint y: 194, distance: 71.3
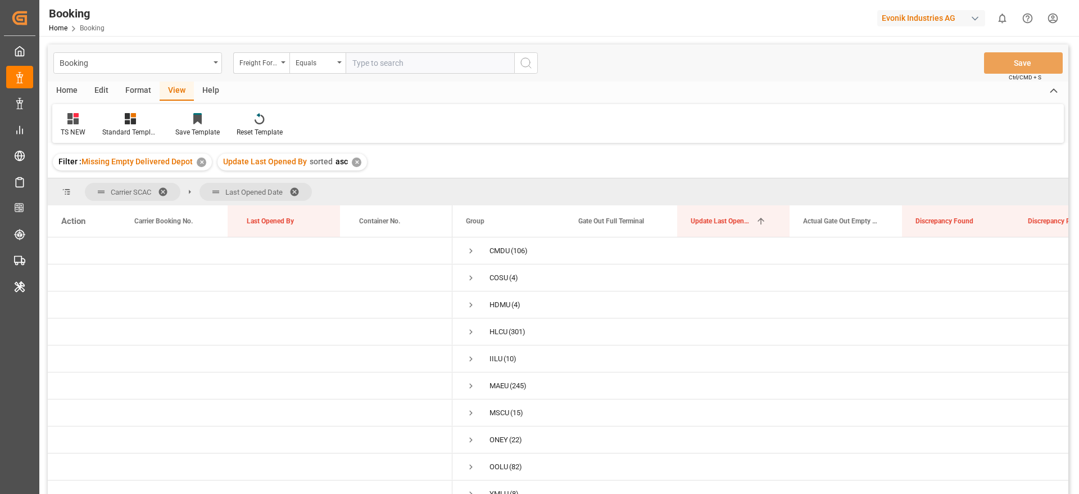
click at [353, 165] on div "✕" at bounding box center [357, 162] width 10 height 10
click at [468, 250] on span "Press SPACE to select this row." at bounding box center [471, 251] width 10 height 10
click at [486, 300] on span "24.08.2025 00:00:00 (11)" at bounding box center [508, 304] width 85 height 25
click at [496, 303] on span "Press SPACE to select this row." at bounding box center [495, 305] width 10 height 10
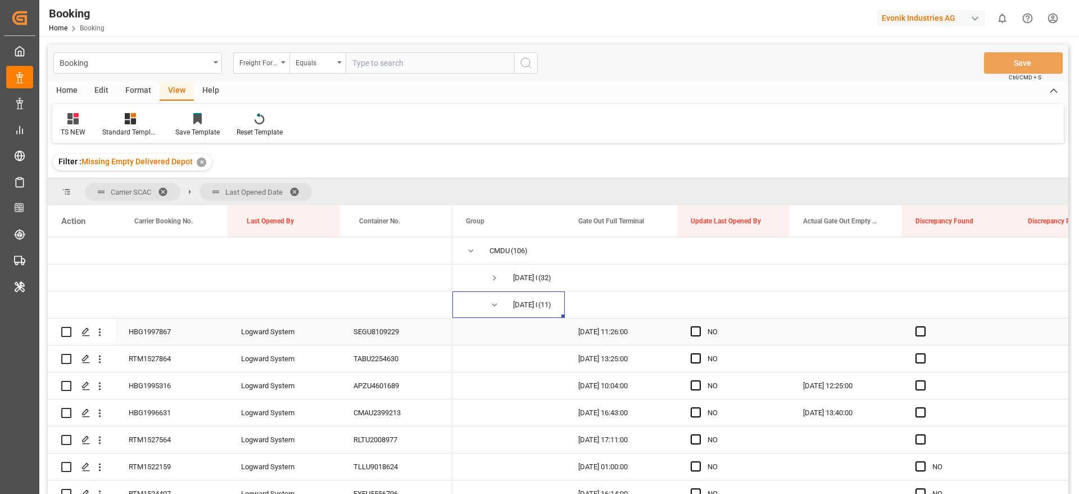
click at [196, 329] on div "HBG1997867" at bounding box center [171, 331] width 112 height 26
click at [697, 328] on span "Press SPACE to select this row." at bounding box center [696, 331] width 10 height 10
click at [699, 326] on input "Press SPACE to select this row." at bounding box center [699, 326] width 0 height 0
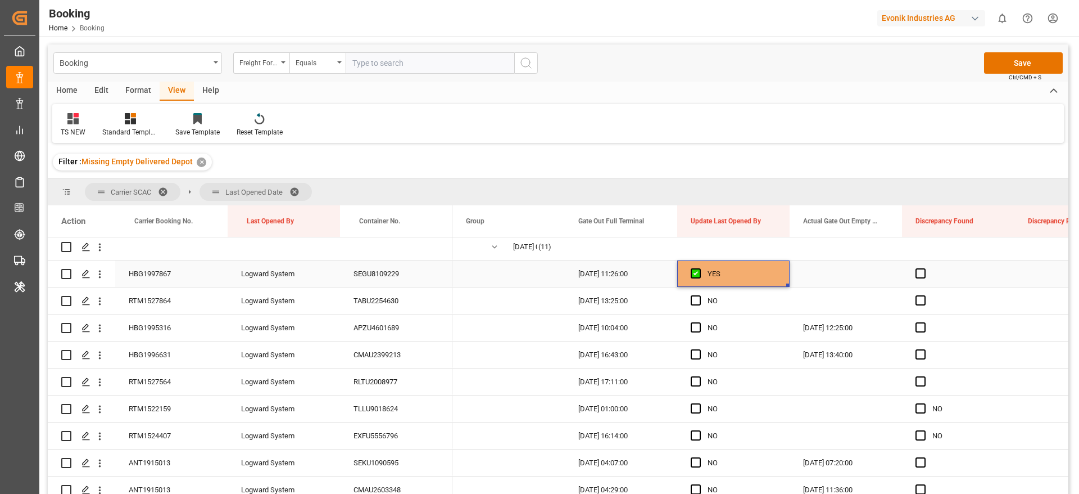
scroll to position [84, 0]
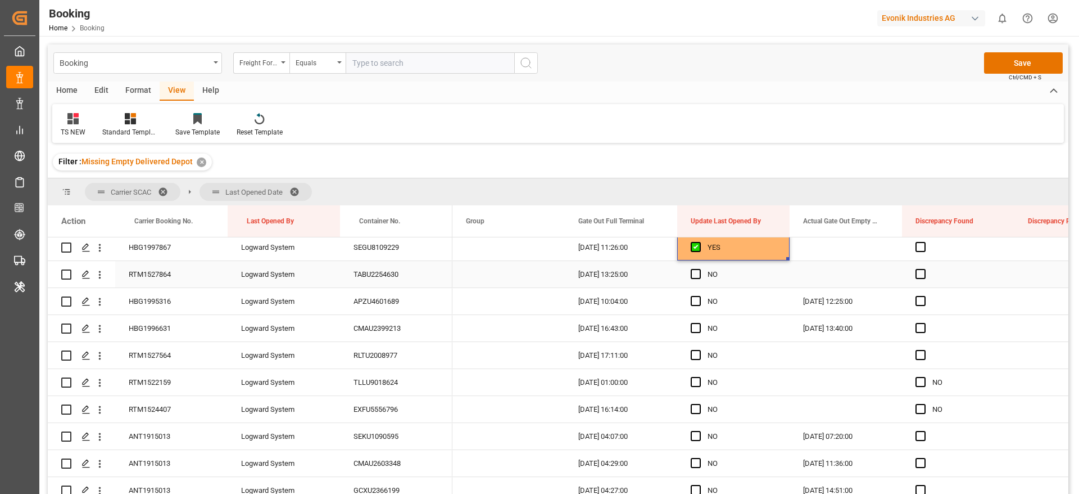
click at [171, 275] on div "RTM1527864" at bounding box center [171, 274] width 112 height 26
click at [696, 279] on div "Press SPACE to select this row." at bounding box center [699, 274] width 17 height 26
click at [696, 275] on span "Press SPACE to select this row." at bounding box center [696, 274] width 10 height 10
click at [699, 269] on input "Press SPACE to select this row." at bounding box center [699, 269] width 0 height 0
click at [192, 297] on div "HBG1995316" at bounding box center [171, 301] width 112 height 26
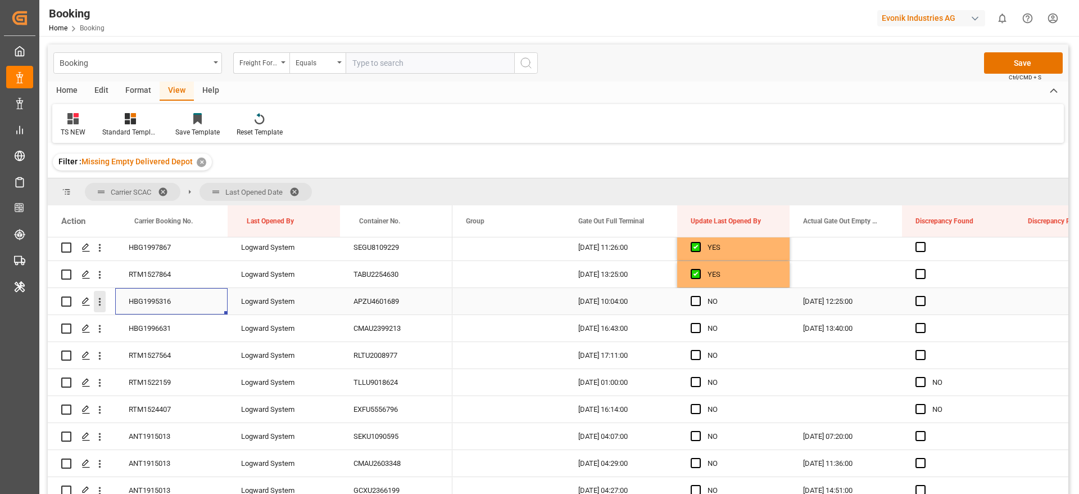
click at [102, 302] on icon "open menu" at bounding box center [100, 302] width 12 height 12
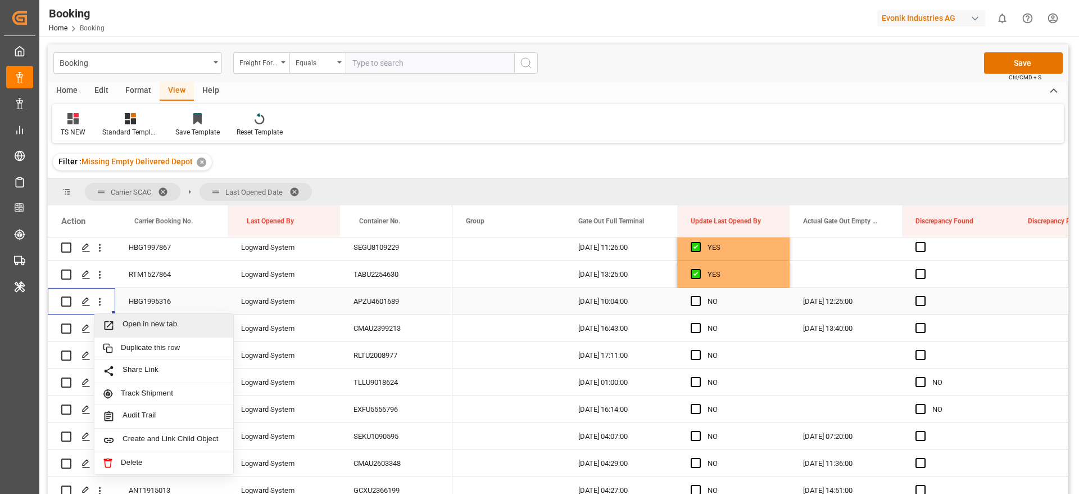
click at [180, 322] on span "Open in new tab" at bounding box center [174, 325] width 102 height 12
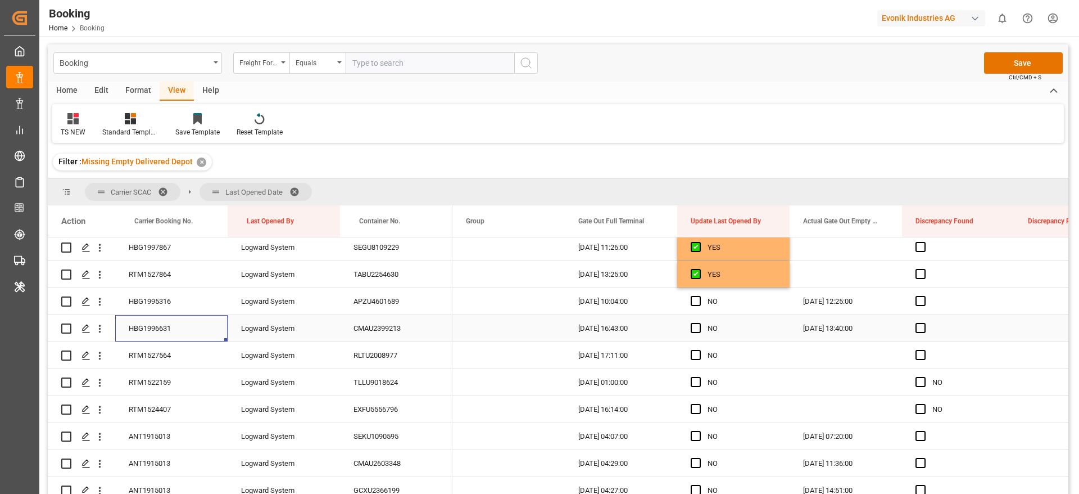
click at [158, 330] on div "HBG1996631" at bounding box center [171, 328] width 112 height 26
click at [697, 328] on span "Press SPACE to select this row." at bounding box center [696, 328] width 10 height 10
click at [699, 323] on input "Press SPACE to select this row." at bounding box center [699, 323] width 0 height 0
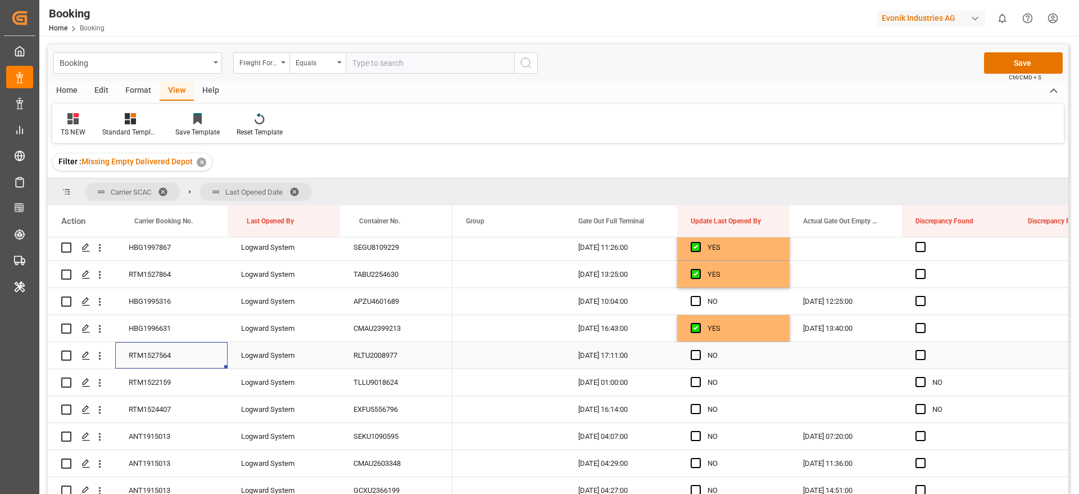
click at [164, 355] on div "RTM1527564" at bounding box center [171, 355] width 112 height 26
click at [699, 355] on span "Press SPACE to select this row." at bounding box center [696, 355] width 10 height 10
click at [699, 350] on input "Press SPACE to select this row." at bounding box center [699, 350] width 0 height 0
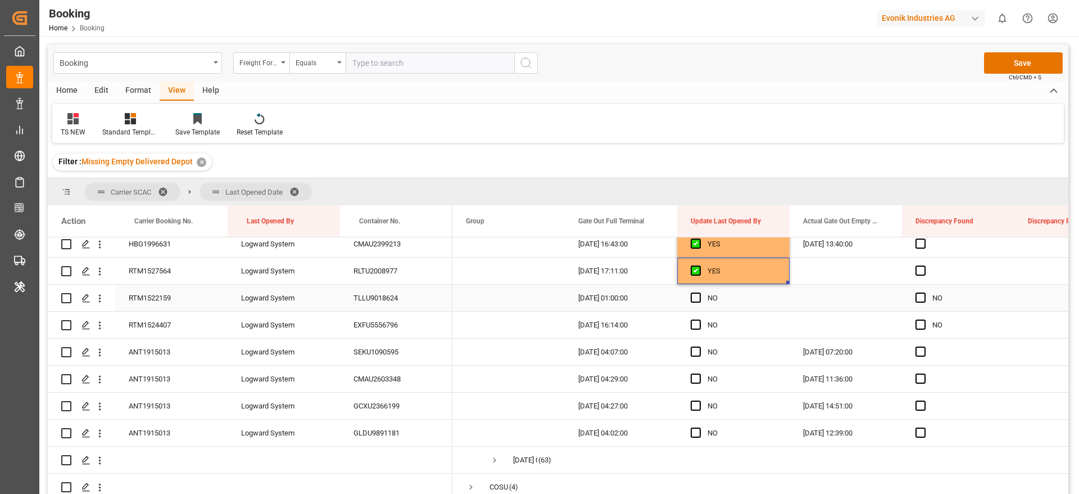
click at [192, 293] on div "RTM1522159" at bounding box center [171, 297] width 112 height 26
click at [695, 299] on span "Press SPACE to select this row." at bounding box center [696, 297] width 10 height 10
click at [699, 292] on input "Press SPACE to select this row." at bounding box center [699, 292] width 0 height 0
click at [175, 328] on div "RTM1524407" at bounding box center [171, 324] width 112 height 26
click at [698, 324] on span "Press SPACE to select this row." at bounding box center [696, 324] width 10 height 10
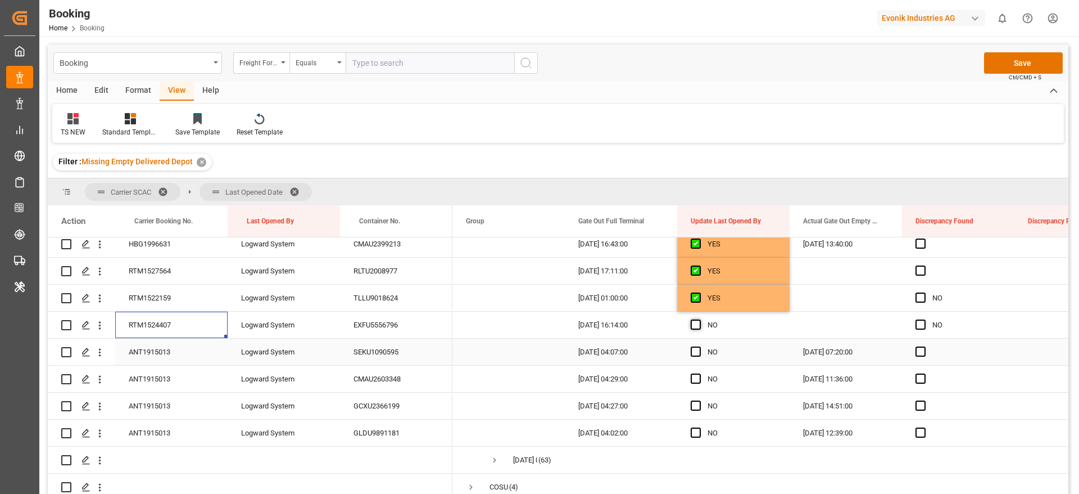
click at [699, 319] on input "Press SPACE to select this row." at bounding box center [699, 319] width 0 height 0
click at [210, 349] on div "ANT1915013" at bounding box center [171, 351] width 112 height 26
click at [695, 348] on span "Press SPACE to select this row." at bounding box center [696, 351] width 10 height 10
click at [699, 346] on input "Press SPACE to select this row." at bounding box center [699, 346] width 0 height 0
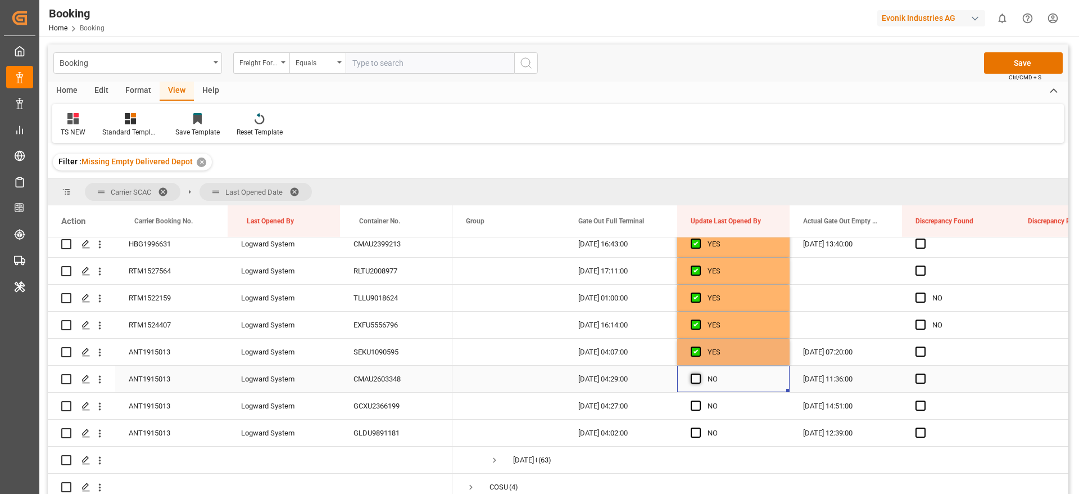
click at [699, 380] on span "Press SPACE to select this row." at bounding box center [696, 378] width 10 height 10
click at [699, 373] on input "Press SPACE to select this row." at bounding box center [699, 373] width 0 height 0
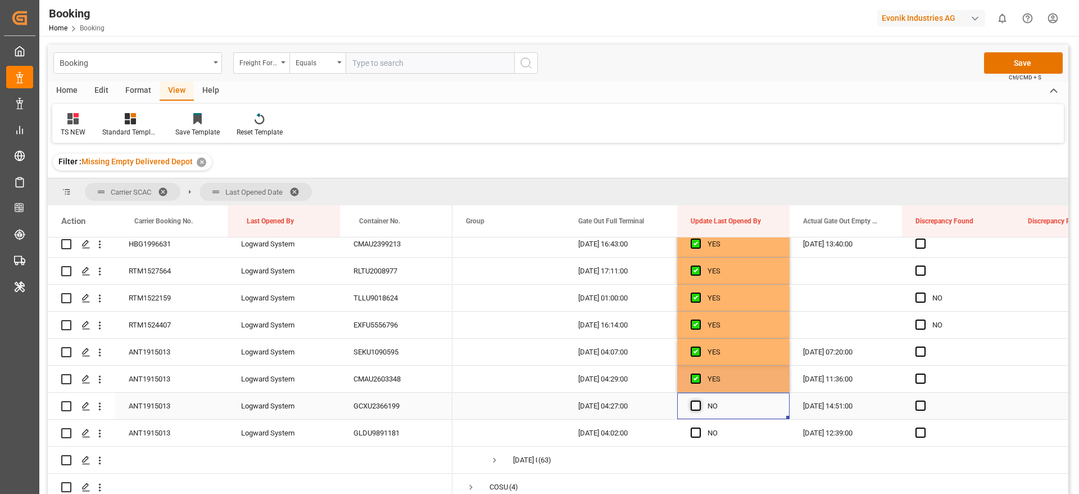
click at [696, 406] on span "Press SPACE to select this row." at bounding box center [696, 405] width 10 height 10
click at [699, 400] on input "Press SPACE to select this row." at bounding box center [699, 400] width 0 height 0
click at [697, 430] on span "Press SPACE to select this row." at bounding box center [696, 432] width 10 height 10
click at [699, 427] on input "Press SPACE to select this row." at bounding box center [699, 427] width 0 height 0
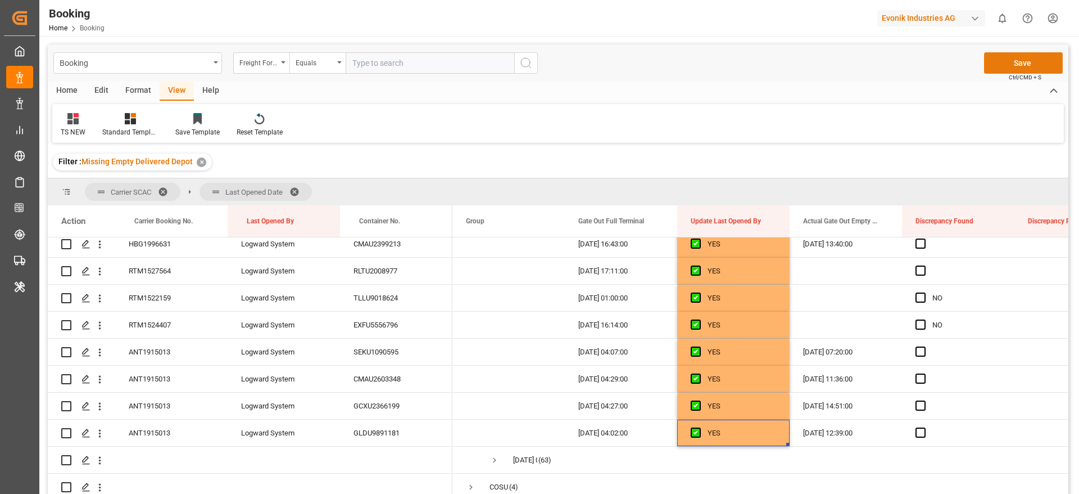
click at [1010, 66] on button "Save" at bounding box center [1023, 62] width 79 height 21
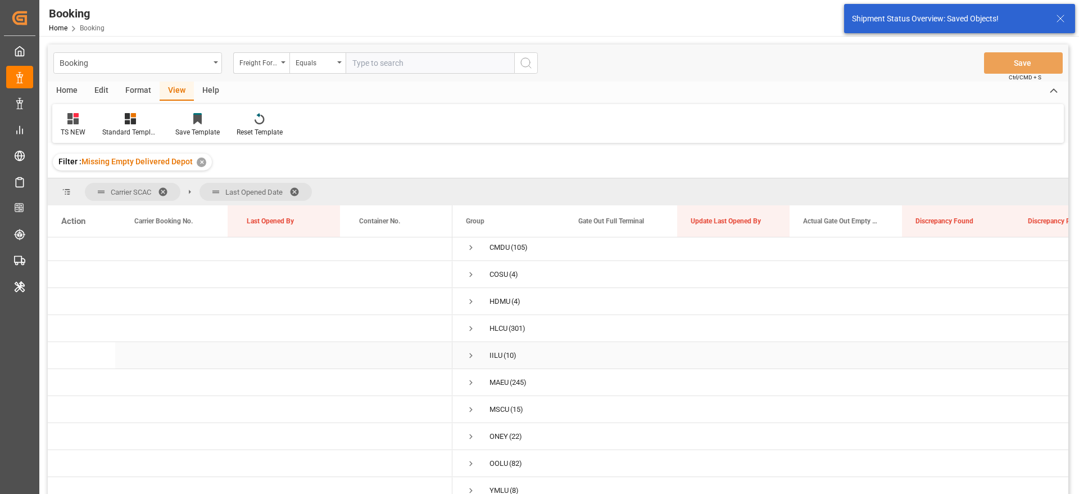
scroll to position [0, 0]
click at [472, 250] on span "Press SPACE to select this row." at bounding box center [471, 251] width 10 height 10
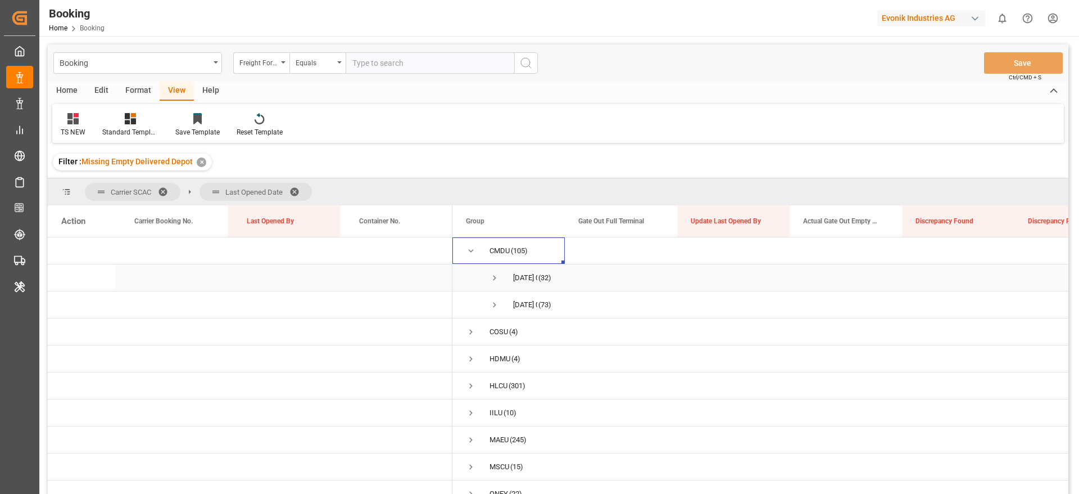
click at [500, 278] on span "22.08.2025 00:00:00 (32)" at bounding box center [508, 277] width 85 height 25
click at [497, 275] on span "Press SPACE to select this row." at bounding box center [495, 278] width 10 height 10
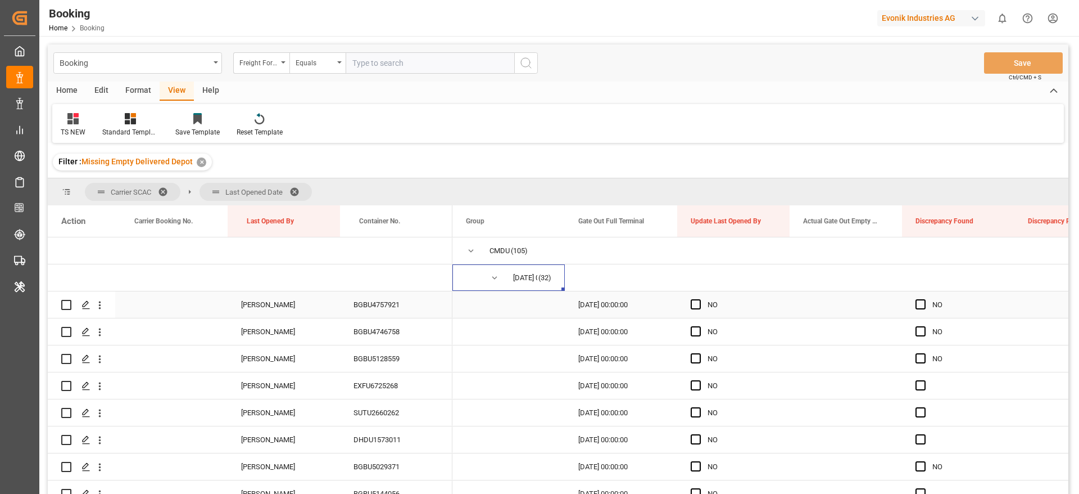
click at [380, 308] on div "BGBU4757921" at bounding box center [396, 304] width 112 height 26
click at [703, 304] on div "Press SPACE to select this row." at bounding box center [699, 305] width 17 height 26
click at [698, 305] on span "Press SPACE to select this row." at bounding box center [696, 304] width 10 height 10
click at [699, 299] on input "Press SPACE to select this row." at bounding box center [699, 299] width 0 height 0
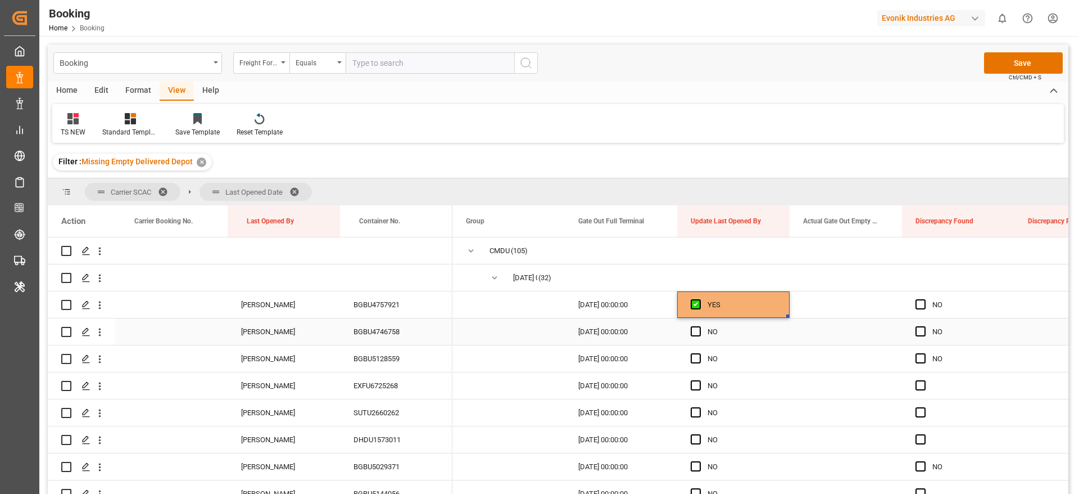
click at [414, 332] on div "BGBU4746758" at bounding box center [396, 331] width 112 height 26
click at [698, 331] on span "Press SPACE to select this row." at bounding box center [696, 331] width 10 height 10
click at [699, 326] on input "Press SPACE to select this row." at bounding box center [699, 326] width 0 height 0
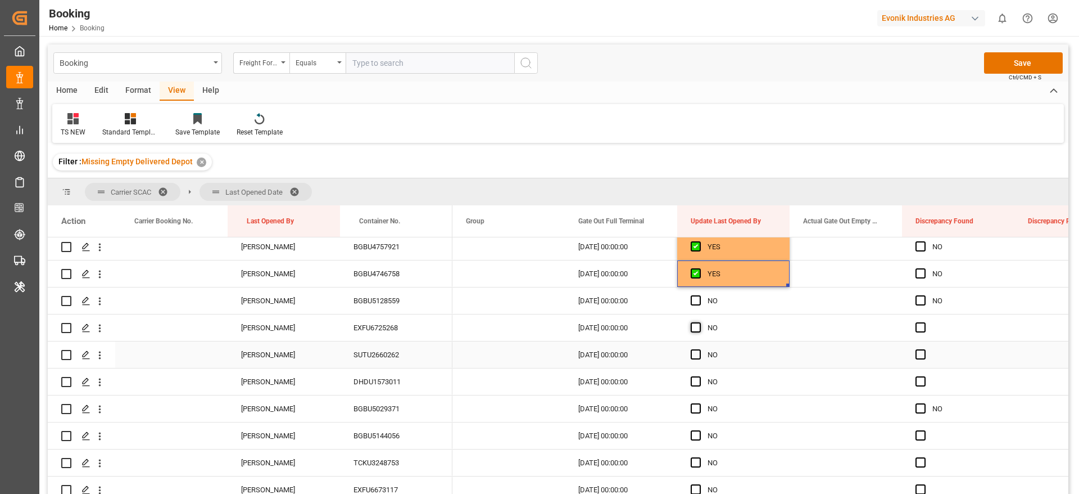
scroll to position [84, 0]
click at [698, 271] on span "Press SPACE to select this row." at bounding box center [696, 274] width 10 height 10
click at [699, 269] on input "Press SPACE to select this row." at bounding box center [699, 269] width 0 height 0
click at [698, 304] on span "Press SPACE to select this row." at bounding box center [696, 301] width 10 height 10
click at [699, 296] on input "Press SPACE to select this row." at bounding box center [699, 296] width 0 height 0
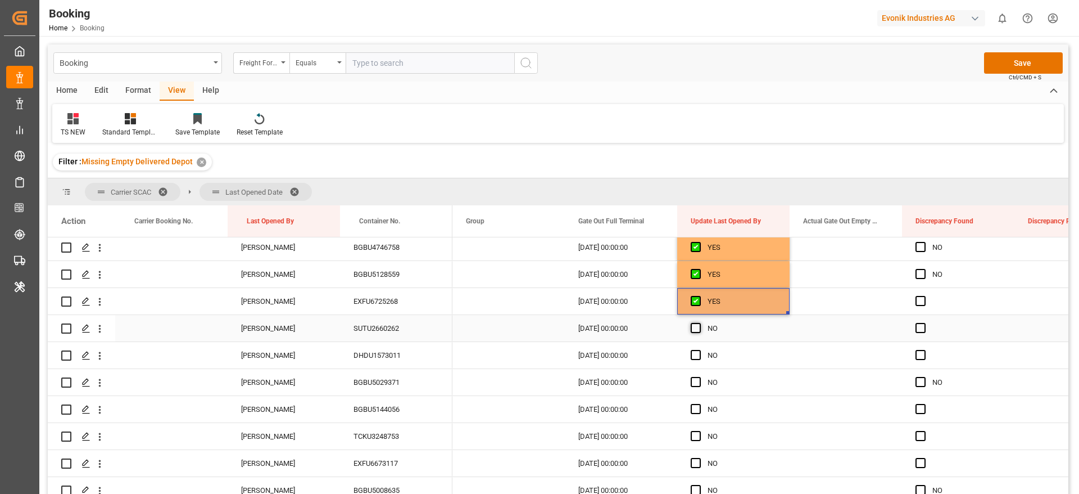
click at [698, 328] on span "Press SPACE to select this row." at bounding box center [696, 328] width 10 height 10
click at [699, 323] on input "Press SPACE to select this row." at bounding box center [699, 323] width 0 height 0
click at [397, 297] on div "EXFU6725268" at bounding box center [396, 301] width 112 height 26
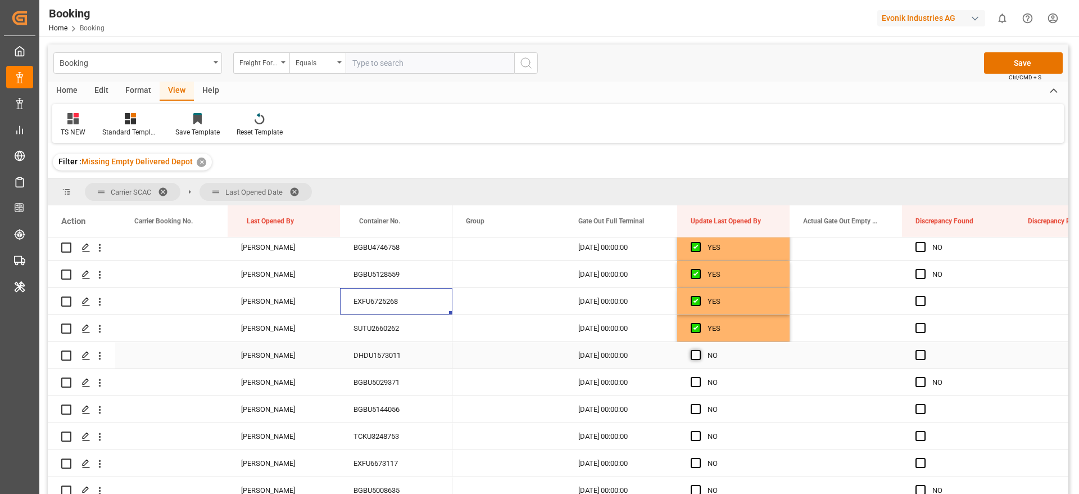
click at [701, 353] on span "Press SPACE to select this row." at bounding box center [696, 355] width 10 height 10
click at [699, 350] on input "Press SPACE to select this row." at bounding box center [699, 350] width 0 height 0
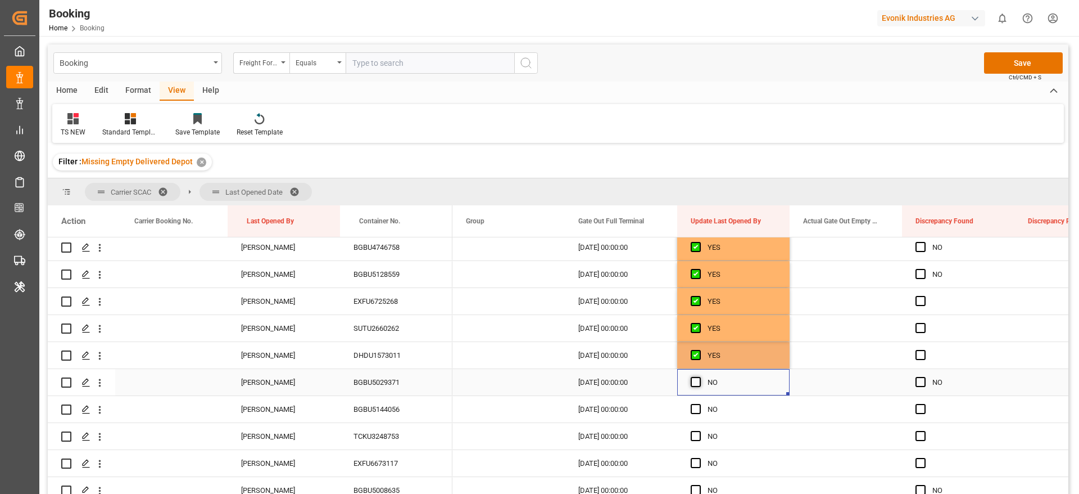
click at [694, 384] on span "Press SPACE to select this row." at bounding box center [696, 382] width 10 height 10
click at [699, 377] on input "Press SPACE to select this row." at bounding box center [699, 377] width 0 height 0
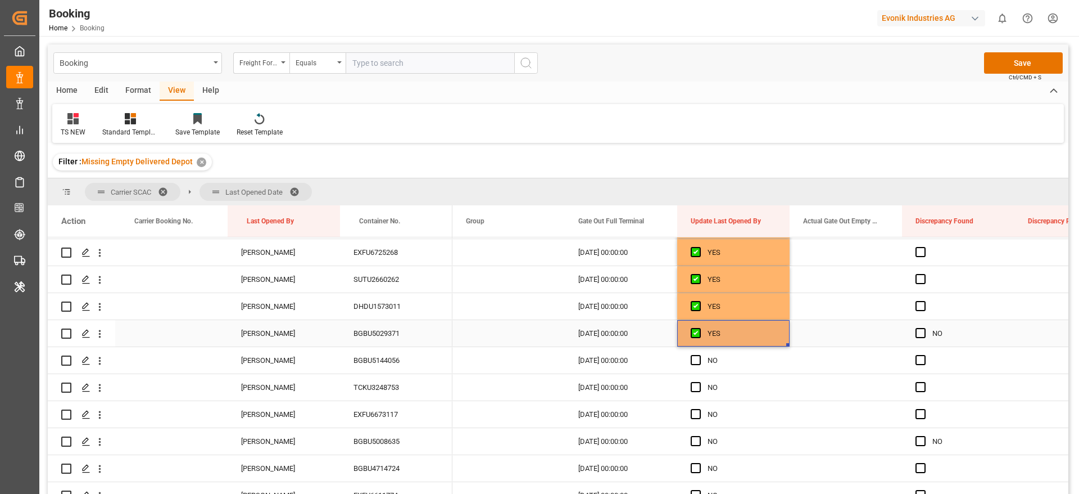
scroll to position [169, 0]
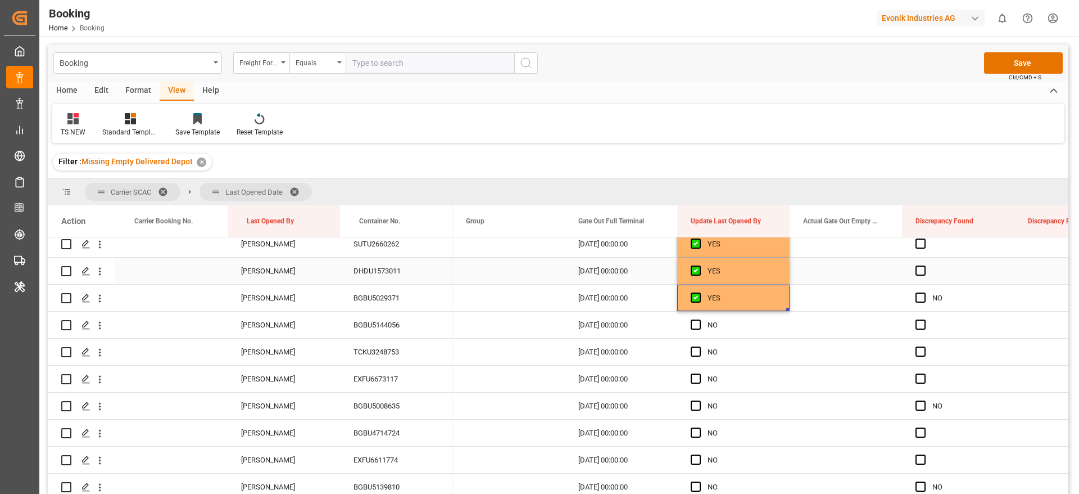
click at [367, 274] on div "DHDU1573011" at bounding box center [396, 270] width 112 height 26
click at [695, 320] on span "Press SPACE to select this row." at bounding box center [696, 324] width 10 height 10
click at [699, 319] on input "Press SPACE to select this row." at bounding box center [699, 319] width 0 height 0
click at [697, 353] on span "Press SPACE to select this row." at bounding box center [696, 351] width 10 height 10
click at [699, 346] on input "Press SPACE to select this row." at bounding box center [699, 346] width 0 height 0
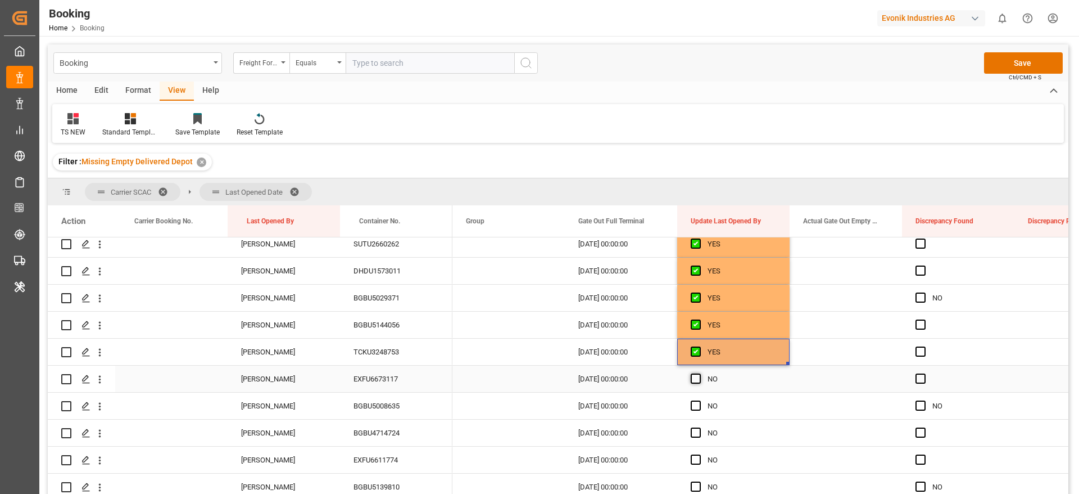
click at [695, 379] on span "Press SPACE to select this row." at bounding box center [696, 378] width 10 height 10
click at [699, 373] on input "Press SPACE to select this row." at bounding box center [699, 373] width 0 height 0
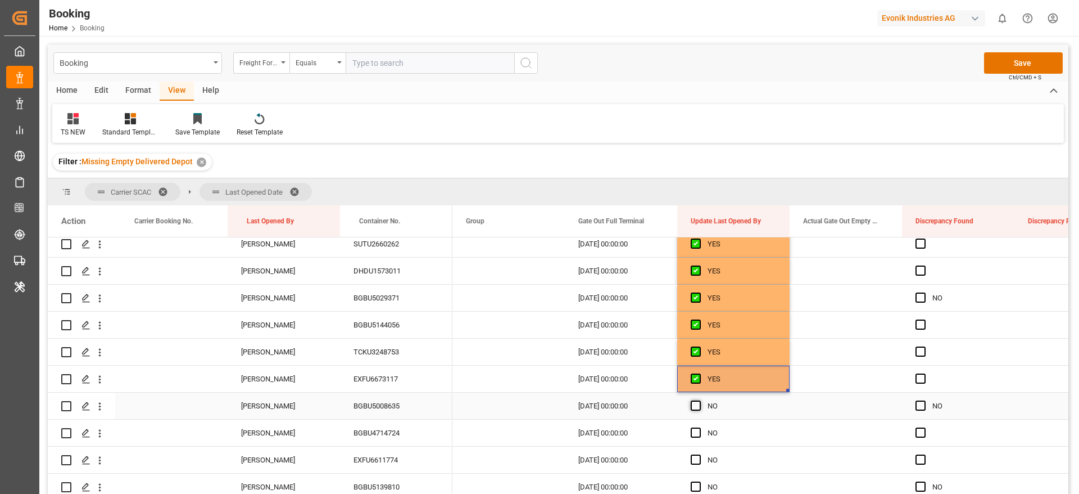
click at [694, 408] on span "Press SPACE to select this row." at bounding box center [696, 405] width 10 height 10
click at [699, 400] on input "Press SPACE to select this row." at bounding box center [699, 400] width 0 height 0
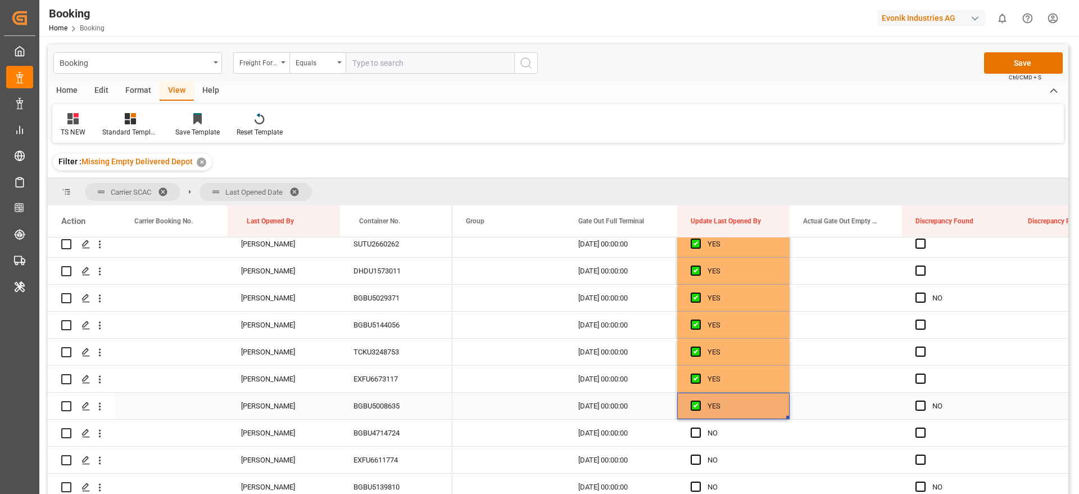
scroll to position [253, 0]
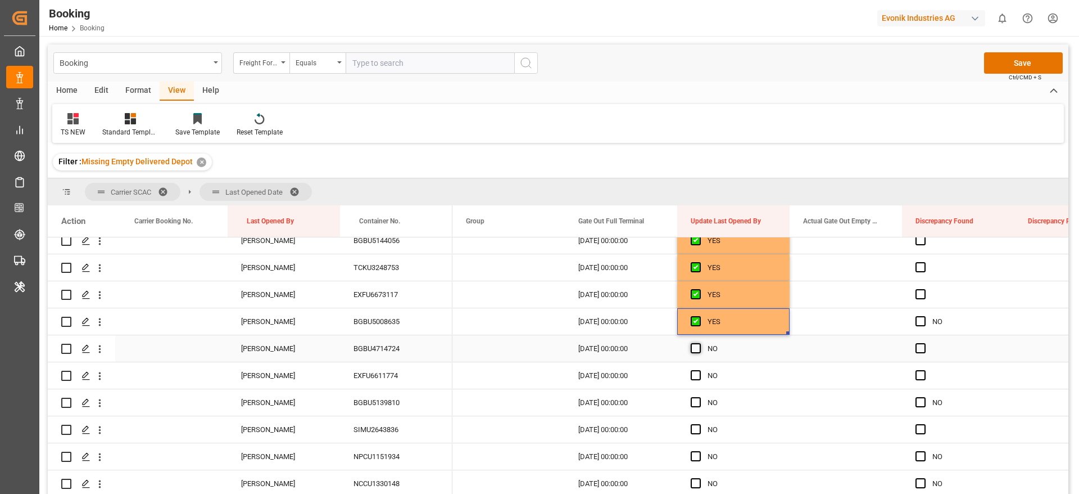
click at [693, 344] on span "Press SPACE to select this row." at bounding box center [696, 348] width 10 height 10
click at [699, 343] on input "Press SPACE to select this row." at bounding box center [699, 343] width 0 height 0
click at [695, 376] on span "Press SPACE to select this row." at bounding box center [696, 375] width 10 height 10
click at [699, 370] on input "Press SPACE to select this row." at bounding box center [699, 370] width 0 height 0
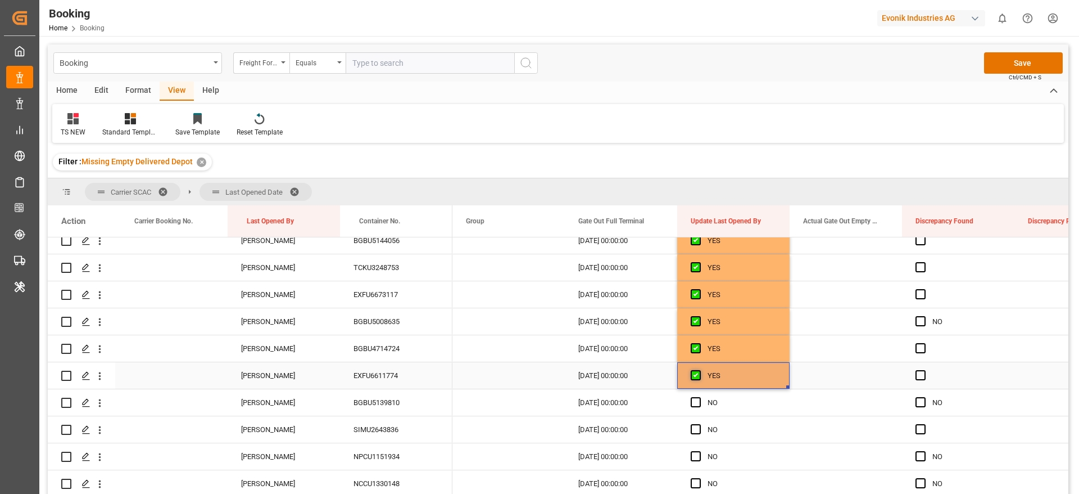
scroll to position [337, 0]
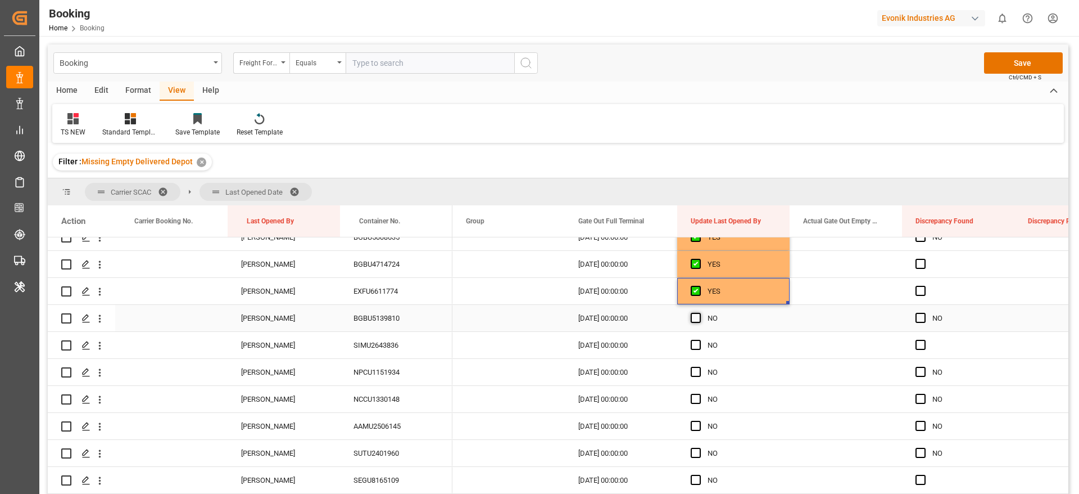
click at [697, 319] on span "Press SPACE to select this row." at bounding box center [696, 318] width 10 height 10
click at [699, 313] on input "Press SPACE to select this row." at bounding box center [699, 313] width 0 height 0
click at [693, 346] on span "Press SPACE to select this row." at bounding box center [696, 345] width 10 height 10
click at [699, 340] on input "Press SPACE to select this row." at bounding box center [699, 340] width 0 height 0
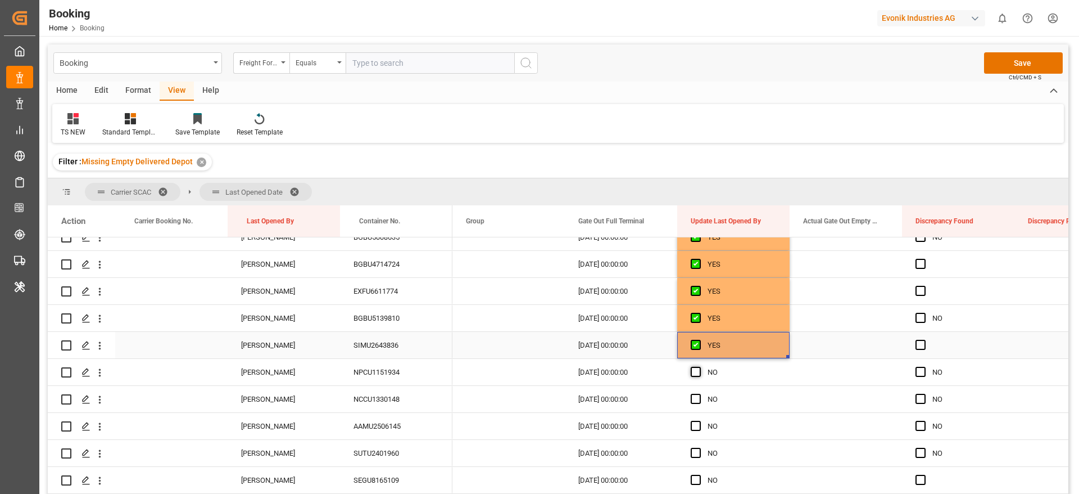
click at [695, 373] on span "Press SPACE to select this row." at bounding box center [696, 372] width 10 height 10
click at [699, 367] on input "Press SPACE to select this row." at bounding box center [699, 367] width 0 height 0
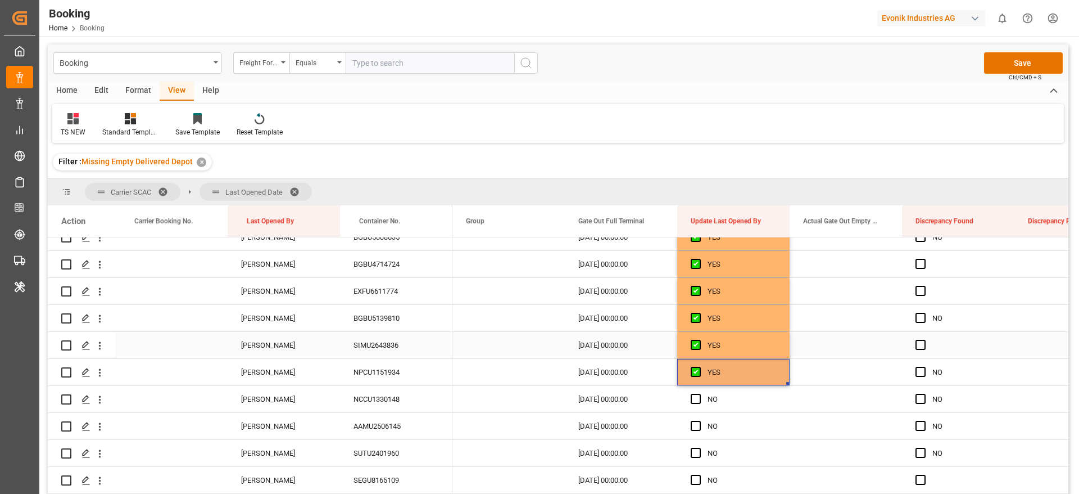
click at [379, 340] on div "SIMU2643836" at bounding box center [396, 345] width 112 height 26
click at [698, 400] on span "Press SPACE to select this row." at bounding box center [696, 399] width 10 height 10
click at [699, 394] on input "Press SPACE to select this row." at bounding box center [699, 394] width 0 height 0
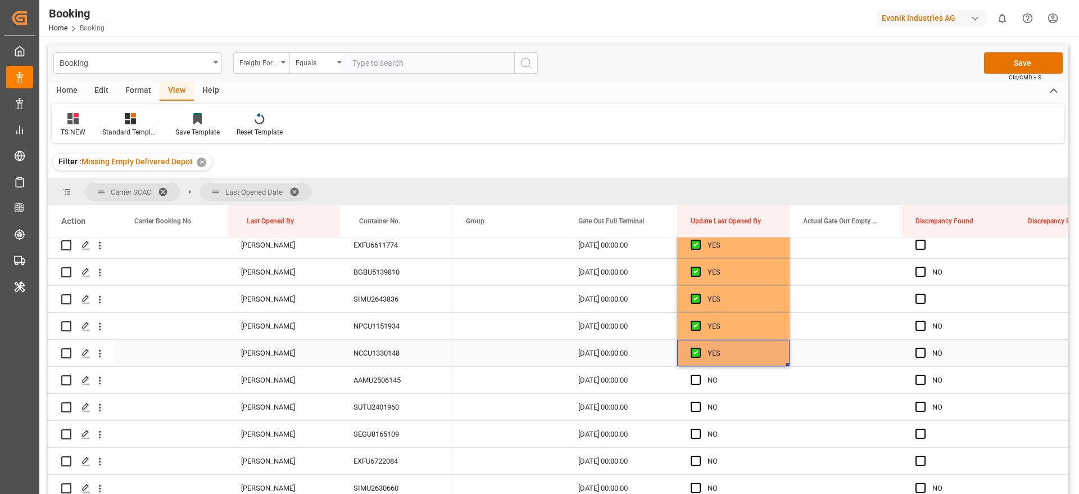
scroll to position [422, 0]
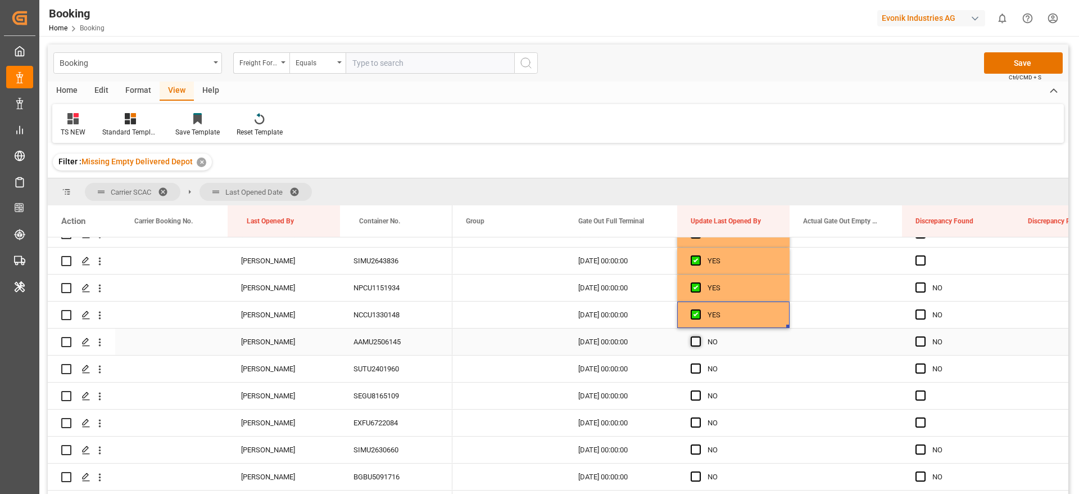
click at [693, 336] on span "Press SPACE to select this row." at bounding box center [696, 341] width 10 height 10
click at [699, 336] on input "Press SPACE to select this row." at bounding box center [699, 336] width 0 height 0
click at [696, 371] on span "Press SPACE to select this row." at bounding box center [696, 368] width 10 height 10
click at [699, 363] on input "Press SPACE to select this row." at bounding box center [699, 363] width 0 height 0
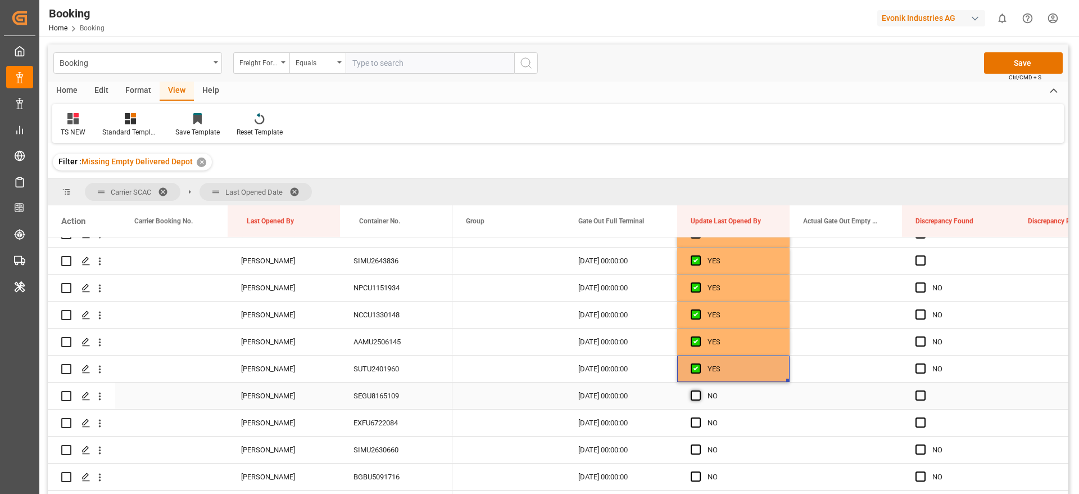
click at [696, 388] on div "Press SPACE to select this row." at bounding box center [699, 396] width 17 height 26
click at [696, 393] on span "Press SPACE to select this row." at bounding box center [696, 395] width 10 height 10
click at [699, 390] on input "Press SPACE to select this row." at bounding box center [699, 390] width 0 height 0
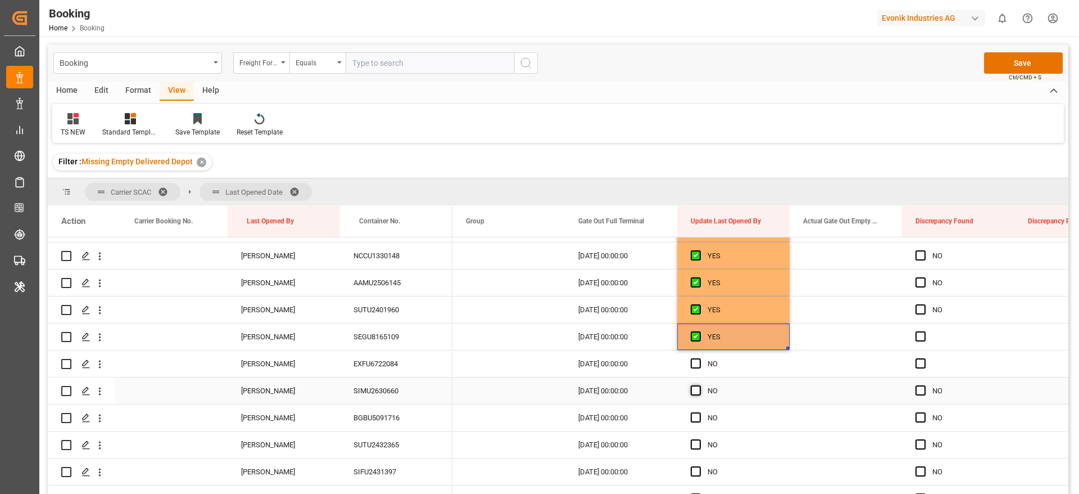
scroll to position [506, 0]
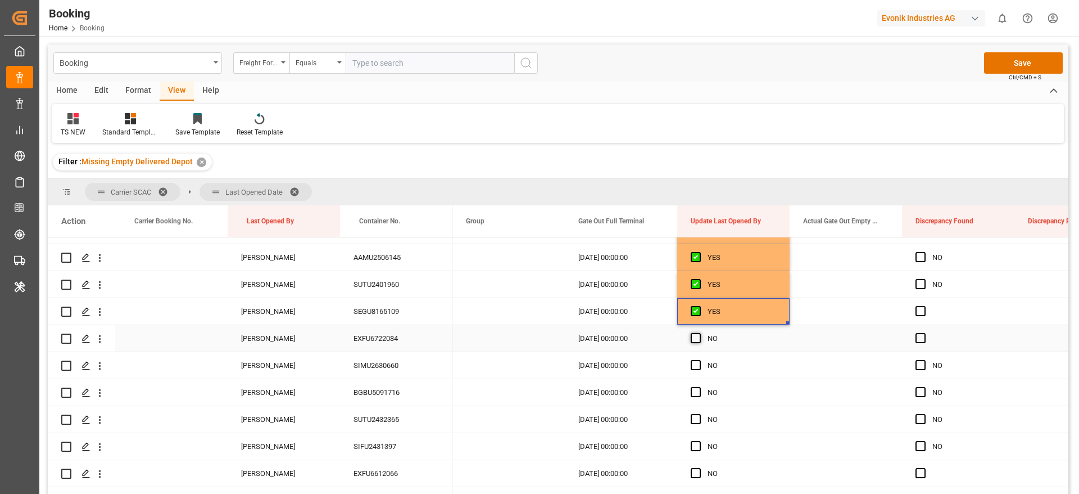
click at [696, 340] on span "Press SPACE to select this row." at bounding box center [696, 338] width 10 height 10
click at [699, 333] on input "Press SPACE to select this row." at bounding box center [699, 333] width 0 height 0
click at [694, 371] on div "Press SPACE to select this row." at bounding box center [699, 366] width 17 height 26
click at [695, 364] on span "Press SPACE to select this row." at bounding box center [696, 365] width 10 height 10
click at [699, 360] on input "Press SPACE to select this row." at bounding box center [699, 360] width 0 height 0
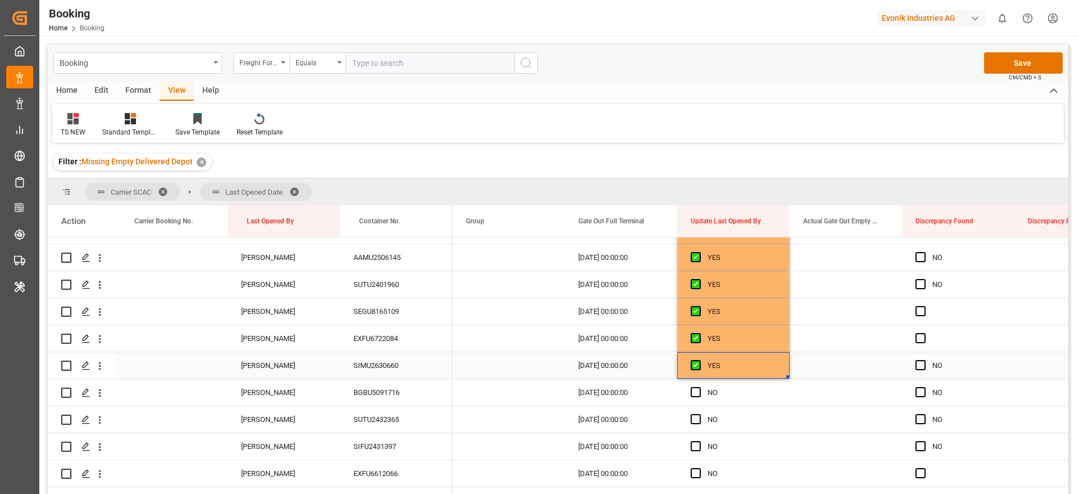
click at [381, 365] on div "SIMU2630660" at bounding box center [396, 365] width 112 height 26
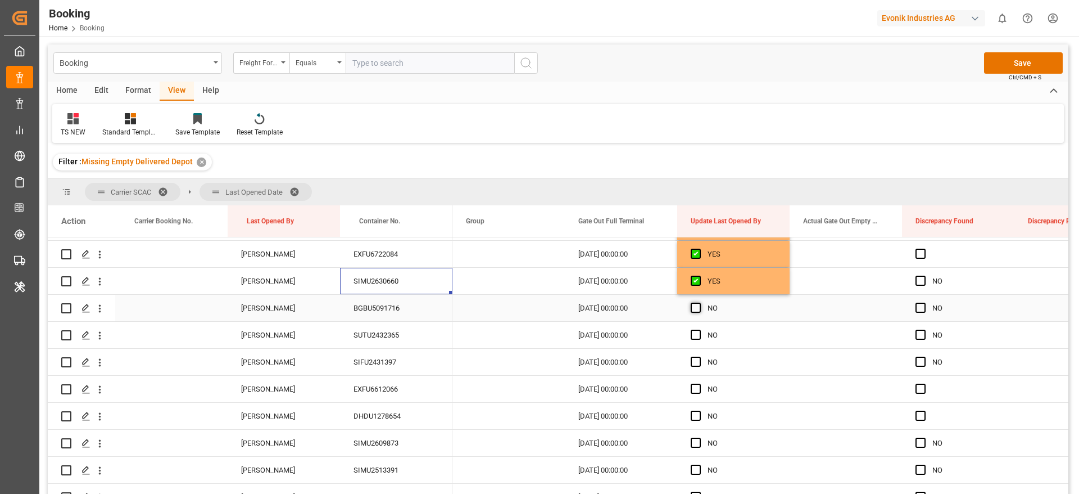
click at [693, 306] on span "Press SPACE to select this row." at bounding box center [696, 307] width 10 height 10
click at [699, 302] on input "Press SPACE to select this row." at bounding box center [699, 302] width 0 height 0
click at [698, 332] on span "Press SPACE to select this row." at bounding box center [696, 334] width 10 height 10
click at [699, 329] on input "Press SPACE to select this row." at bounding box center [699, 329] width 0 height 0
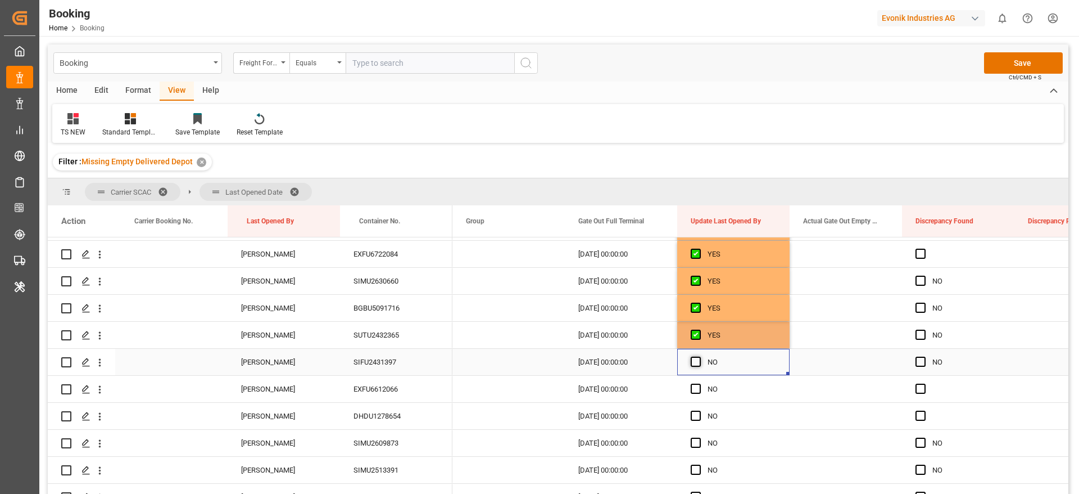
click at [697, 362] on span "Press SPACE to select this row." at bounding box center [696, 361] width 10 height 10
click at [699, 356] on input "Press SPACE to select this row." at bounding box center [699, 356] width 0 height 0
click at [695, 390] on span "Press SPACE to select this row." at bounding box center [696, 388] width 10 height 10
click at [699, 383] on input "Press SPACE to select this row." at bounding box center [699, 383] width 0 height 0
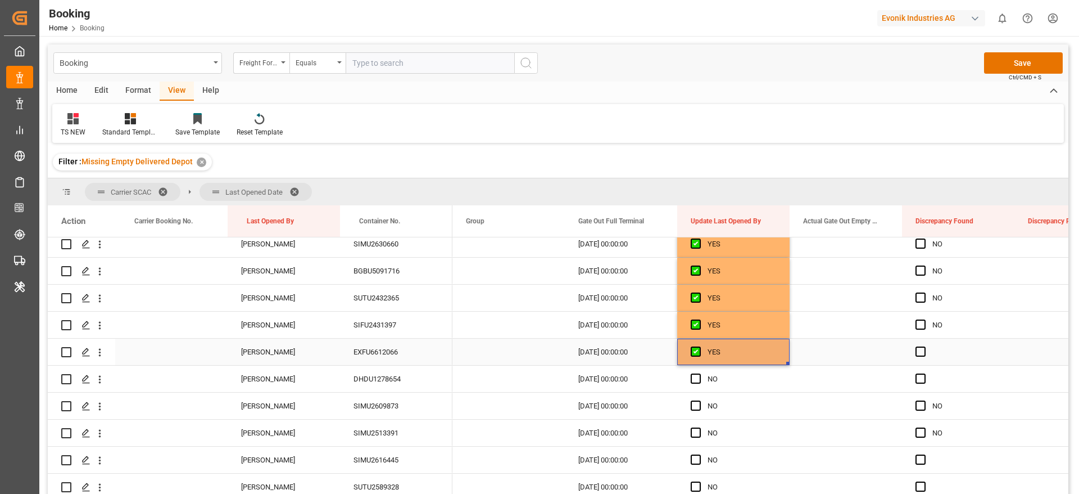
scroll to position [675, 0]
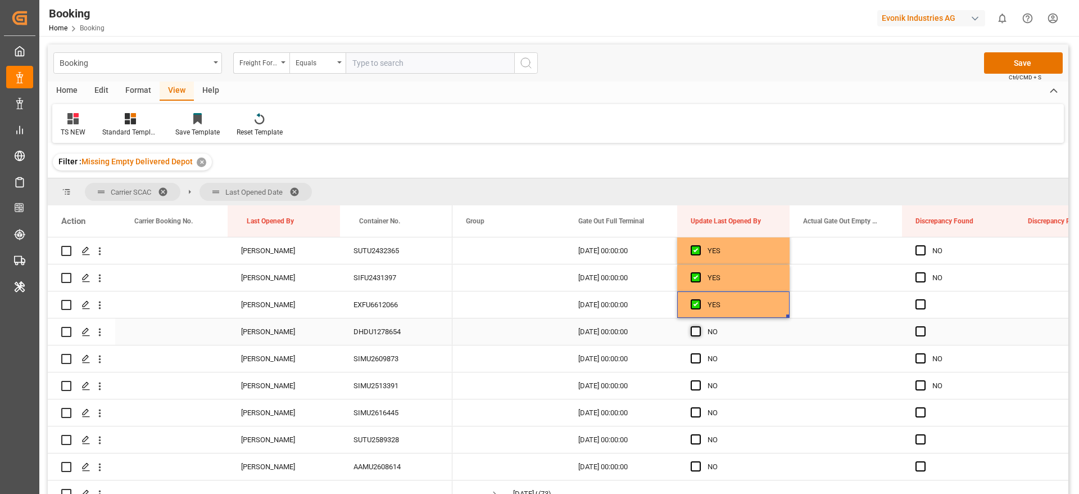
click at [697, 331] on span "Press SPACE to select this row." at bounding box center [696, 331] width 10 height 10
click at [699, 326] on input "Press SPACE to select this row." at bounding box center [699, 326] width 0 height 0
click at [702, 359] on div "Press SPACE to select this row." at bounding box center [699, 359] width 17 height 26
click at [698, 387] on span "Press SPACE to select this row." at bounding box center [696, 385] width 10 height 10
click at [699, 380] on input "Press SPACE to select this row." at bounding box center [699, 380] width 0 height 0
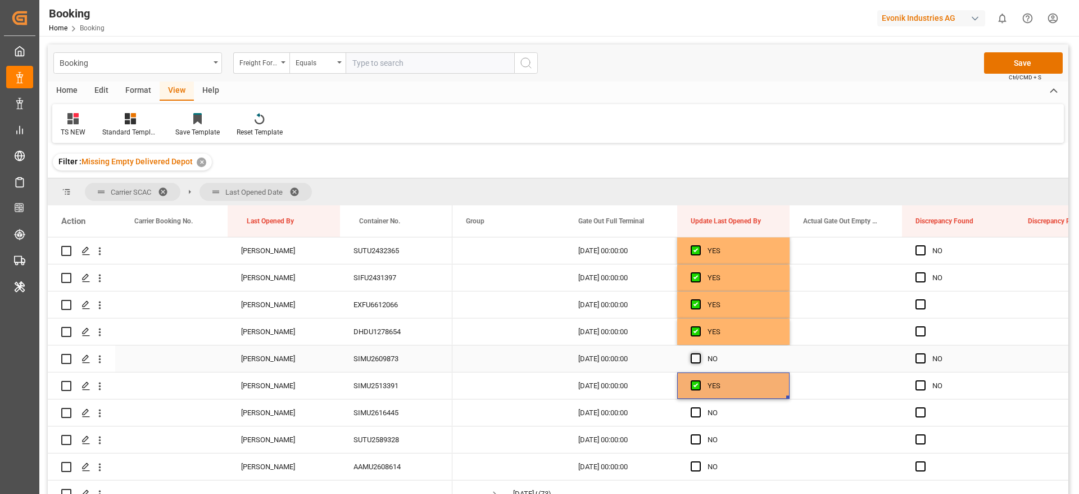
click at [694, 356] on span "Press SPACE to select this row." at bounding box center [696, 358] width 10 height 10
click at [699, 353] on input "Press SPACE to select this row." at bounding box center [699, 353] width 0 height 0
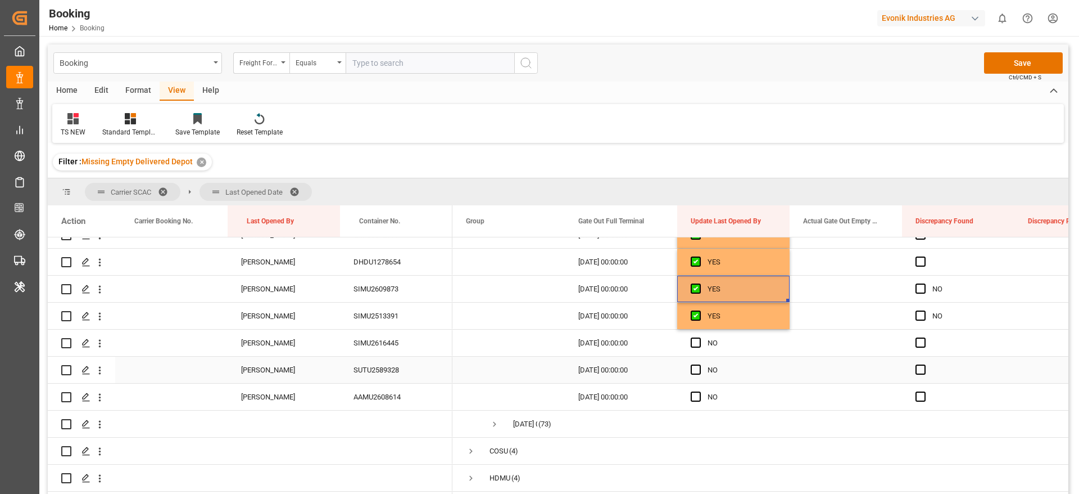
scroll to position [759, 0]
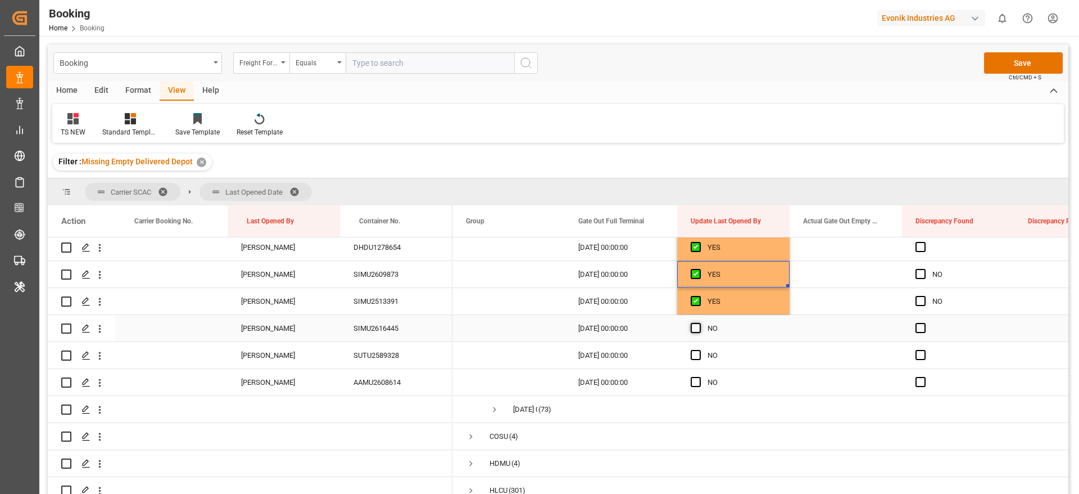
click at [695, 328] on span "Press SPACE to select this row." at bounding box center [696, 328] width 10 height 10
click at [699, 323] on input "Press SPACE to select this row." at bounding box center [699, 323] width 0 height 0
click at [695, 354] on span "Press SPACE to select this row." at bounding box center [696, 355] width 10 height 10
click at [699, 350] on input "Press SPACE to select this row." at bounding box center [699, 350] width 0 height 0
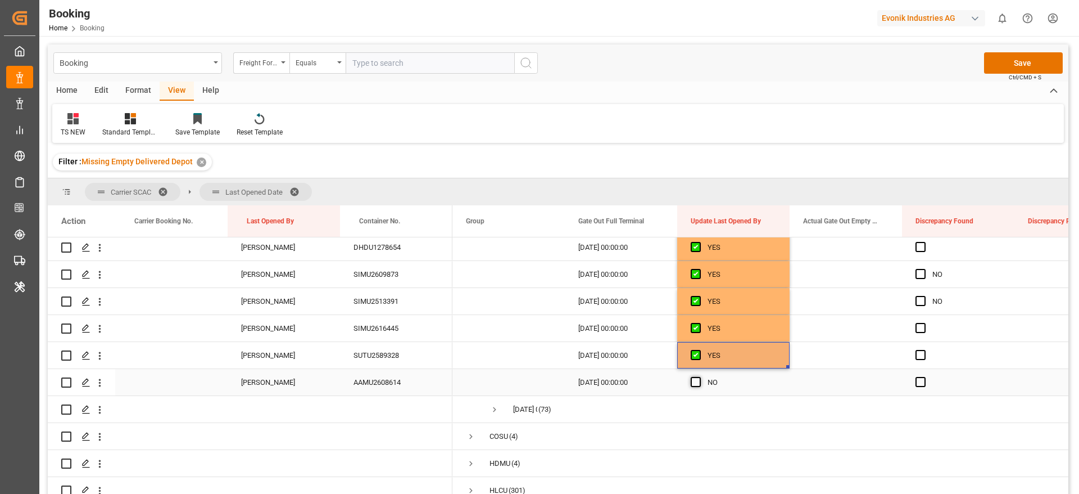
click at [697, 377] on div "Press SPACE to select this row." at bounding box center [699, 382] width 17 height 26
click at [698, 381] on span "Press SPACE to select this row." at bounding box center [696, 382] width 10 height 10
click at [699, 377] on input "Press SPACE to select this row." at bounding box center [699, 377] width 0 height 0
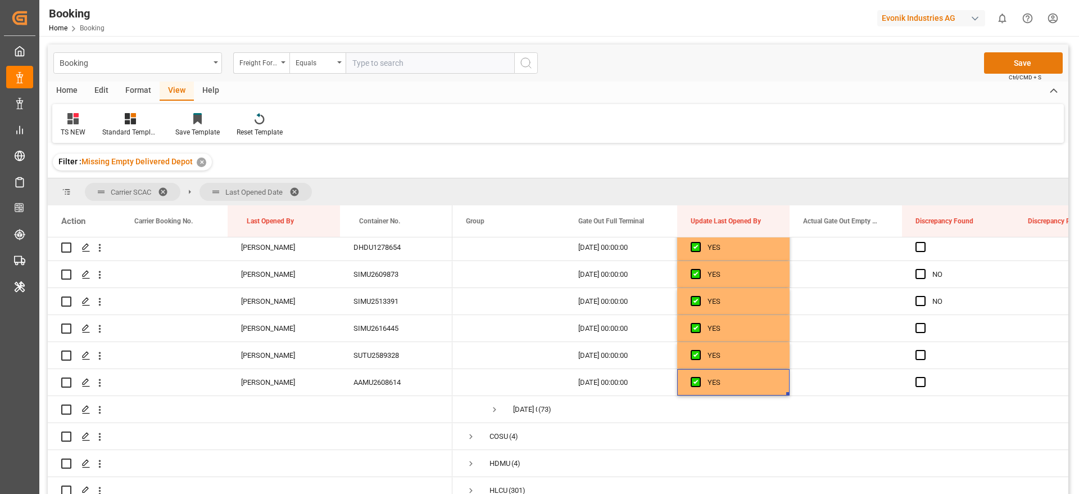
click at [1041, 63] on button "Save" at bounding box center [1023, 62] width 79 height 21
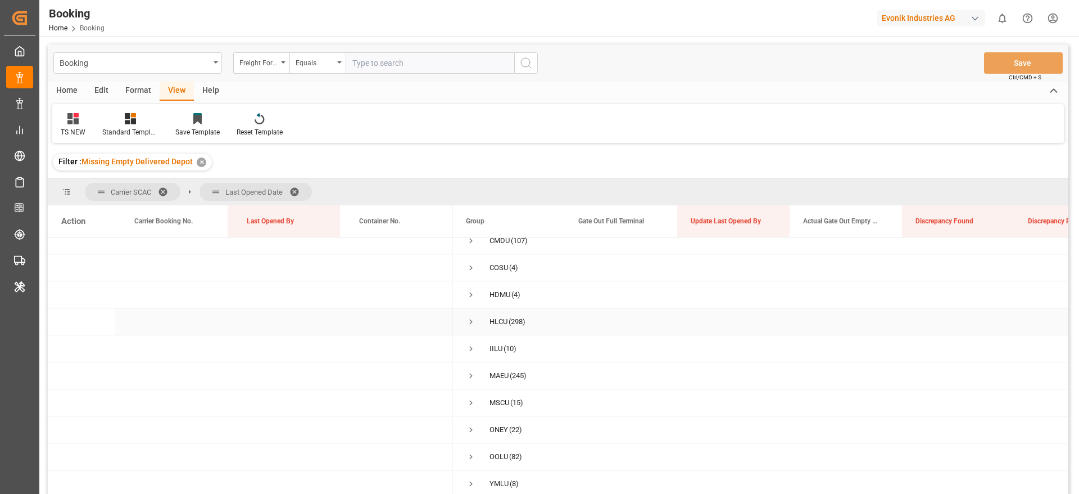
scroll to position [0, 0]
click at [473, 277] on span "Press SPACE to select this row." at bounding box center [471, 278] width 10 height 10
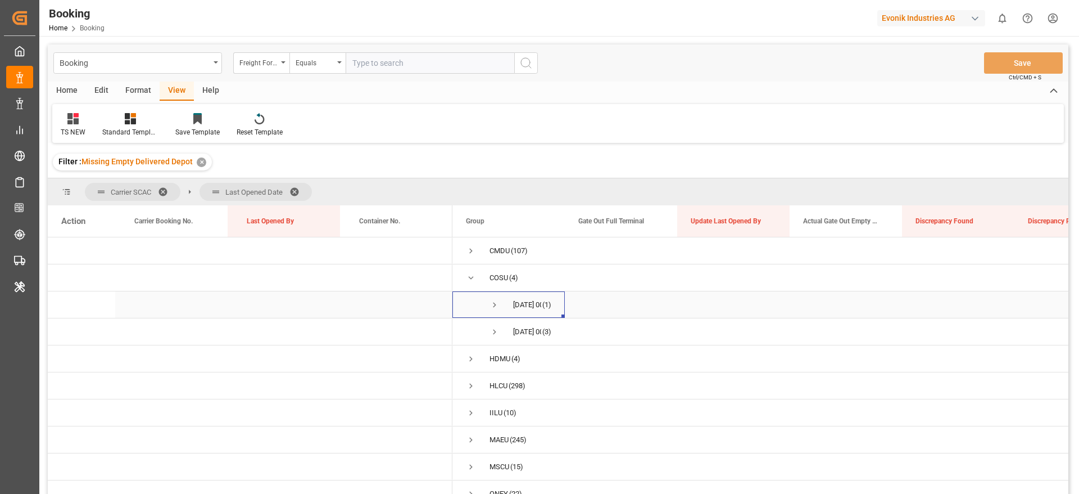
click at [491, 300] on span "Press SPACE to select this row." at bounding box center [495, 305] width 10 height 10
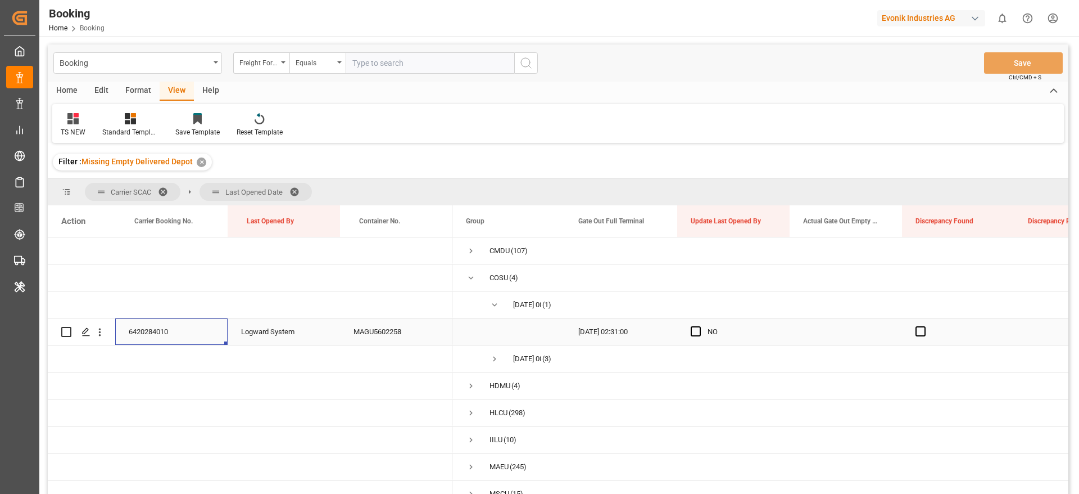
click at [175, 338] on div "6420284010" at bounding box center [171, 331] width 112 height 26
click at [693, 330] on span "Press SPACE to select this row." at bounding box center [696, 331] width 10 height 10
click at [699, 326] on input "Press SPACE to select this row." at bounding box center [699, 326] width 0 height 0
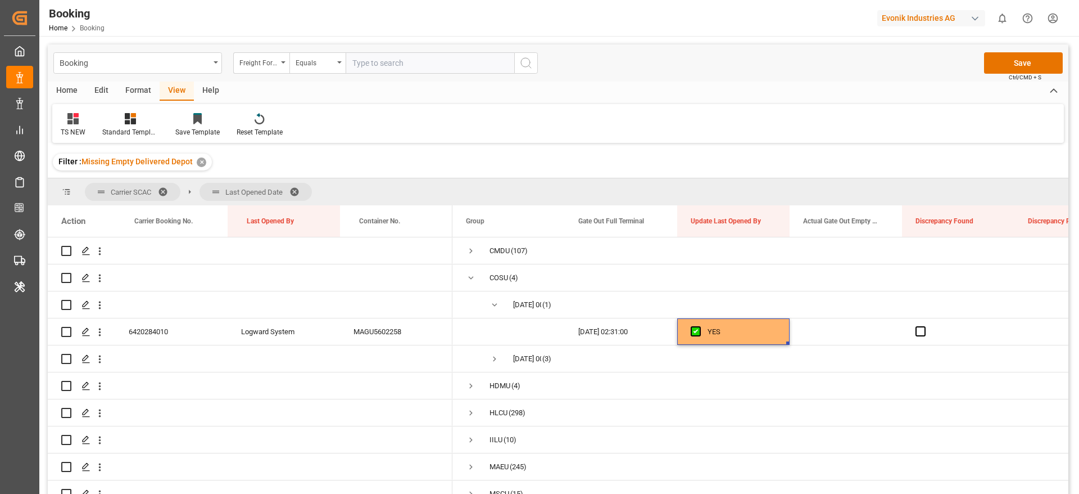
click at [982, 70] on div "Booking Freight Forwarder's Reference No. Equals Save Ctrl/CMD + S" at bounding box center [558, 62] width 1021 height 37
click at [989, 64] on button "Save" at bounding box center [1023, 62] width 79 height 21
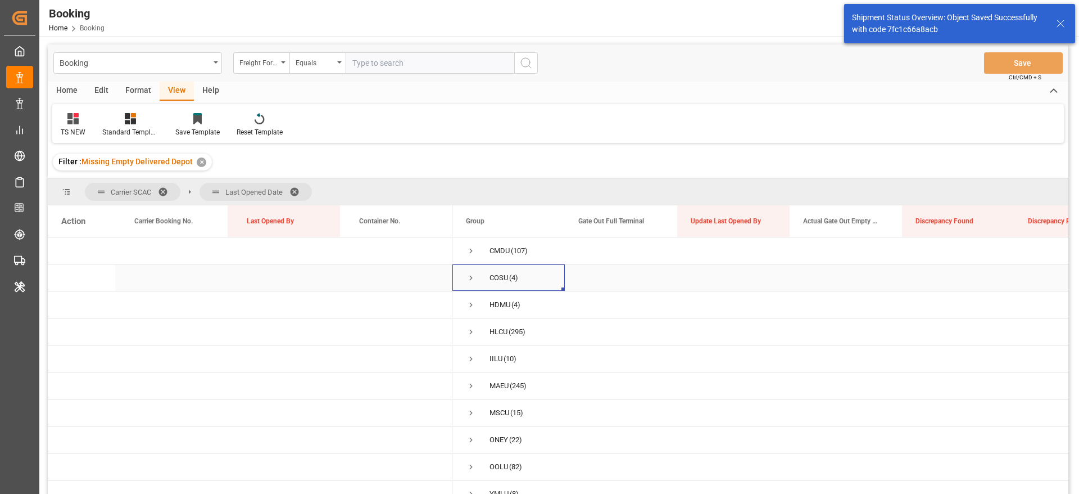
click at [473, 281] on span "Press SPACE to select this row." at bounding box center [471, 278] width 10 height 10
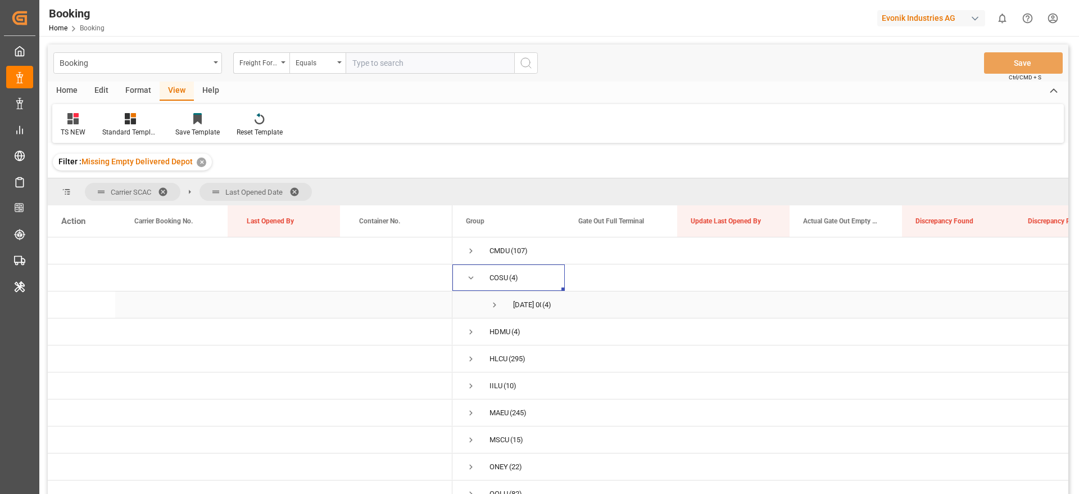
click at [495, 303] on span "Press SPACE to select this row." at bounding box center [495, 305] width 10 height 10
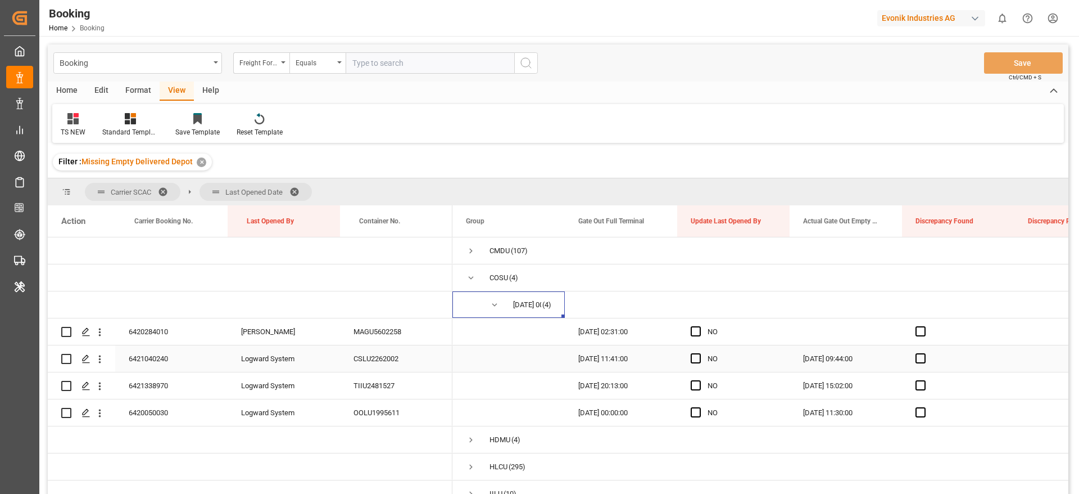
click at [202, 354] on div "6421040240" at bounding box center [171, 358] width 112 height 26
click at [155, 390] on div "6421338970" at bounding box center [171, 385] width 112 height 26
click at [699, 360] on span "Press SPACE to select this row." at bounding box center [696, 358] width 10 height 10
click at [699, 353] on input "Press SPACE to select this row." at bounding box center [699, 353] width 0 height 0
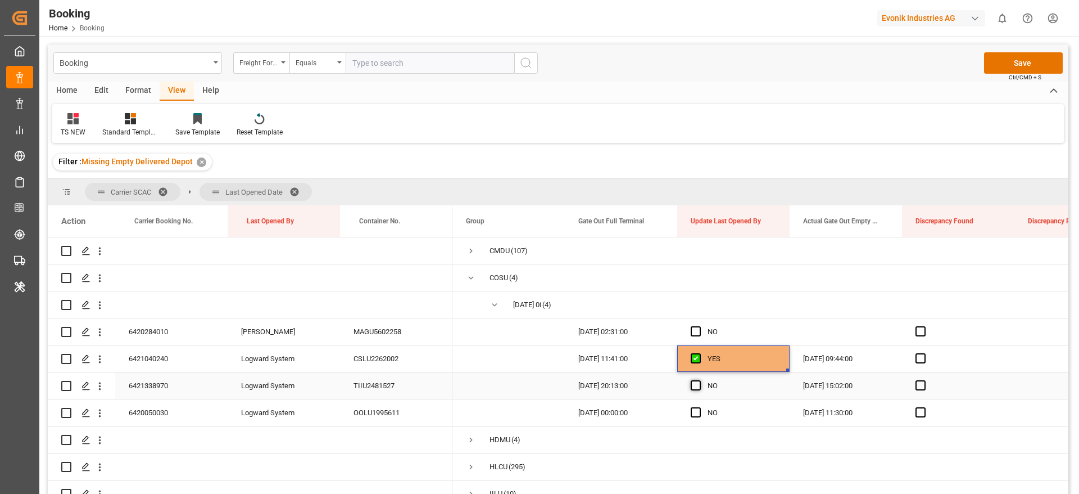
click at [698, 386] on span "Press SPACE to select this row." at bounding box center [696, 385] width 10 height 10
click at [699, 380] on input "Press SPACE to select this row." at bounding box center [699, 380] width 0 height 0
click at [143, 412] on div "6420050030" at bounding box center [171, 412] width 112 height 26
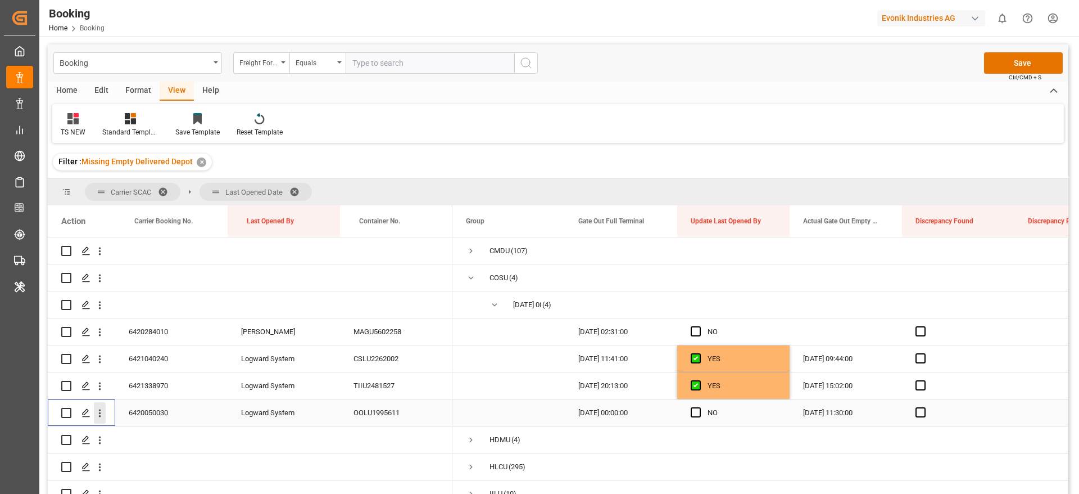
click at [103, 413] on icon "open menu" at bounding box center [100, 413] width 12 height 12
click at [189, 439] on span "Open in new tab" at bounding box center [174, 437] width 102 height 12
click at [104, 413] on icon "open menu" at bounding box center [100, 413] width 12 height 12
click at [157, 433] on span "Open in new tab" at bounding box center [174, 437] width 102 height 12
click at [176, 356] on div "6421040240" at bounding box center [171, 358] width 112 height 26
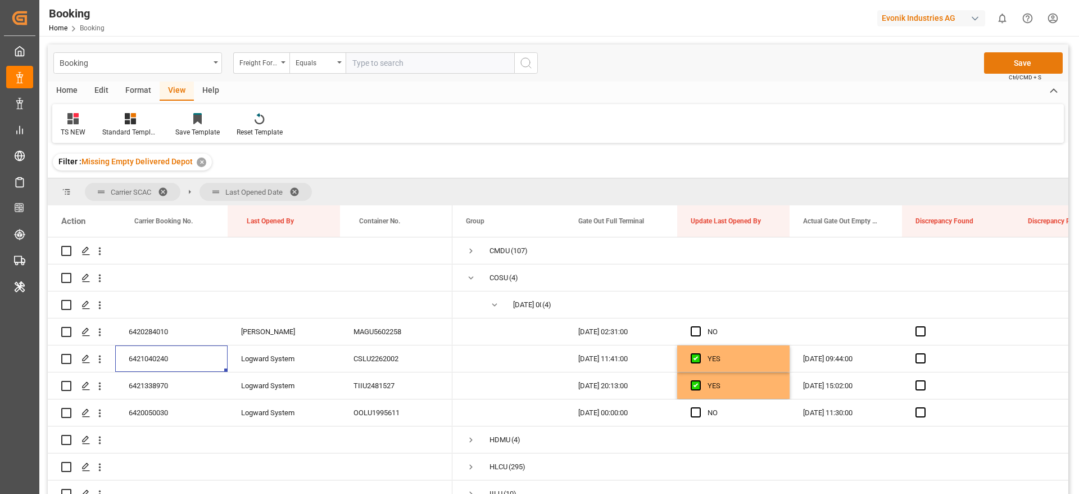
click at [1008, 53] on button "Save" at bounding box center [1023, 62] width 79 height 21
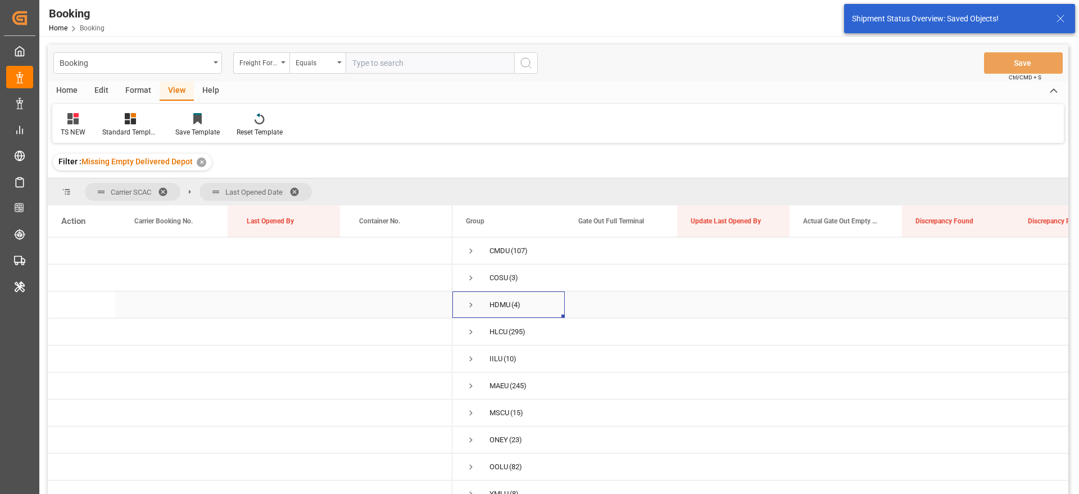
click at [478, 306] on span "HDMU (4)" at bounding box center [508, 304] width 85 height 25
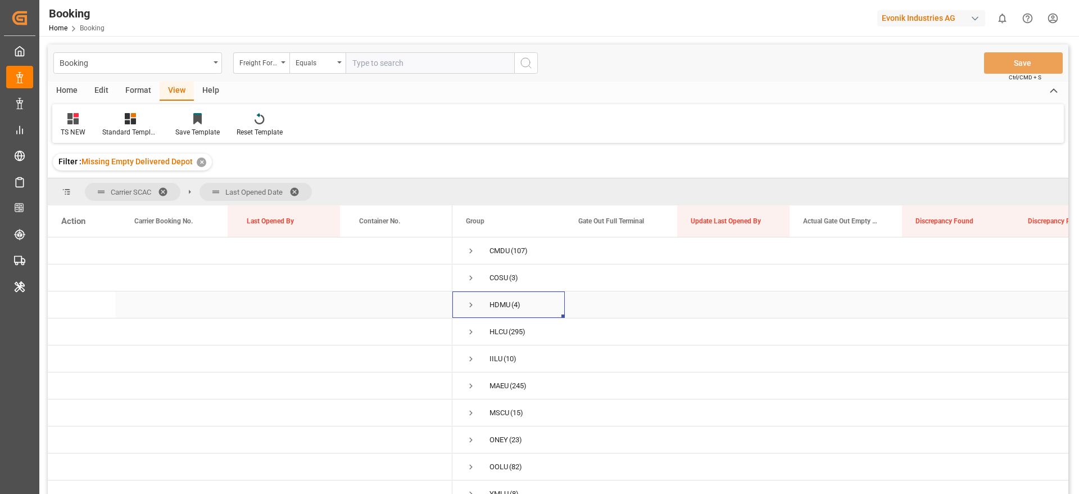
click at [474, 304] on span "Press SPACE to select this row." at bounding box center [471, 305] width 10 height 10
click at [490, 333] on span "Press SPACE to select this row." at bounding box center [495, 332] width 10 height 10
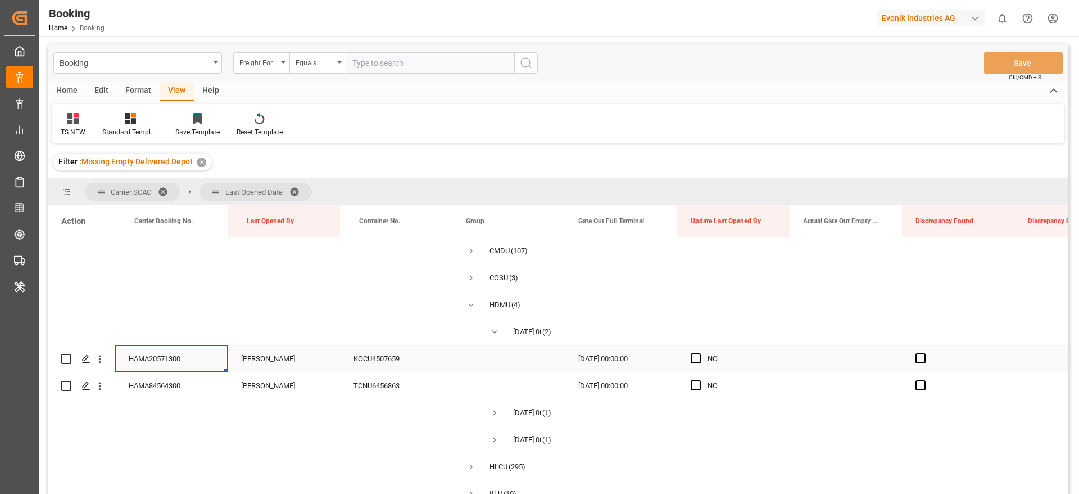
click at [169, 354] on div "HAMA20571300" at bounding box center [171, 358] width 112 height 26
click at [693, 358] on span "Press SPACE to select this row." at bounding box center [696, 358] width 10 height 10
click at [699, 353] on input "Press SPACE to select this row." at bounding box center [699, 353] width 0 height 0
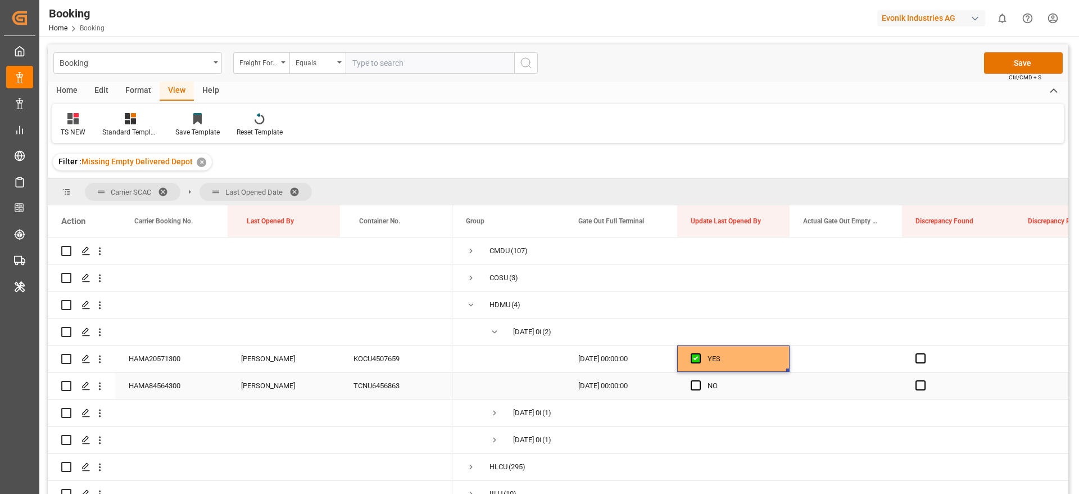
click at [173, 386] on div "HAMA84564300" at bounding box center [171, 385] width 112 height 26
click at [695, 384] on span "Press SPACE to select this row." at bounding box center [696, 385] width 10 height 10
click at [699, 380] on input "Press SPACE to select this row." at bounding box center [699, 380] width 0 height 0
click at [1019, 62] on button "Save" at bounding box center [1023, 62] width 79 height 21
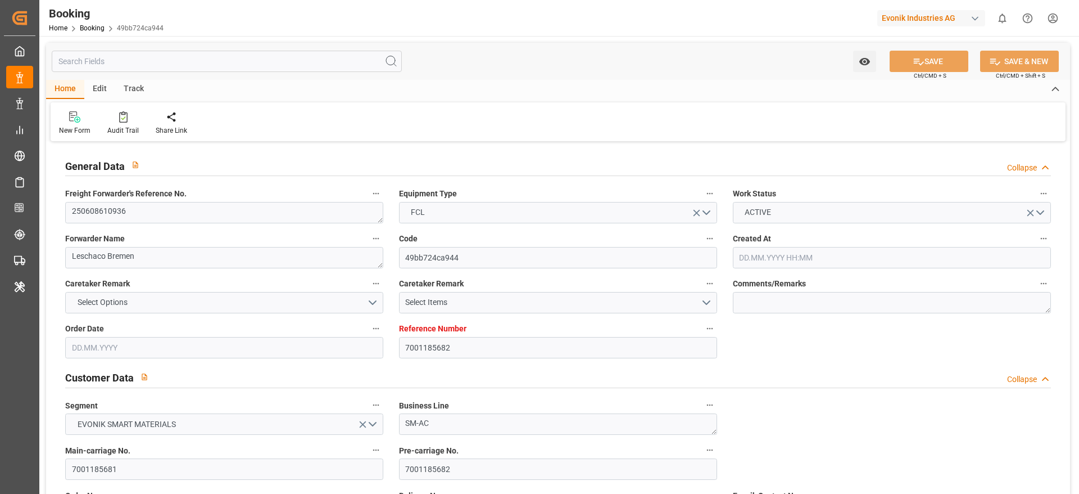
type input "7001185682"
type input "9850587"
type input "CMACGM"
type input "CMA CGM Group"
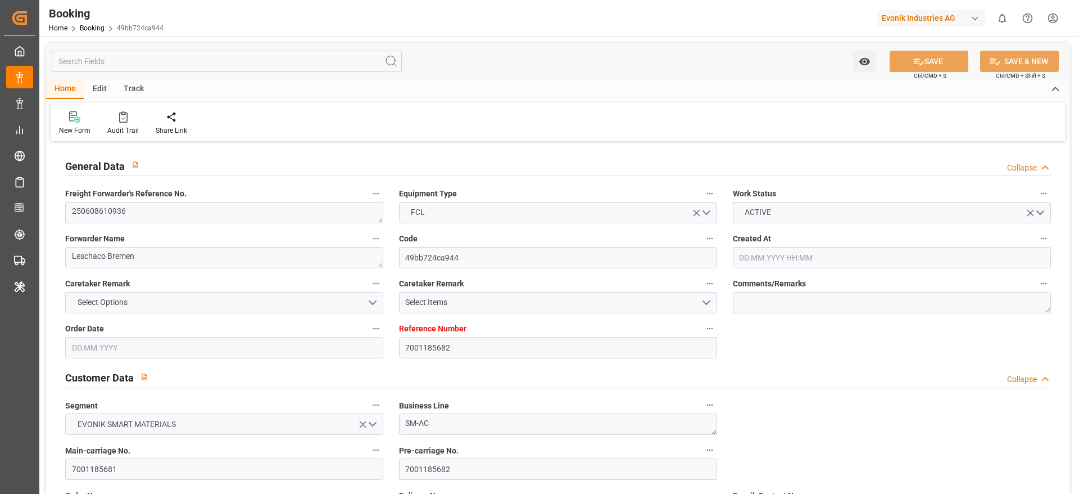
type input "NLRTM"
type input "JPYOK"
type input "57"
type input "MYPKG"
type input "0"
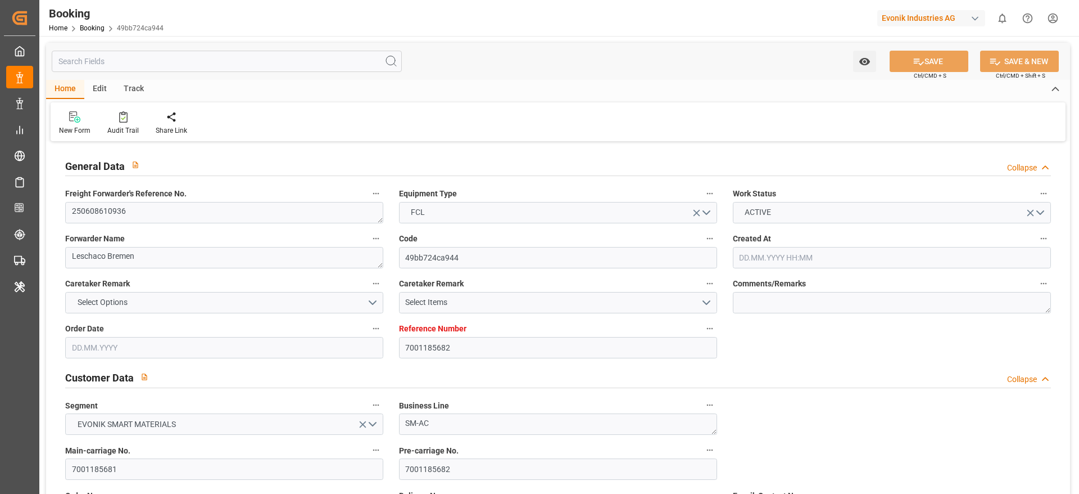
type input "NLRTM"
type input "JPYOK"
type input "9389394"
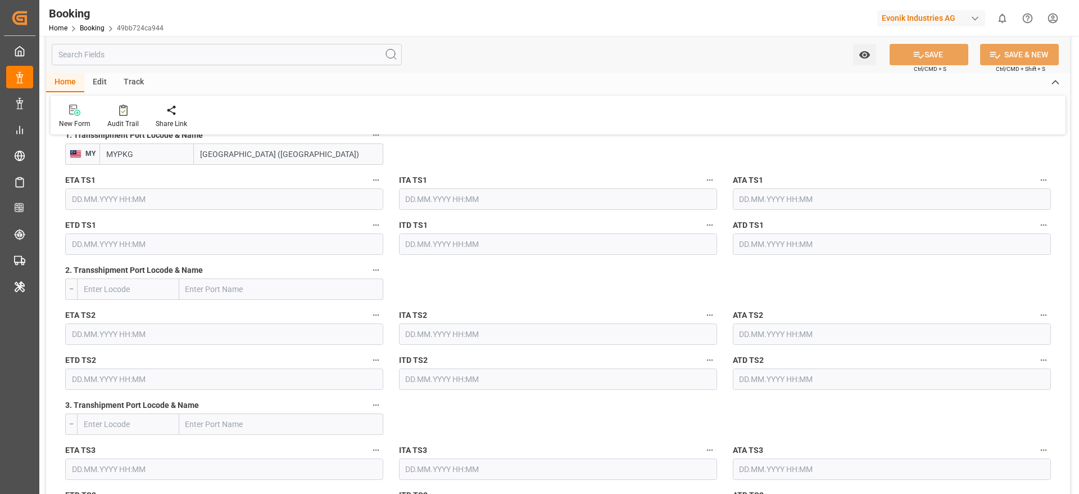
type input "[DATE] 11:20"
type input "[DATE]"
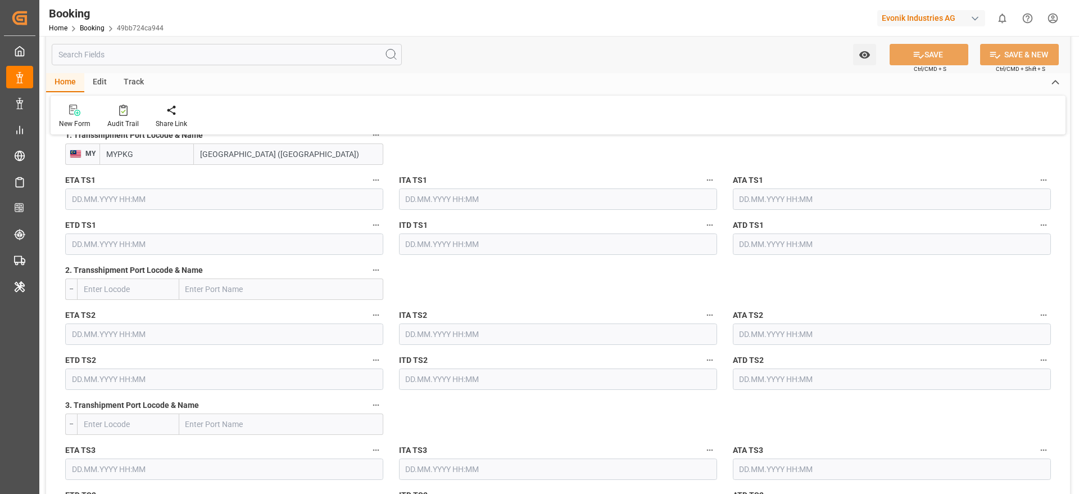
type input "[DATE]"
type input "[DATE] 06:00"
type input "[DATE] 00:00"
type input "[DATE] 01:59"
type input "[DATE] 15:45"
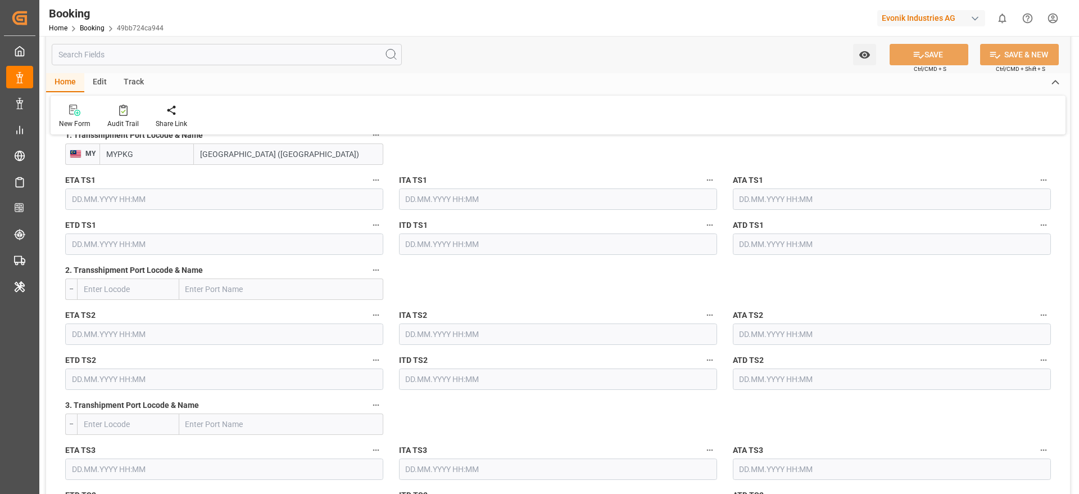
type input "[DATE] 21:00"
type input "[DATE] 00:00"
type input "[DATE] 16:54"
type input "[DATE] 14:00"
type input "[DATE] 00:00"
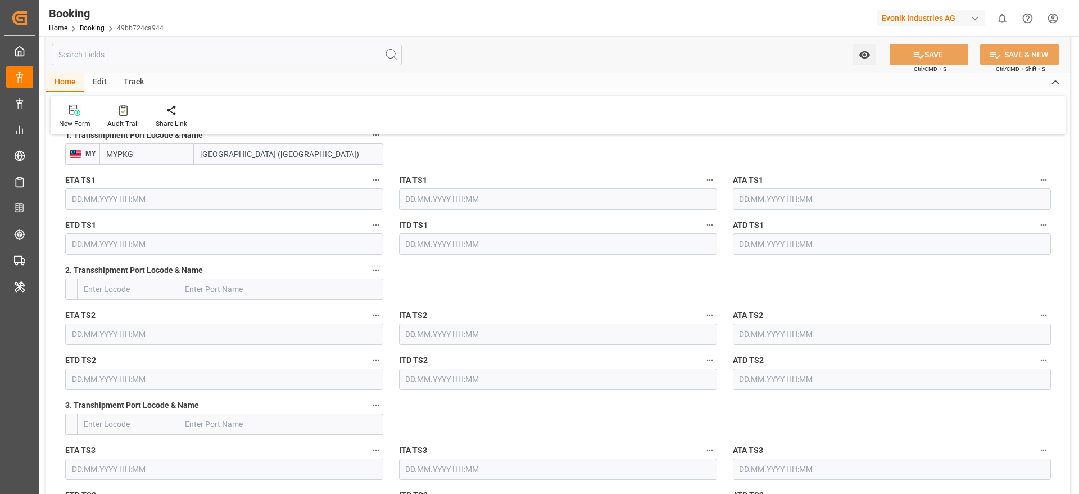
type input "[DATE] 14:00"
type input "[DATE] 23:30"
type input "[DATE] 00:00"
type input "[DATE] 02:48"
type input "[DATE] 10:04"
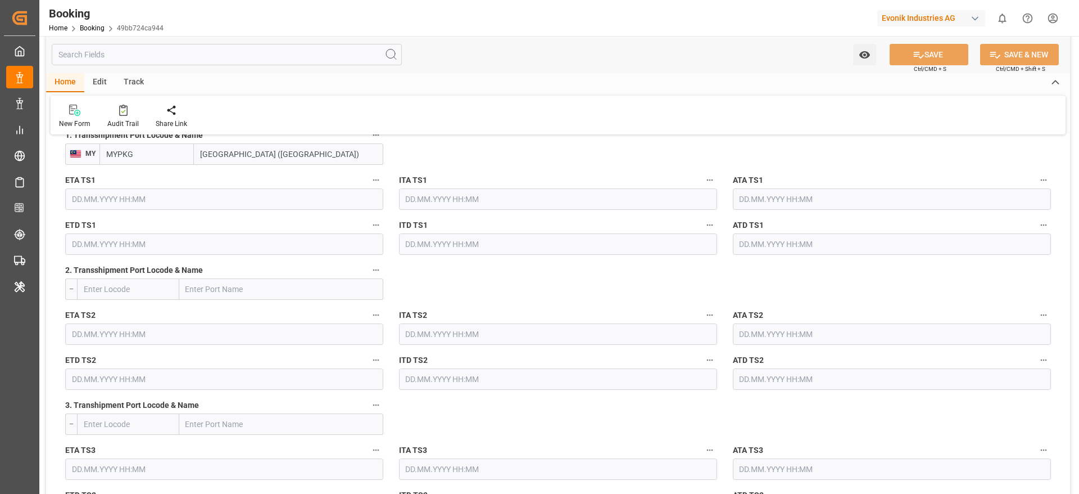
type input "[DATE]"
type input "[DATE] 17:53"
type input "[DATE]"
type input "[DATE] 12:25"
type input "[DATE] 22:34"
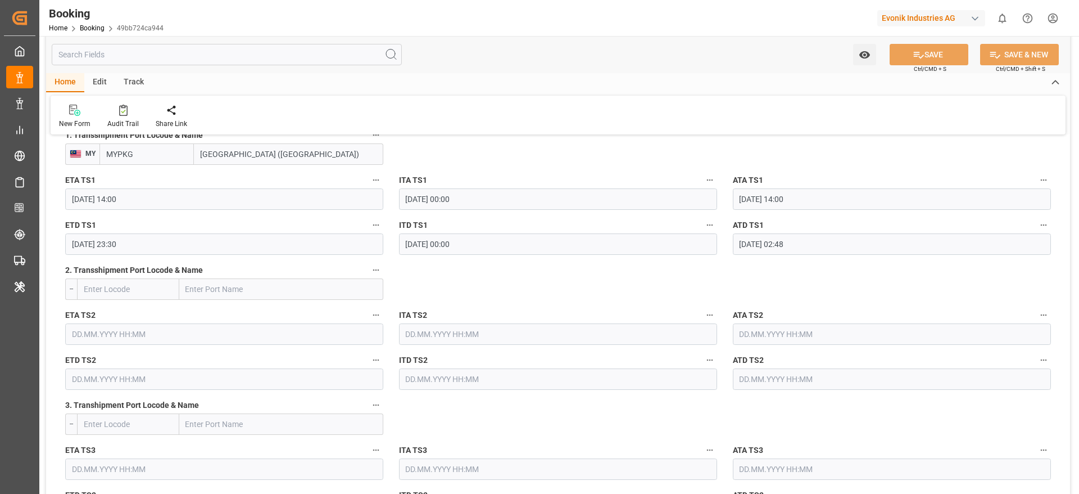
type input "[DATE] 06:00"
type input "[DATE] 02:09"
type input "[DATE] 14:00"
type input "[DATE] 01:09"
type input "[DATE] 23:56"
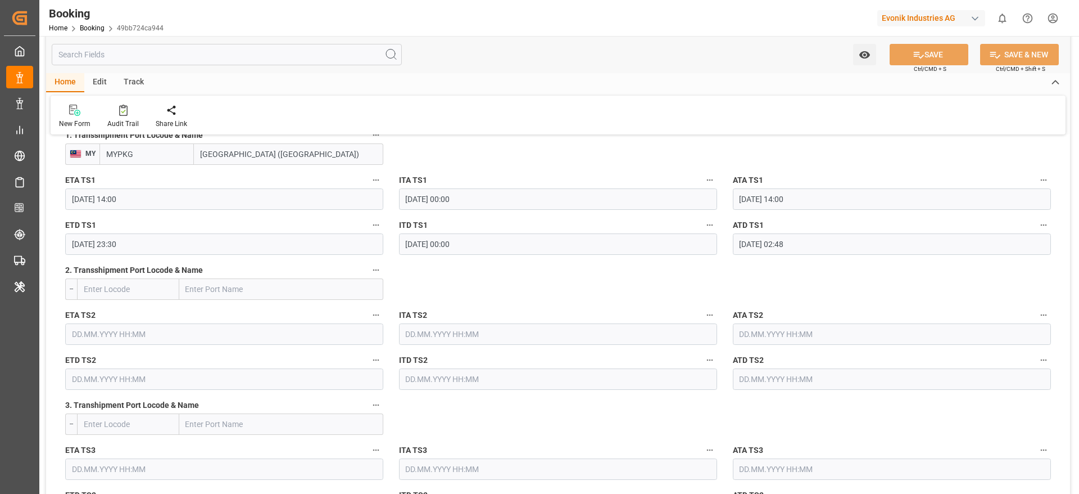
type input "[DATE] 02:46"
type input "[DATE] 16:47"
type input "[DATE] 23:30"
type input "[DATE] 18:56"
type input "[DATE] 07:30"
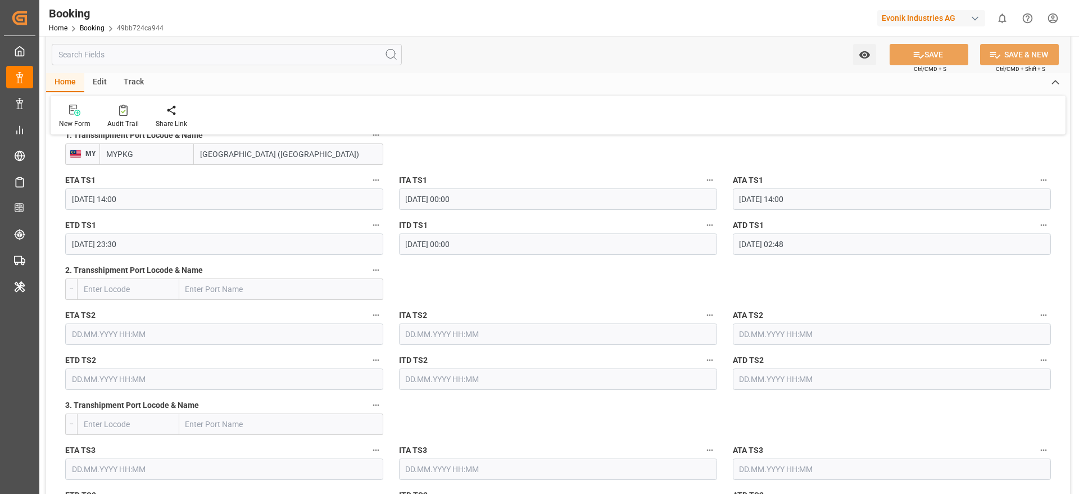
type input "[DATE] 07:41"
type input "19.08.2025 08:48"
type input "19.08.2025 08:36"
type input "23.08.2025 08:36"
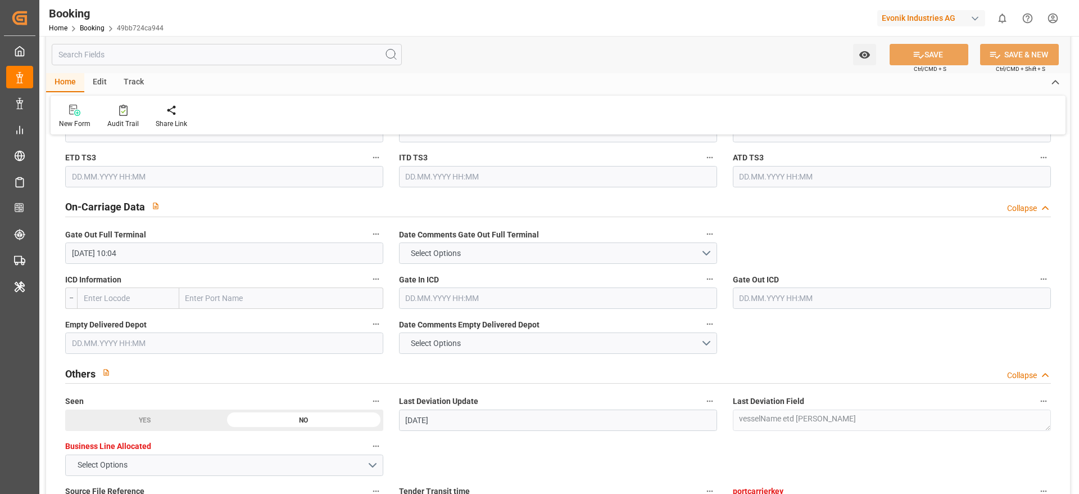
scroll to position [1687, 0]
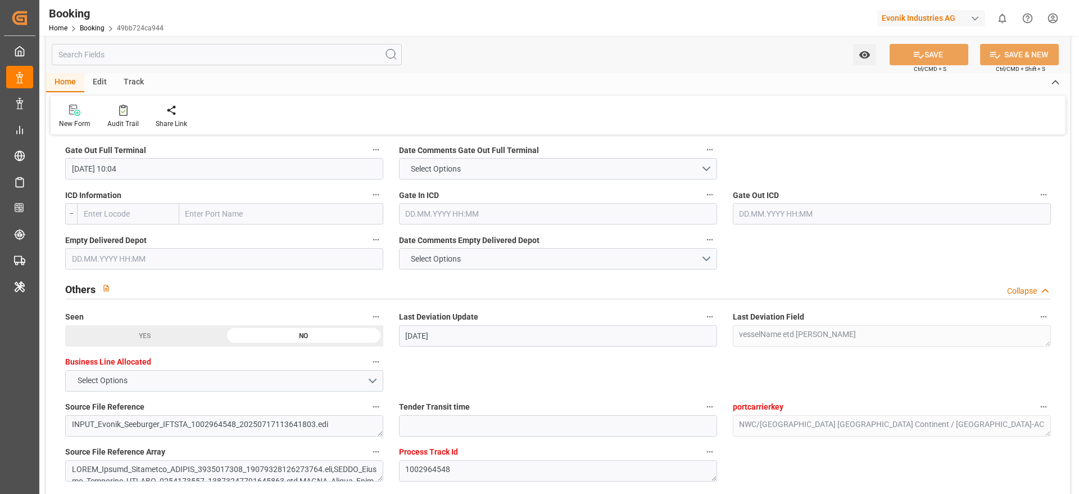
click at [112, 260] on input "text" at bounding box center [224, 258] width 318 height 21
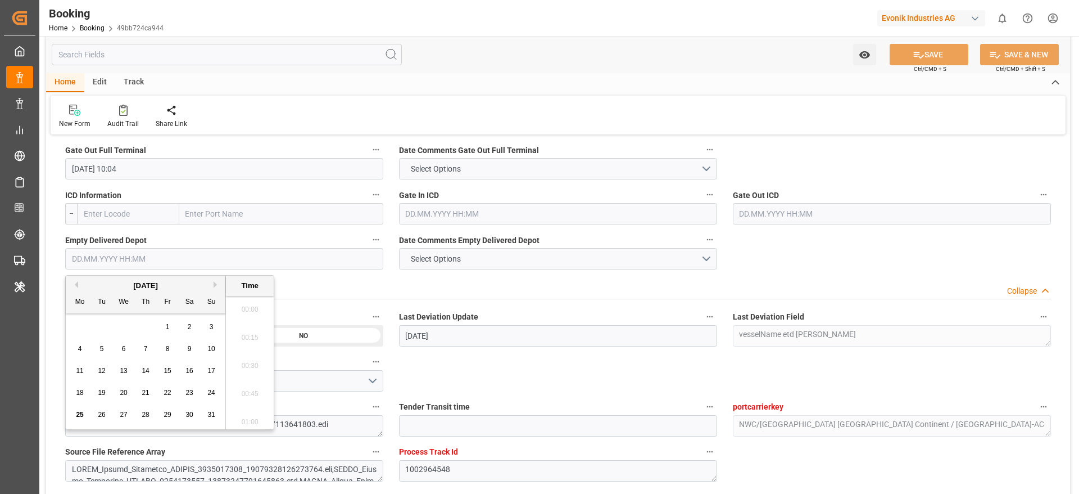
scroll to position [1944, 0]
click at [81, 411] on span "25" at bounding box center [79, 414] width 7 height 8
type input "25.08.2025 00:00"
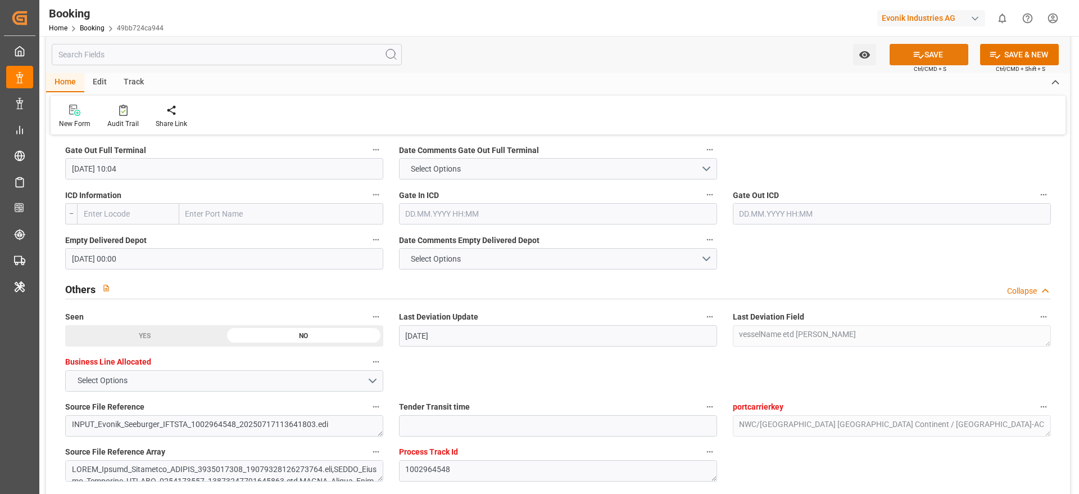
click at [914, 56] on icon at bounding box center [919, 55] width 10 height 7
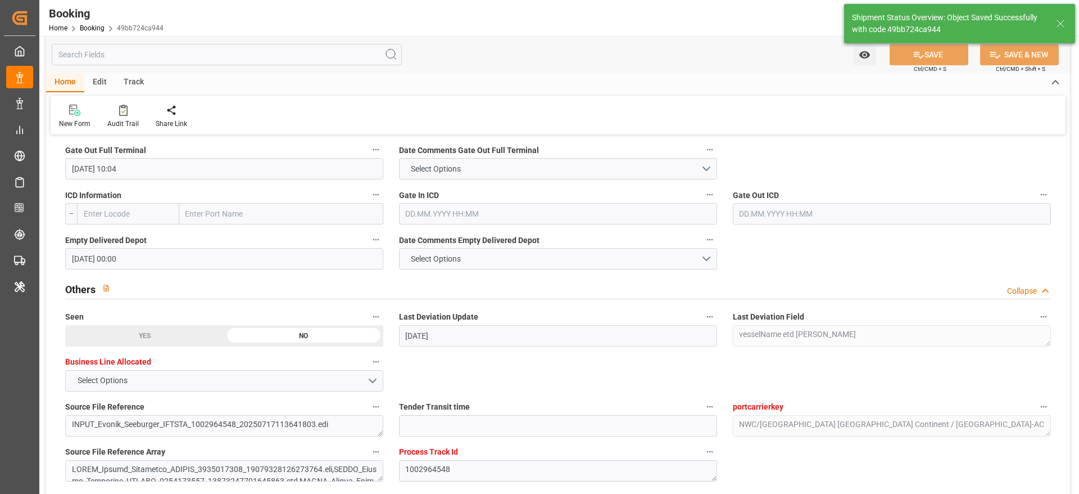
type textarea "[PERSON_NAME]"
type input "25.08.2025 12:22"
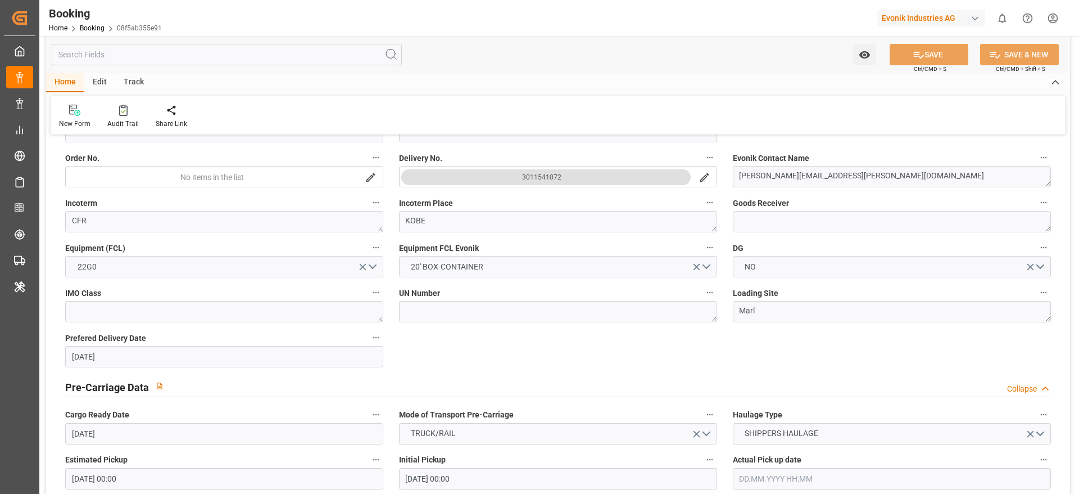
scroll to position [590, 0]
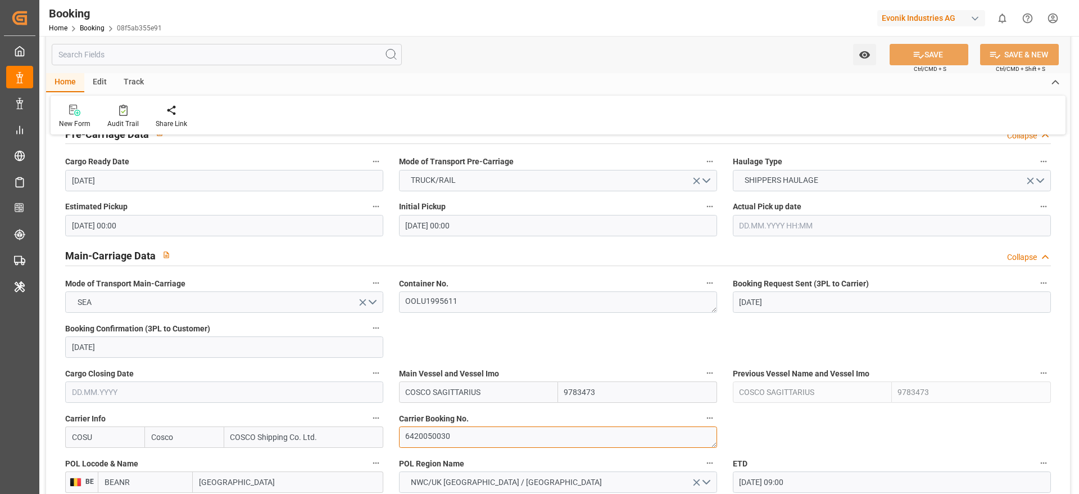
click at [488, 431] on textarea "6420050030" at bounding box center [558, 436] width 318 height 21
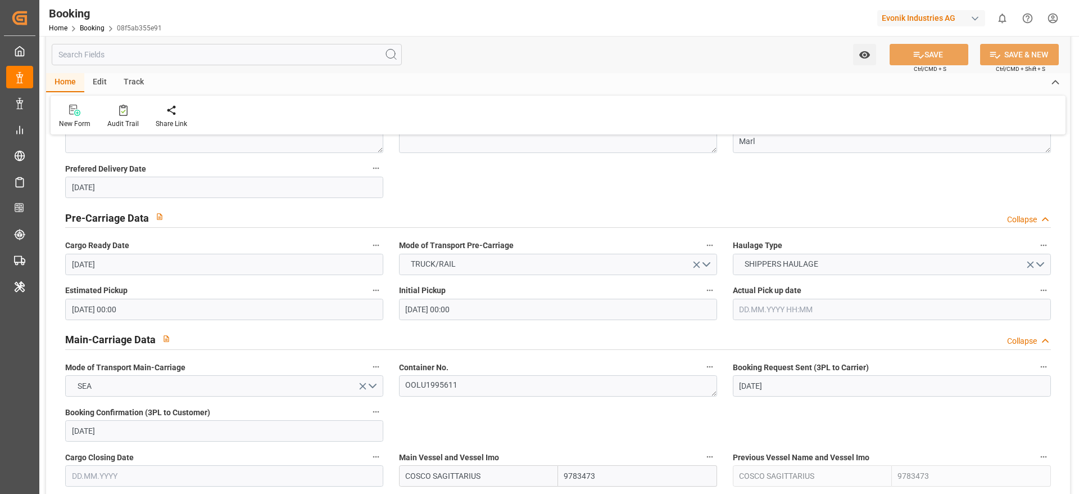
scroll to position [506, 0]
click at [480, 393] on textarea "OOLU1995611" at bounding box center [558, 386] width 318 height 21
paste textarea "DRYU2812222"
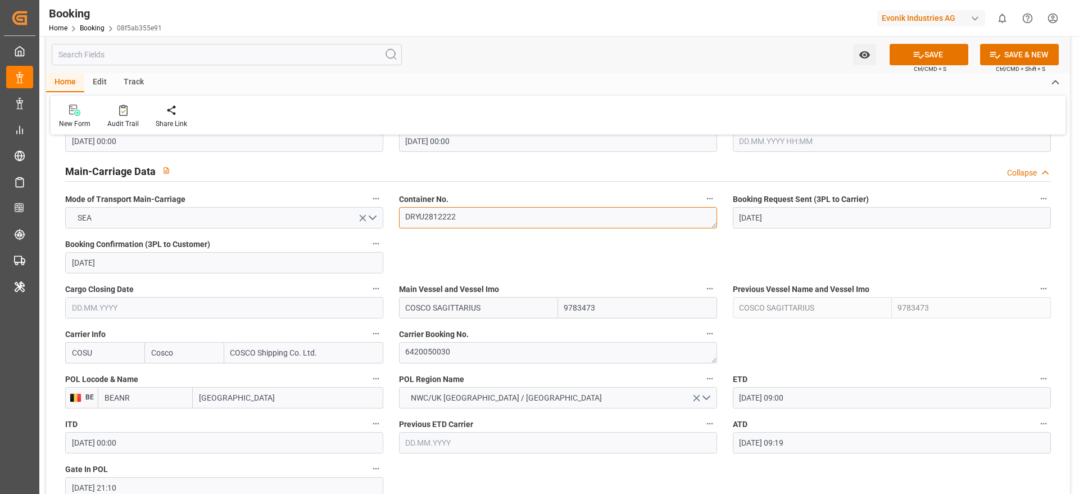
scroll to position [759, 0]
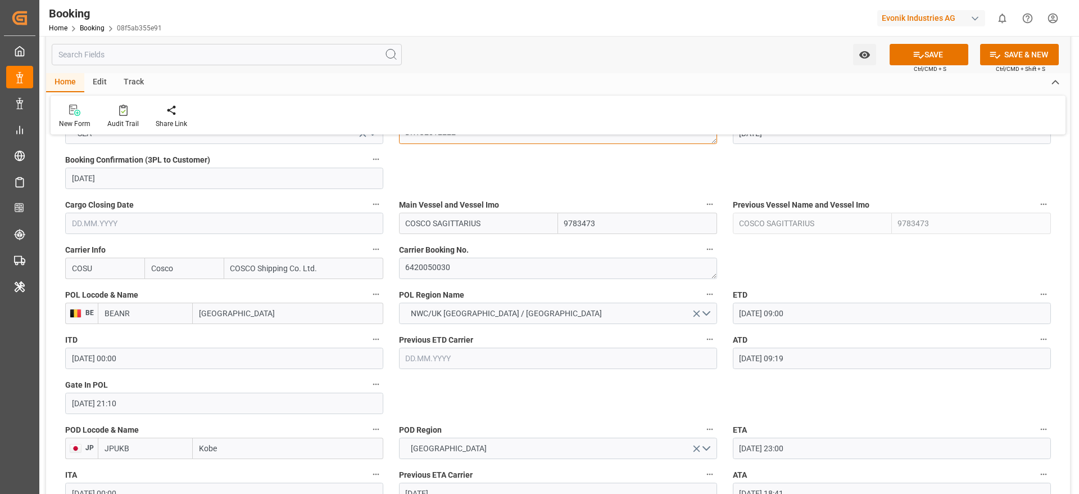
type textarea "DRYU2812222"
click at [486, 256] on label "Carrier Booking No." at bounding box center [558, 250] width 318 height 16
click at [703, 256] on button "Carrier Booking No." at bounding box center [710, 249] width 15 height 15
click at [486, 270] on div at bounding box center [539, 247] width 1079 height 494
click at [486, 270] on div "Description Audits" at bounding box center [539, 247] width 1079 height 494
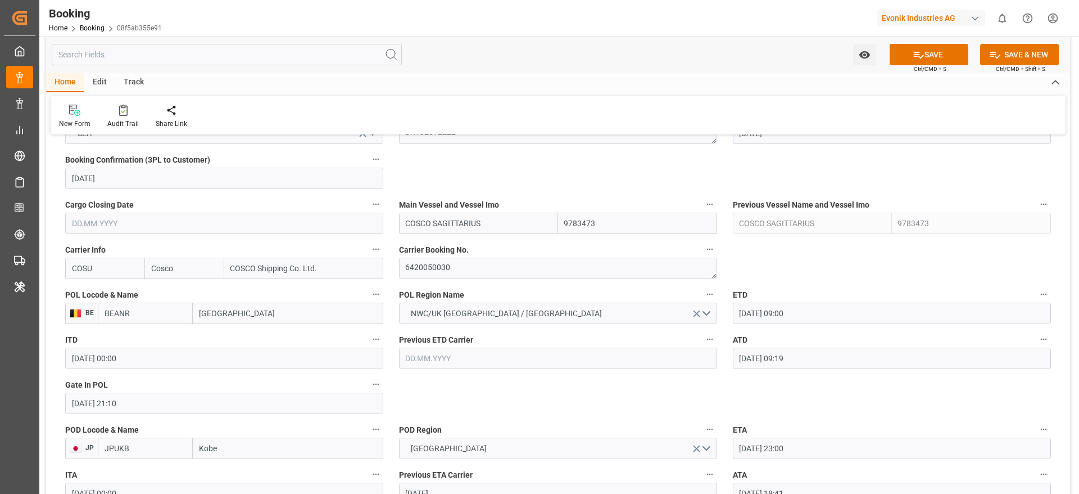
click at [486, 270] on body "Created by potrace 1.15, written by [PERSON_NAME] [DATE]-[DATE] Created by potr…" at bounding box center [539, 247] width 1079 height 494
click at [480, 264] on textarea "6420050030" at bounding box center [558, 267] width 318 height 21
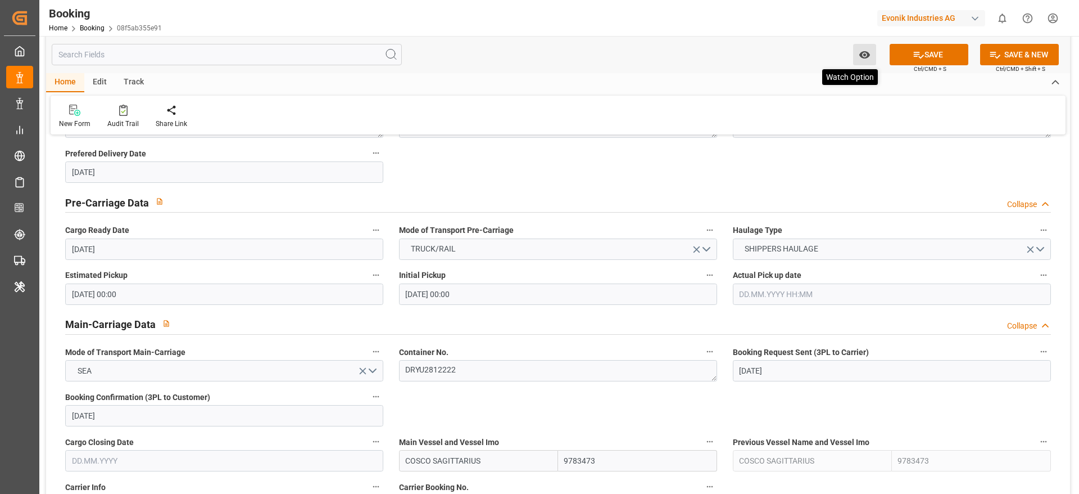
scroll to position [506, 0]
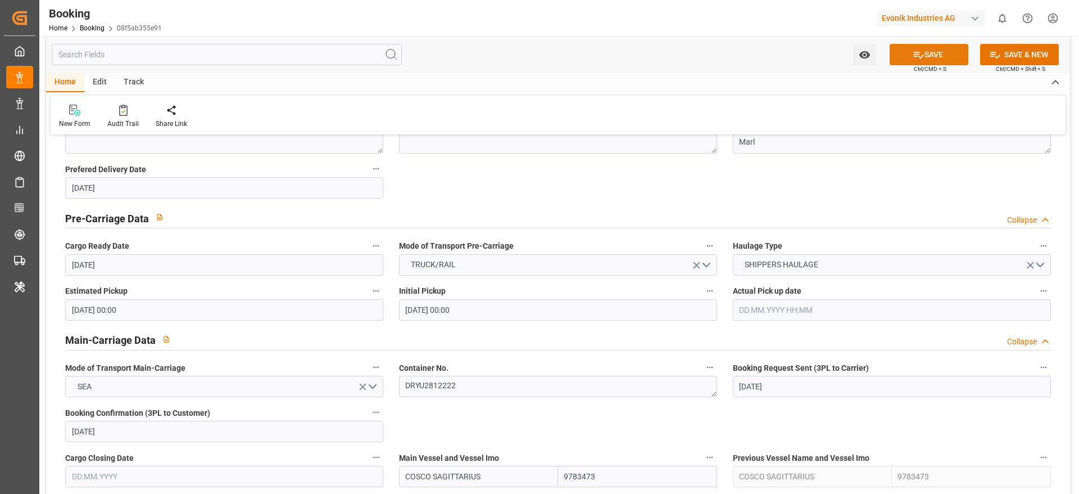
click at [940, 46] on button "SAVE" at bounding box center [929, 54] width 79 height 21
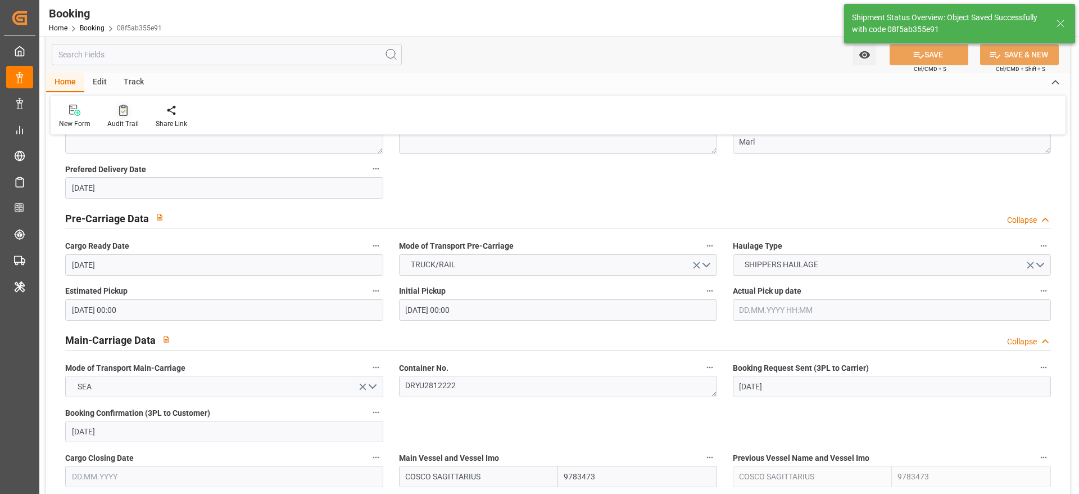
type textarea "[PERSON_NAME]"
type input "[DATE] 12:35"
click at [121, 121] on div "Audit Trail" at bounding box center [122, 124] width 31 height 10
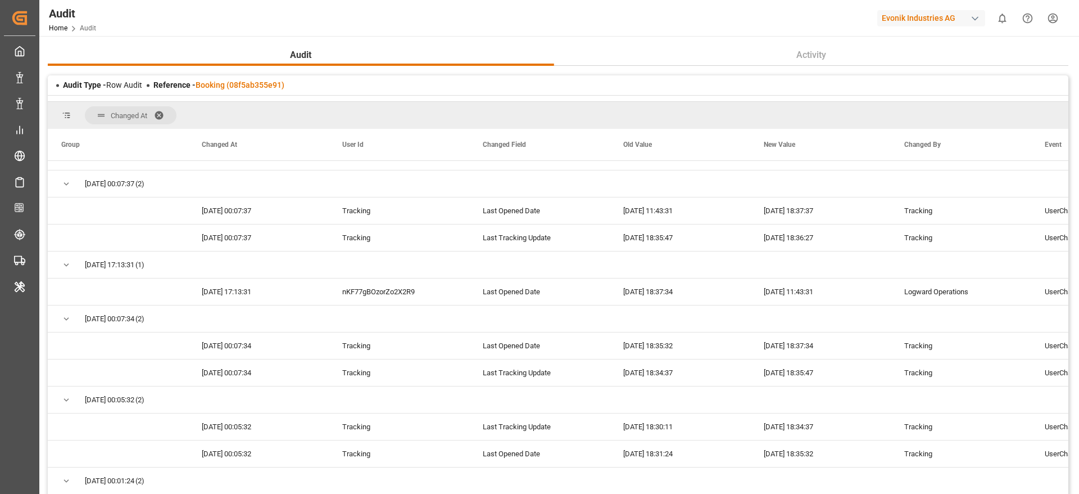
scroll to position [1012, 0]
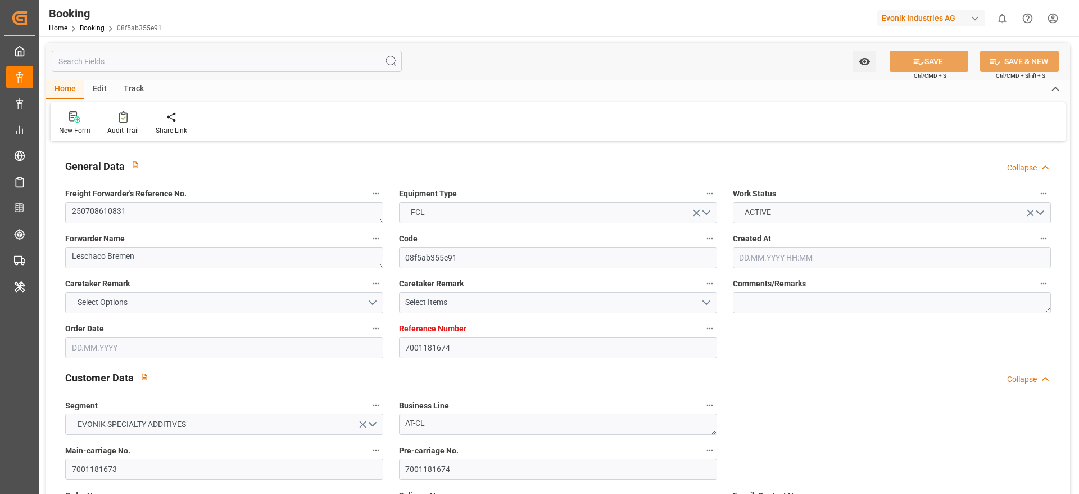
type input "7001181674"
type input "9783473"
type input "Cosco"
type input "COSCO Shipping Co. Ltd."
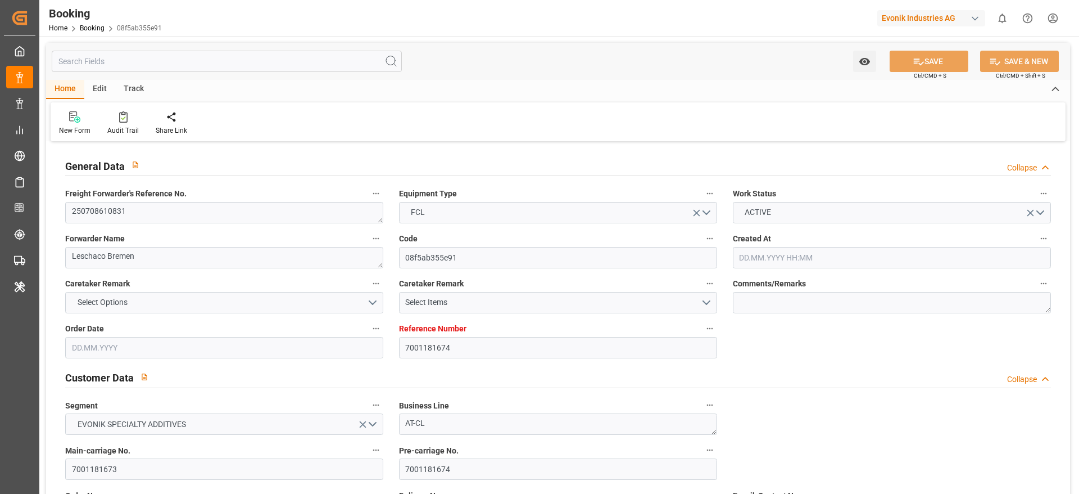
type input "BEANR"
type input "JPUKB"
type input "47"
type input "CNSHG"
type input "0"
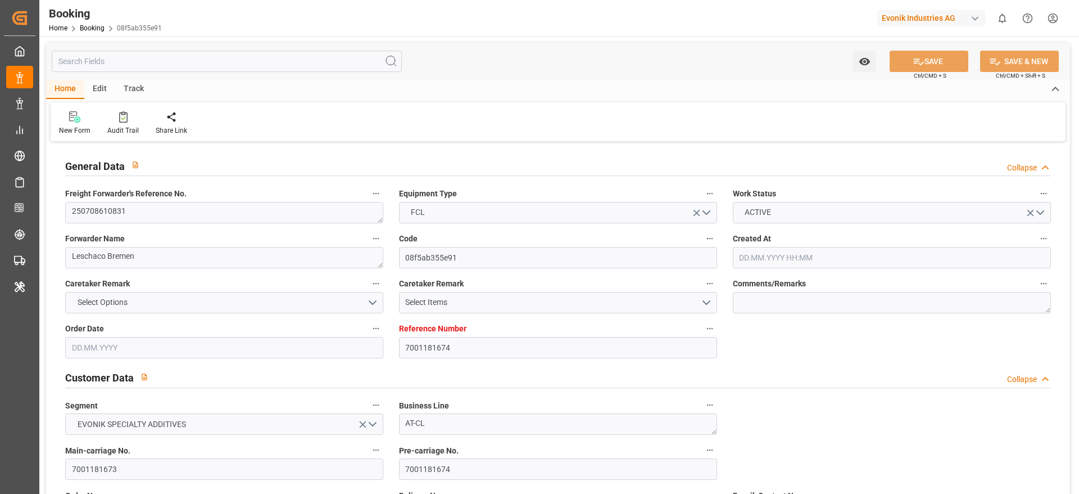
type input "-40"
type input "BEANR"
type input "JPUKB"
type input "9392901"
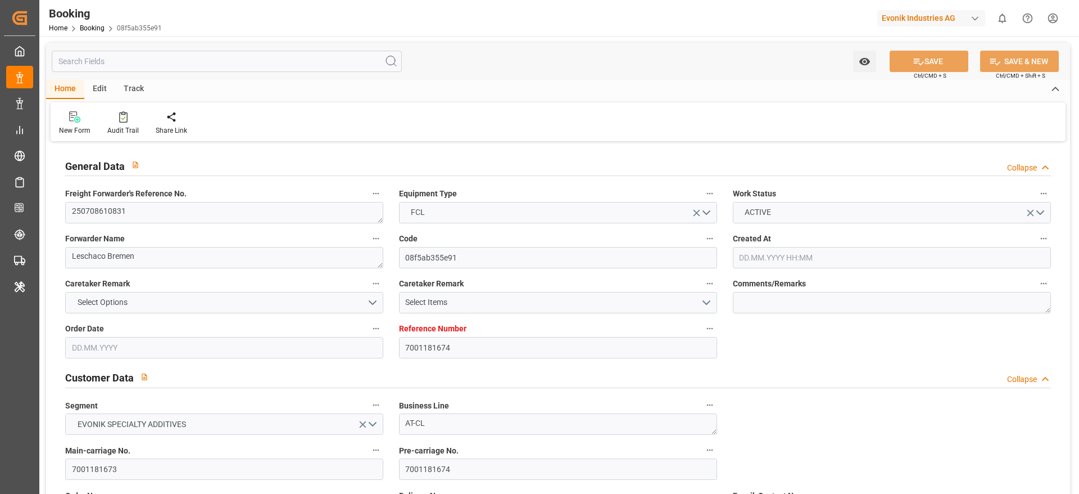
type input "28.05.2025 08:47"
type input "28.05.2025"
type input "13.08.2025"
type input "20.06.2025"
type input "20.06.2025 00:00"
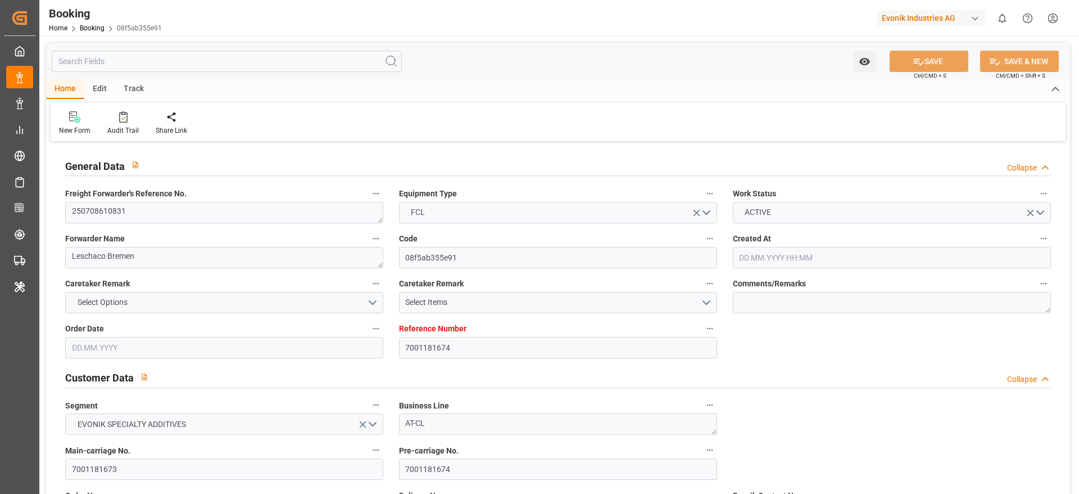
type input "20.06.2025 00:00"
type input "29.05.2025"
type input "08.07.2025"
type input "04.07.2025 09:00"
type input "29.06.2025 00:00"
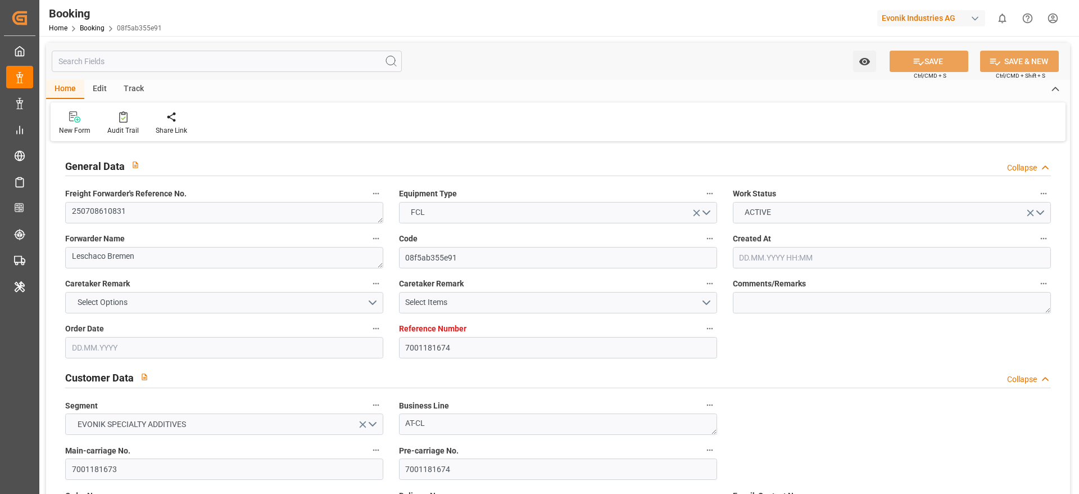
type input "04.07.2025 09:19"
type input "26.06.2025 21:10"
type input "20.08.2025 23:00"
type input "13.08.2025 00:00"
type input "13.08.2025"
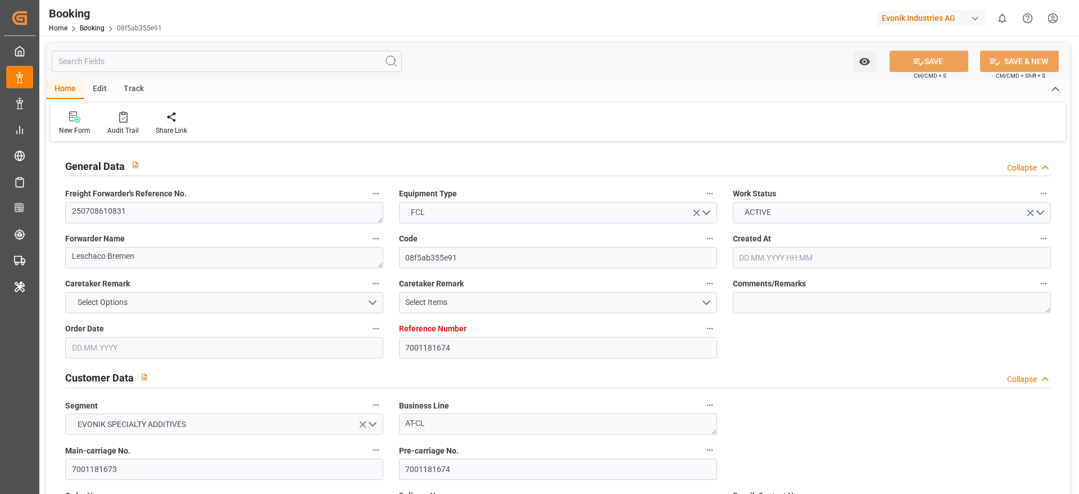
type input "20.08.2025 18:41"
type input "07.08.2025 08:30"
type input "05.08.2025 00:00"
type input "07.08.2025 08:59"
type input "17.08.2025 23:00"
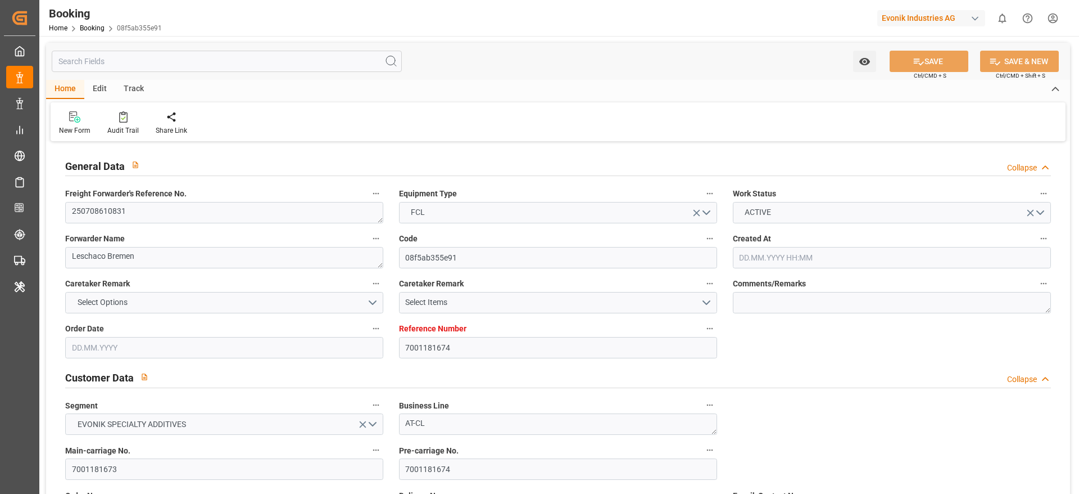
type input "10.08.2025 00:00"
type input "18.08.2025 03:11"
type input "22.08.2025 00:00"
type input "08.07.2025"
type input "25.08.2025 12:35"
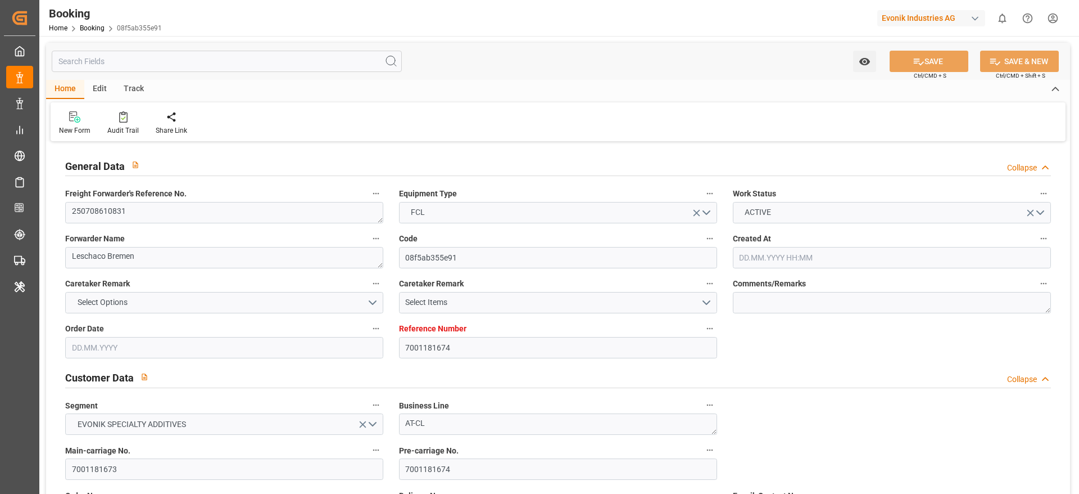
type input "[DATE]"
type input "14.06.2025 11:30"
type input "04.07.2025 09:00"
type input "04.07.2025 10:04"
type input "07.08.2025 08:30"
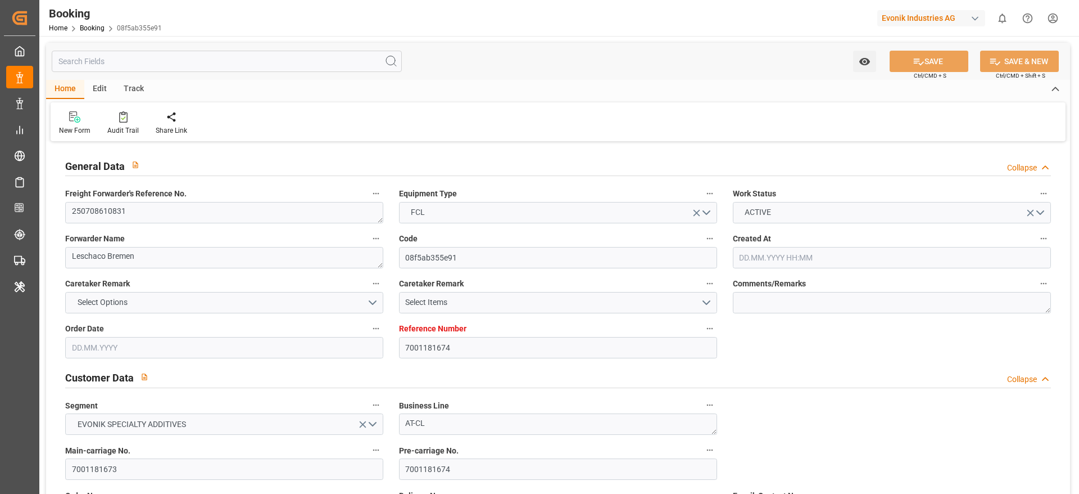
type input "07.08.2025 08:51"
type input "05.08.2025 17:34"
type input "17.08.2025 23:00"
type input "18.08.2025 03:16"
type input "20.08.2025 23:00"
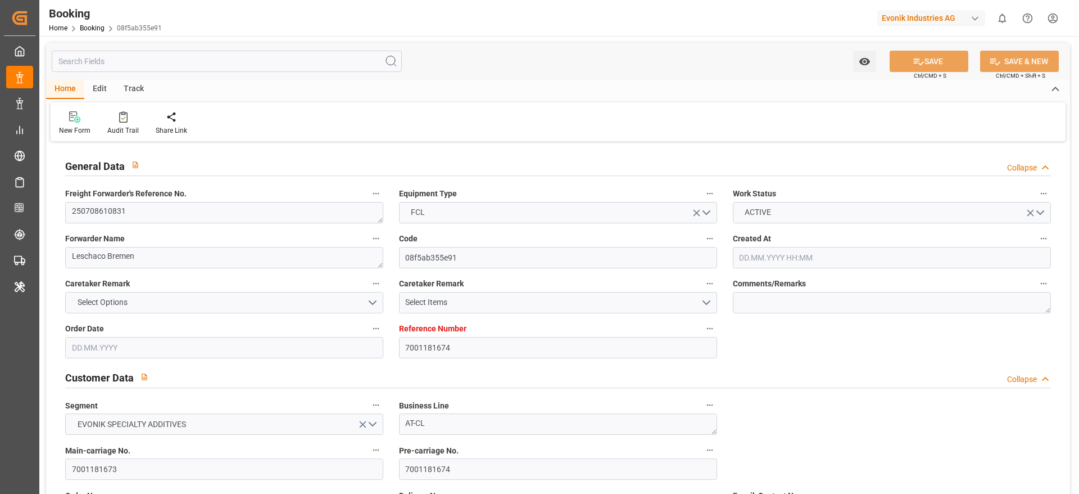
type input "20.08.2025 18:49"
type input "12.08.2025 05:27"
type input "12.08.2025 09:00"
type input "16.08.2025 05:27"
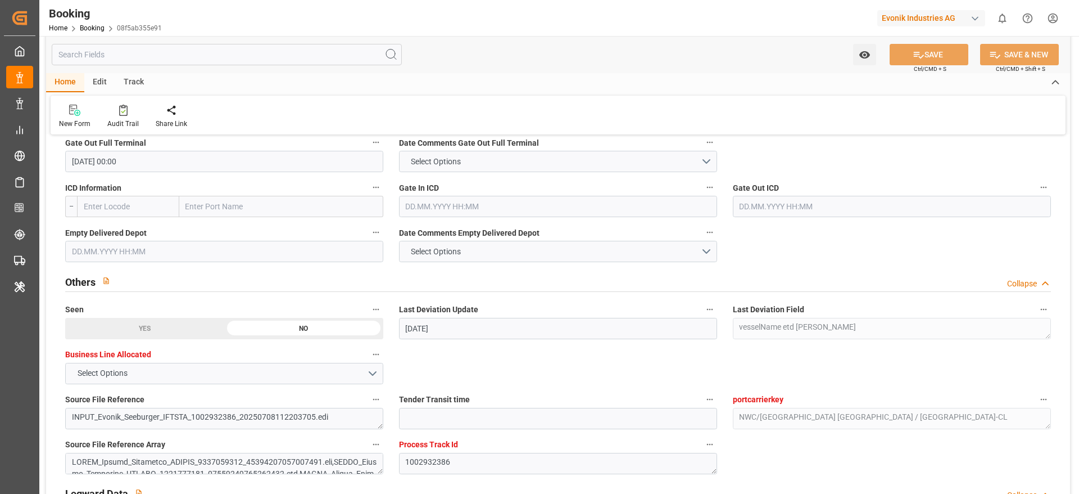
scroll to position [1687, 0]
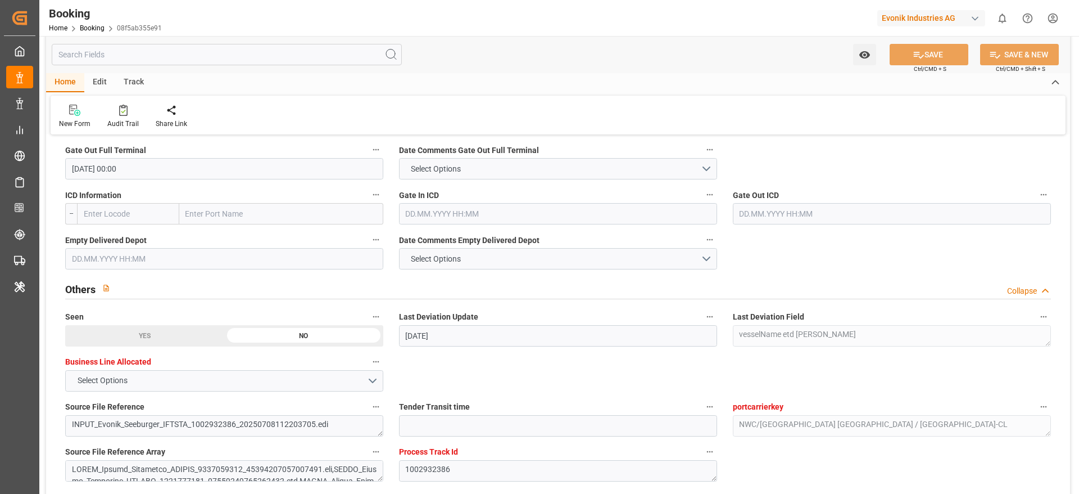
click at [135, 263] on input "text" at bounding box center [224, 258] width 318 height 21
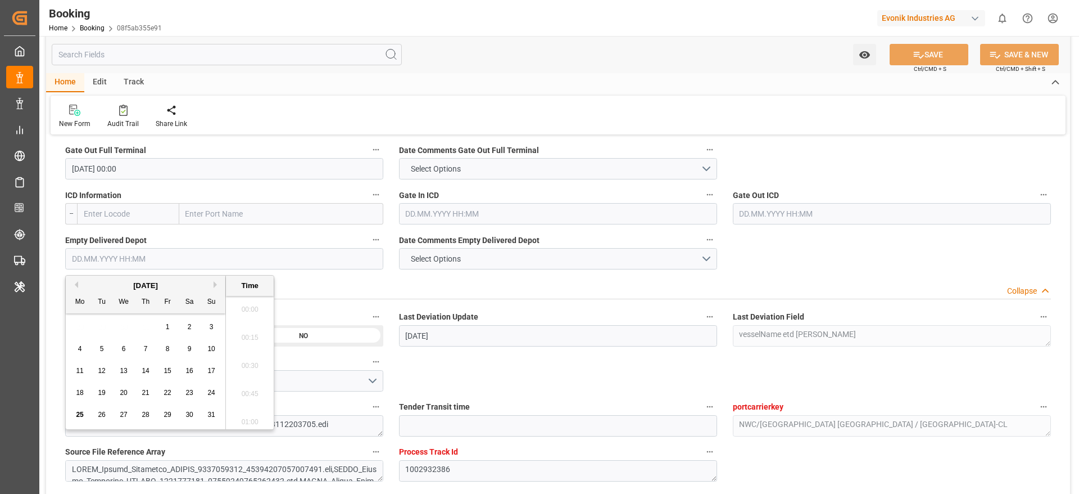
scroll to position [1972, 0]
click at [84, 414] on div "25" at bounding box center [80, 414] width 14 height 13
type input "[DATE] 00:00"
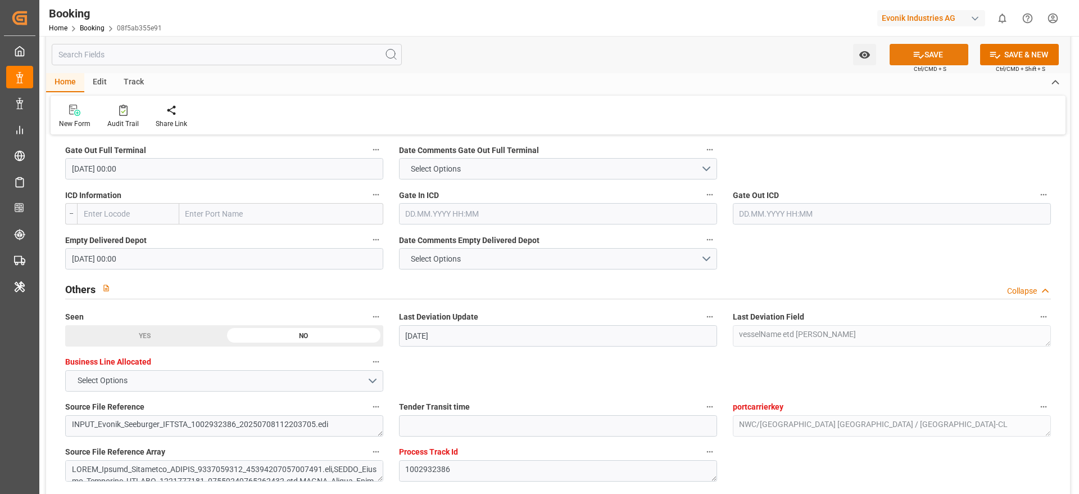
click at [924, 58] on button "SAVE" at bounding box center [929, 54] width 79 height 21
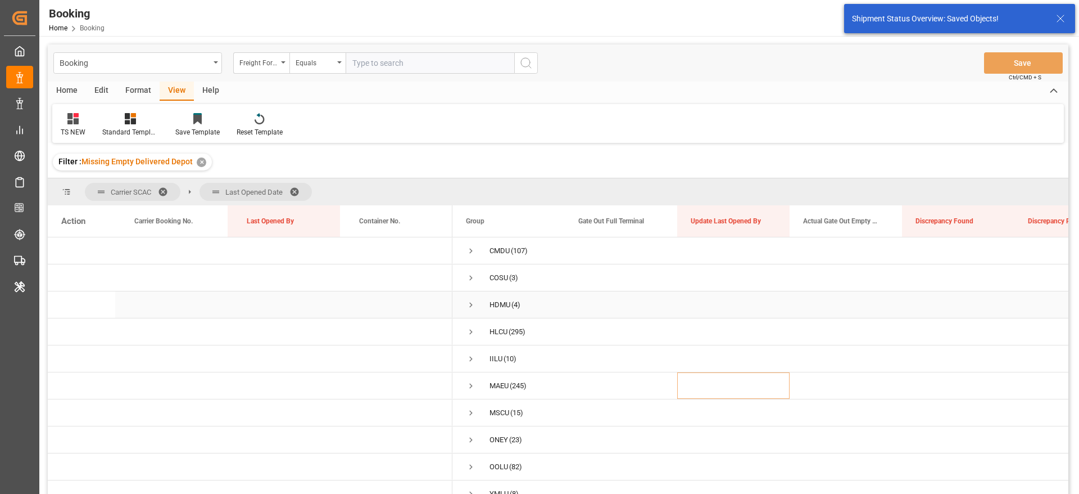
click at [469, 302] on span "Press SPACE to select this row." at bounding box center [471, 305] width 10 height 10
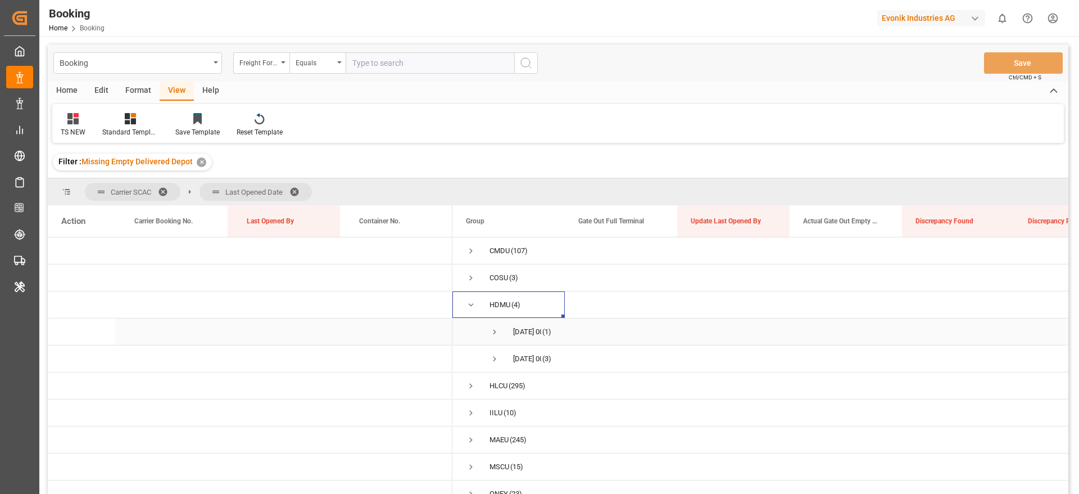
click at [496, 337] on span "Press SPACE to select this row." at bounding box center [495, 332] width 10 height 26
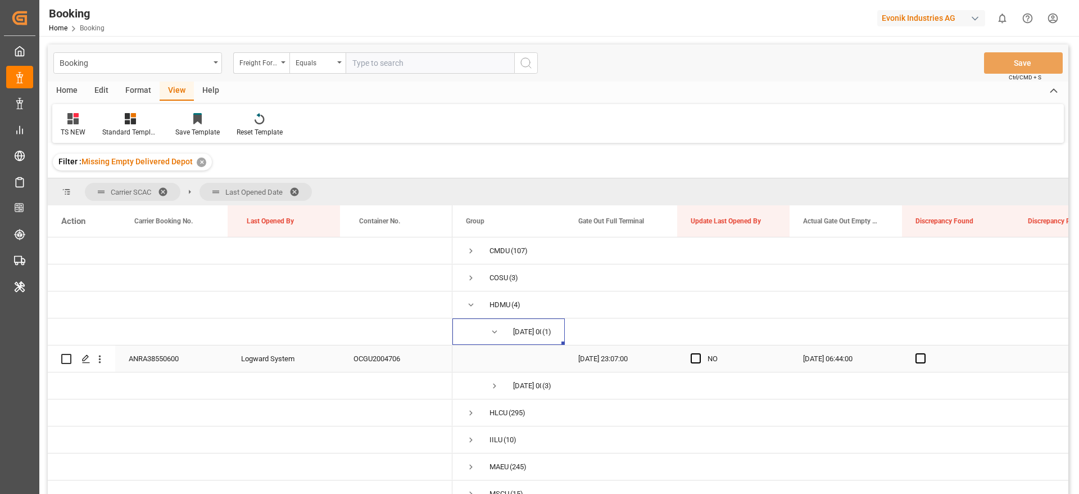
click at [180, 362] on div "ANRA38550600" at bounding box center [171, 358] width 112 height 26
click at [692, 361] on span "Press SPACE to select this row." at bounding box center [696, 358] width 10 height 10
click at [699, 353] on input "Press SPACE to select this row." at bounding box center [699, 353] width 0 height 0
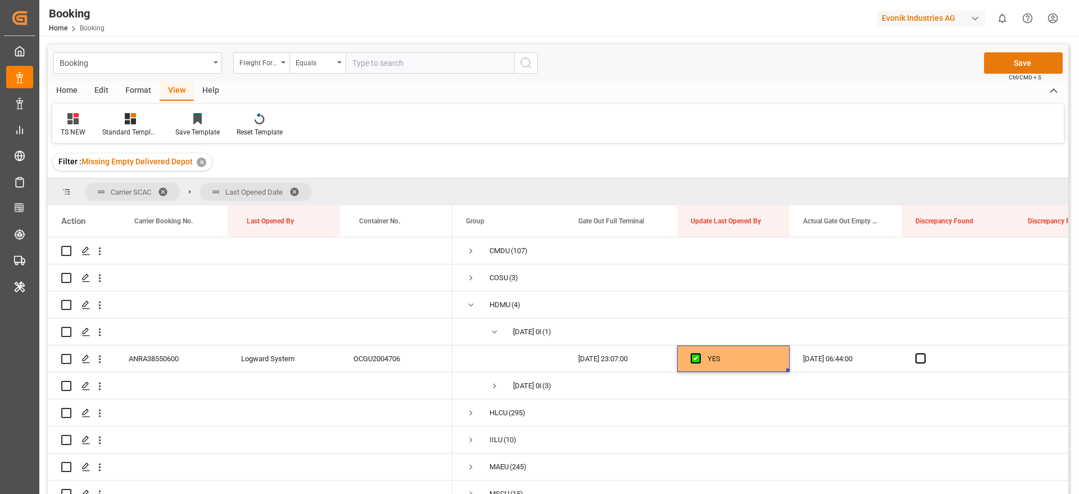
click at [1043, 65] on button "Save" at bounding box center [1023, 62] width 79 height 21
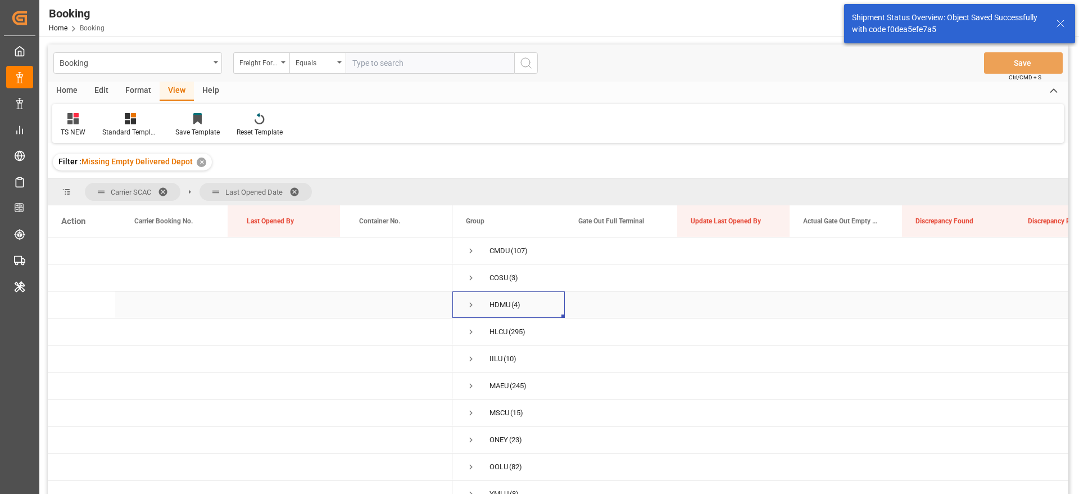
click at [477, 303] on span "HDMU (4)" at bounding box center [508, 304] width 85 height 25
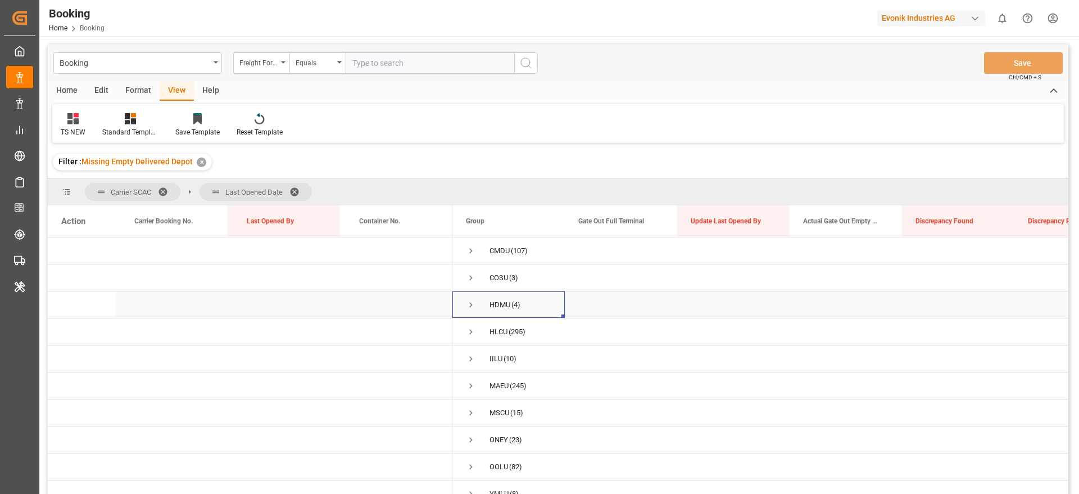
click at [473, 306] on span "Press SPACE to select this row." at bounding box center [471, 305] width 10 height 10
click at [494, 336] on span "Press SPACE to select this row." at bounding box center [495, 332] width 10 height 10
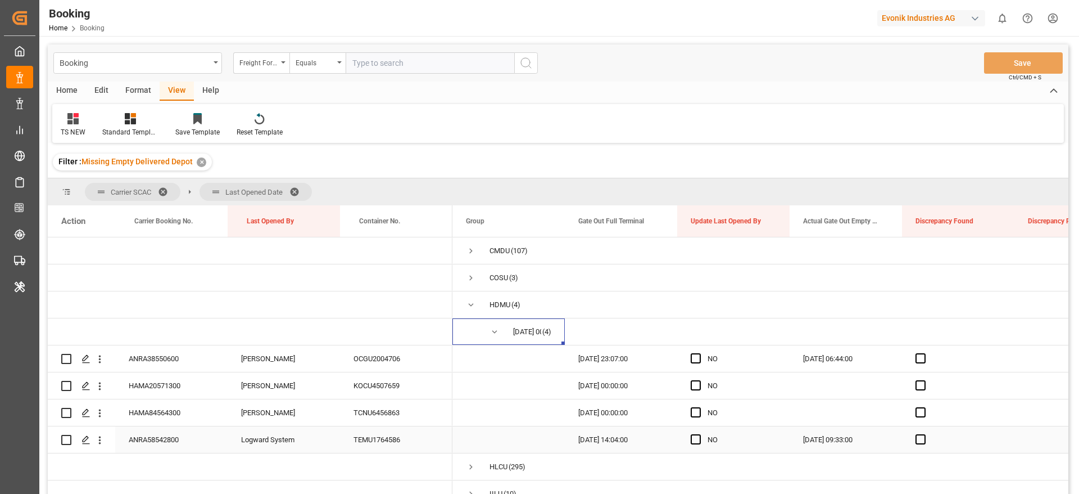
click at [155, 443] on div "ANRA58542800" at bounding box center [171, 439] width 112 height 26
click at [695, 440] on span "Press SPACE to select this row." at bounding box center [696, 439] width 10 height 10
click at [699, 434] on input "Press SPACE to select this row." at bounding box center [699, 434] width 0 height 0
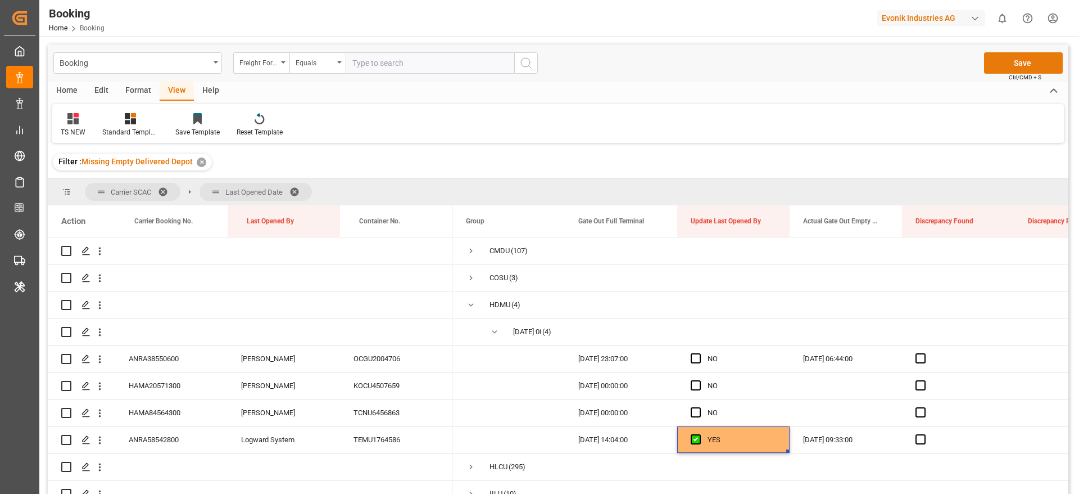
click at [1007, 67] on button "Save" at bounding box center [1023, 62] width 79 height 21
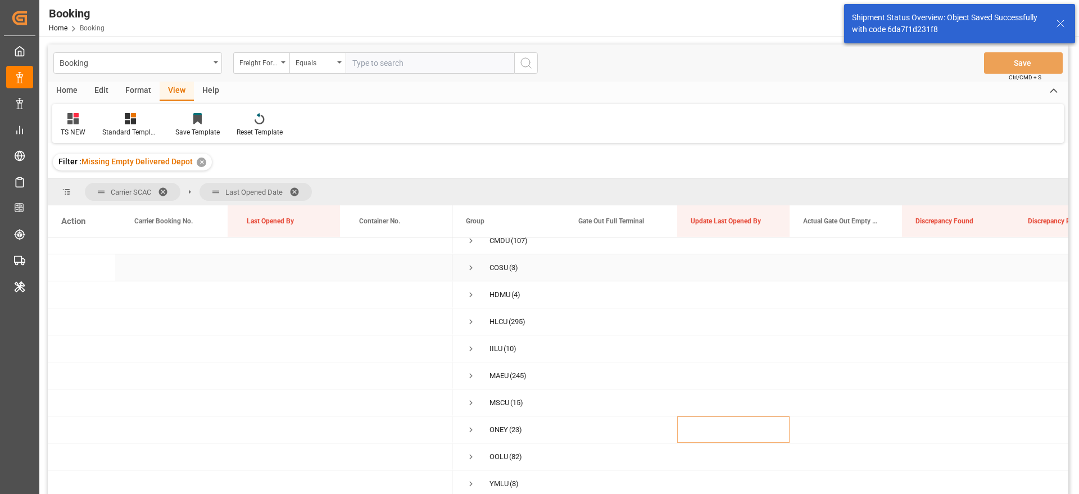
scroll to position [14, 0]
click at [469, 350] on span "Press SPACE to select this row." at bounding box center [471, 349] width 10 height 26
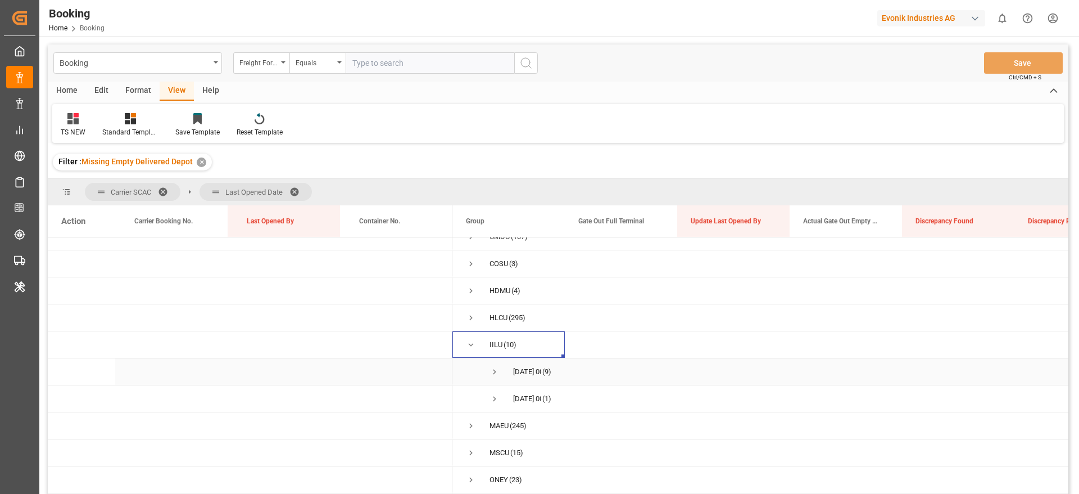
click at [496, 372] on span "Press SPACE to select this row." at bounding box center [495, 372] width 10 height 10
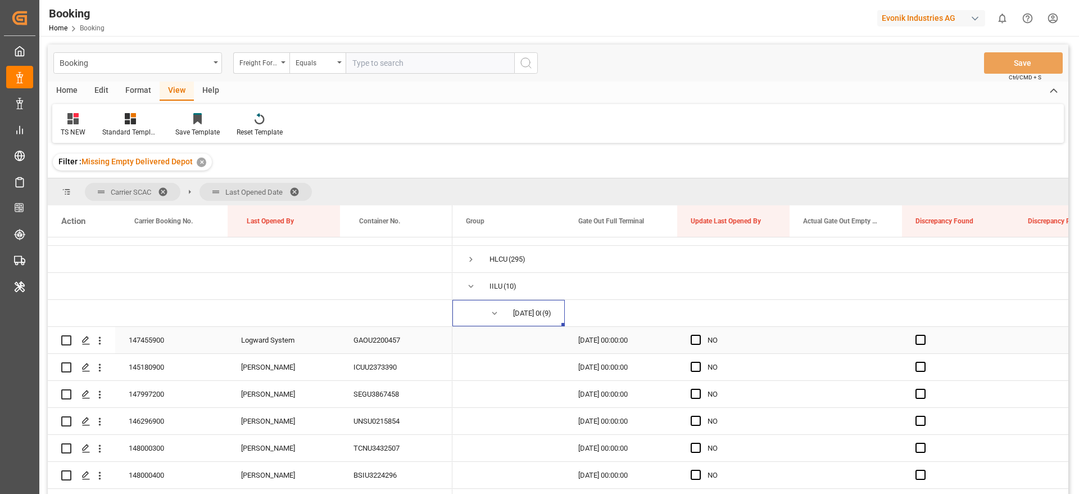
scroll to position [98, 0]
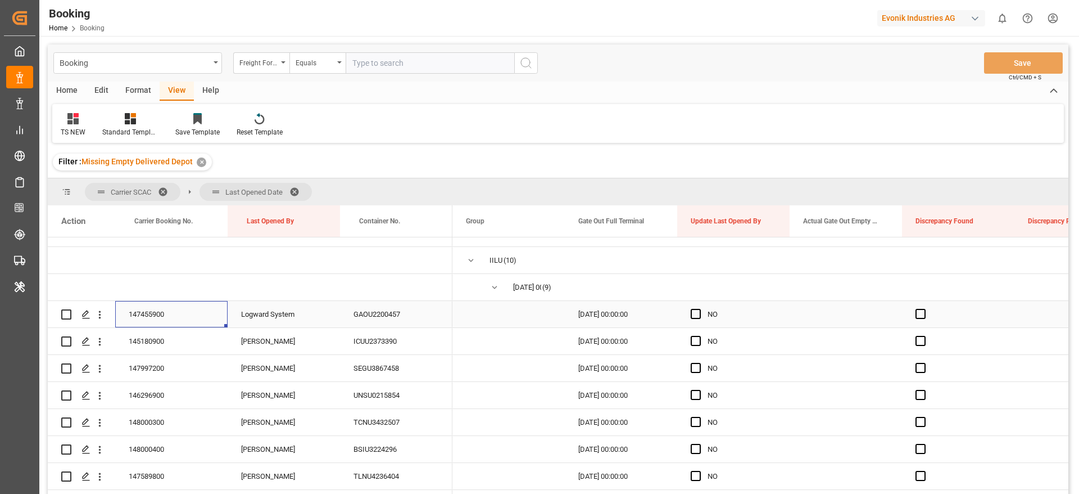
click at [172, 324] on div "147455900" at bounding box center [171, 314] width 112 height 26
click at [698, 314] on span "Press SPACE to select this row." at bounding box center [696, 314] width 10 height 10
click at [699, 309] on input "Press SPACE to select this row." at bounding box center [699, 309] width 0 height 0
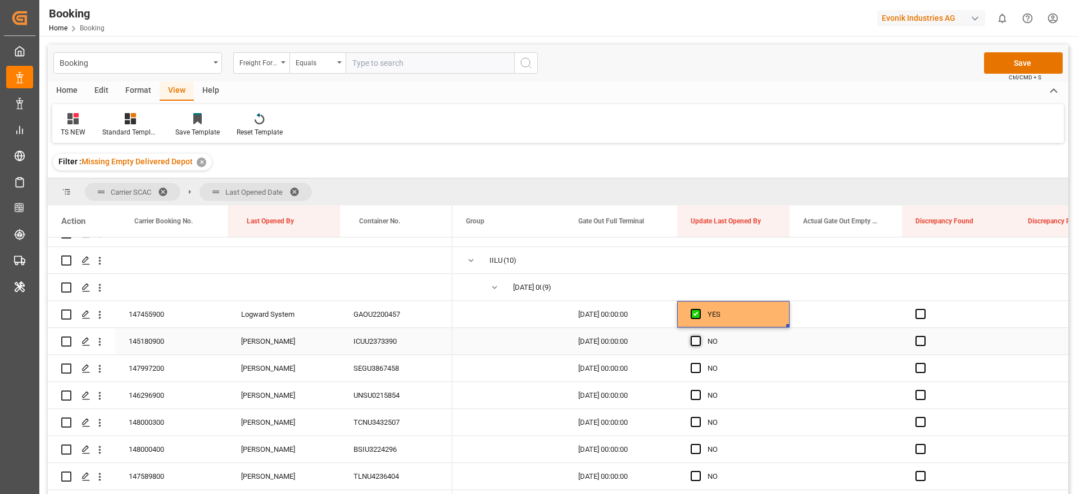
click at [695, 341] on span "Press SPACE to select this row." at bounding box center [696, 341] width 10 height 10
click at [699, 336] on input "Press SPACE to select this row." at bounding box center [699, 336] width 0 height 0
click at [697, 369] on span "Press SPACE to select this row." at bounding box center [696, 368] width 10 height 10
click at [699, 363] on input "Press SPACE to select this row." at bounding box center [699, 363] width 0 height 0
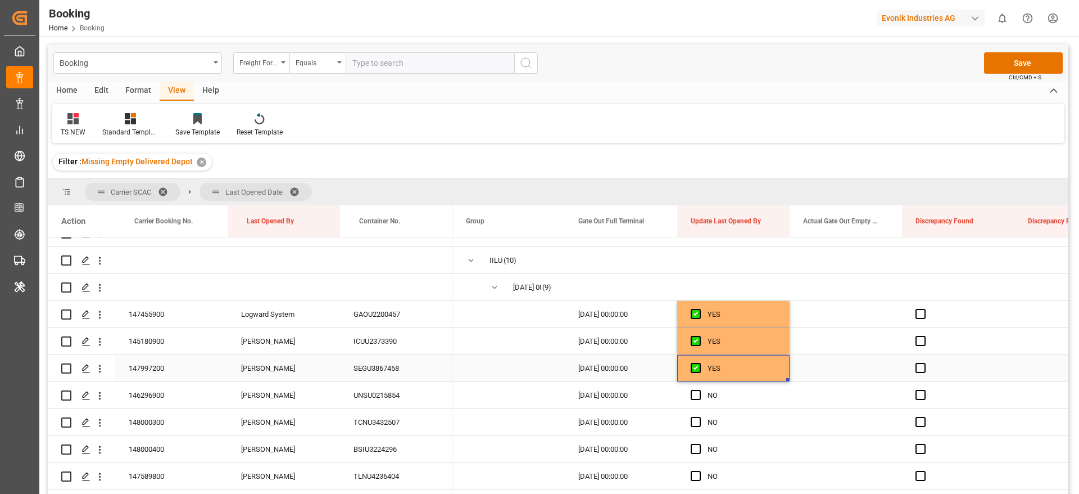
click at [185, 367] on div "147997200" at bounding box center [171, 368] width 112 height 26
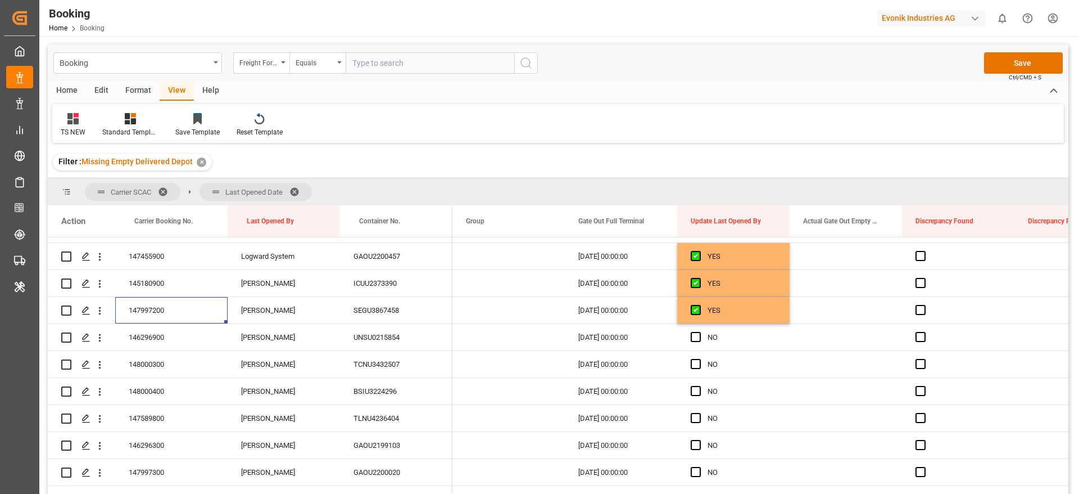
scroll to position [183, 0]
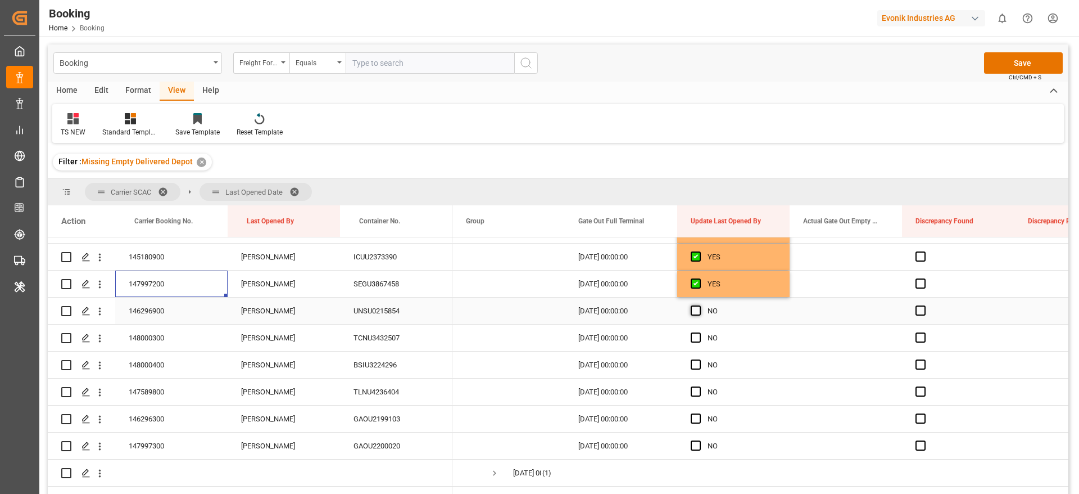
click at [699, 311] on span "Press SPACE to select this row." at bounding box center [696, 310] width 10 height 10
click at [699, 305] on input "Press SPACE to select this row." at bounding box center [699, 305] width 0 height 0
click at [699, 337] on span "Press SPACE to select this row." at bounding box center [696, 337] width 10 height 10
click at [699, 332] on input "Press SPACE to select this row." at bounding box center [699, 332] width 0 height 0
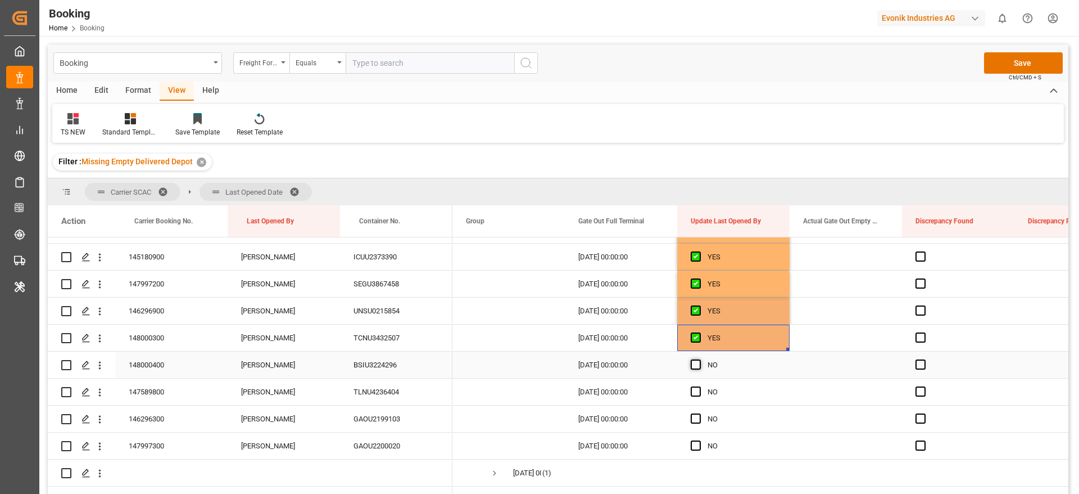
click at [698, 368] on span "Press SPACE to select this row." at bounding box center [696, 364] width 10 height 10
click at [699, 359] on input "Press SPACE to select this row." at bounding box center [699, 359] width 0 height 0
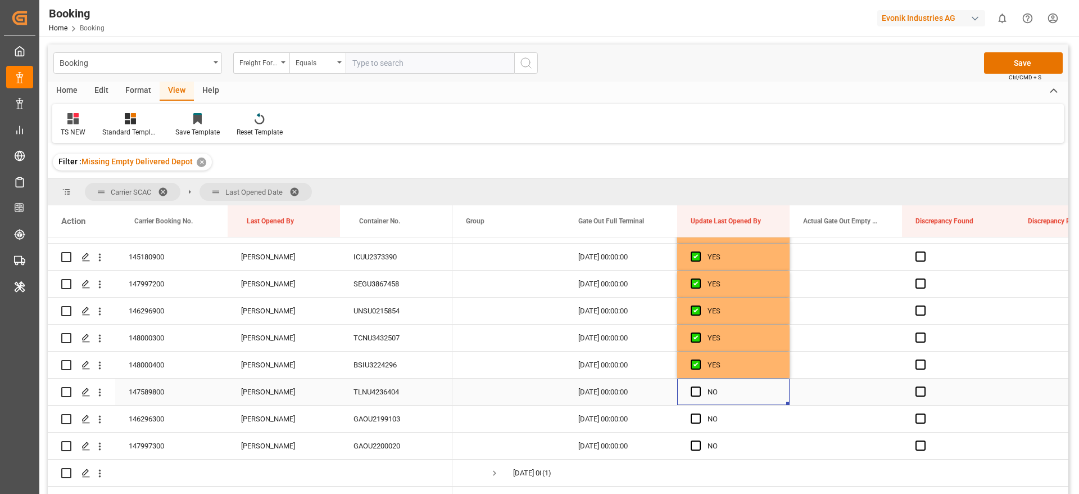
click at [695, 397] on div "Press SPACE to select this row." at bounding box center [699, 392] width 17 height 26
click at [695, 428] on div "Press SPACE to select this row." at bounding box center [699, 419] width 17 height 26
drag, startPoint x: 695, startPoint y: 446, endPoint x: 695, endPoint y: 434, distance: 11.8
click at [695, 446] on span "Press SPACE to select this row." at bounding box center [696, 445] width 10 height 10
click at [699, 440] on input "Press SPACE to select this row." at bounding box center [699, 440] width 0 height 0
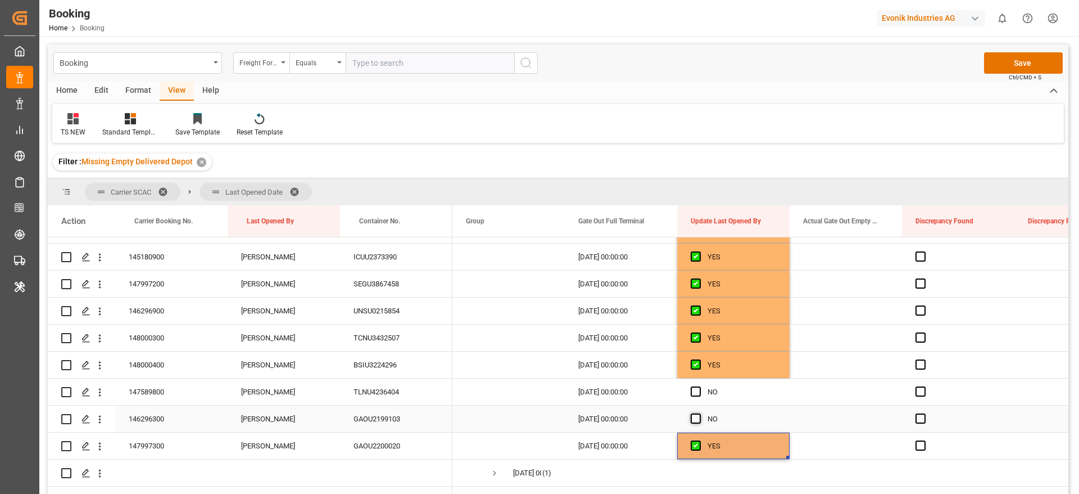
click at [697, 414] on span "Press SPACE to select this row." at bounding box center [696, 418] width 10 height 10
click at [699, 413] on input "Press SPACE to select this row." at bounding box center [699, 413] width 0 height 0
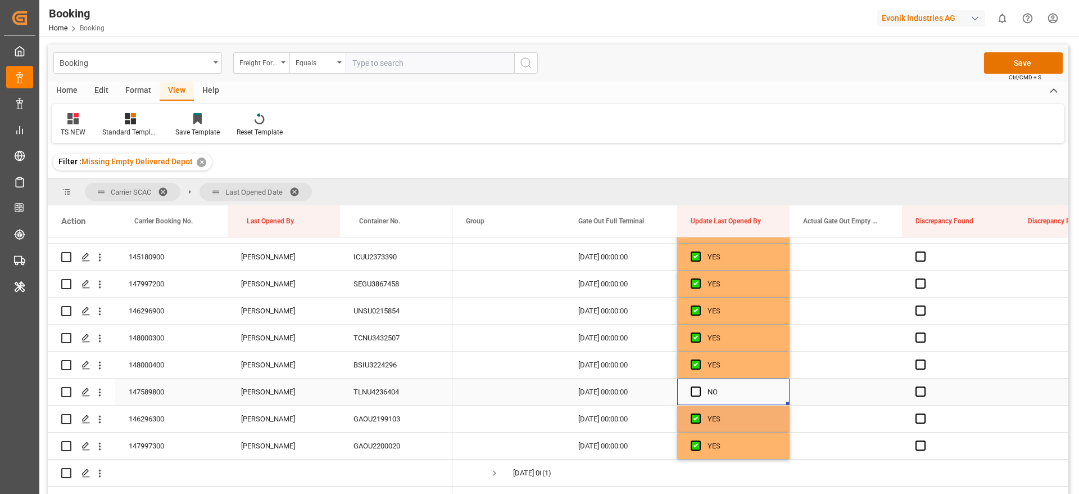
click at [691, 397] on div "Press SPACE to select this row." at bounding box center [699, 392] width 17 height 26
click at [690, 392] on div "NO" at bounding box center [733, 391] width 112 height 26
click at [159, 392] on div "147589800" at bounding box center [171, 391] width 112 height 26
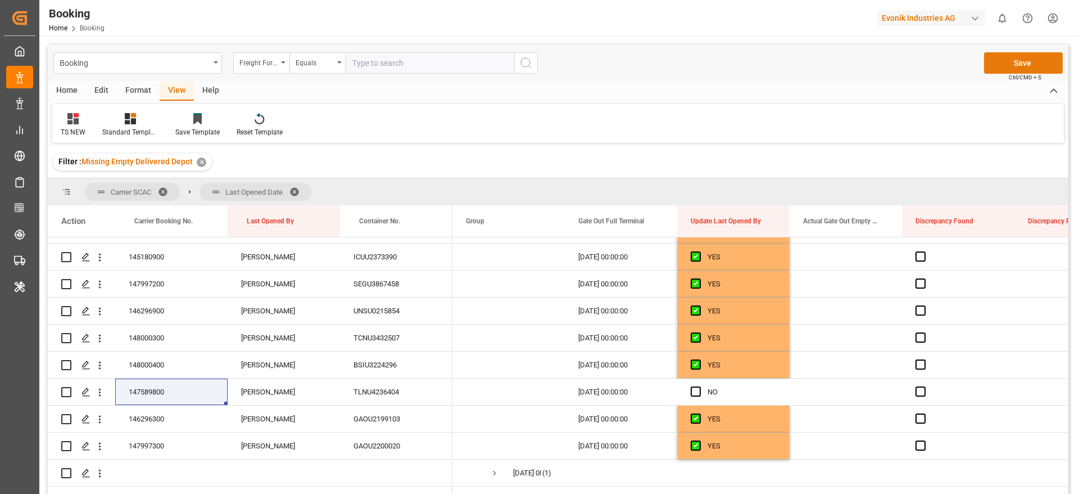
click at [996, 66] on button "Save" at bounding box center [1023, 62] width 79 height 21
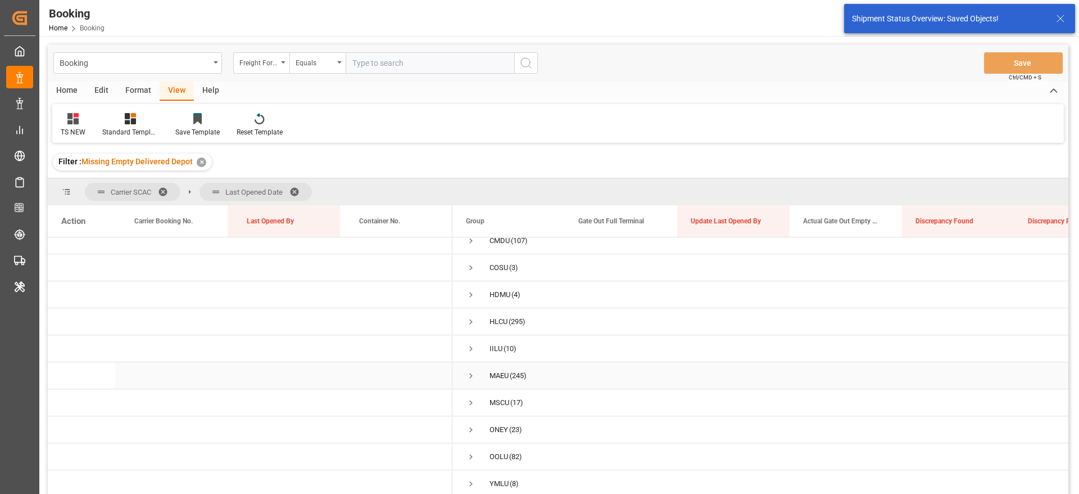
scroll to position [84, 0]
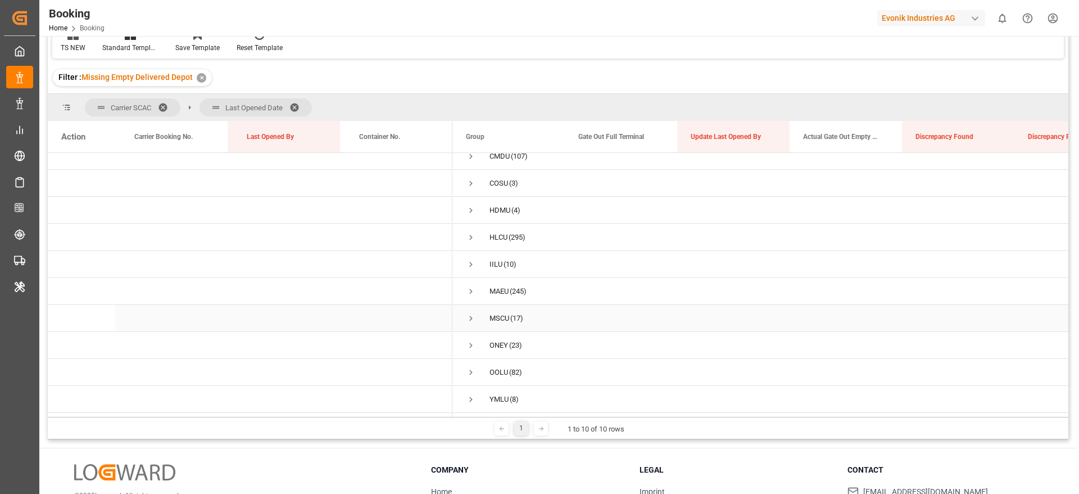
click at [467, 318] on span "Press SPACE to select this row." at bounding box center [471, 318] width 10 height 10
click at [495, 342] on span "Press SPACE to select this row." at bounding box center [495, 341] width 10 height 10
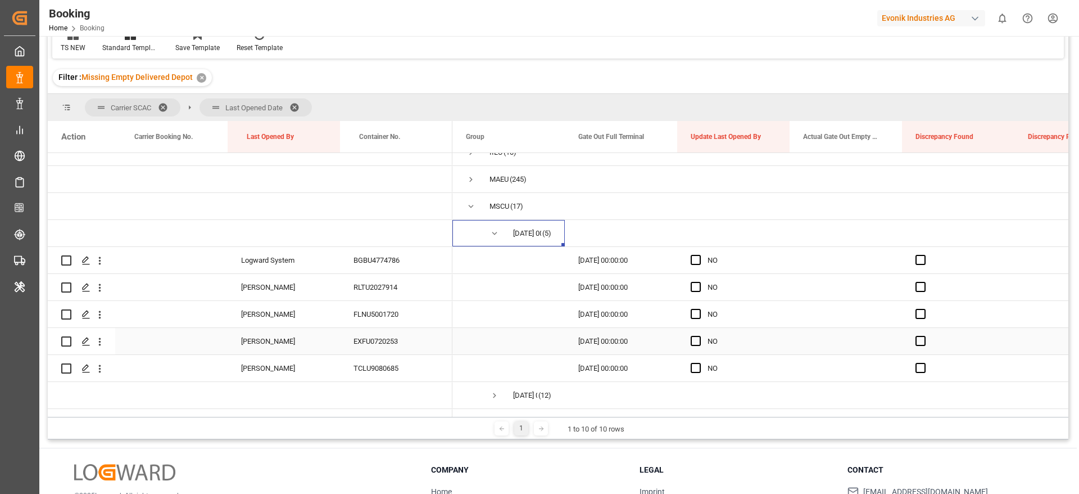
scroll to position [183, 0]
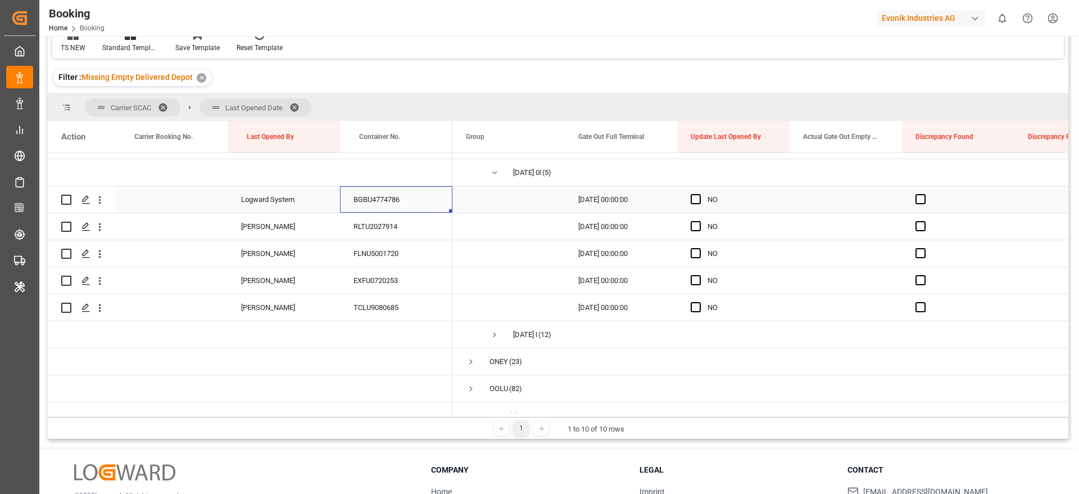
click at [379, 200] on div "BGBU4774786" at bounding box center [396, 199] width 112 height 26
click at [695, 200] on span "Press SPACE to select this row." at bounding box center [696, 199] width 10 height 10
click at [699, 194] on input "Press SPACE to select this row." at bounding box center [699, 194] width 0 height 0
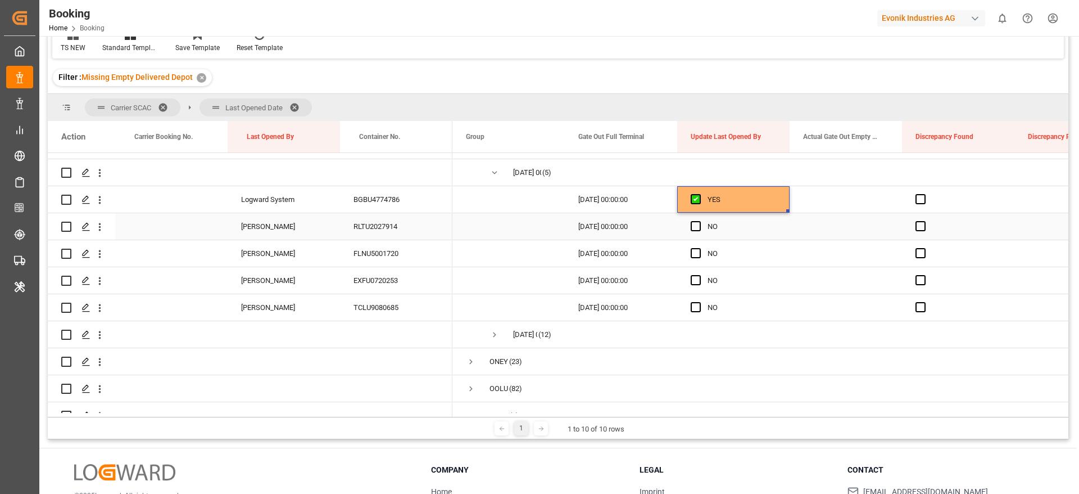
click at [360, 225] on div "RLTU2027914" at bounding box center [396, 226] width 112 height 26
click at [695, 228] on span "Press SPACE to select this row." at bounding box center [696, 226] width 10 height 10
click at [699, 221] on input "Press SPACE to select this row." at bounding box center [699, 221] width 0 height 0
click at [421, 251] on div "FLNU5001720" at bounding box center [396, 253] width 112 height 26
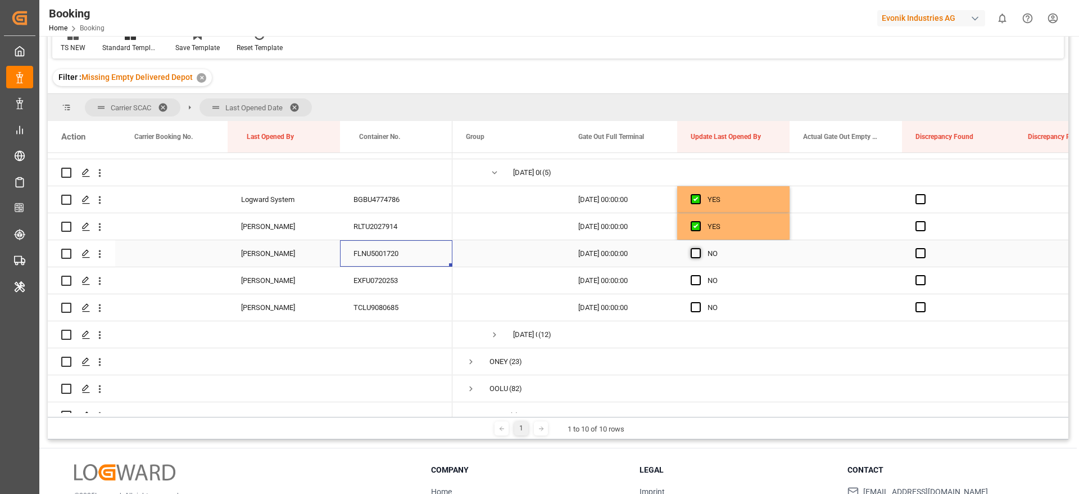
click at [696, 251] on span "Press SPACE to select this row." at bounding box center [696, 253] width 10 height 10
click at [699, 248] on input "Press SPACE to select this row." at bounding box center [699, 248] width 0 height 0
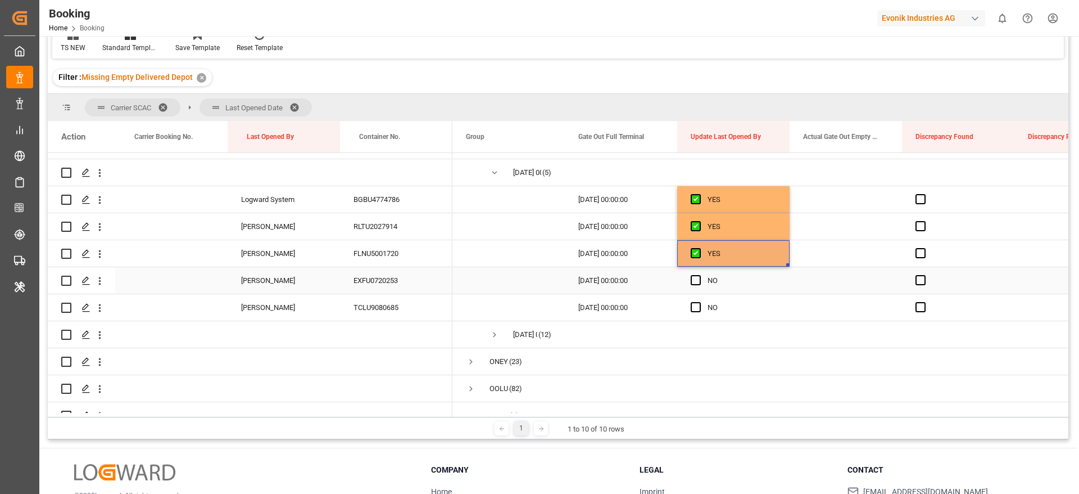
click at [363, 278] on div "EXFU0720253" at bounding box center [396, 280] width 112 height 26
click at [694, 283] on span "Press SPACE to select this row." at bounding box center [696, 280] width 10 height 10
click at [699, 275] on input "Press SPACE to select this row." at bounding box center [699, 275] width 0 height 0
click at [380, 306] on div "TCLU9080685" at bounding box center [396, 307] width 112 height 26
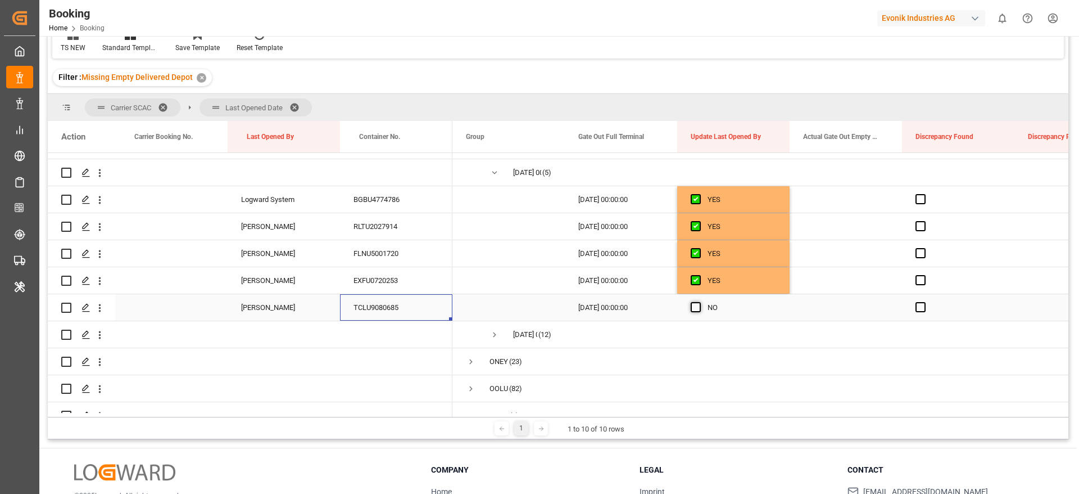
click at [697, 308] on span "Press SPACE to select this row." at bounding box center [696, 307] width 10 height 10
click at [699, 302] on input "Press SPACE to select this row." at bounding box center [699, 302] width 0 height 0
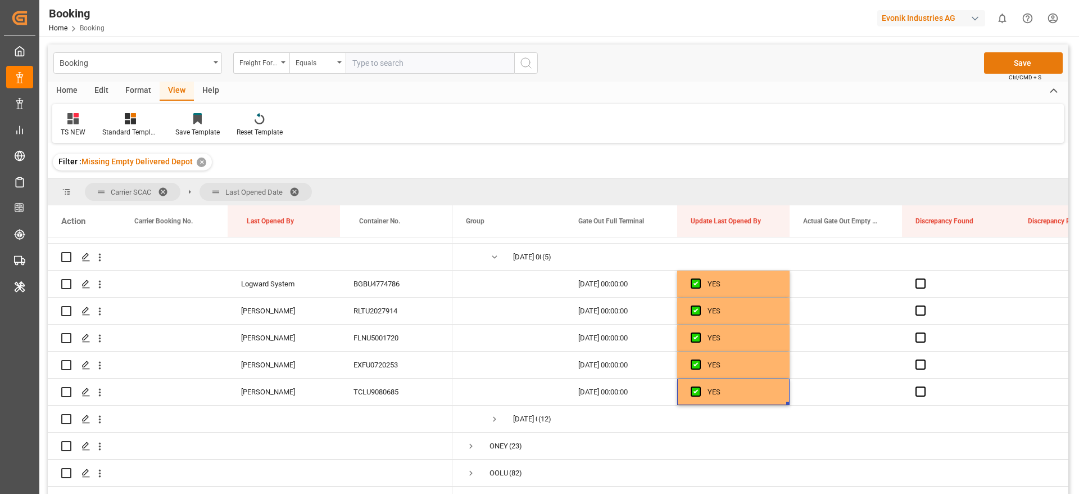
click at [998, 65] on button "Save" at bounding box center [1023, 62] width 79 height 21
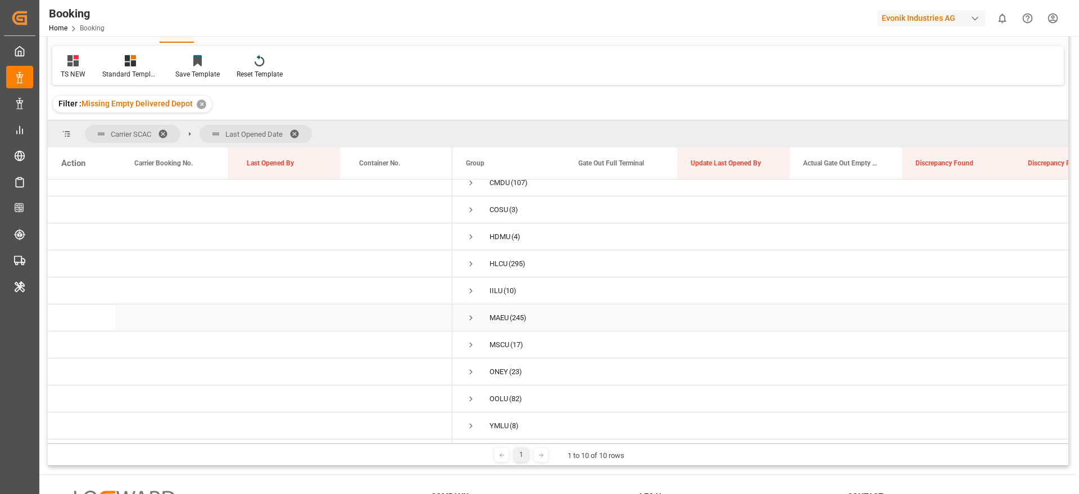
scroll to position [84, 0]
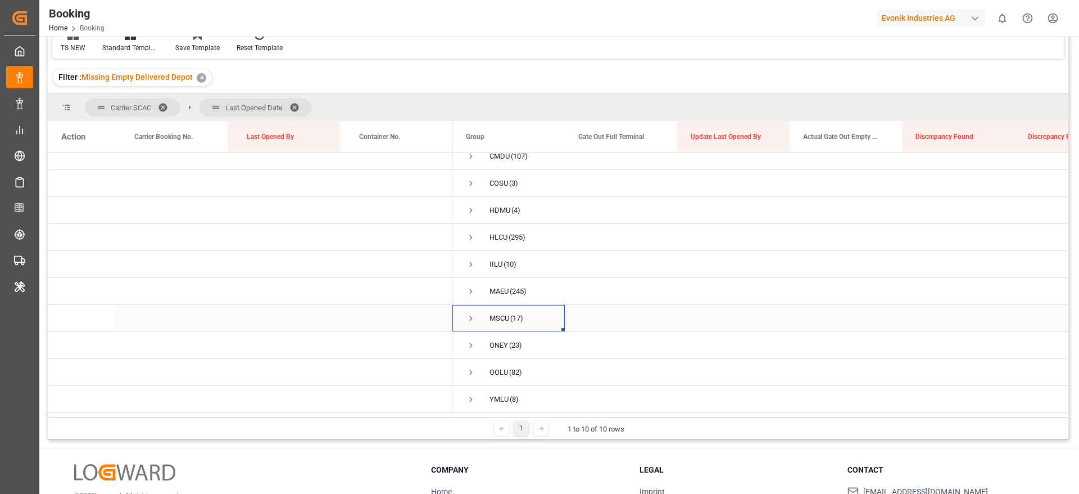
click at [469, 314] on span "Press SPACE to select this row." at bounding box center [471, 318] width 10 height 10
click at [490, 341] on span "Press SPACE to select this row." at bounding box center [495, 341] width 10 height 10
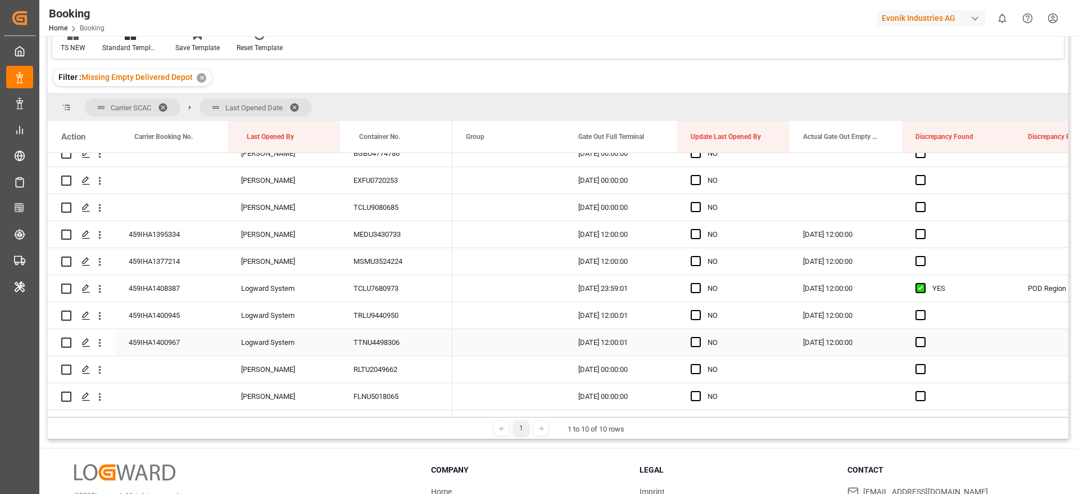
scroll to position [267, 0]
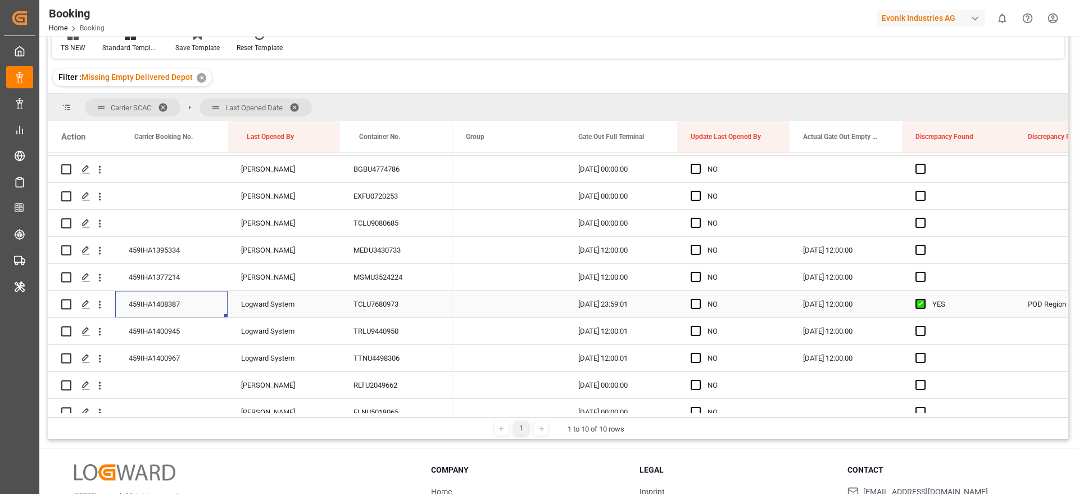
click at [194, 301] on div "459IHA1408387" at bounding box center [171, 304] width 112 height 26
click at [100, 306] on icon "open menu" at bounding box center [100, 305] width 12 height 12
click at [157, 326] on span "Open in new tab" at bounding box center [174, 328] width 102 height 12
click at [176, 332] on div "459IHA1400945" at bounding box center [171, 331] width 112 height 26
click at [694, 330] on span "Press SPACE to select this row." at bounding box center [696, 331] width 10 height 10
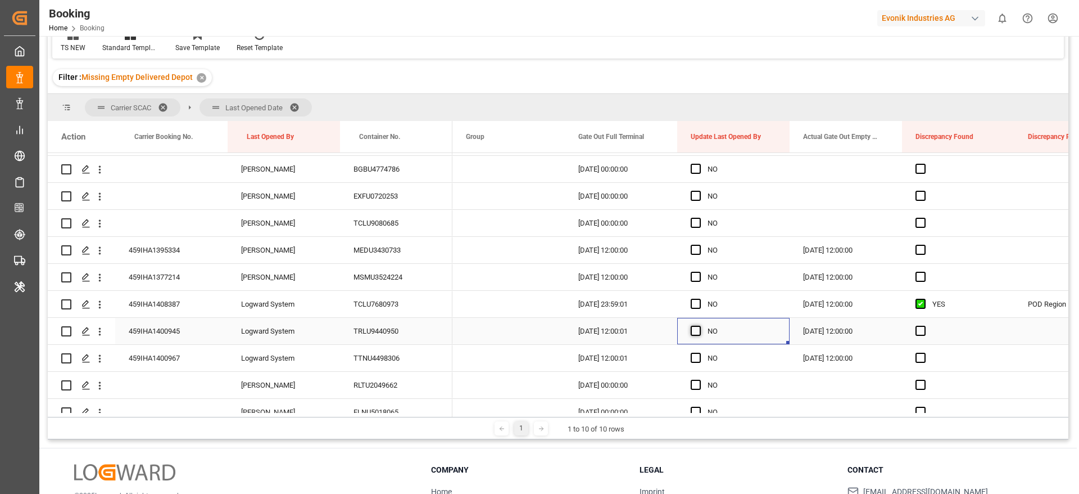
click at [699, 326] on input "Press SPACE to select this row." at bounding box center [699, 326] width 0 height 0
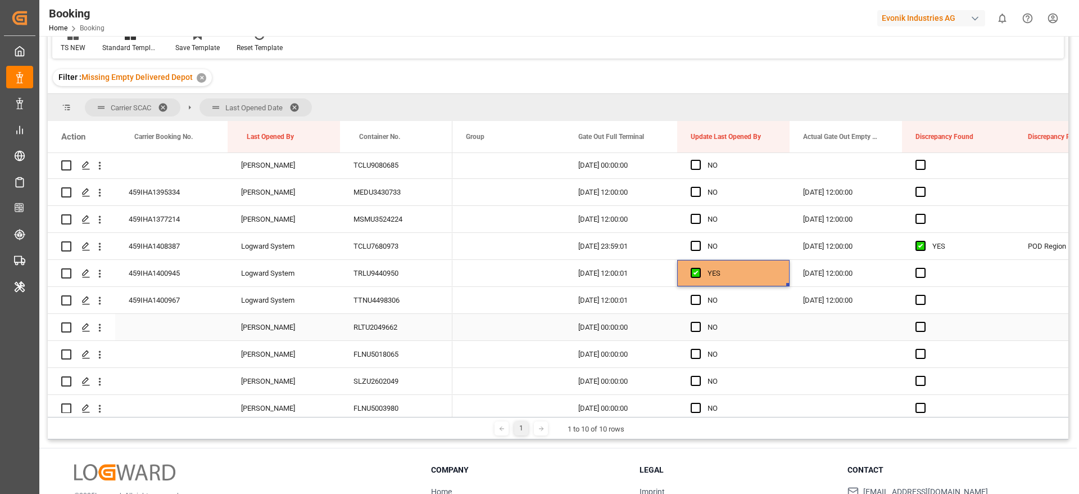
scroll to position [351, 0]
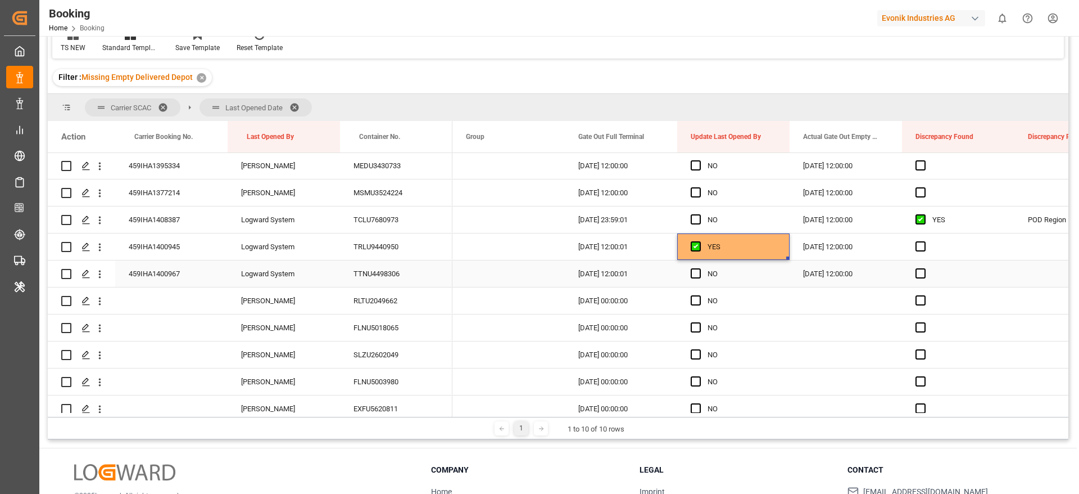
click at [178, 273] on div "459IHA1400967" at bounding box center [171, 273] width 112 height 26
click at [695, 269] on span "Press SPACE to select this row." at bounding box center [696, 273] width 10 height 10
click at [699, 268] on input "Press SPACE to select this row." at bounding box center [699, 268] width 0 height 0
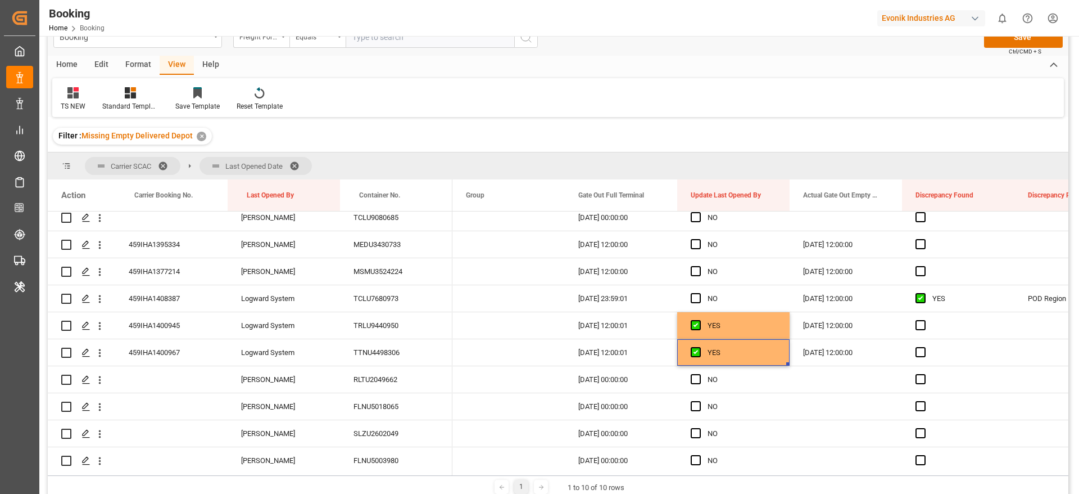
scroll to position [0, 0]
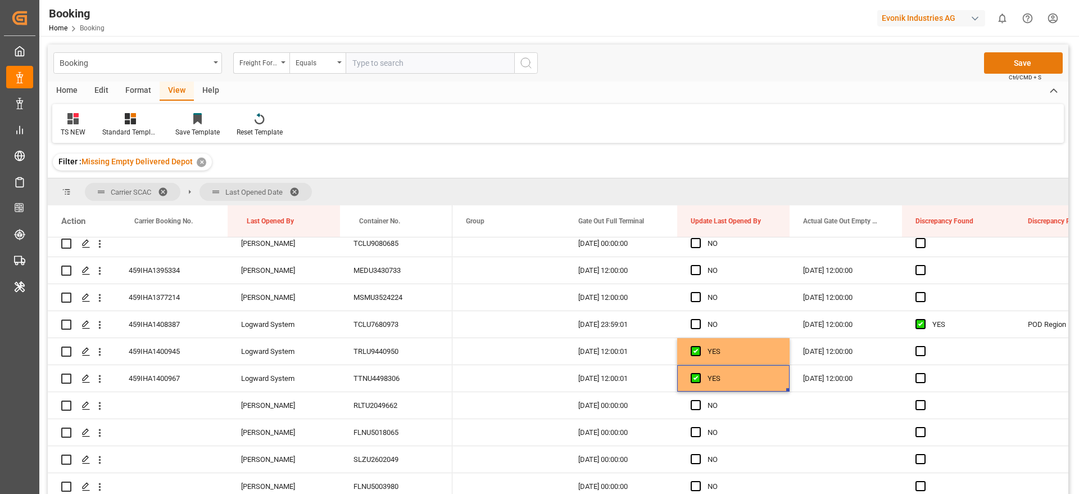
click at [1028, 59] on button "Save" at bounding box center [1023, 62] width 79 height 21
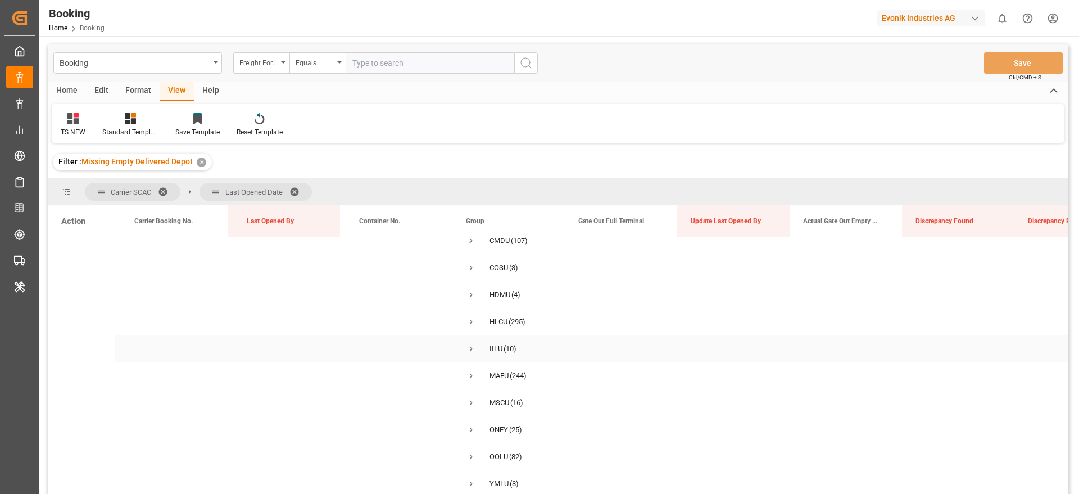
scroll to position [84, 0]
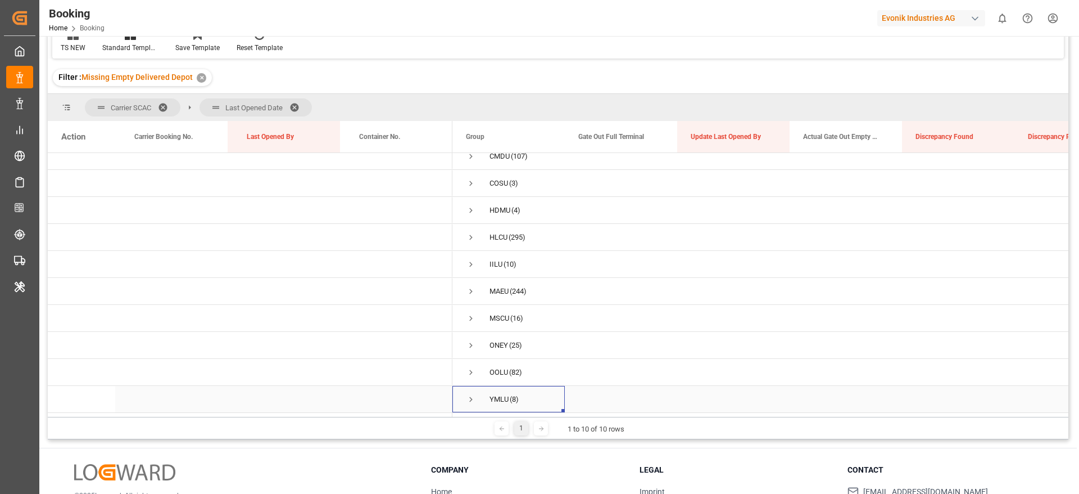
click at [473, 395] on span "Press SPACE to select this row." at bounding box center [471, 399] width 10 height 10
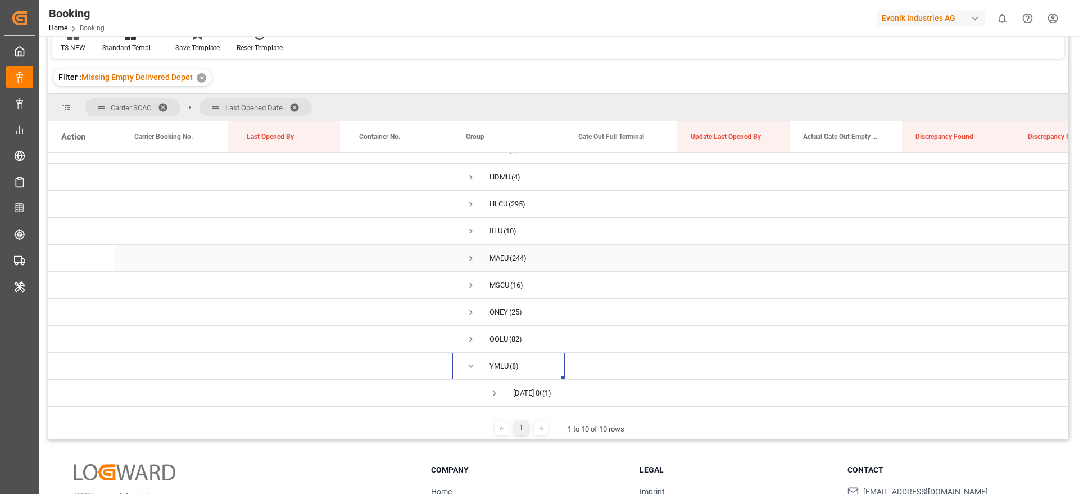
scroll to position [68, 0]
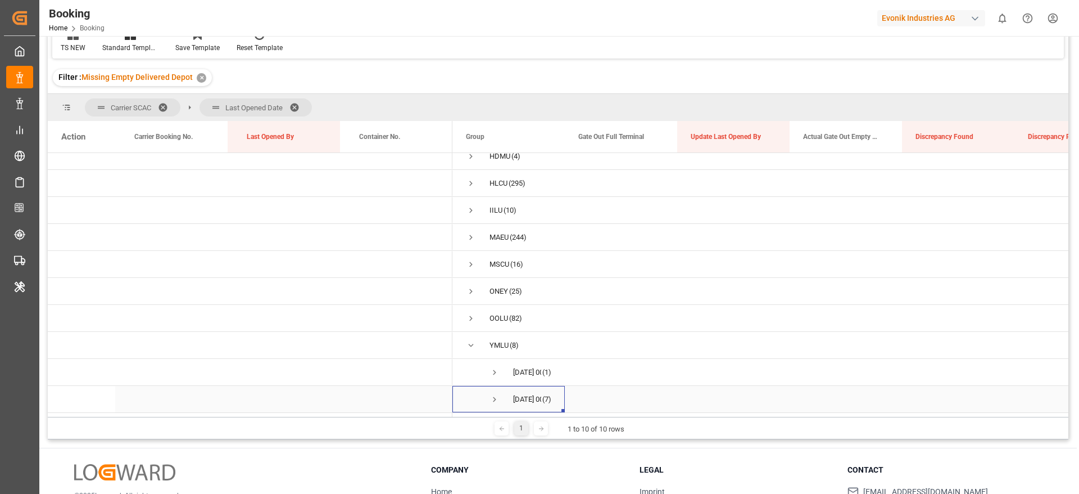
click at [494, 394] on span "Press SPACE to select this row." at bounding box center [495, 399] width 10 height 10
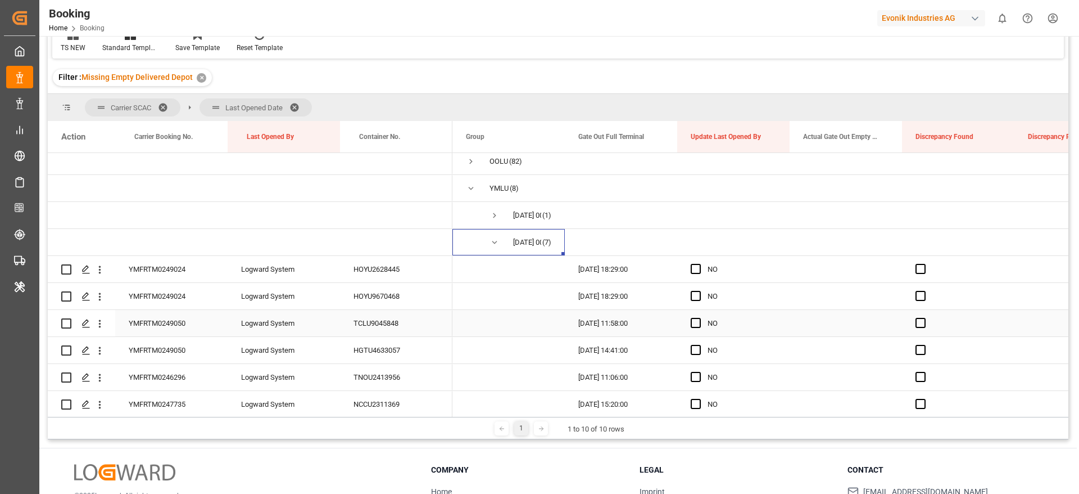
scroll to position [257, 0]
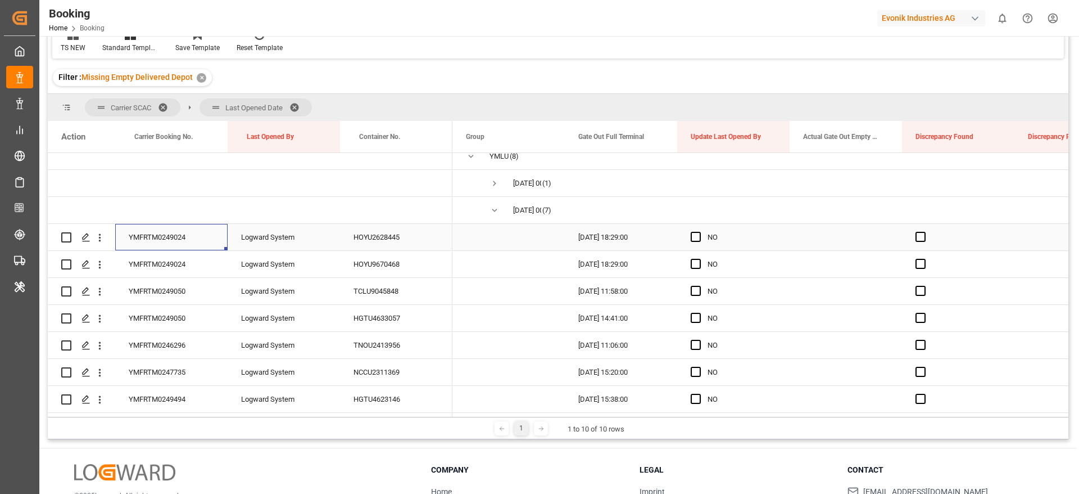
click at [192, 228] on div "YMFRTM0249024" at bounding box center [171, 237] width 112 height 26
click at [693, 233] on span "Press SPACE to select this row." at bounding box center [696, 237] width 10 height 10
click at [699, 232] on input "Press SPACE to select this row." at bounding box center [699, 232] width 0 height 0
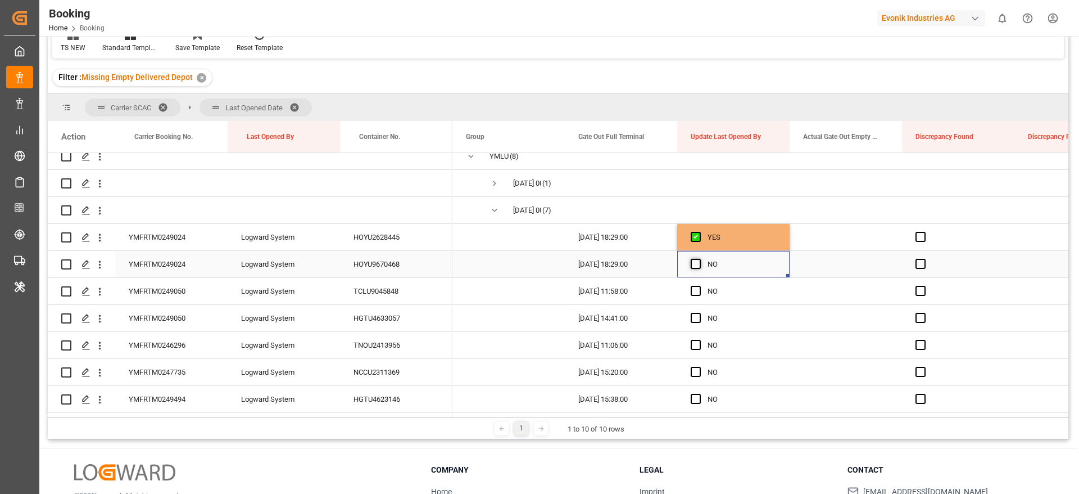
click at [695, 263] on span "Press SPACE to select this row." at bounding box center [696, 264] width 10 height 10
click at [699, 259] on input "Press SPACE to select this row." at bounding box center [699, 259] width 0 height 0
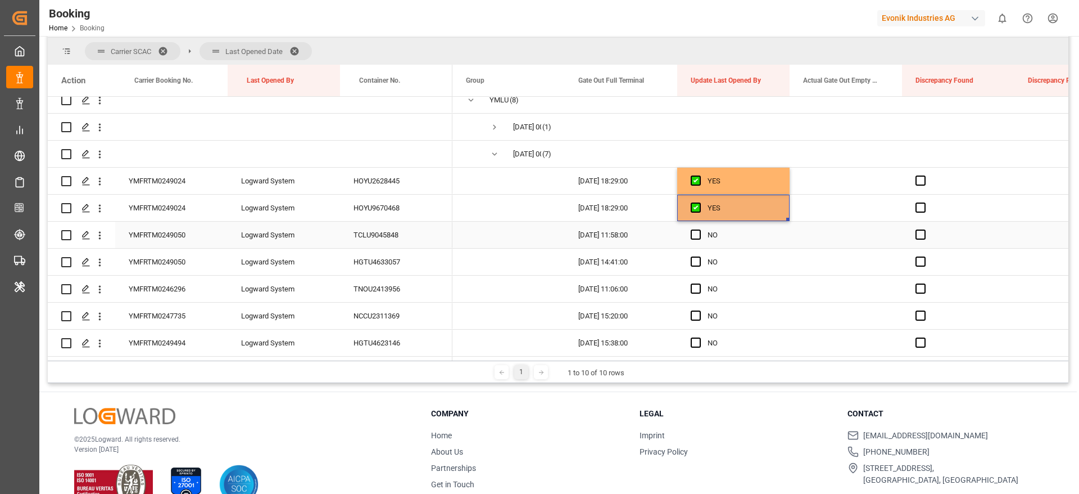
scroll to position [166, 0]
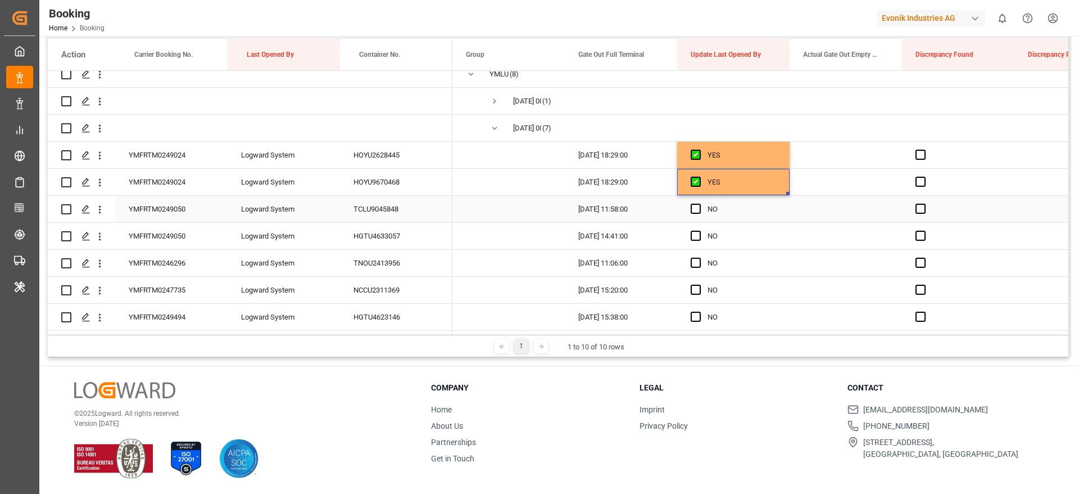
click at [180, 201] on div "YMFRTM0249050" at bounding box center [171, 209] width 112 height 26
click at [697, 206] on span "Press SPACE to select this row." at bounding box center [696, 209] width 10 height 10
click at [699, 204] on input "Press SPACE to select this row." at bounding box center [699, 204] width 0 height 0
click at [695, 233] on span "Press SPACE to select this row." at bounding box center [696, 236] width 10 height 10
click at [699, 231] on input "Press SPACE to select this row." at bounding box center [699, 231] width 0 height 0
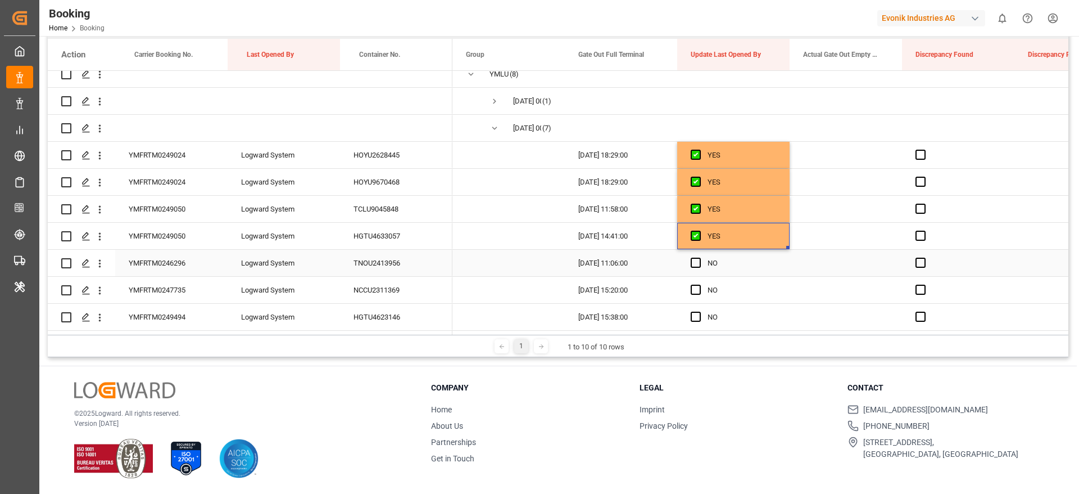
click at [184, 260] on div "YMFRTM0246296" at bounding box center [171, 263] width 112 height 26
click at [691, 259] on span "Press SPACE to select this row." at bounding box center [696, 262] width 10 height 10
click at [699, 257] on input "Press SPACE to select this row." at bounding box center [699, 257] width 0 height 0
click at [188, 284] on div "YMFRTM0247735" at bounding box center [171, 290] width 112 height 26
click at [694, 285] on span "Press SPACE to select this row." at bounding box center [696, 289] width 10 height 10
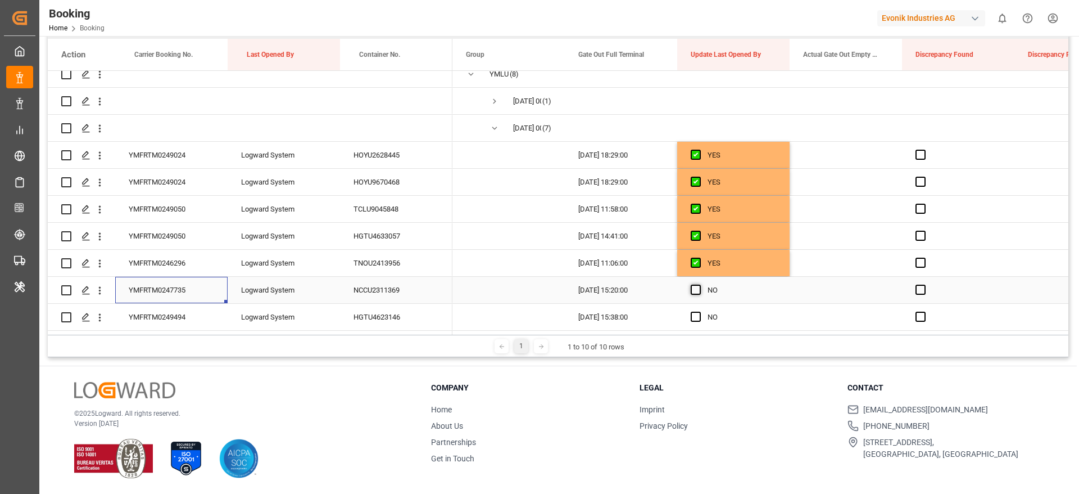
click at [699, 284] on input "Press SPACE to select this row." at bounding box center [699, 284] width 0 height 0
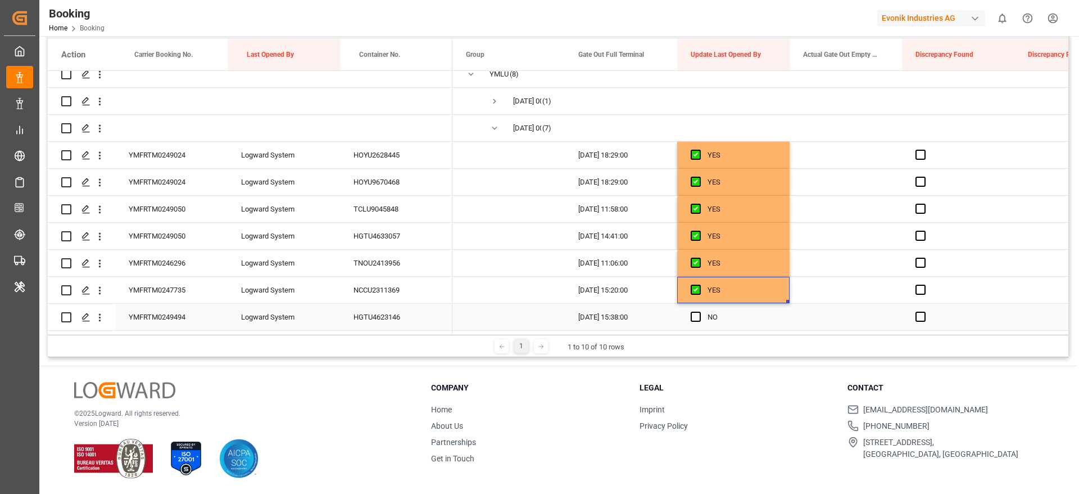
click at [177, 310] on div "YMFRTM0249494" at bounding box center [171, 317] width 112 height 26
click at [694, 311] on span "Press SPACE to select this row." at bounding box center [696, 316] width 10 height 10
click at [699, 311] on input "Press SPACE to select this row." at bounding box center [699, 311] width 0 height 0
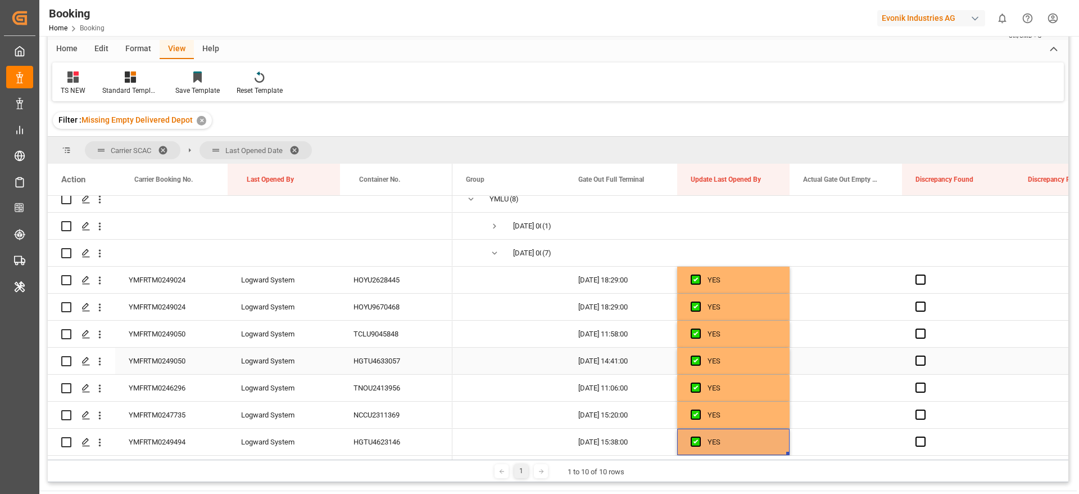
scroll to position [0, 0]
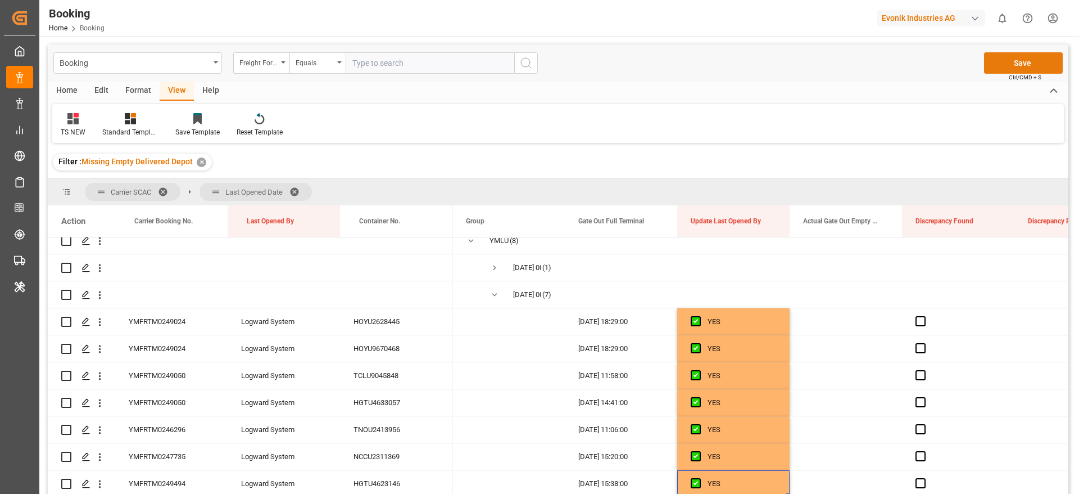
click at [998, 67] on button "Save" at bounding box center [1023, 62] width 79 height 21
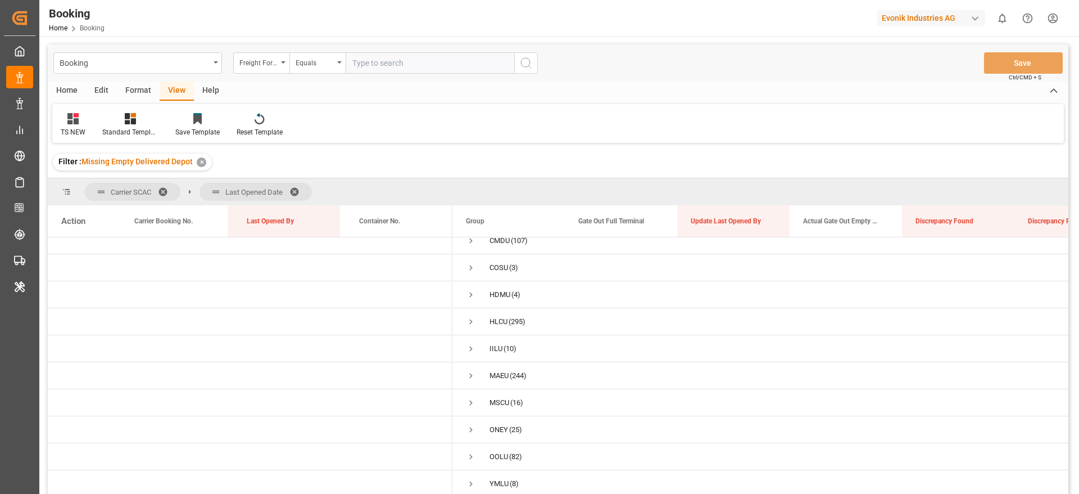
click at [298, 189] on span at bounding box center [299, 192] width 18 height 10
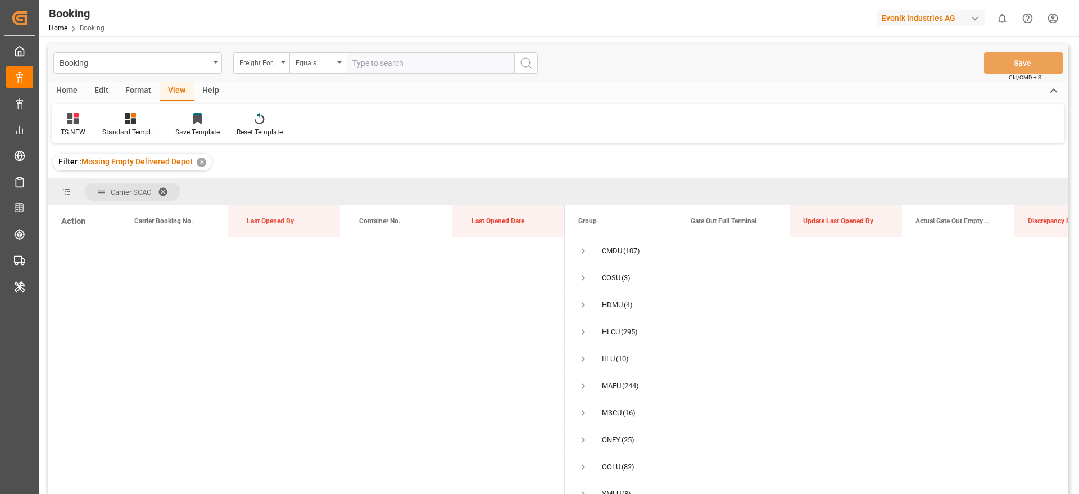
click at [158, 190] on span "Carrier SCAC" at bounding box center [133, 192] width 96 height 18
click at [171, 190] on span at bounding box center [167, 192] width 18 height 10
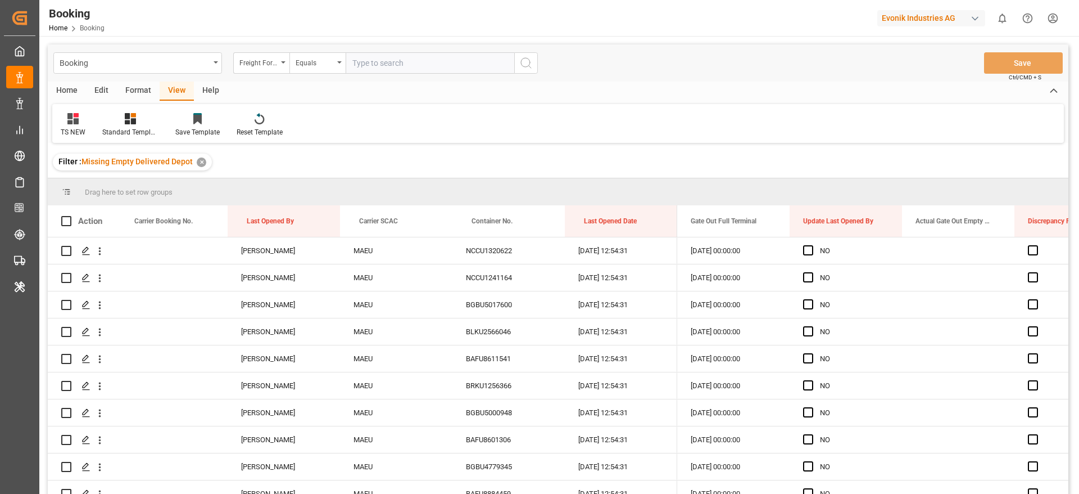
click at [204, 164] on div "✕" at bounding box center [202, 162] width 10 height 10
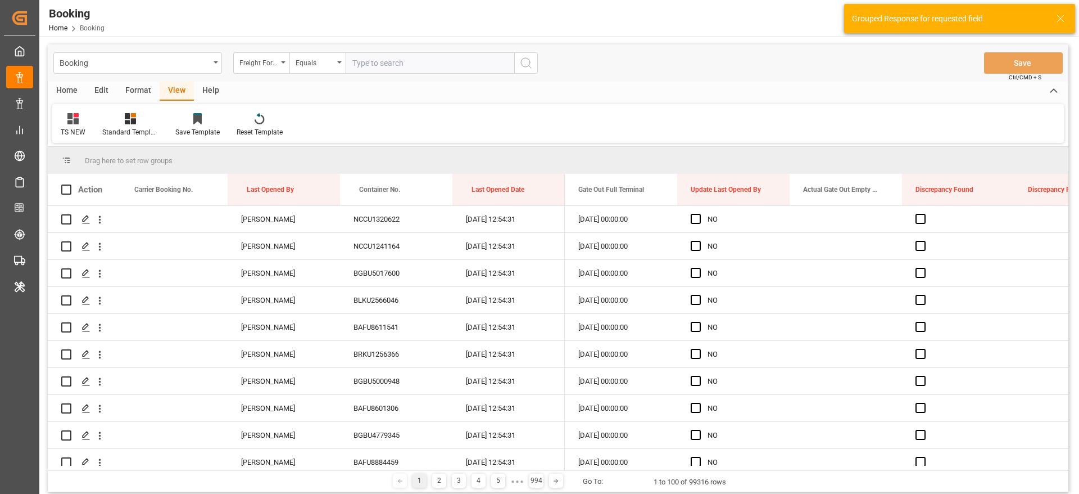
click at [389, 153] on div "Drag here to set row groups" at bounding box center [558, 160] width 1021 height 27
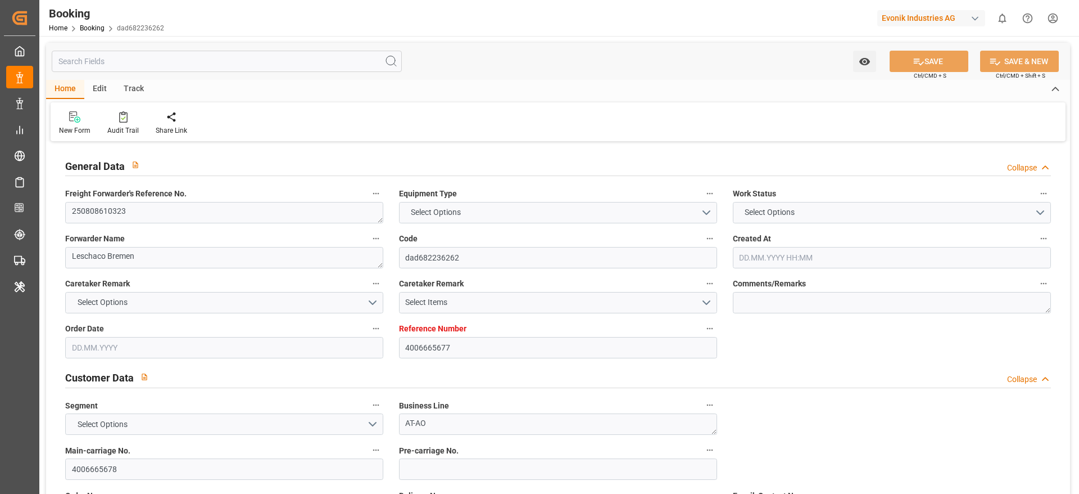
type textarea "250808610323"
type textarea "Leschaco Bremen"
type input "dad682236262"
type input "4006665677"
type textarea "AT-AO"
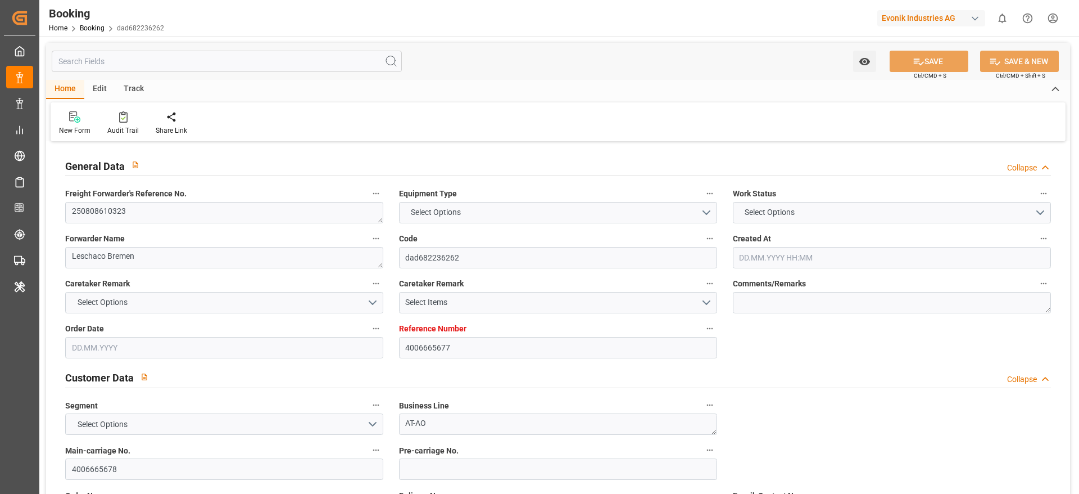
type input "4006665678"
type textarea "[PERSON_NAME][EMAIL_ADDRESS][PERSON_NAME][DOMAIN_NAME]"
type textarea "CIF"
type textarea "[GEOGRAPHIC_DATA]"
type textarea "Evonik Plant 7000163966"
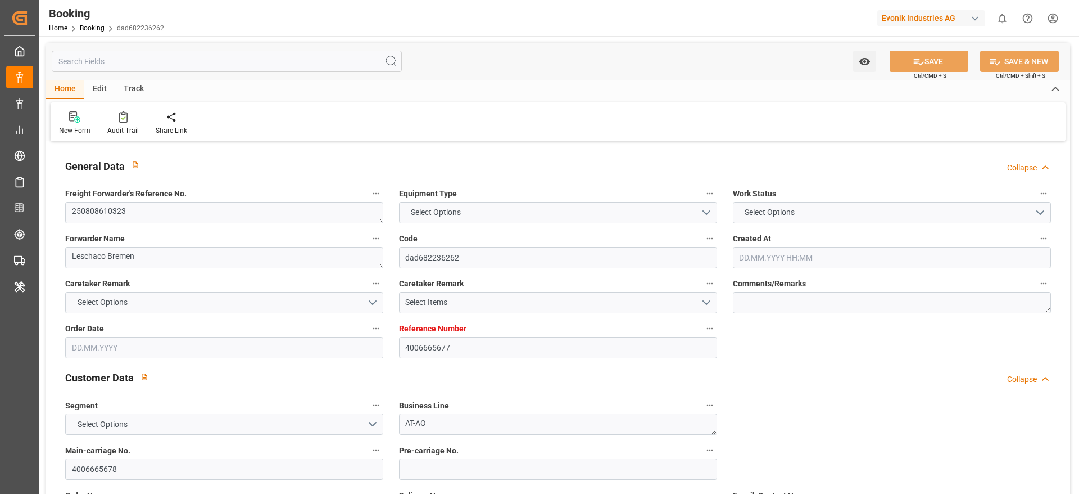
type textarea "5.1"
type textarea "3149"
type textarea "Weißenstein"
type textarea "TCLU7680973"
type input "MSC [PERSON_NAME] III"
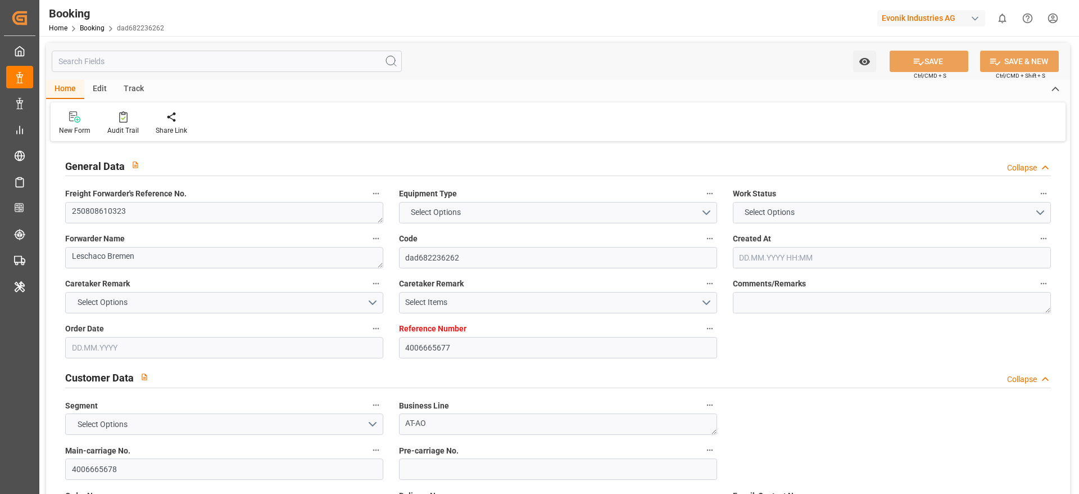
type input "MSC [PERSON_NAME]"
type input "MSCU"
type textarea "459IHA1408387"
type input "[GEOGRAPHIC_DATA]"
type input "Thessaloníki"
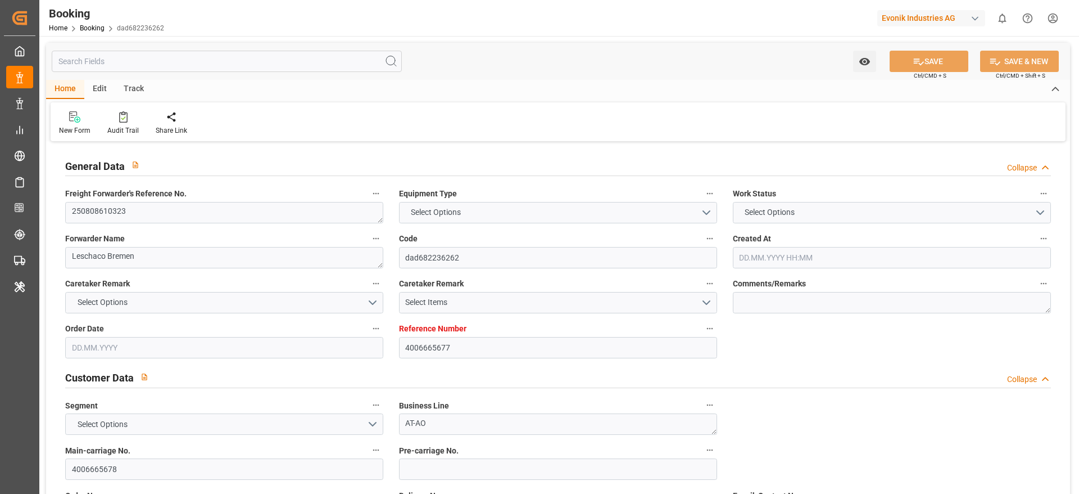
type input "PIRAEUS"
type textarea "vesselName etd [PERSON_NAME]"
type textarea "INPUT_Evonik_Seeburger_LoadTenderOcean_1003024742_20250806071748157.xml"
type textarea "NWC/[GEOGRAPHIC_DATA] [GEOGRAPHIC_DATA] Continent / [GEOGRAPHIC_DATA]-AO"
type textarea "INPUT_Evonik_Seeburger_LoadTenderOcean_1002945085_20250711110707248.xml,INPUT_E…"
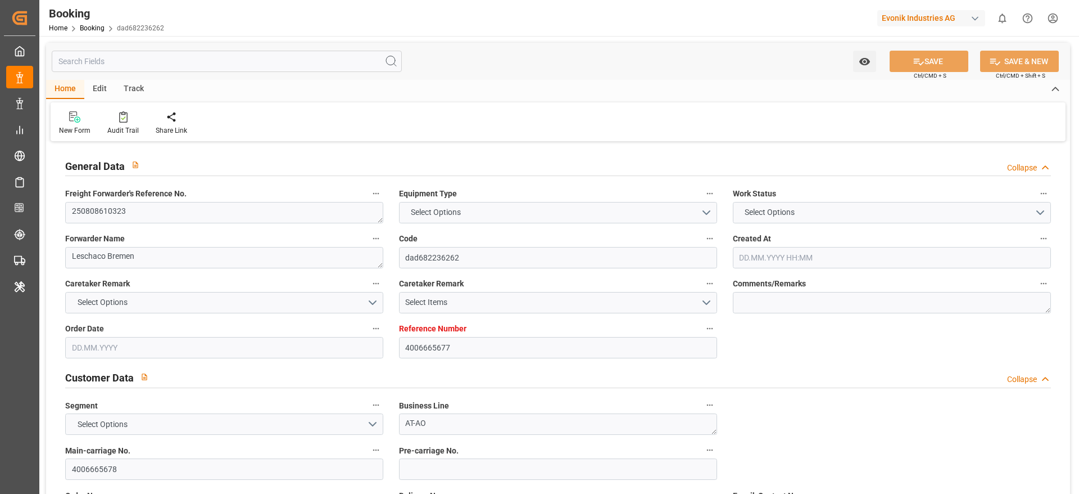
type textarea "1003024742"
type textarea "Logward System"
type textarea "businessDivision-businessLine-"
type textarea "IFTSTA"
type textarea "a011t00000LcJC5AAN"
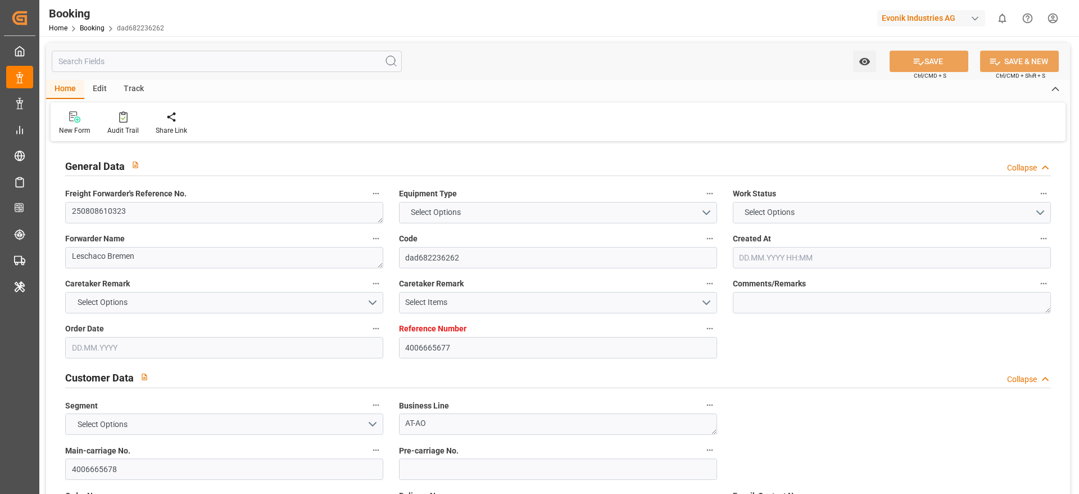
type textarea "Yes"
type input "[GEOGRAPHIC_DATA]"
type input "THESSALONIKI"
type input "WERNDORF"
type input "AT"
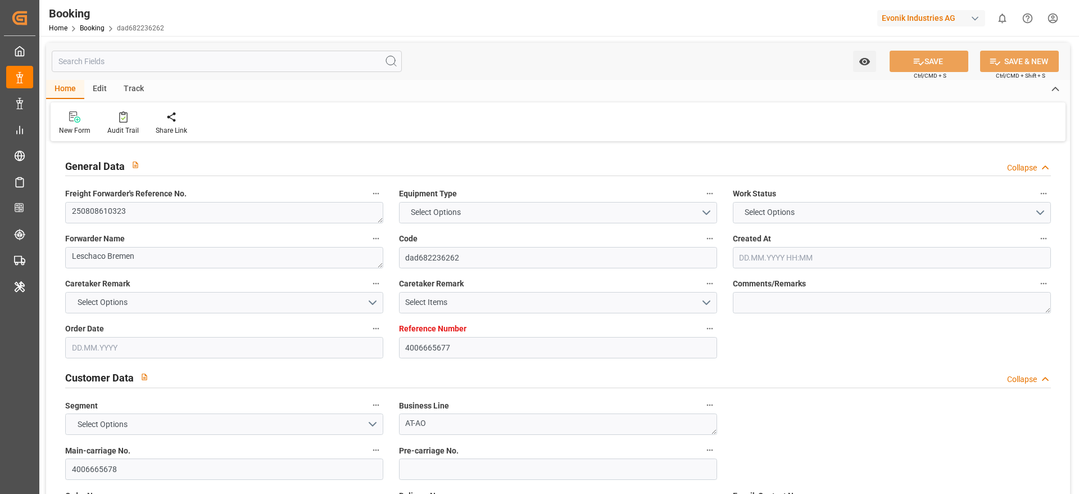
type input "TRUCK"
type input "AB531A"
type input "VESSEL"
type input "MSC [PERSON_NAME] F"
type input "AP533R"
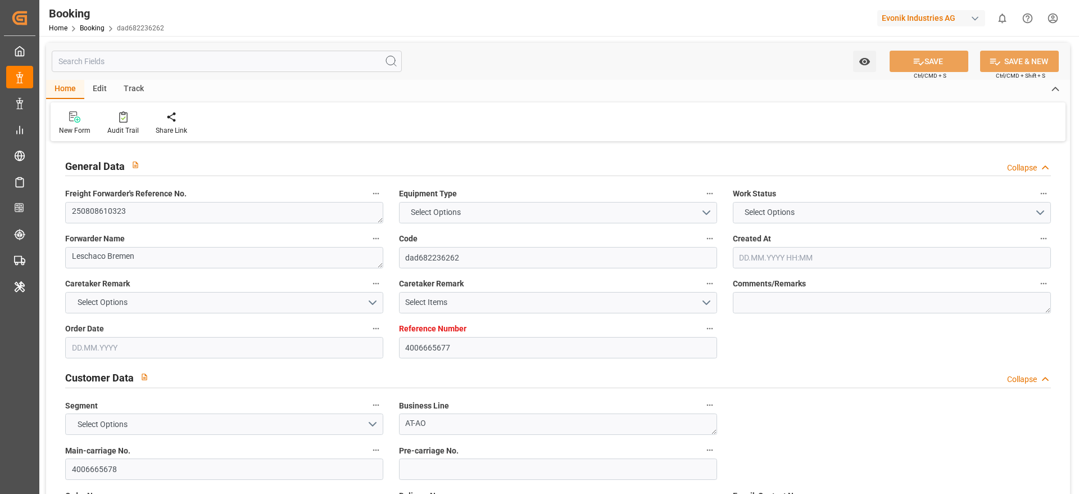
type input "MSC [PERSON_NAME] F"
type input "TRUCK"
type input "4006665677"
type input "9445916"
type input "9084607"
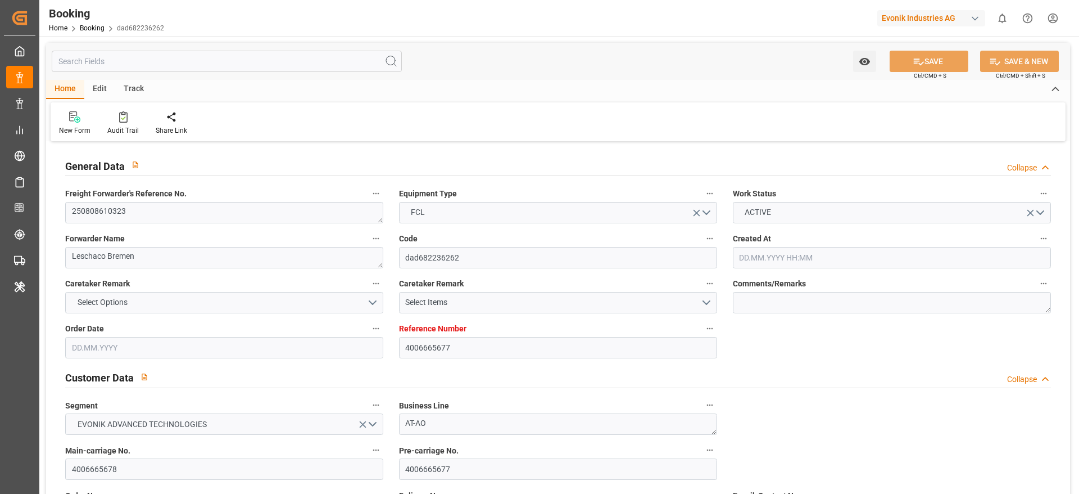
type input "MSC"
type input "Mediterranean Shipping Company"
type input "ITTRS"
type input "GRSKG"
type input "14"
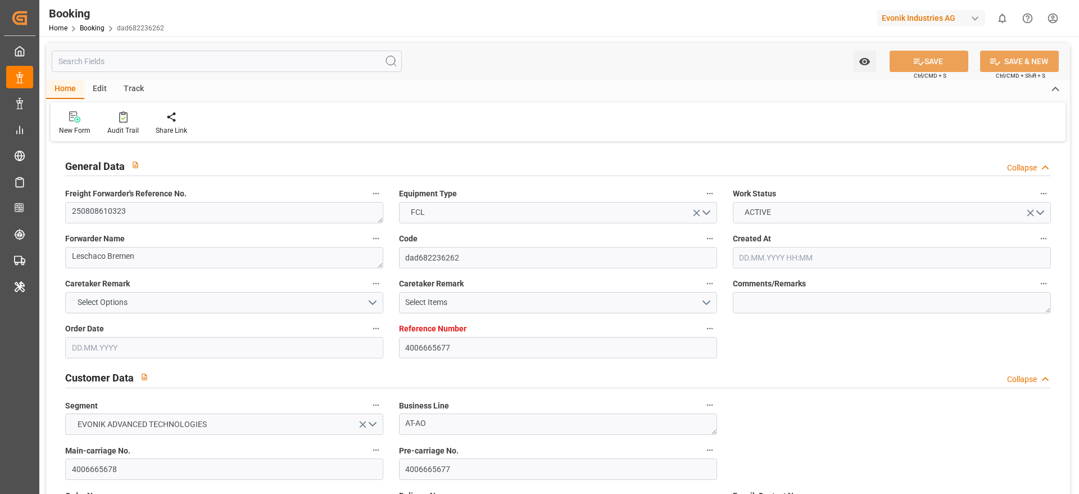
type input "GRPIR"
type input "0"
type input "ITTRS"
type input "GRSKG"
type input "9360283"
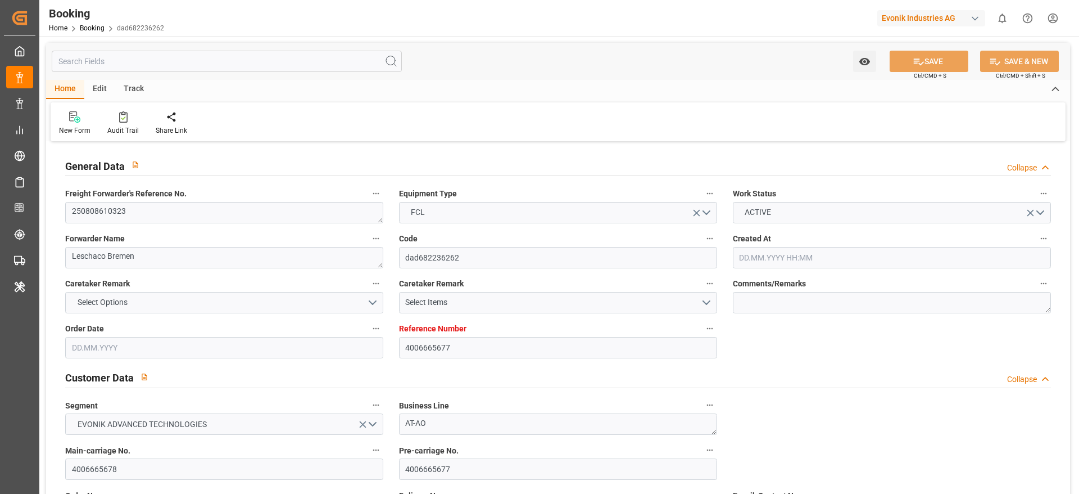
type input "9360283"
type input "[DATE] 09:11"
type input "[DATE]"
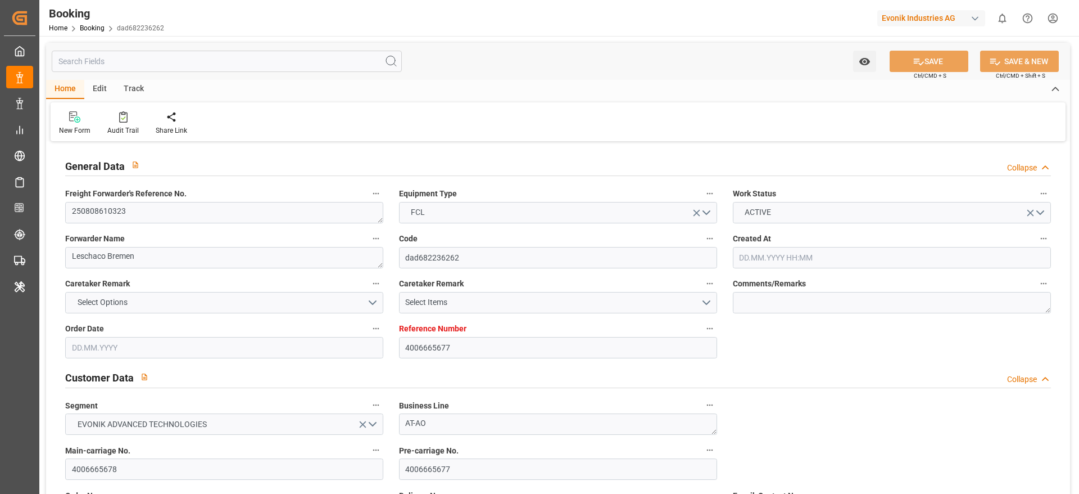
type input "[DATE]"
type input "[DATE] 00:00"
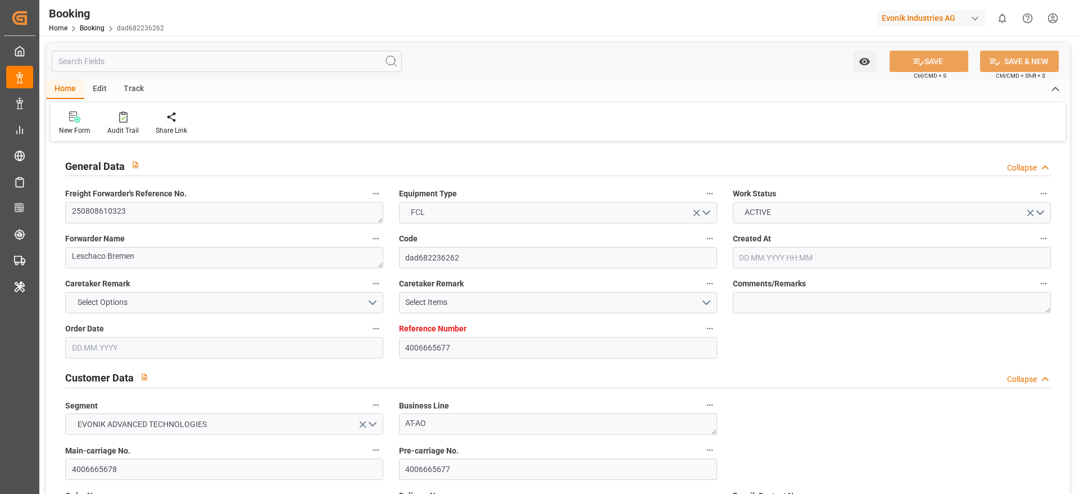
type input "[DATE] 12:00"
type input "[DATE] 00:00"
type input "[DATE] 12:00"
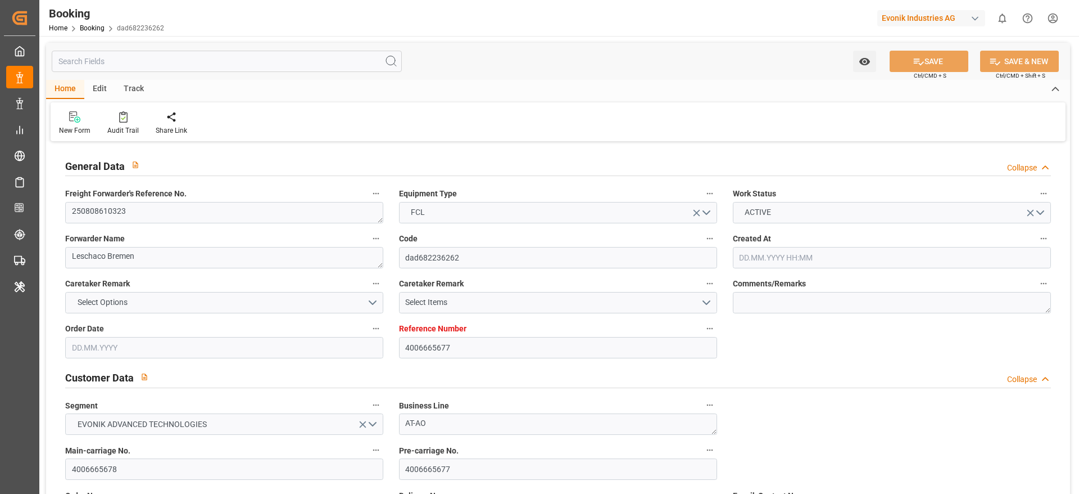
type input "[DATE] 00:00"
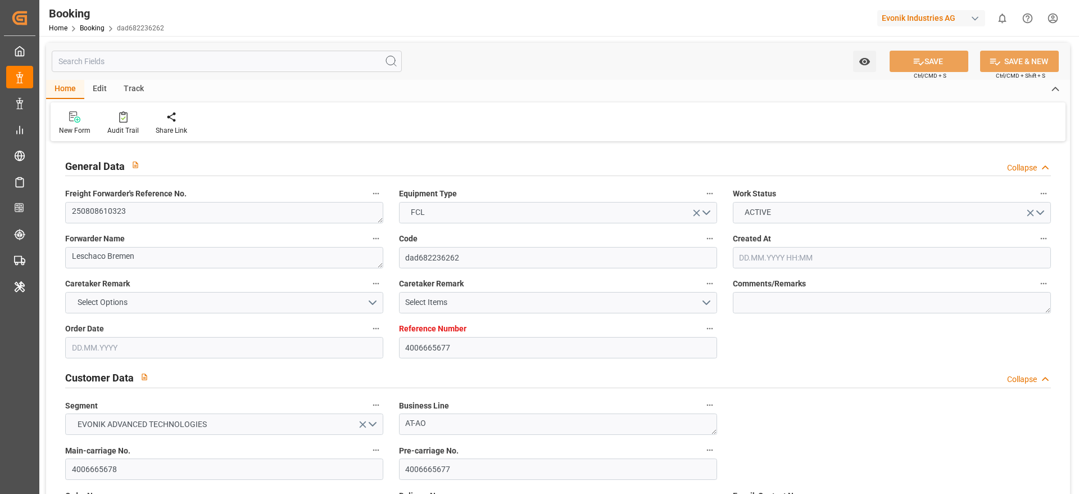
type input "[DATE] 23:59"
type input "[DATE]"
type input "[DATE] 11:25"
type input "[DATE]"
type input "[DATE] 12:00"
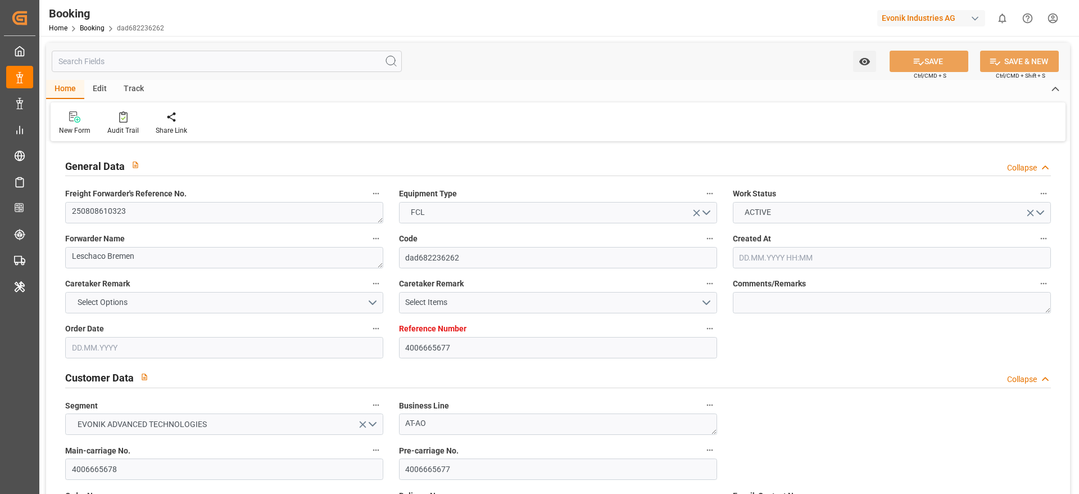
type input "[DATE] 00:01"
type input "[DATE] 11:07"
type input "[DATE] 12:00"
type input "[DATE] 07:46"
type input "[DATE] 23:59"
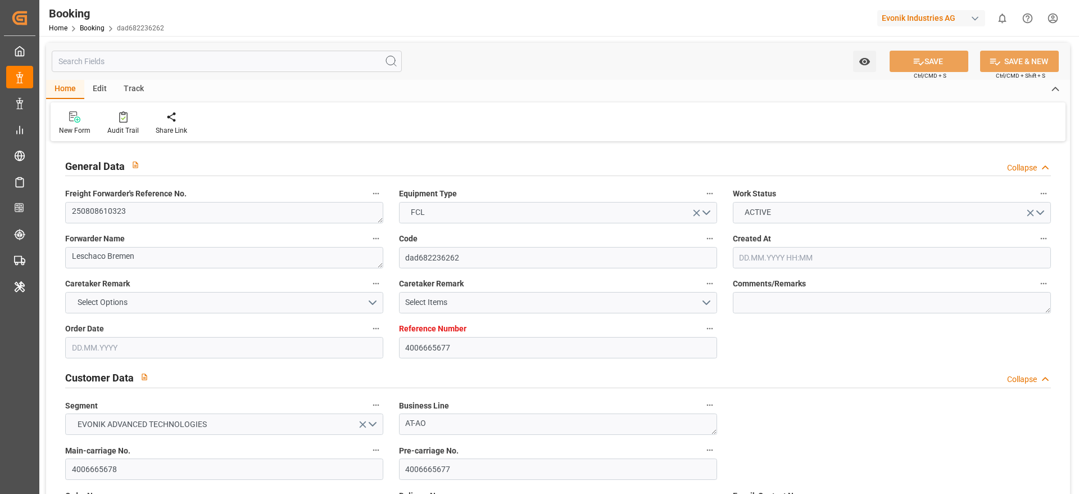
type input "[DATE] 23:59"
type input "[DATE] 00:07"
type input "[DATE] 23:59"
type input "[DATE] 00:02"
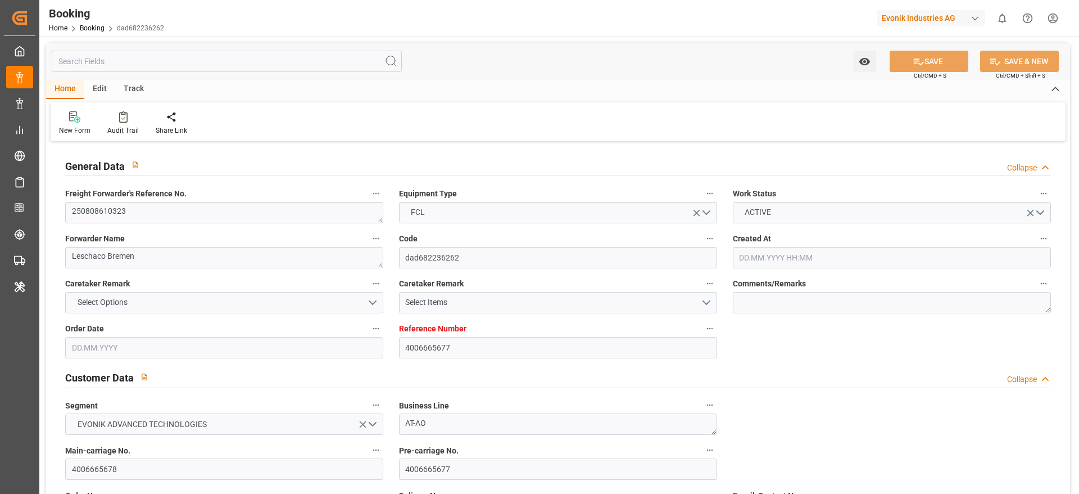
type input "[DATE] 00:01"
type input "[DATE] 17:58"
type input "[DATE] 12:00"
type input "[DATE] 17:30"
type input "[DATE] 10:36"
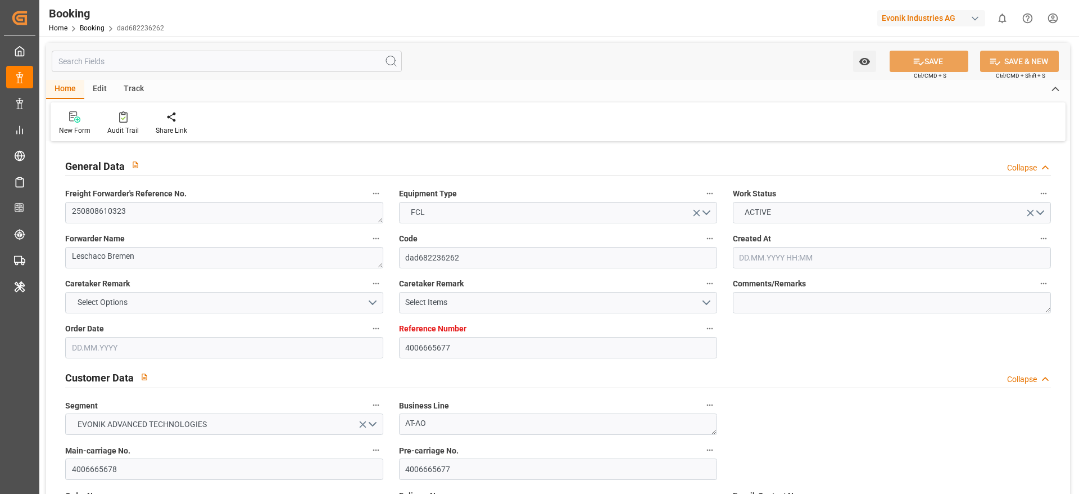
type input "[DATE] 23:59"
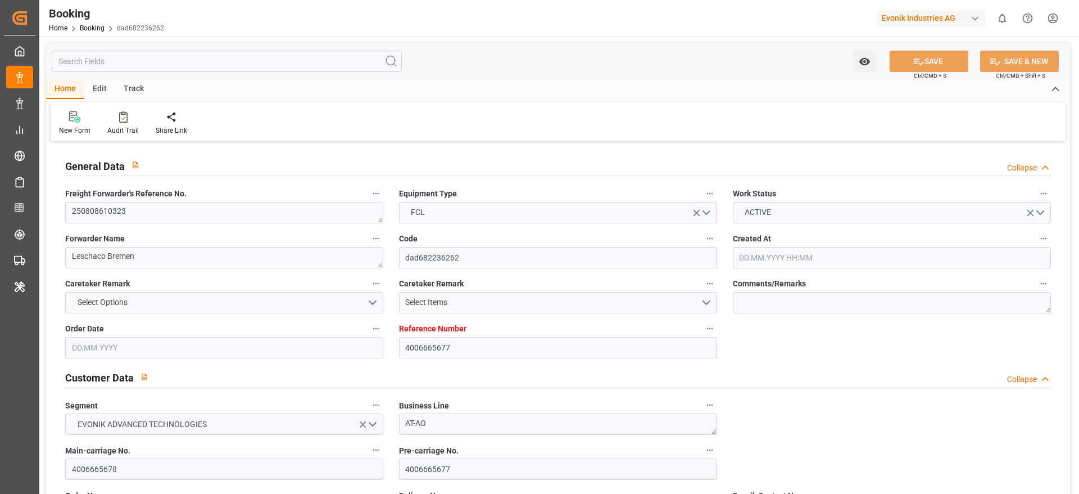
type input "[DATE] 23:59"
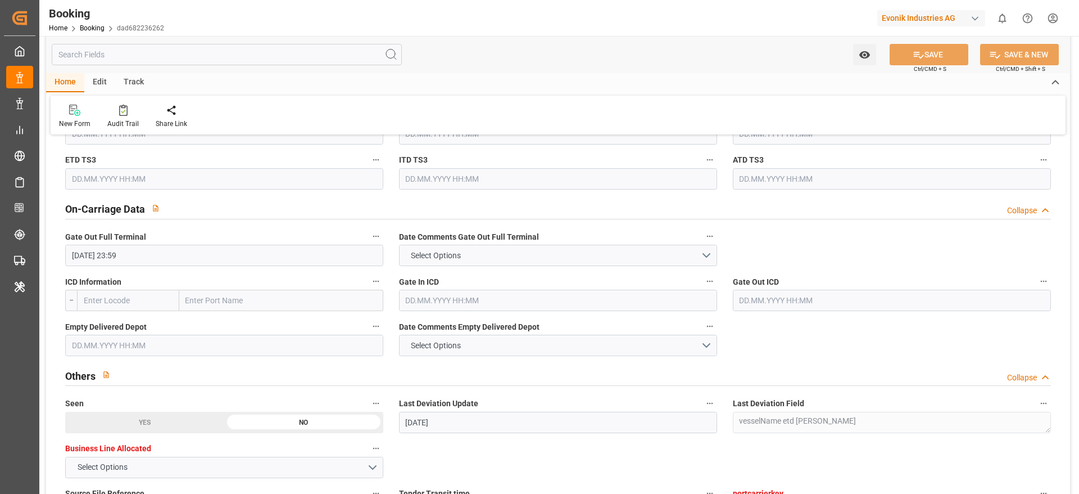
scroll to position [1602, 0]
click at [137, 350] on input "text" at bounding box center [224, 342] width 318 height 21
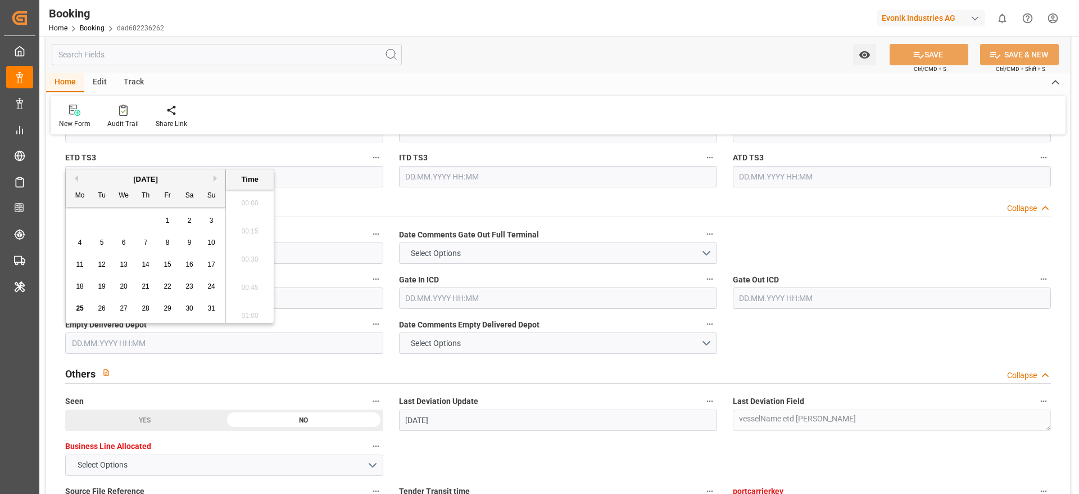
scroll to position [2000, 0]
click at [83, 310] on span "25" at bounding box center [79, 308] width 7 height 8
type input "[DATE] 00:00"
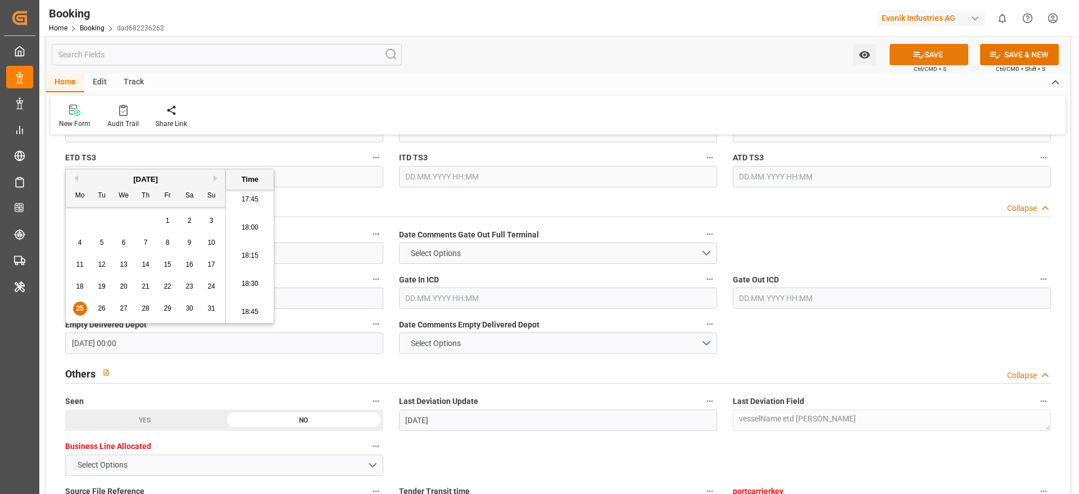
click at [926, 48] on button "SAVE" at bounding box center [929, 54] width 79 height 21
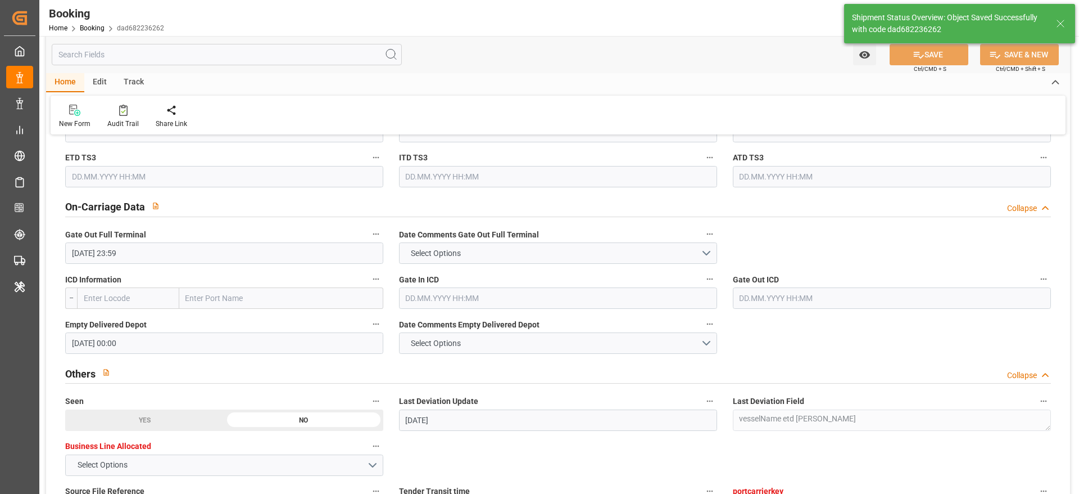
type textarea "[PERSON_NAME]"
type input "[DATE] 12:51"
